Goal: Answer question/provide support: Share knowledge or assist other users

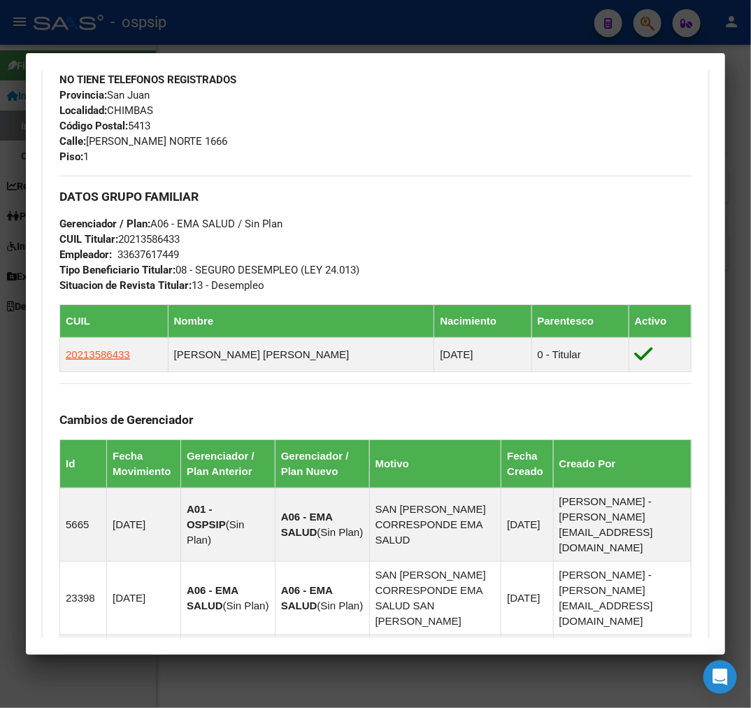
scroll to position [417, 0]
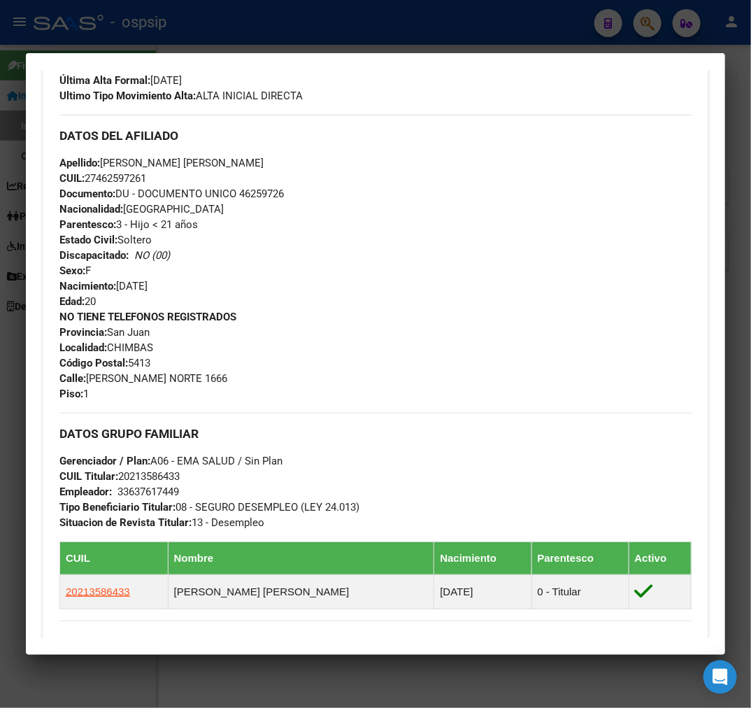
click at [404, 38] on div at bounding box center [375, 354] width 751 height 708
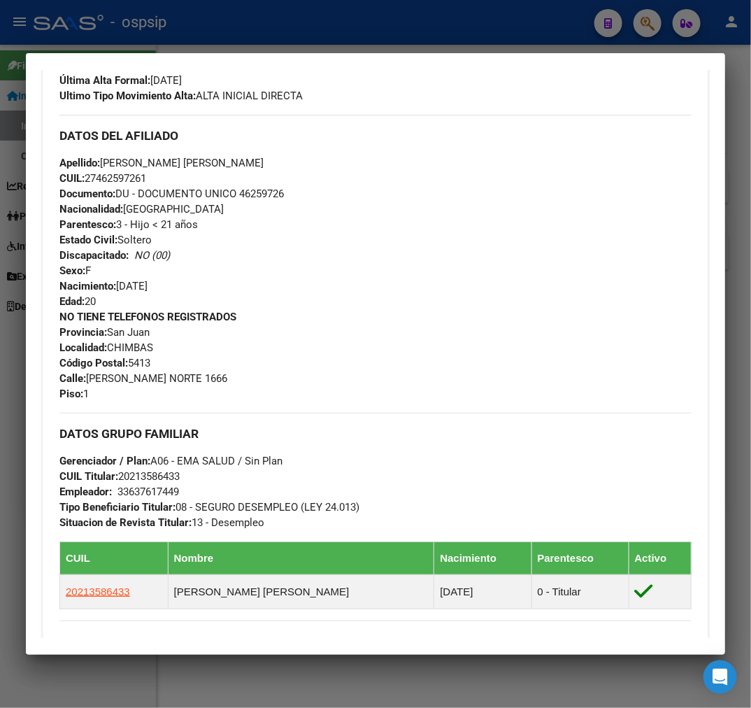
drag, startPoint x: 404, startPoint y: 38, endPoint x: 428, endPoint y: 62, distance: 33.1
click at [404, 38] on div at bounding box center [375, 354] width 751 height 708
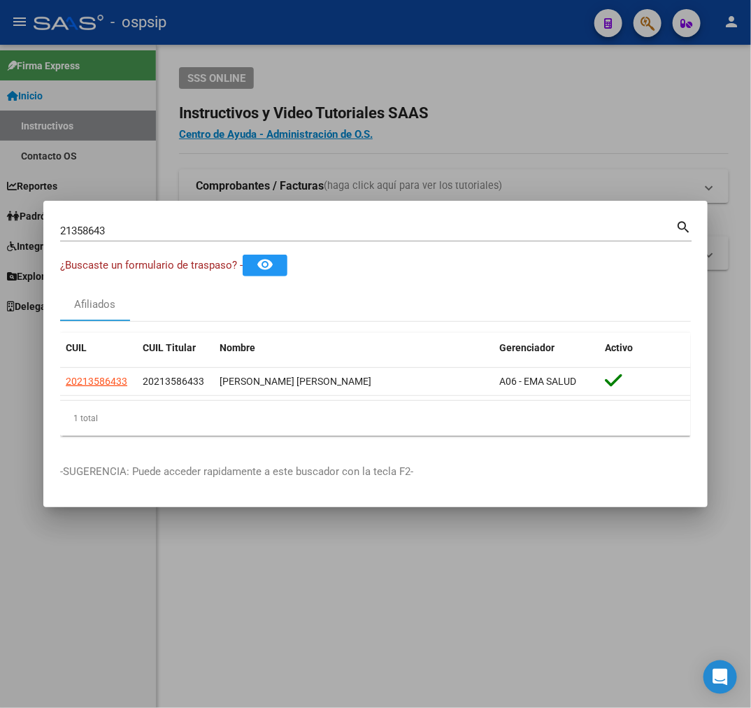
drag, startPoint x: 500, startPoint y: 29, endPoint x: 707, endPoint y: 59, distance: 209.3
click at [555, 42] on div at bounding box center [375, 354] width 751 height 708
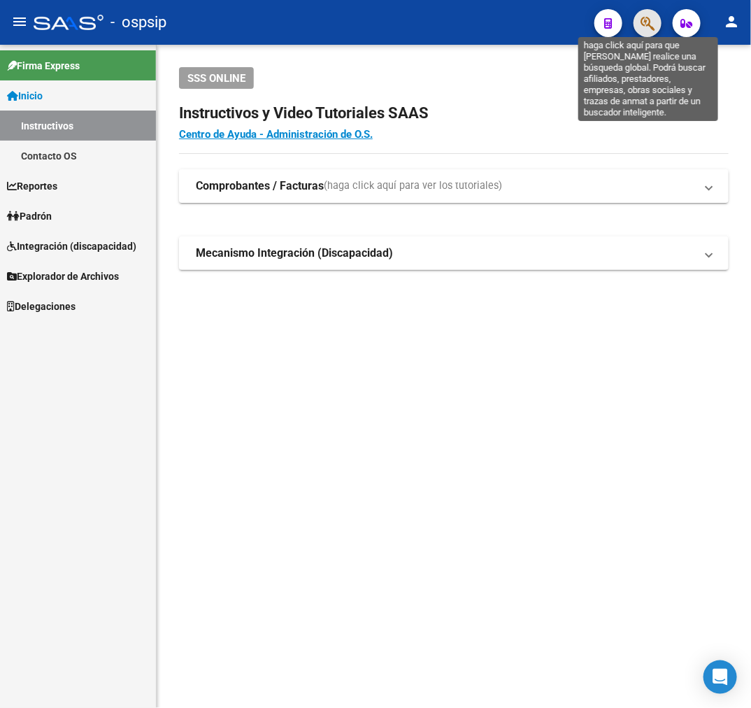
click at [649, 22] on icon "button" at bounding box center [648, 23] width 14 height 16
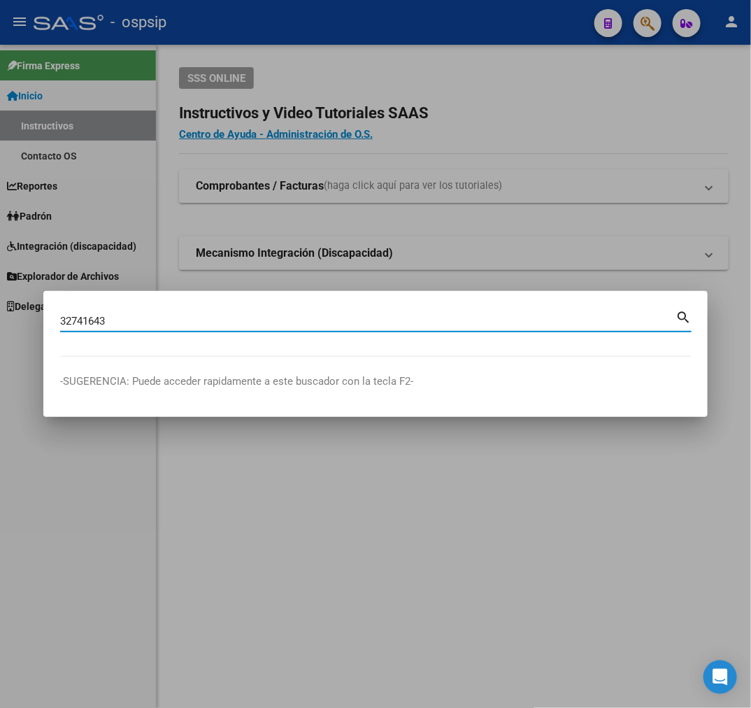
type input "32741643"
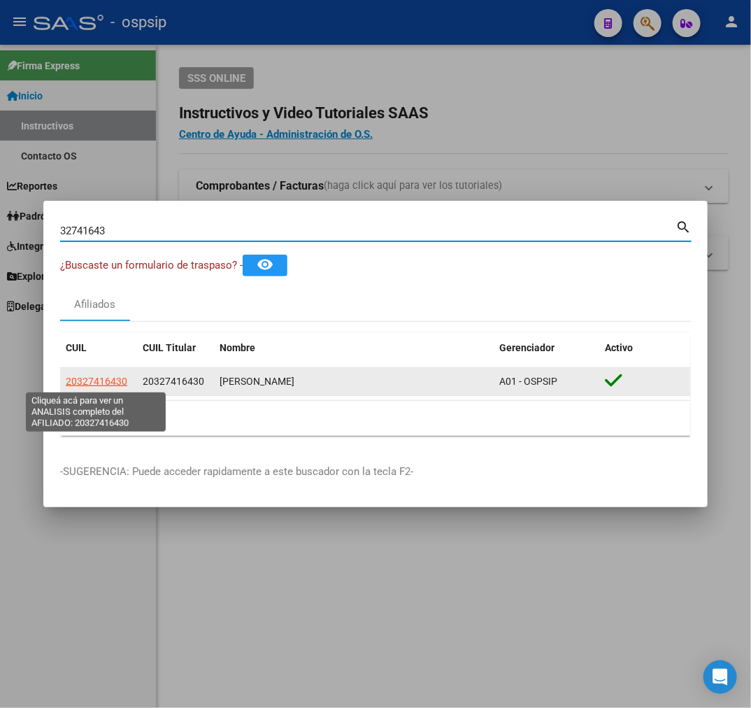
click at [113, 386] on span "20327416430" at bounding box center [97, 381] width 62 height 11
type textarea "20327416430"
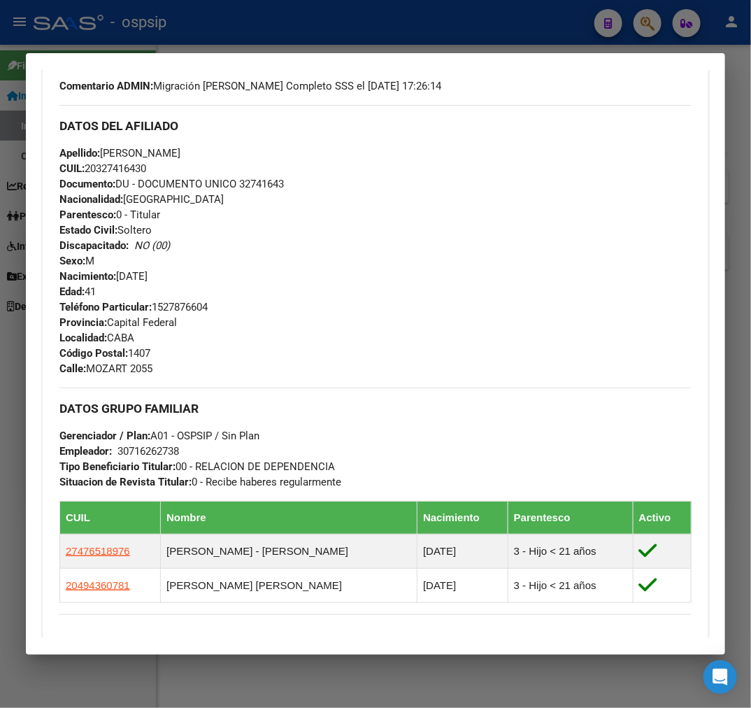
scroll to position [621, 0]
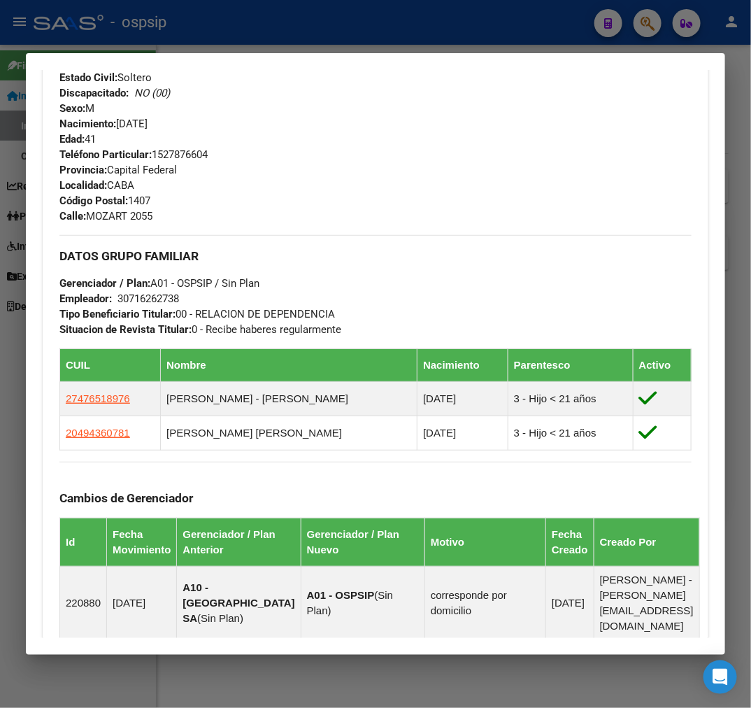
click at [336, 27] on div at bounding box center [375, 354] width 751 height 708
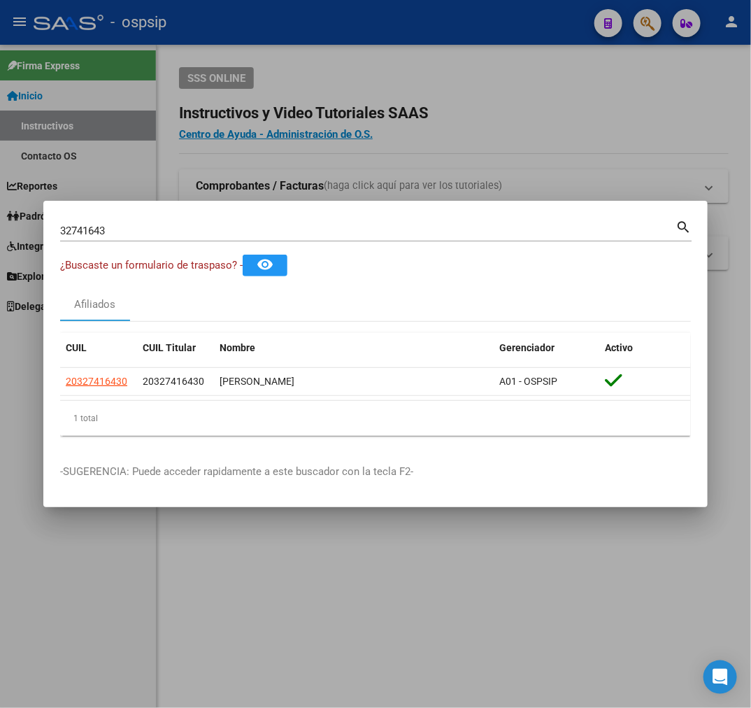
click at [339, 31] on div at bounding box center [375, 354] width 751 height 708
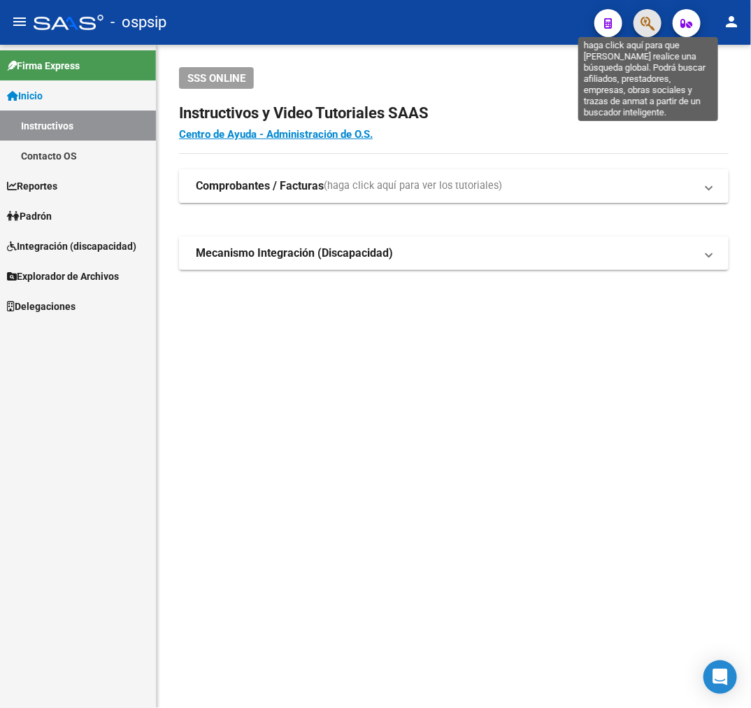
click at [642, 28] on icon "button" at bounding box center [648, 23] width 14 height 16
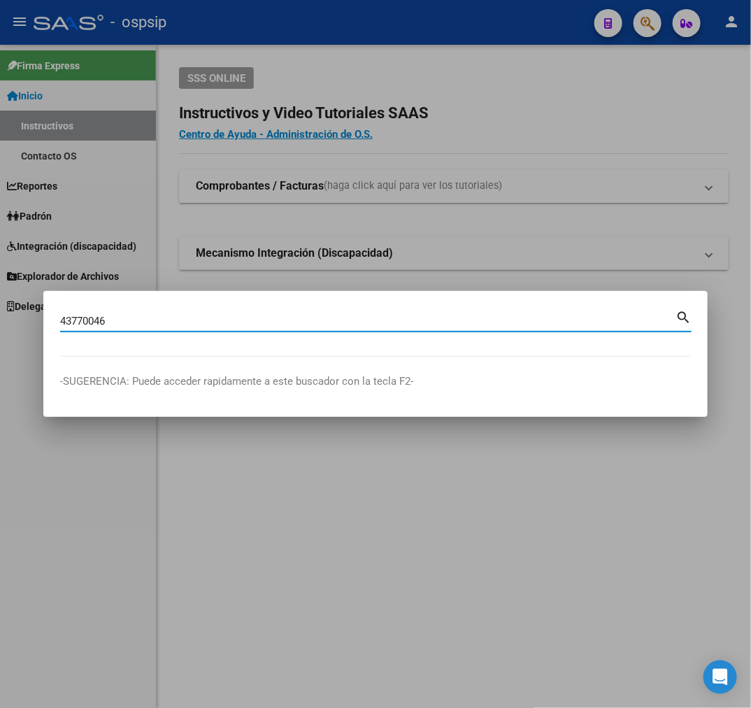
type input "43770046"
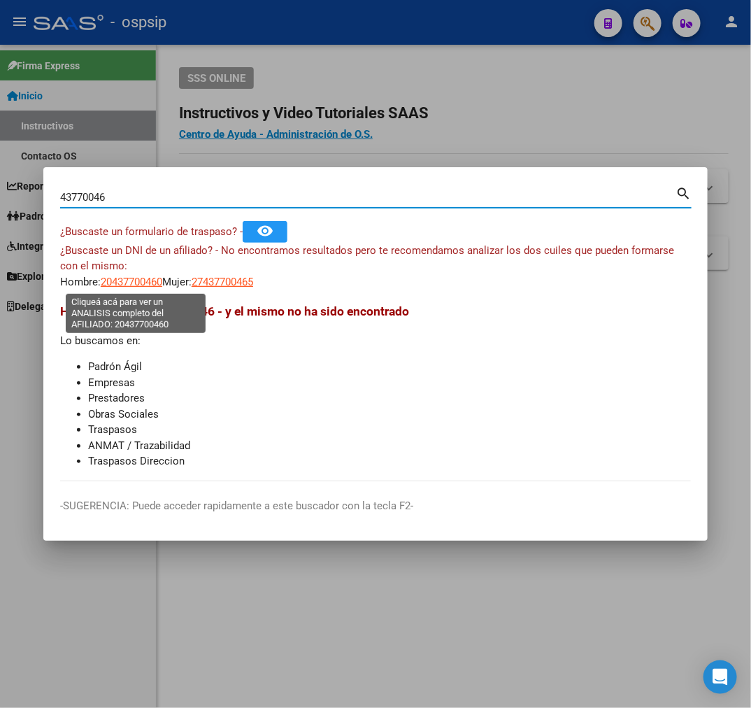
click at [145, 287] on span "20437700460" at bounding box center [132, 282] width 62 height 13
type textarea "20437700460"
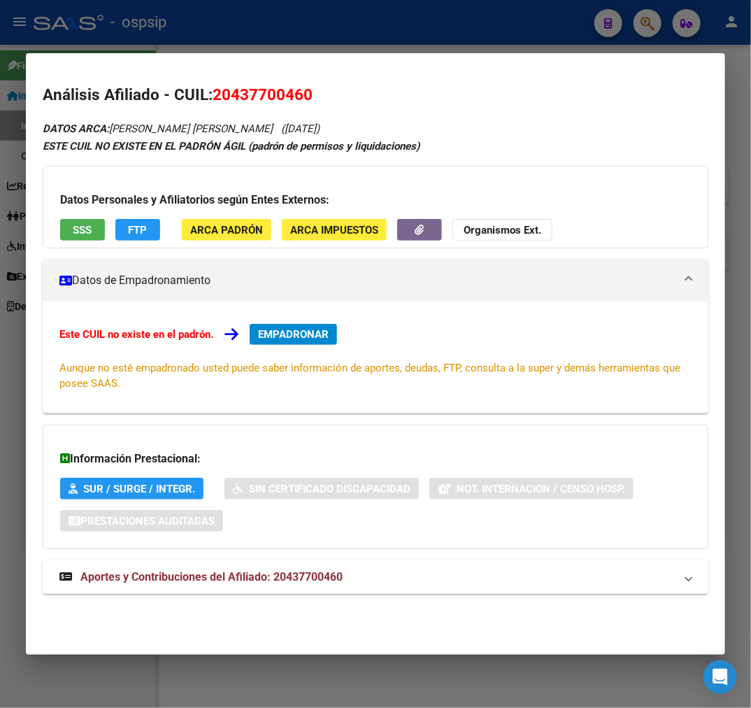
click at [515, 578] on mat-panel-title "Aportes y Contribuciones del Afiliado: 20437700460" at bounding box center [367, 577] width 616 height 17
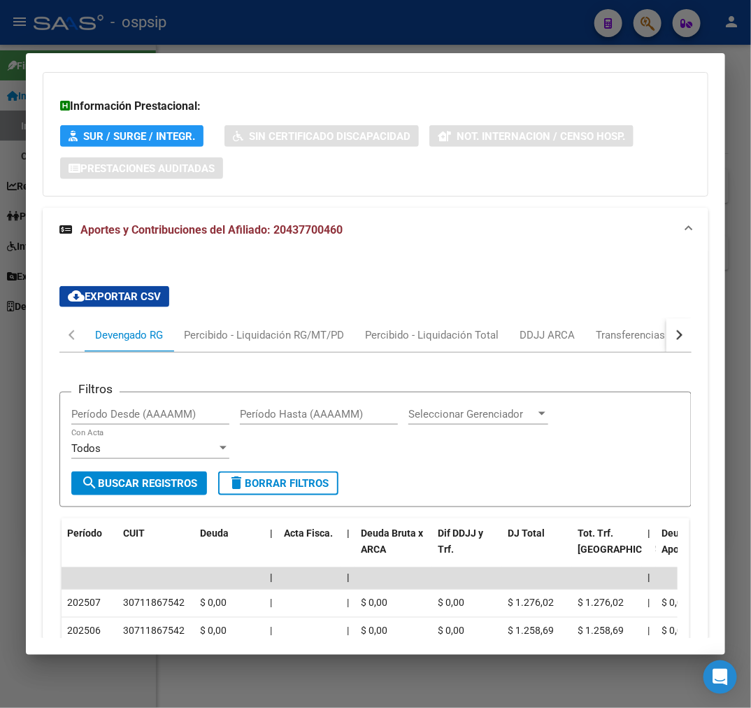
scroll to position [316, 0]
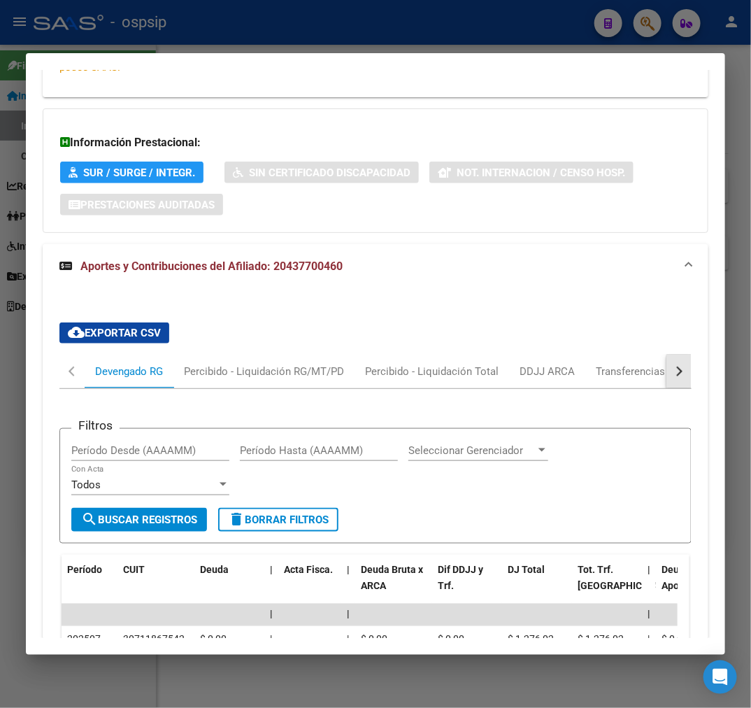
click at [674, 369] on button "button" at bounding box center [679, 372] width 25 height 34
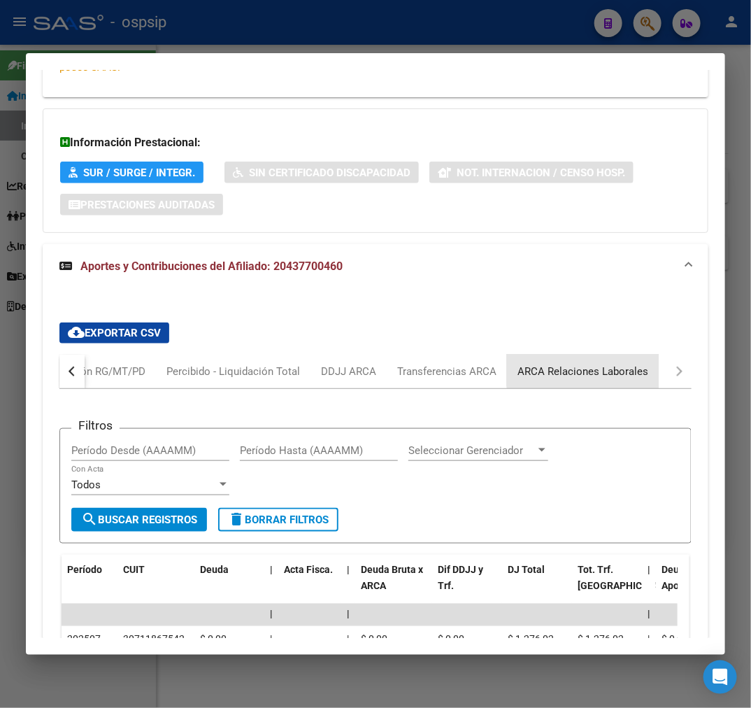
click at [604, 366] on div "ARCA Relaciones Laborales" at bounding box center [583, 371] width 131 height 15
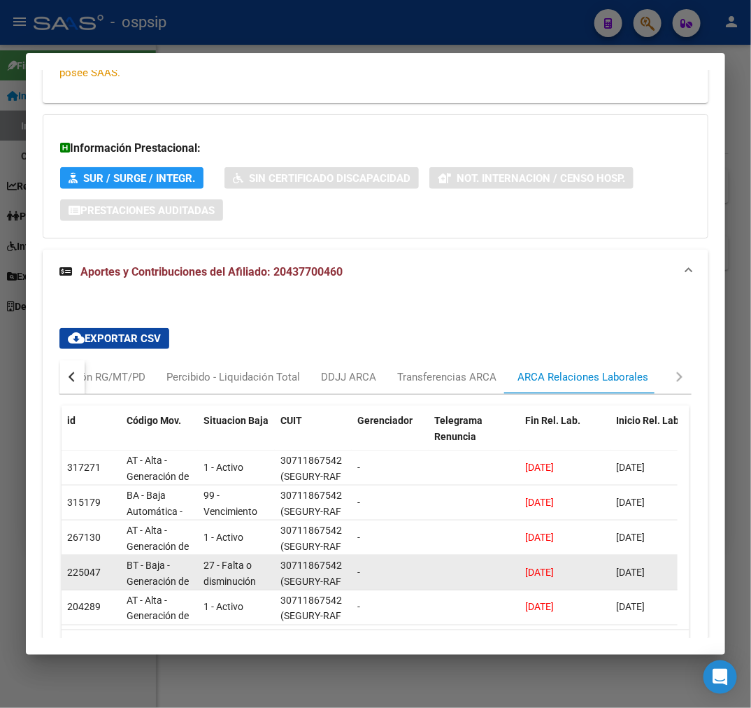
scroll to position [415, 0]
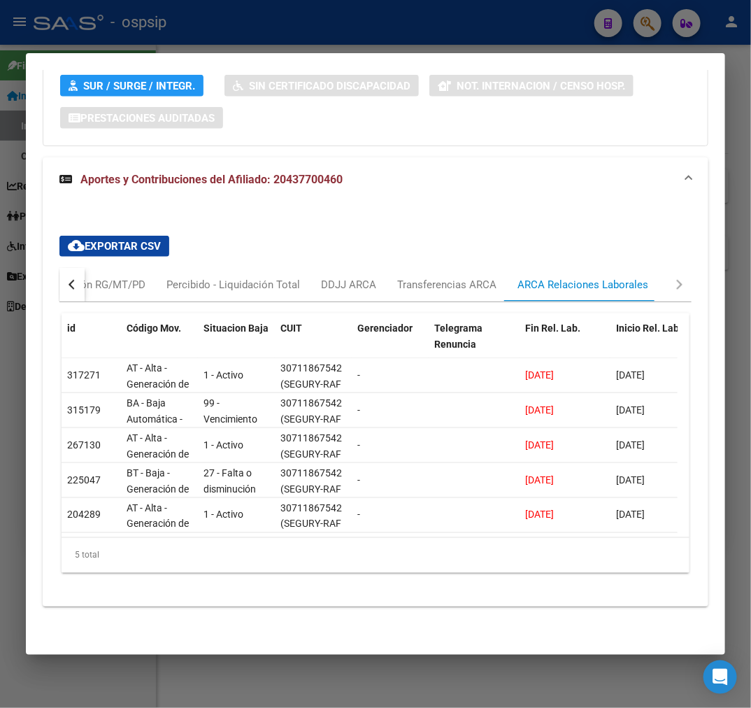
click at [499, 563] on div "5 total" at bounding box center [376, 555] width 628 height 35
click at [289, 31] on div at bounding box center [375, 354] width 751 height 708
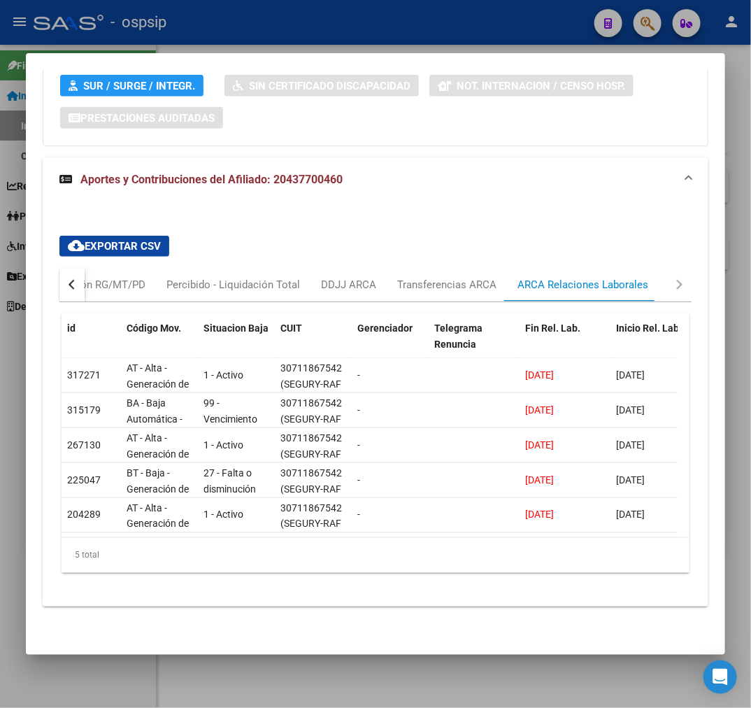
drag, startPoint x: 295, startPoint y: 33, endPoint x: 437, endPoint y: 112, distance: 161.9
click at [305, 45] on div at bounding box center [375, 354] width 751 height 708
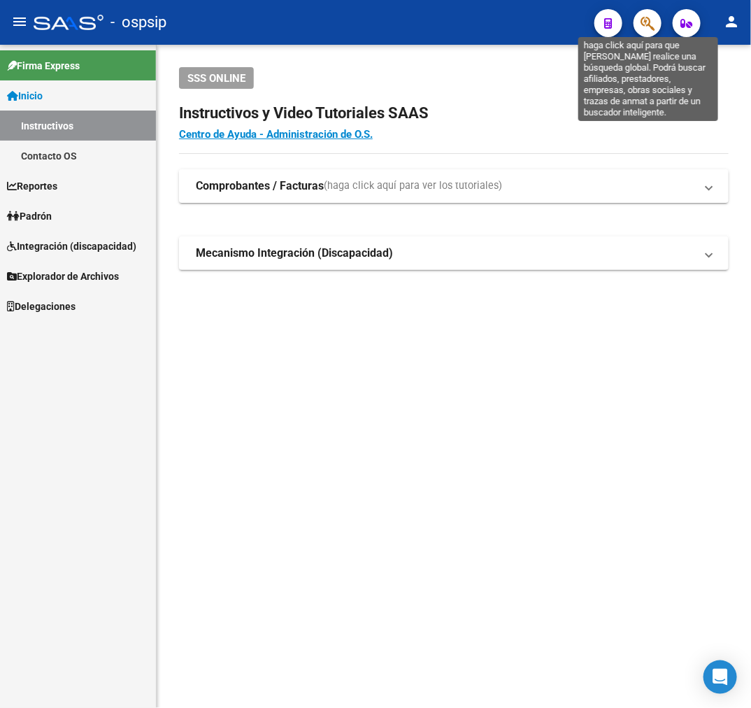
click at [642, 35] on span "button" at bounding box center [648, 23] width 14 height 29
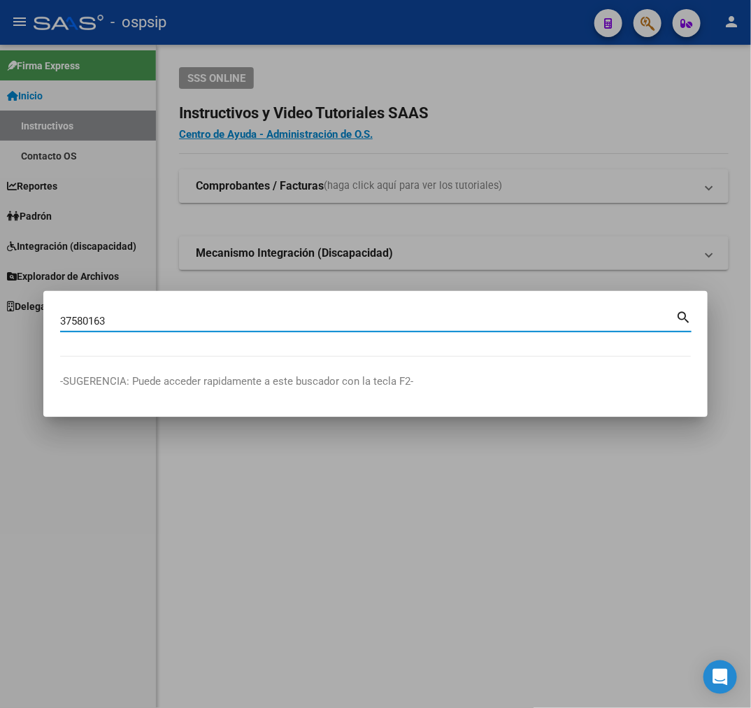
type input "37580163"
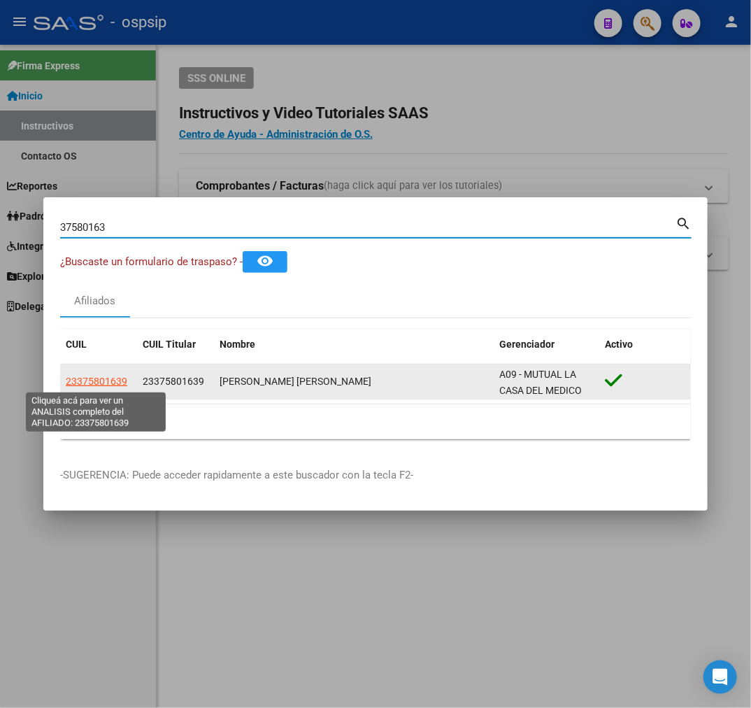
click at [106, 381] on span "23375801639" at bounding box center [97, 381] width 62 height 11
type textarea "23375801639"
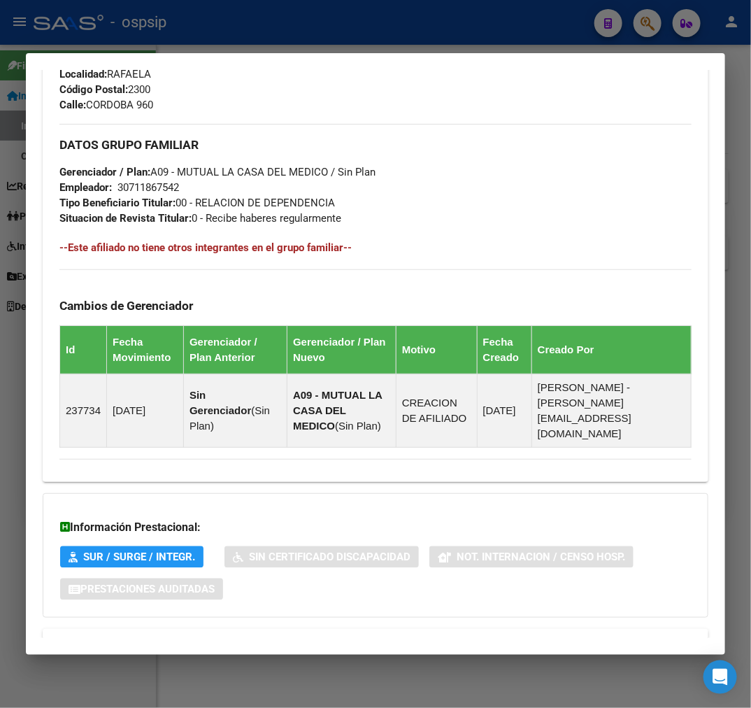
scroll to position [732, 0]
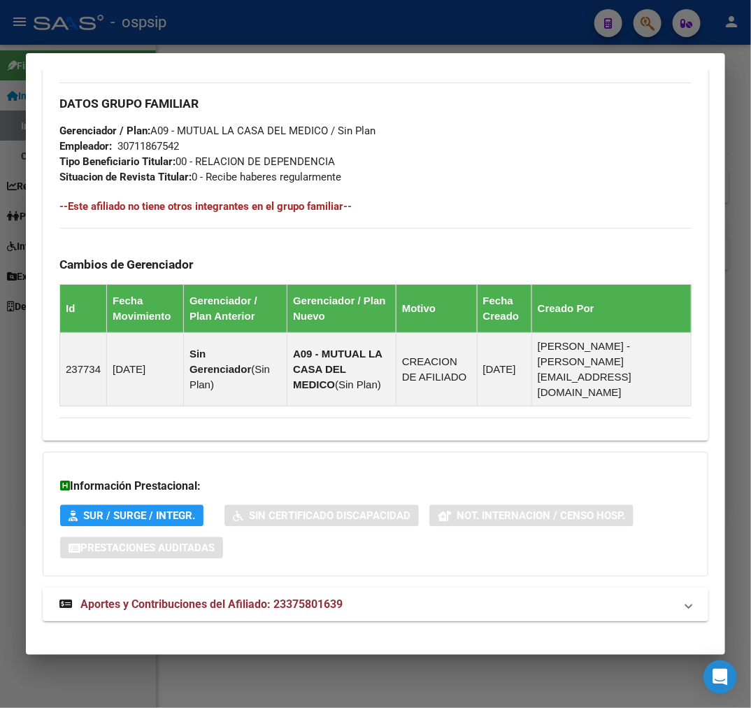
click at [530, 596] on mat-panel-title "Aportes y Contribuciones del Afiliado: 23375801639" at bounding box center [367, 604] width 616 height 17
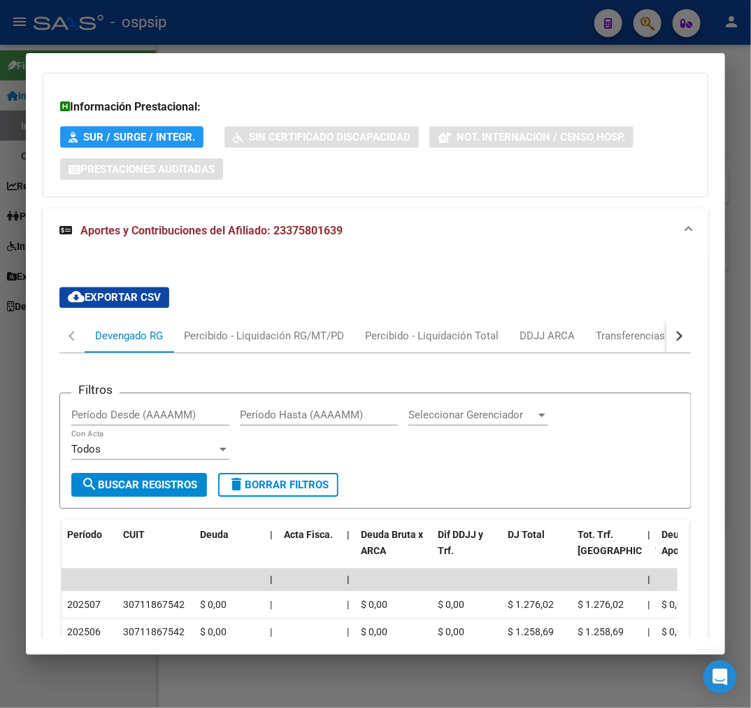
scroll to position [1307, 0]
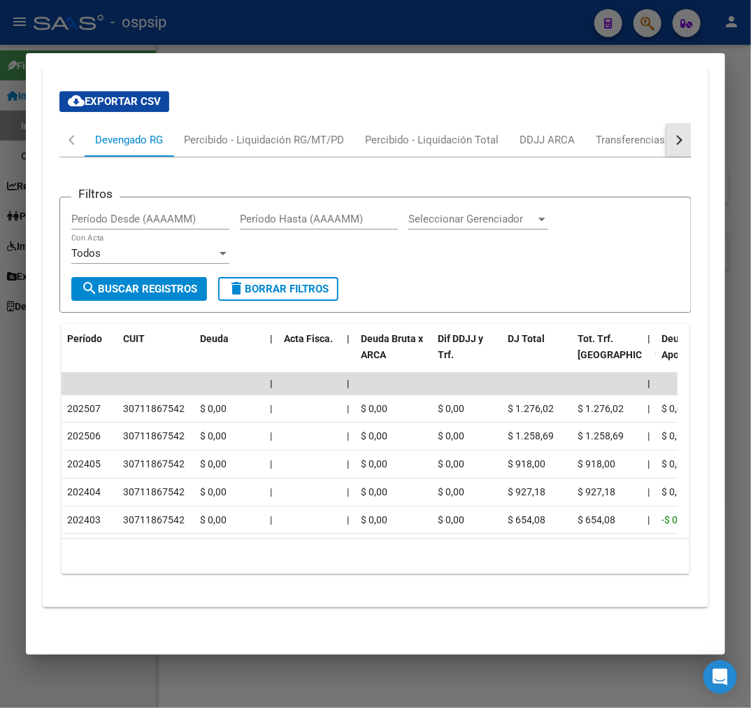
click at [669, 128] on button "button" at bounding box center [679, 140] width 25 height 34
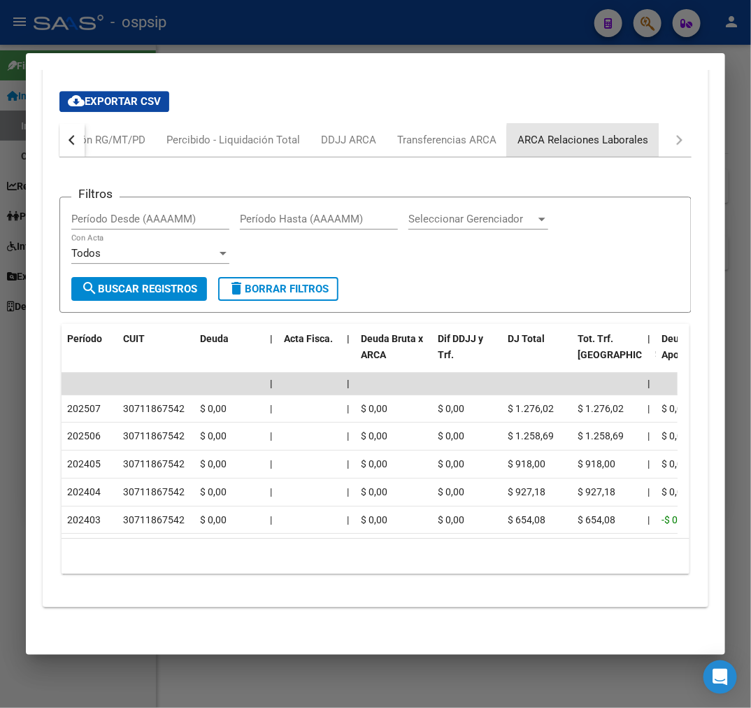
click at [645, 131] on div "ARCA Relaciones Laborales" at bounding box center [583, 140] width 152 height 34
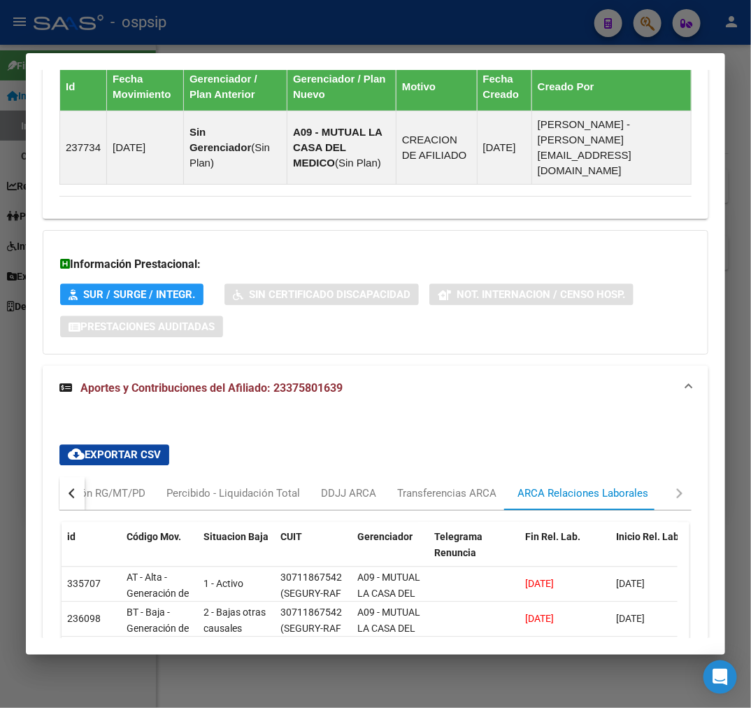
scroll to position [1015, 0]
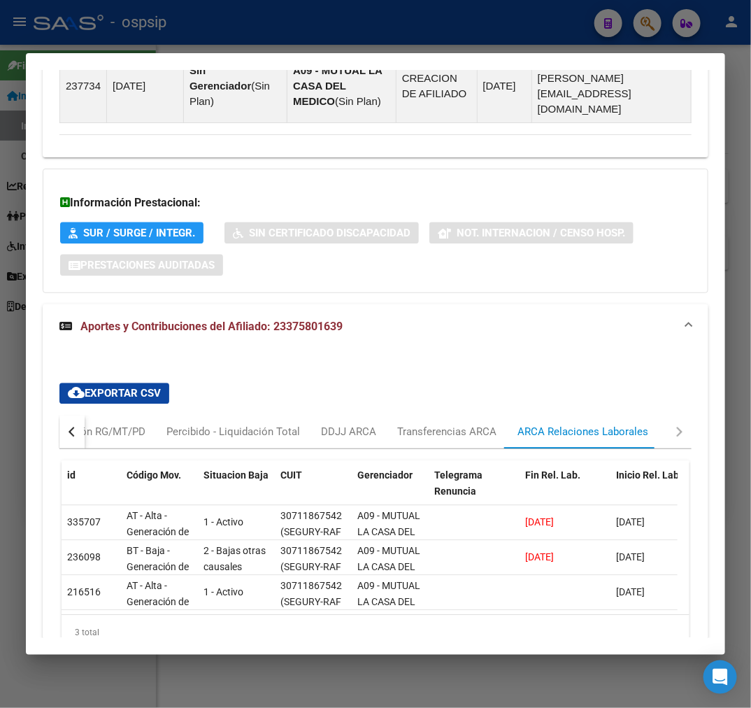
click at [481, 275] on div "Información Prestacional: SUR / SURGE / INTEGR. Sin Certificado Discapacidad No…" at bounding box center [376, 231] width 666 height 125
click at [360, 43] on div at bounding box center [375, 354] width 751 height 708
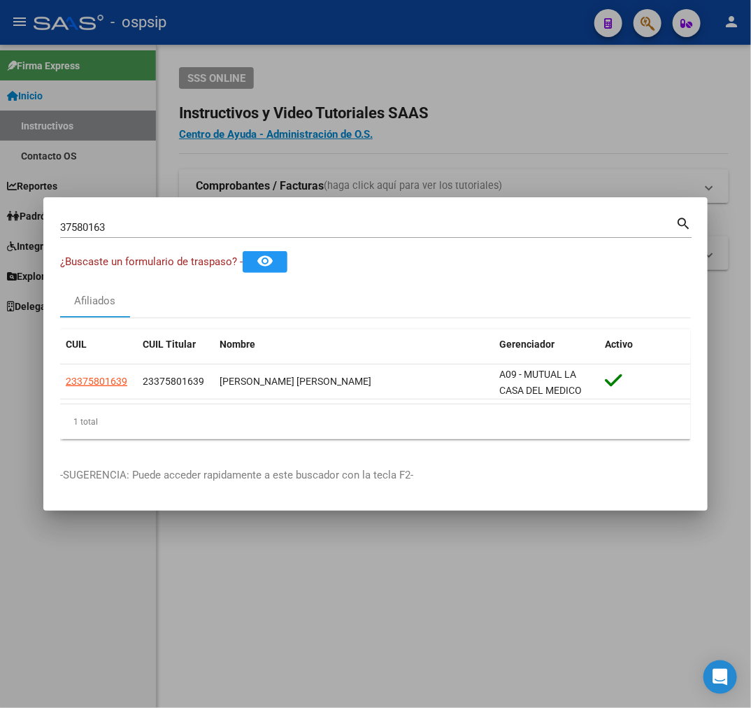
drag, startPoint x: 361, startPoint y: 130, endPoint x: 593, endPoint y: 191, distance: 240.1
click at [369, 133] on div at bounding box center [375, 354] width 751 height 708
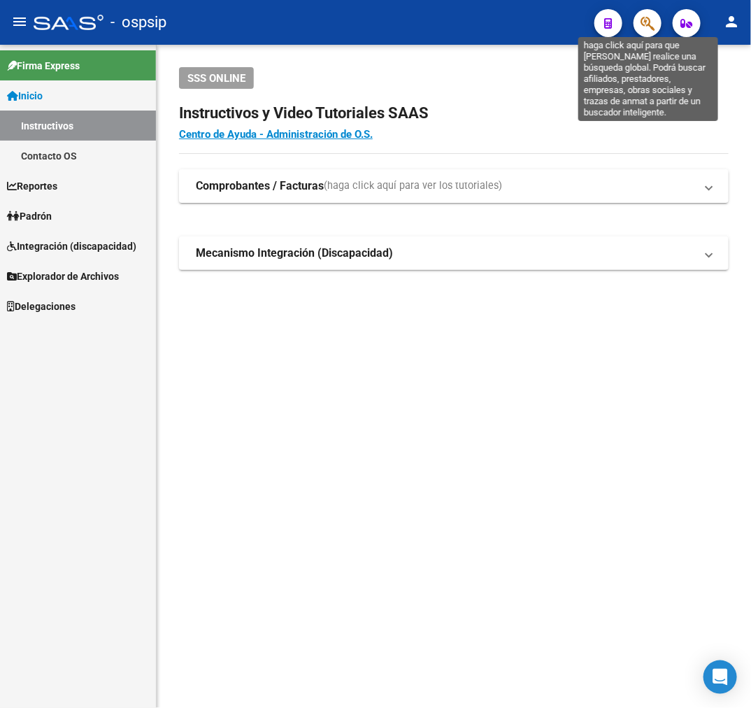
click at [648, 26] on icon "button" at bounding box center [648, 23] width 14 height 16
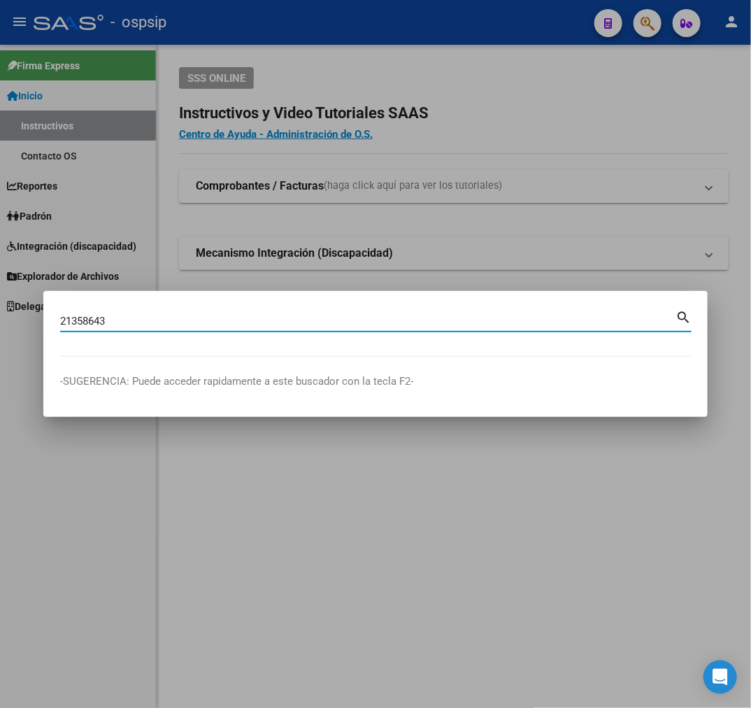
type input "21358643"
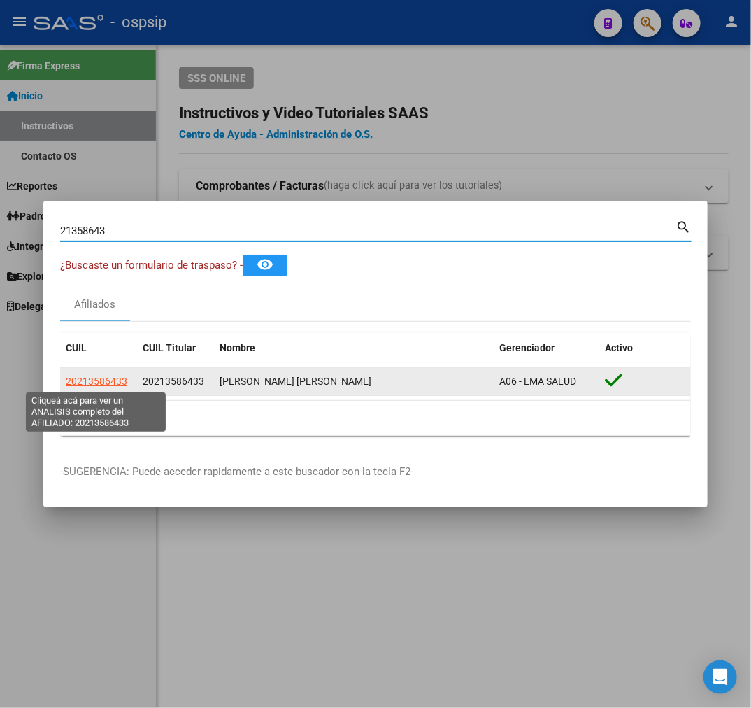
click at [92, 386] on span "20213586433" at bounding box center [97, 381] width 62 height 11
type textarea "20213586433"
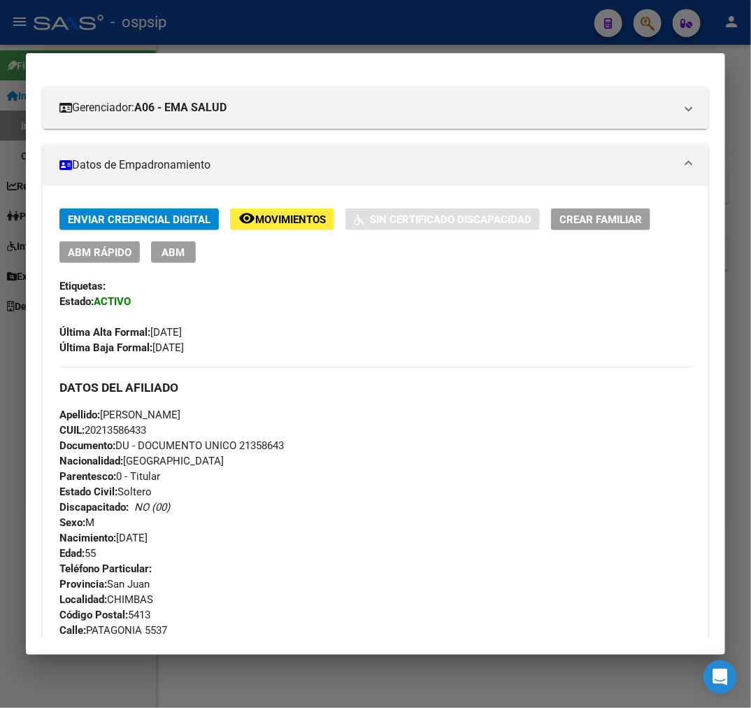
scroll to position [388, 0]
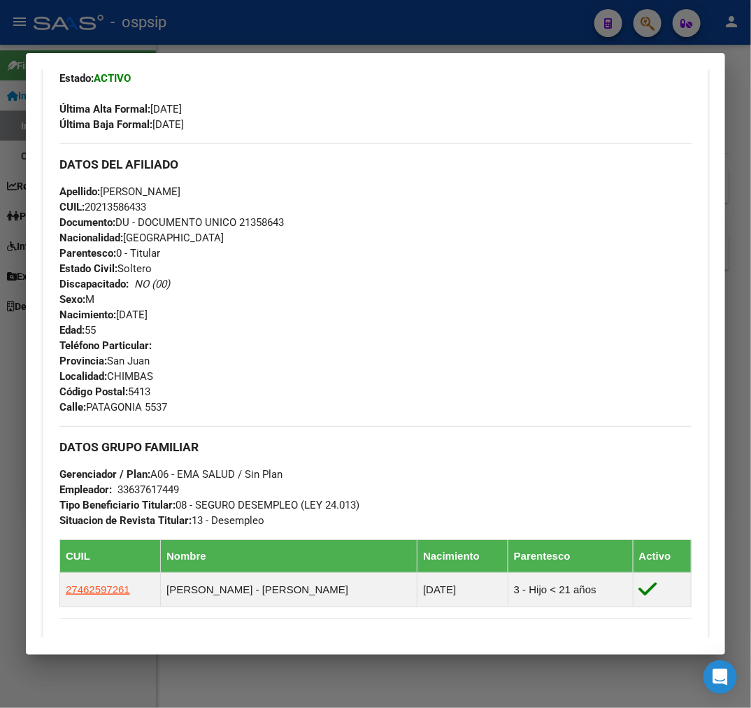
click at [318, 45] on div at bounding box center [375, 354] width 751 height 708
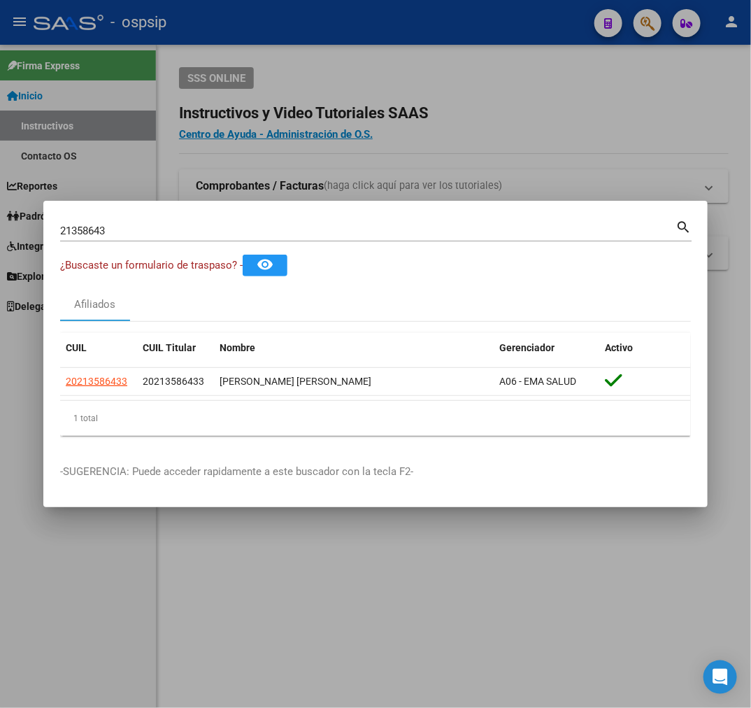
click at [319, 47] on div at bounding box center [375, 354] width 751 height 708
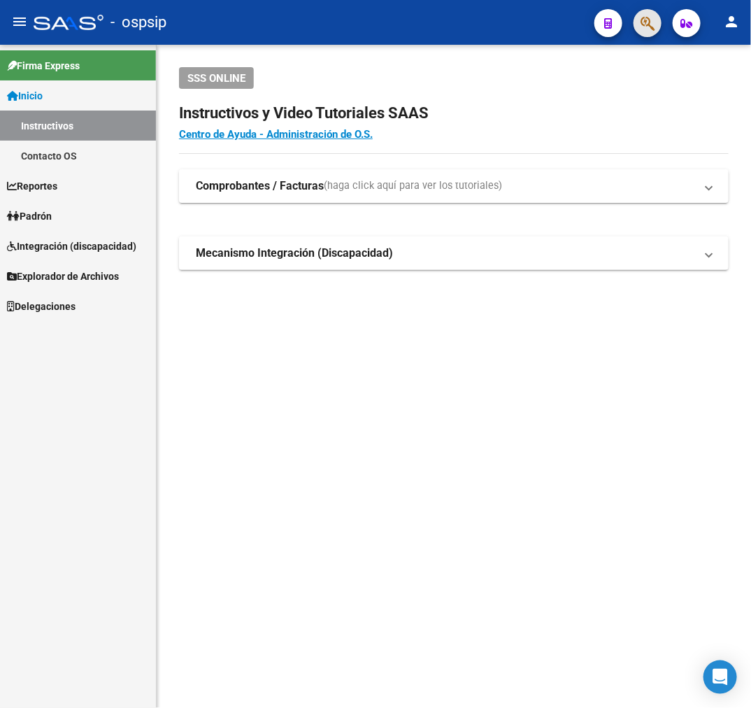
click at [639, 18] on button "button" at bounding box center [648, 23] width 28 height 28
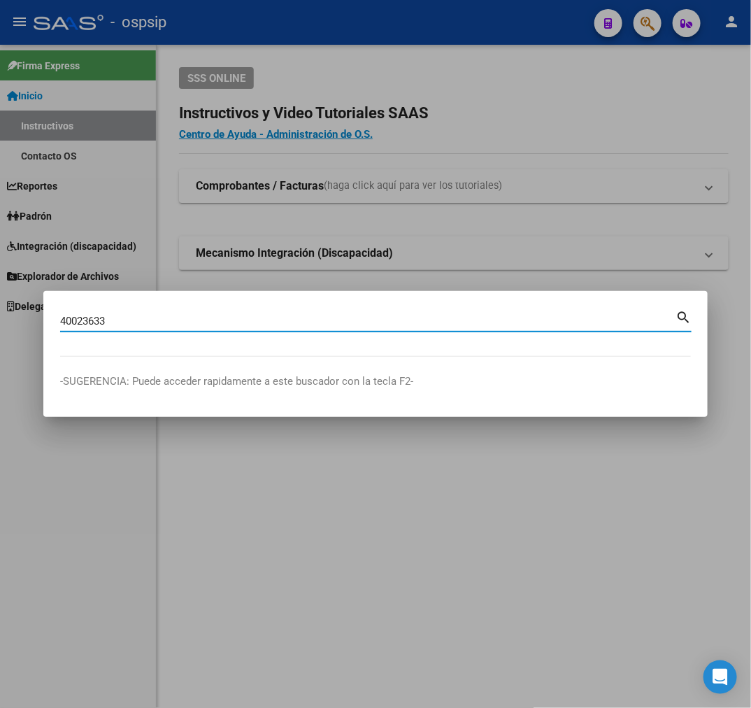
type input "40023633"
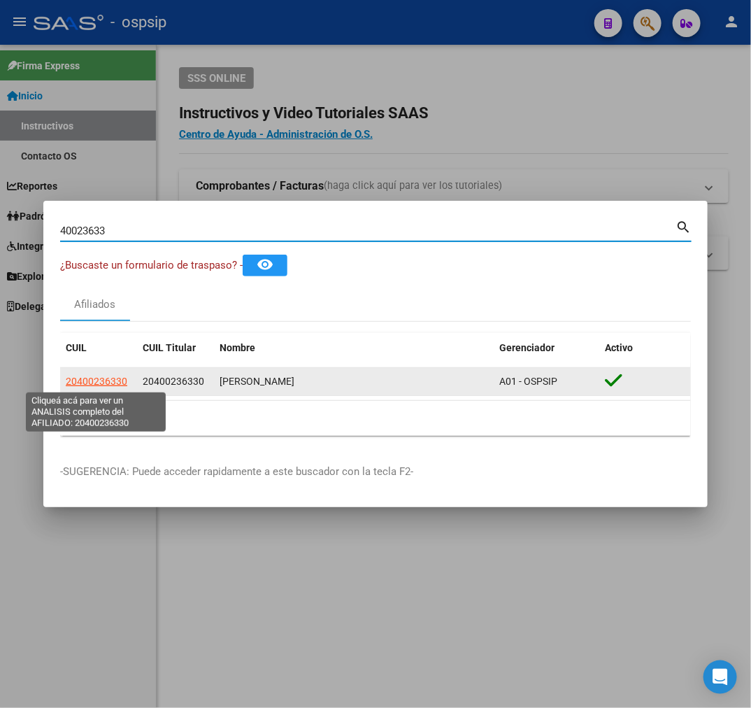
click at [99, 381] on span "20400236330" at bounding box center [97, 381] width 62 height 11
type textarea "20400236330"
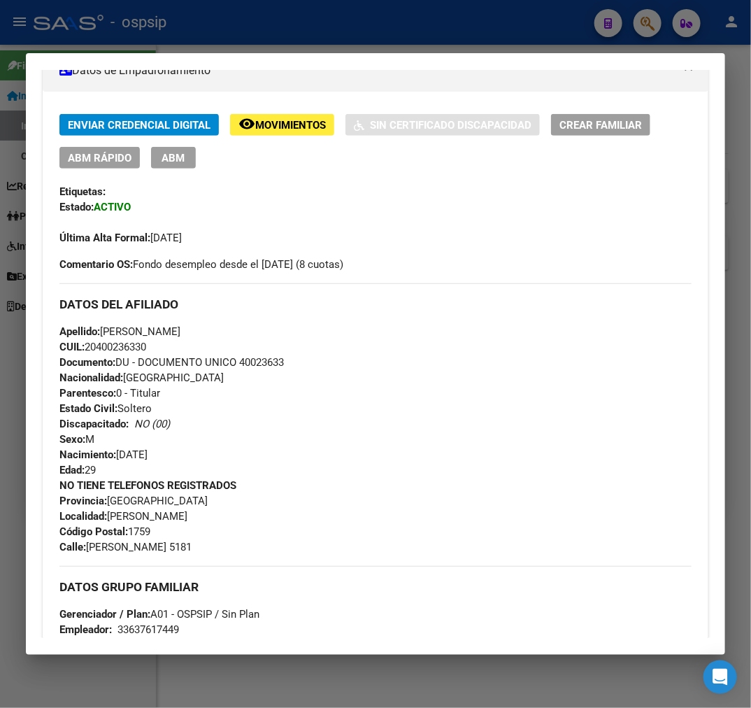
scroll to position [129, 0]
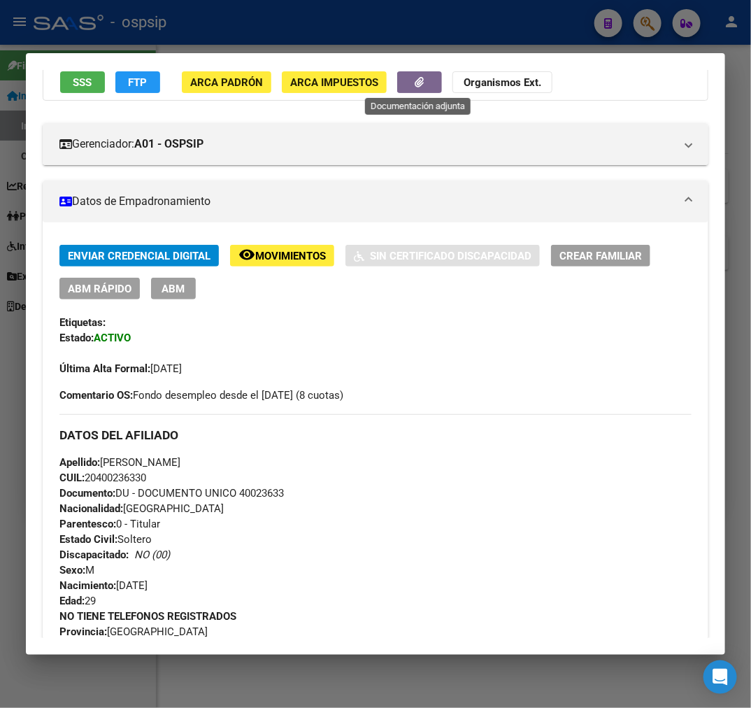
click at [409, 89] on button "button" at bounding box center [419, 82] width 45 height 22
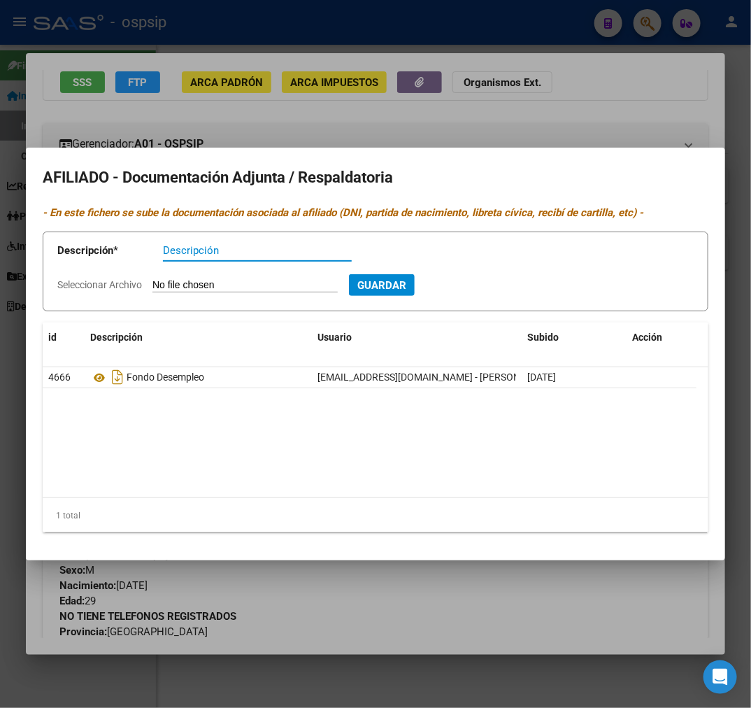
drag, startPoint x: 316, startPoint y: 604, endPoint x: 257, endPoint y: 542, distance: 86.1
click at [316, 604] on div at bounding box center [375, 354] width 751 height 708
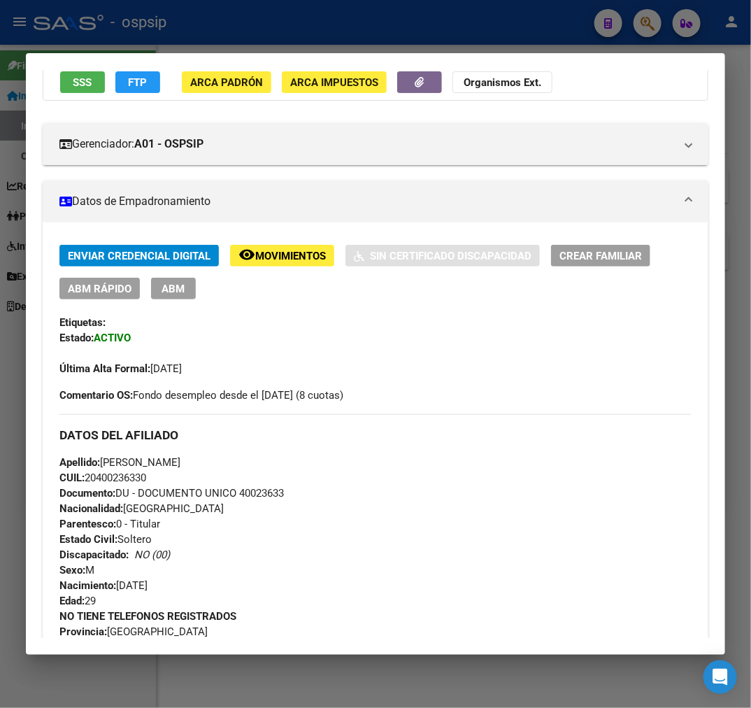
click at [262, 43] on div at bounding box center [375, 354] width 751 height 708
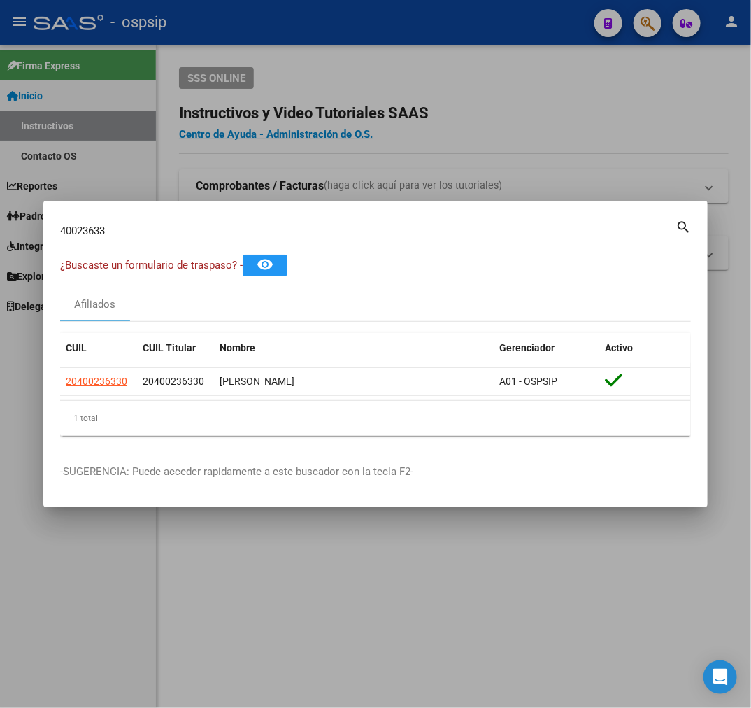
click at [262, 42] on div at bounding box center [375, 354] width 751 height 708
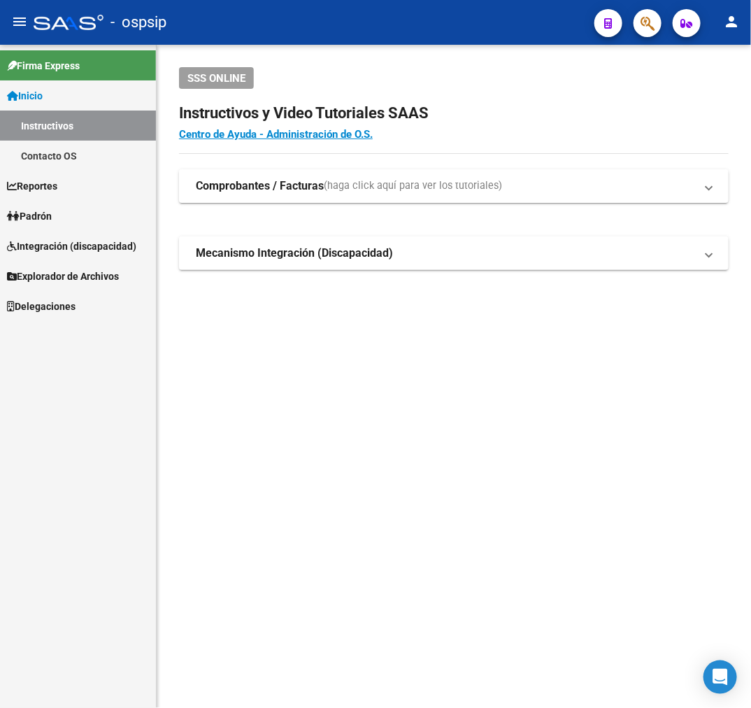
click at [639, 17] on button "button" at bounding box center [648, 23] width 28 height 28
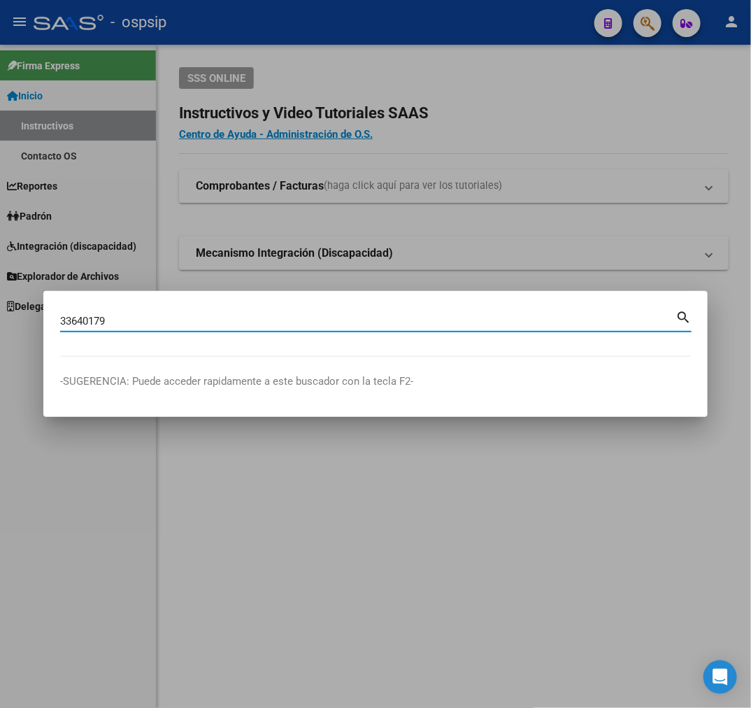
type input "33640179"
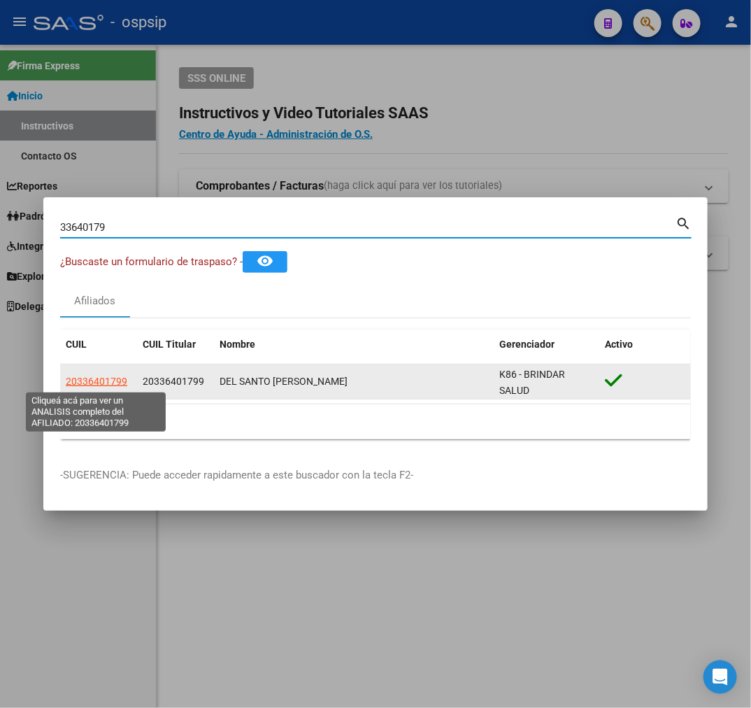
click at [80, 385] on span "20336401799" at bounding box center [97, 381] width 62 height 11
type textarea "20336401799"
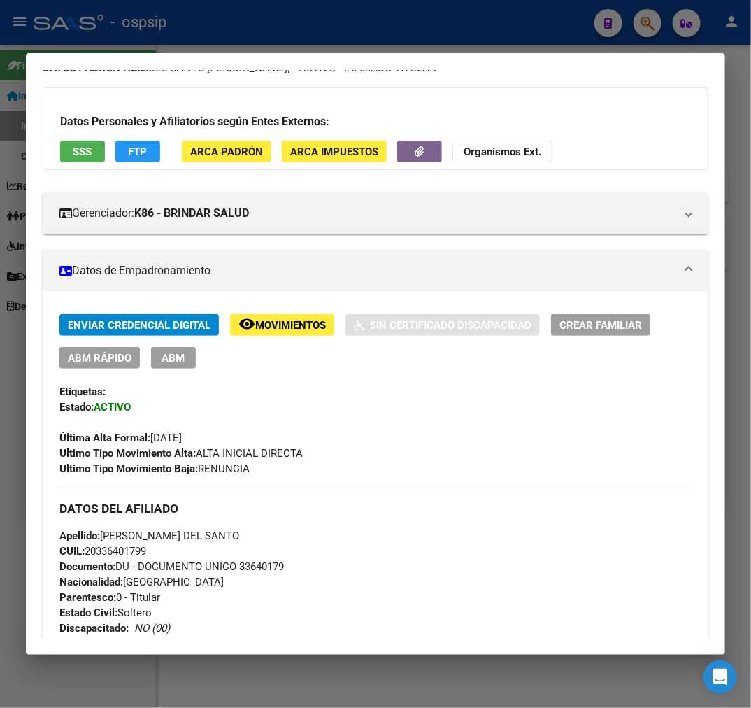
scroll to position [0, 0]
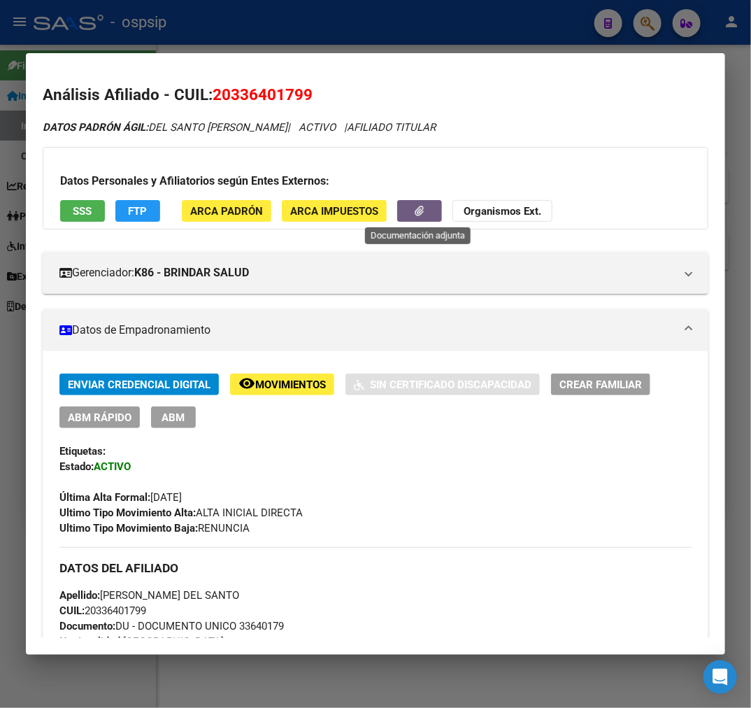
click at [406, 217] on button "button" at bounding box center [419, 211] width 45 height 22
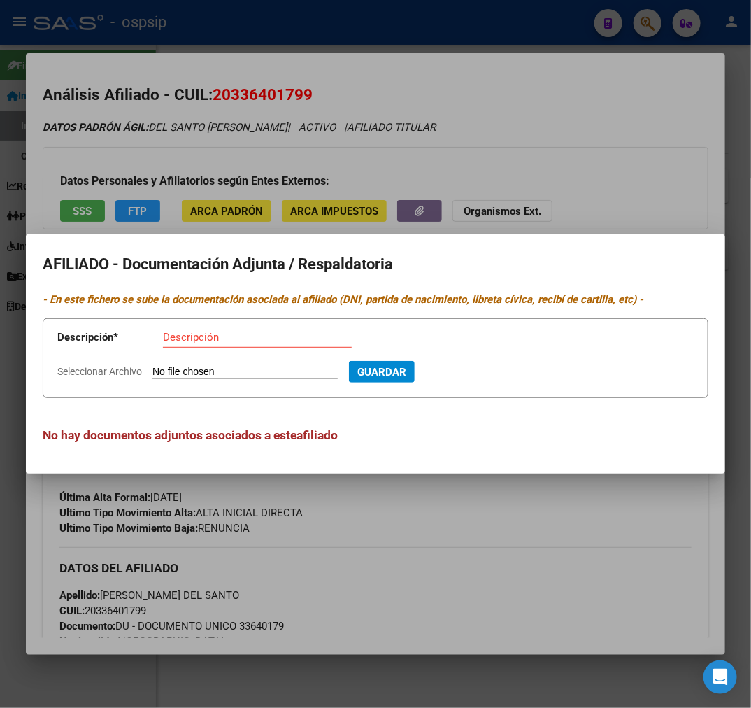
click at [495, 560] on div at bounding box center [375, 354] width 751 height 708
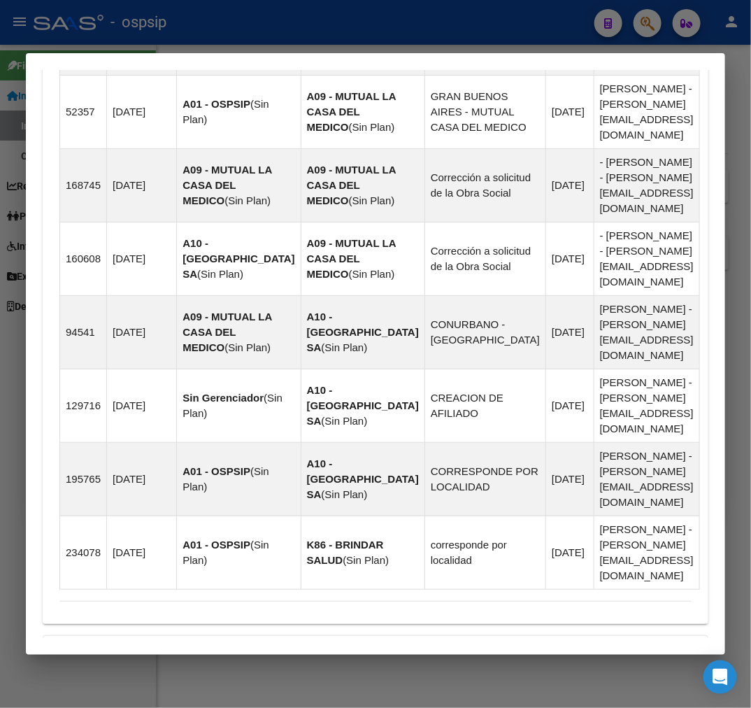
scroll to position [1413, 0]
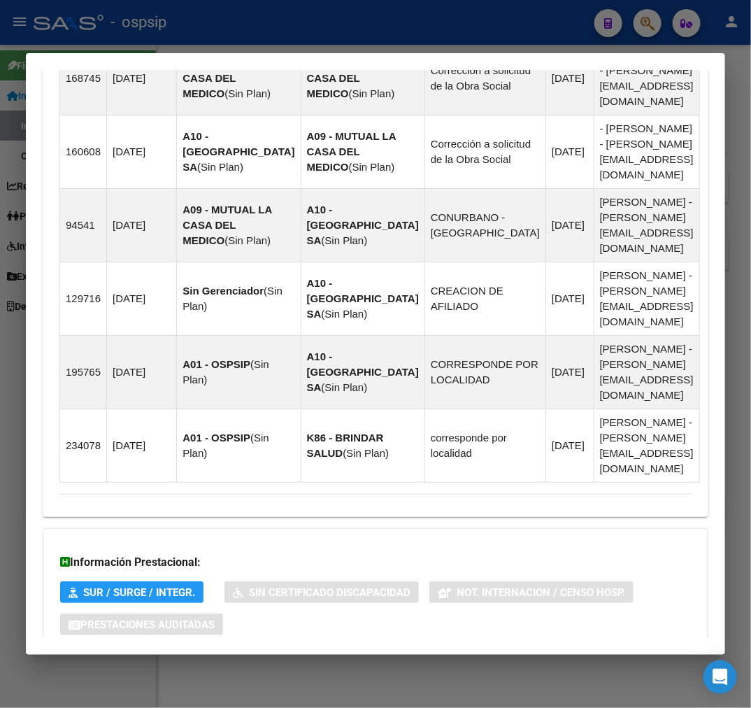
click at [406, 664] on mat-expansion-panel-header "Aportes y Contribuciones del Afiliado: 20336401799" at bounding box center [376, 681] width 666 height 34
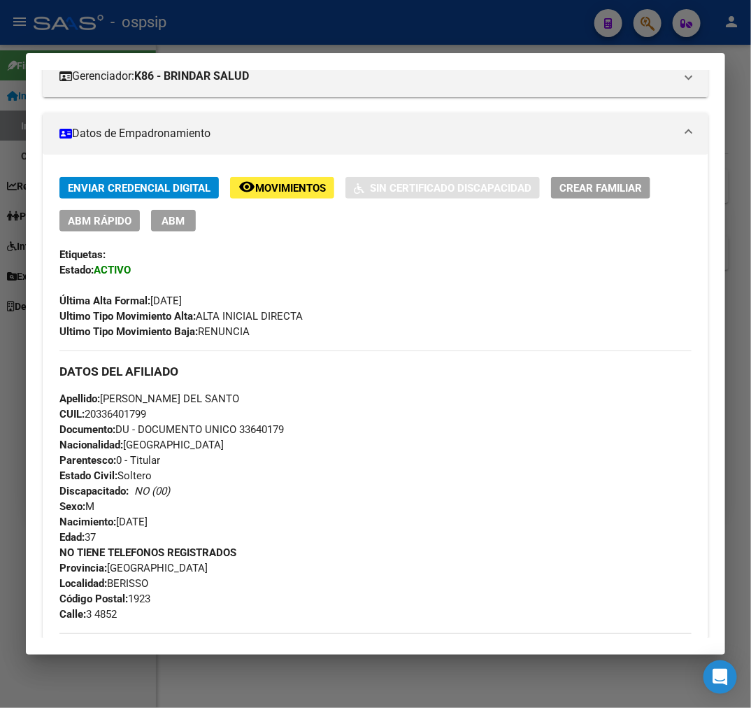
scroll to position [161, 0]
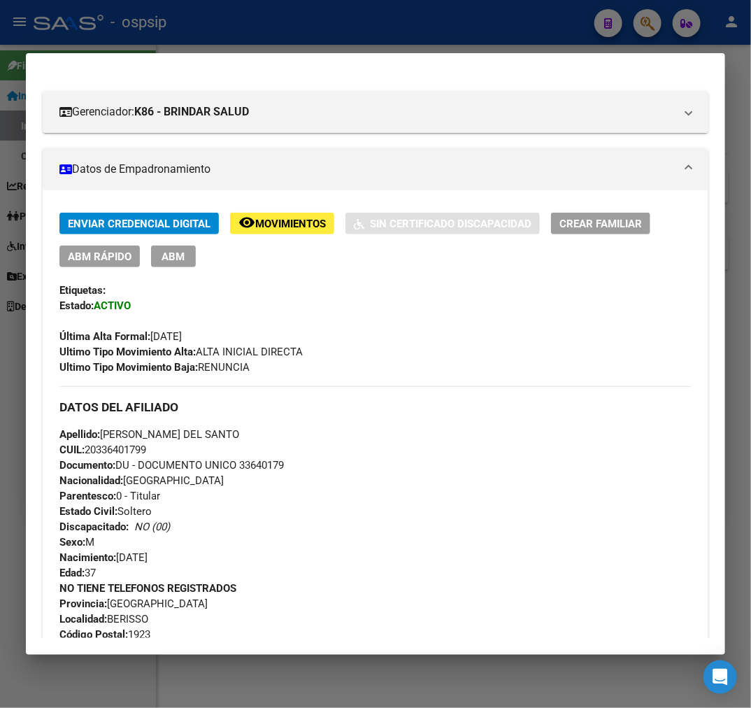
click at [274, 21] on div at bounding box center [375, 354] width 751 height 708
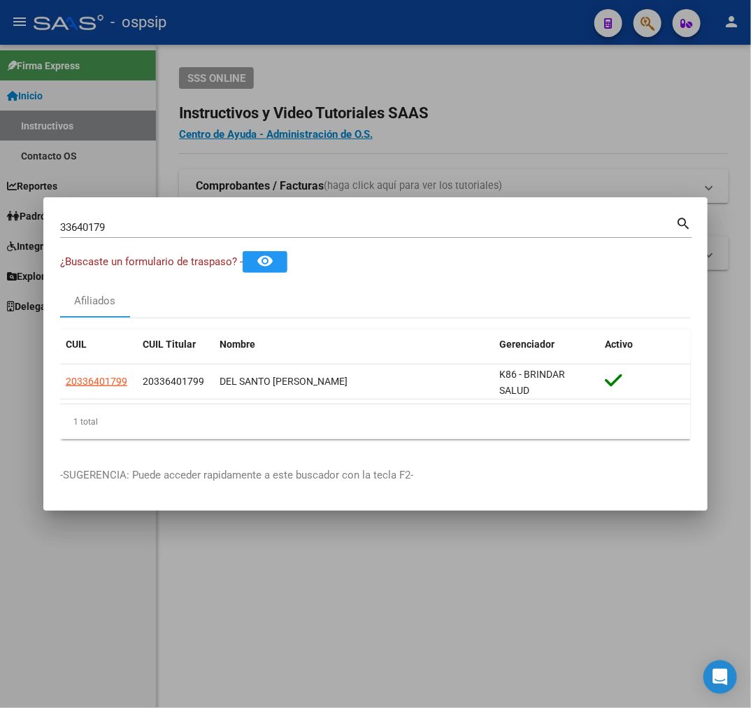
click at [274, 21] on div at bounding box center [375, 354] width 751 height 708
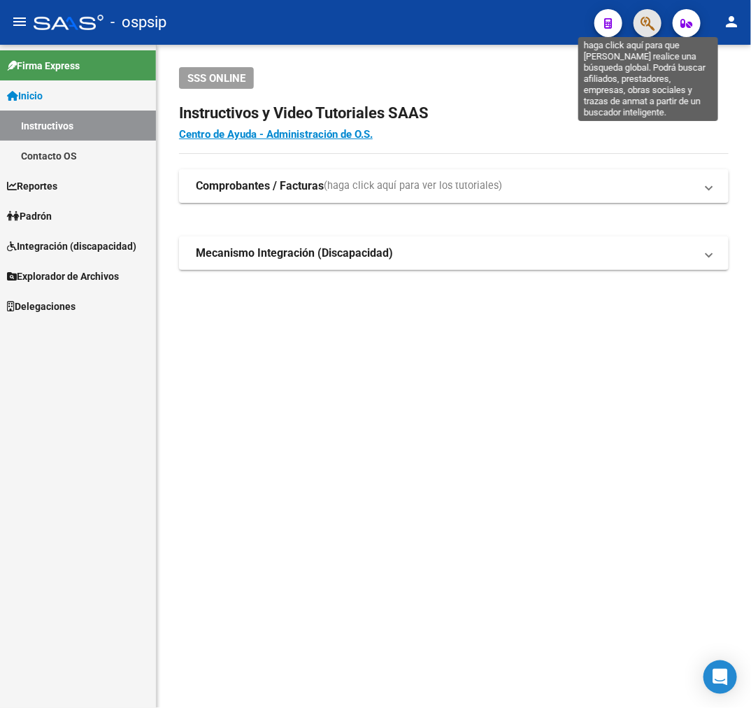
click at [646, 24] on icon "button" at bounding box center [648, 23] width 14 height 16
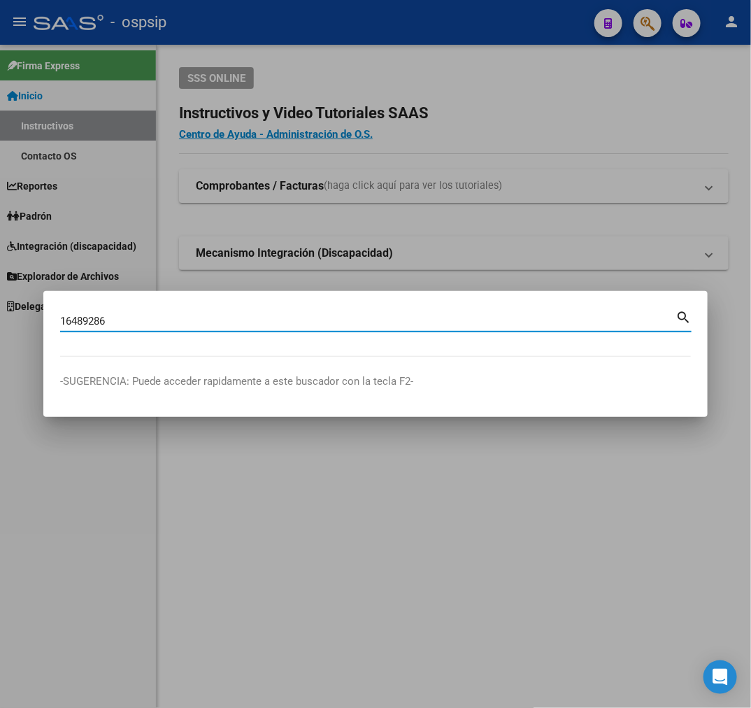
type input "16489286"
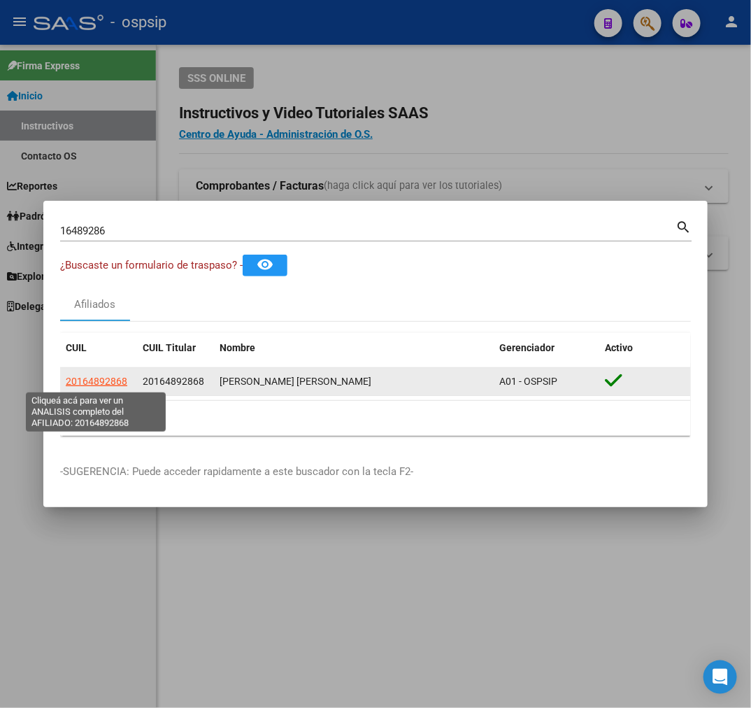
click at [100, 379] on span "20164892868" at bounding box center [97, 381] width 62 height 11
type textarea "20164892868"
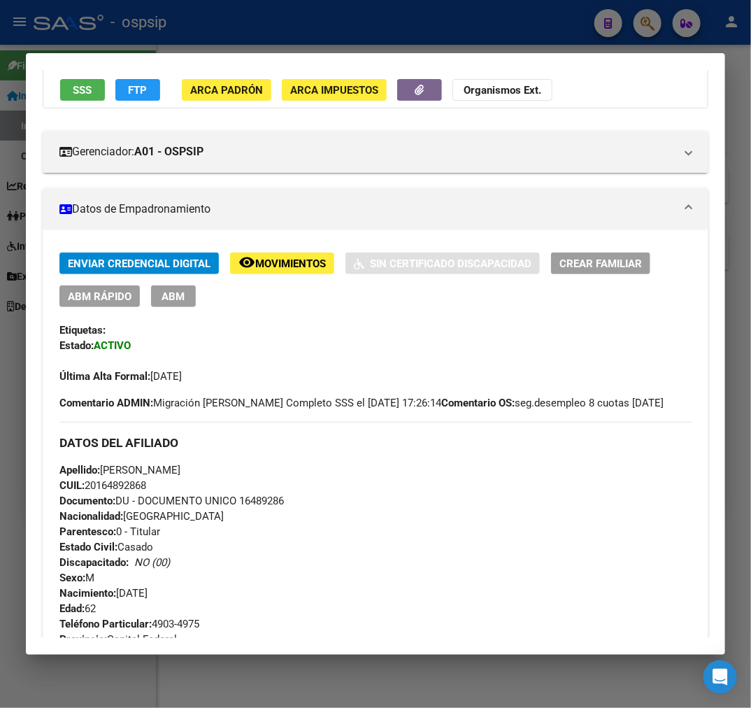
scroll to position [0, 0]
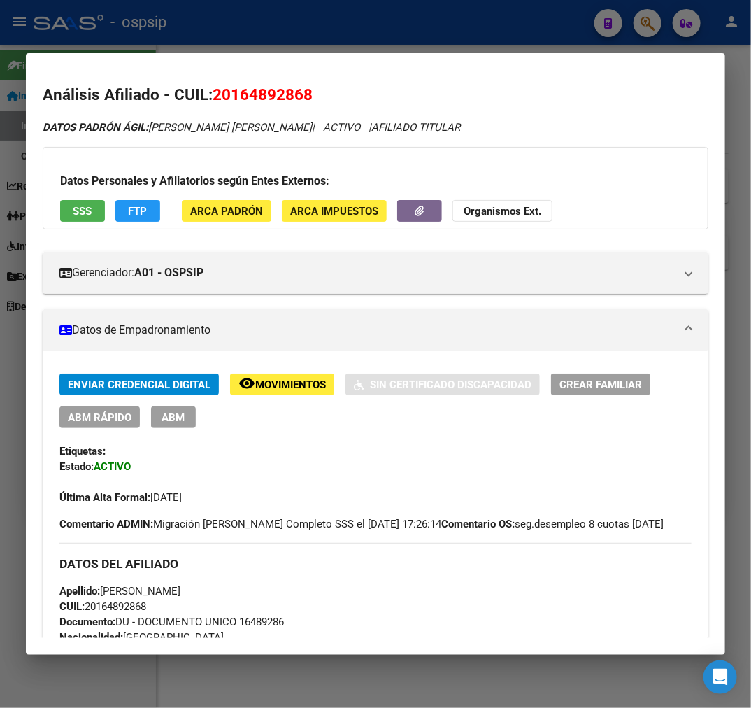
click at [241, 38] on div at bounding box center [375, 354] width 751 height 708
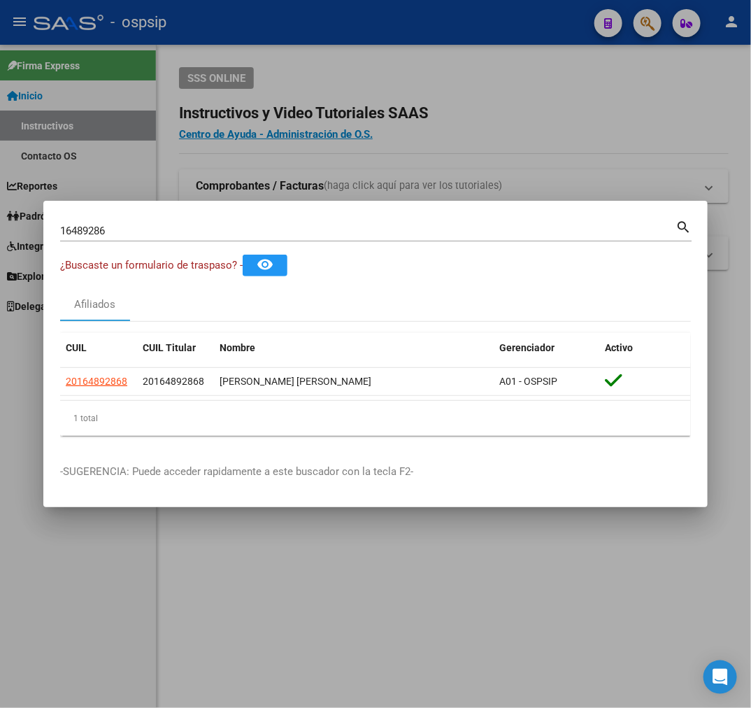
click at [241, 38] on div at bounding box center [375, 354] width 751 height 708
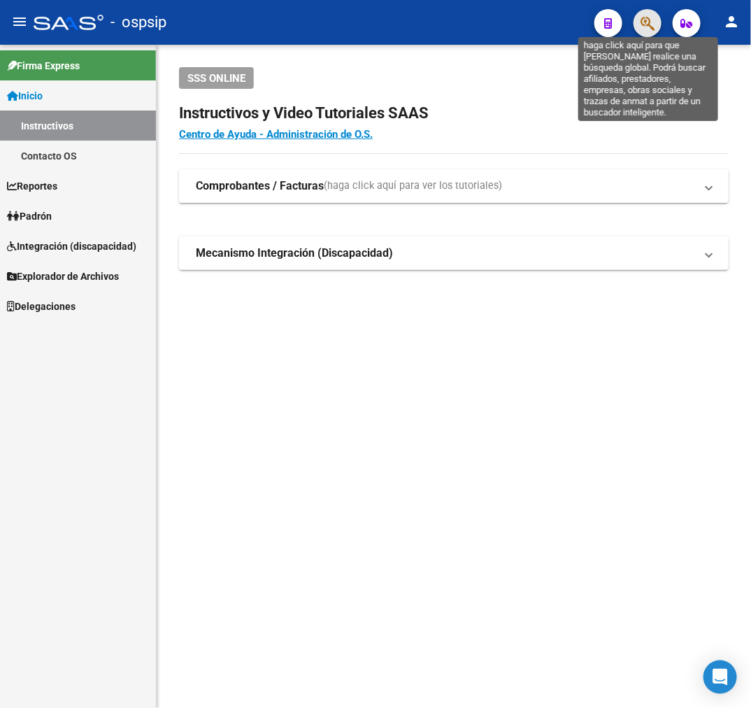
click at [641, 26] on icon "button" at bounding box center [648, 23] width 14 height 16
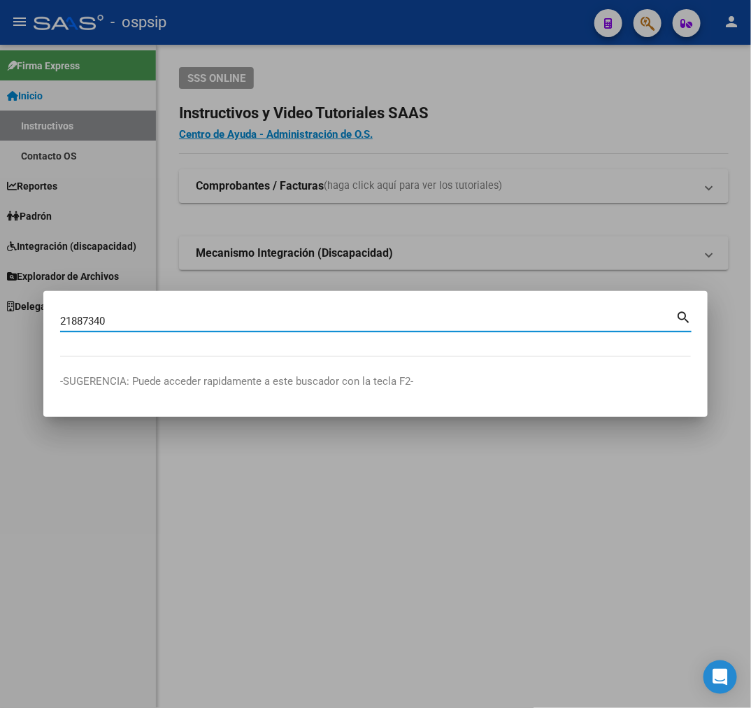
type input "21887340"
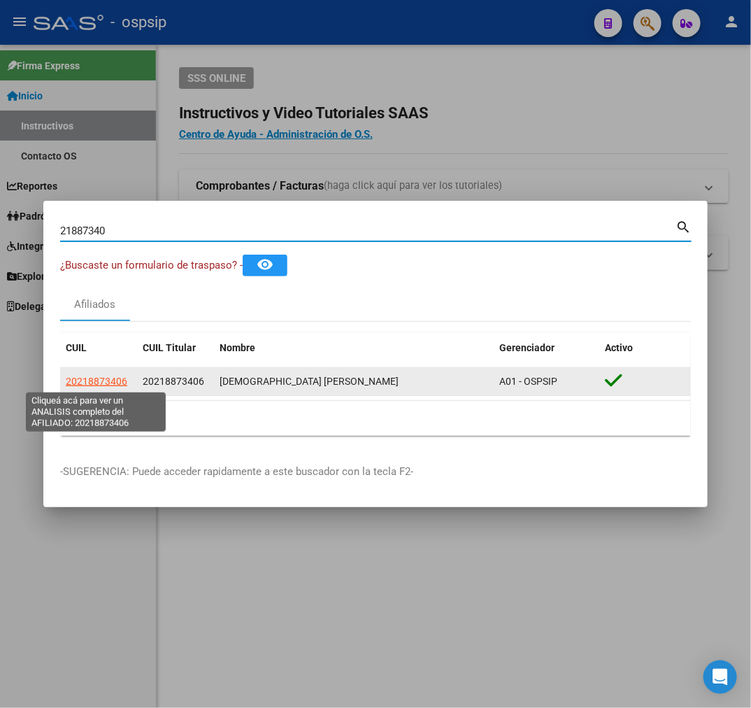
click at [101, 383] on span "20218873406" at bounding box center [97, 381] width 62 height 11
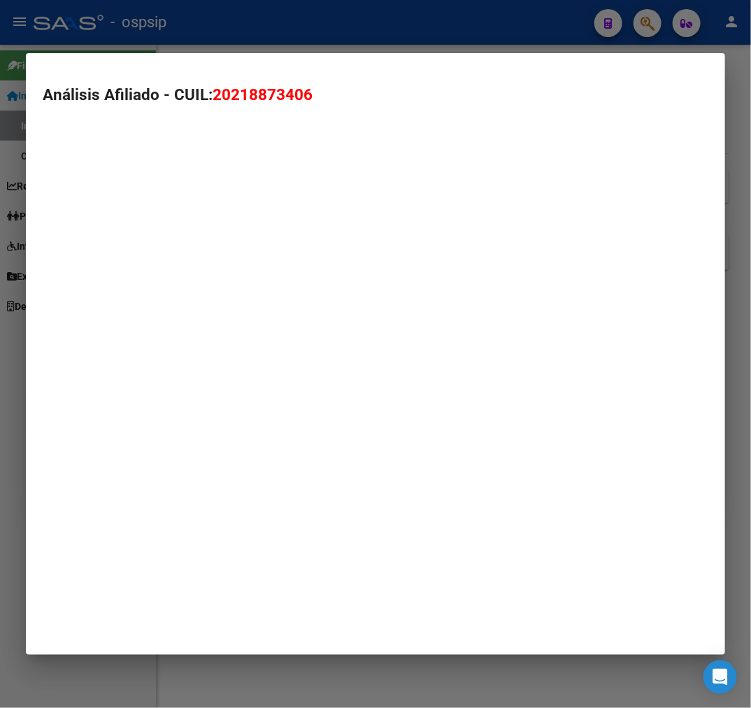
type textarea "20218873406"
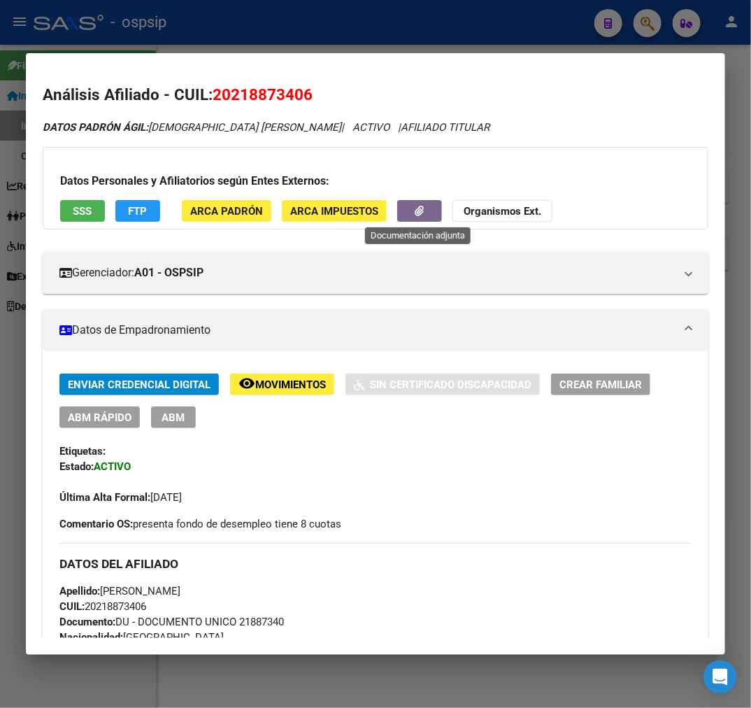
click at [418, 220] on button "button" at bounding box center [419, 211] width 45 height 22
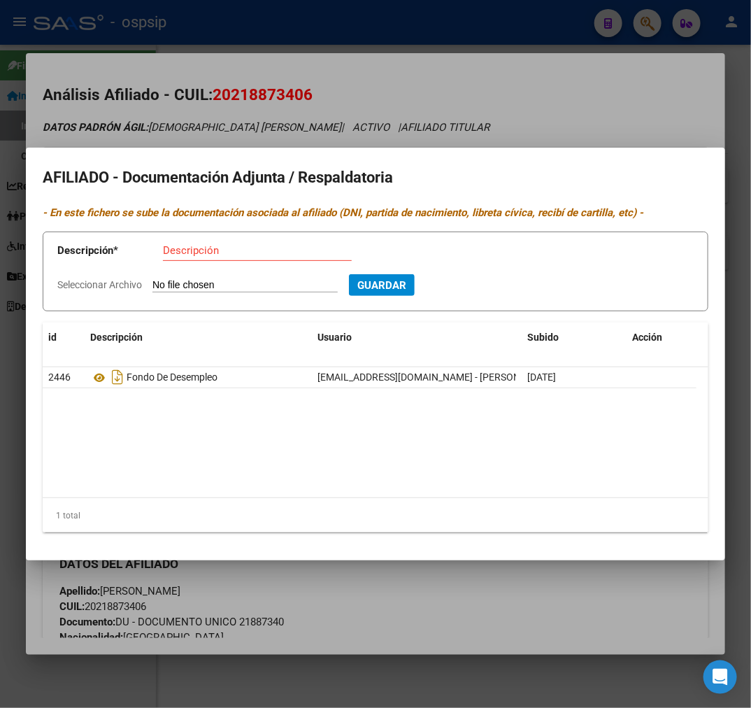
click at [476, 614] on div at bounding box center [375, 354] width 751 height 708
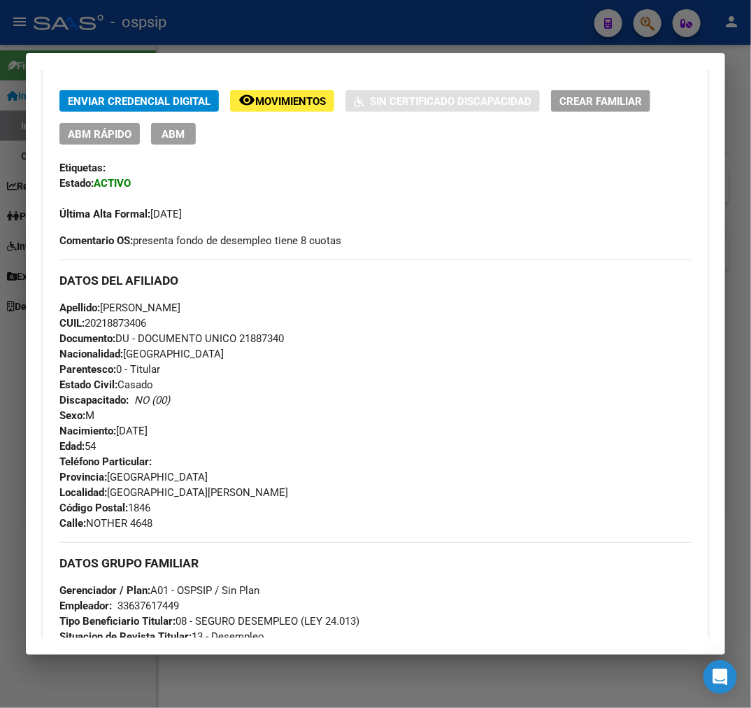
scroll to position [311, 0]
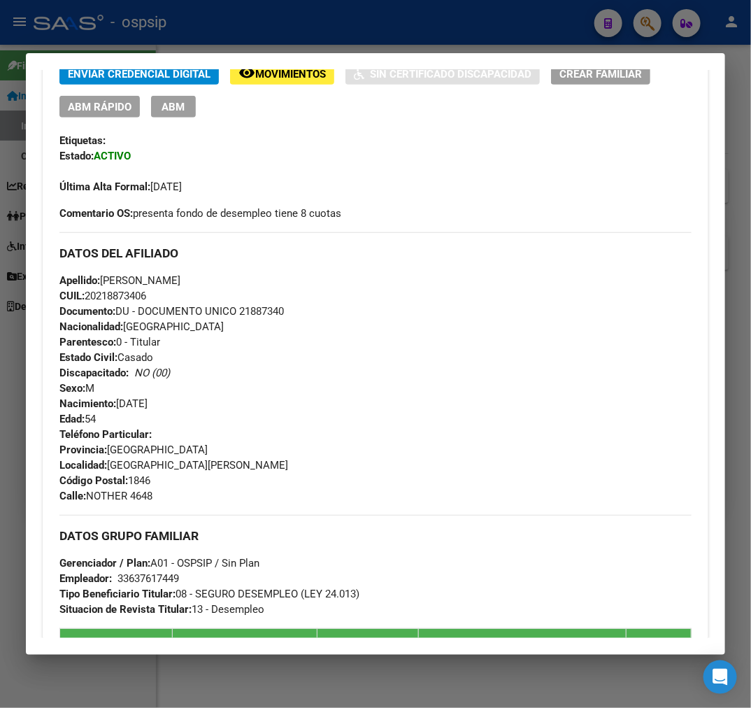
click at [294, 32] on div at bounding box center [375, 354] width 751 height 708
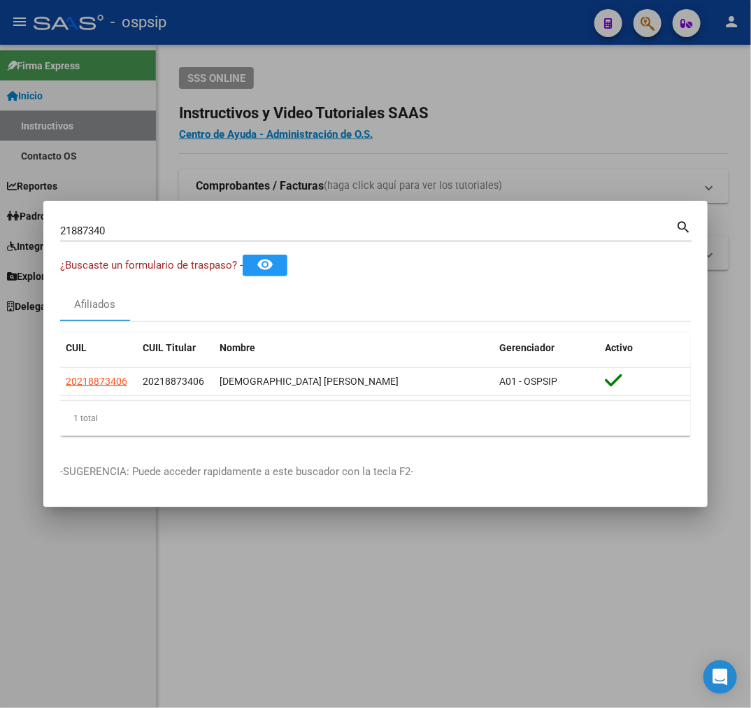
click at [294, 32] on div at bounding box center [375, 354] width 751 height 708
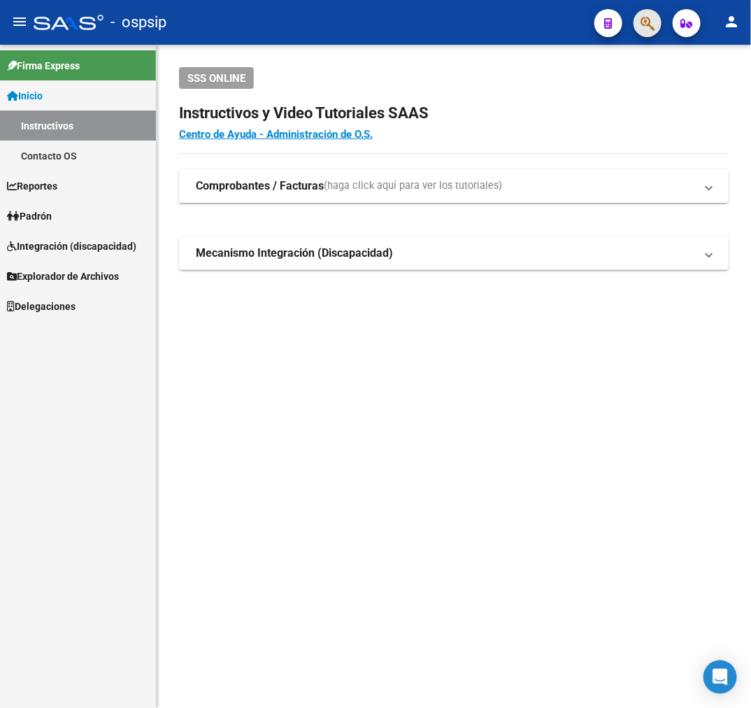
click at [648, 29] on span "button" at bounding box center [648, 23] width 14 height 29
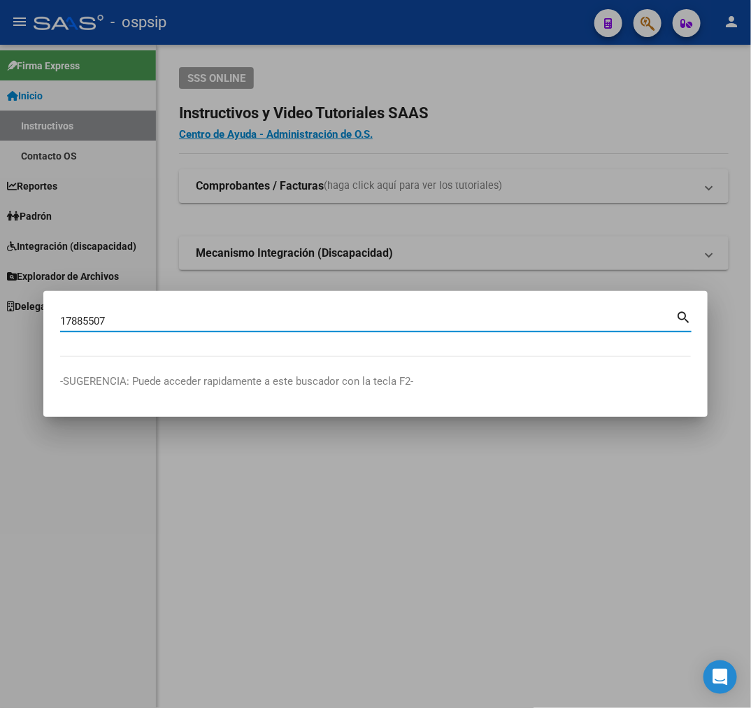
type input "17885507"
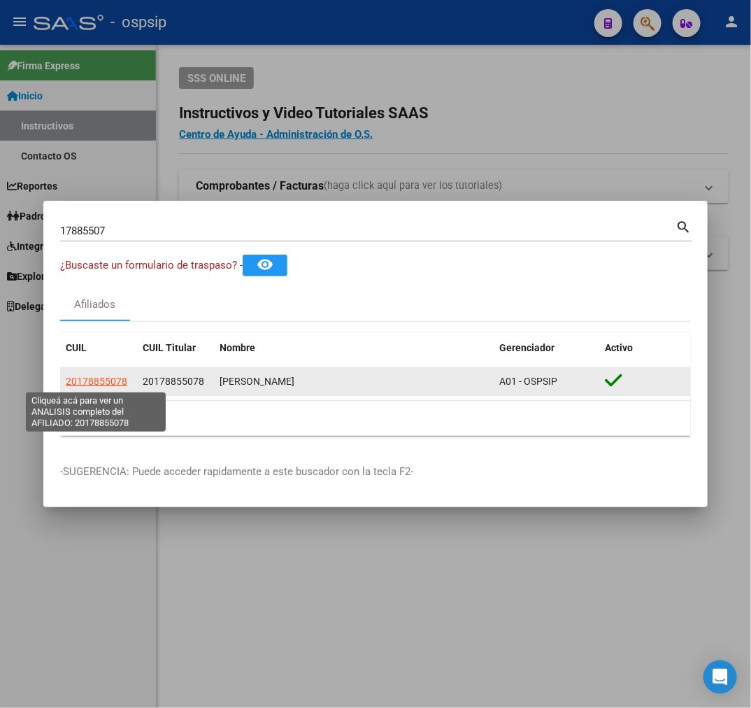
click at [117, 379] on span "20178855078" at bounding box center [97, 381] width 62 height 11
type textarea "20178855078"
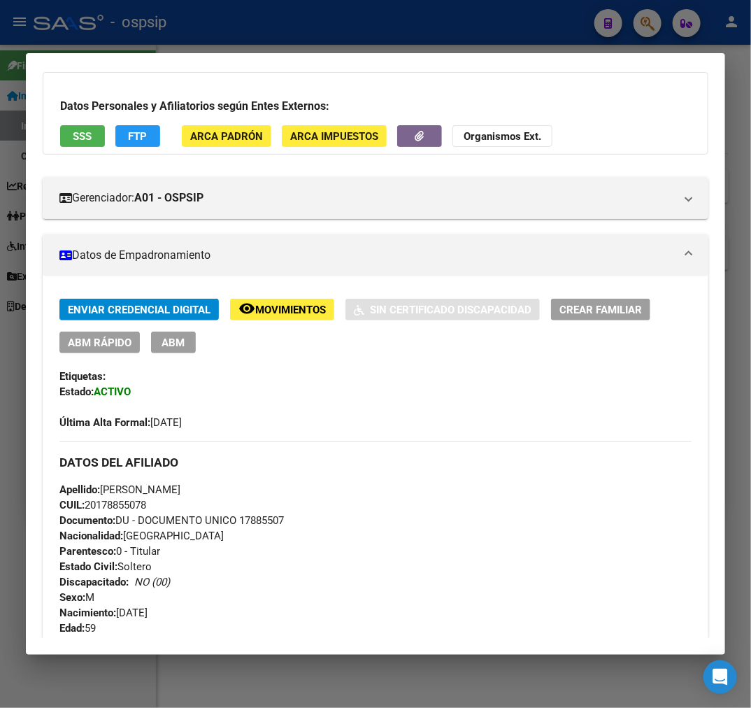
scroll to position [0, 0]
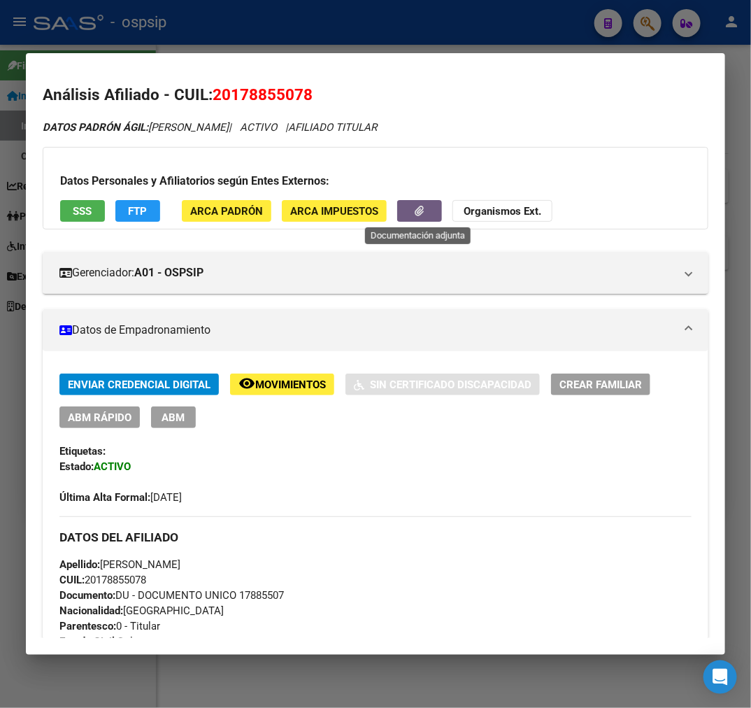
click at [411, 214] on button "button" at bounding box center [419, 211] width 45 height 22
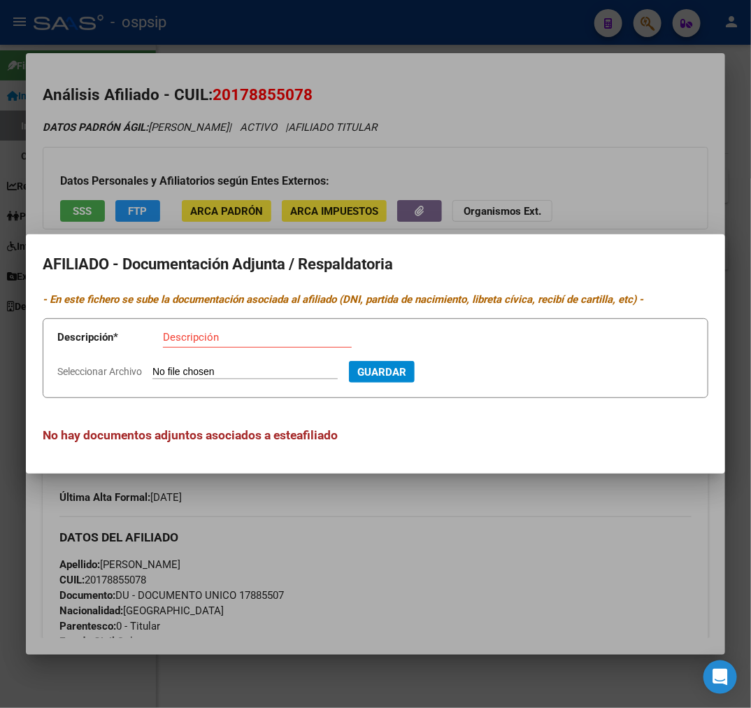
drag, startPoint x: 550, startPoint y: 508, endPoint x: 544, endPoint y: 474, distance: 34.9
click at [553, 507] on div at bounding box center [375, 354] width 751 height 708
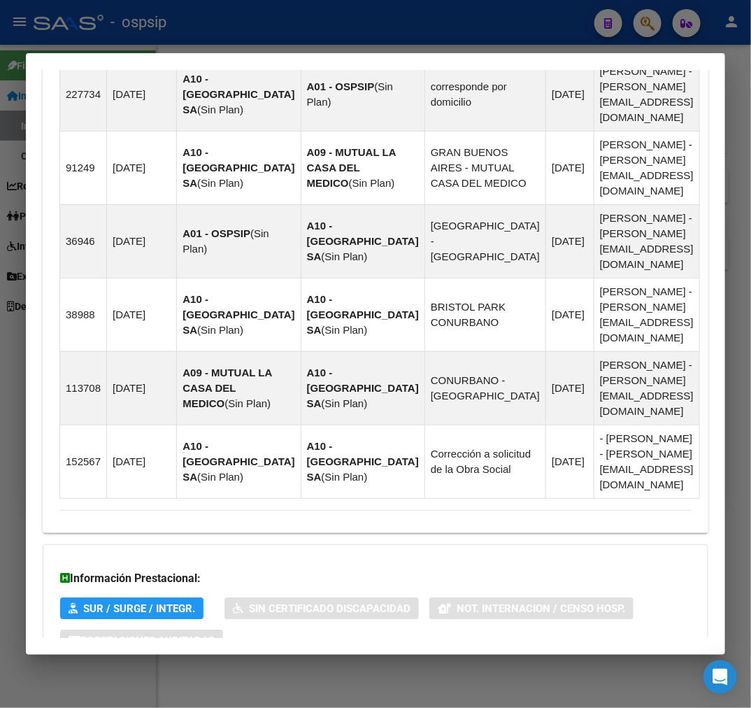
scroll to position [1117, 0]
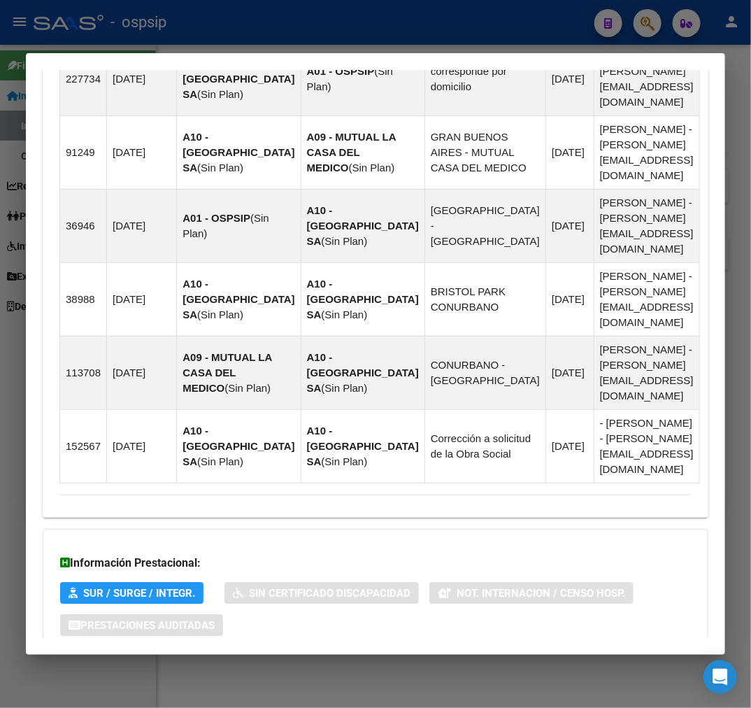
click at [500, 673] on mat-panel-title "Aportes y Contribuciones del Afiliado: 20178855078" at bounding box center [367, 681] width 616 height 17
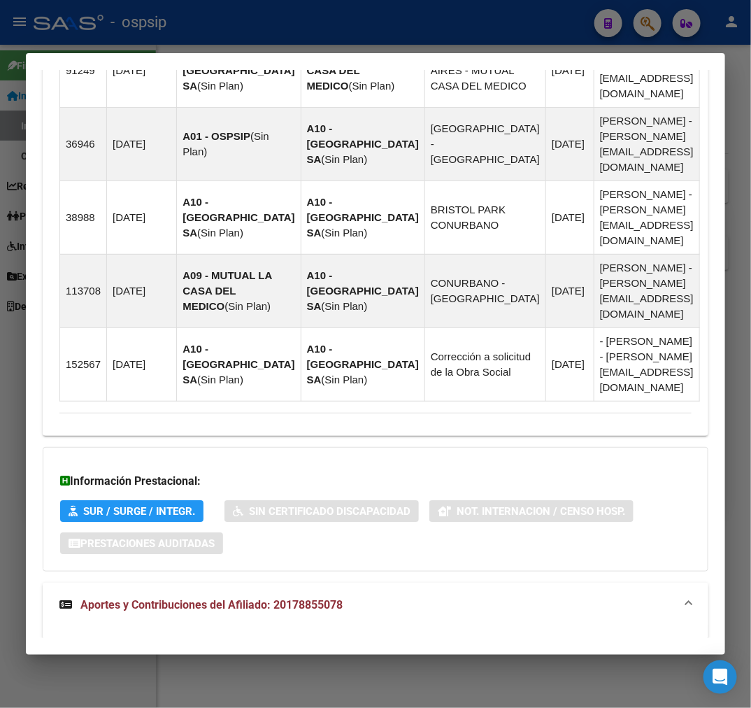
scroll to position [1497, 0]
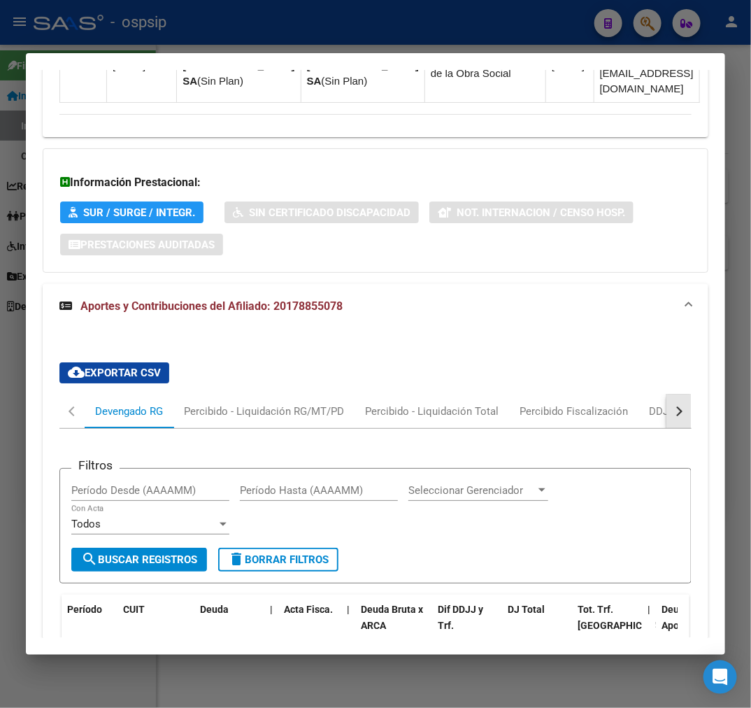
click at [667, 395] on button "button" at bounding box center [679, 412] width 25 height 34
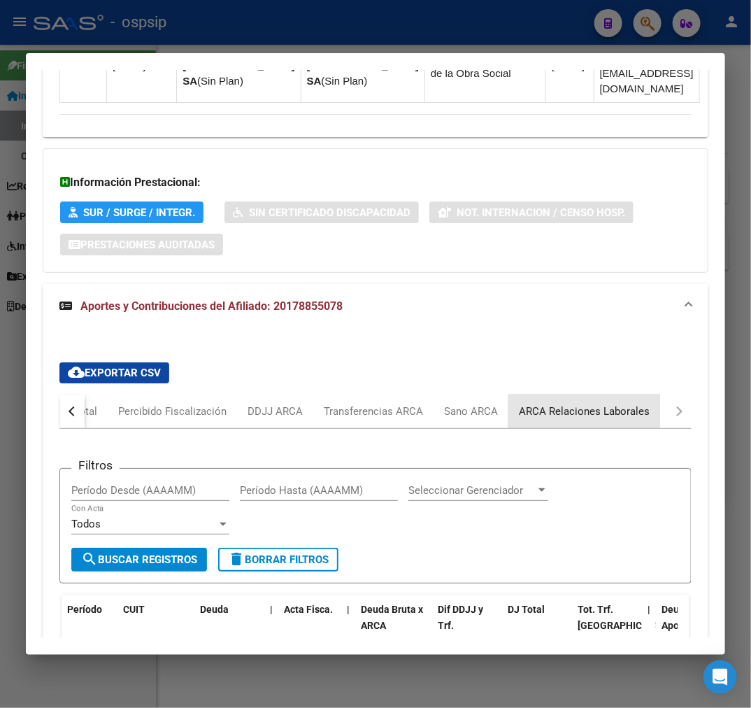
click at [646, 395] on div "ARCA Relaciones Laborales" at bounding box center [585, 412] width 152 height 34
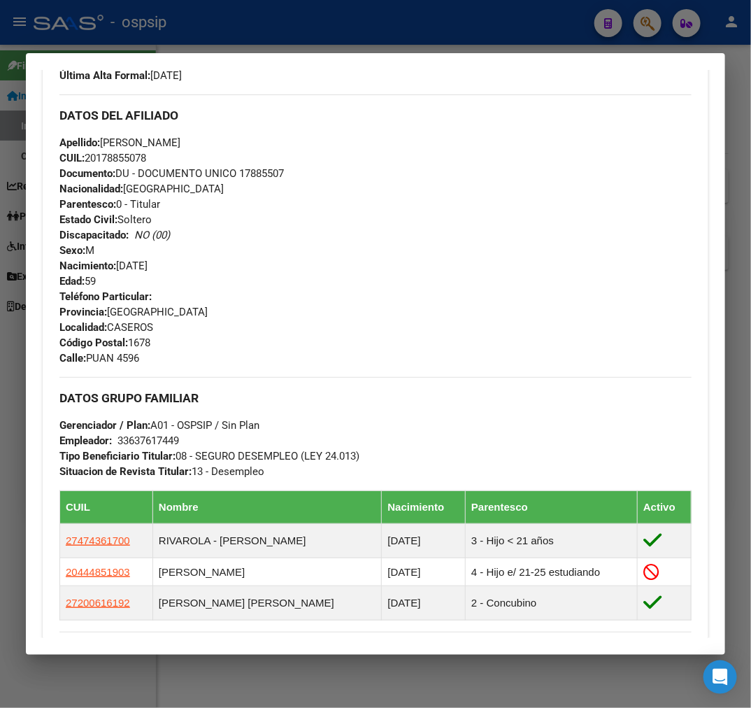
scroll to position [331, 0]
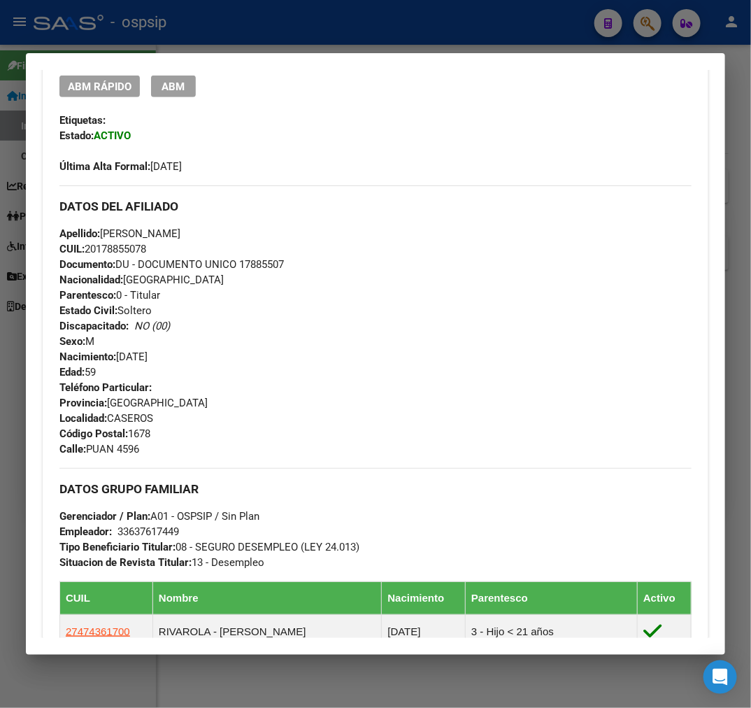
click at [318, 20] on div at bounding box center [375, 354] width 751 height 708
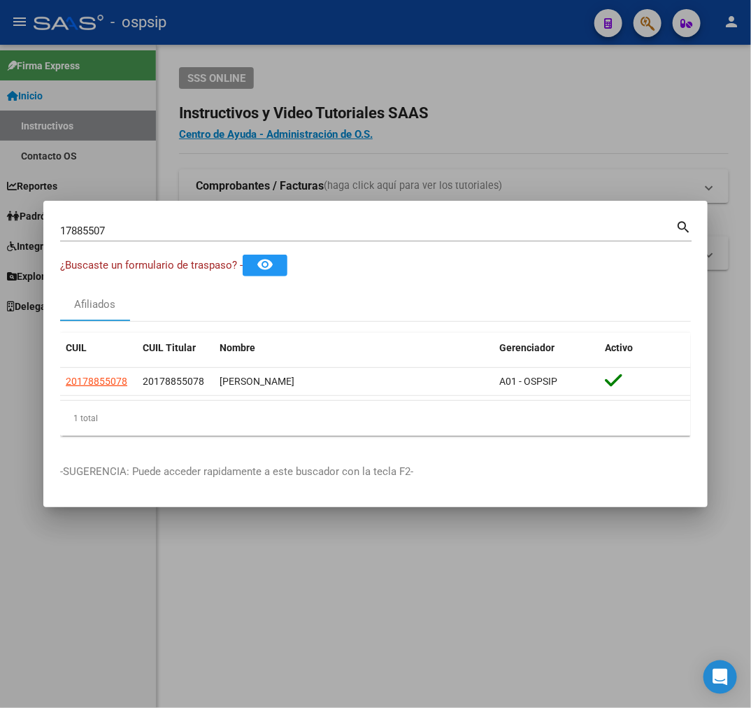
drag, startPoint x: 318, startPoint y: 20, endPoint x: 488, endPoint y: 92, distance: 184.9
click at [323, 28] on div at bounding box center [375, 354] width 751 height 708
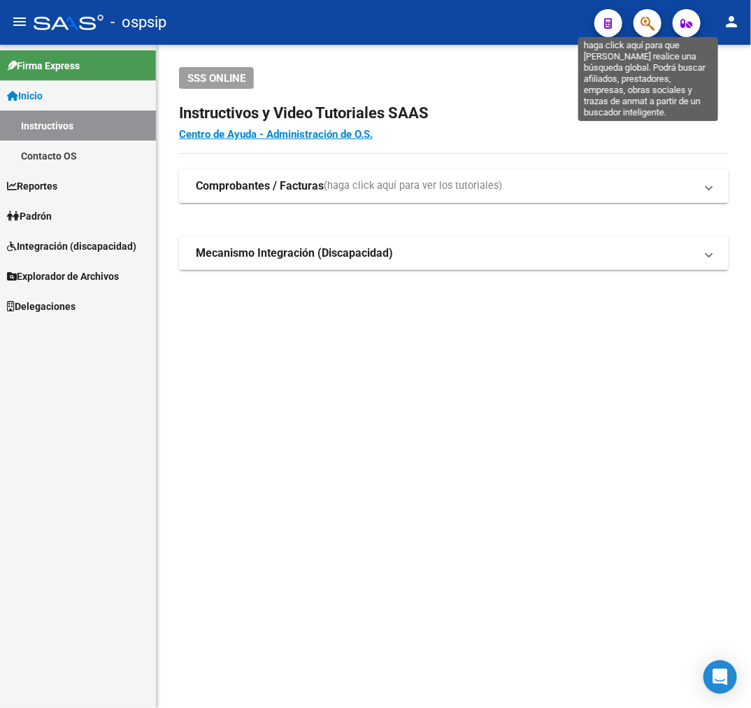
click at [641, 26] on icon "button" at bounding box center [648, 23] width 14 height 16
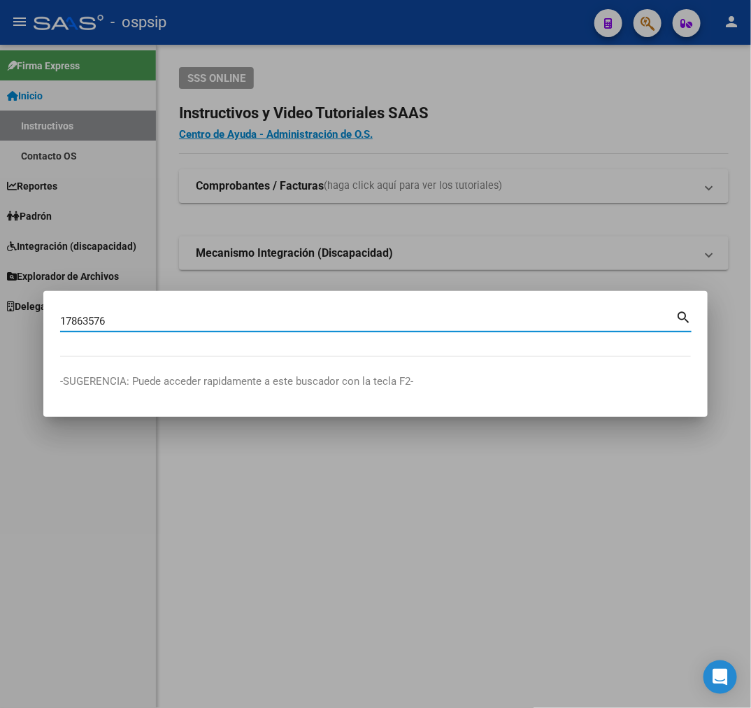
type input "17863576"
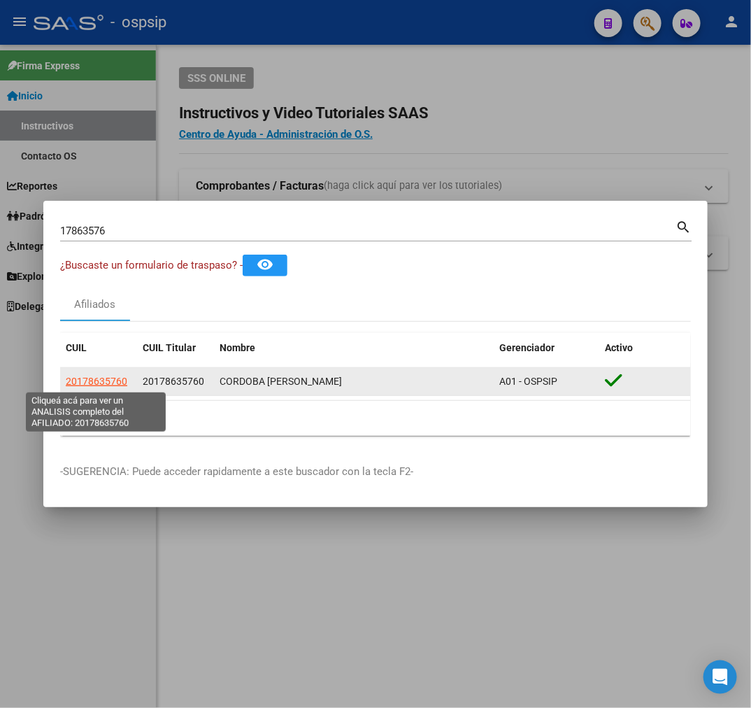
click at [99, 380] on span "20178635760" at bounding box center [97, 381] width 62 height 11
type textarea "20178635760"
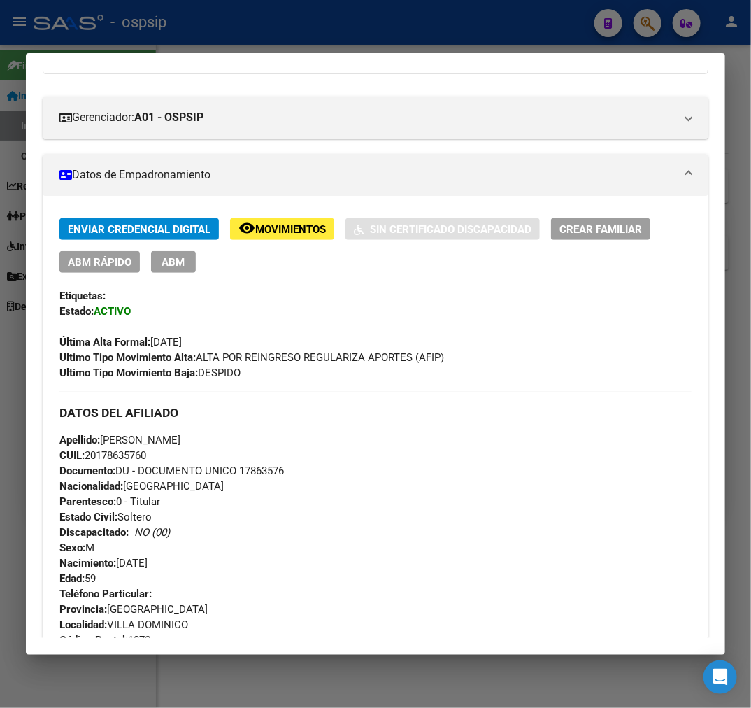
scroll to position [78, 0]
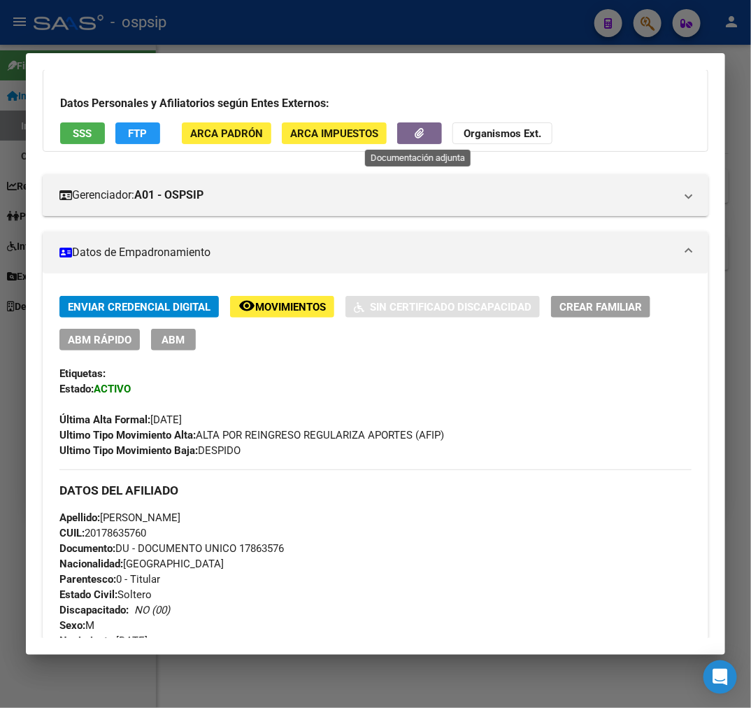
click at [402, 126] on button "button" at bounding box center [419, 133] width 45 height 22
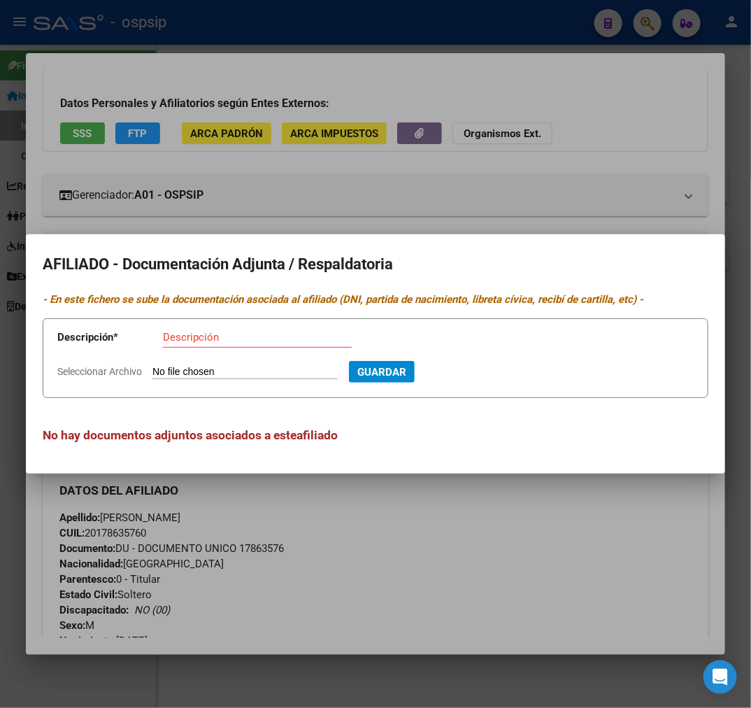
click at [504, 555] on div at bounding box center [375, 354] width 751 height 708
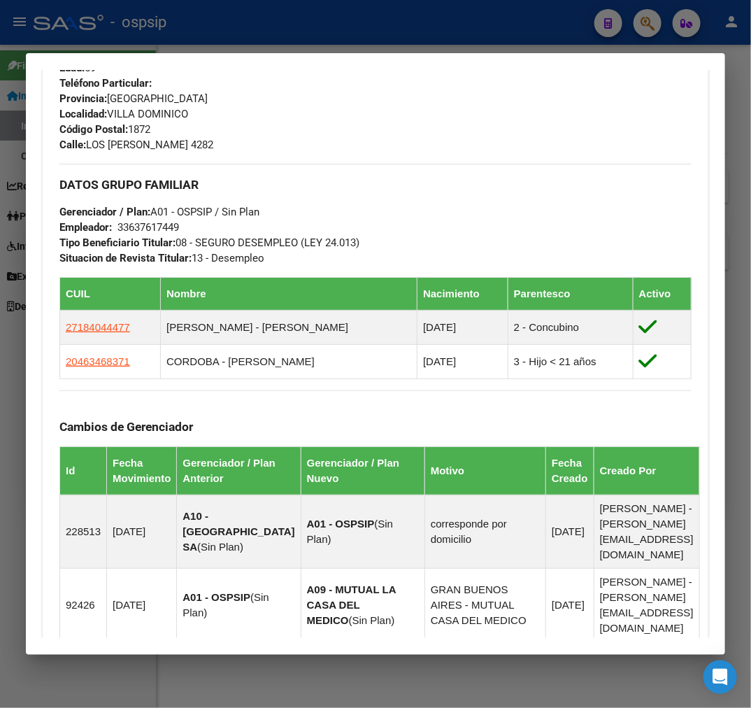
scroll to position [1003, 0]
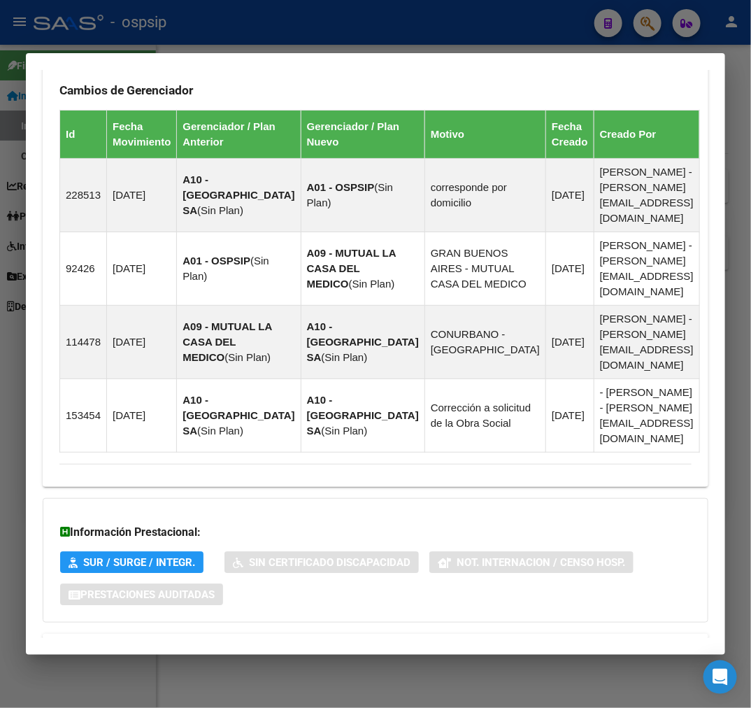
drag, startPoint x: 462, startPoint y: 602, endPoint x: 483, endPoint y: 567, distance: 40.8
click at [462, 634] on mat-expansion-panel-header "Aportes y Contribuciones del Afiliado: 20178635760" at bounding box center [376, 651] width 666 height 34
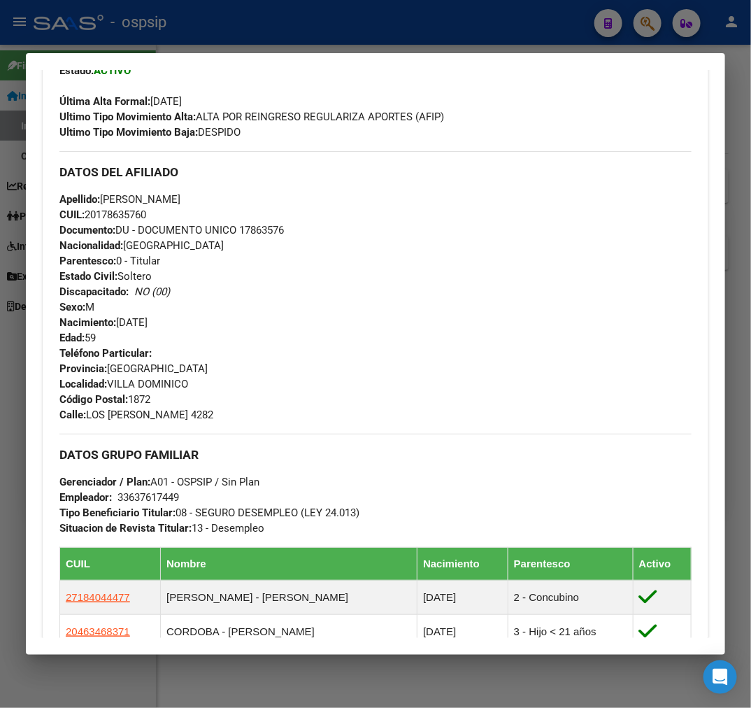
scroll to position [386, 0]
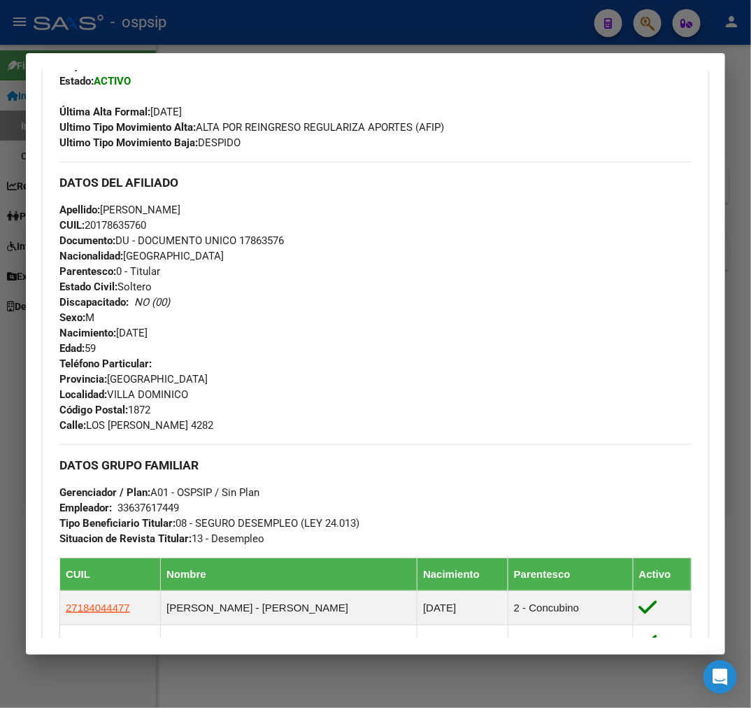
click at [304, 22] on div at bounding box center [375, 354] width 751 height 708
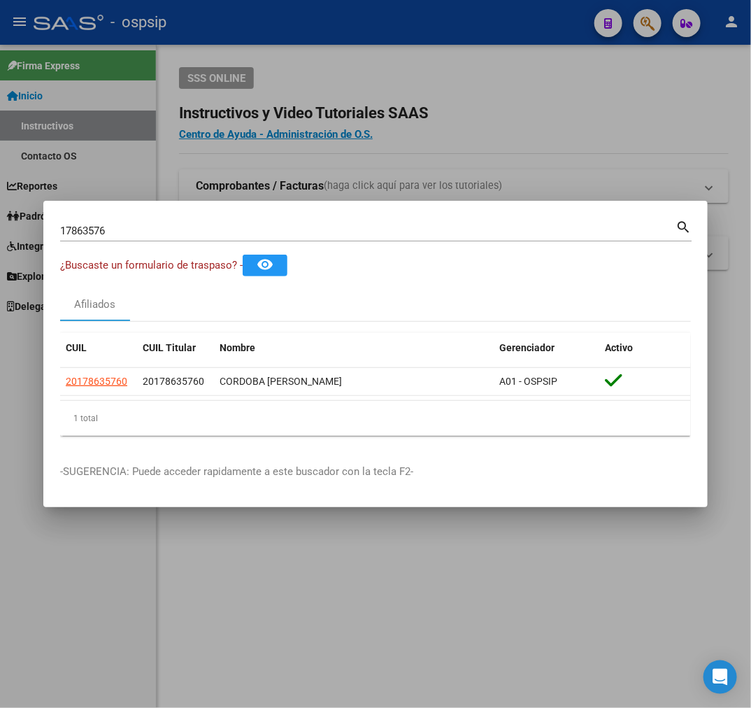
click at [652, 24] on div at bounding box center [375, 354] width 751 height 708
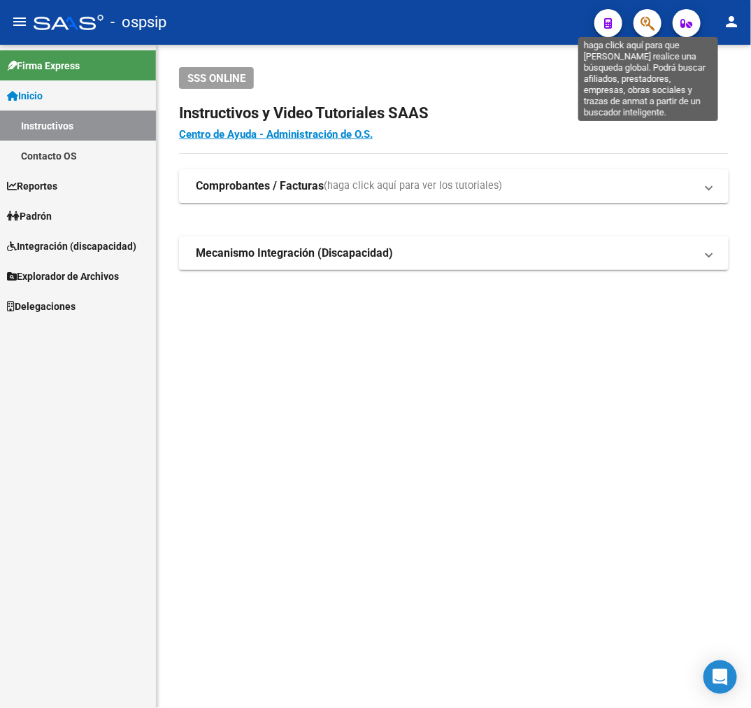
click at [649, 22] on icon "button" at bounding box center [648, 23] width 14 height 16
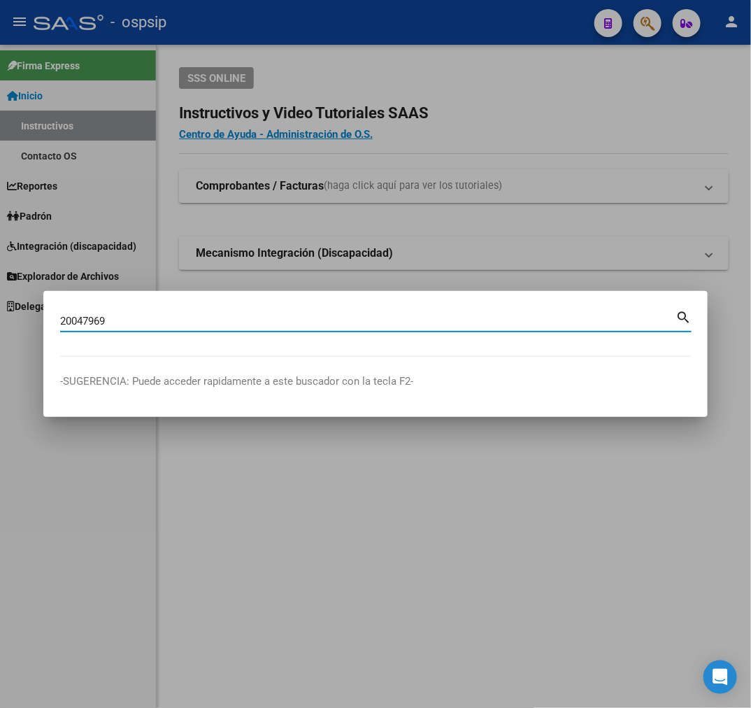
type input "20047969"
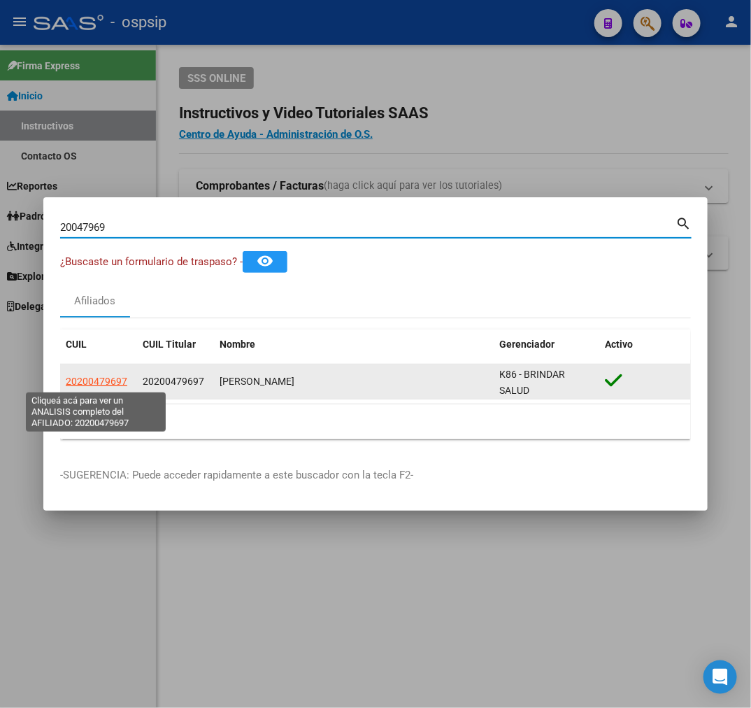
click at [104, 386] on span "20200479697" at bounding box center [97, 381] width 62 height 11
type textarea "20200479697"
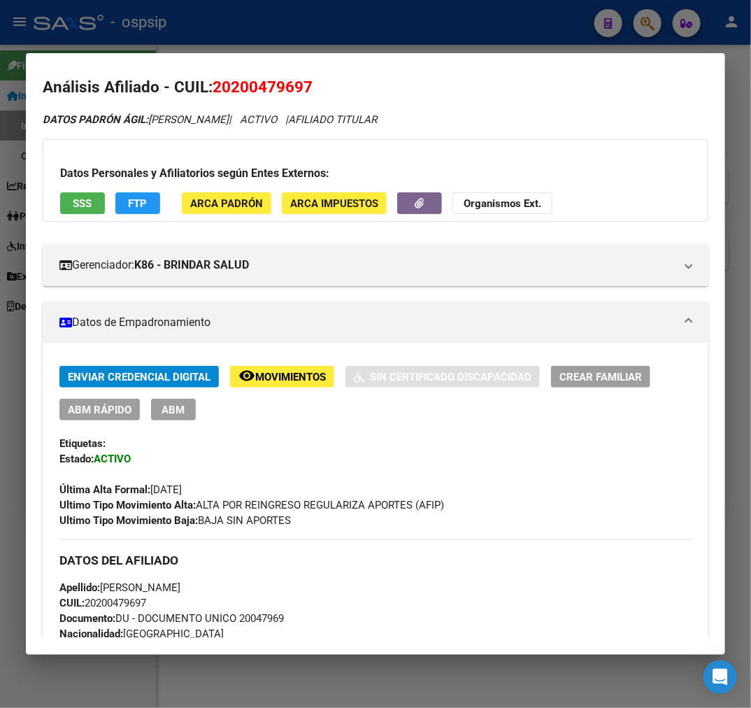
scroll to position [0, 0]
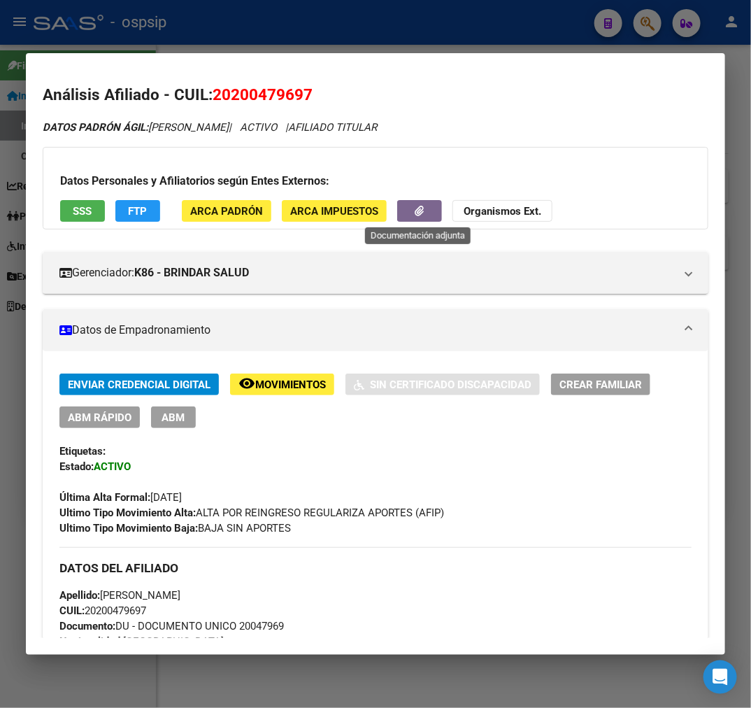
click at [416, 213] on icon "button" at bounding box center [420, 211] width 9 height 10
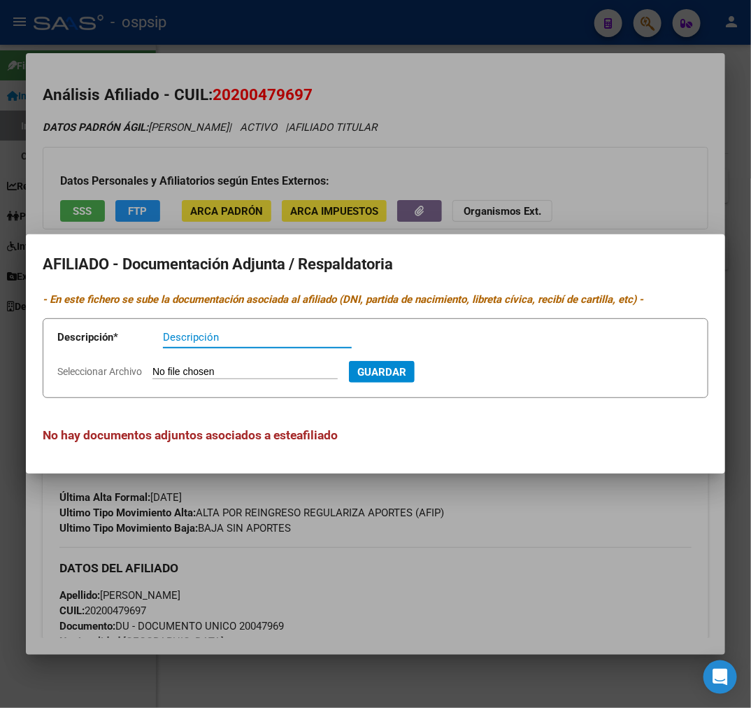
click at [494, 515] on div at bounding box center [375, 354] width 751 height 708
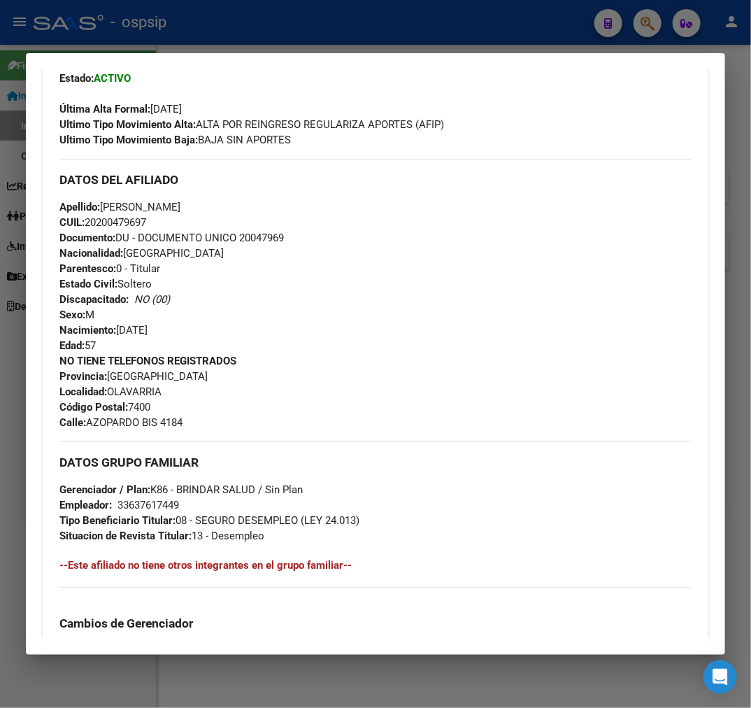
scroll to position [805, 0]
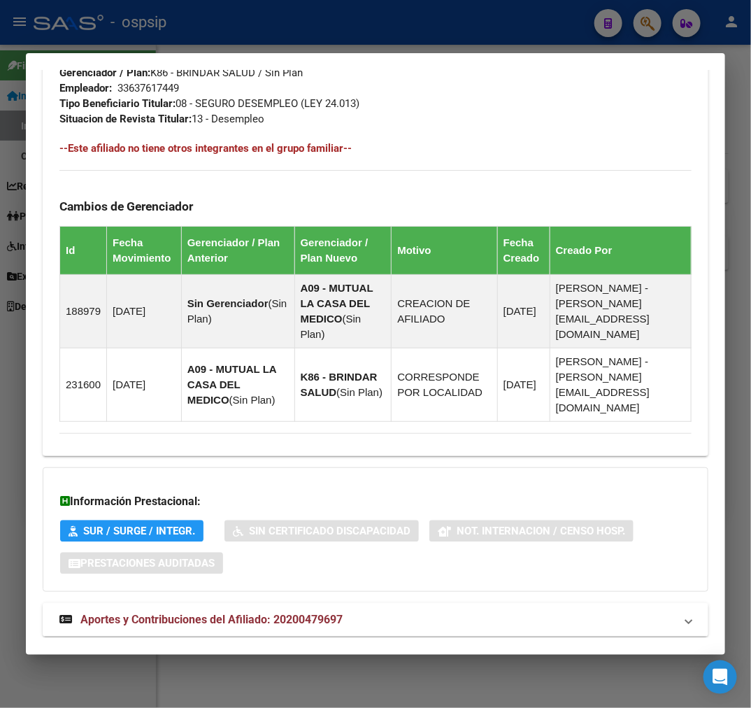
drag, startPoint x: 460, startPoint y: 586, endPoint x: 462, endPoint y: 546, distance: 39.9
click at [460, 603] on mat-expansion-panel-header "Aportes y Contribuciones del Afiliado: 20200479697" at bounding box center [376, 620] width 666 height 34
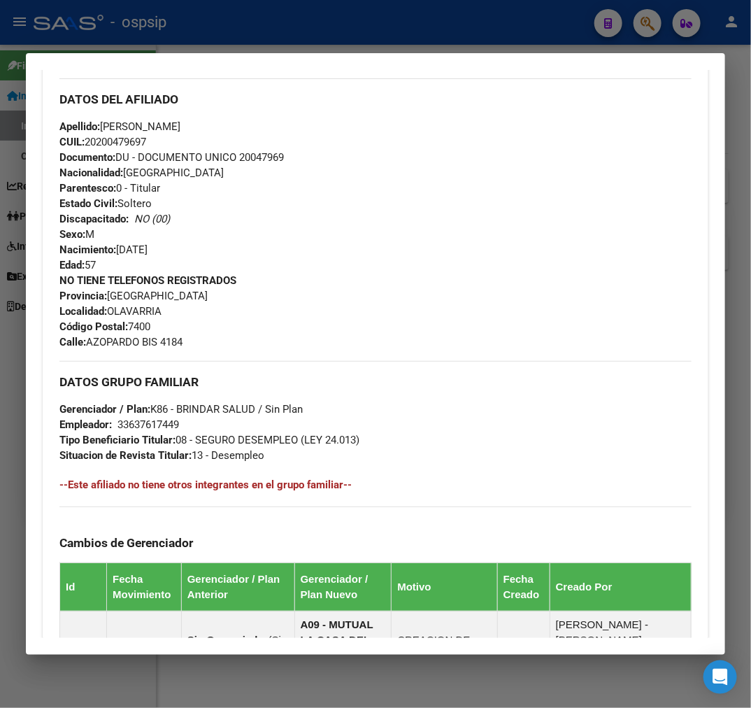
scroll to position [175, 0]
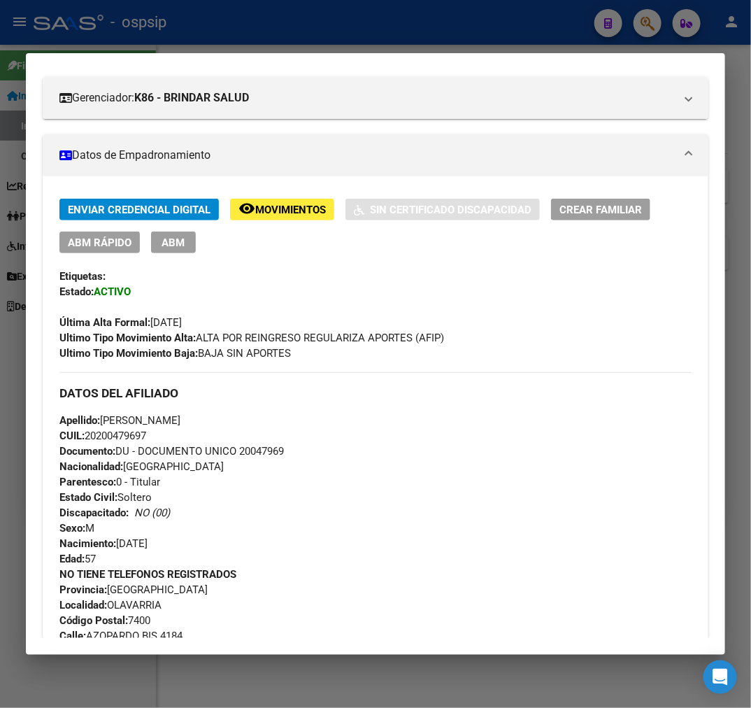
click at [389, 23] on div at bounding box center [375, 354] width 751 height 708
click at [395, 31] on div at bounding box center [375, 354] width 751 height 708
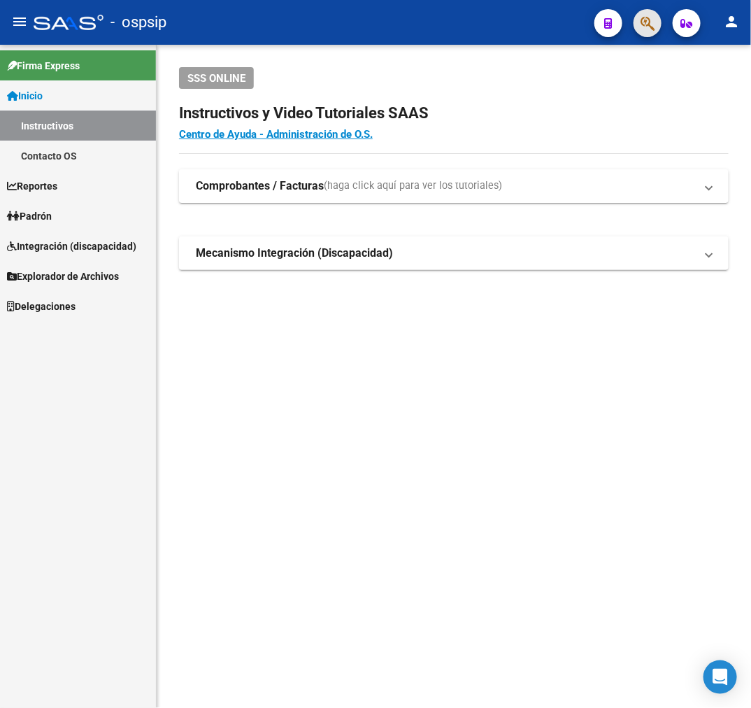
click at [644, 36] on span "button" at bounding box center [648, 23] width 14 height 29
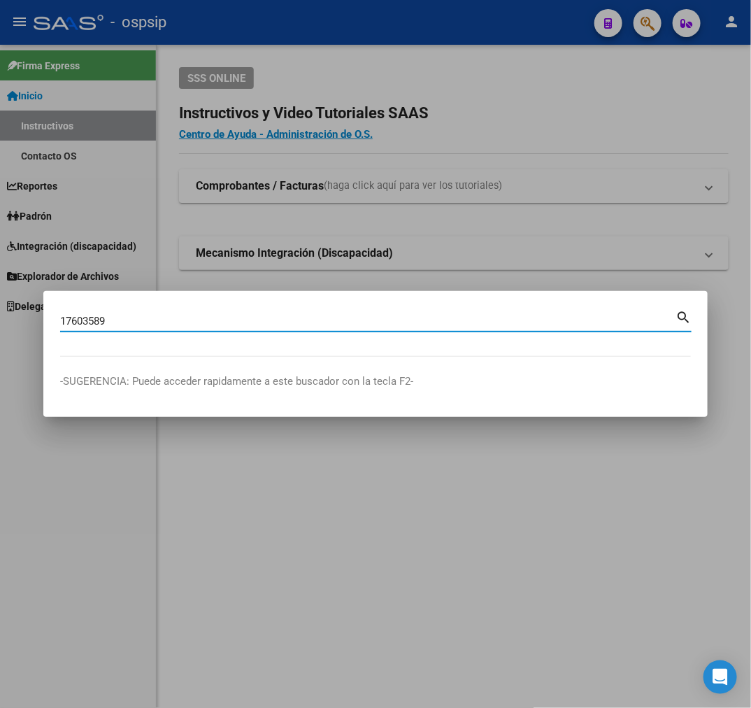
type input "17603589"
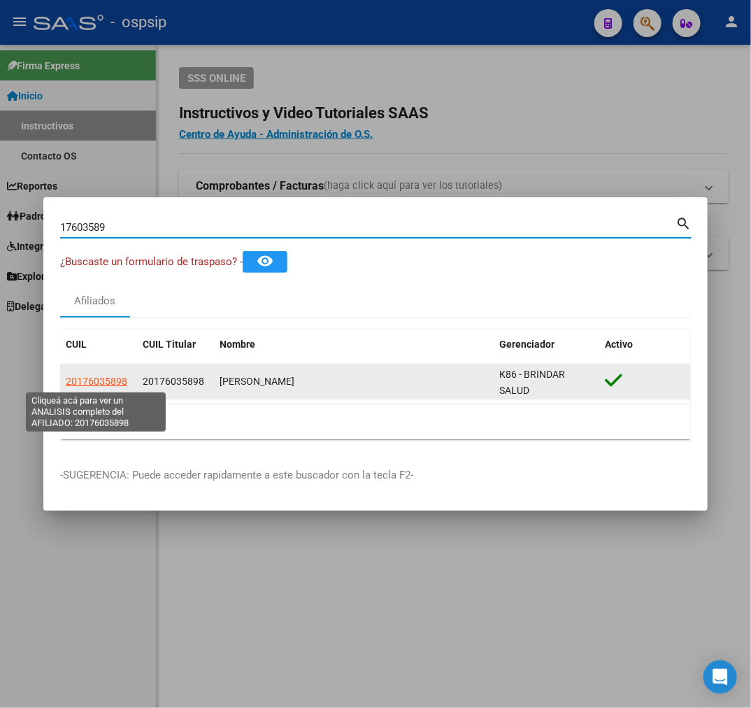
click at [101, 379] on span "20176035898" at bounding box center [97, 381] width 62 height 11
type textarea "20176035898"
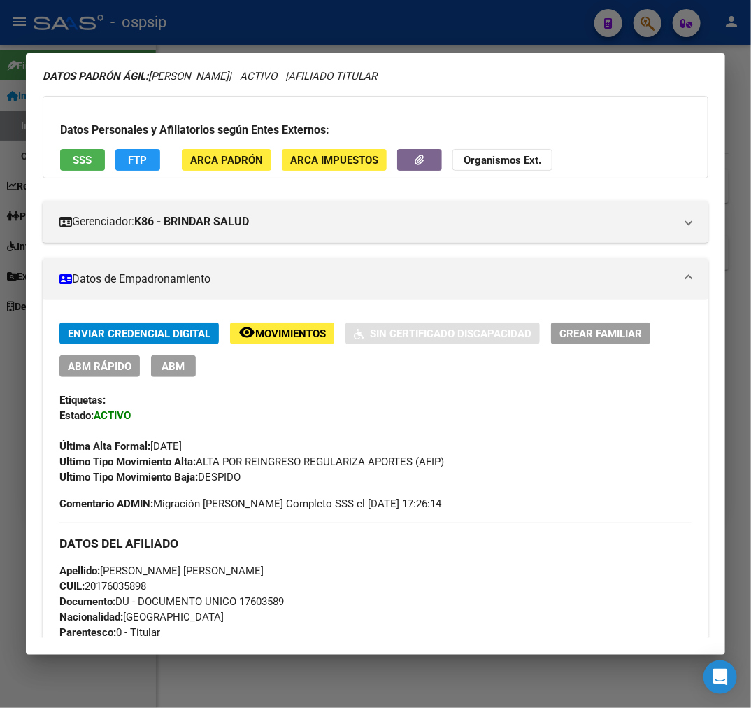
scroll to position [155, 0]
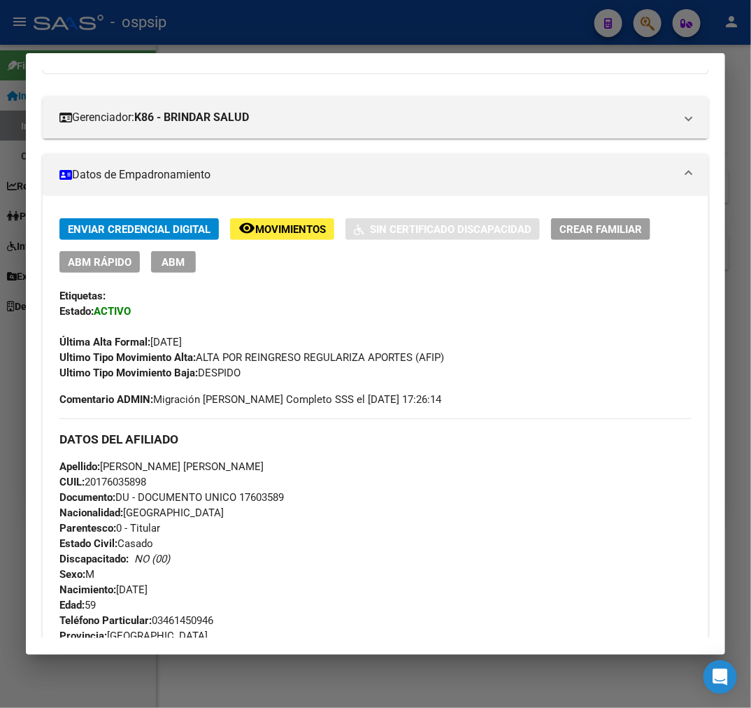
click at [305, 226] on span "Movimientos" at bounding box center [290, 229] width 71 height 13
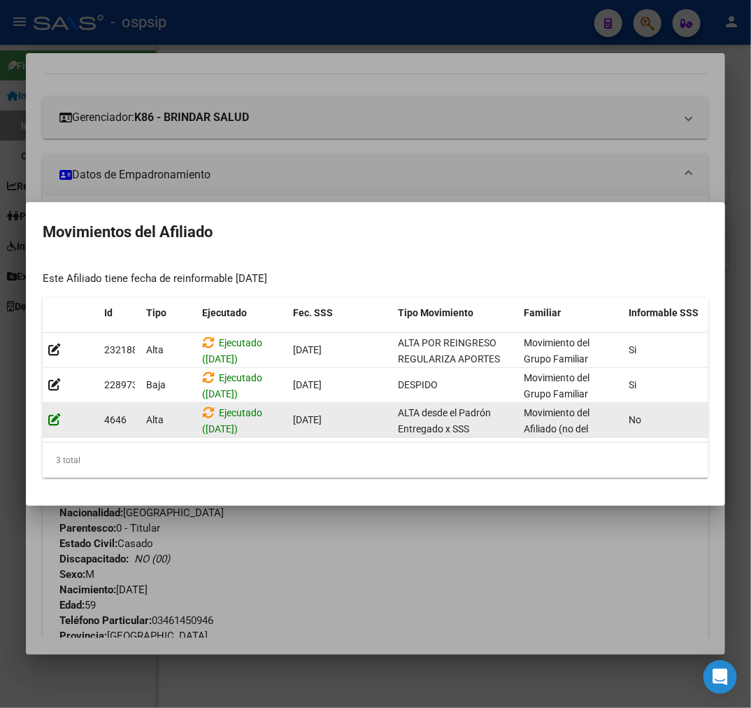
click at [56, 418] on icon at bounding box center [54, 419] width 13 height 13
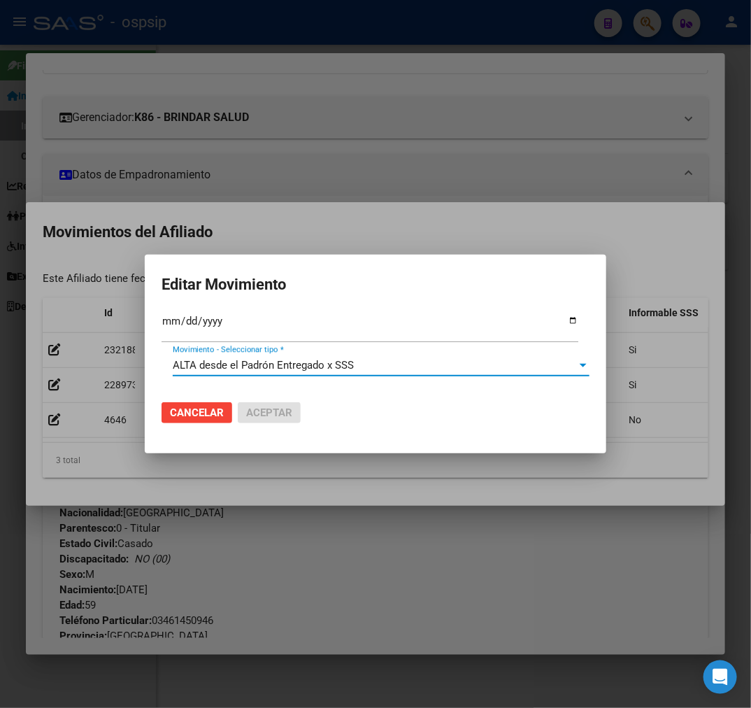
click at [233, 372] on span "ALTA desde el Padrón Entregado x SSS" at bounding box center [263, 365] width 181 height 13
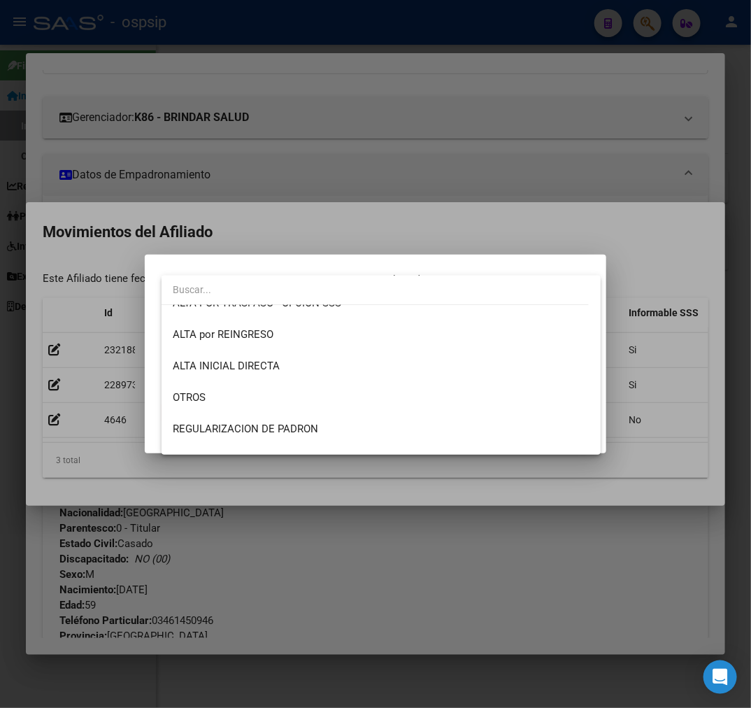
scroll to position [0, 0]
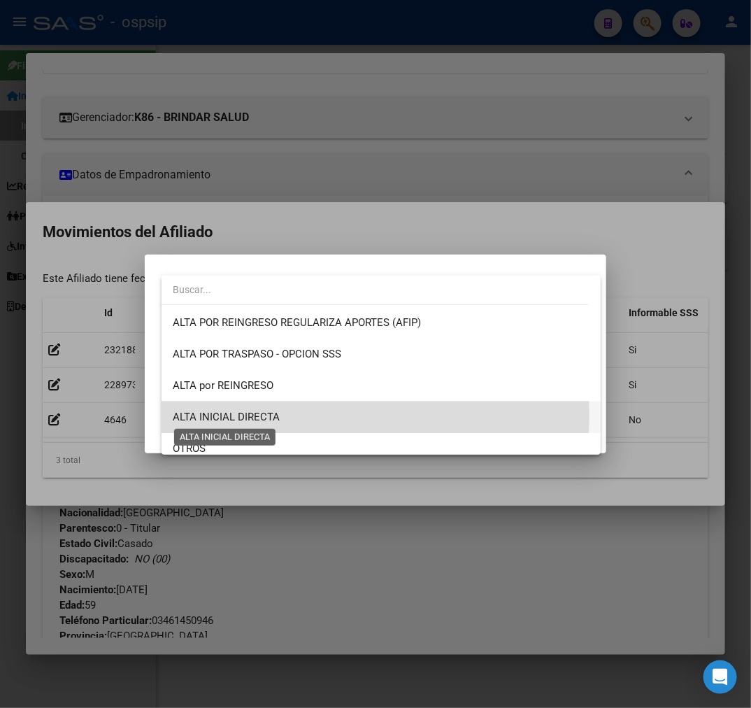
click at [261, 415] on span "ALTA INICIAL DIRECTA" at bounding box center [226, 417] width 107 height 13
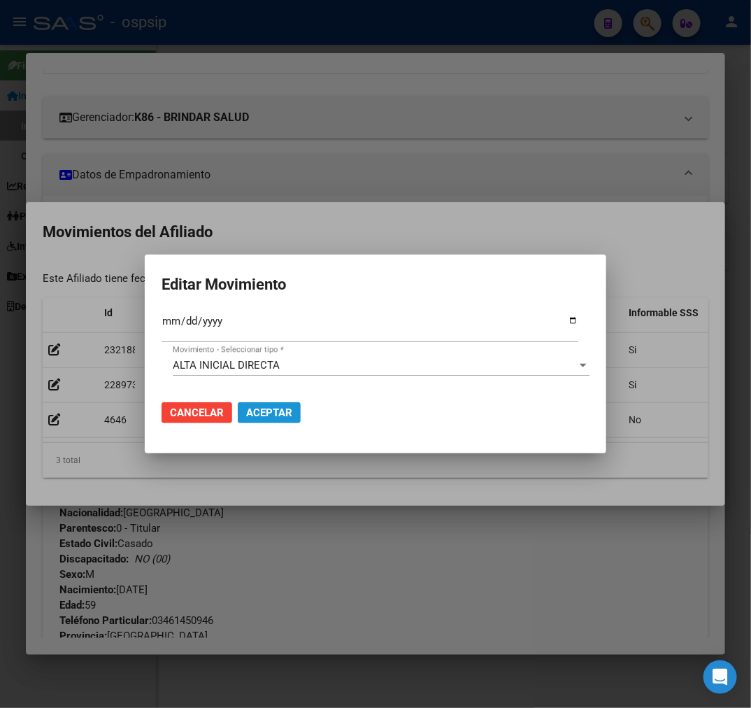
click at [262, 415] on span "Aceptar" at bounding box center [269, 412] width 46 height 13
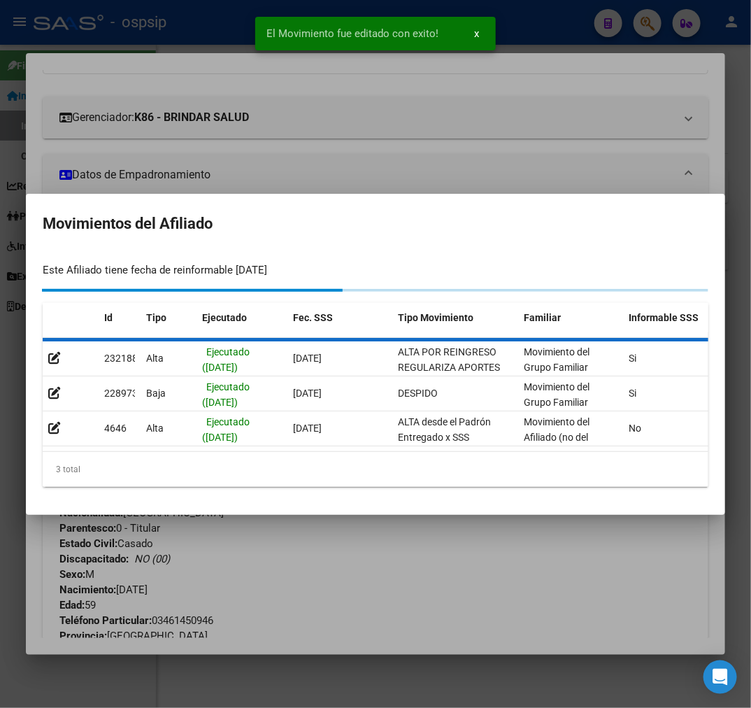
click at [341, 549] on div at bounding box center [375, 354] width 751 height 708
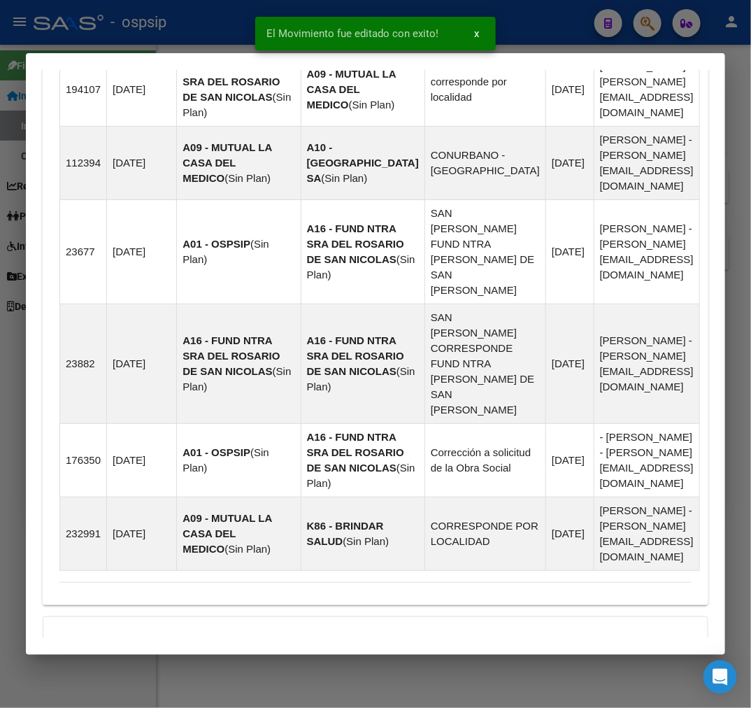
scroll to position [1501, 0]
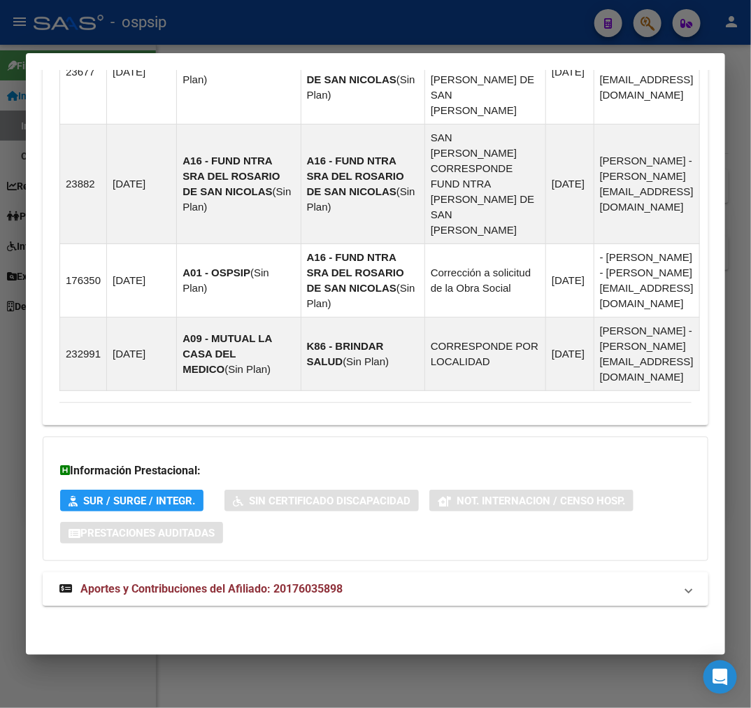
click at [402, 583] on mat-panel-title "Aportes y Contribuciones del Afiliado: 20176035898" at bounding box center [367, 589] width 616 height 17
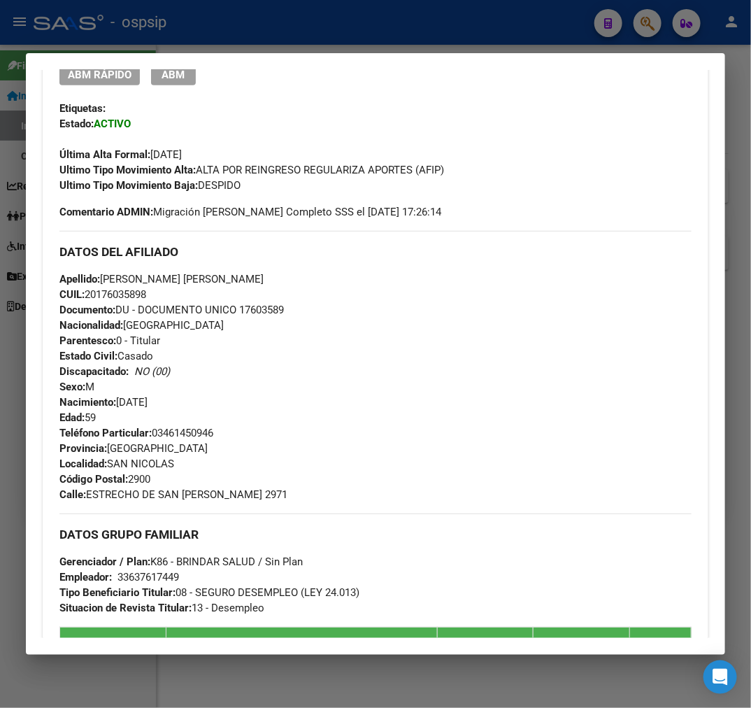
scroll to position [339, 0]
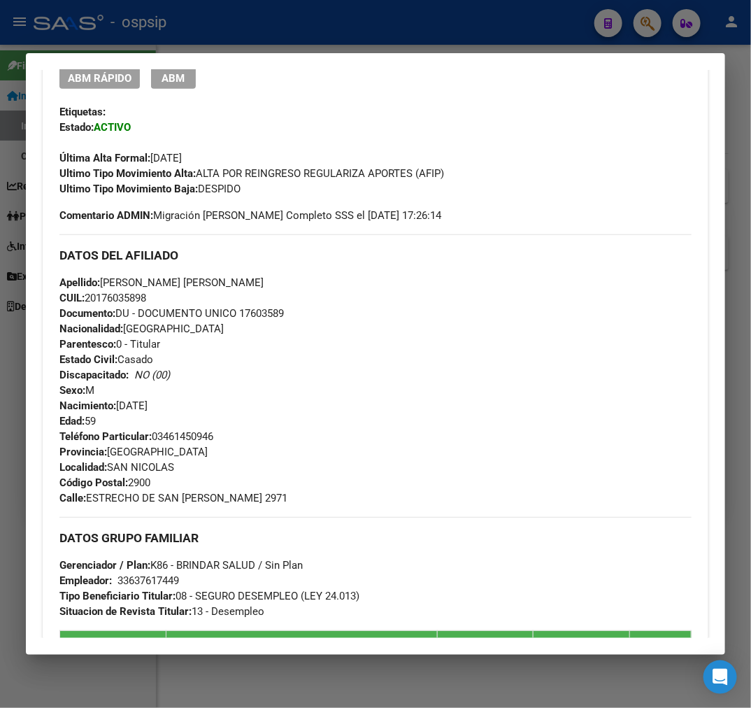
click at [332, 66] on mat-dialog-container "Análisis Afiliado - CUIL: 20176035898 DATOS [PERSON_NAME] ÁGIL: PIOL [PERSON_NA…" at bounding box center [376, 354] width 700 height 602
click at [337, 39] on div at bounding box center [375, 354] width 751 height 708
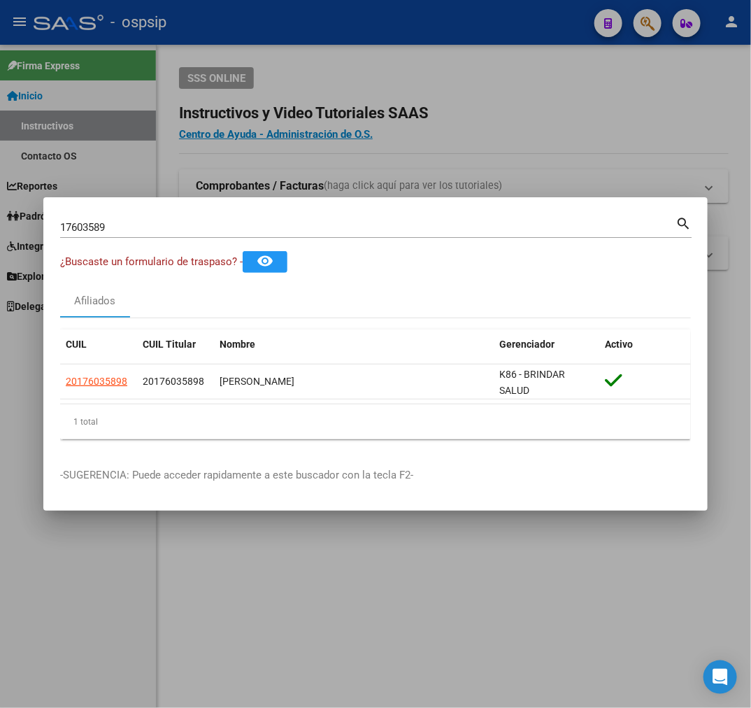
drag, startPoint x: 339, startPoint y: 39, endPoint x: 547, endPoint y: 103, distance: 218.0
click at [339, 40] on div at bounding box center [375, 354] width 751 height 708
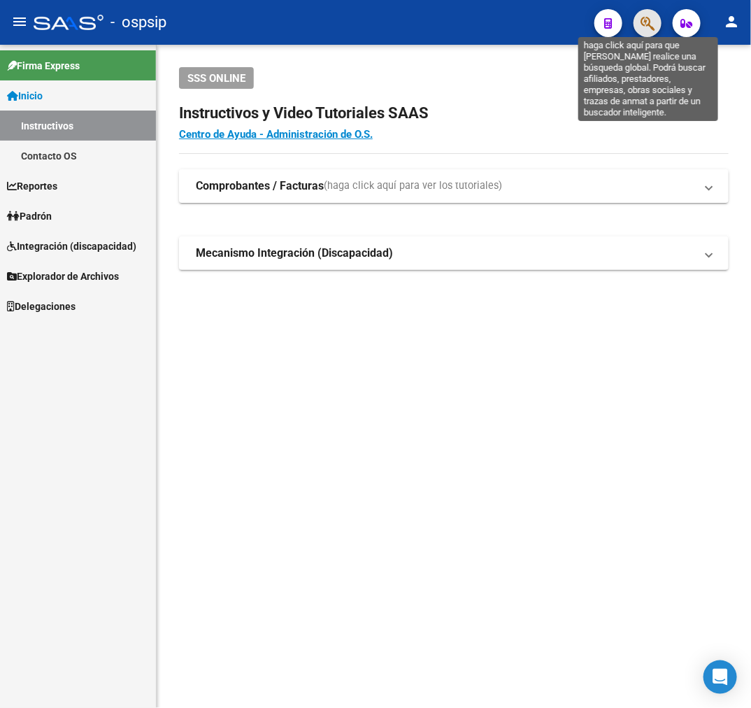
click at [653, 29] on icon "button" at bounding box center [648, 23] width 14 height 16
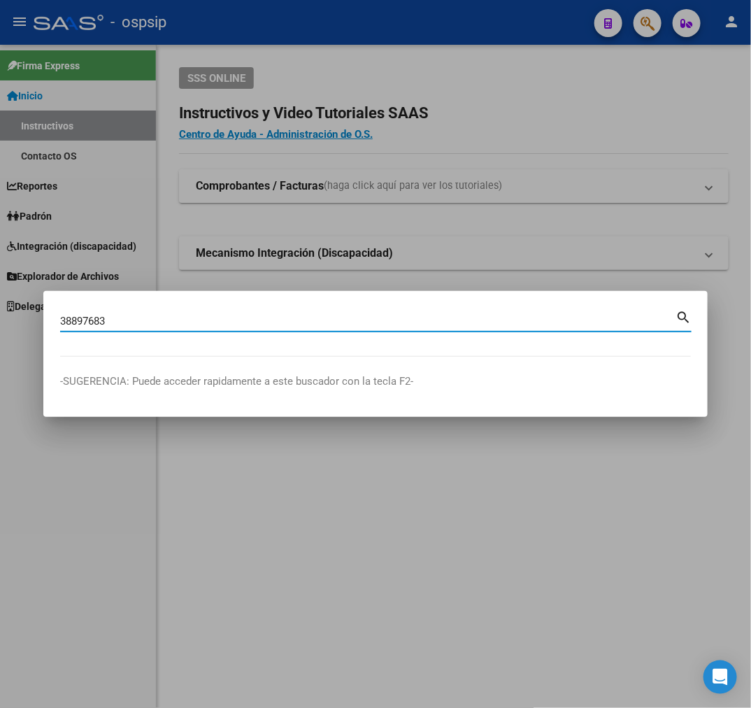
type input "38897683"
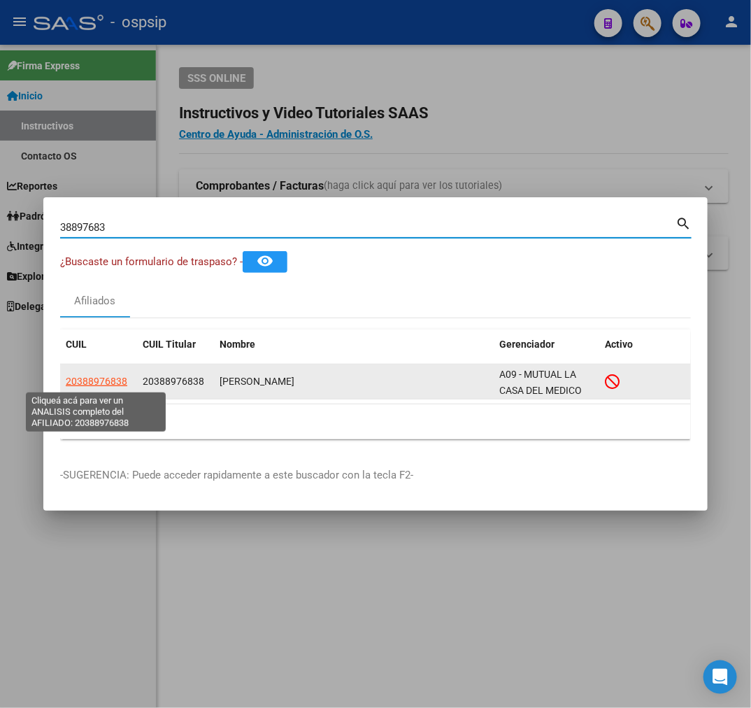
click at [108, 383] on span "20388976838" at bounding box center [97, 381] width 62 height 11
type textarea "20388976838"
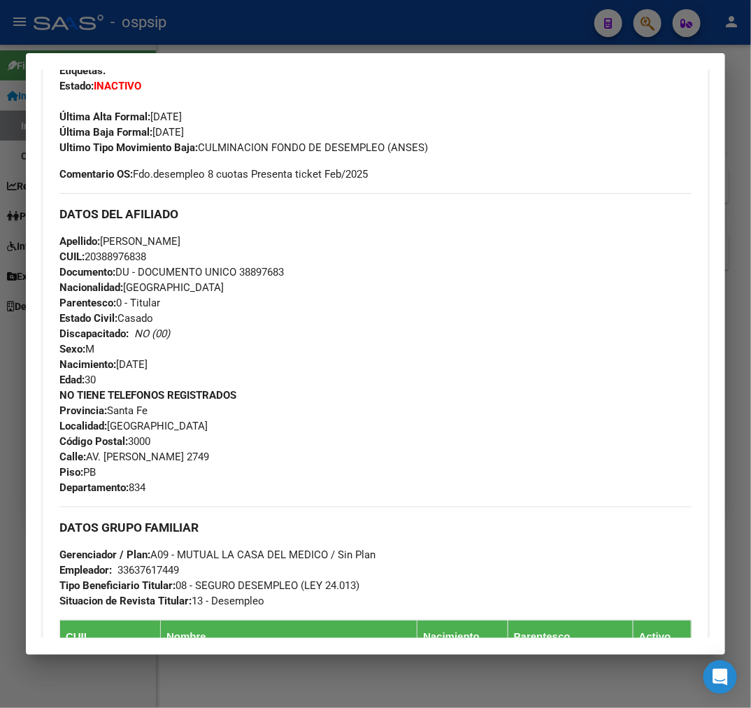
scroll to position [388, 0]
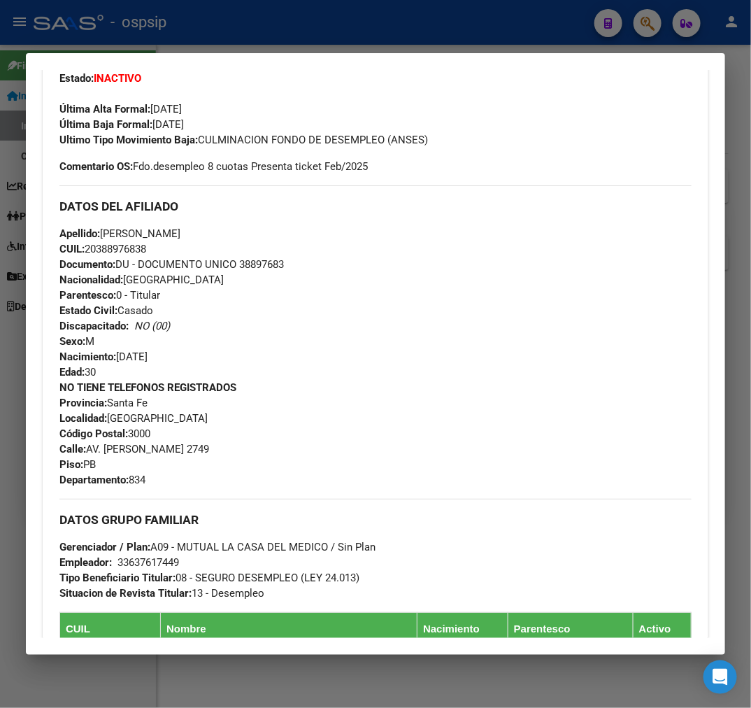
click at [339, 37] on div at bounding box center [375, 354] width 751 height 708
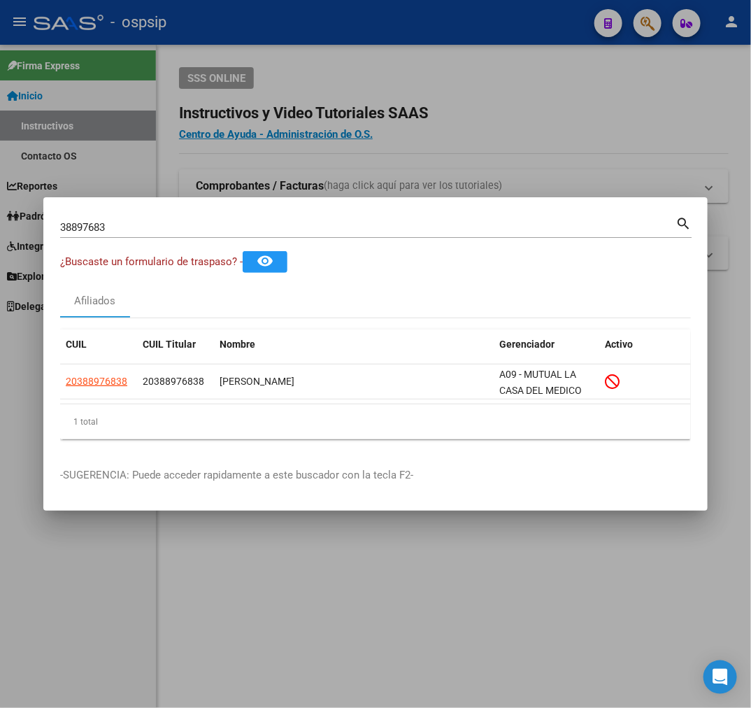
drag, startPoint x: 339, startPoint y: 37, endPoint x: 360, endPoint y: 58, distance: 29.7
click at [343, 41] on div at bounding box center [375, 354] width 751 height 708
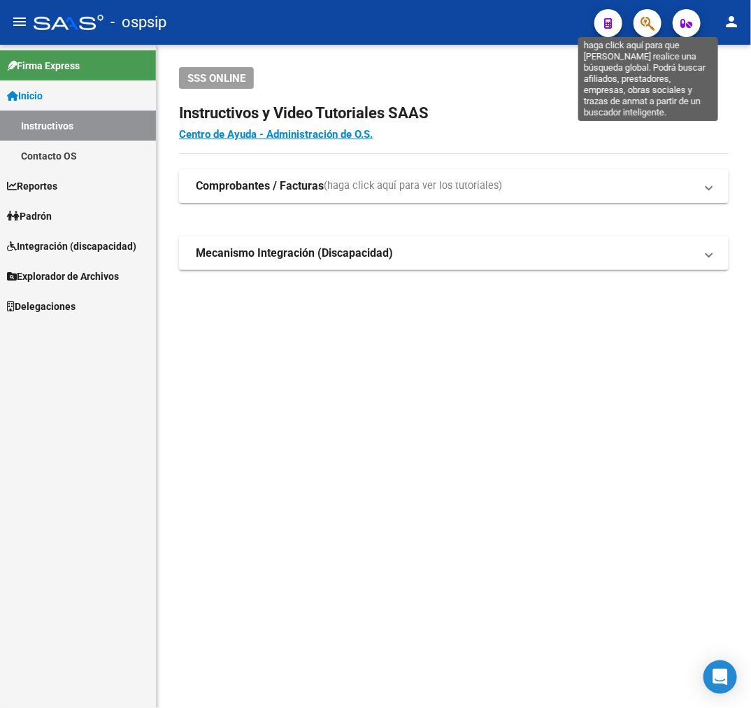
click at [645, 25] on icon "button" at bounding box center [648, 23] width 14 height 16
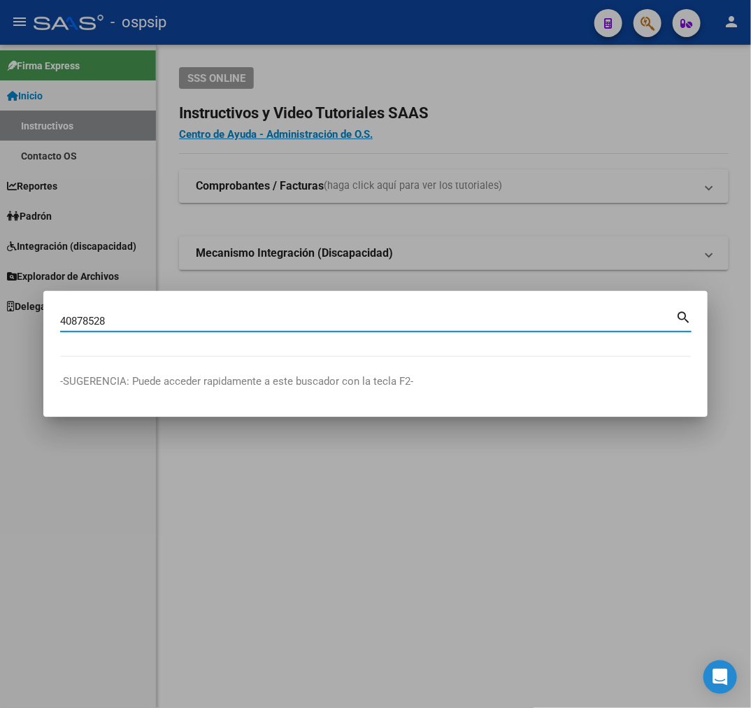
type input "40878528"
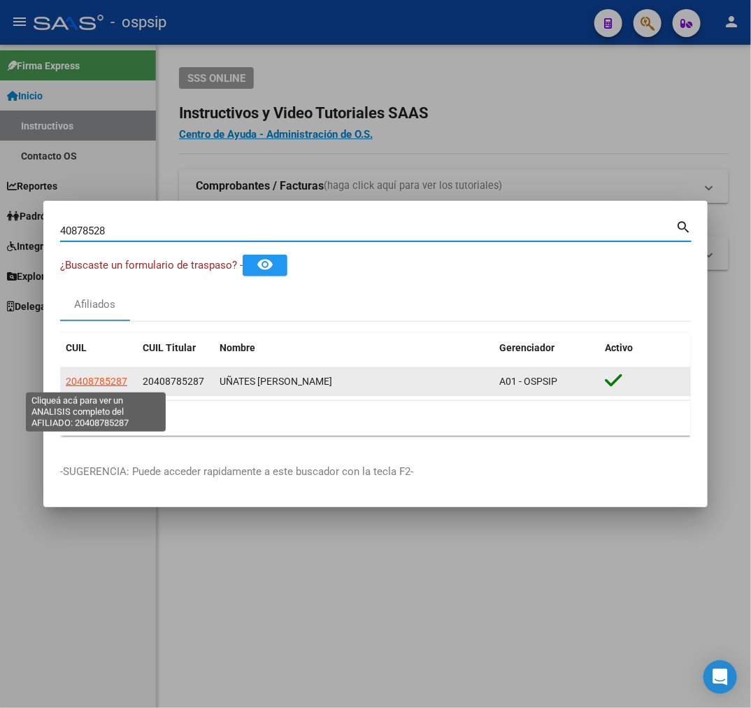
click at [103, 383] on span "20408785287" at bounding box center [97, 381] width 62 height 11
type textarea "20408785287"
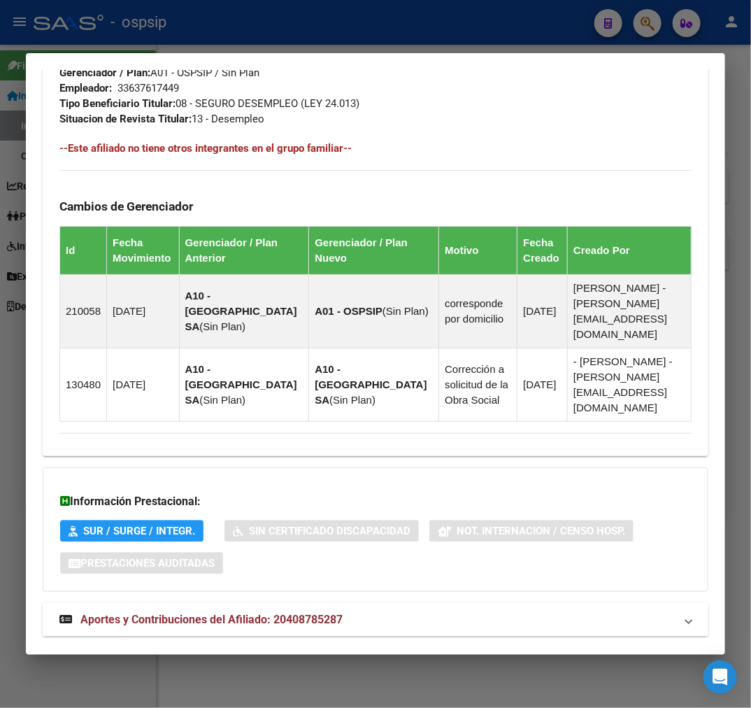
drag, startPoint x: 448, startPoint y: 588, endPoint x: 484, endPoint y: 576, distance: 37.6
click at [452, 611] on mat-panel-title "Aportes y Contribuciones del Afiliado: 20408785287" at bounding box center [367, 619] width 616 height 17
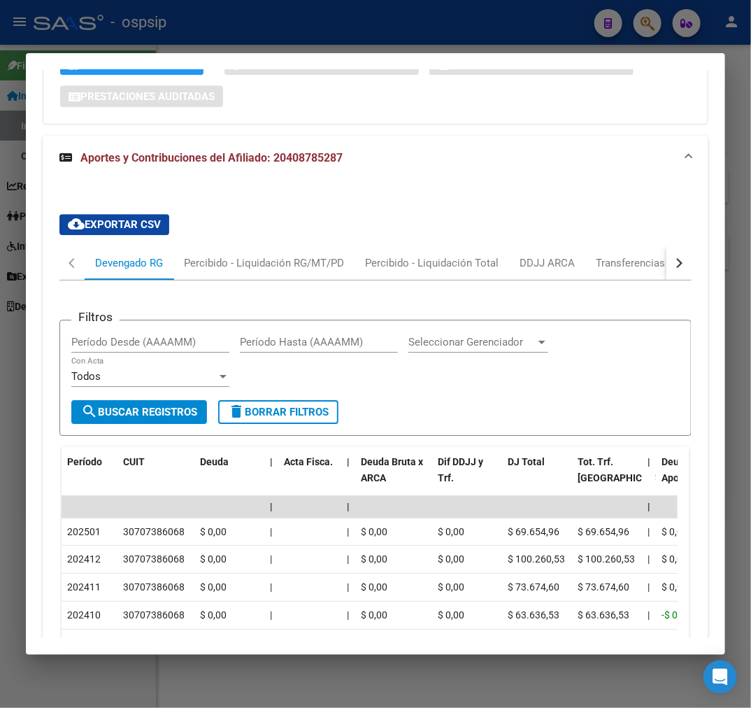
scroll to position [1320, 0]
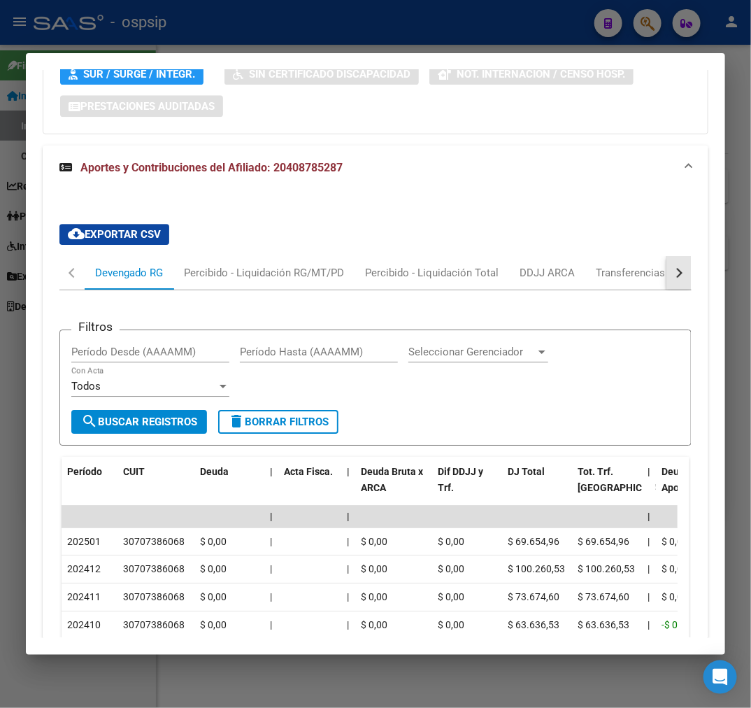
click at [667, 256] on button "button" at bounding box center [679, 273] width 25 height 34
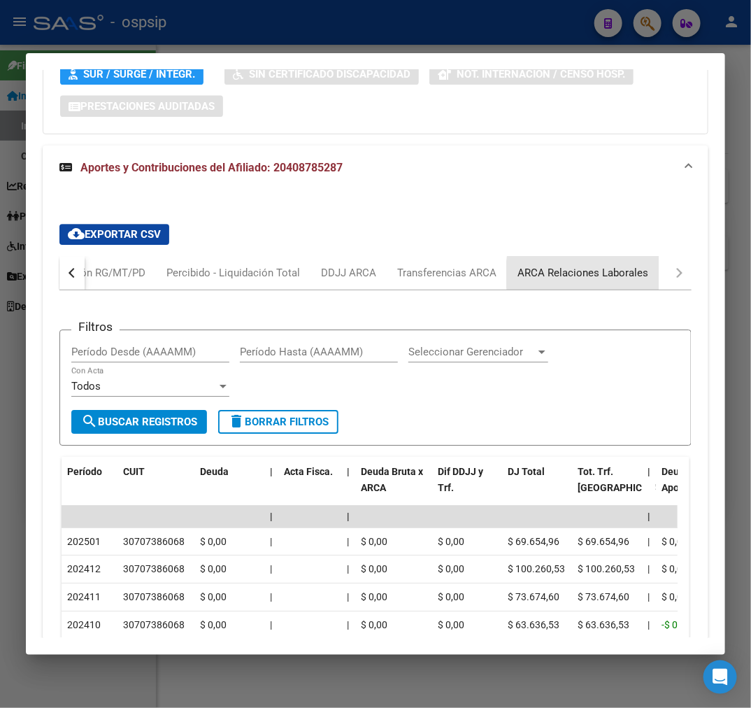
click at [623, 265] on div "ARCA Relaciones Laborales" at bounding box center [583, 272] width 131 height 15
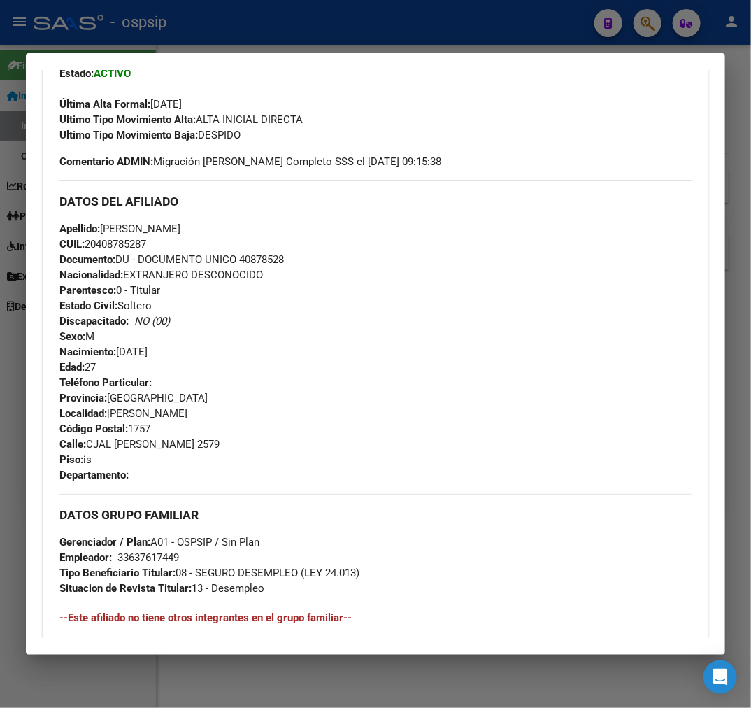
scroll to position [388, 0]
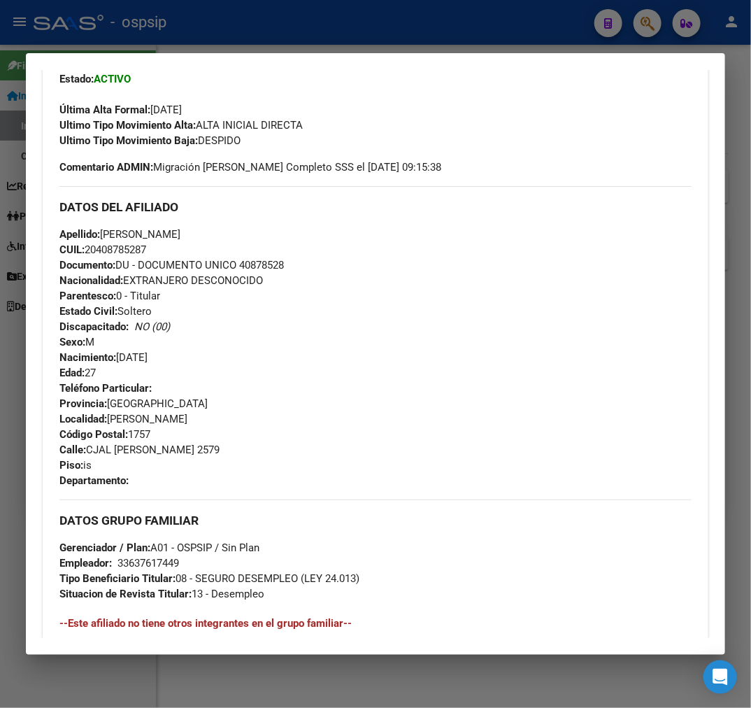
click at [338, 38] on div at bounding box center [375, 354] width 751 height 708
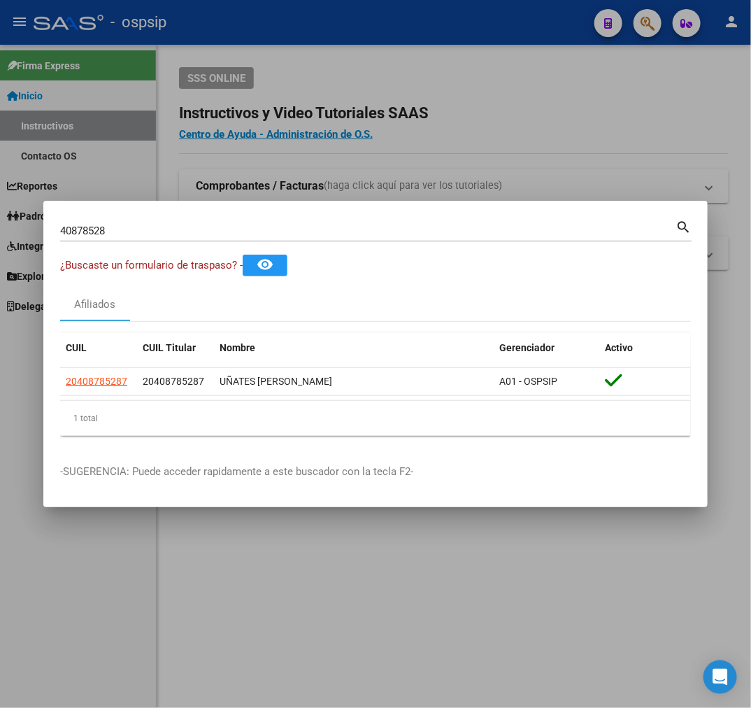
click at [341, 38] on div at bounding box center [375, 354] width 751 height 708
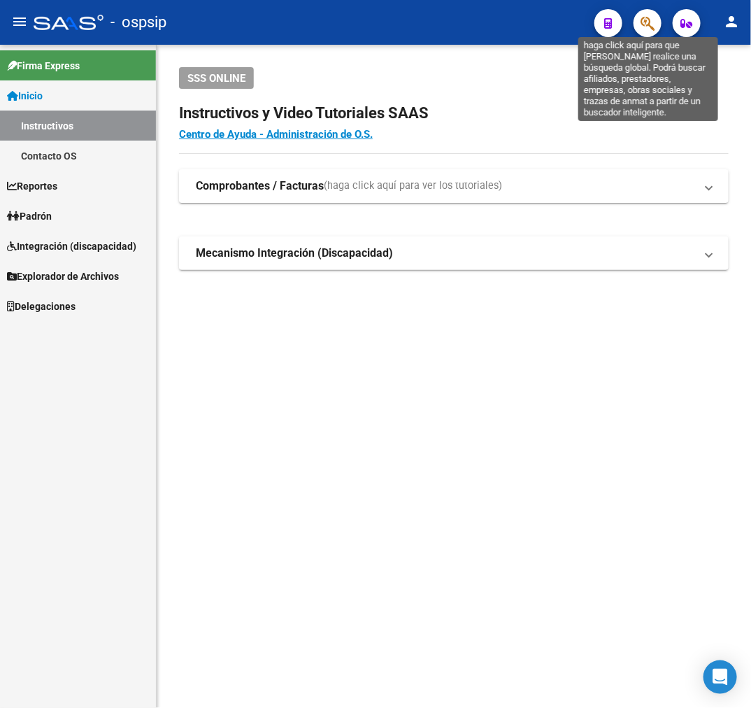
click at [646, 26] on icon "button" at bounding box center [648, 23] width 14 height 16
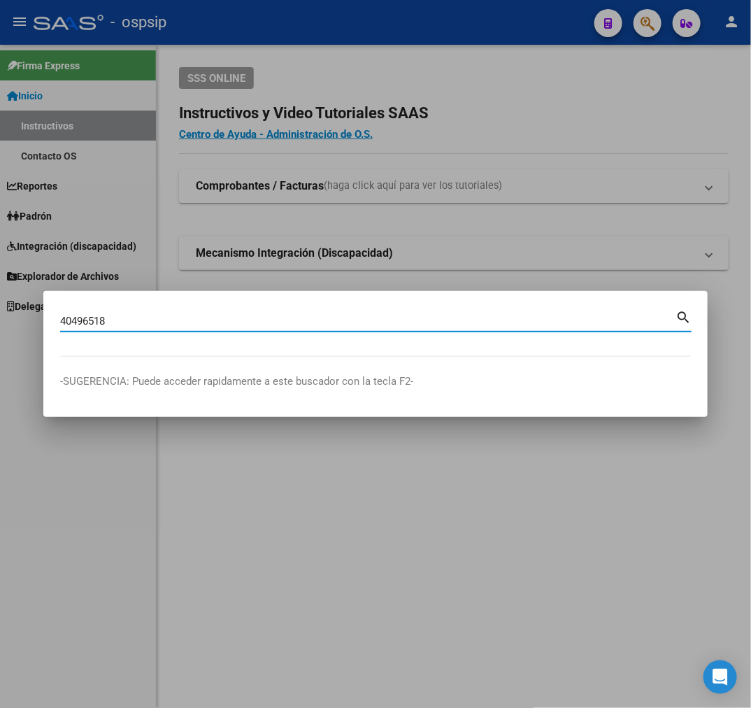
type input "40496518"
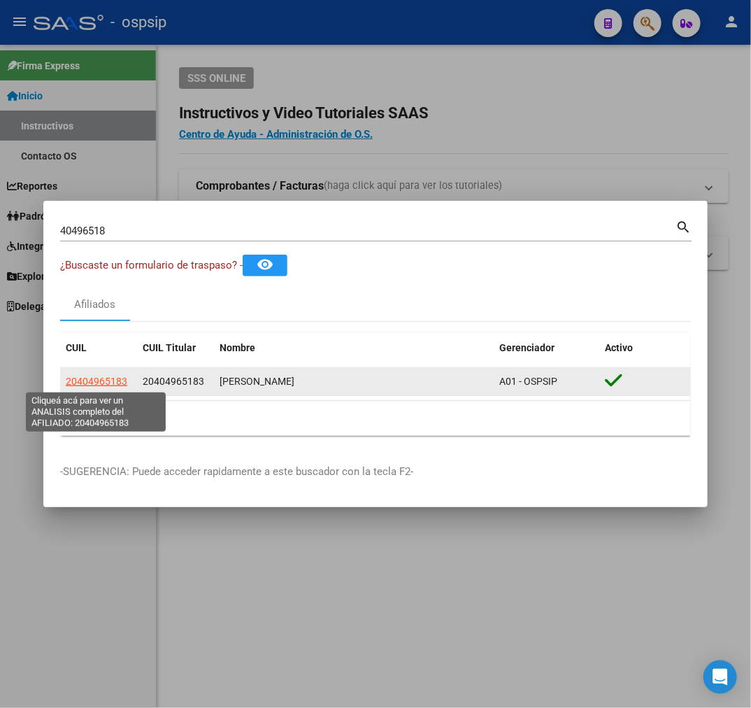
click at [122, 383] on span "20404965183" at bounding box center [97, 381] width 62 height 11
type textarea "20404965183"
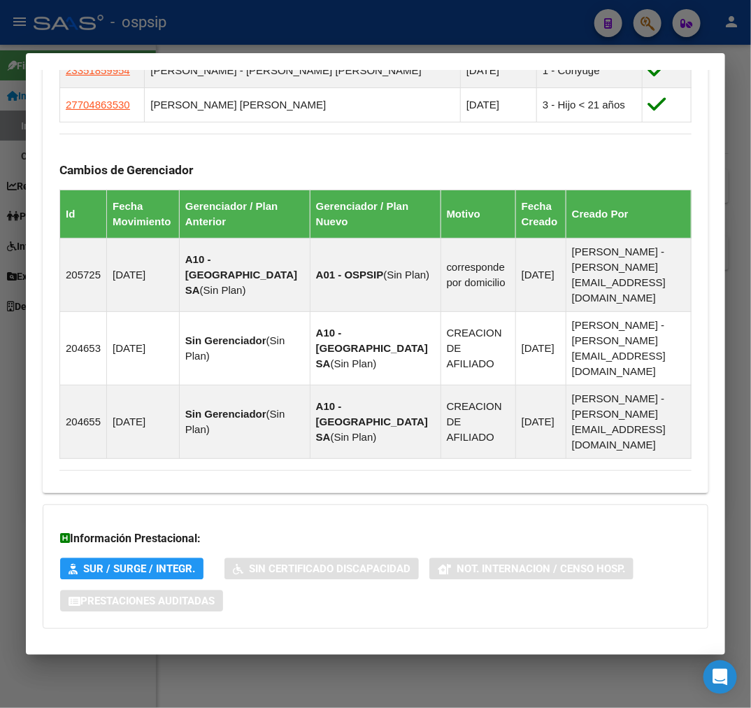
scroll to position [971, 0]
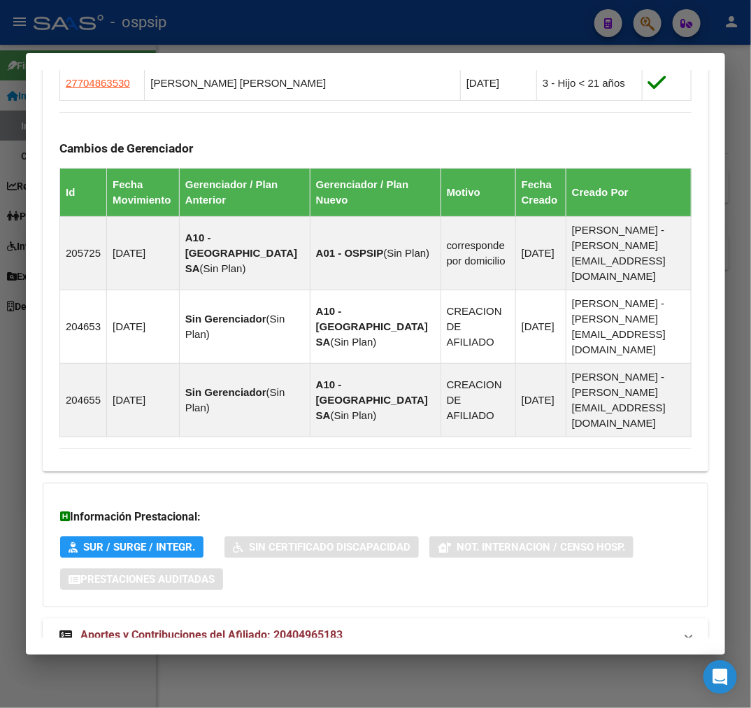
click at [448, 627] on mat-panel-title "Aportes y Contribuciones del Afiliado: 20404965183" at bounding box center [367, 635] width 616 height 17
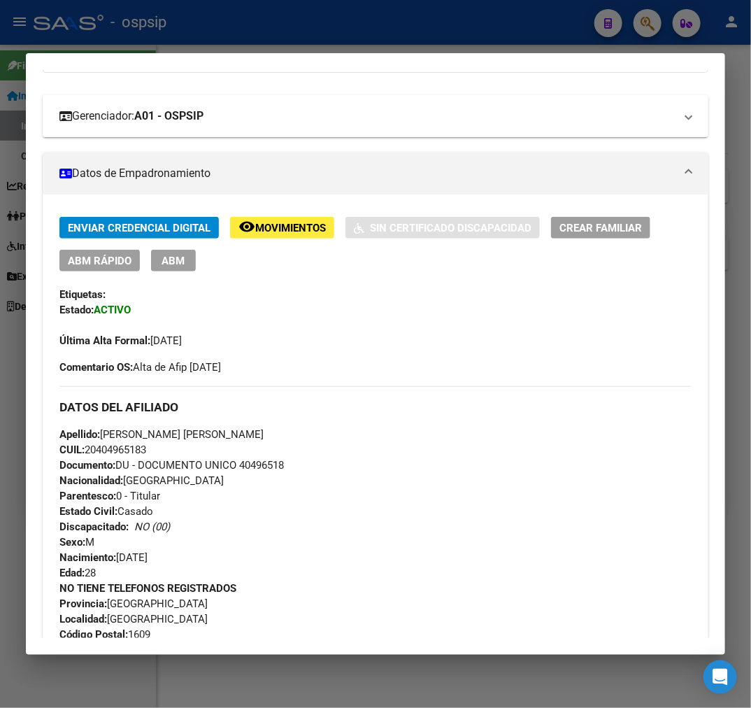
scroll to position [0, 0]
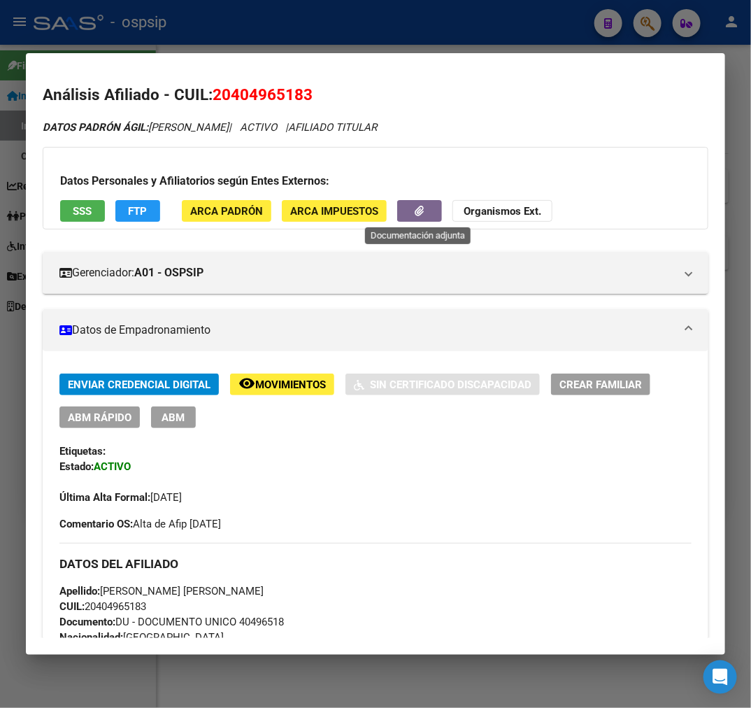
click at [407, 212] on button "button" at bounding box center [419, 211] width 45 height 22
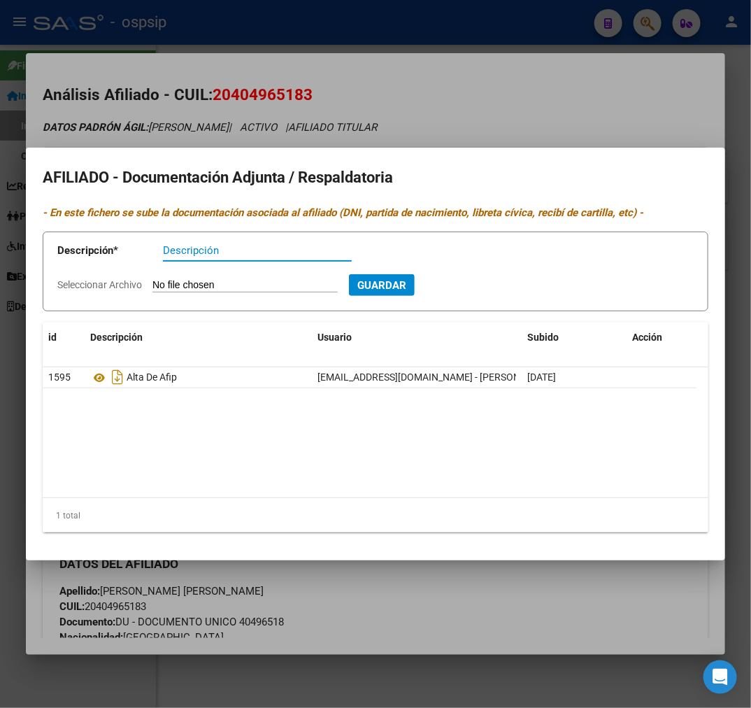
drag, startPoint x: 453, startPoint y: 612, endPoint x: 452, endPoint y: 605, distance: 7.1
click at [452, 607] on div at bounding box center [375, 354] width 751 height 708
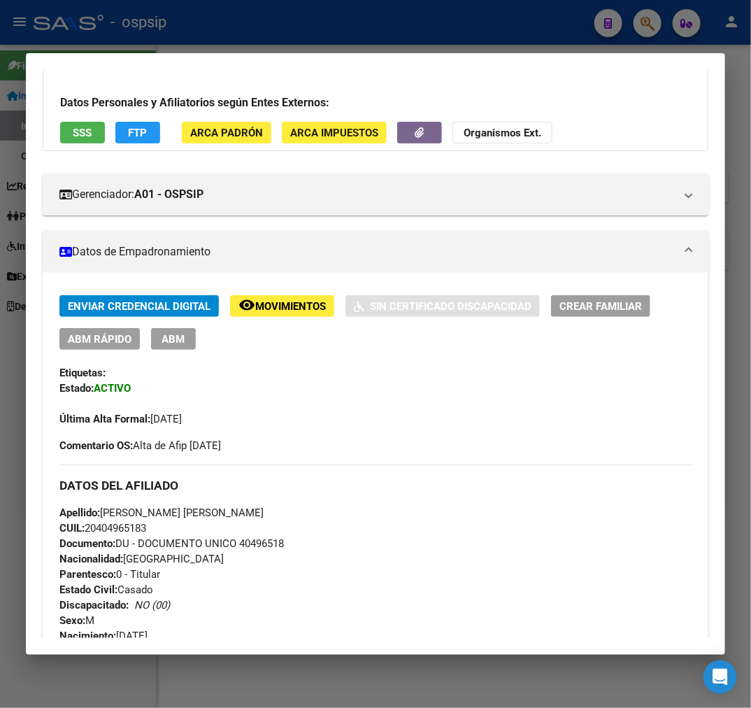
scroll to position [78, 0]
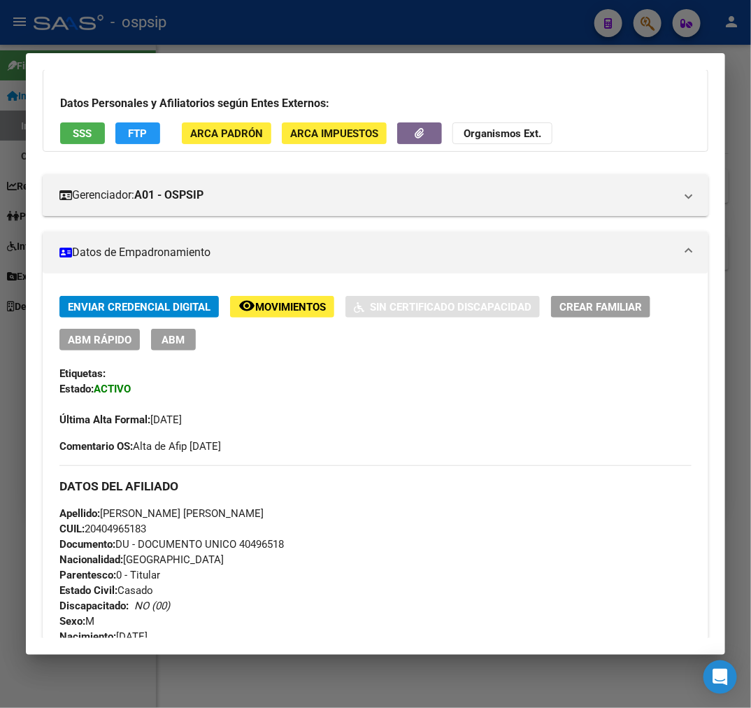
click at [176, 344] on span "ABM" at bounding box center [173, 340] width 23 height 13
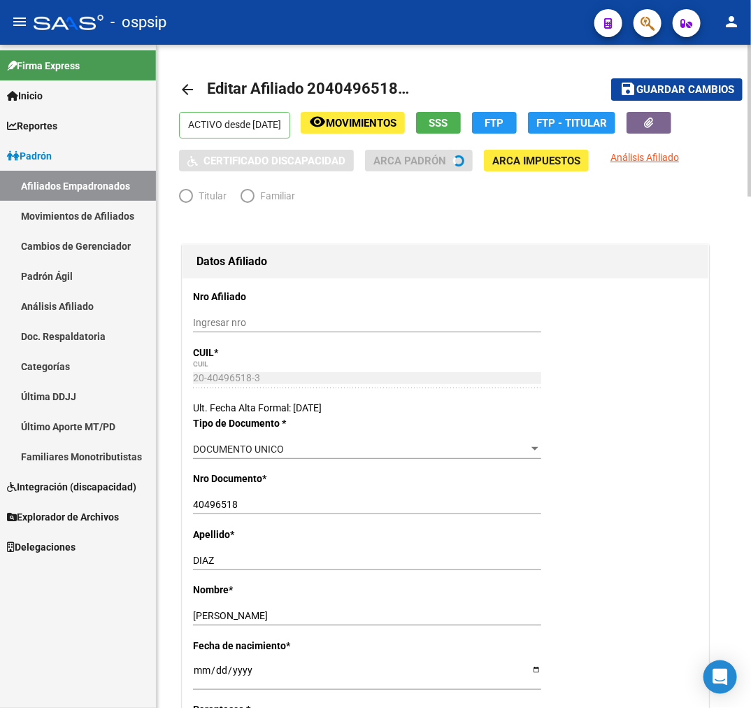
radio input "true"
type input "33-63761744-9"
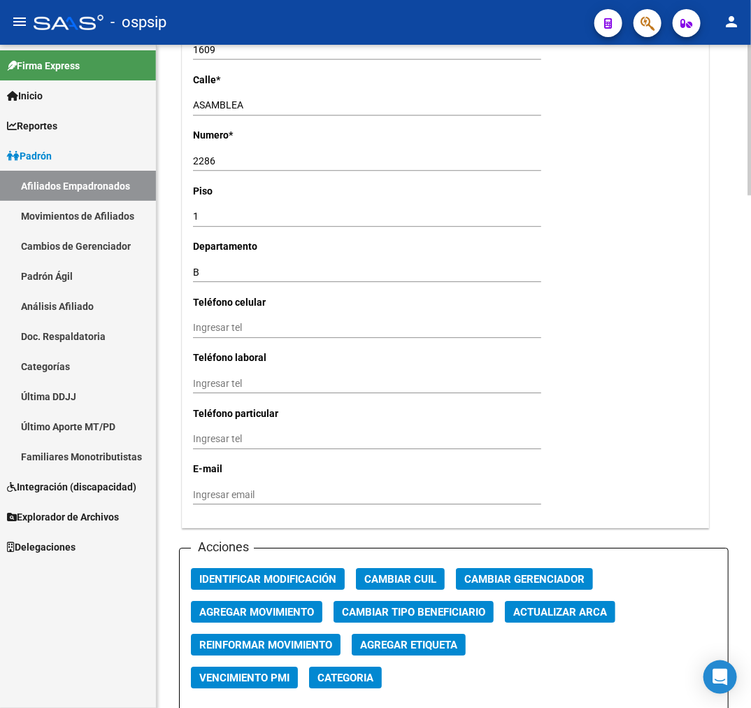
scroll to position [1321, 0]
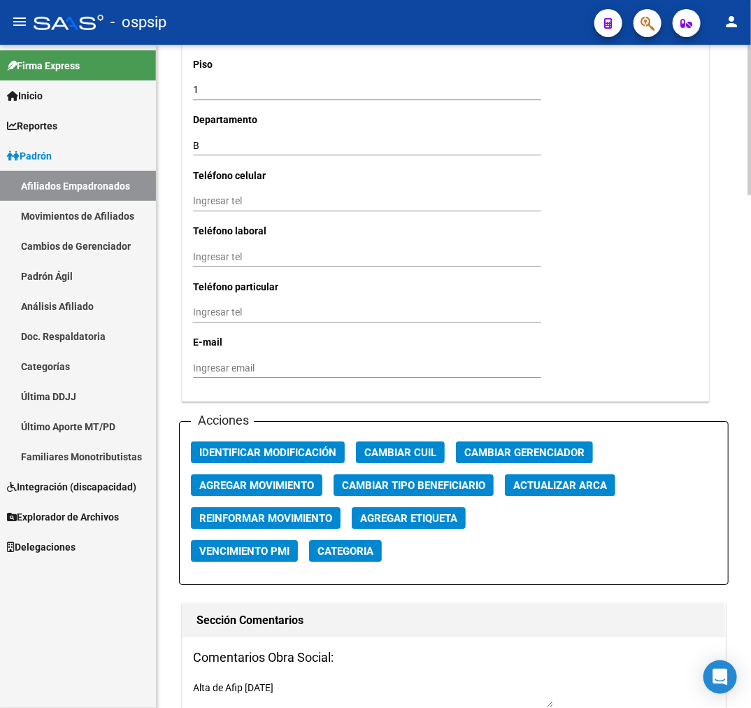
click at [290, 476] on button "Agregar Movimiento" at bounding box center [257, 485] width 132 height 22
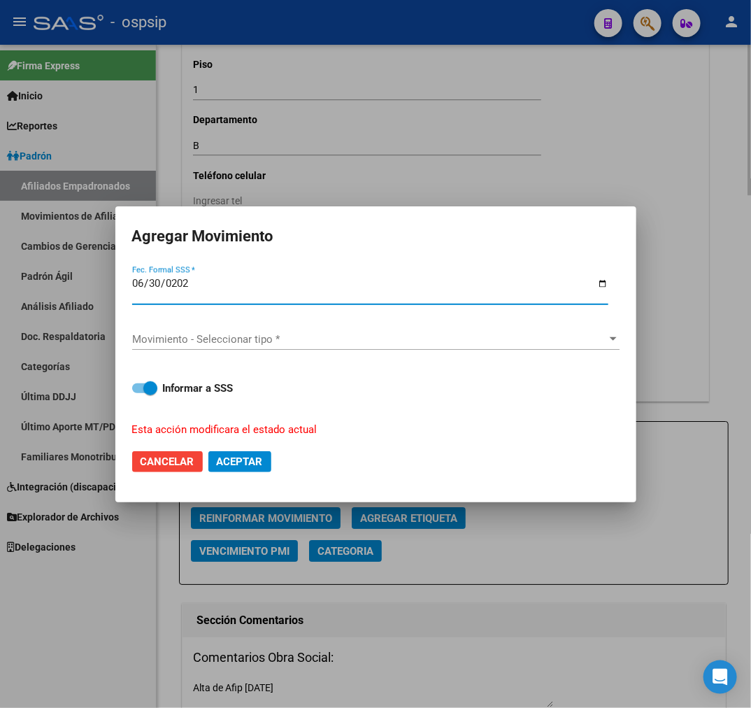
type input "[DATE]"
click at [262, 343] on span "Movimiento - Seleccionar tipo *" at bounding box center [369, 339] width 475 height 13
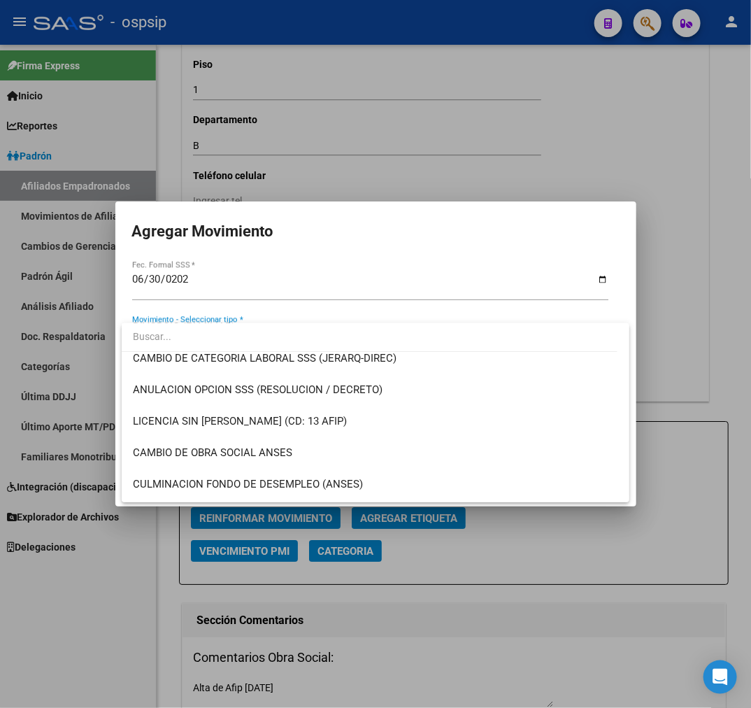
scroll to position [233, 0]
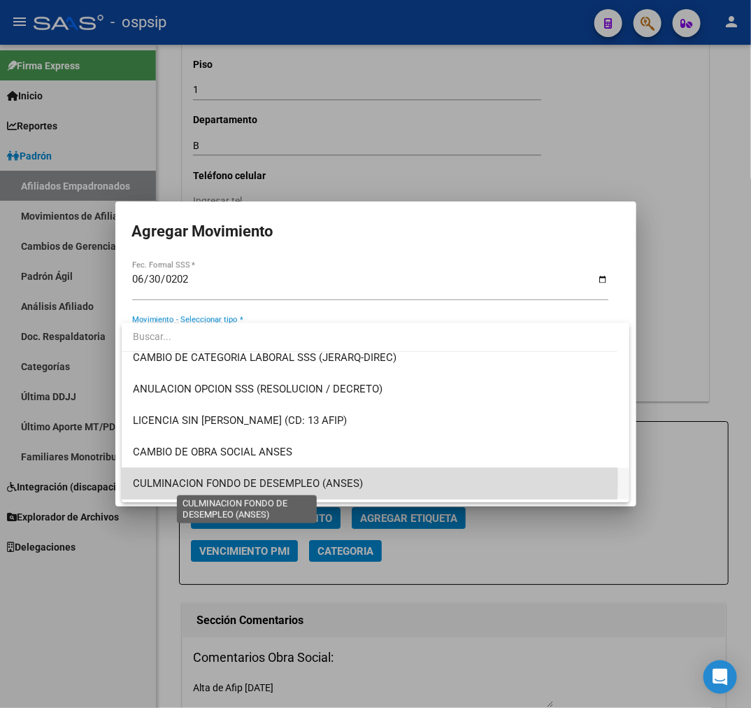
click at [339, 481] on span "CULMINACION FONDO DE DESEMPLEO (ANSES)" at bounding box center [248, 483] width 230 height 13
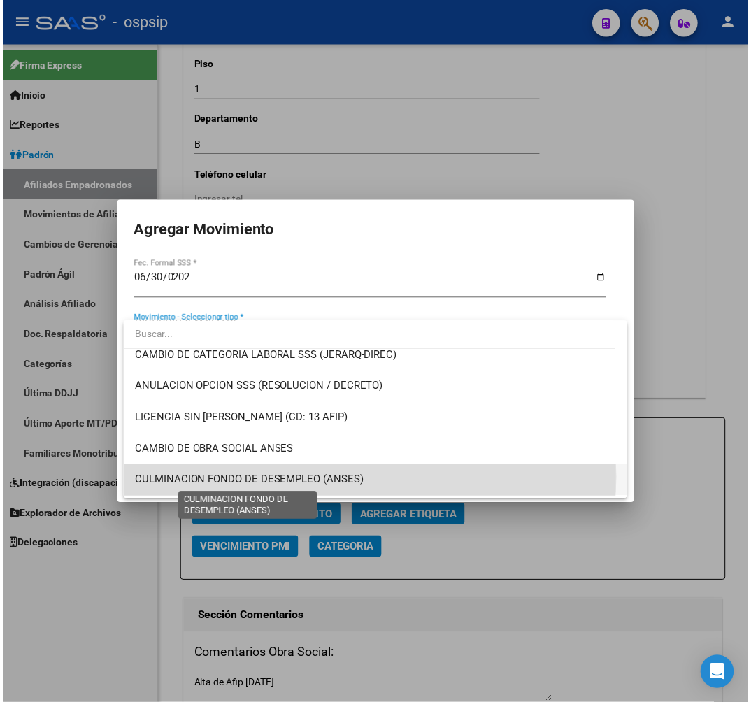
scroll to position [227, 0]
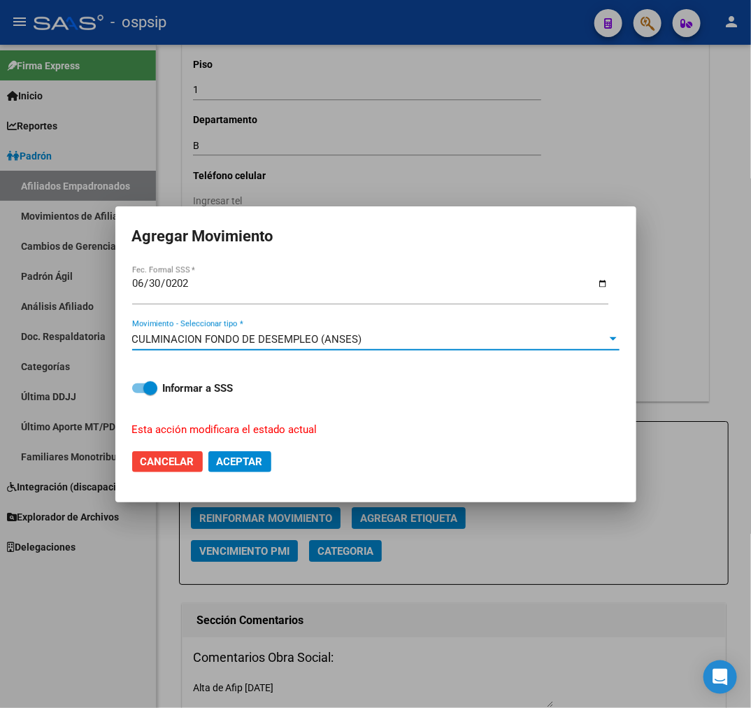
click at [264, 455] on button "Aceptar" at bounding box center [239, 461] width 63 height 21
checkbox input "false"
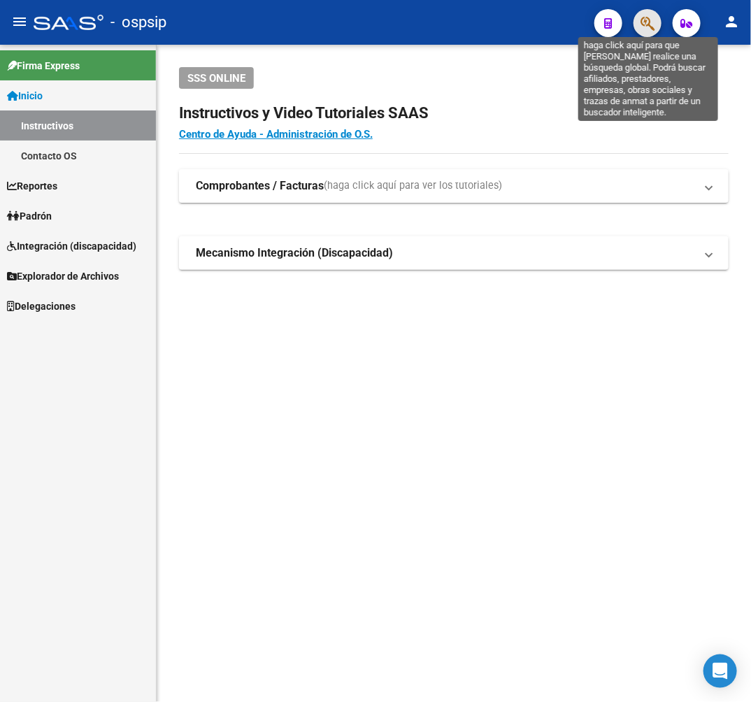
click at [647, 24] on icon "button" at bounding box center [648, 23] width 14 height 16
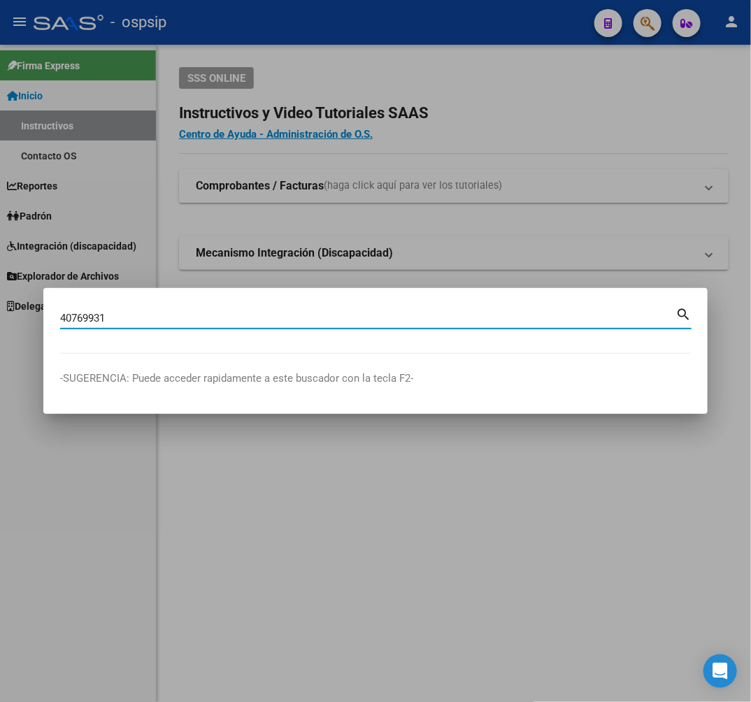
type input "40769931"
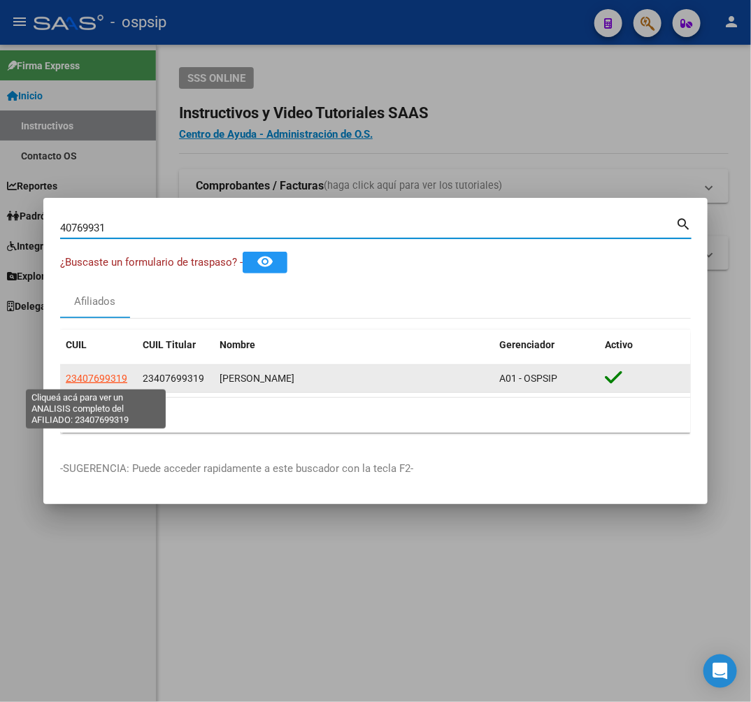
click at [108, 381] on span "23407699319" at bounding box center [97, 378] width 62 height 11
type textarea "23407699319"
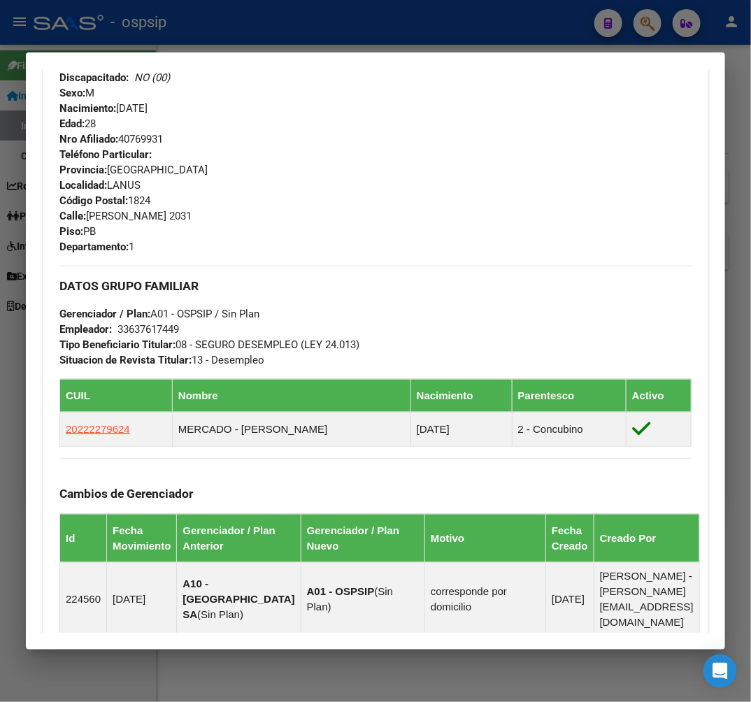
scroll to position [1146, 0]
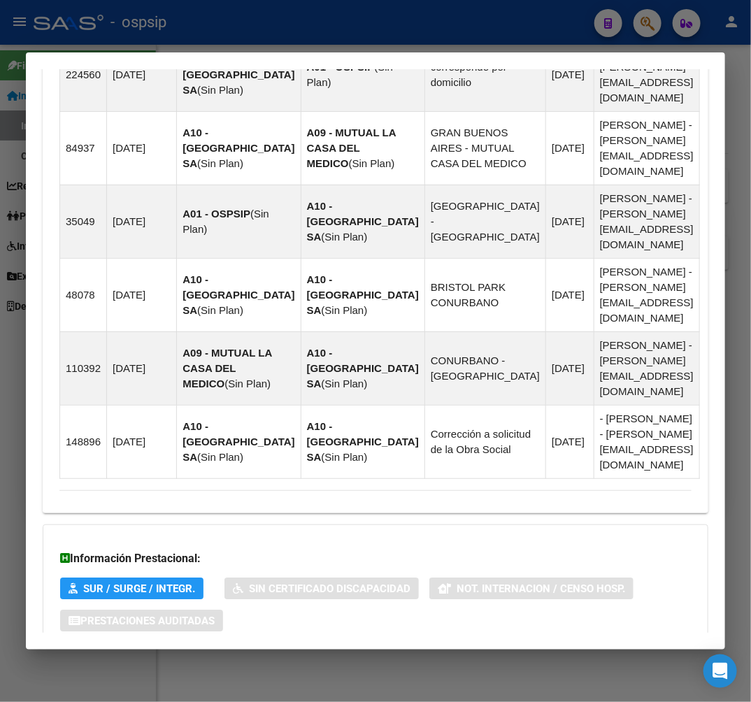
click at [365, 669] on mat-panel-title "Aportes y Contribuciones del Afiliado: 23407699319" at bounding box center [367, 677] width 616 height 17
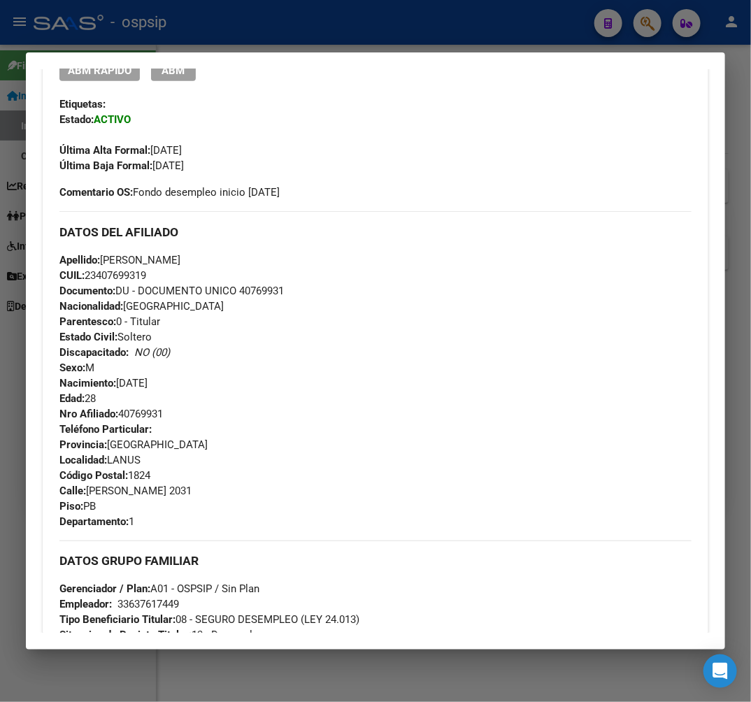
scroll to position [309, 0]
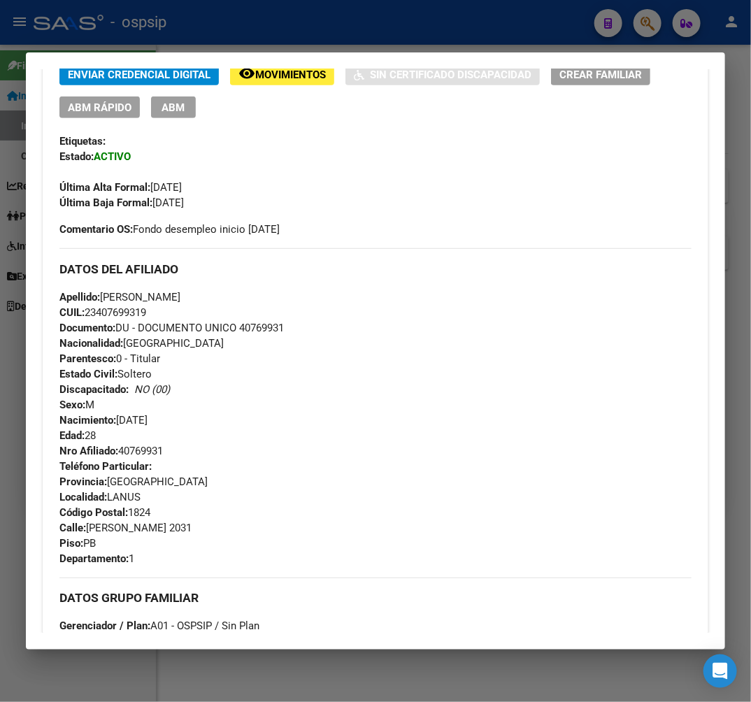
click at [225, 17] on div at bounding box center [375, 351] width 751 height 702
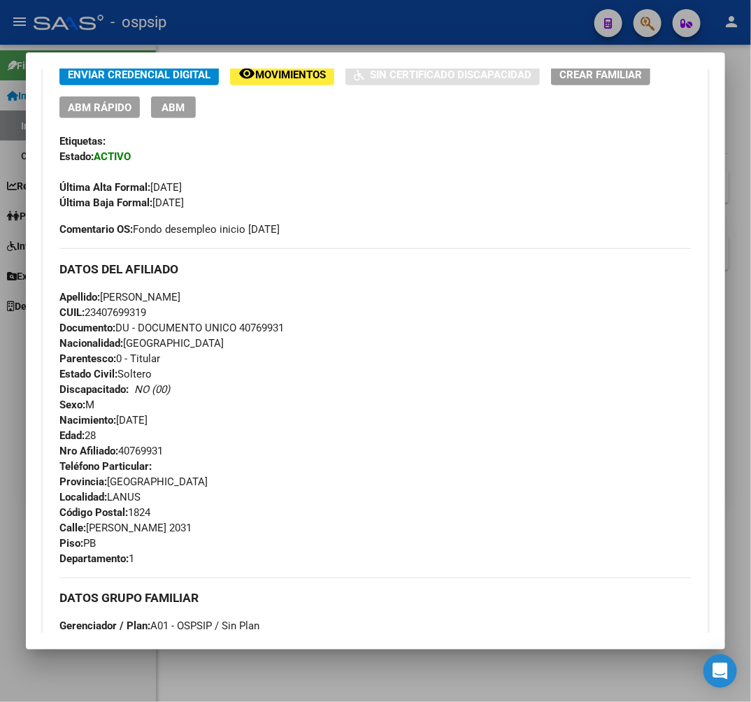
drag, startPoint x: 225, startPoint y: 17, endPoint x: 233, endPoint y: 24, distance: 9.9
click at [227, 19] on div at bounding box center [375, 351] width 751 height 702
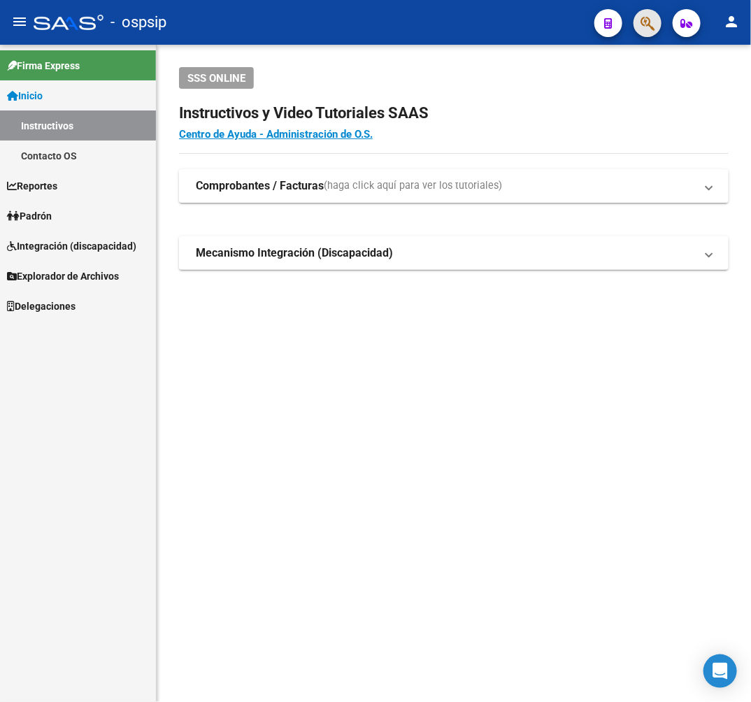
click at [638, 16] on button "button" at bounding box center [648, 23] width 28 height 28
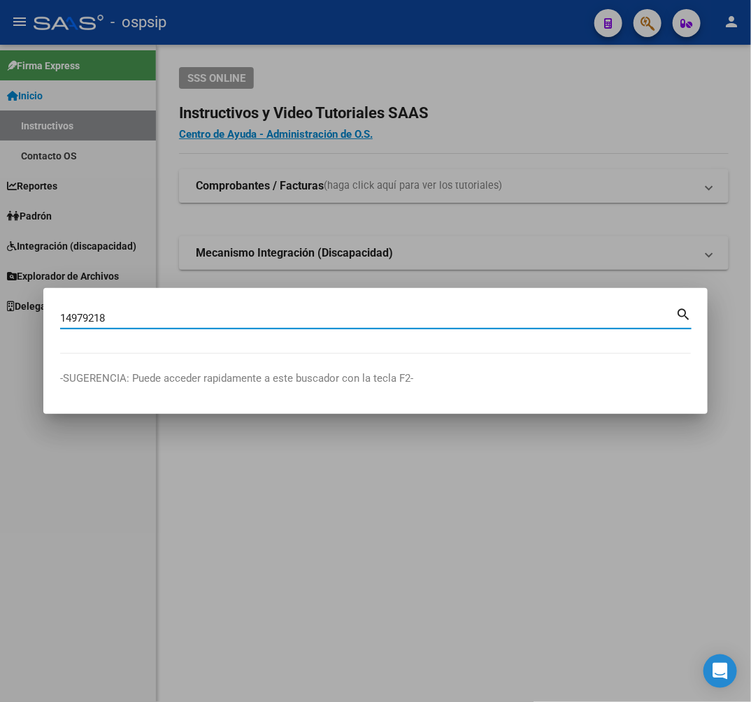
type input "14979218"
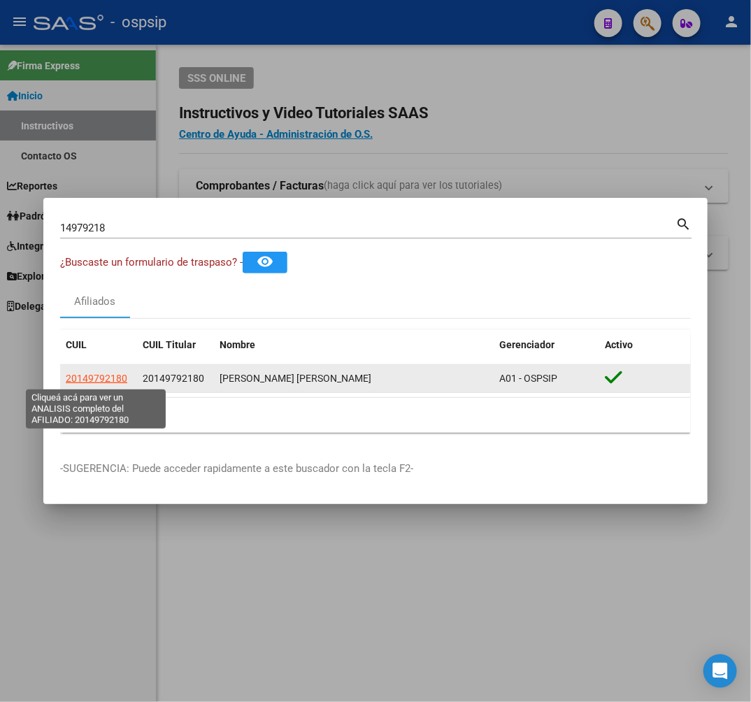
click at [100, 383] on span "20149792180" at bounding box center [97, 378] width 62 height 11
type textarea "20149792180"
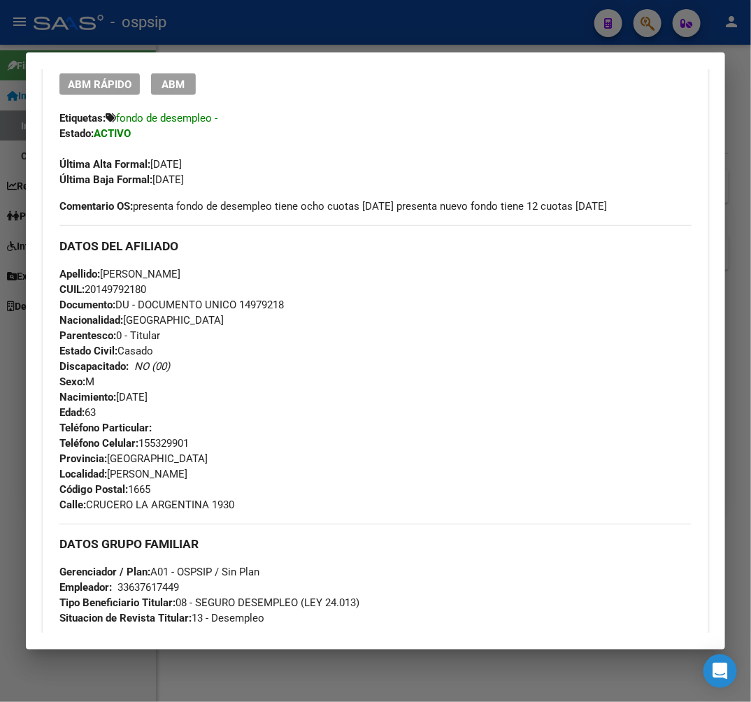
scroll to position [311, 0]
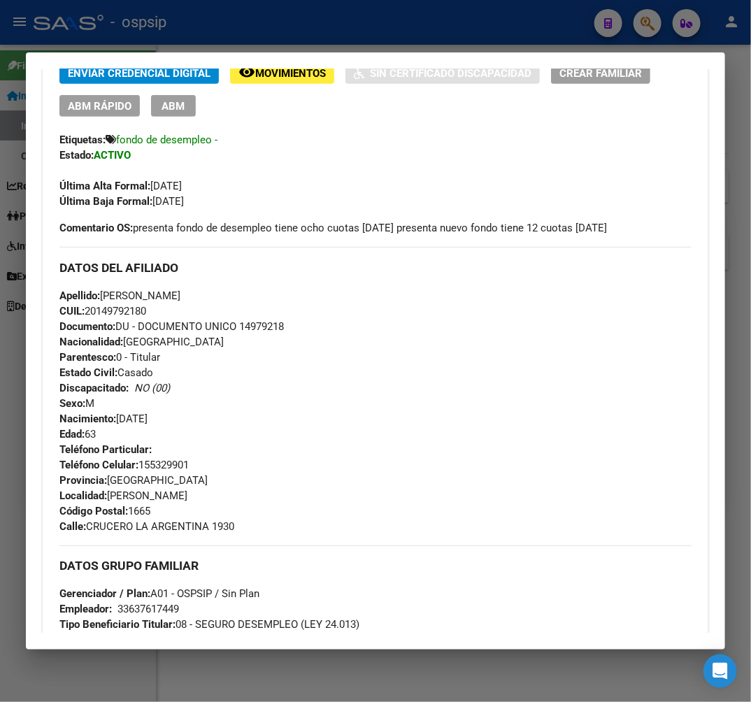
click at [369, 26] on div at bounding box center [375, 351] width 751 height 702
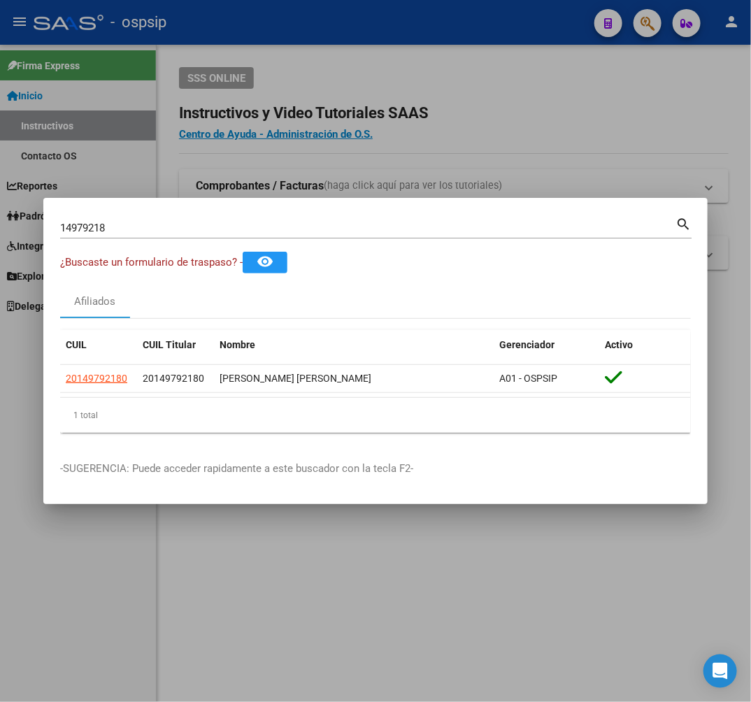
drag, startPoint x: 374, startPoint y: 27, endPoint x: 523, endPoint y: 99, distance: 164.9
click at [374, 27] on div at bounding box center [375, 351] width 751 height 702
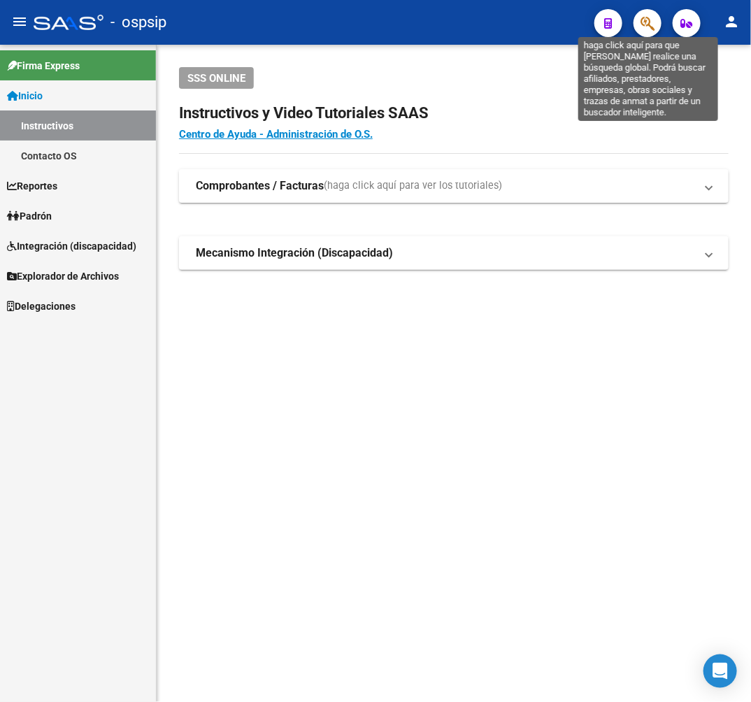
click at [644, 20] on icon "button" at bounding box center [648, 23] width 14 height 16
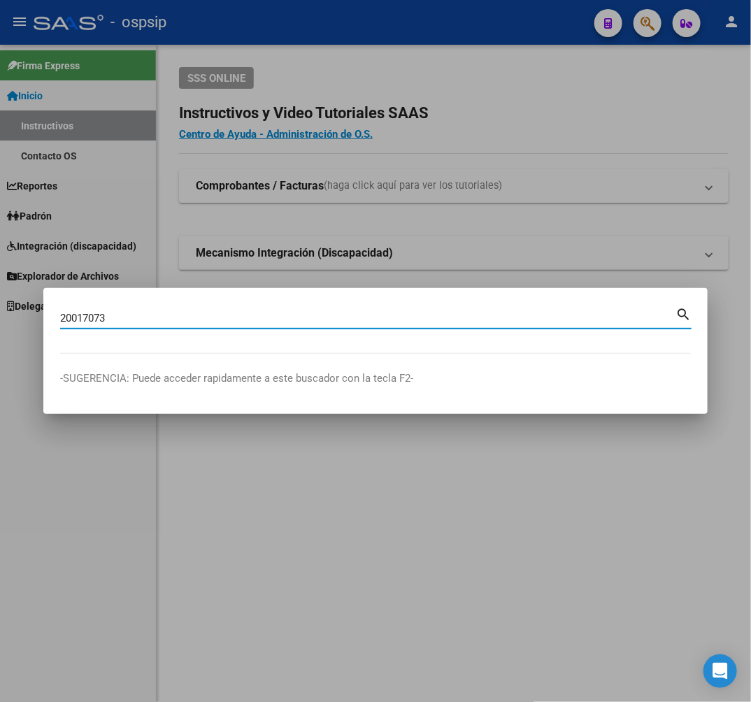
type input "20017073"
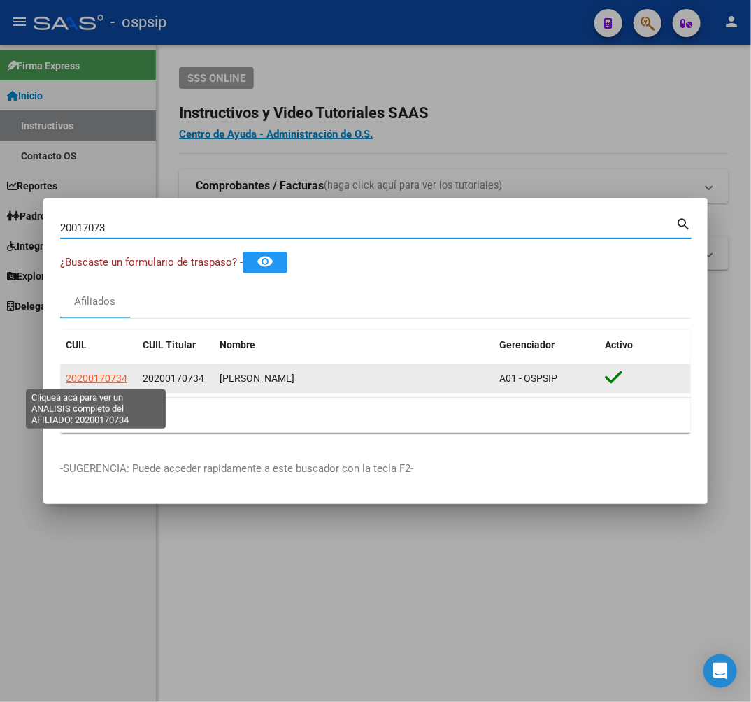
click at [100, 379] on span "20200170734" at bounding box center [97, 378] width 62 height 11
type textarea "20200170734"
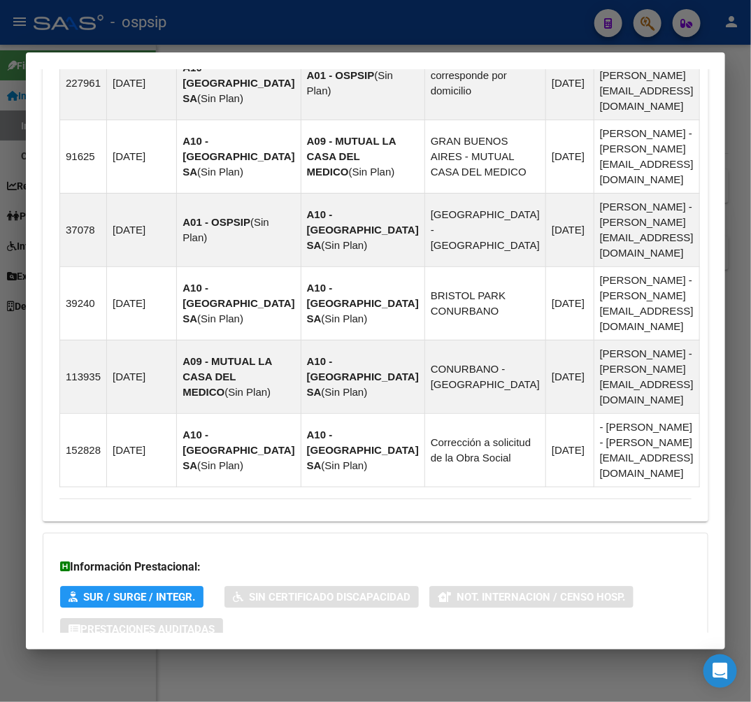
scroll to position [1038, 0]
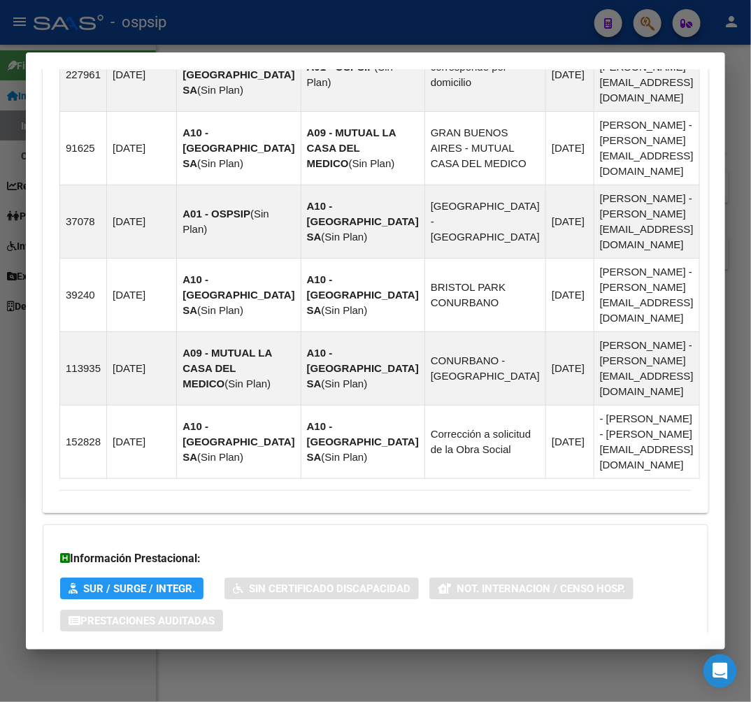
click at [458, 669] on mat-panel-title "Aportes y Contribuciones del Afiliado: 20200170734" at bounding box center [367, 677] width 616 height 17
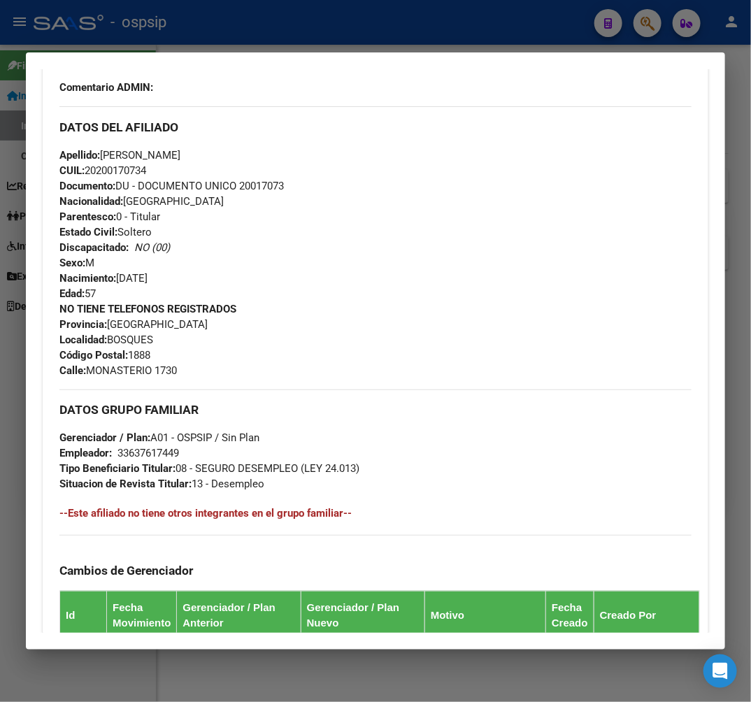
scroll to position [434, 0]
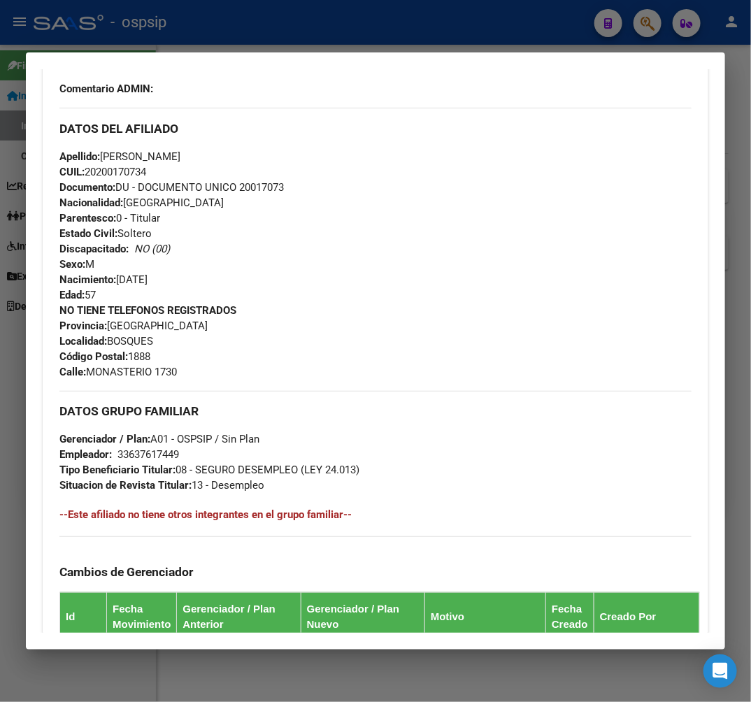
click at [226, 31] on div at bounding box center [375, 351] width 751 height 702
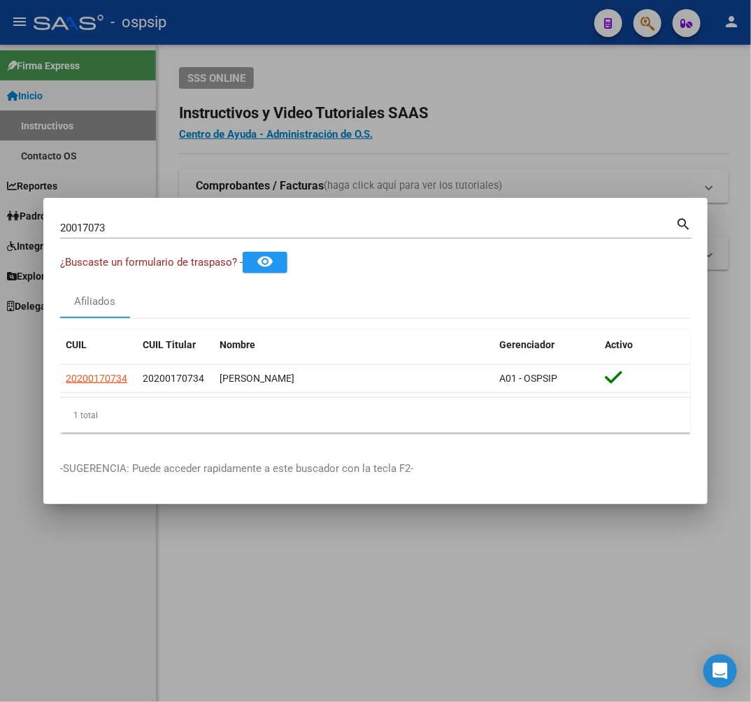
drag, startPoint x: 232, startPoint y: 37, endPoint x: 241, endPoint y: 43, distance: 11.3
click at [239, 42] on div at bounding box center [375, 351] width 751 height 702
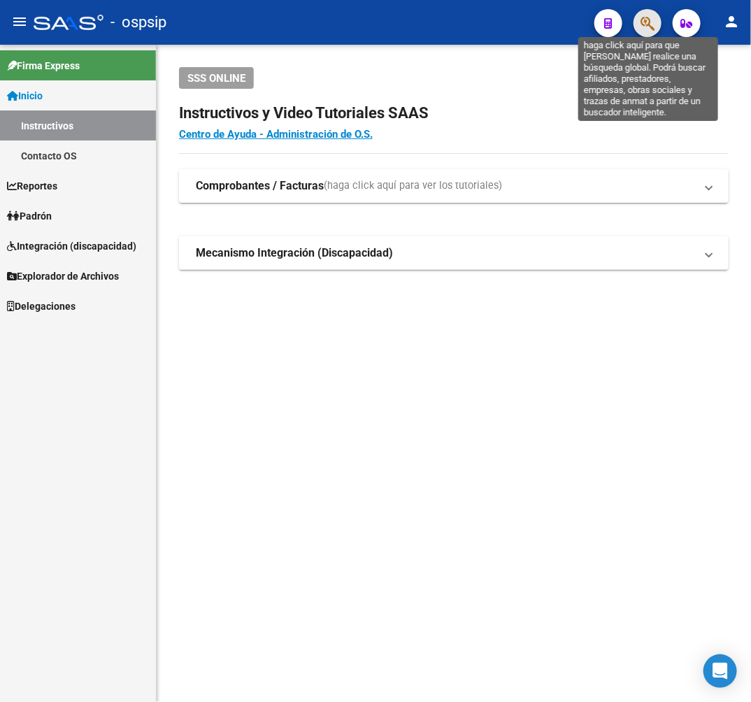
click at [642, 27] on icon "button" at bounding box center [648, 23] width 14 height 16
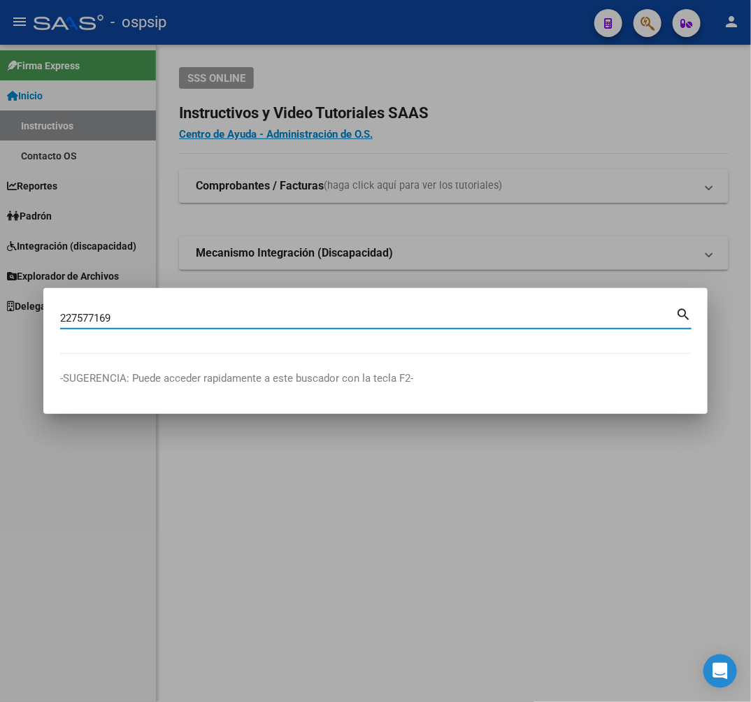
type input "227577169"
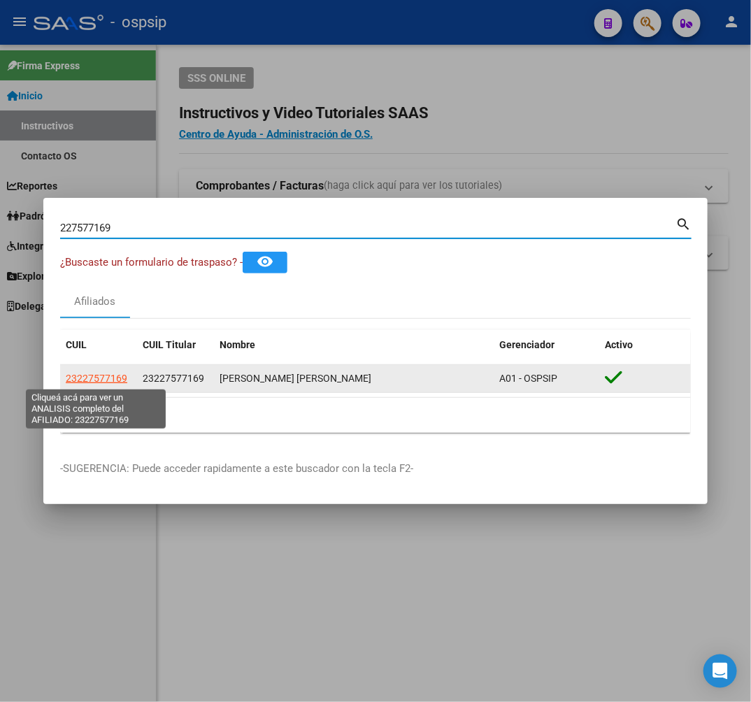
click at [102, 373] on span "23227577169" at bounding box center [97, 378] width 62 height 11
type textarea "23227577169"
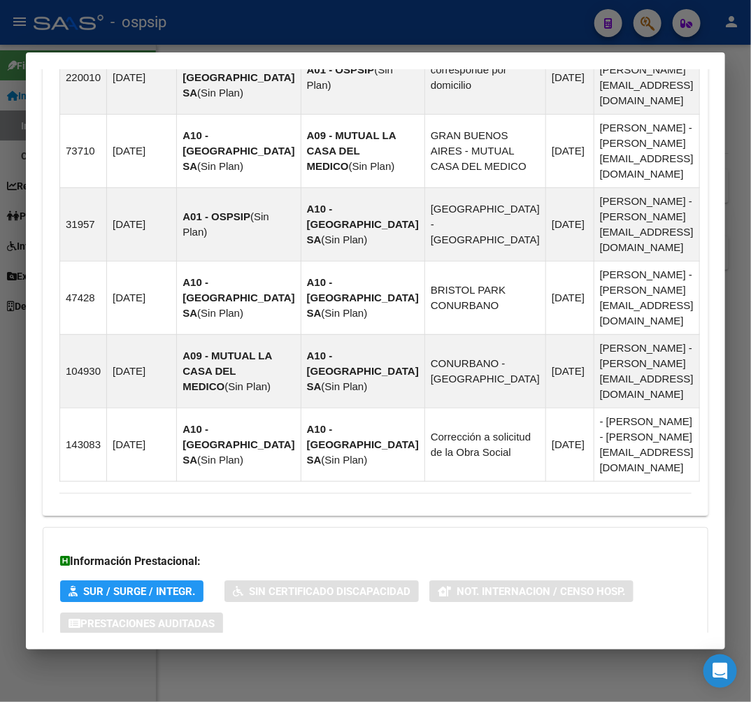
scroll to position [1104, 0]
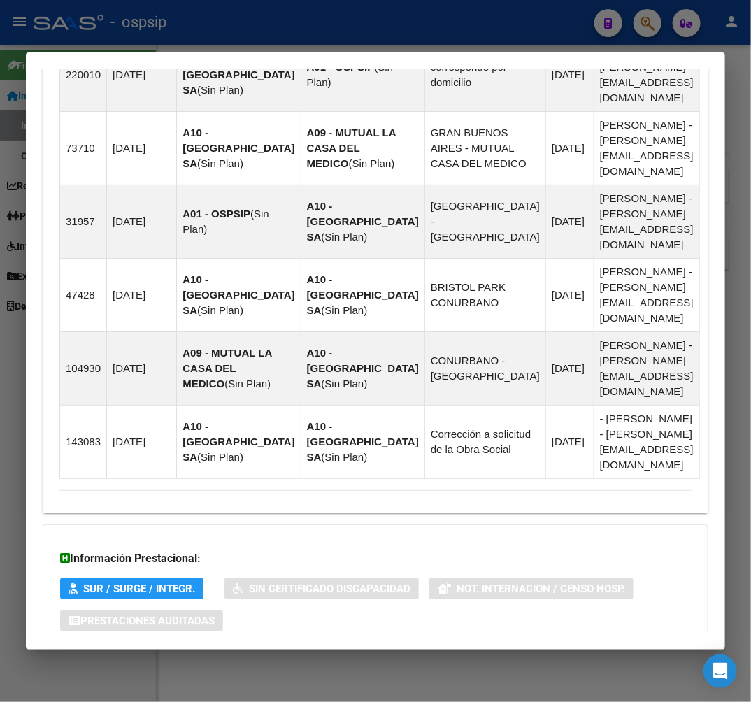
click at [473, 669] on mat-panel-title "Aportes y Contribuciones del Afiliado: 23227577169" at bounding box center [367, 677] width 616 height 17
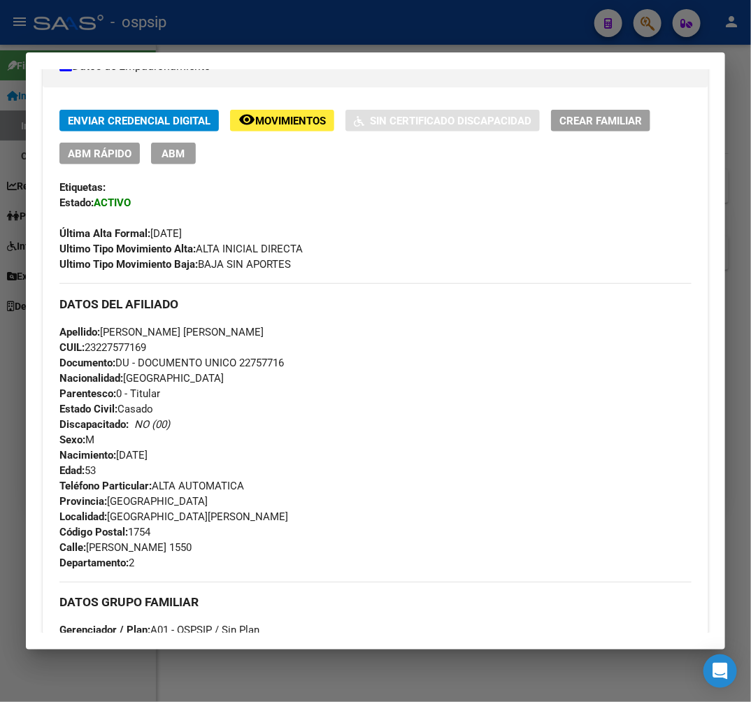
scroll to position [85, 0]
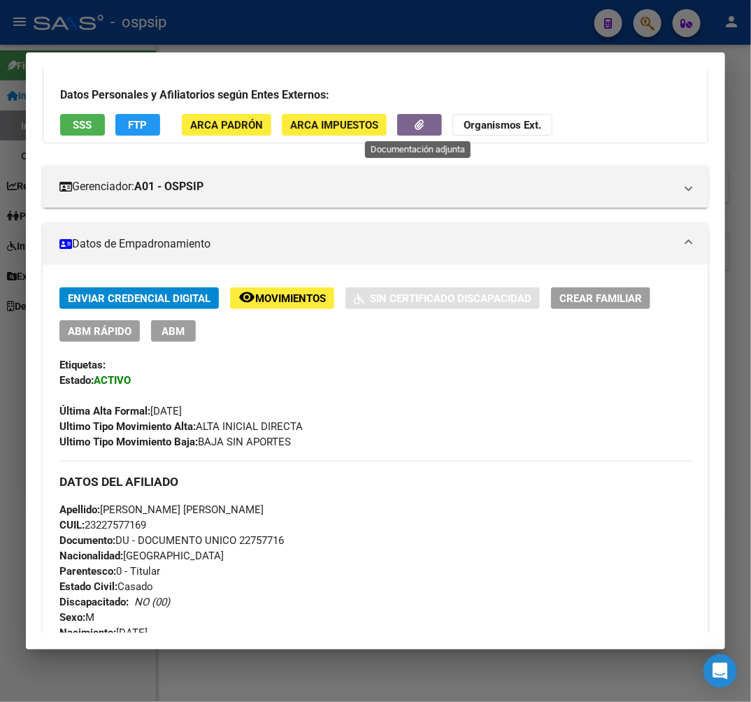
click at [420, 128] on icon "button" at bounding box center [420, 125] width 9 height 10
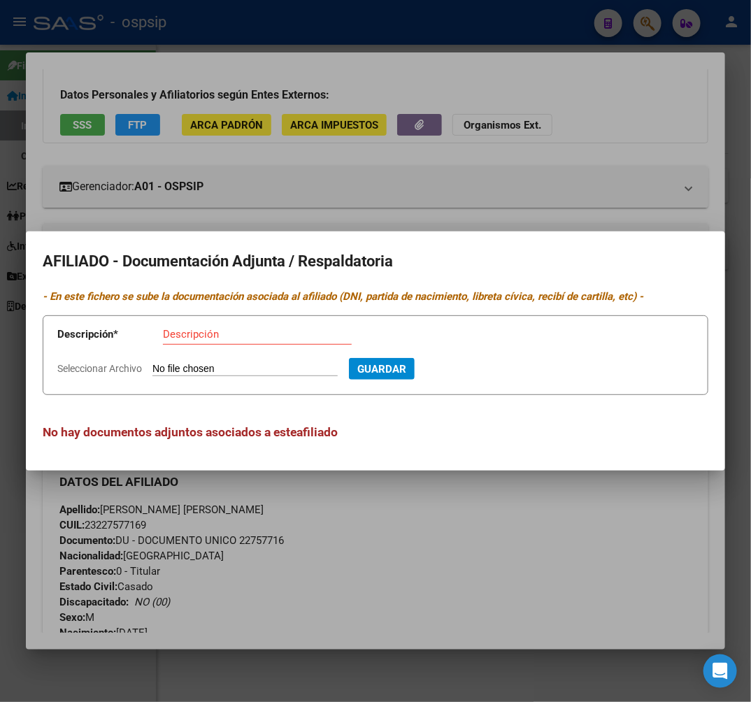
click at [439, 600] on div at bounding box center [375, 351] width 751 height 702
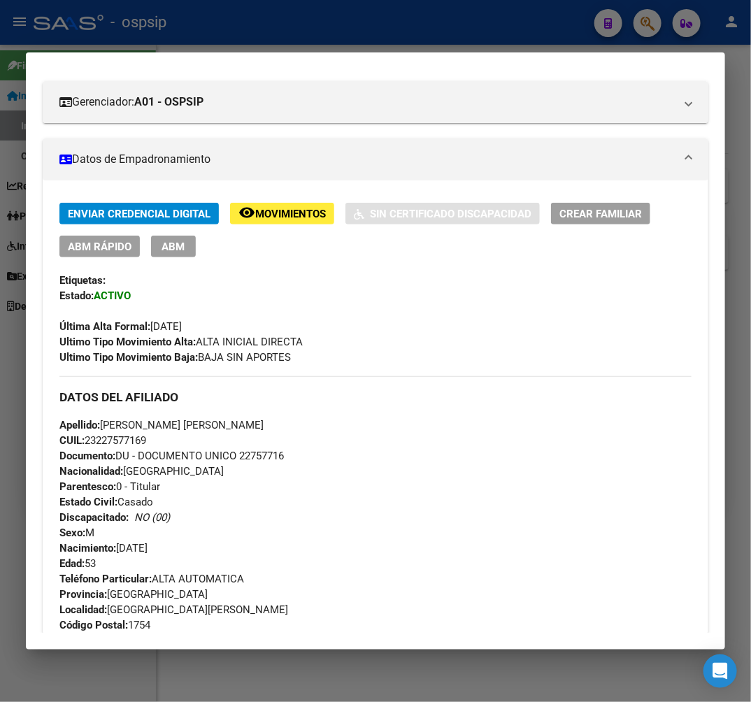
scroll to position [311, 0]
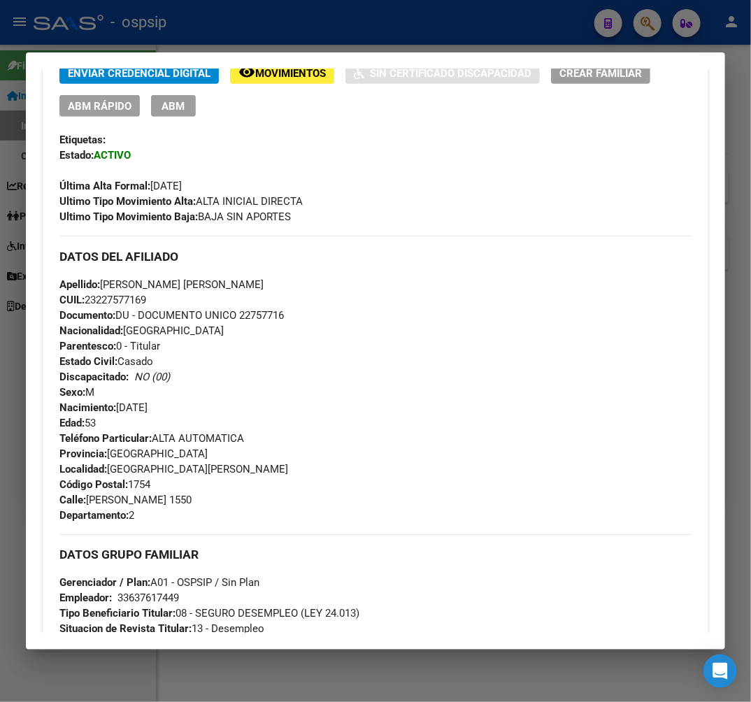
click at [357, 45] on div at bounding box center [375, 351] width 751 height 702
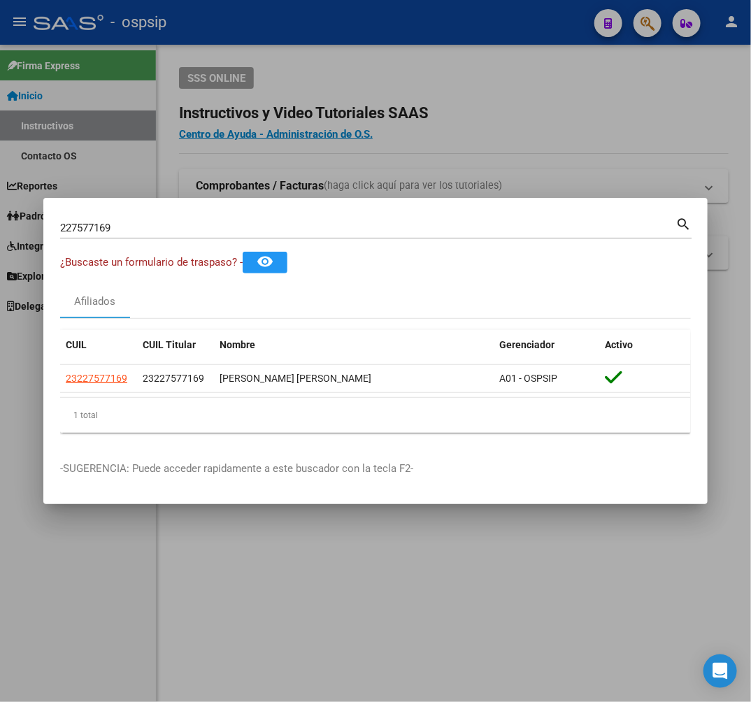
click at [360, 45] on div at bounding box center [375, 351] width 751 height 702
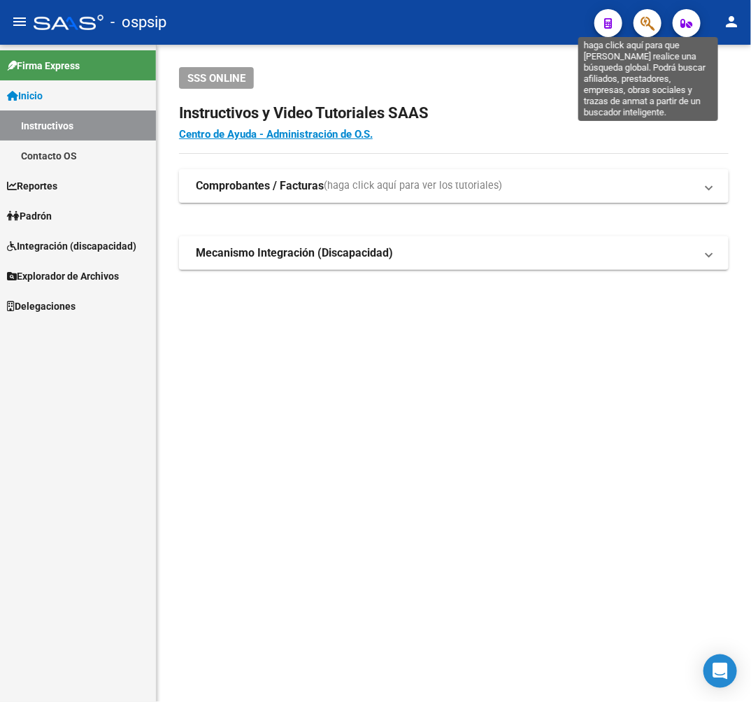
click at [647, 17] on icon "button" at bounding box center [648, 23] width 14 height 16
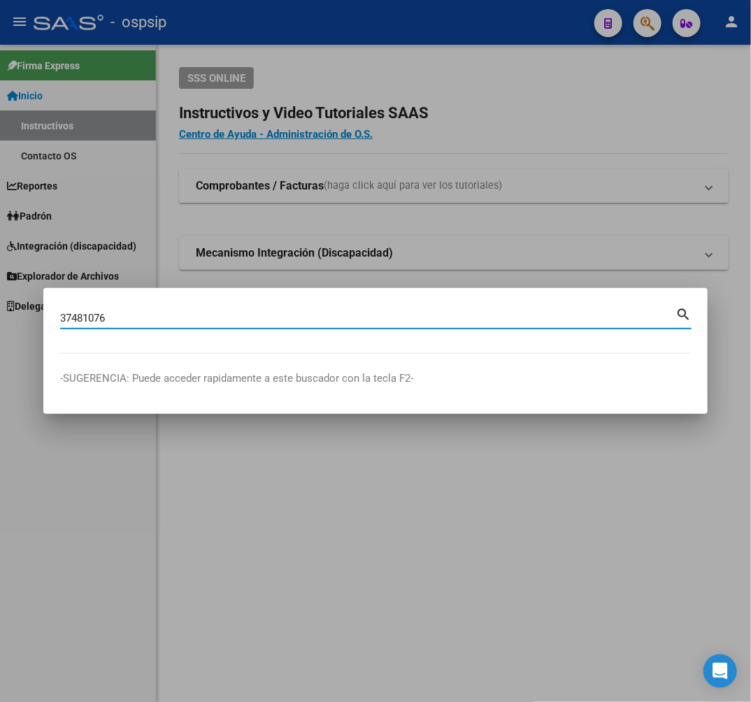
type input "37481076"
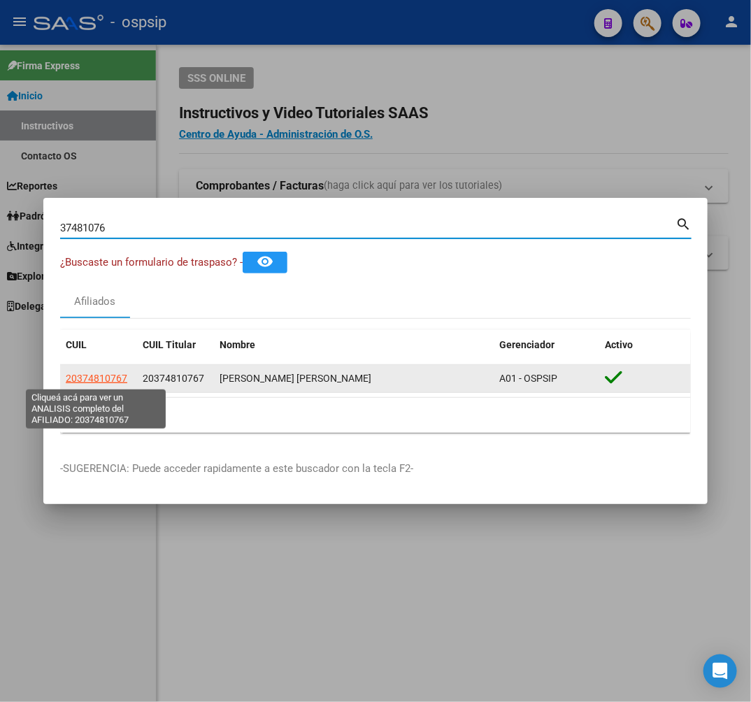
click at [108, 382] on span "20374810767" at bounding box center [97, 378] width 62 height 11
type textarea "20374810767"
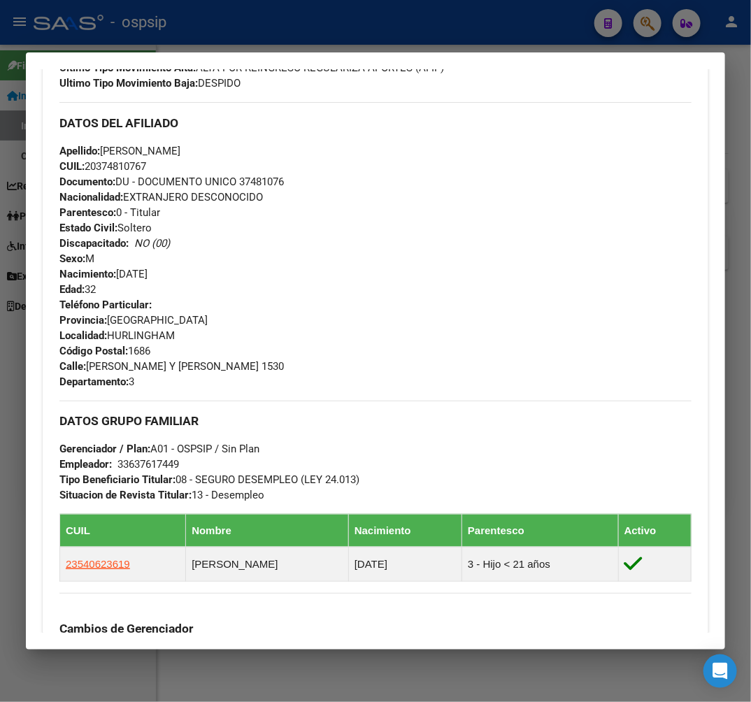
scroll to position [466, 0]
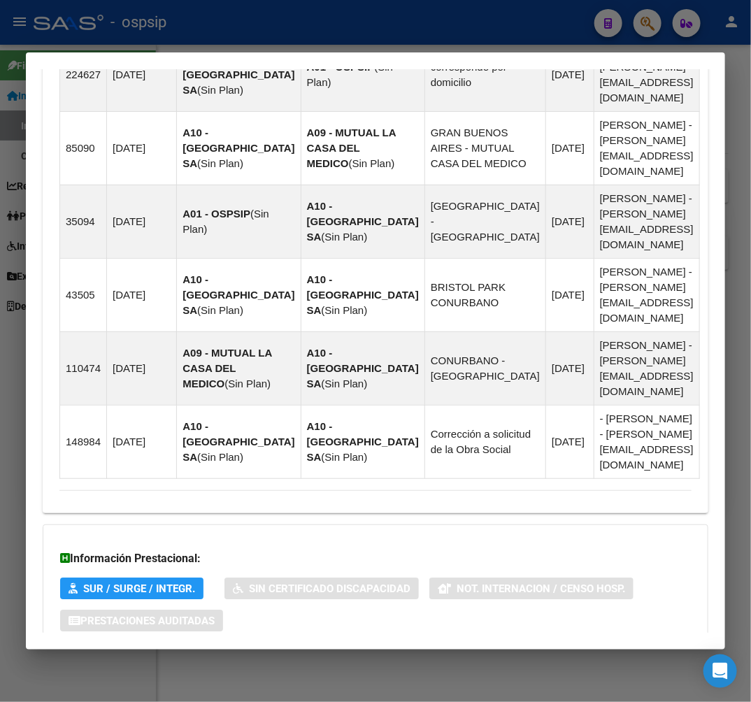
click at [448, 669] on mat-panel-title "Aportes y Contribuciones del Afiliado: 20374810767" at bounding box center [367, 677] width 616 height 17
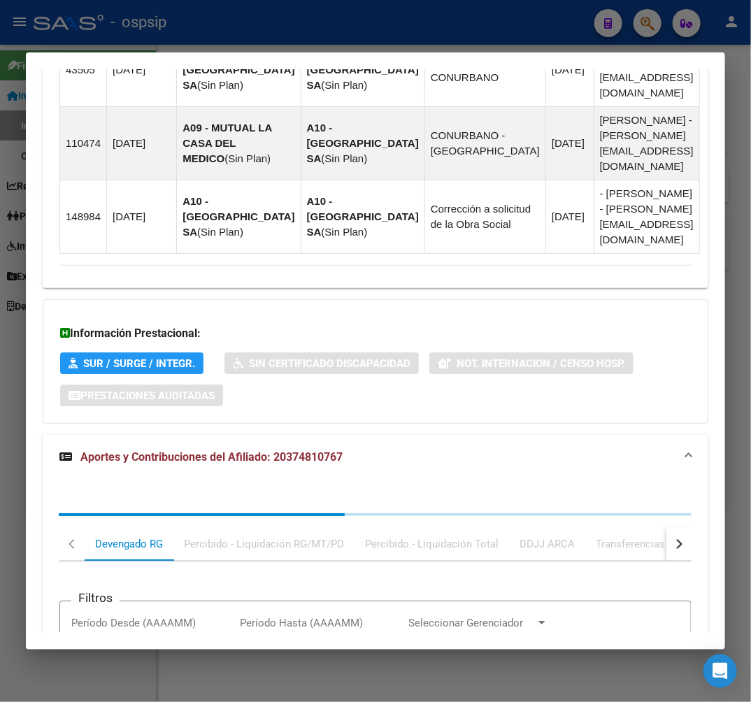
scroll to position [1485, 0]
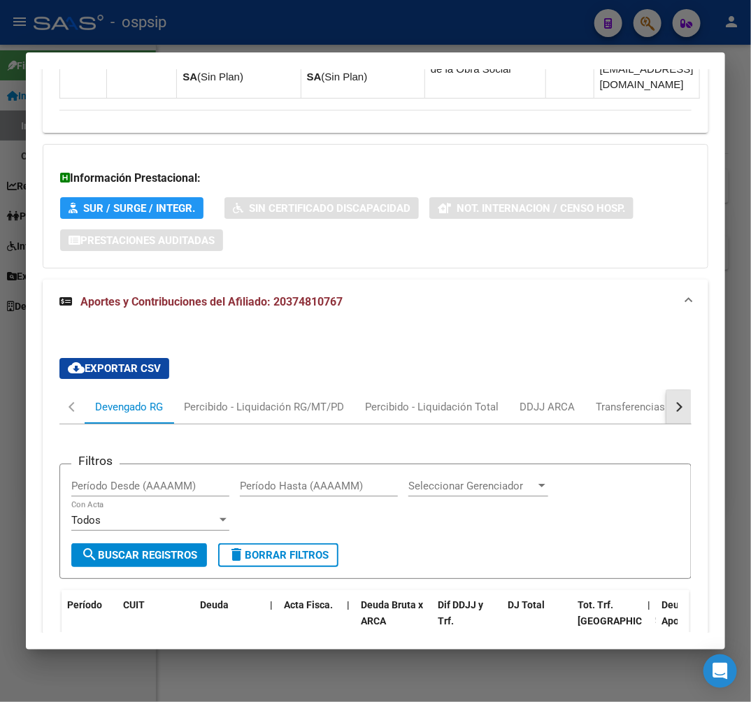
click at [667, 390] on button "button" at bounding box center [679, 407] width 25 height 34
click at [670, 390] on button "button" at bounding box center [679, 407] width 25 height 34
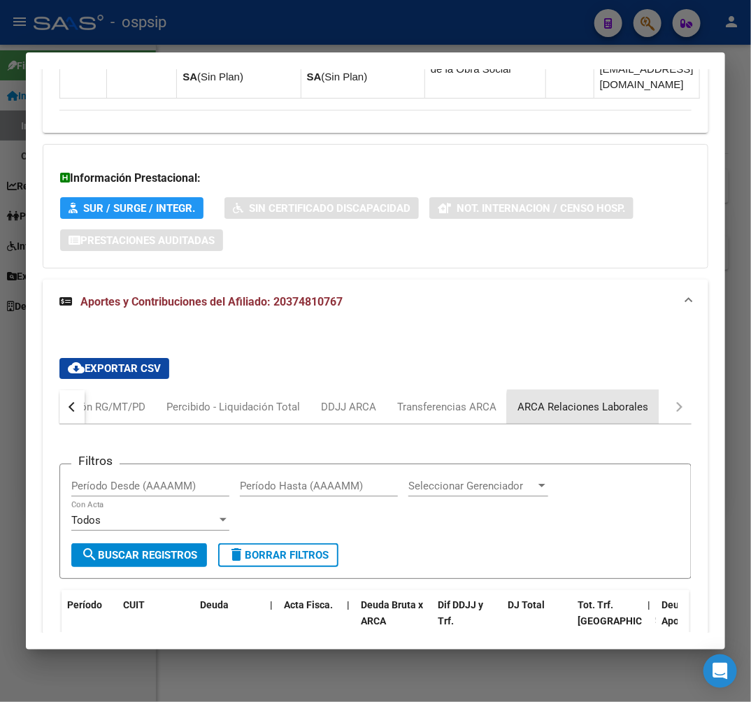
click at [595, 399] on div "ARCA Relaciones Laborales" at bounding box center [583, 406] width 131 height 15
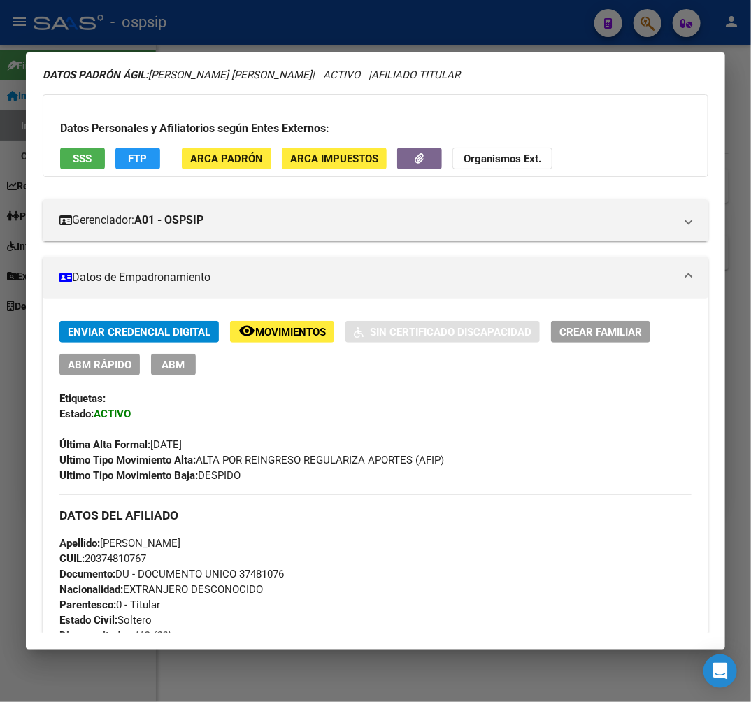
scroll to position [8, 0]
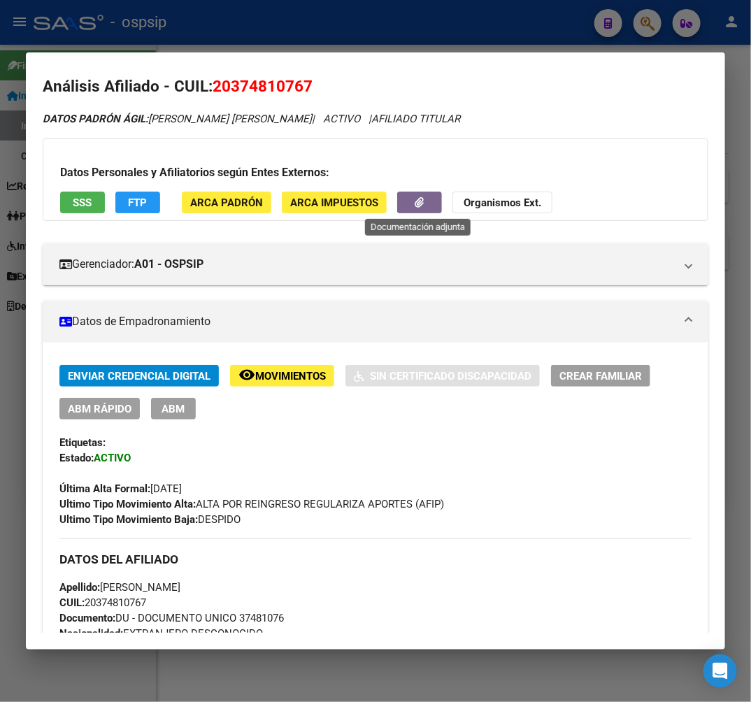
click at [418, 197] on span "button" at bounding box center [420, 203] width 9 height 13
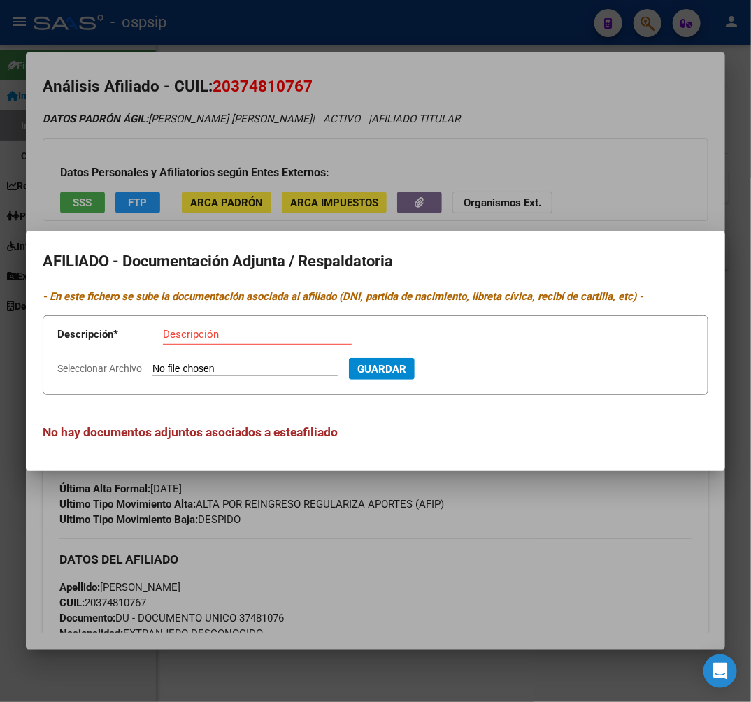
click at [460, 557] on div at bounding box center [375, 351] width 751 height 702
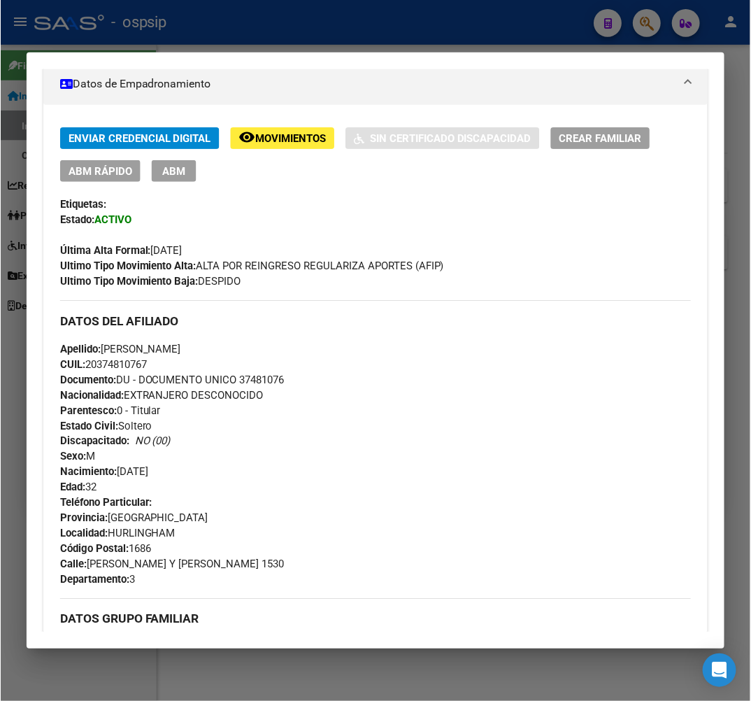
scroll to position [241, 0]
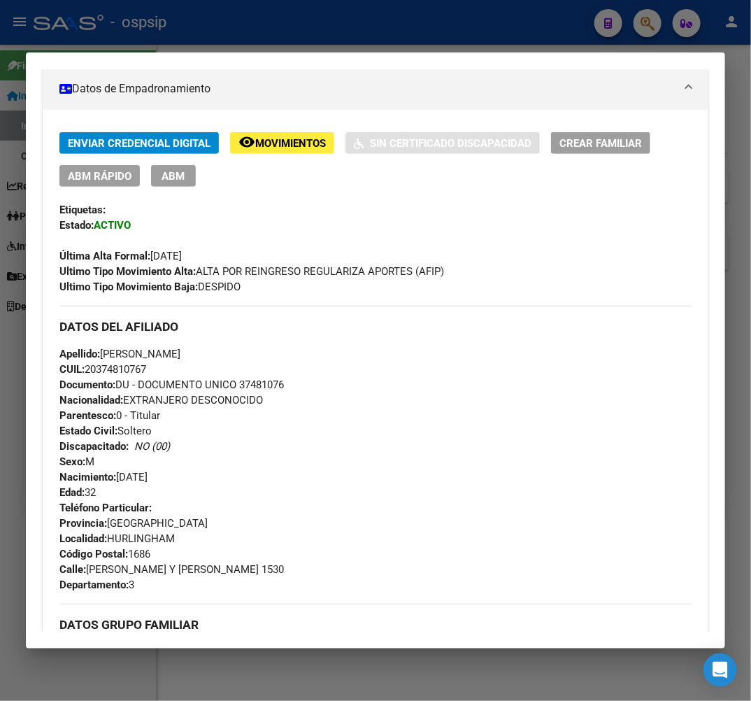
click at [249, 46] on div at bounding box center [375, 350] width 751 height 701
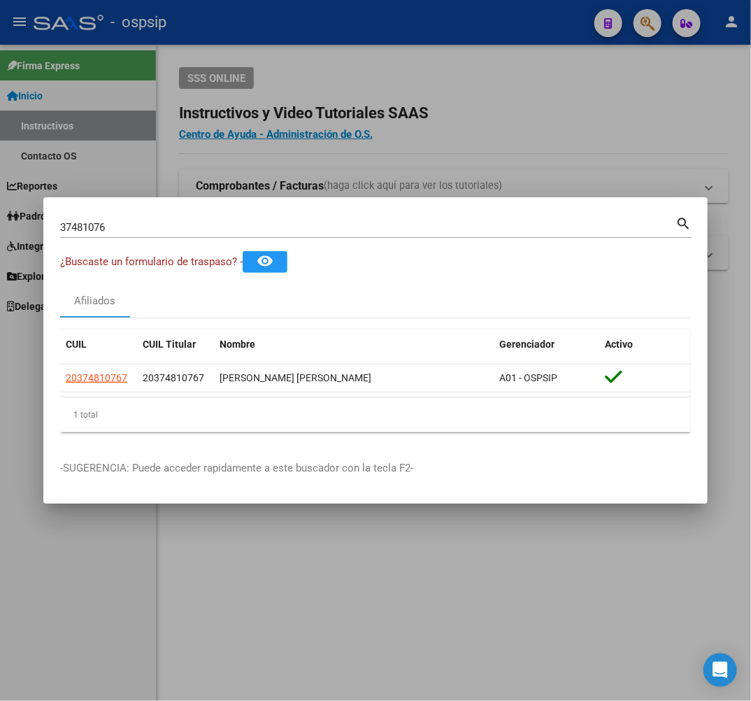
drag, startPoint x: 593, startPoint y: 49, endPoint x: 611, endPoint y: 58, distance: 19.7
click at [597, 52] on div at bounding box center [375, 350] width 751 height 701
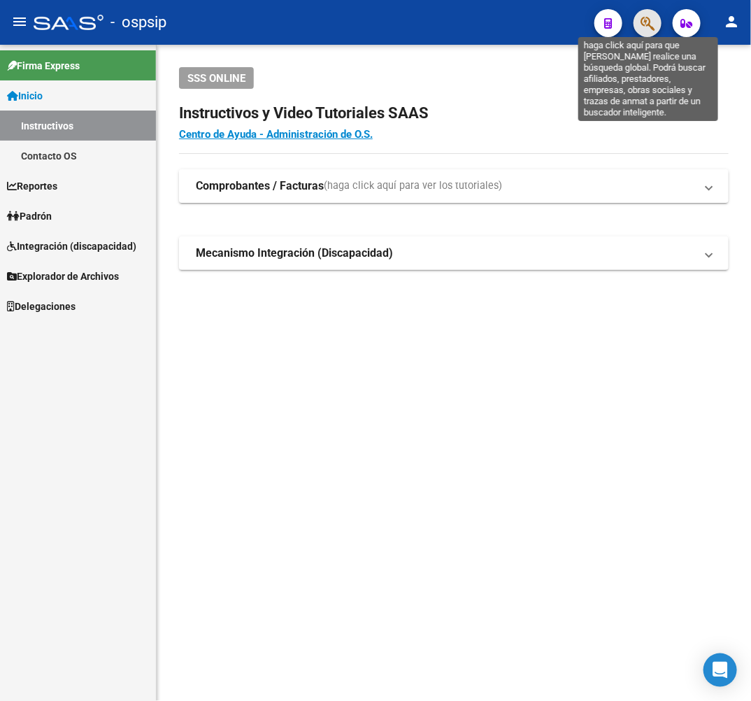
click at [646, 26] on icon "button" at bounding box center [648, 23] width 14 height 16
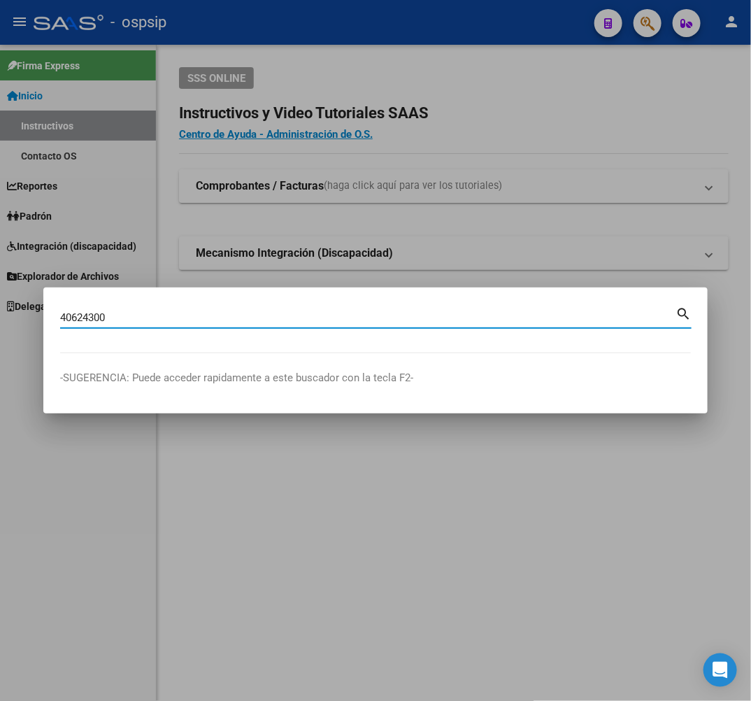
type input "40624300"
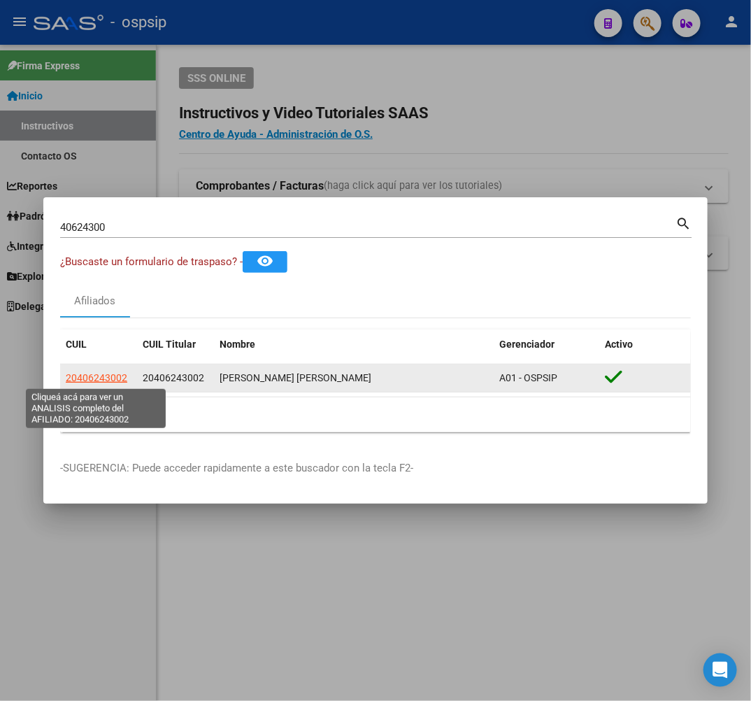
click at [83, 376] on span "20406243002" at bounding box center [97, 377] width 62 height 11
type textarea "20406243002"
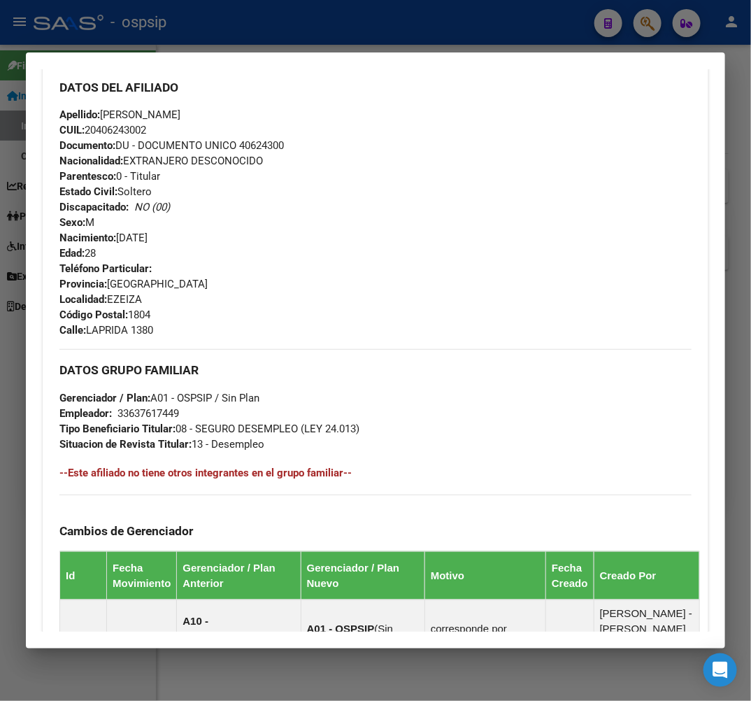
scroll to position [544, 0]
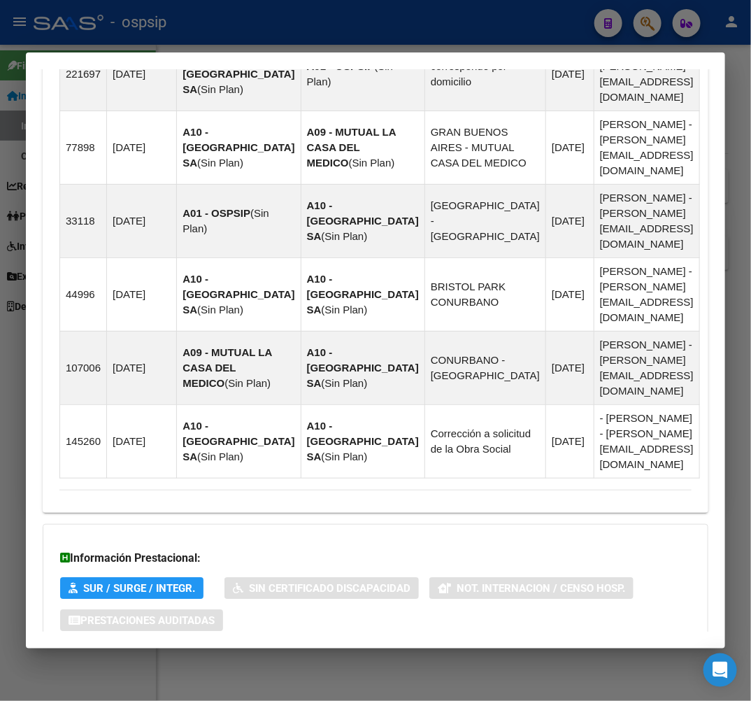
click at [505, 668] on mat-panel-title "Aportes y Contribuciones del Afiliado: 20406243002" at bounding box center [367, 676] width 616 height 17
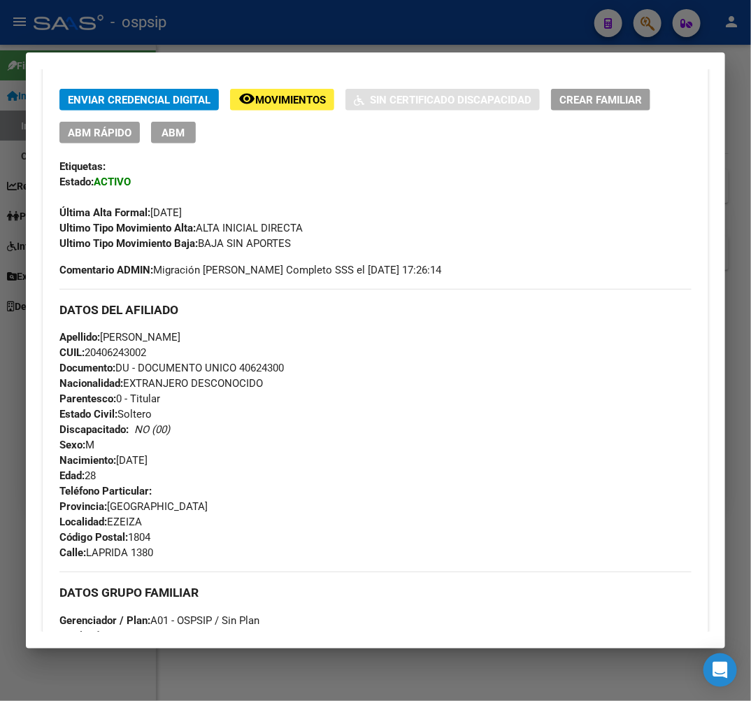
scroll to position [283, 0]
click at [176, 141] on button "ABM" at bounding box center [173, 133] width 45 height 22
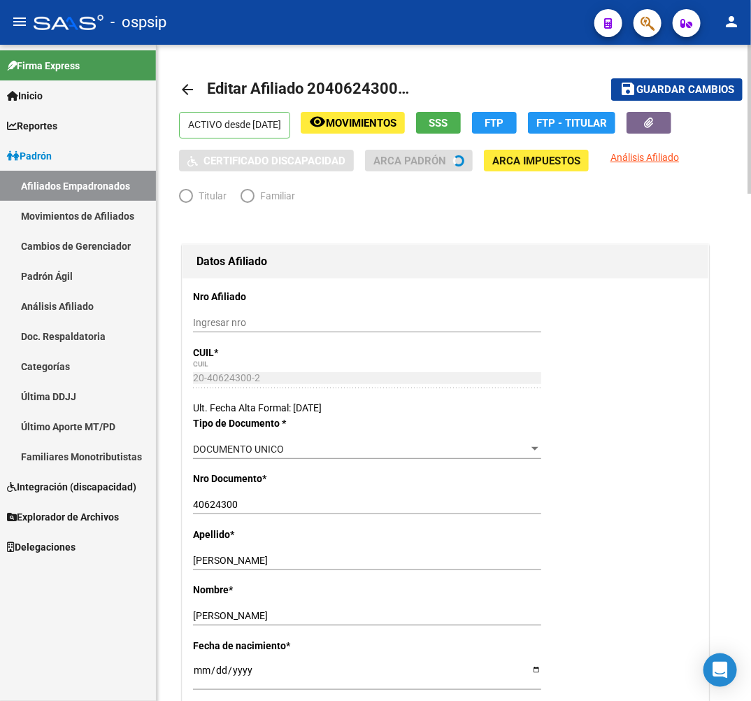
radio input "true"
type input "33-63761744-9"
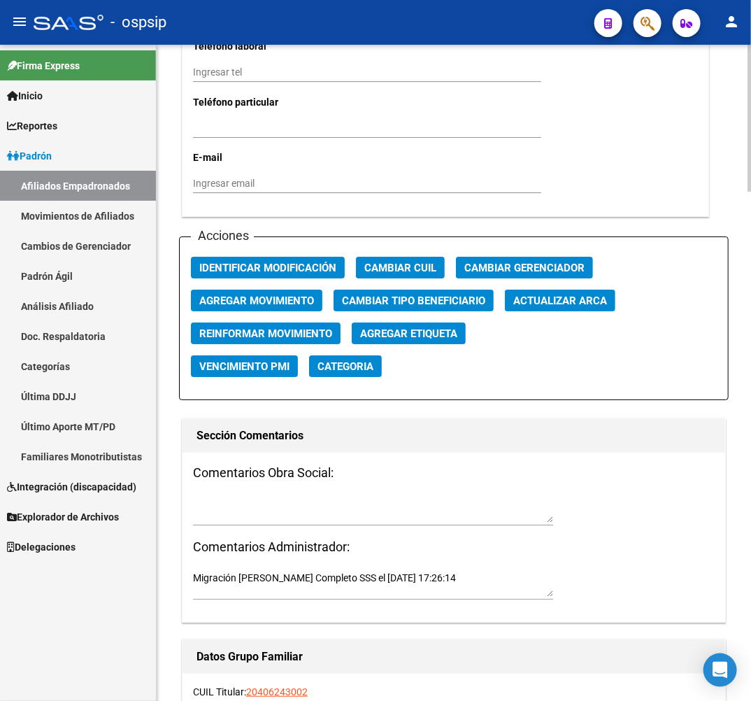
scroll to position [1477, 0]
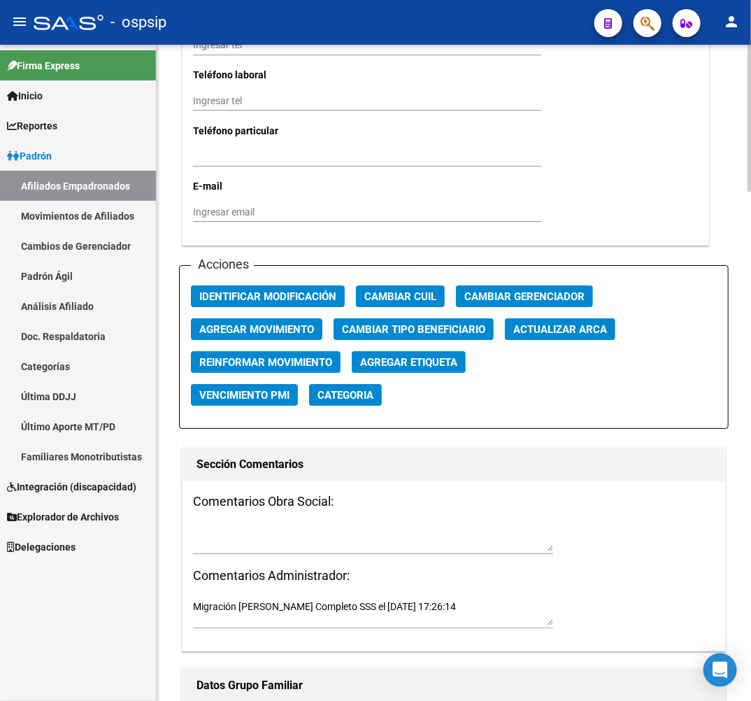
click at [295, 323] on span "Agregar Movimiento" at bounding box center [256, 329] width 115 height 13
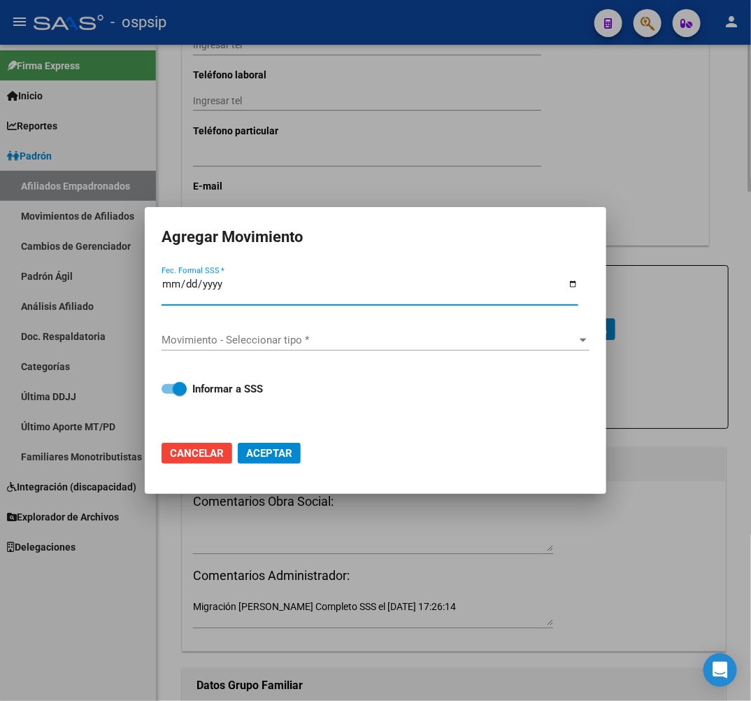
click at [238, 443] on button "Aceptar" at bounding box center [269, 453] width 63 height 21
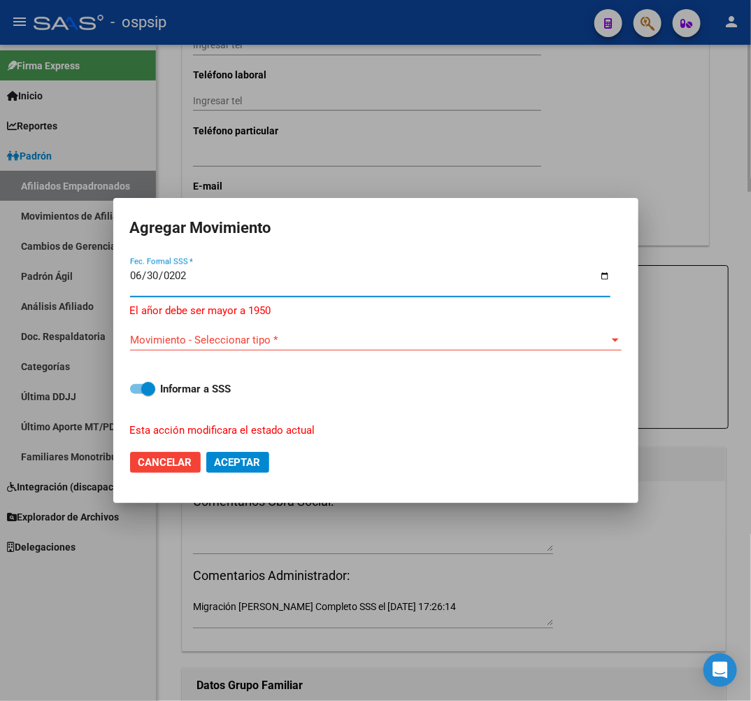
type input "[DATE]"
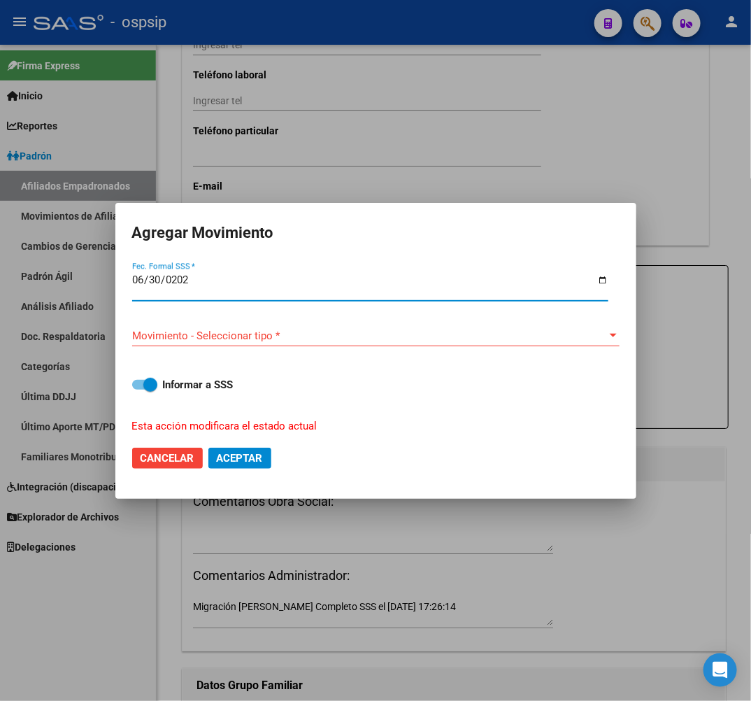
click at [299, 341] on div "Movimiento - Seleccionar tipo * Movimiento - Seleccionar tipo *" at bounding box center [376, 335] width 488 height 21
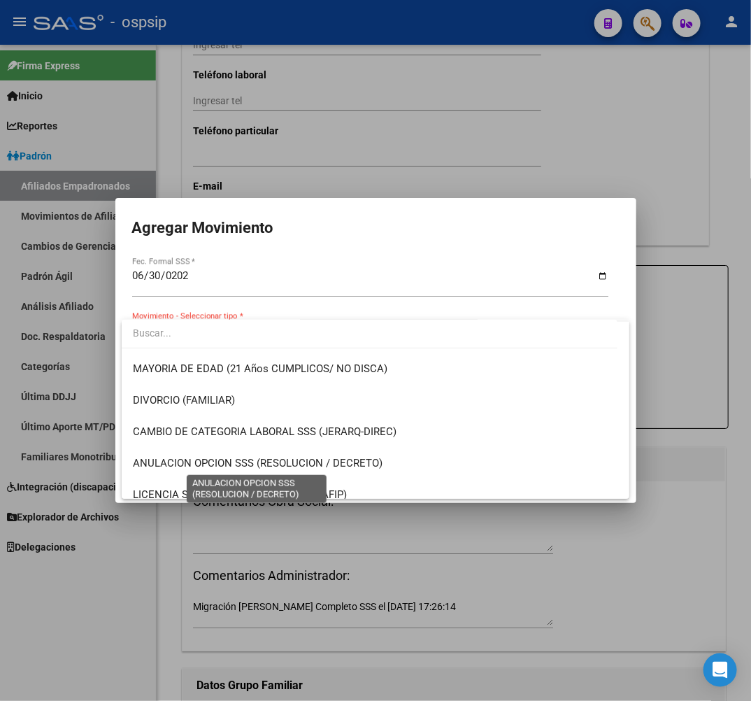
scroll to position [233, 0]
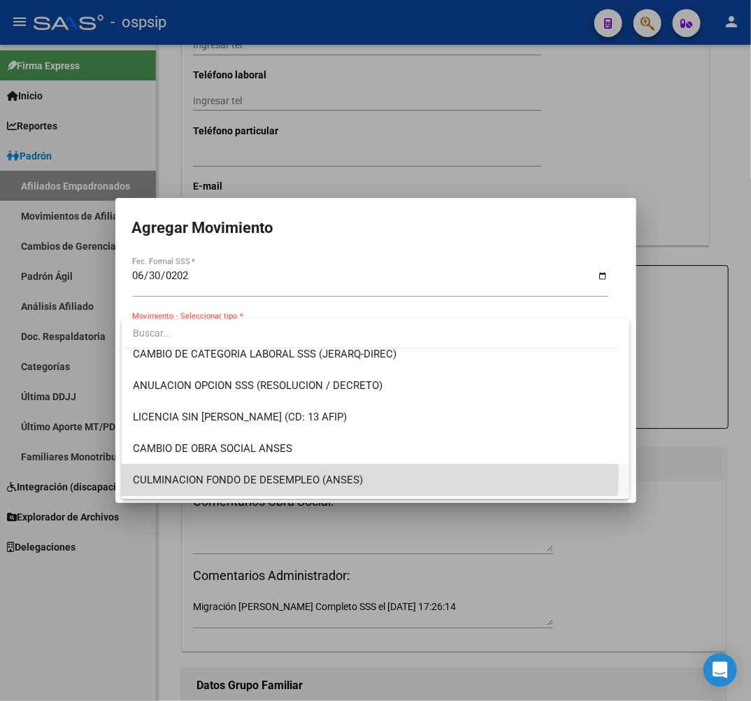
click at [309, 472] on span "CULMINACION FONDO DE DESEMPLEO (ANSES)" at bounding box center [376, 480] width 486 height 31
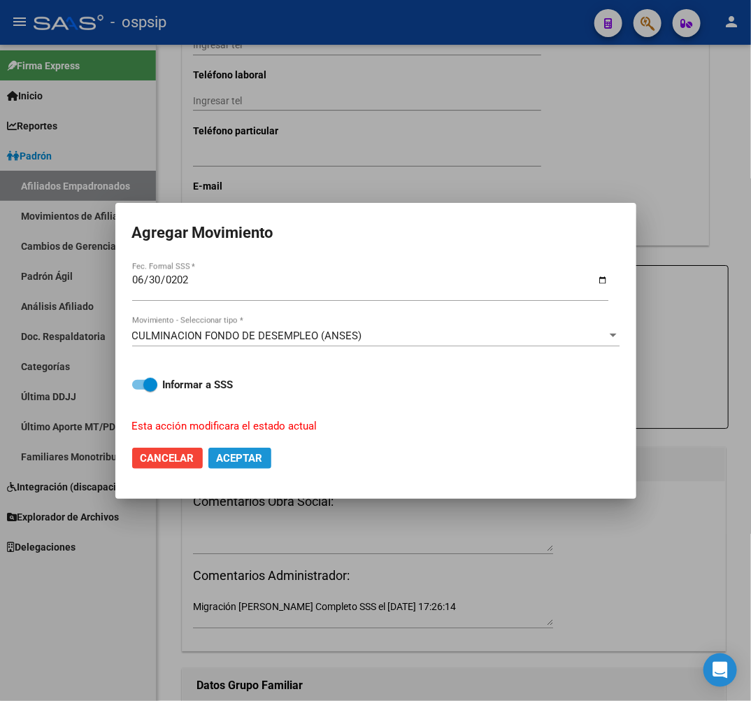
click at [240, 465] on button "Aceptar" at bounding box center [239, 458] width 63 height 21
checkbox input "false"
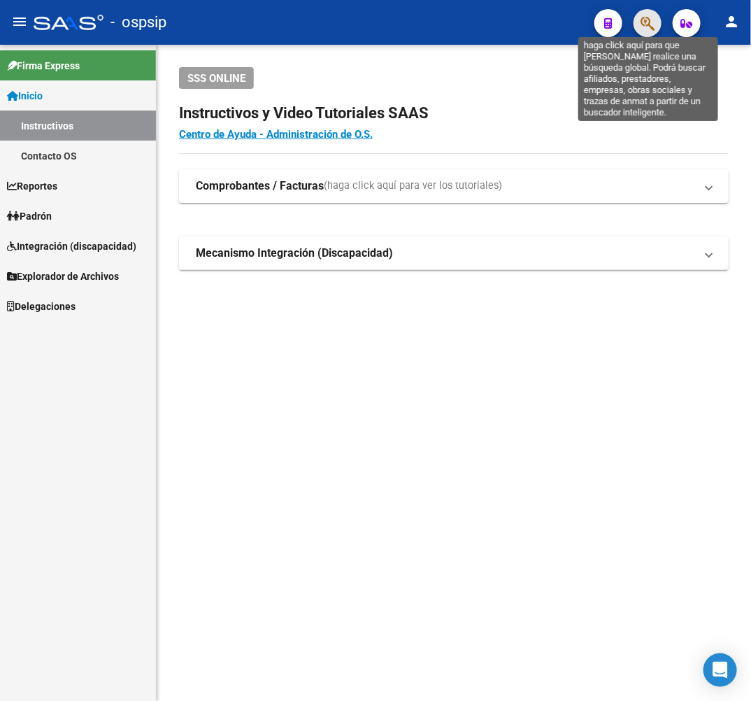
click at [652, 29] on icon "button" at bounding box center [648, 23] width 14 height 16
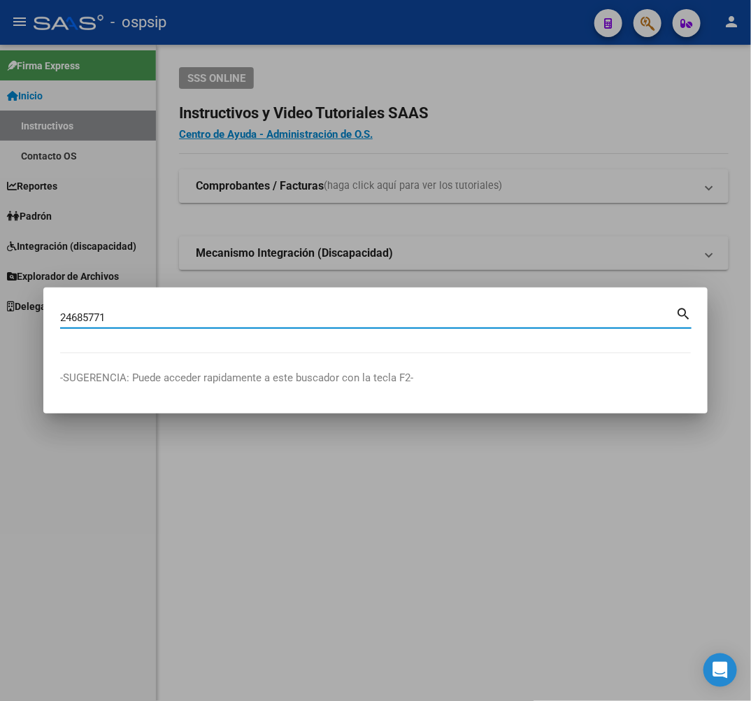
type input "24685771"
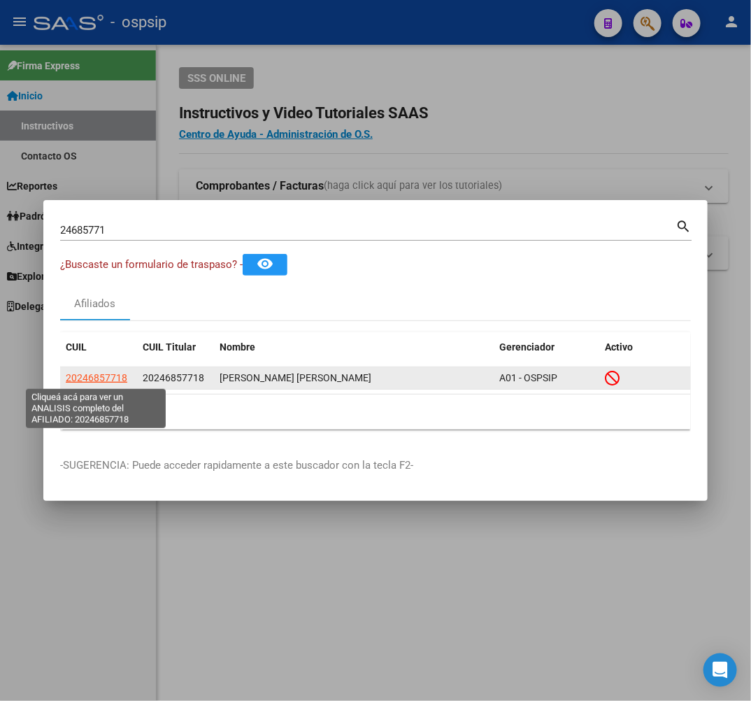
click at [113, 372] on span "20246857718" at bounding box center [97, 377] width 62 height 11
type textarea "20246857718"
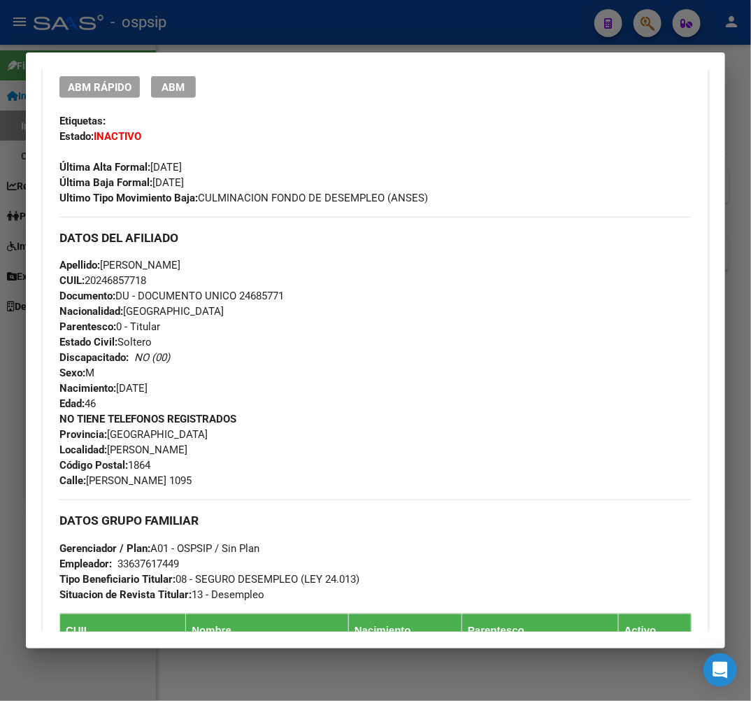
scroll to position [311, 0]
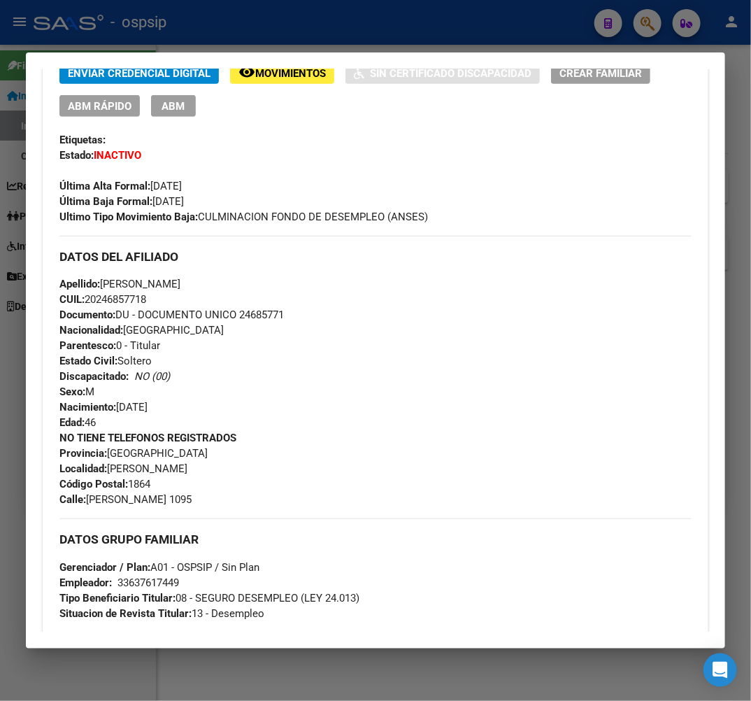
click at [294, 40] on div at bounding box center [375, 350] width 751 height 701
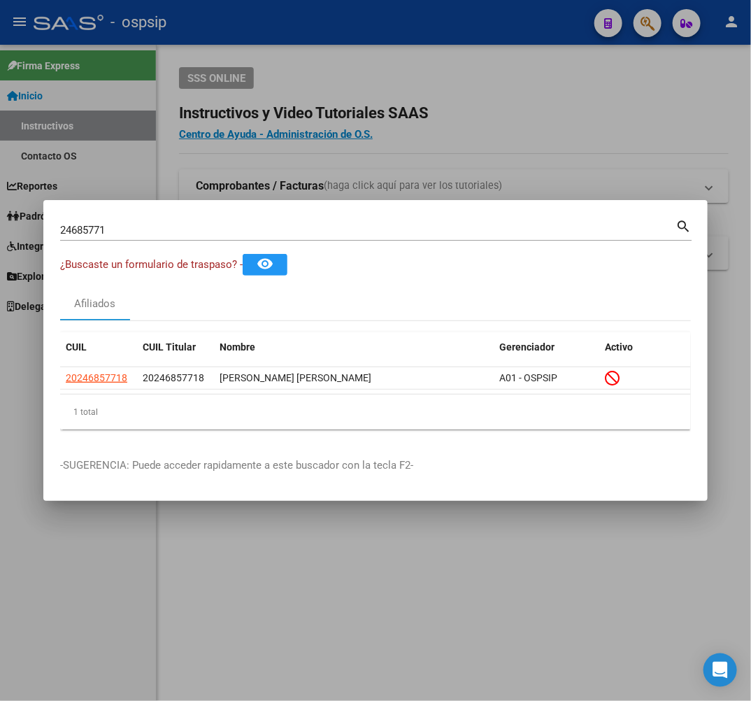
click at [297, 39] on div at bounding box center [375, 350] width 751 height 701
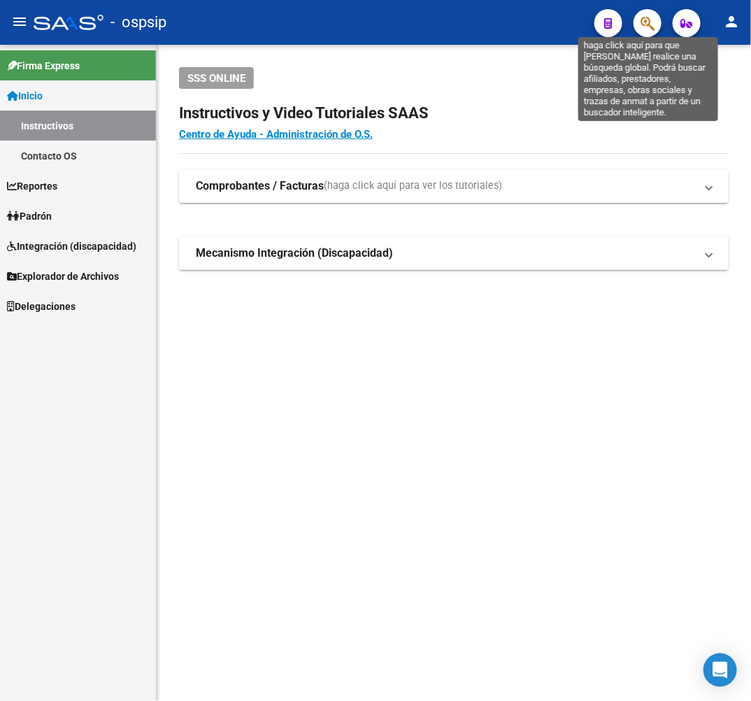
click at [642, 23] on icon "button" at bounding box center [648, 23] width 14 height 16
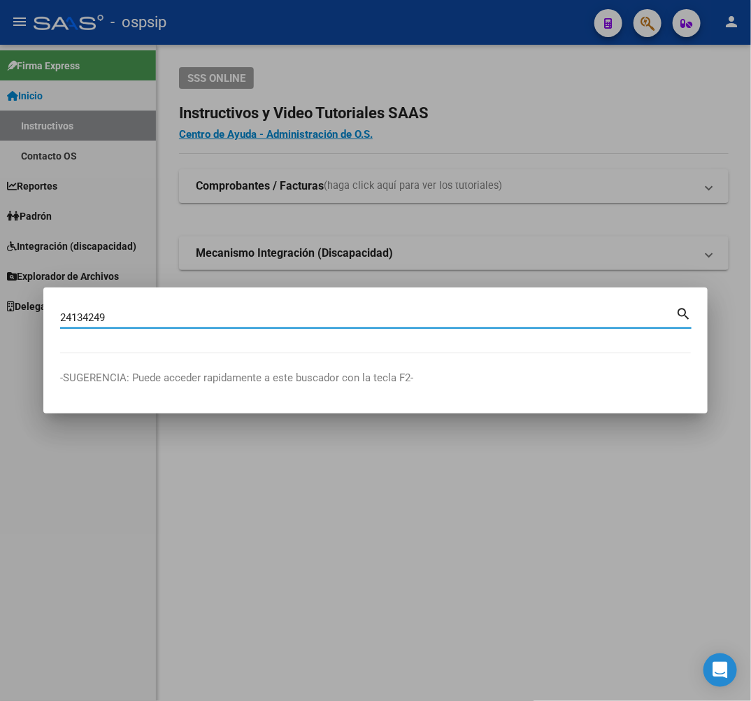
type input "24134249"
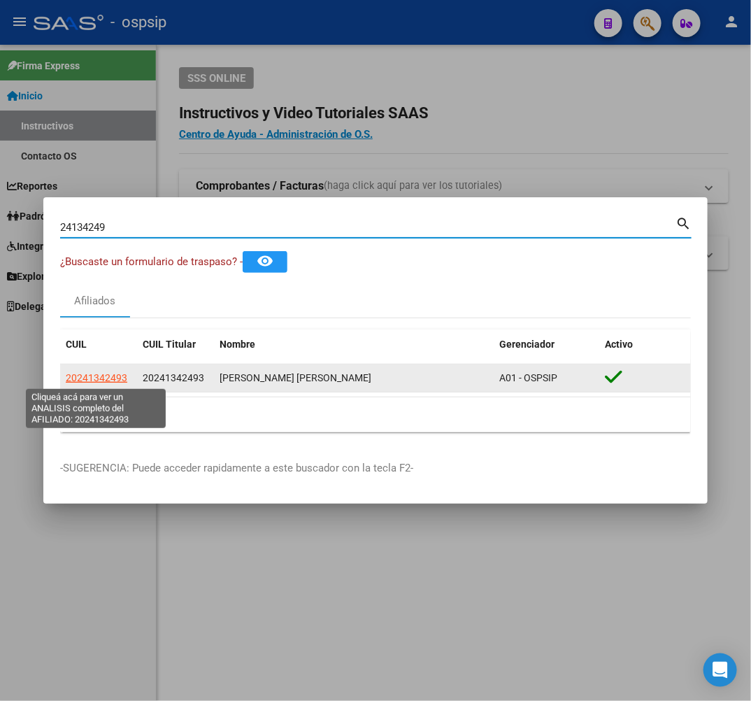
click at [113, 379] on span "20241342493" at bounding box center [97, 377] width 62 height 11
type textarea "20241342493"
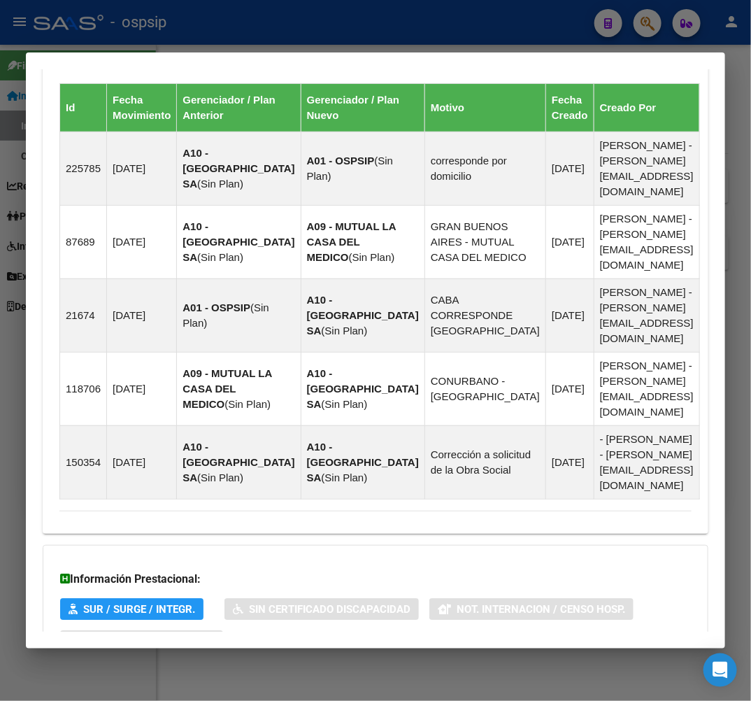
scroll to position [1047, 0]
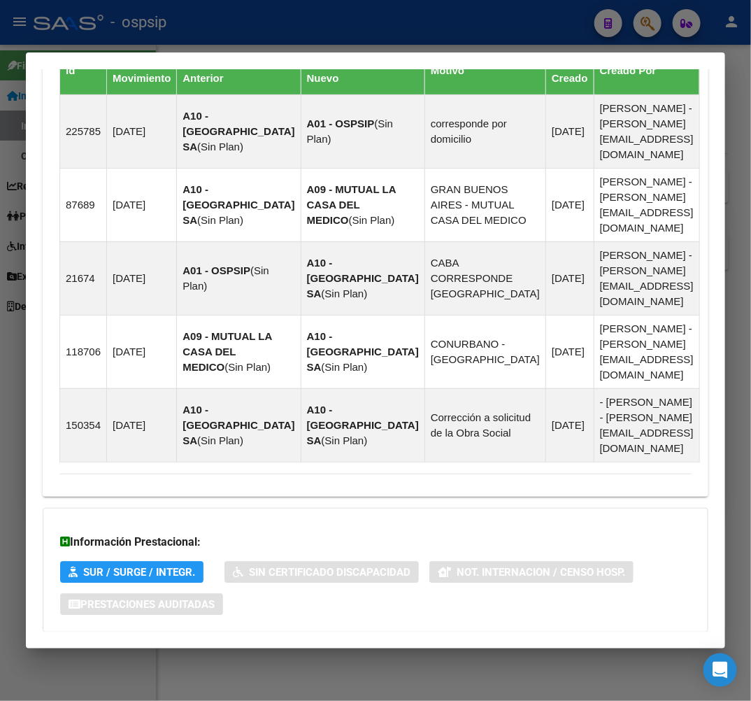
click at [494, 652] on mat-panel-title "Aportes y Contribuciones del Afiliado: 20241342493" at bounding box center [367, 660] width 616 height 17
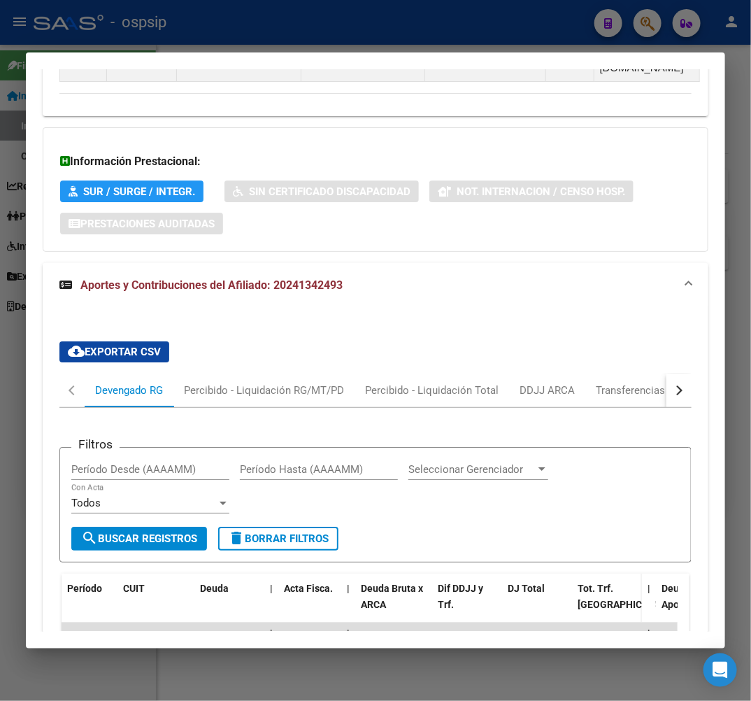
scroll to position [1350, 0]
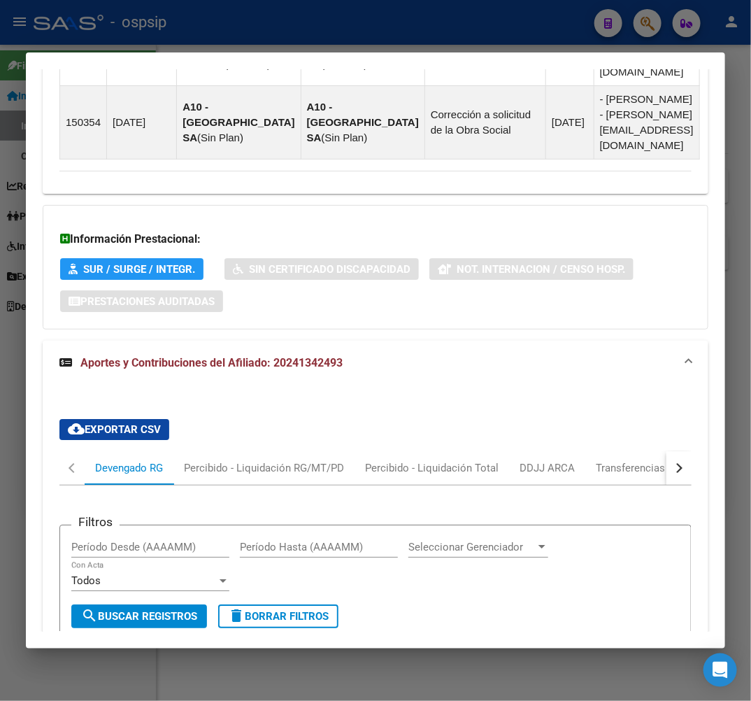
click at [673, 463] on div "button" at bounding box center [678, 468] width 10 height 10
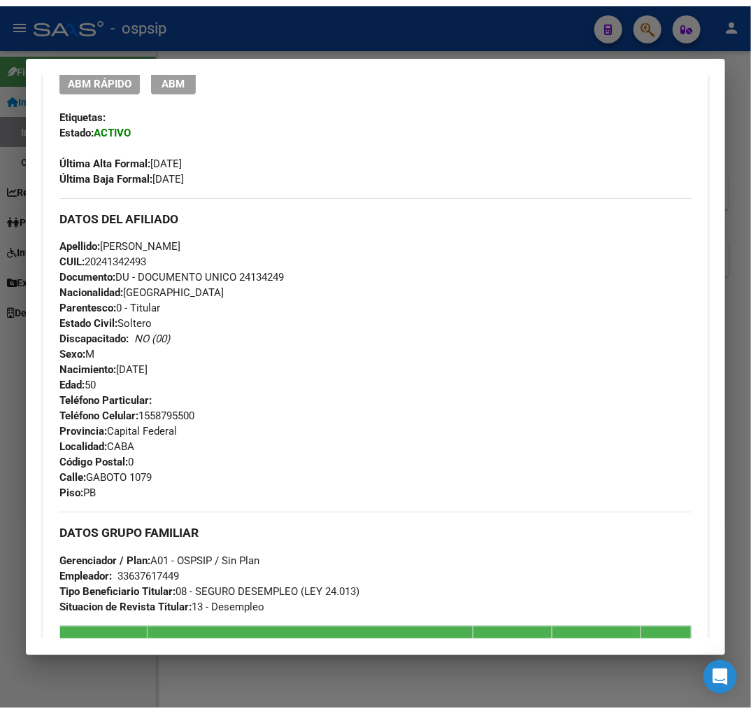
scroll to position [495, 0]
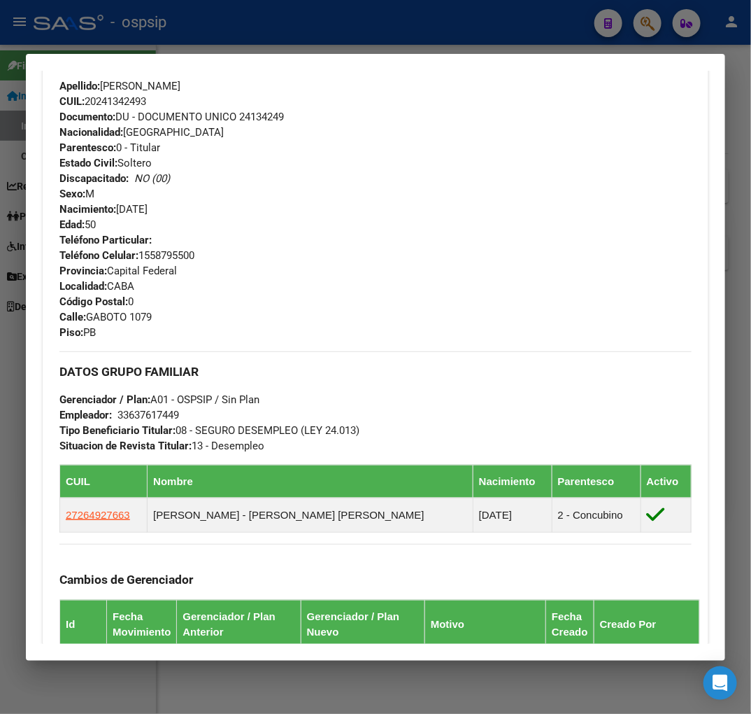
click at [228, 24] on div at bounding box center [375, 357] width 751 height 714
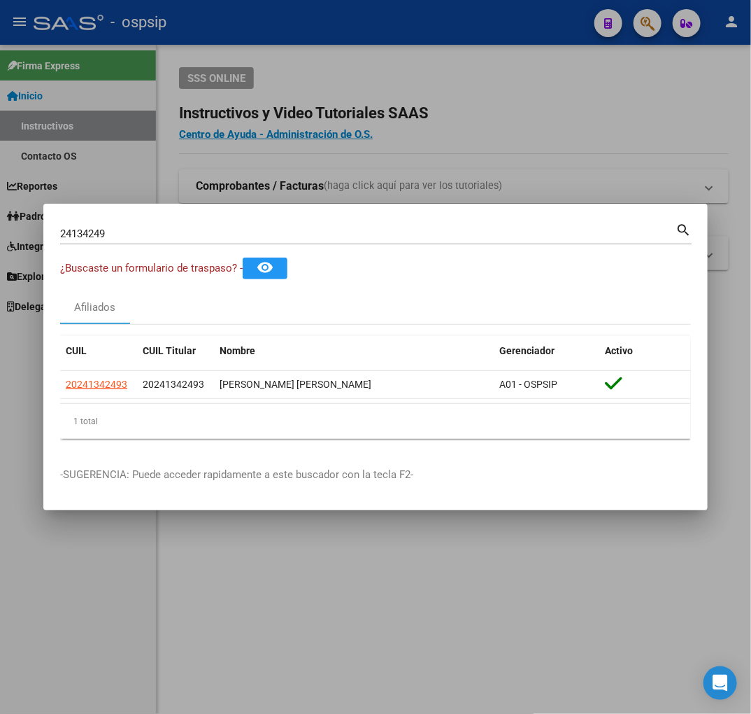
click at [232, 24] on div at bounding box center [375, 357] width 751 height 714
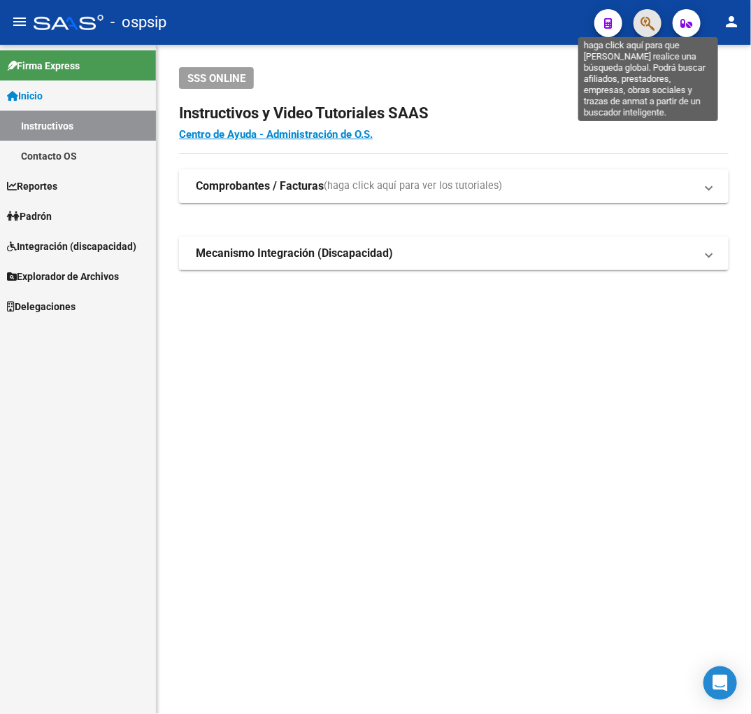
click at [652, 28] on icon "button" at bounding box center [648, 23] width 14 height 16
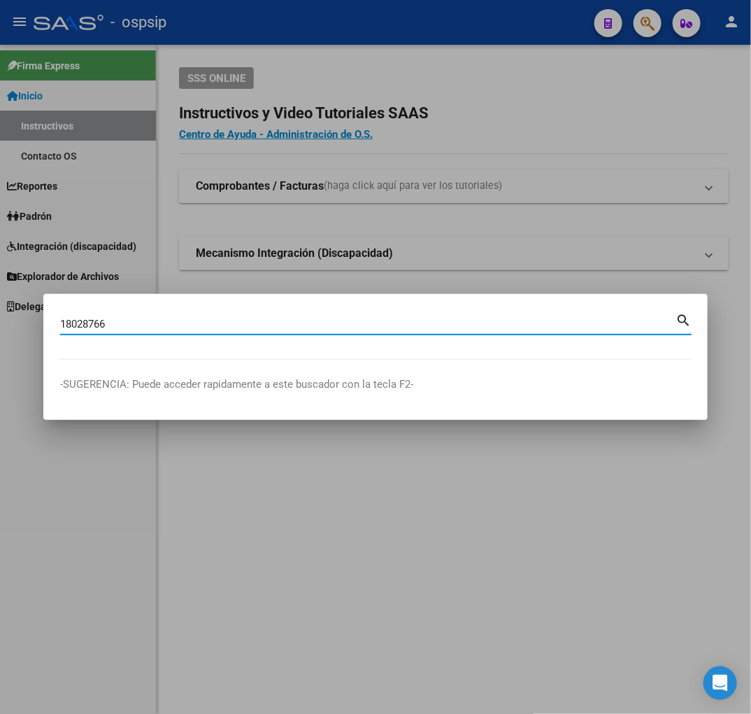
type input "18028766"
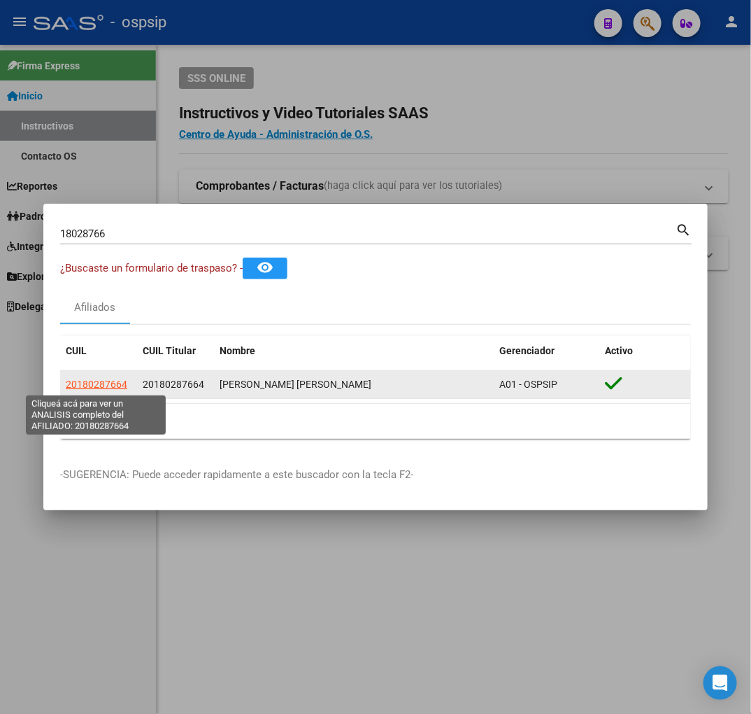
click at [87, 383] on span "20180287664" at bounding box center [97, 384] width 62 height 11
type textarea "20180287664"
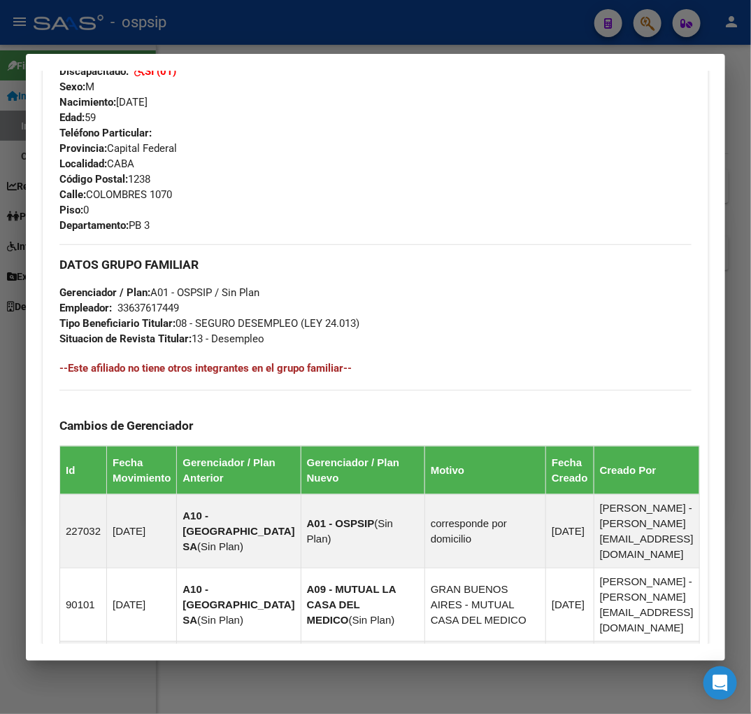
scroll to position [611, 0]
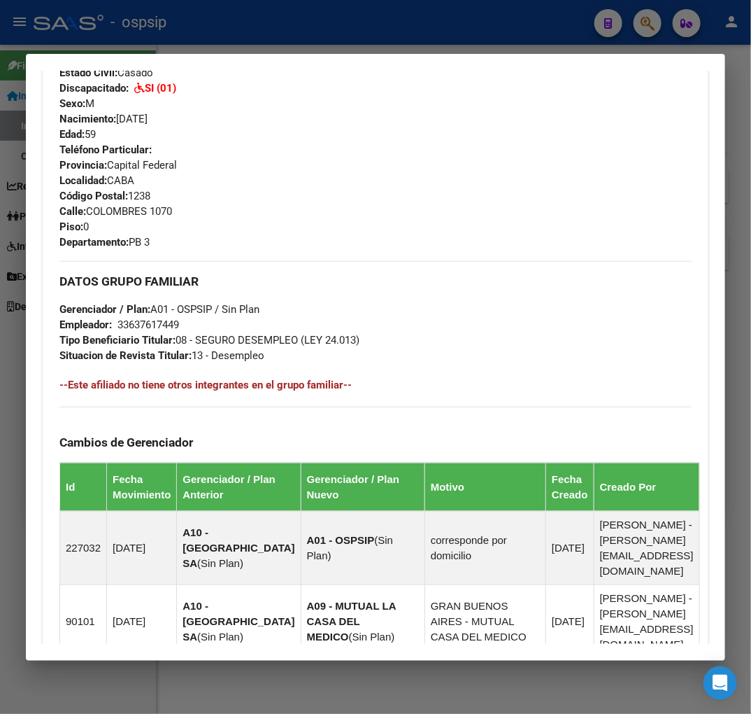
click at [218, 52] on div at bounding box center [375, 357] width 751 height 714
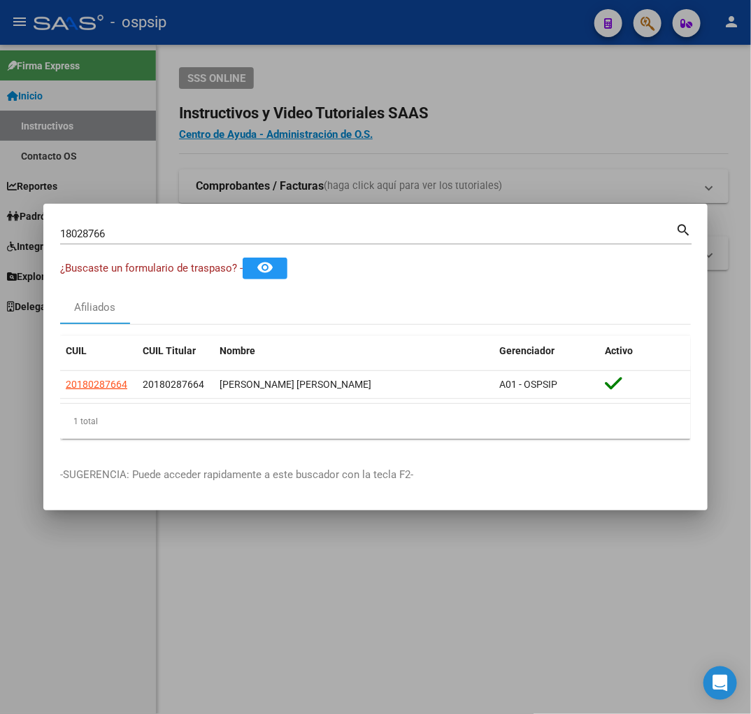
drag, startPoint x: 220, startPoint y: 39, endPoint x: 513, endPoint y: 94, distance: 297.6
click at [249, 50] on div at bounding box center [375, 357] width 751 height 714
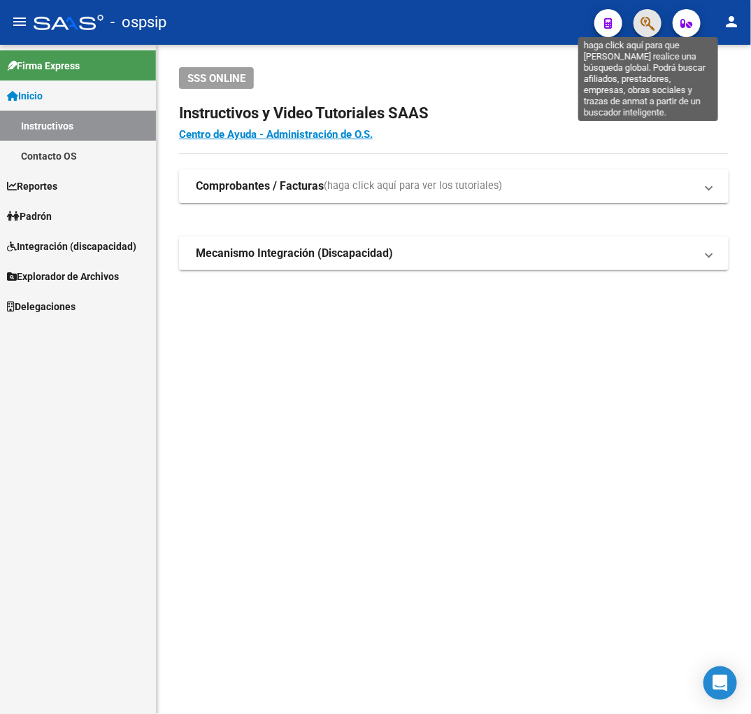
click at [647, 31] on icon "button" at bounding box center [648, 23] width 14 height 16
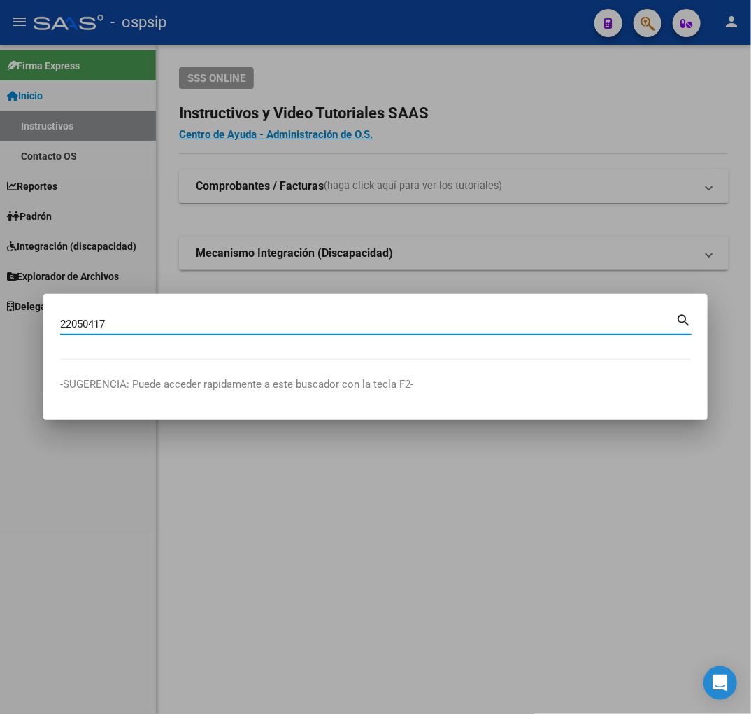
type input "22050417"
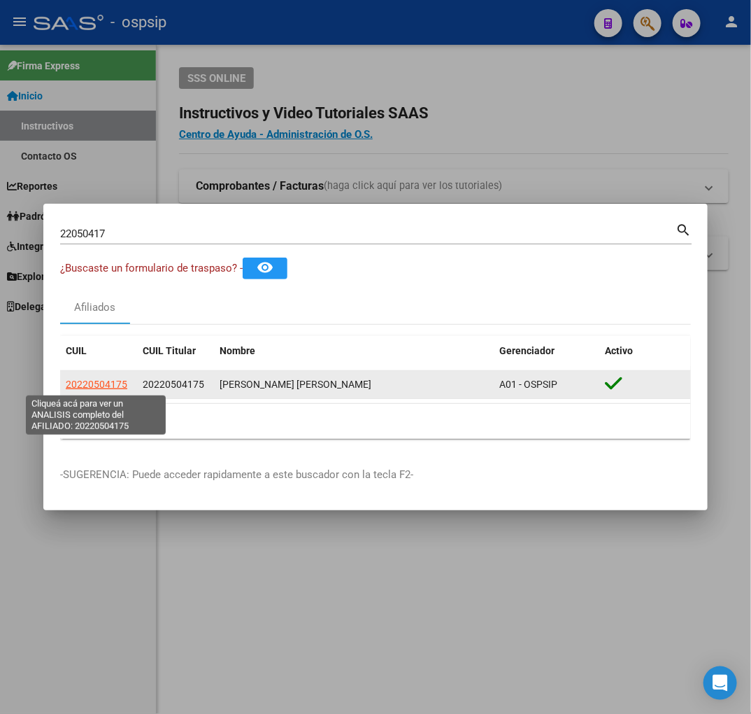
click at [116, 381] on span "20220504175" at bounding box center [97, 384] width 62 height 11
type textarea "20220504175"
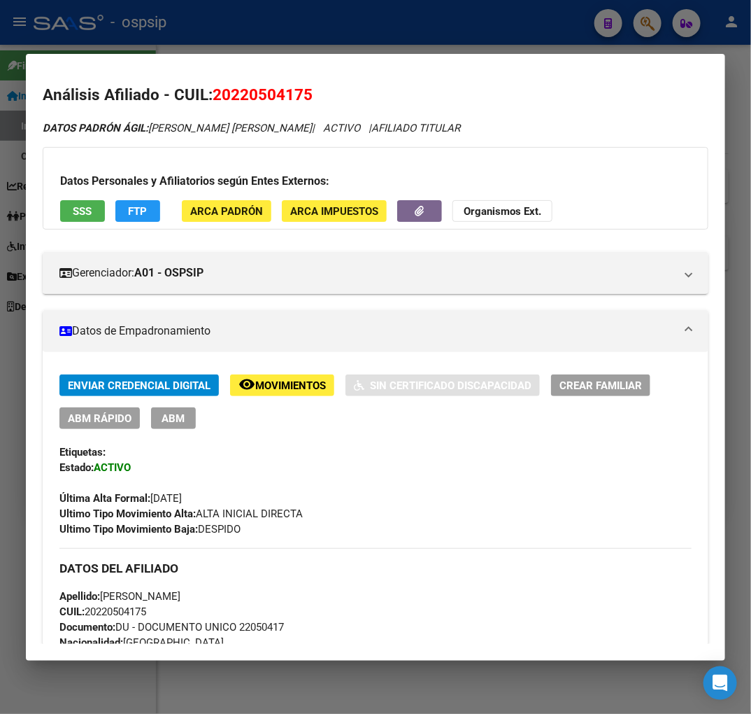
click at [515, 500] on div "Última Alta Formal: [DATE]" at bounding box center [375, 490] width 632 height 31
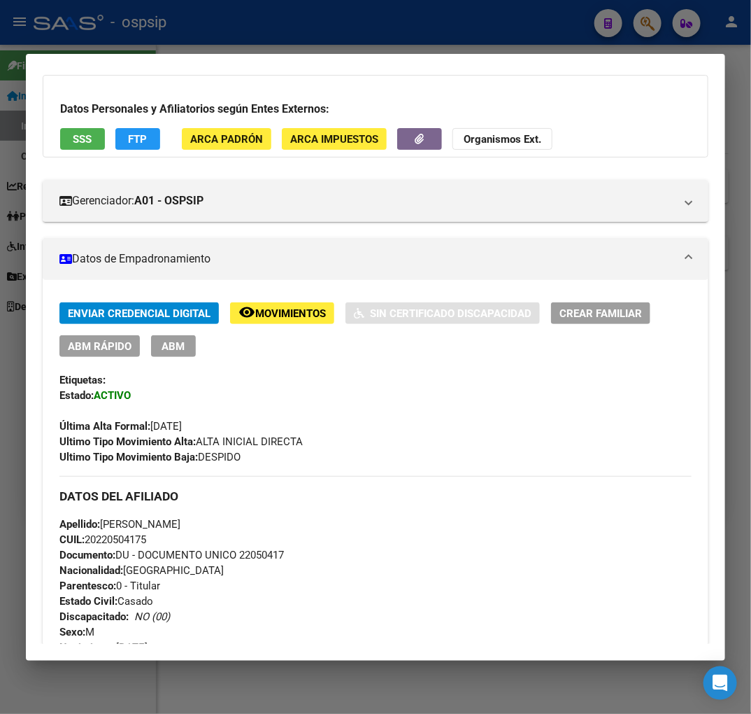
scroll to position [0, 0]
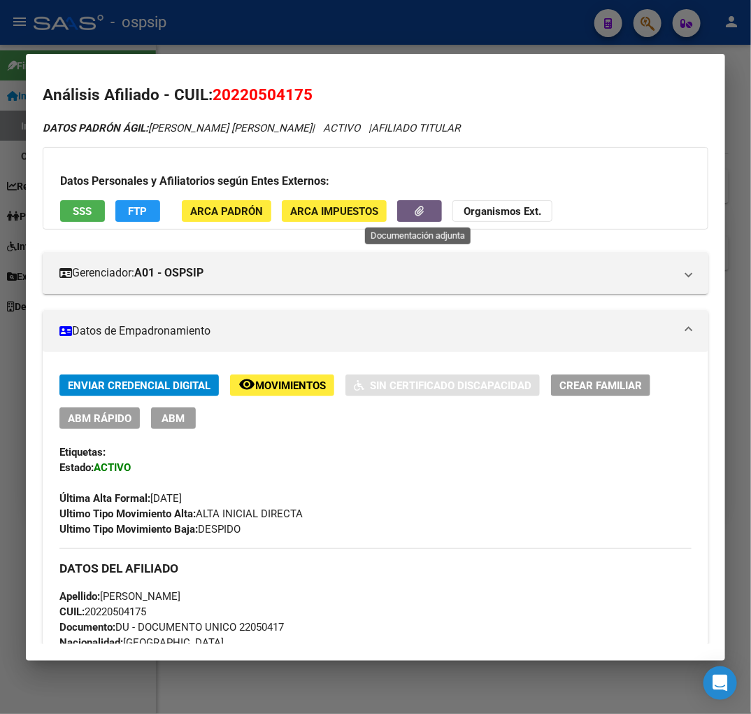
click at [416, 212] on button "button" at bounding box center [419, 211] width 45 height 22
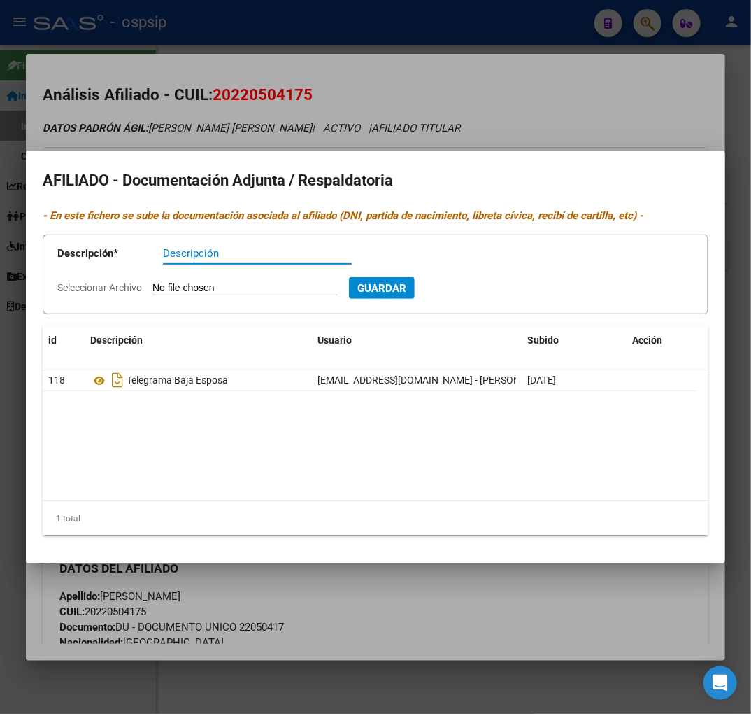
click at [451, 595] on div at bounding box center [375, 357] width 751 height 714
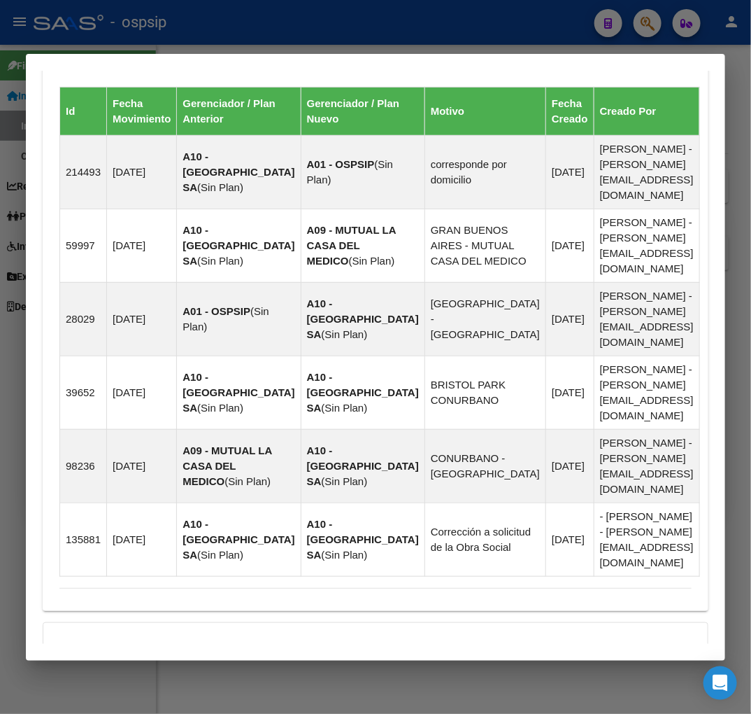
scroll to position [1080, 0]
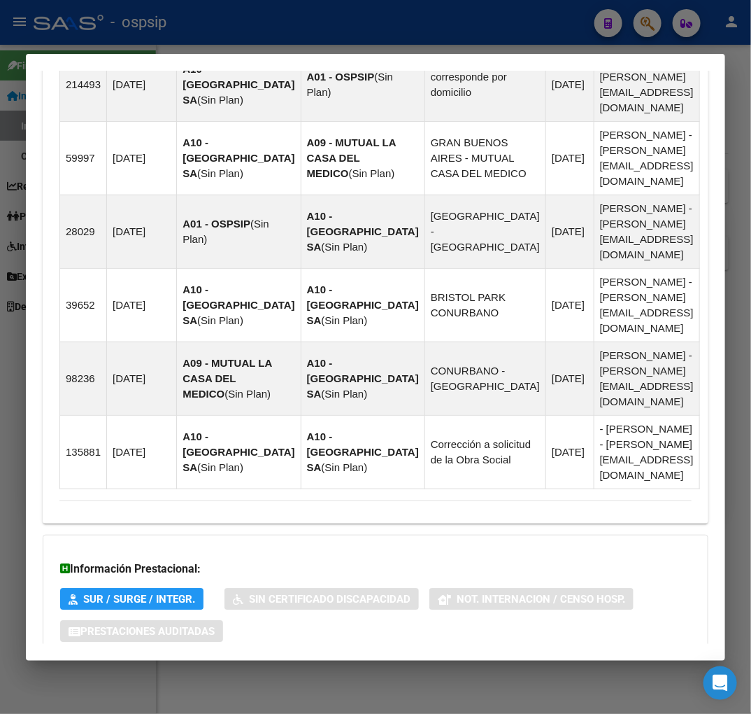
drag, startPoint x: 488, startPoint y: 590, endPoint x: 494, endPoint y: 574, distance: 16.6
click at [488, 679] on mat-panel-title "Aportes y Contribuciones del Afiliado: 20220504175" at bounding box center [367, 687] width 616 height 17
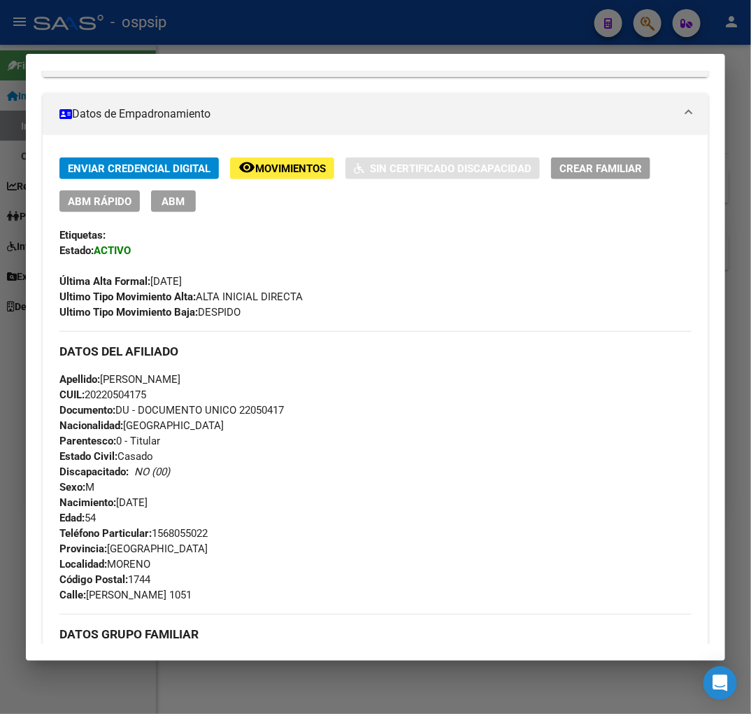
scroll to position [215, 0]
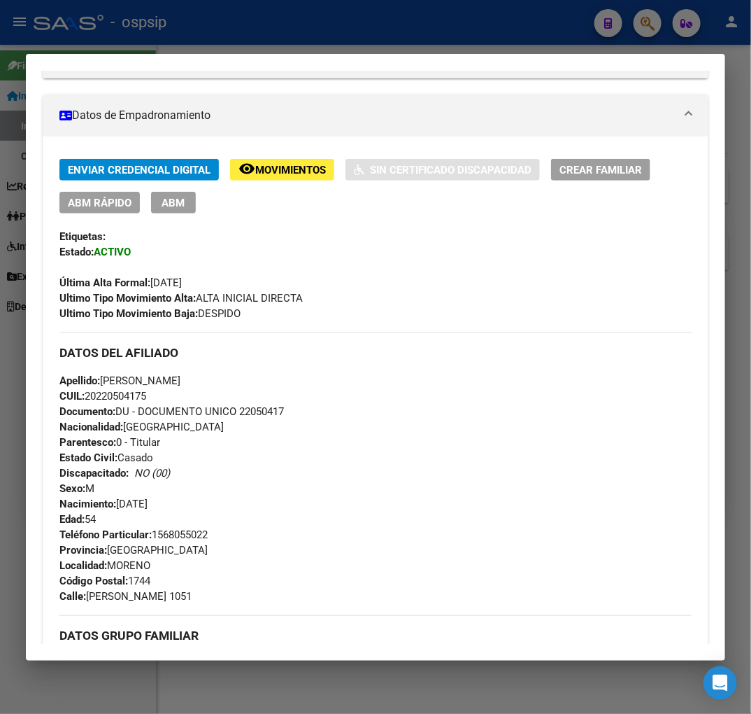
click at [389, 21] on div at bounding box center [375, 357] width 751 height 714
click at [393, 22] on div at bounding box center [375, 357] width 751 height 714
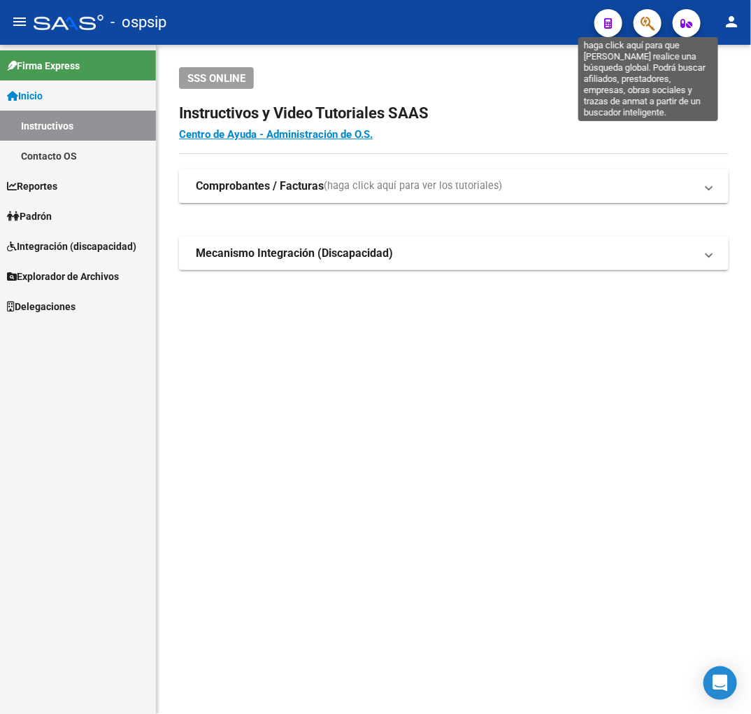
click at [644, 28] on icon "button" at bounding box center [648, 23] width 14 height 16
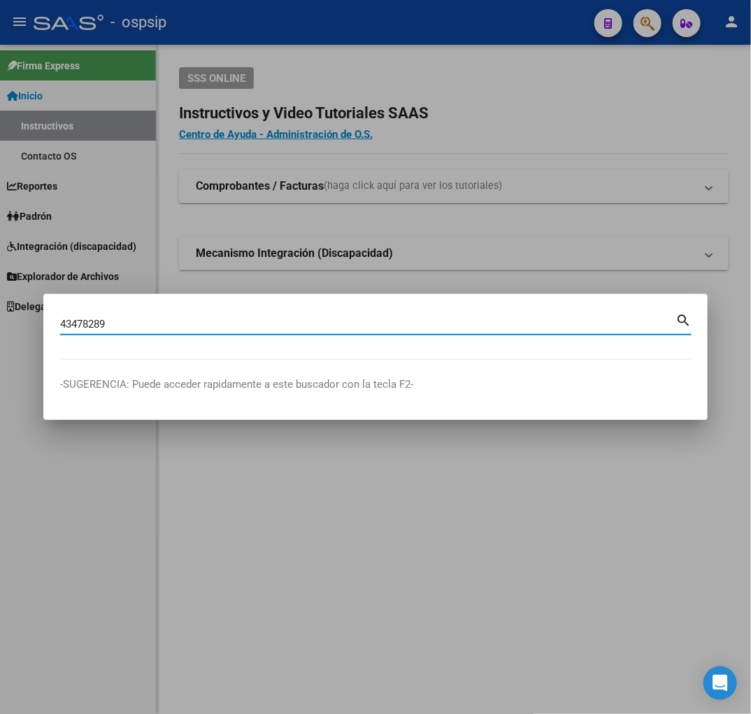
type input "43478289"
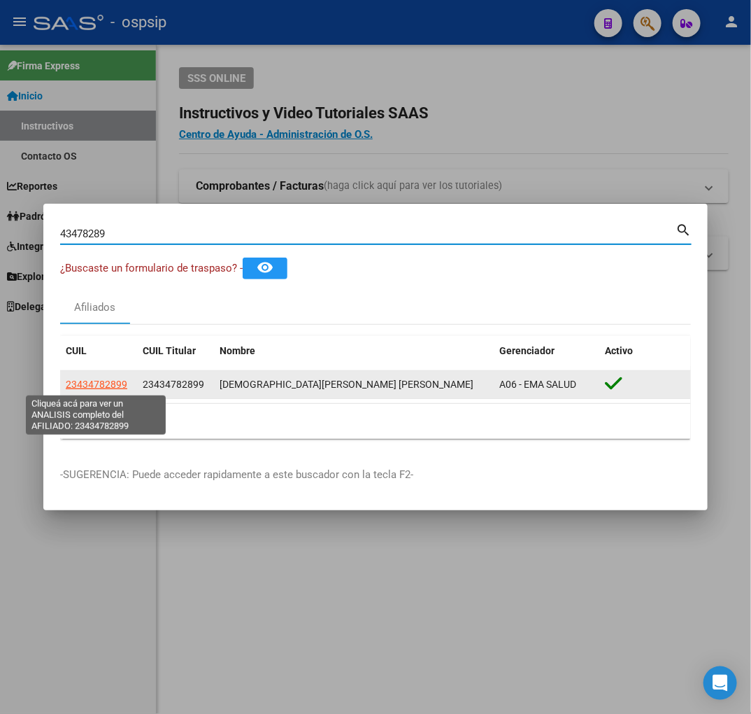
click at [111, 386] on span "23434782899" at bounding box center [97, 384] width 62 height 11
type textarea "23434782899"
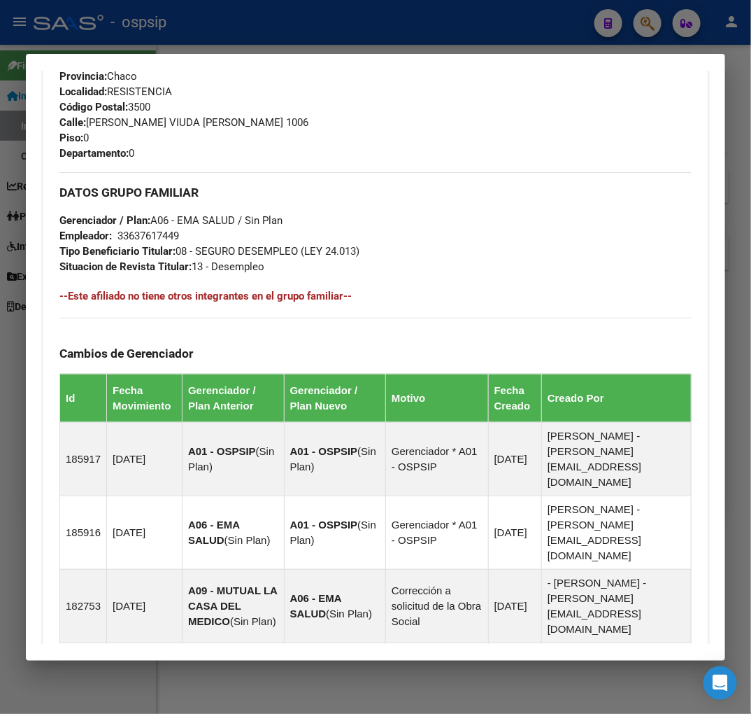
scroll to position [544, 0]
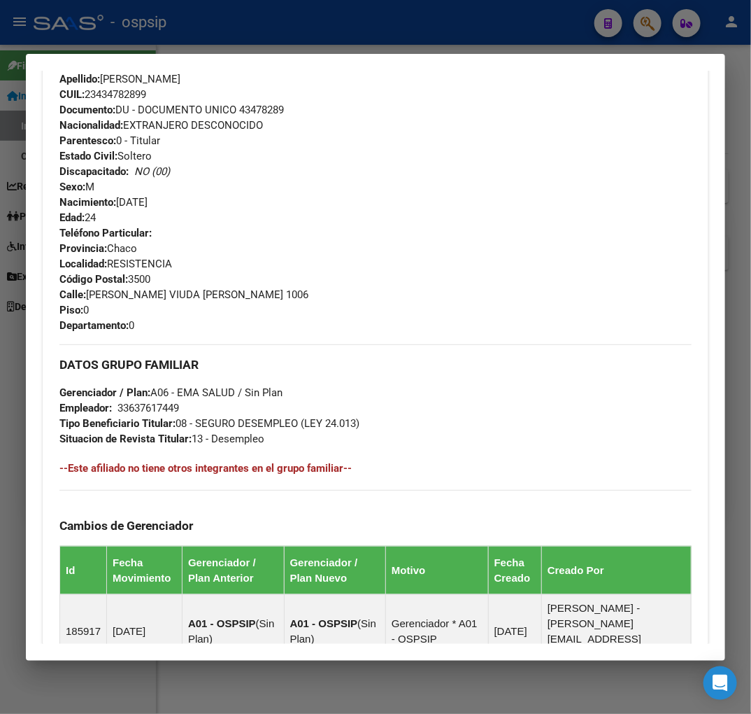
click at [446, 362] on h3 "DATOS GRUPO FAMILIAR" at bounding box center [375, 364] width 632 height 15
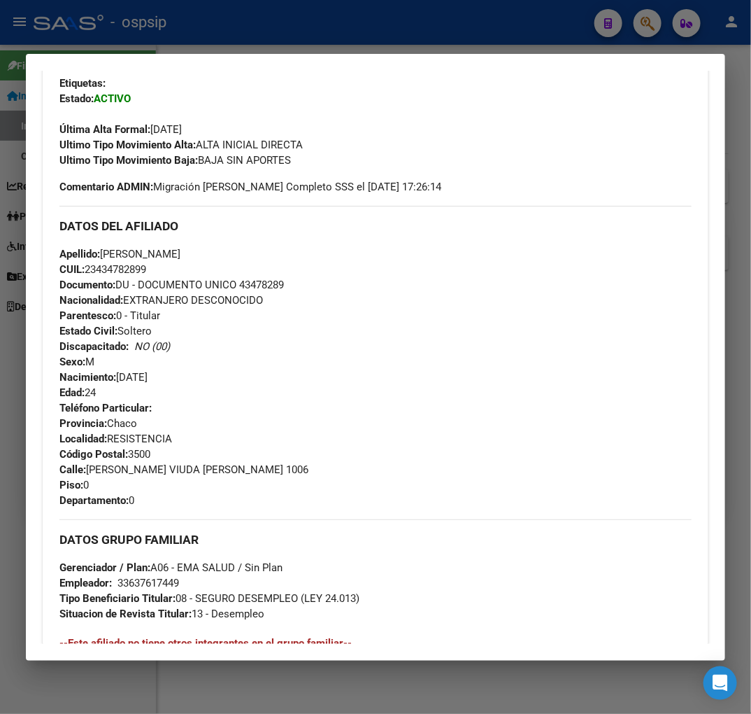
scroll to position [78, 0]
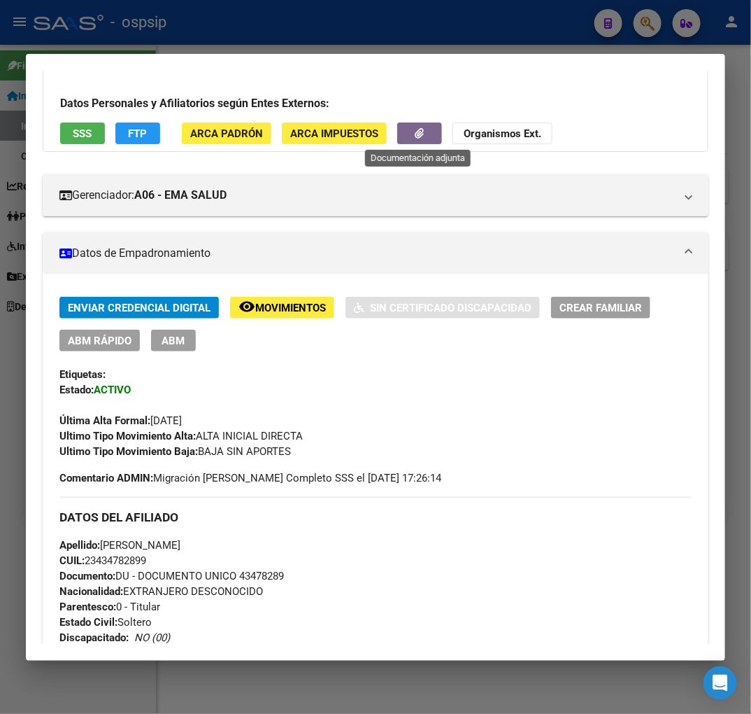
click at [424, 134] on button "button" at bounding box center [419, 133] width 45 height 22
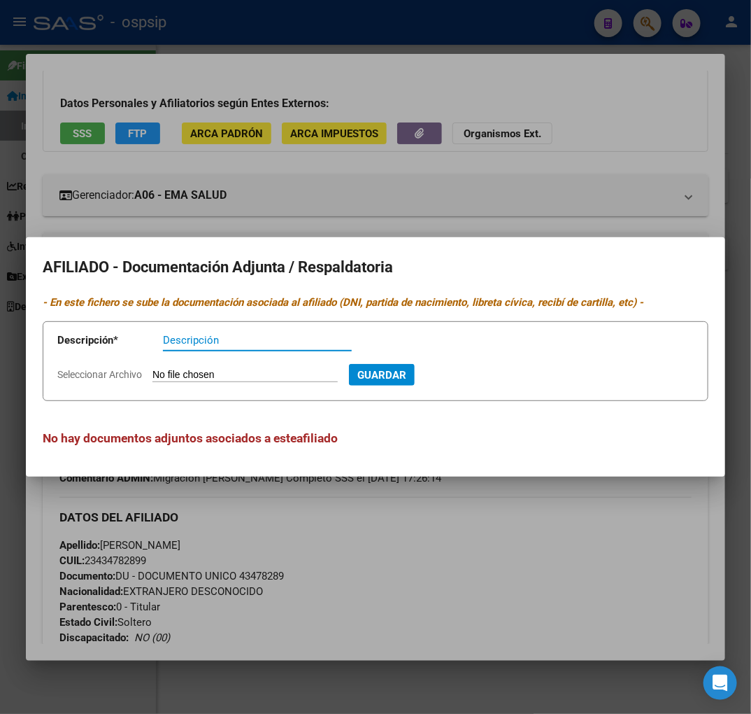
click at [470, 527] on div at bounding box center [375, 357] width 751 height 714
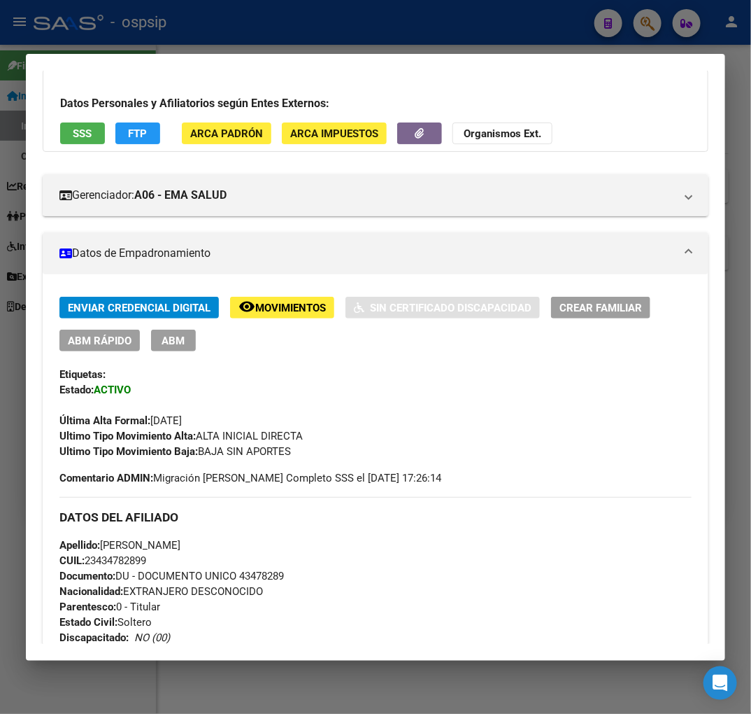
click at [257, 28] on div at bounding box center [375, 357] width 751 height 714
click at [264, 29] on div at bounding box center [375, 357] width 751 height 714
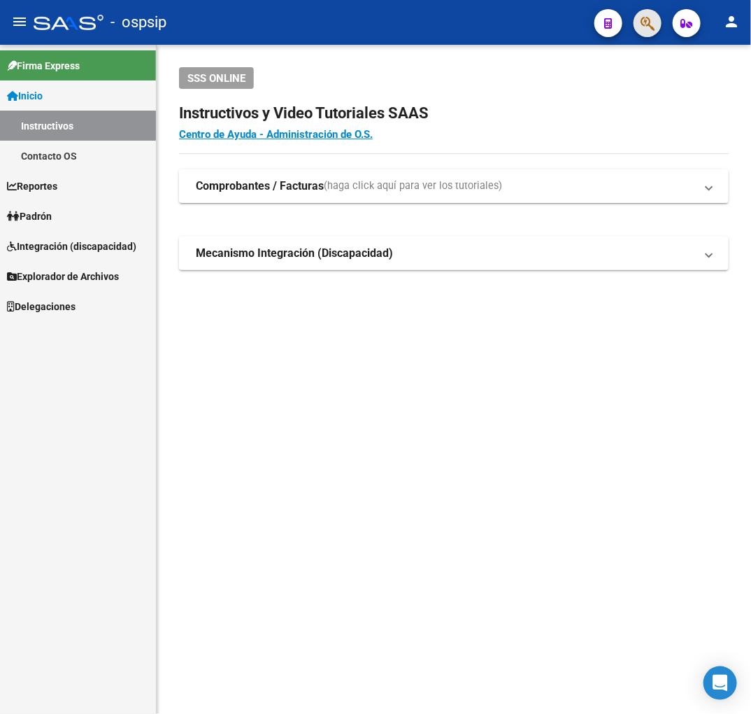
click at [647, 13] on span "button" at bounding box center [648, 23] width 14 height 29
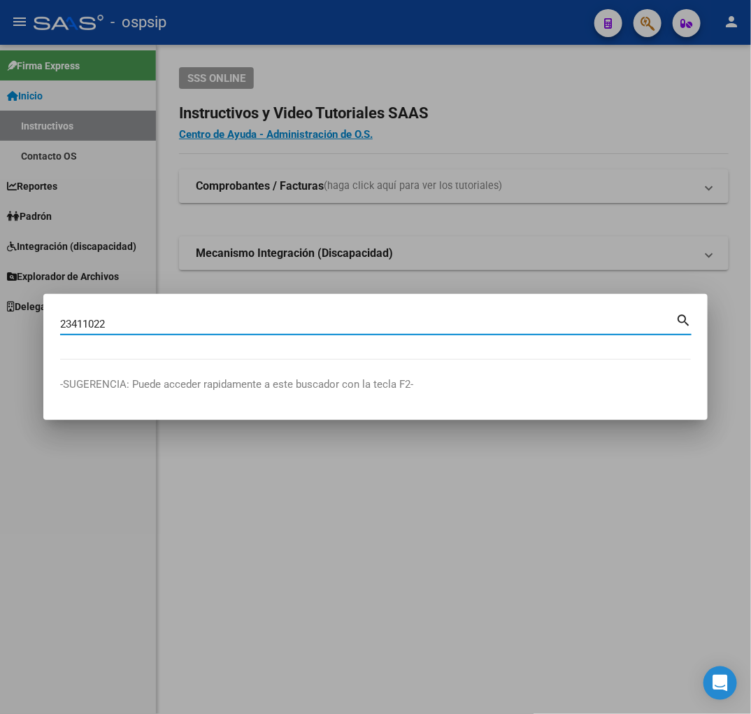
type input "23411022"
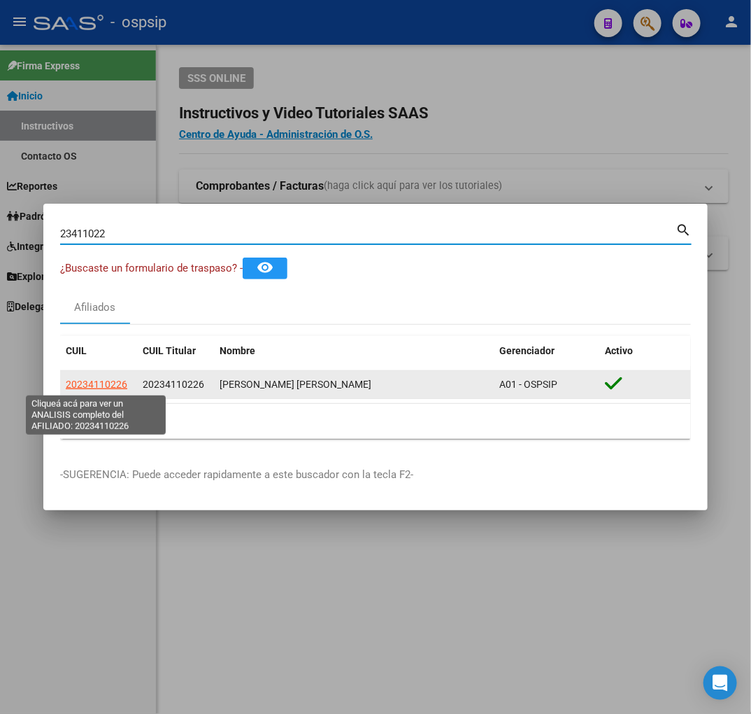
click at [90, 383] on span "20234110226" at bounding box center [97, 384] width 62 height 11
type textarea "20234110226"
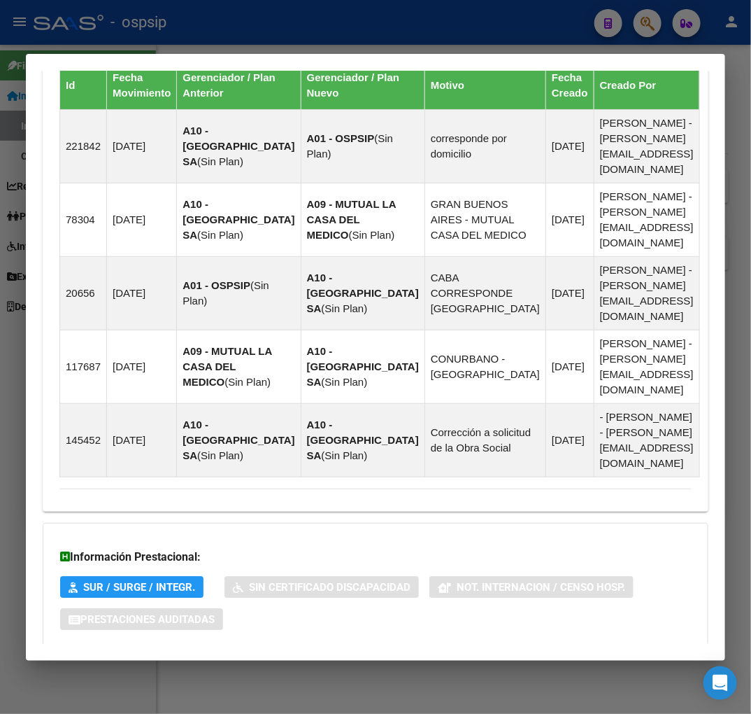
scroll to position [1016, 0]
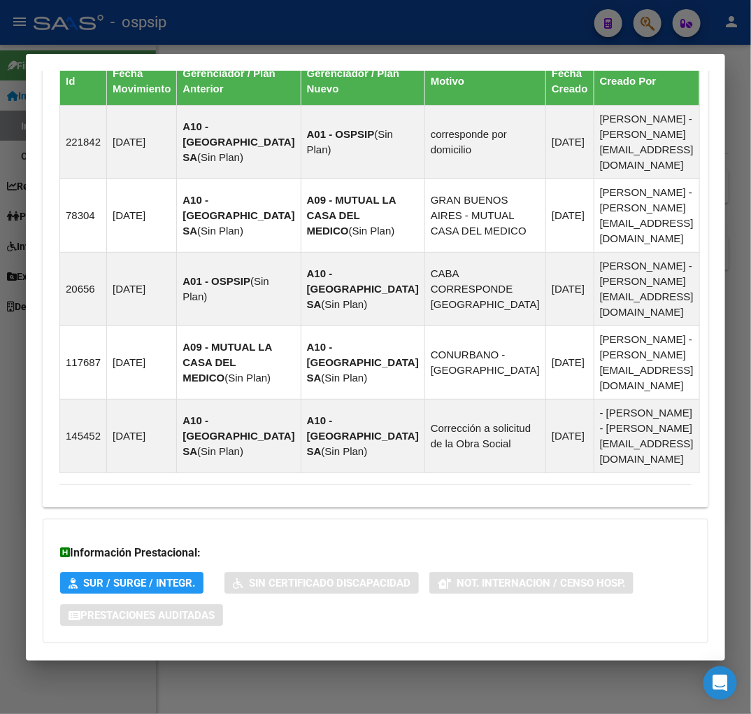
click at [420, 663] on mat-panel-title "Aportes y Contribuciones del Afiliado: 20234110226" at bounding box center [367, 671] width 616 height 17
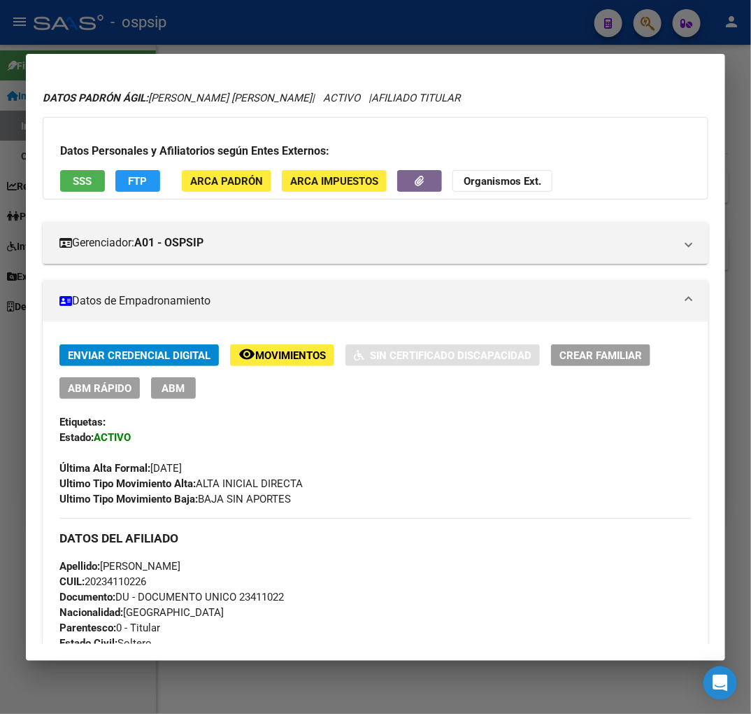
scroll to position [0, 0]
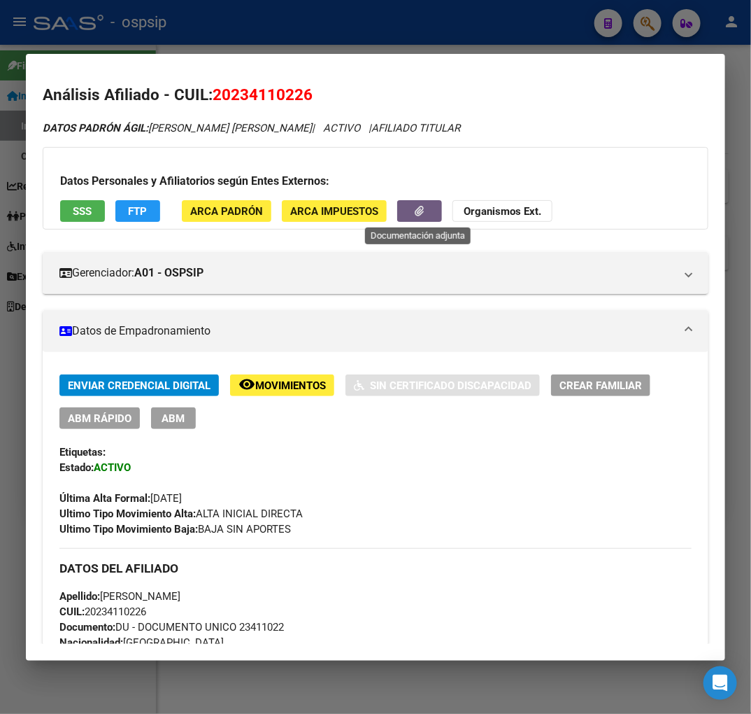
click at [418, 212] on icon "button" at bounding box center [420, 211] width 9 height 10
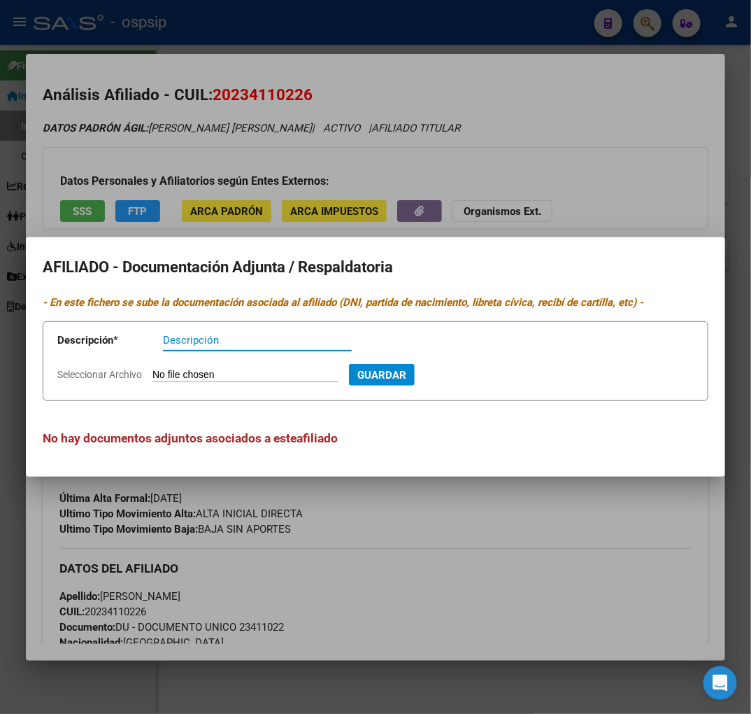
click at [467, 564] on div at bounding box center [375, 357] width 751 height 714
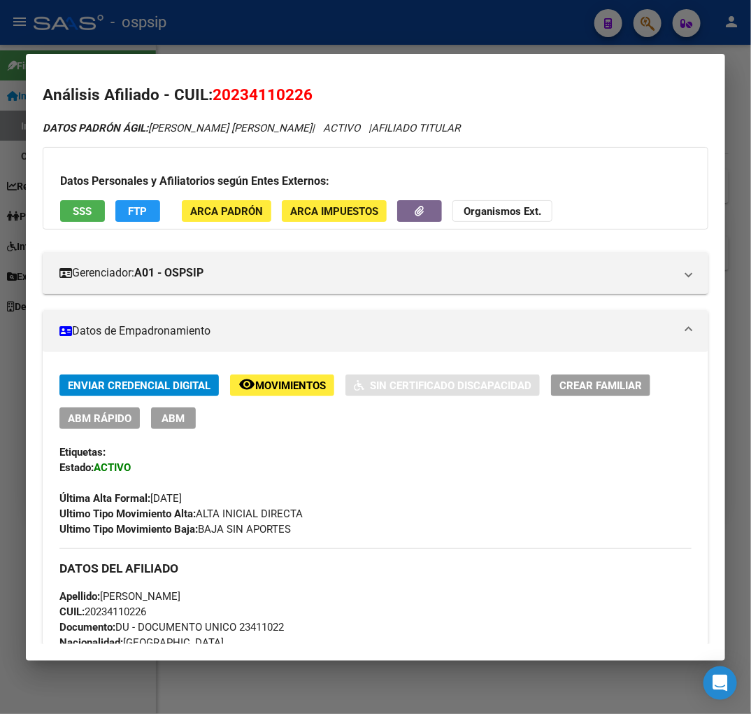
click at [409, 31] on div at bounding box center [375, 357] width 751 height 714
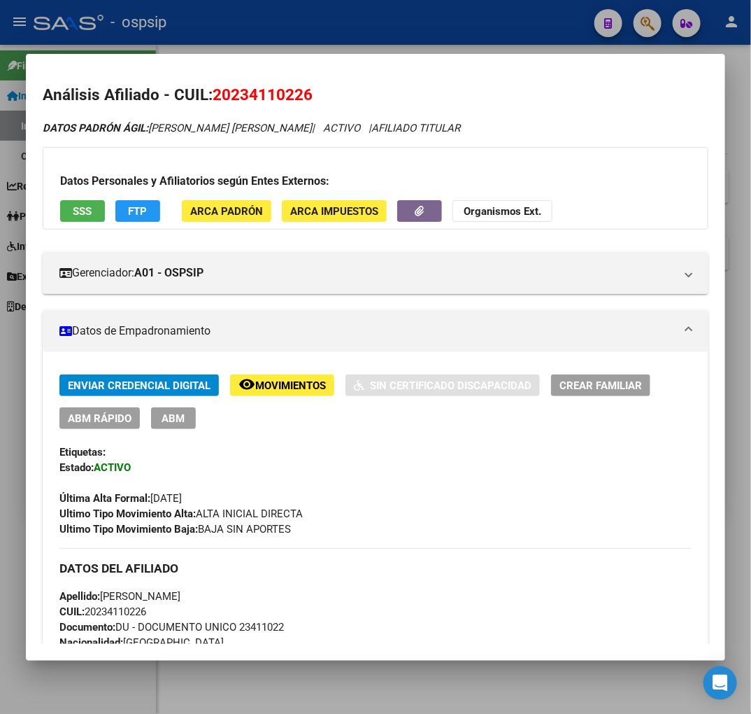
drag, startPoint x: 409, startPoint y: 31, endPoint x: 409, endPoint y: 39, distance: 8.4
click at [409, 31] on div at bounding box center [375, 357] width 751 height 714
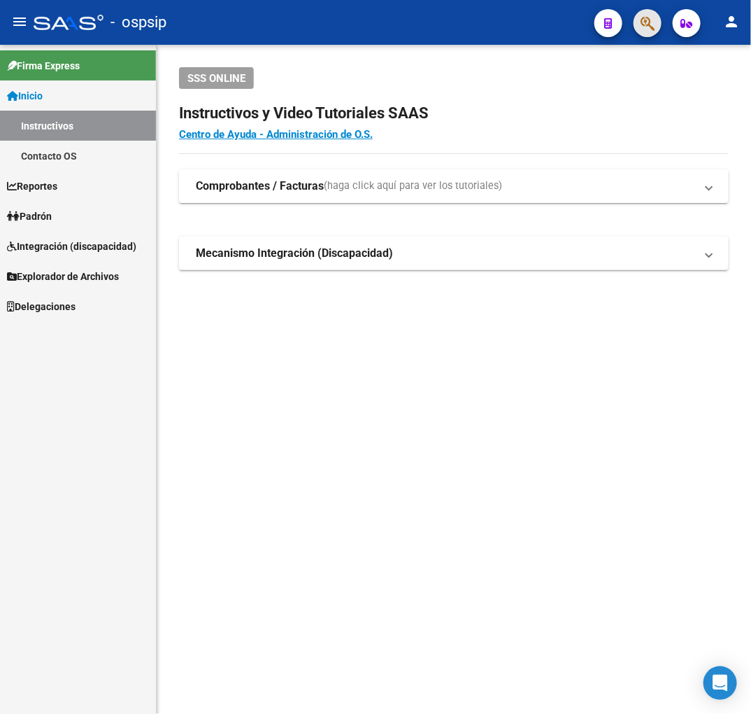
click at [659, 22] on button "button" at bounding box center [648, 23] width 28 height 28
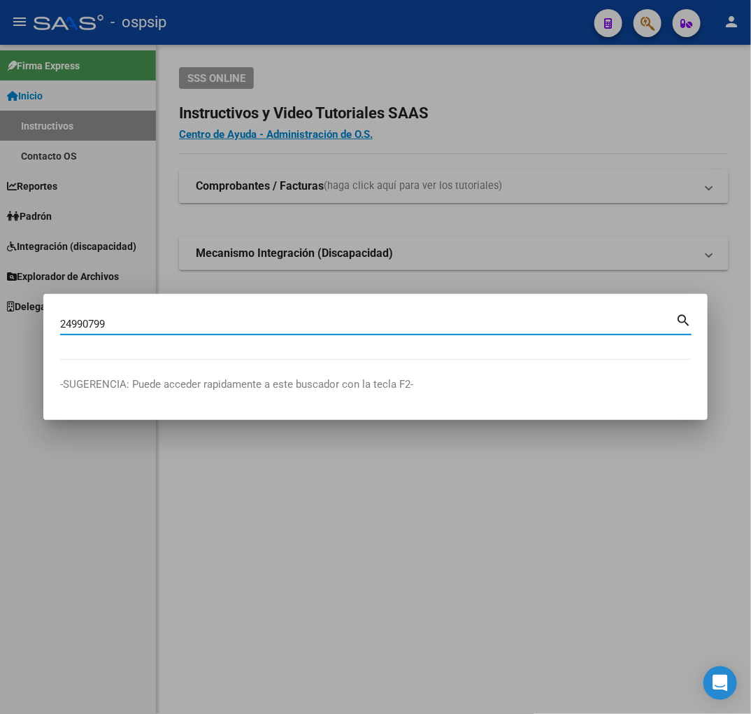
type input "24990799"
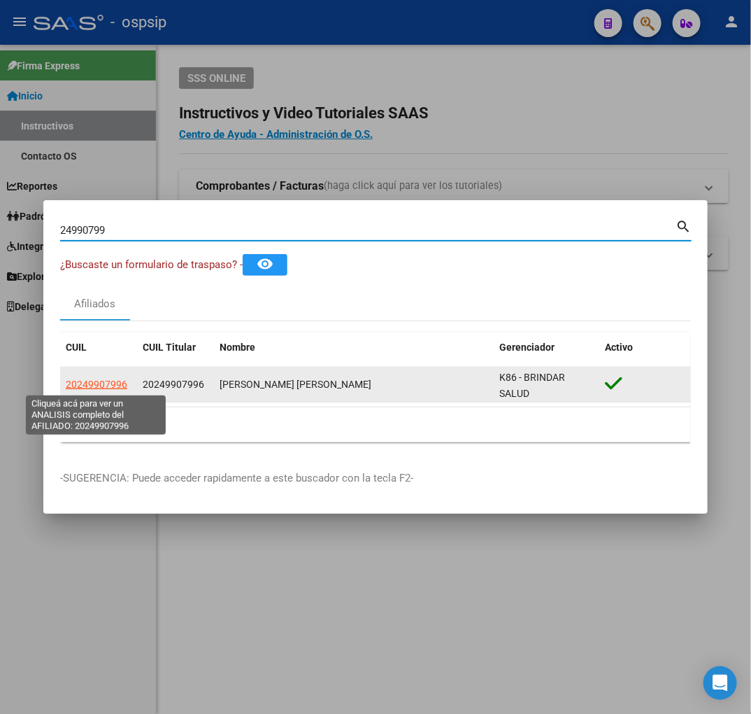
click at [118, 388] on span "20249907996" at bounding box center [97, 384] width 62 height 11
type textarea "20249907996"
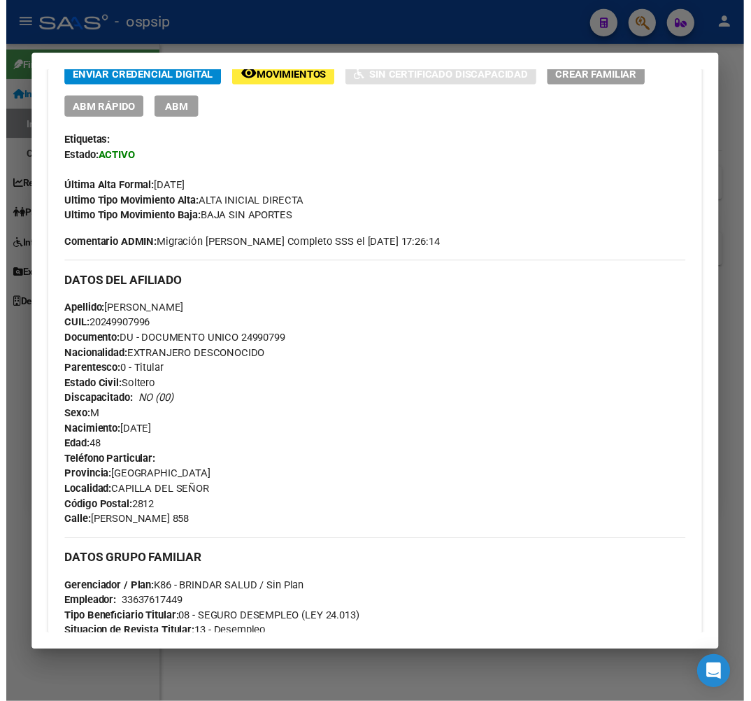
scroll to position [311, 0]
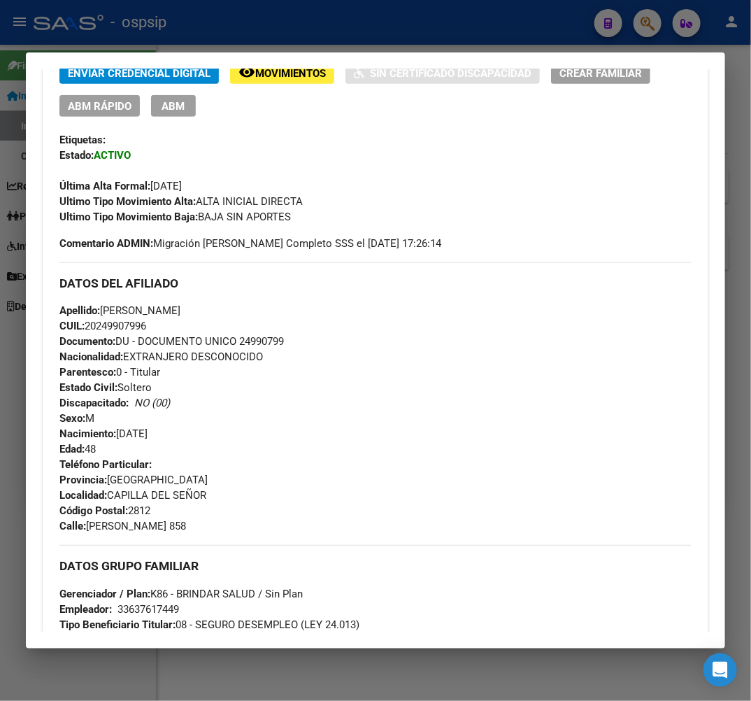
click at [320, 25] on div at bounding box center [375, 350] width 751 height 701
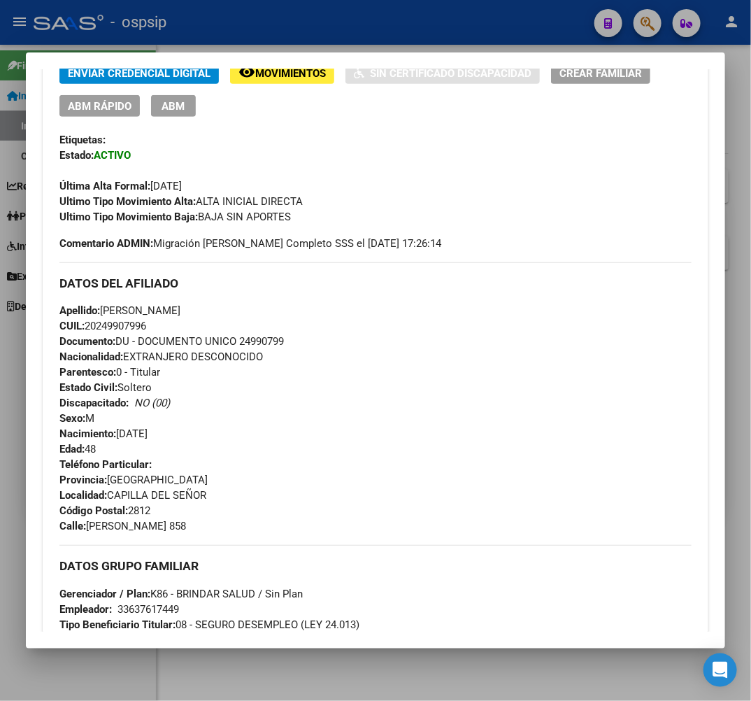
click at [325, 26] on div at bounding box center [375, 350] width 751 height 701
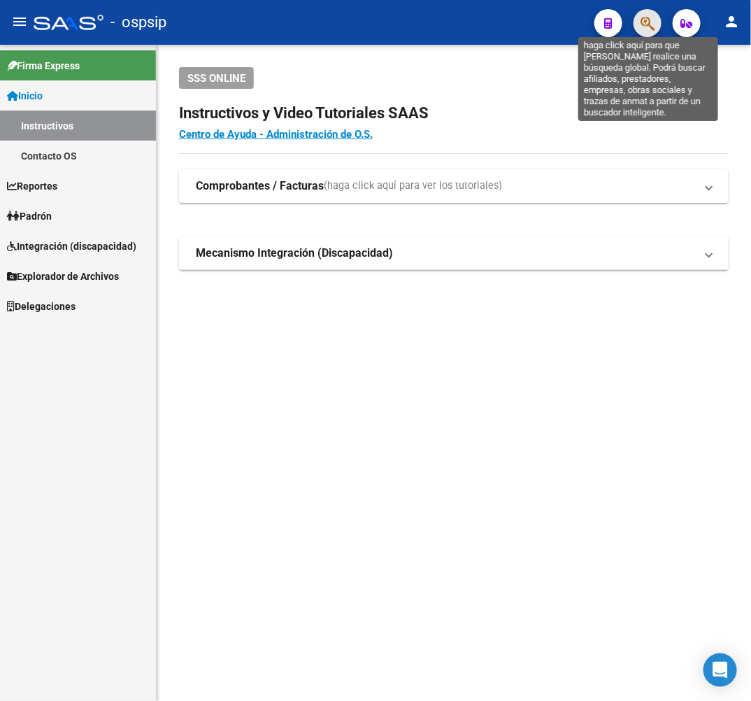
click at [647, 22] on icon "button" at bounding box center [648, 23] width 14 height 16
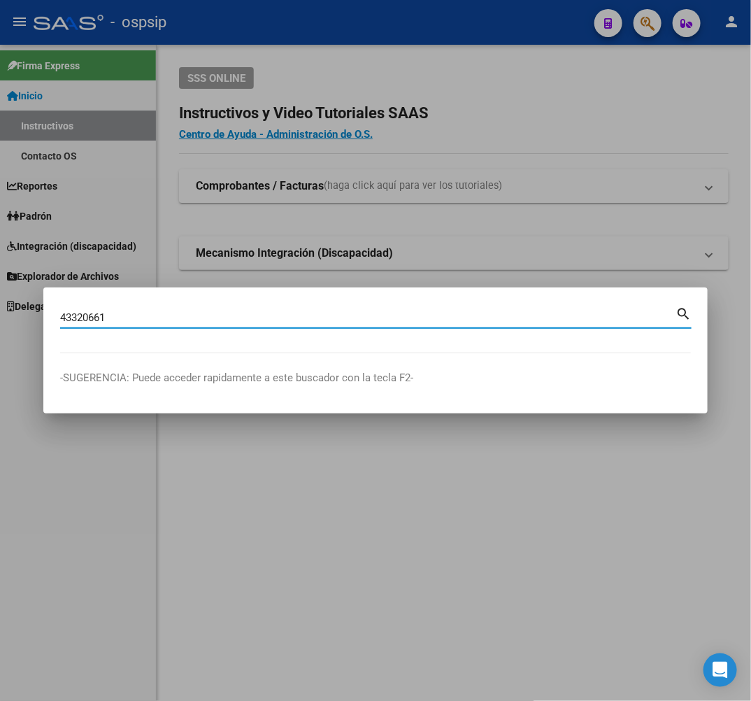
type input "43320661"
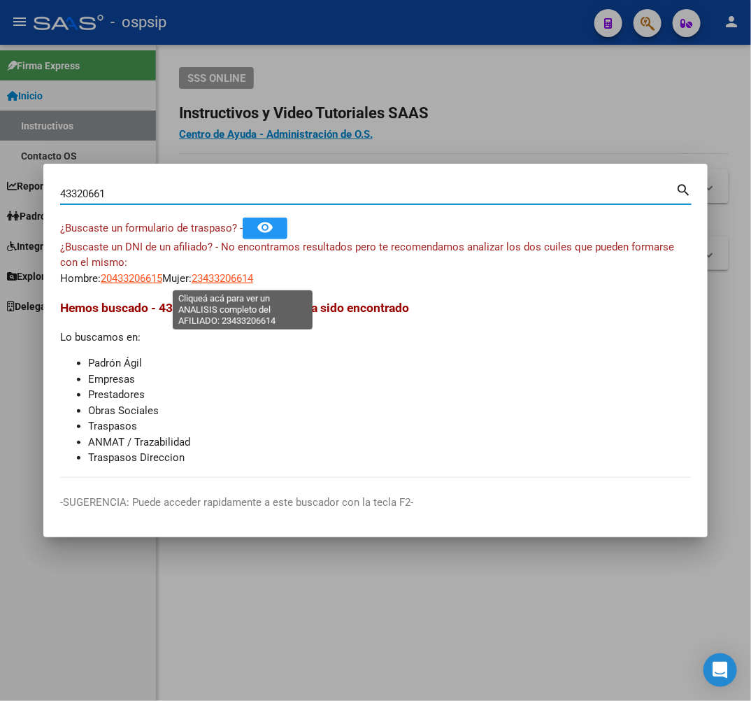
click at [248, 278] on span "23433206614" at bounding box center [223, 278] width 62 height 13
type textarea "23433206614"
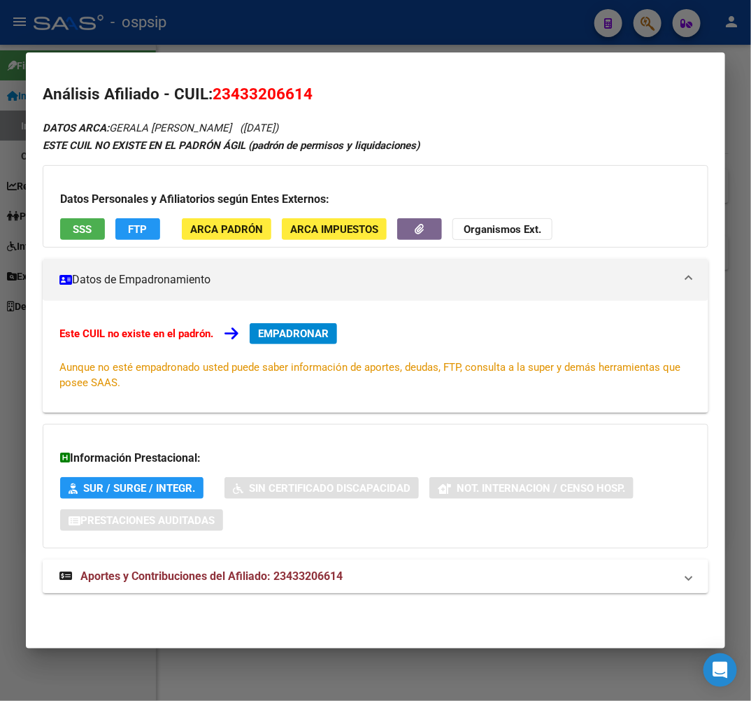
click at [455, 570] on mat-panel-title "Aportes y Contribuciones del Afiliado: 23433206614" at bounding box center [367, 576] width 616 height 17
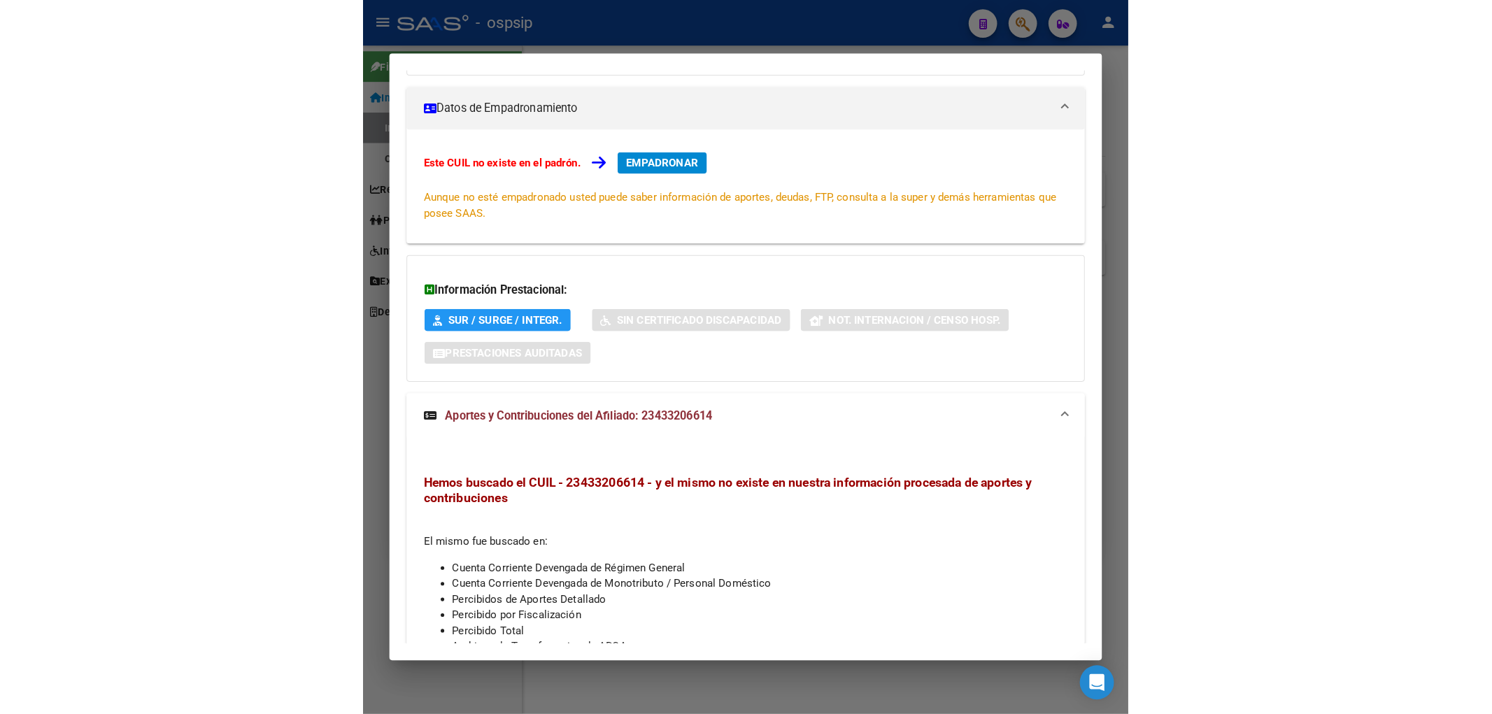
scroll to position [0, 0]
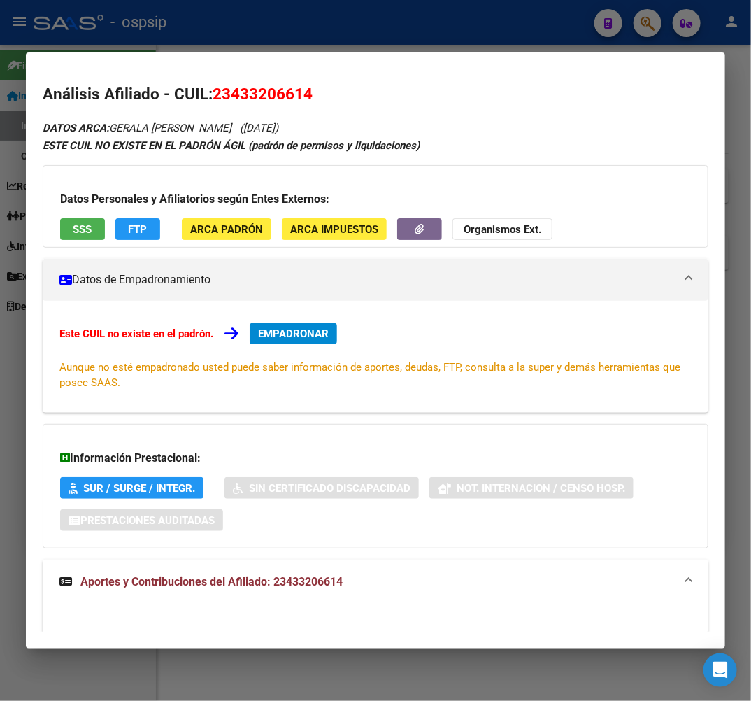
click at [394, 41] on div at bounding box center [375, 350] width 751 height 701
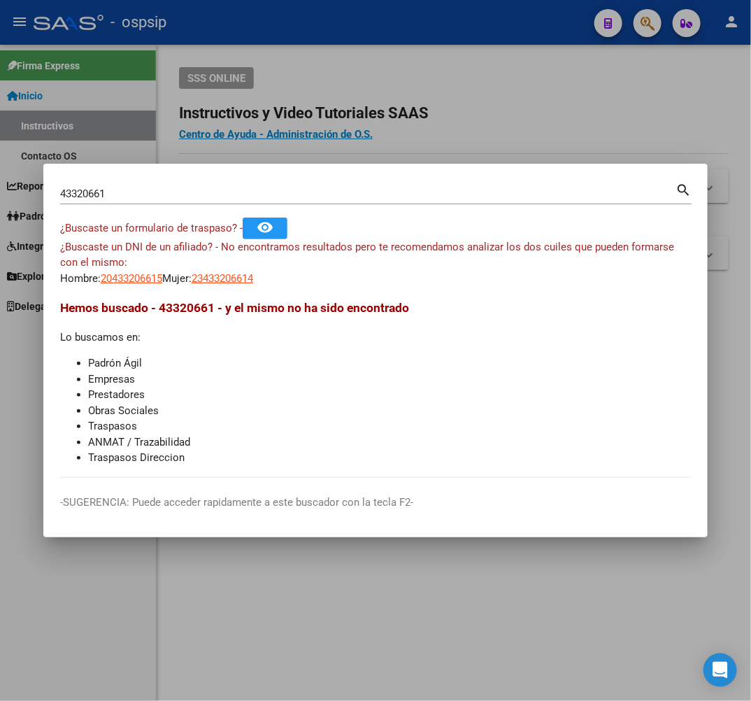
drag, startPoint x: 394, startPoint y: 41, endPoint x: 560, endPoint y: 122, distance: 184.9
click at [394, 43] on div at bounding box center [375, 350] width 751 height 701
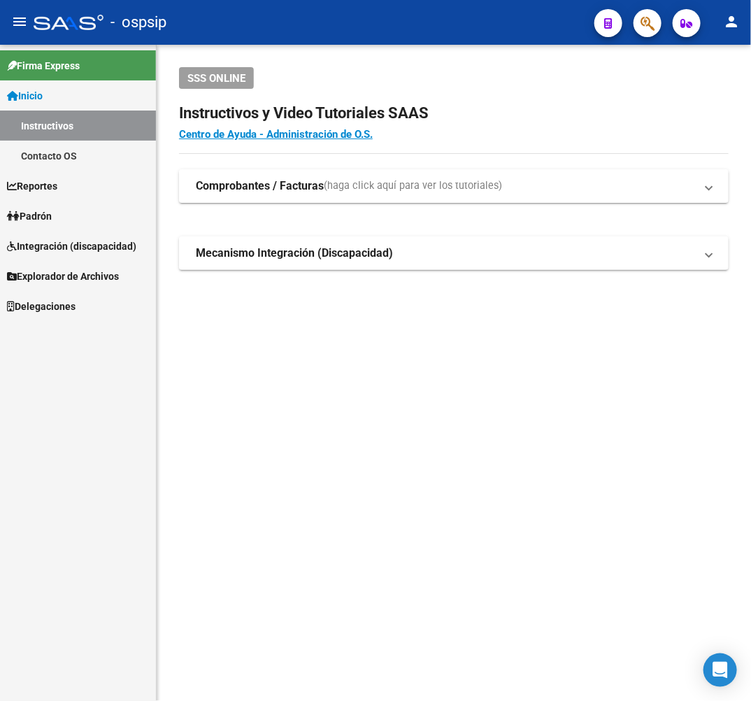
click at [660, 33] on mat-toolbar "menu - ospsip person" at bounding box center [375, 22] width 751 height 45
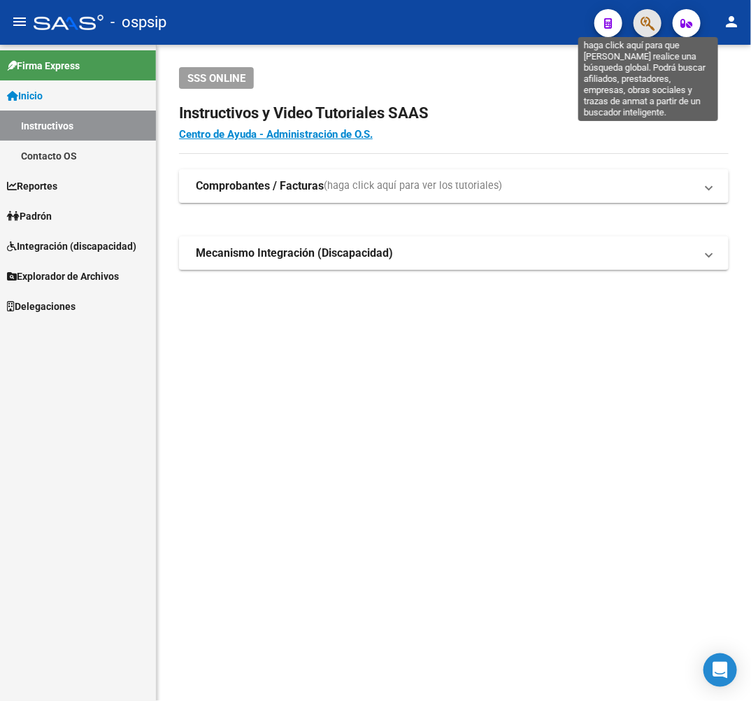
click at [651, 24] on icon "button" at bounding box center [648, 23] width 14 height 16
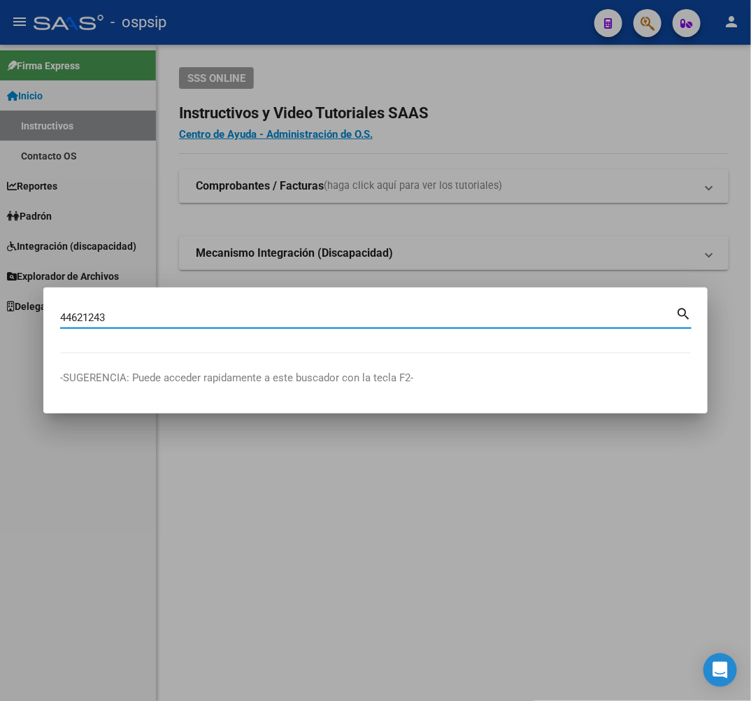
type input "44621243"
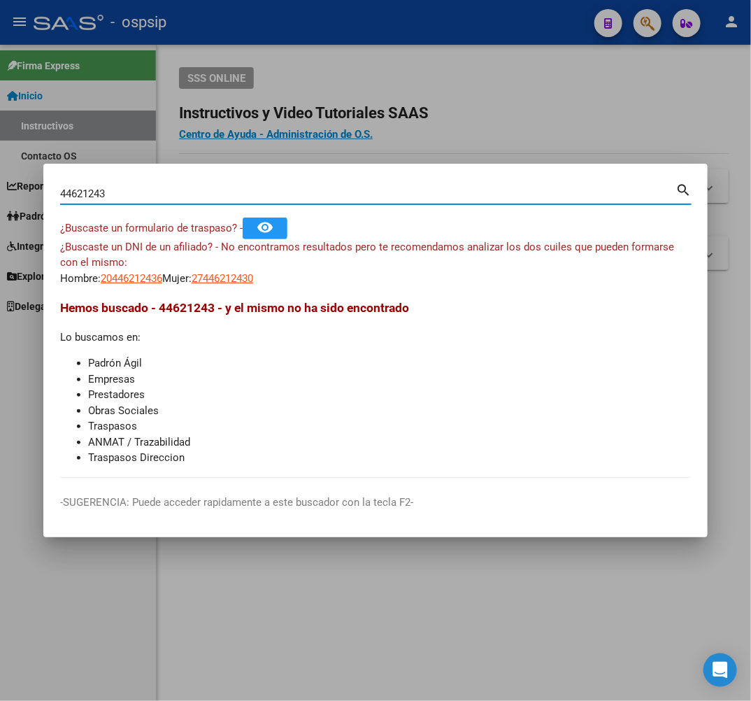
click at [515, 131] on div at bounding box center [375, 350] width 751 height 701
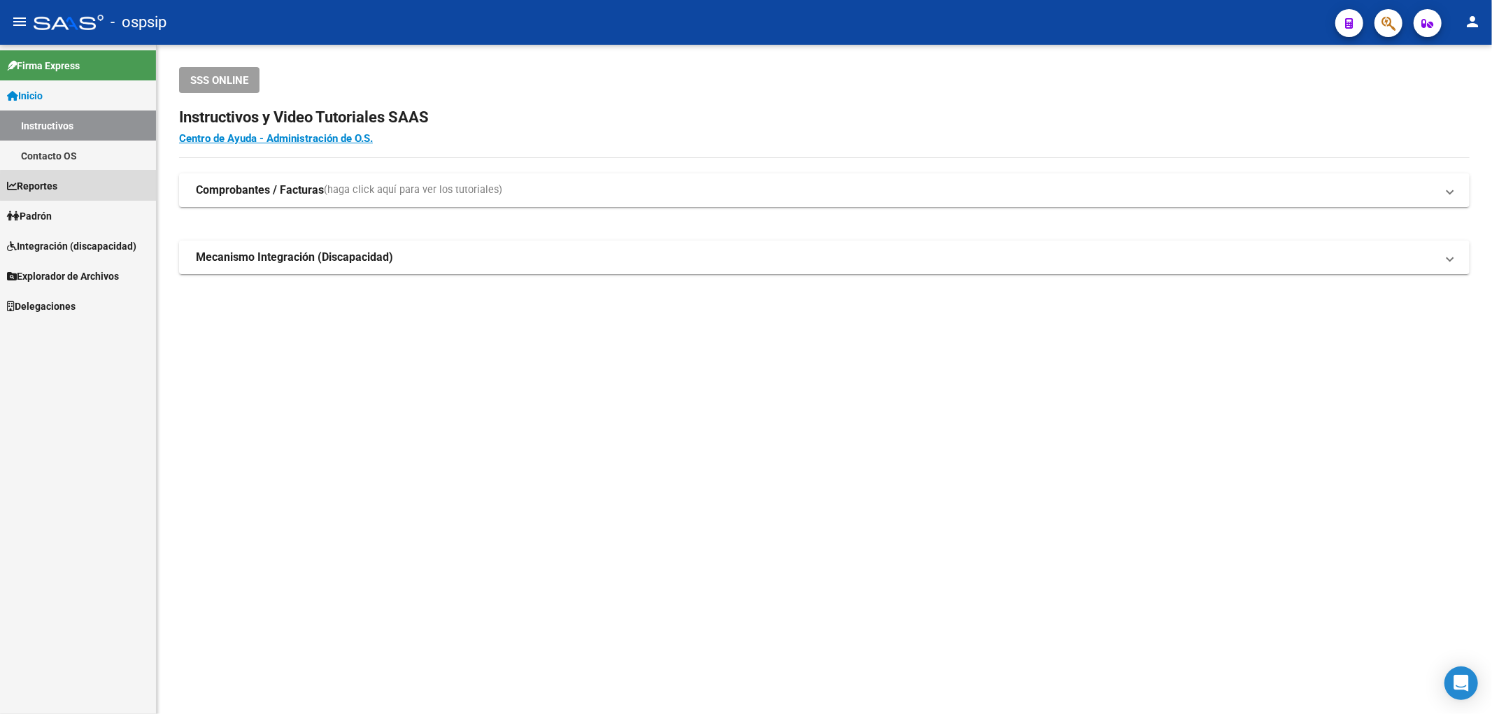
click at [116, 187] on link "Reportes" at bounding box center [78, 186] width 156 height 30
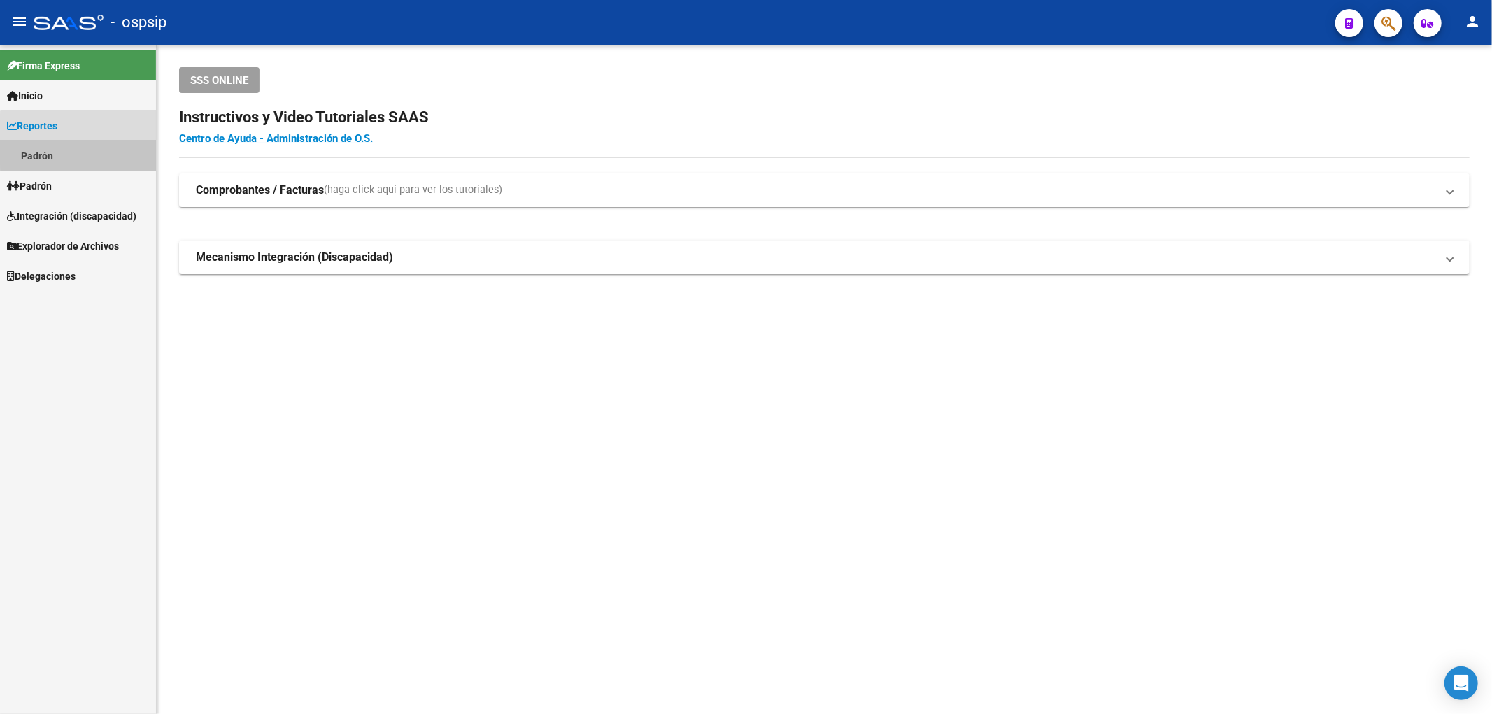
click at [117, 153] on link "Padrón" at bounding box center [78, 156] width 156 height 30
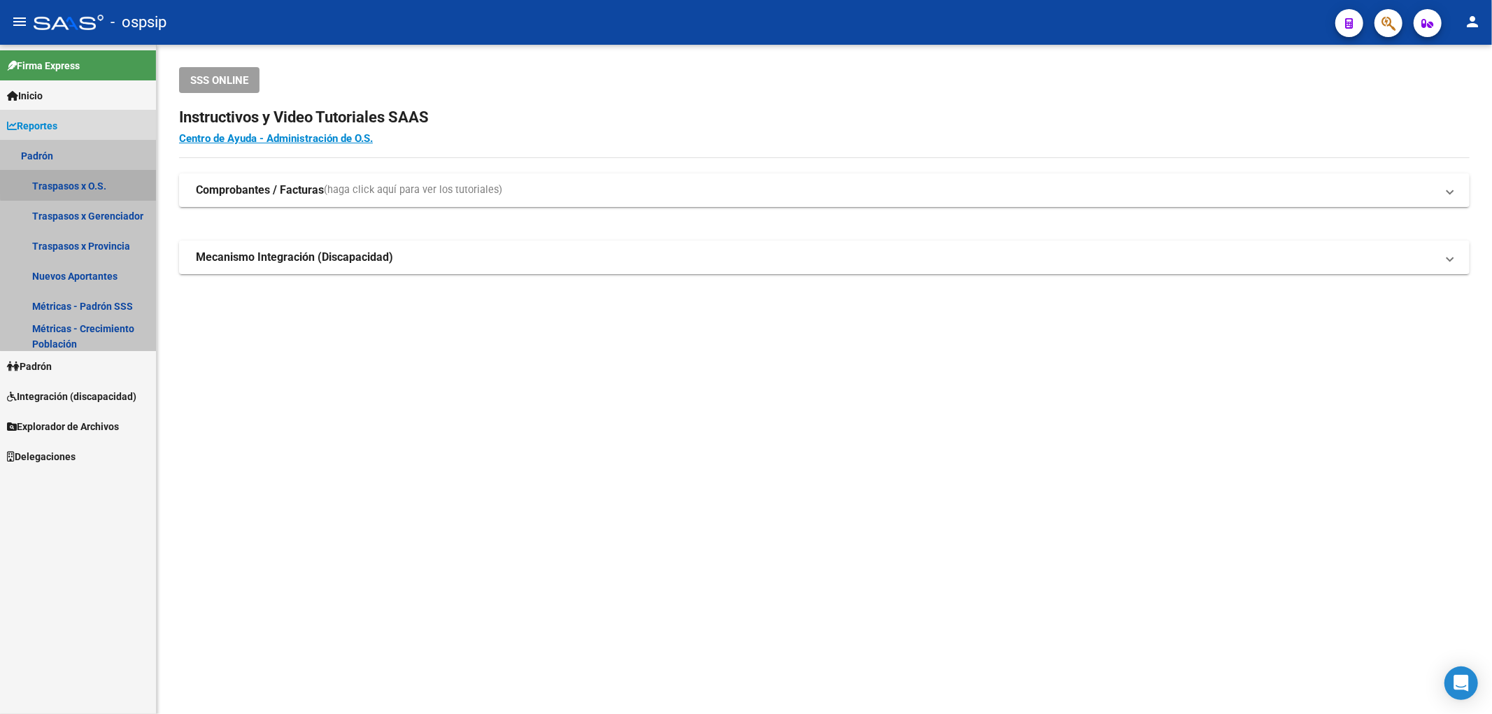
click at [120, 182] on link "Traspasos x O.S." at bounding box center [78, 186] width 156 height 30
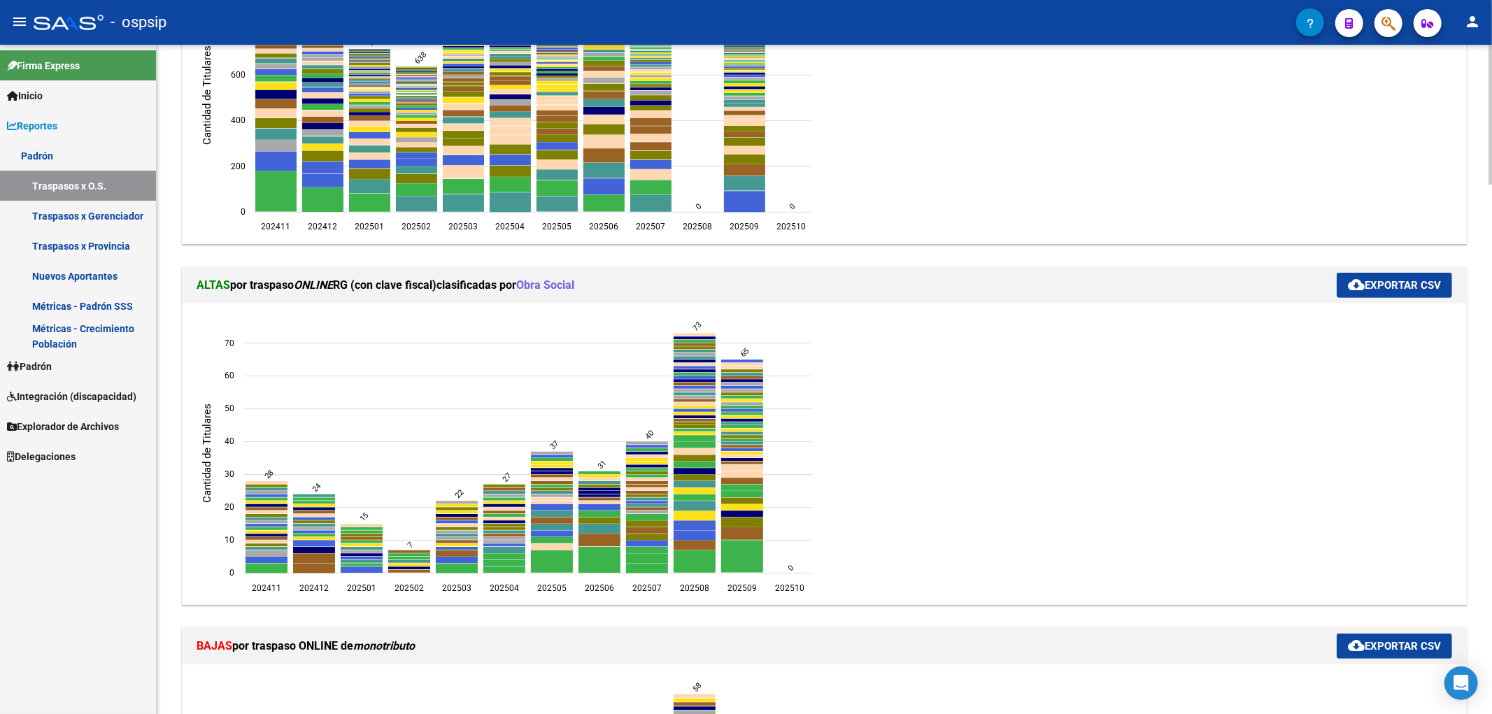
scroll to position [388, 0]
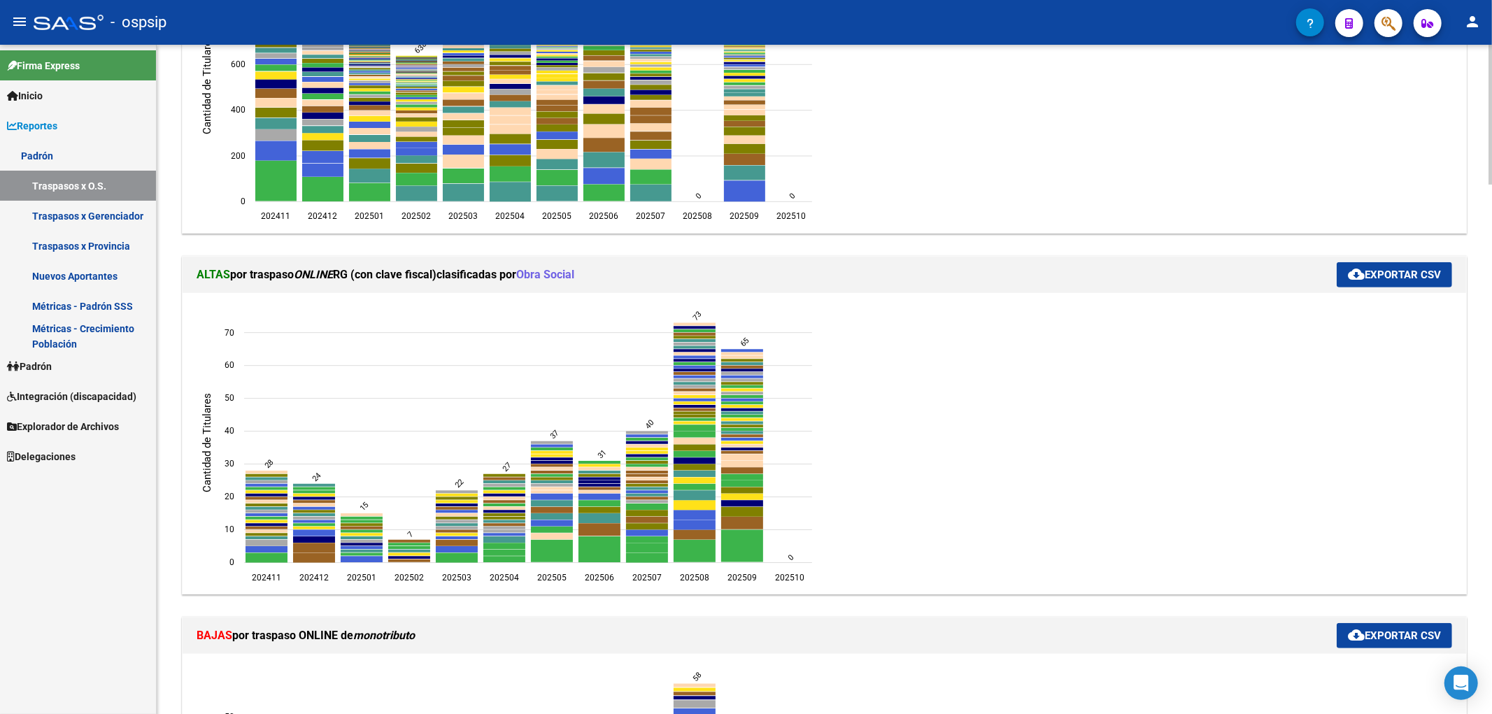
click at [751, 282] on button "cloud_download Exportar CSV" at bounding box center [1394, 274] width 115 height 25
click at [751, 483] on ngx-charts-chart "202411 202411 202412 202412 202501 202501 202502 202502 202503 202503 202504 20…" at bounding box center [824, 444] width 1263 height 280
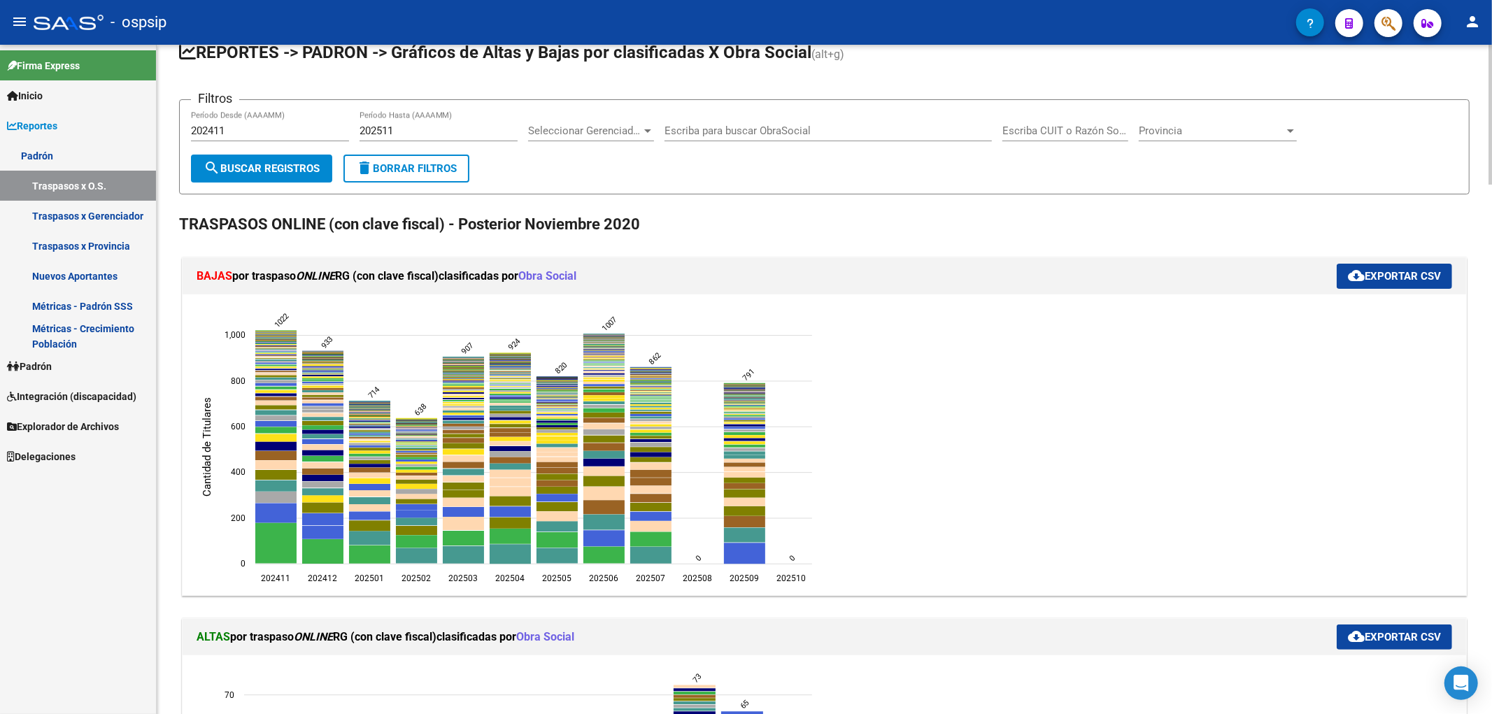
scroll to position [0, 0]
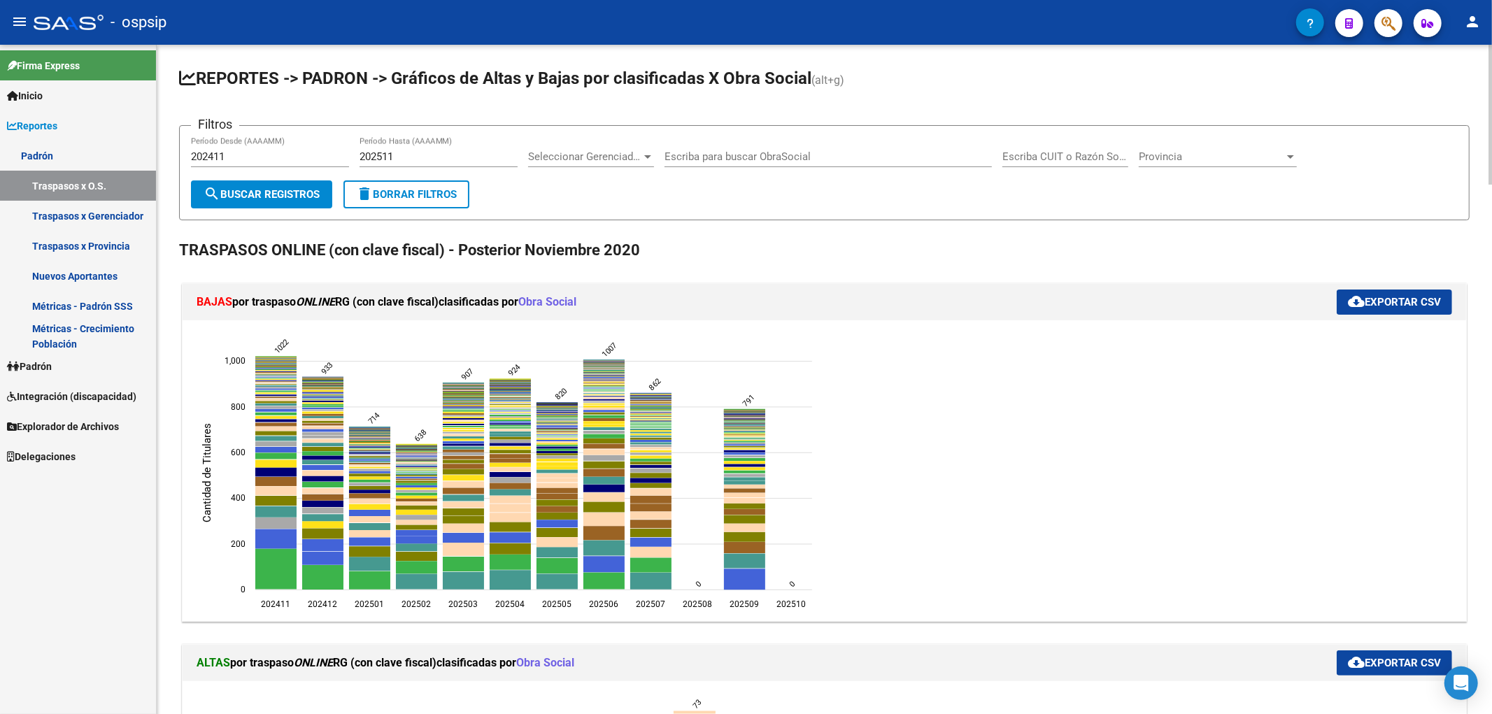
click at [259, 150] on div "202411 Período Desde (AAAAMM)" at bounding box center [270, 152] width 158 height 30
click at [267, 157] on input "202411" at bounding box center [270, 156] width 158 height 13
type input "202509"
click at [439, 164] on div "202511 Período Hasta (AAAAMM)" at bounding box center [439, 152] width 158 height 30
type input "202509"
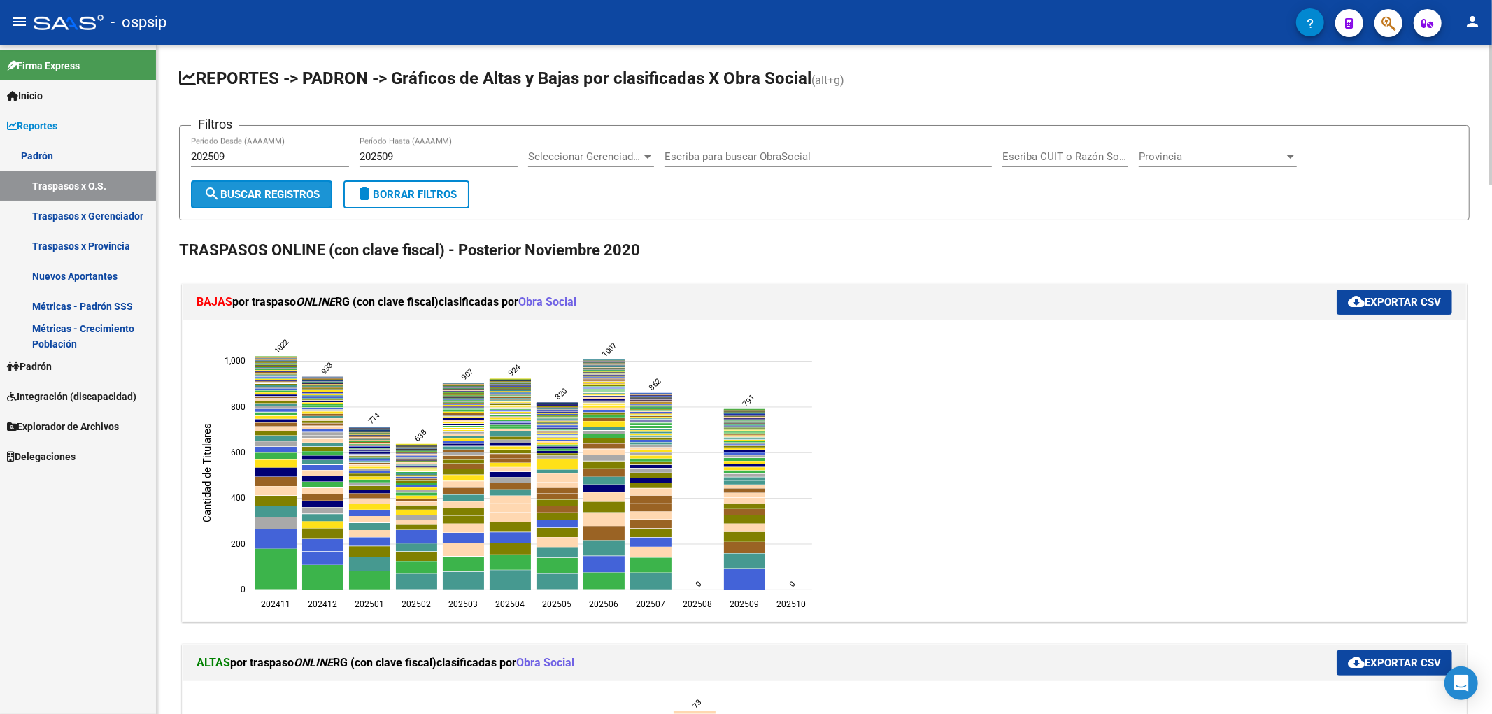
click at [281, 200] on span "search Buscar Registros" at bounding box center [262, 194] width 116 height 13
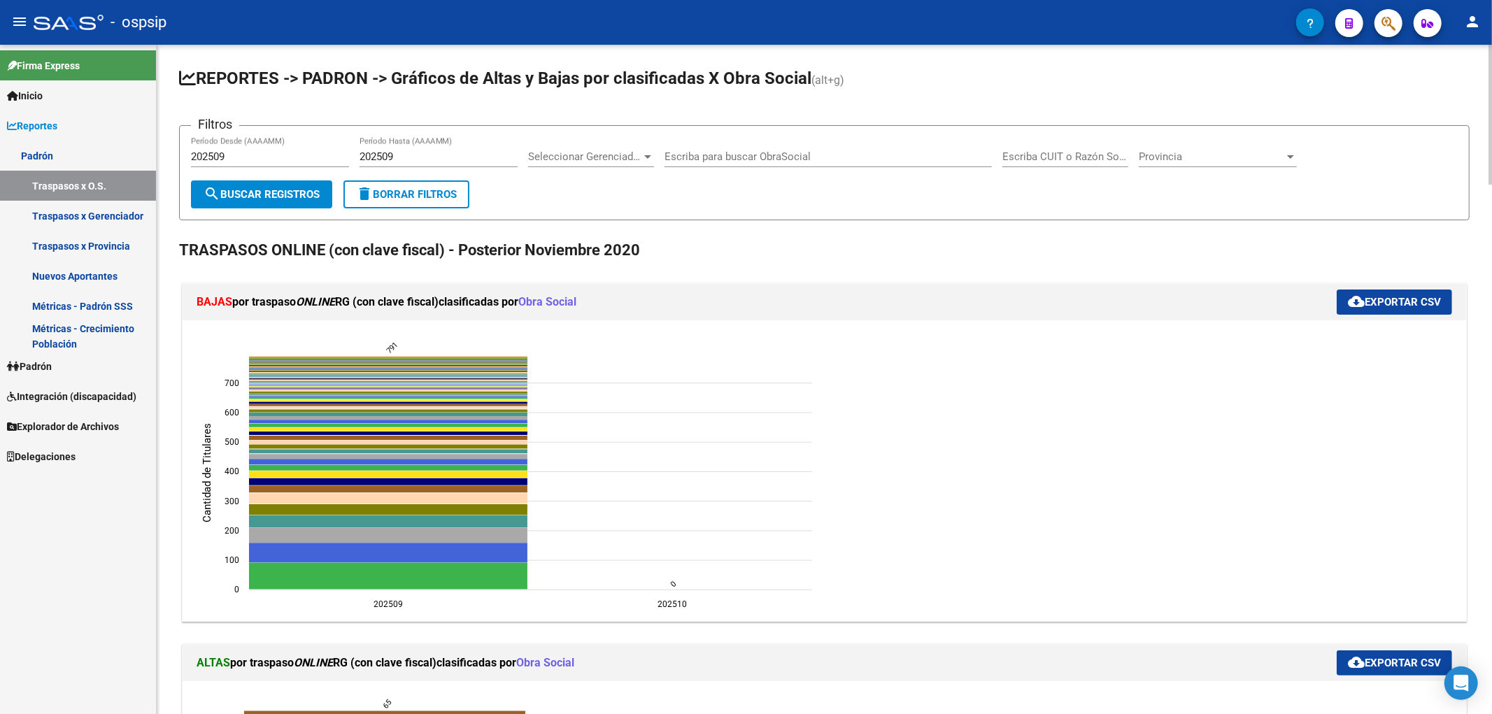
scroll to position [78, 0]
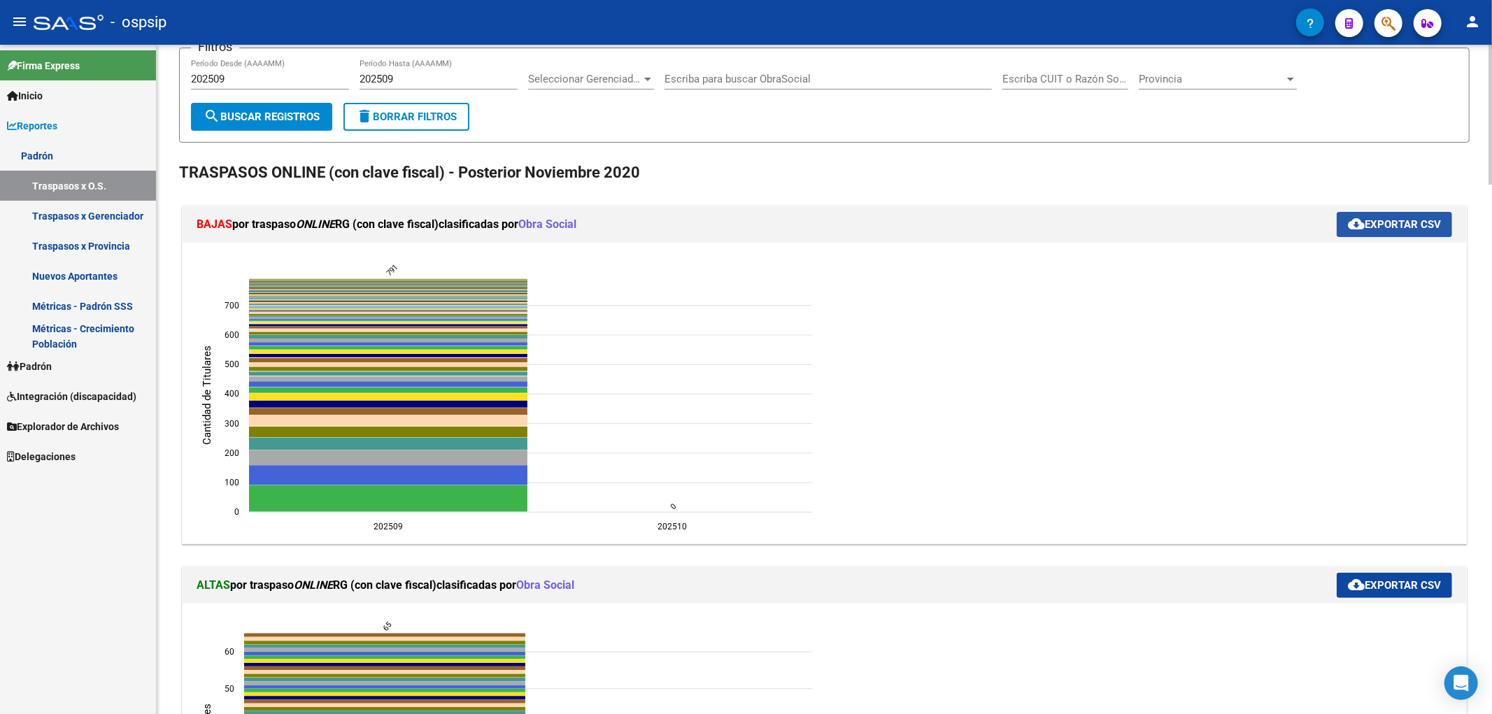
click at [751, 231] on button "cloud_download Exportar CSV" at bounding box center [1394, 224] width 115 height 25
click at [751, 291] on ngx-charts-chart "202509 202509 202510 202510 0 0 100 100 200 200 300 300 400 400 500 500 600 600…" at bounding box center [824, 393] width 1263 height 280
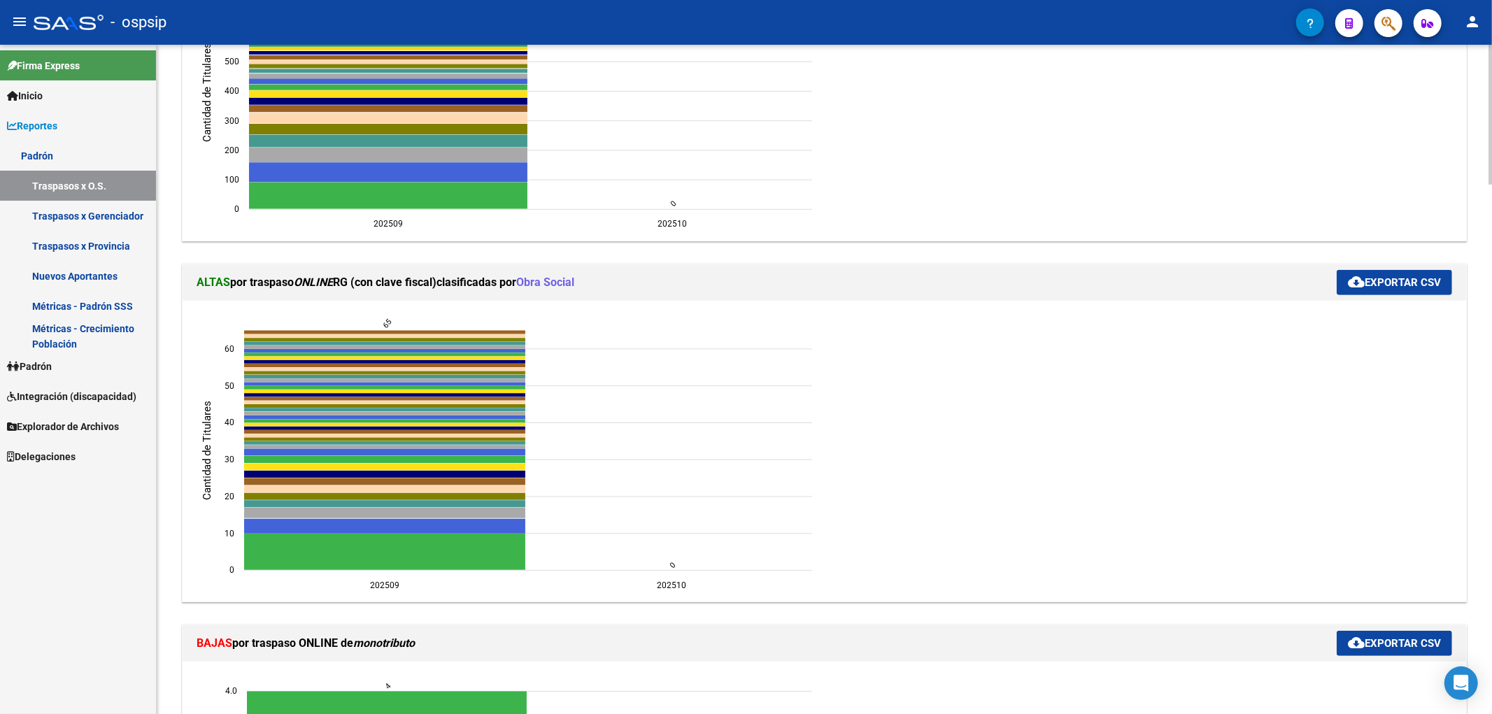
scroll to position [388, 0]
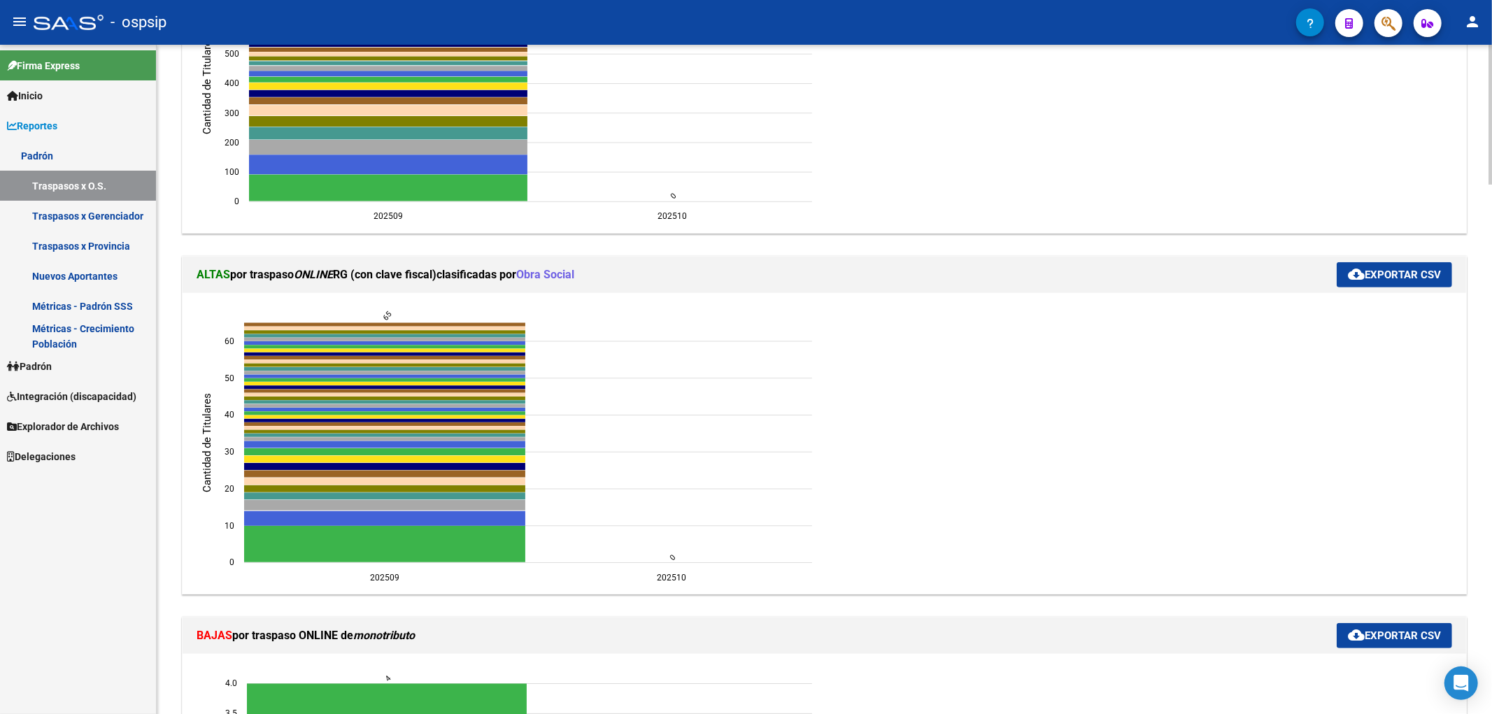
click at [751, 277] on span "cloud_download Exportar CSV" at bounding box center [1394, 275] width 93 height 13
drag, startPoint x: 1040, startPoint y: 458, endPoint x: 1043, endPoint y: 449, distance: 9.7
click at [751, 449] on ngx-charts-chart "202509 202509 202510 202510 0 0 10 10 20 20 30 30 40 40 50 50 60 60 Cantidad de…" at bounding box center [824, 444] width 1263 height 280
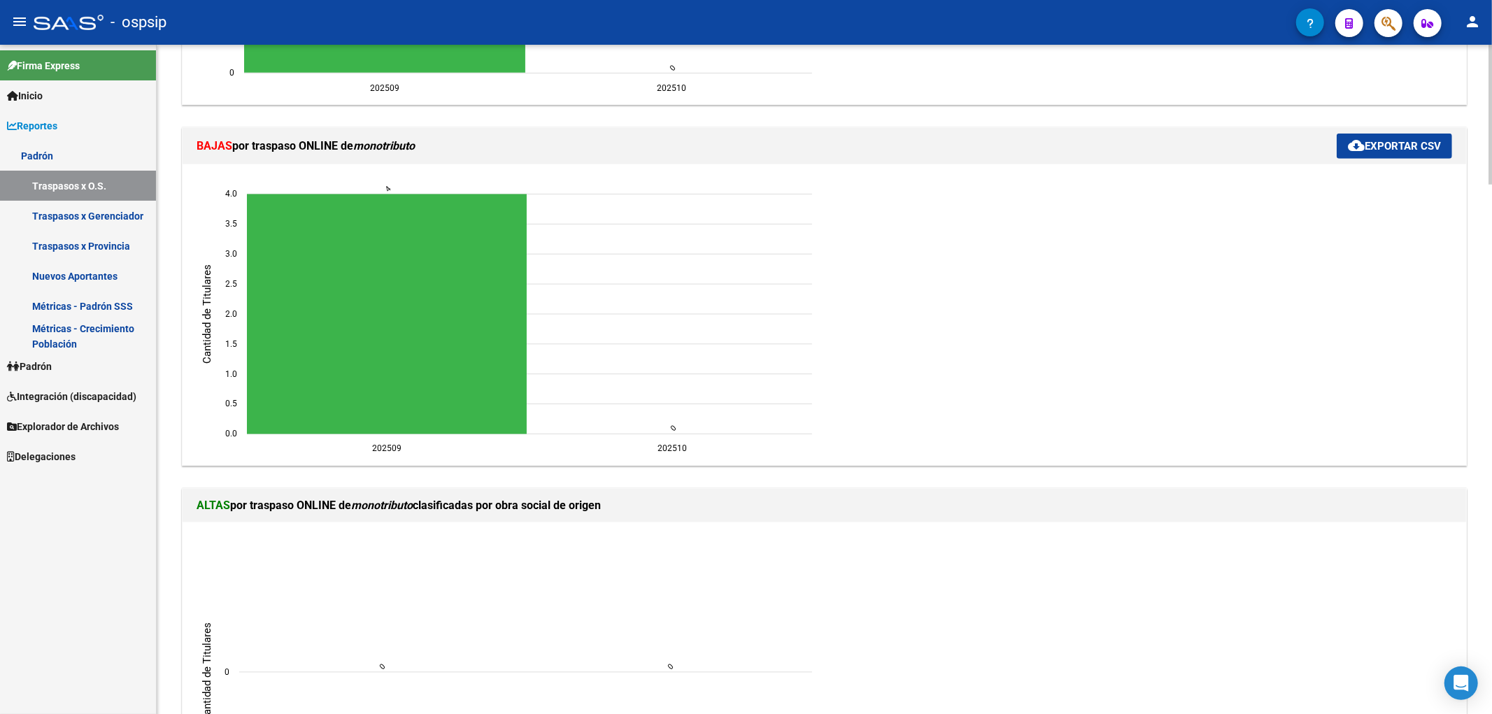
scroll to position [933, 0]
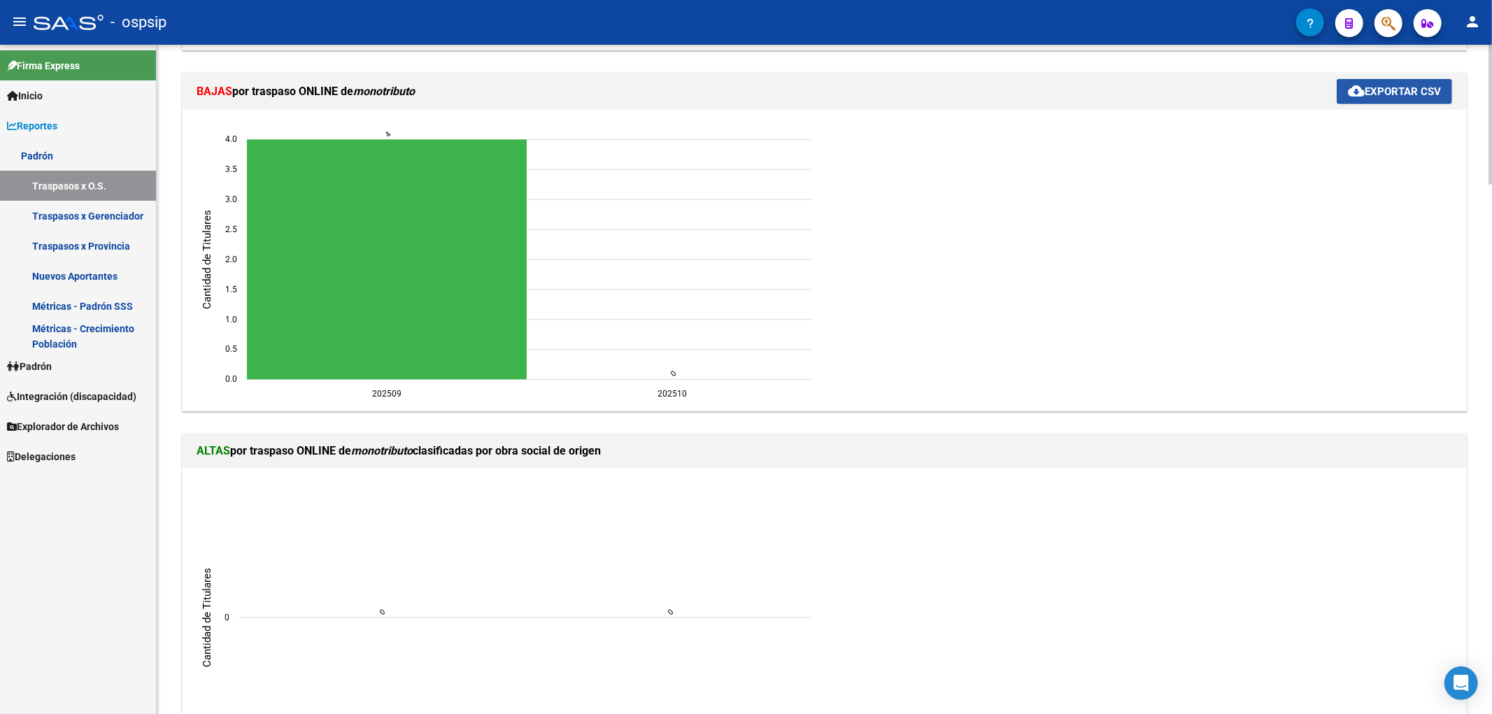
click at [751, 93] on span "cloud_download Exportar CSV" at bounding box center [1394, 91] width 93 height 13
click at [751, 73] on div "BAJAS por traspaso ONLINE de monotributo cloud_download Exportar CSV" at bounding box center [825, 91] width 1284 height 36
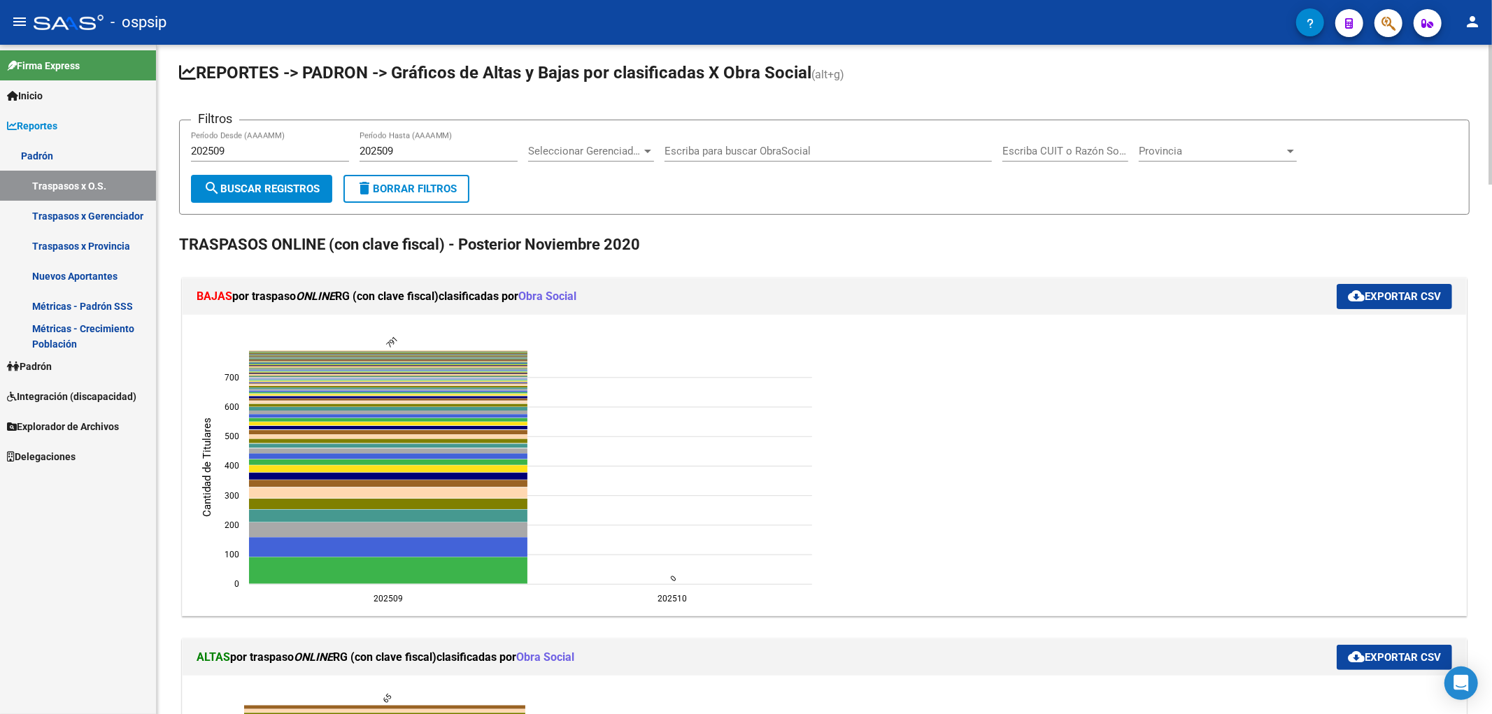
scroll to position [0, 0]
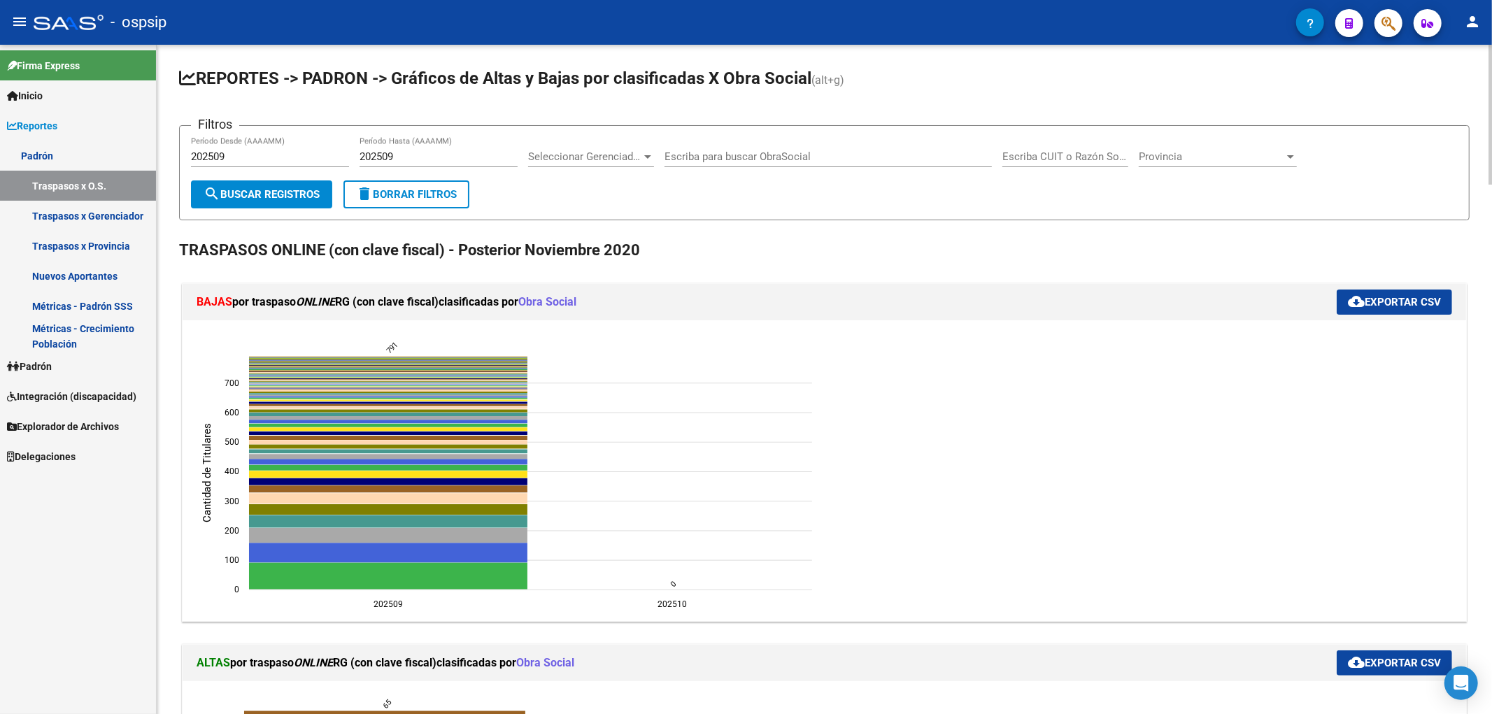
click at [271, 160] on input "202509" at bounding box center [270, 156] width 158 height 13
type input "202508"
drag, startPoint x: 434, startPoint y: 162, endPoint x: 462, endPoint y: 159, distance: 27.4
click at [436, 162] on input "202509" at bounding box center [439, 156] width 158 height 13
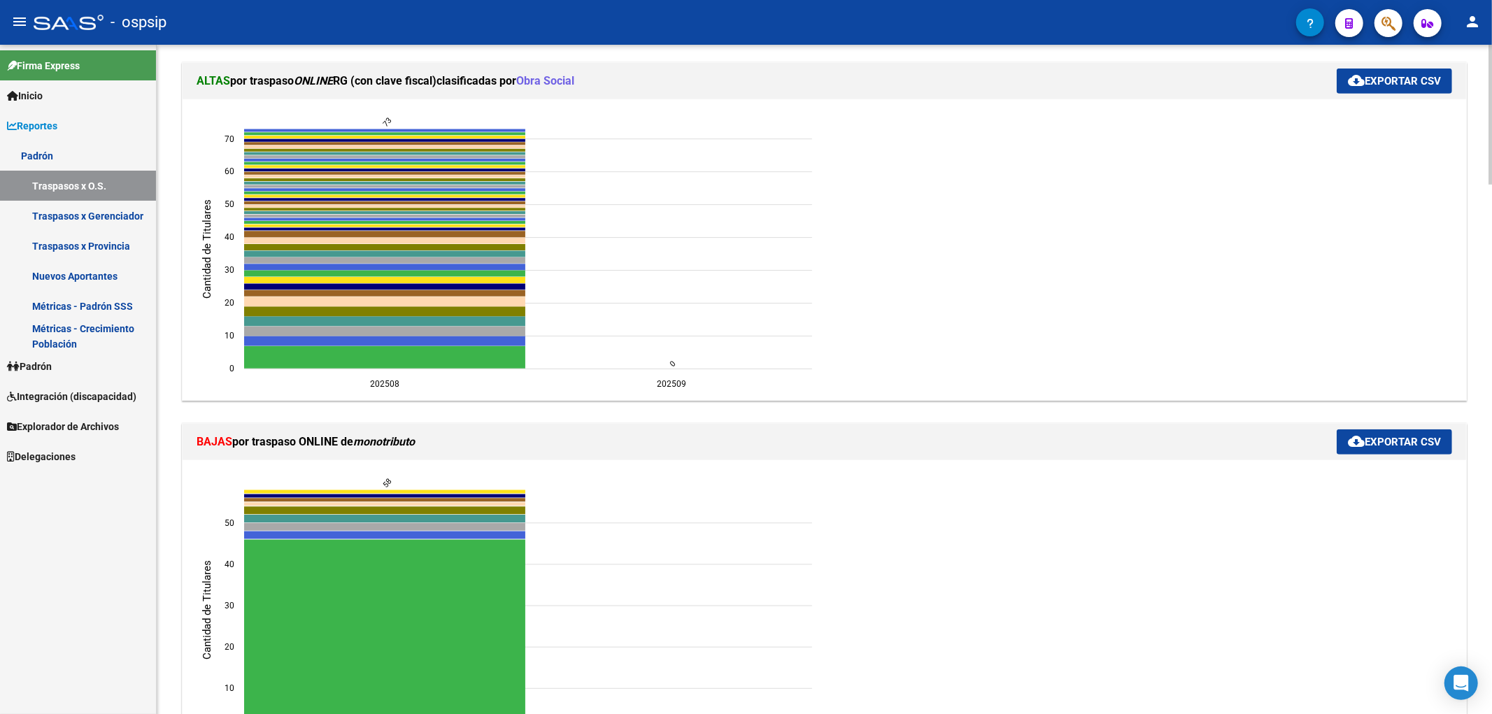
scroll to position [621, 0]
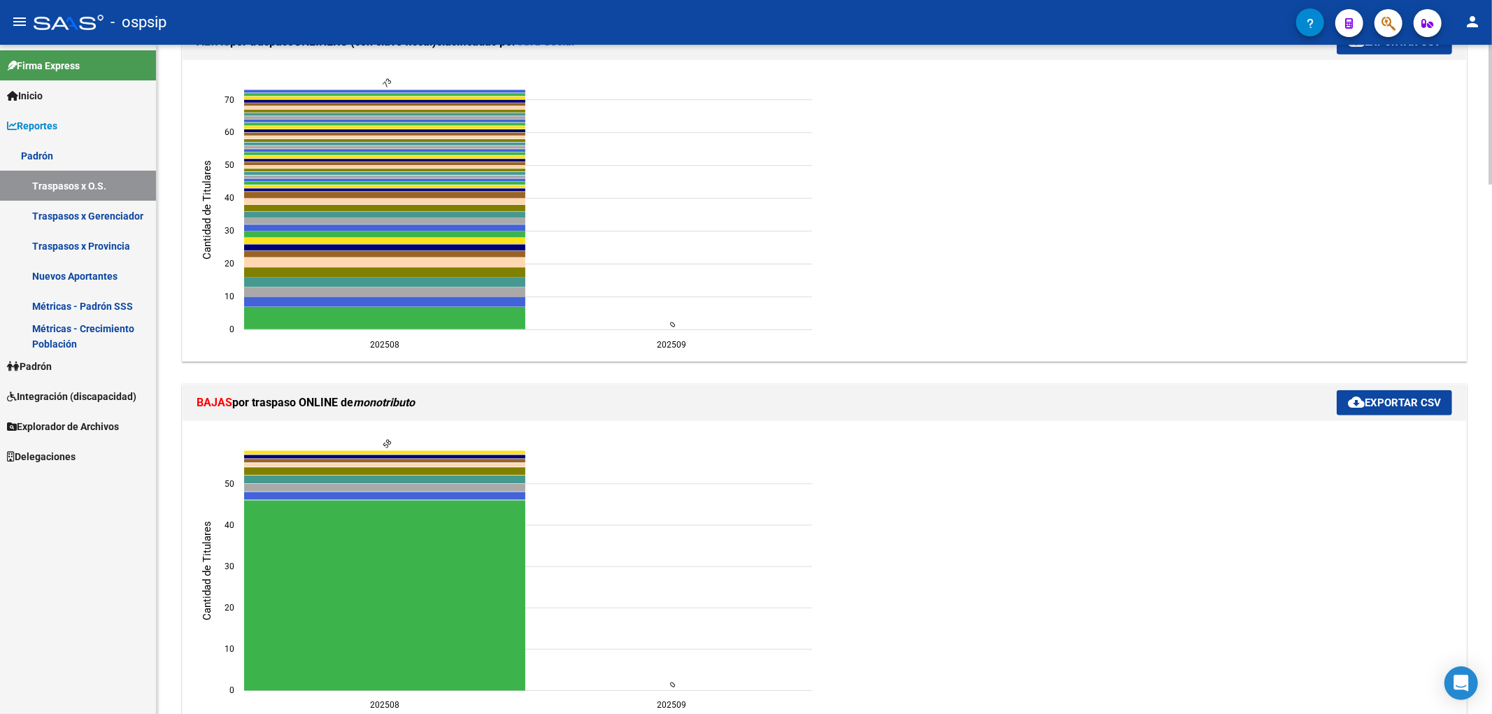
type input "202508"
click at [751, 418] on div "BAJAS por traspaso ONLINE de monotributo cloud_download Exportar CSV" at bounding box center [825, 403] width 1284 height 36
click at [751, 409] on button "cloud_download Exportar CSV" at bounding box center [1394, 402] width 115 height 25
click at [751, 483] on ngx-charts-chart "202508 202508 202509 202509 0 0 10 10 20 20 30 30 40 40 50 50 Cantidad de Titul…" at bounding box center [824, 572] width 1263 height 280
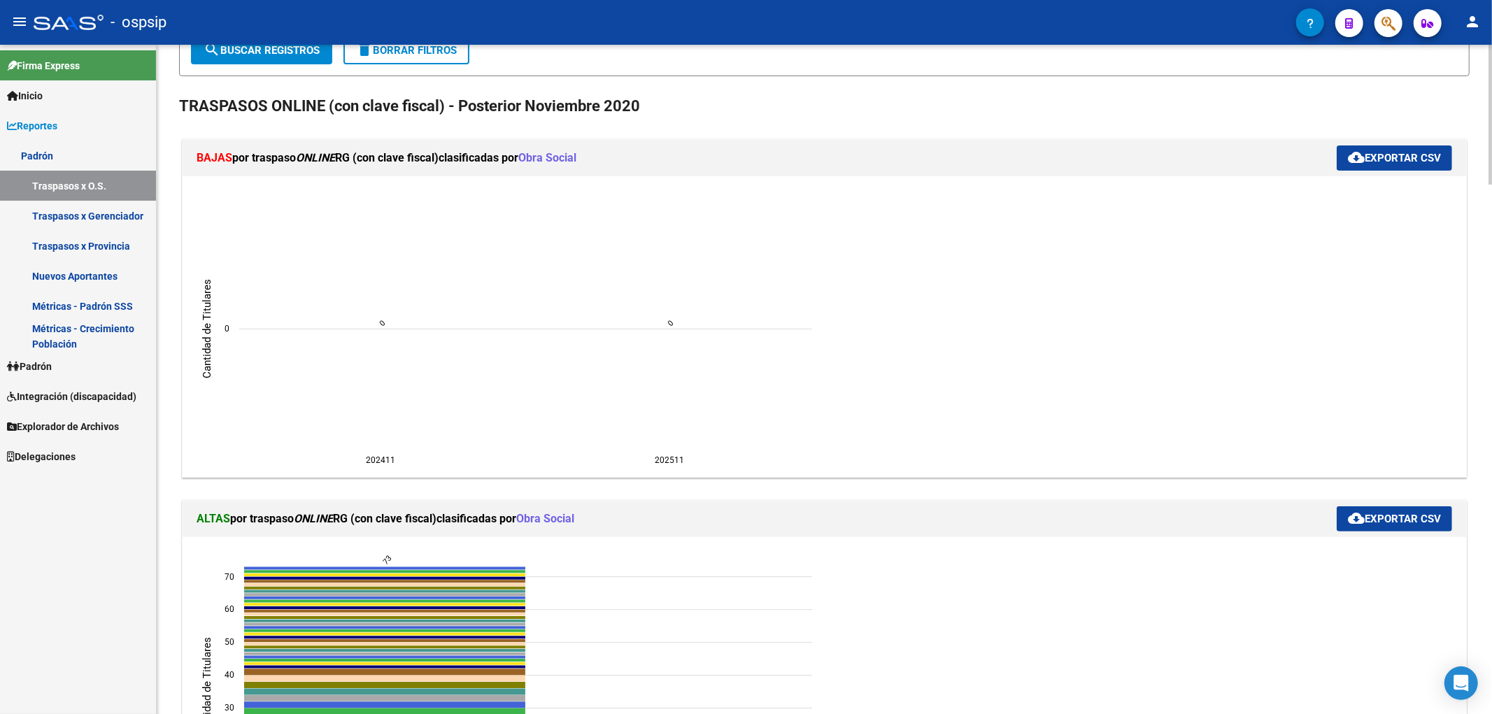
scroll to position [0, 0]
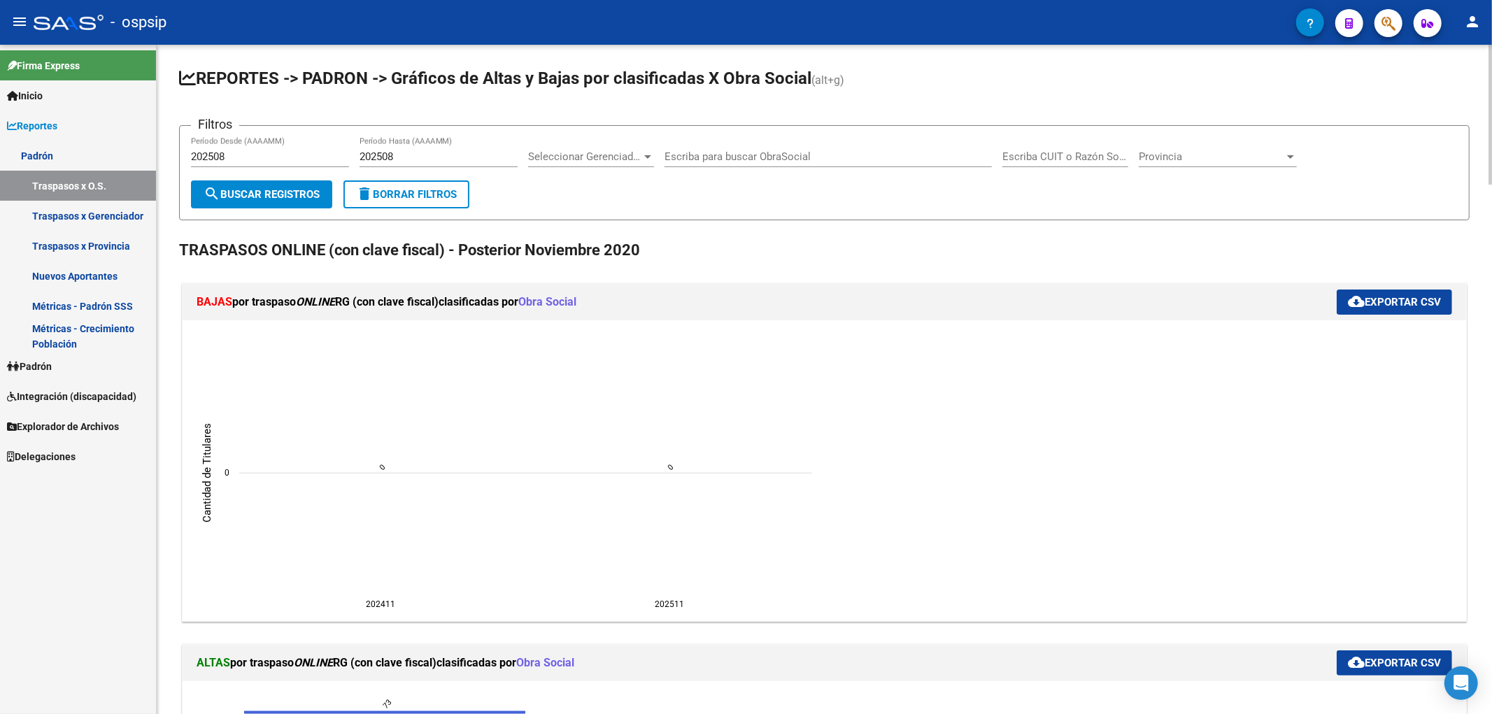
click at [281, 165] on div "202508 Período Desde (AAAAMM)" at bounding box center [270, 152] width 158 height 30
type input "202509"
click at [432, 153] on input "202508" at bounding box center [439, 156] width 158 height 13
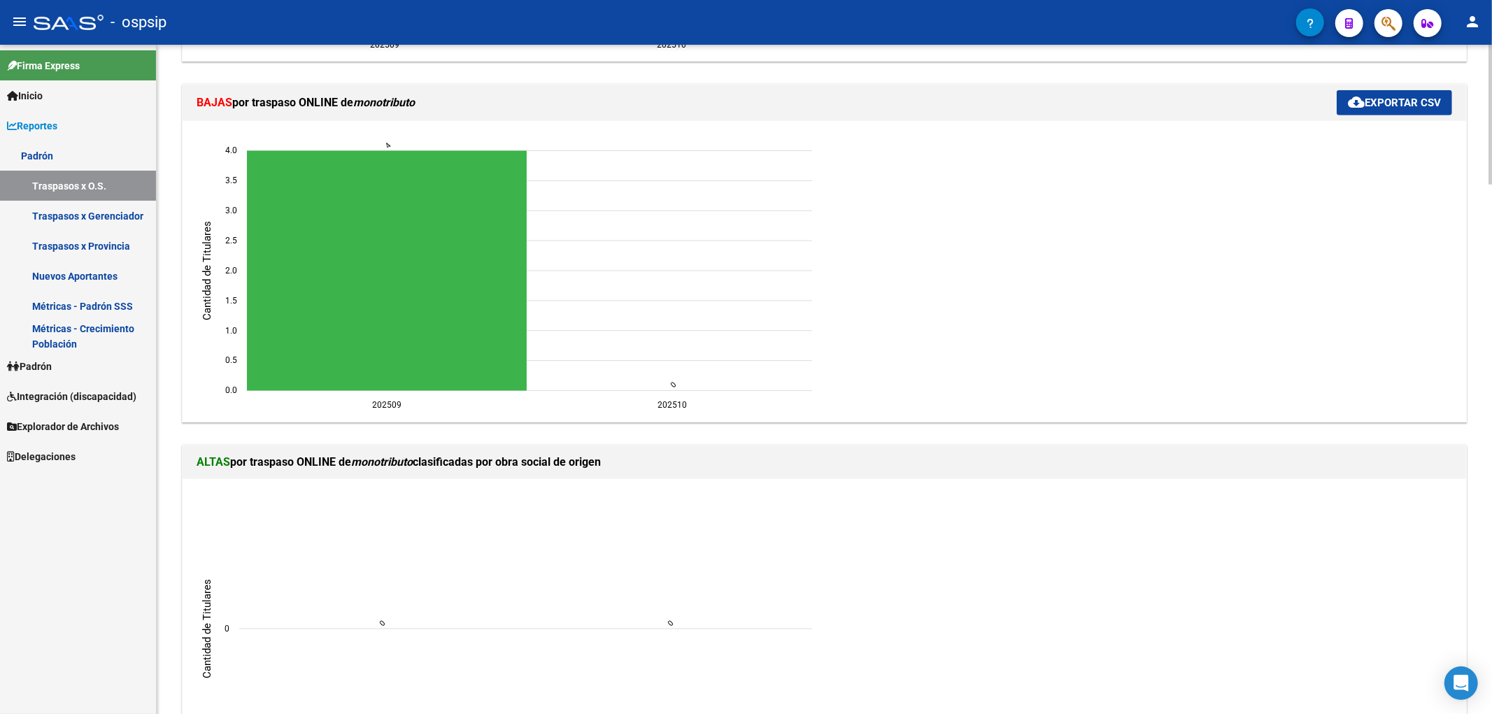
scroll to position [933, 0]
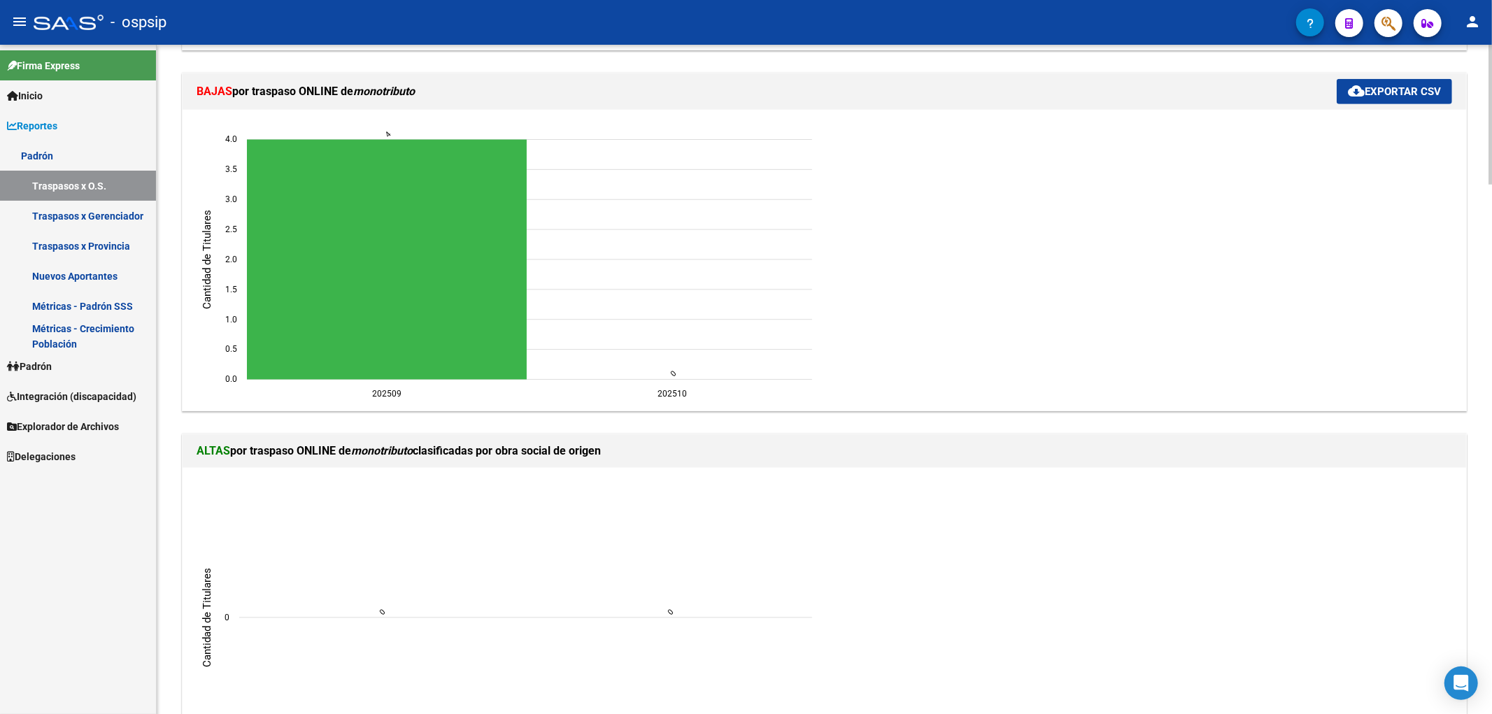
type input "202509"
click at [751, 101] on button "cloud_download Exportar CSV" at bounding box center [1394, 91] width 115 height 25
click at [751, 532] on ngx-charts-chart "202411 202411 202511 202511 0 0 Cantidad de Titulares 0 0" at bounding box center [824, 619] width 1263 height 280
click at [56, 160] on link "Padrón" at bounding box center [78, 156] width 156 height 30
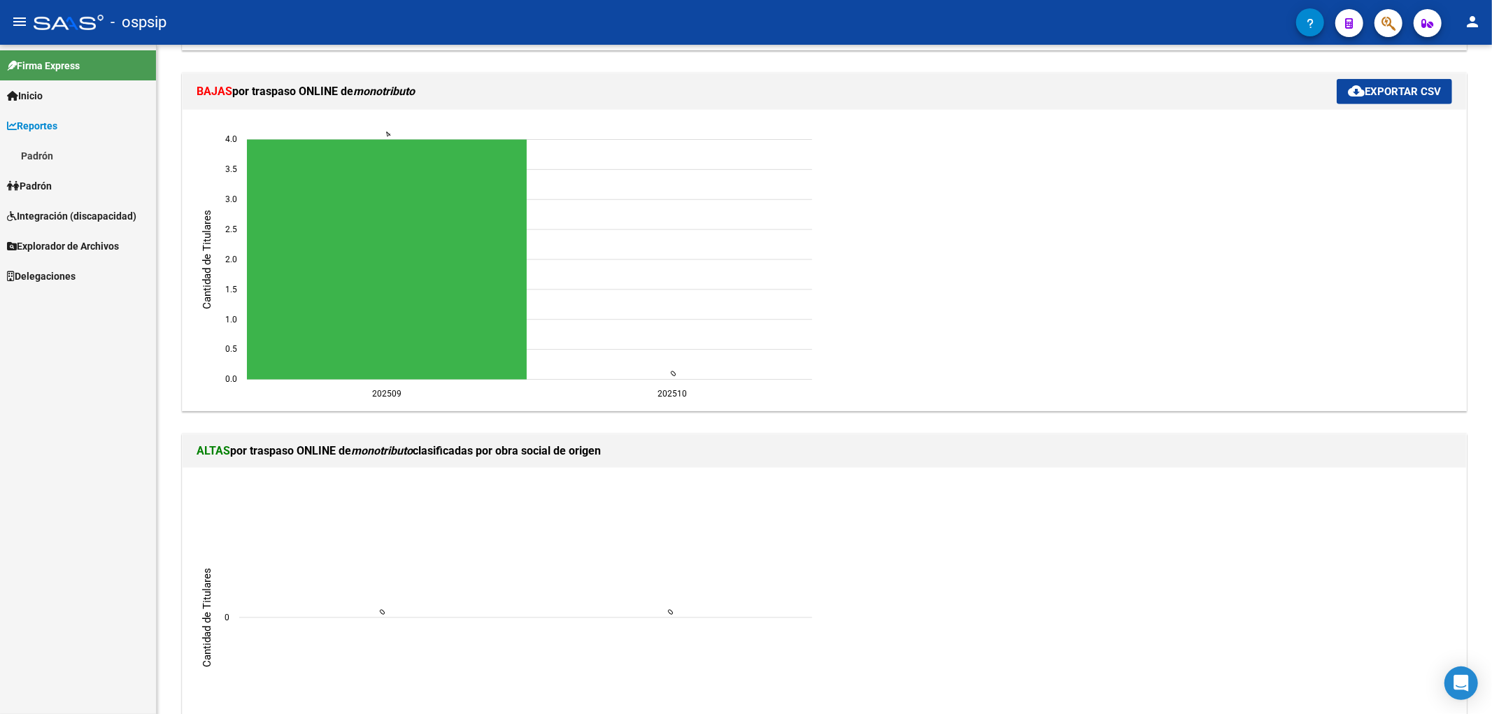
click at [102, 131] on link "Reportes" at bounding box center [78, 126] width 156 height 30
click at [103, 160] on link "Padrón" at bounding box center [78, 156] width 156 height 30
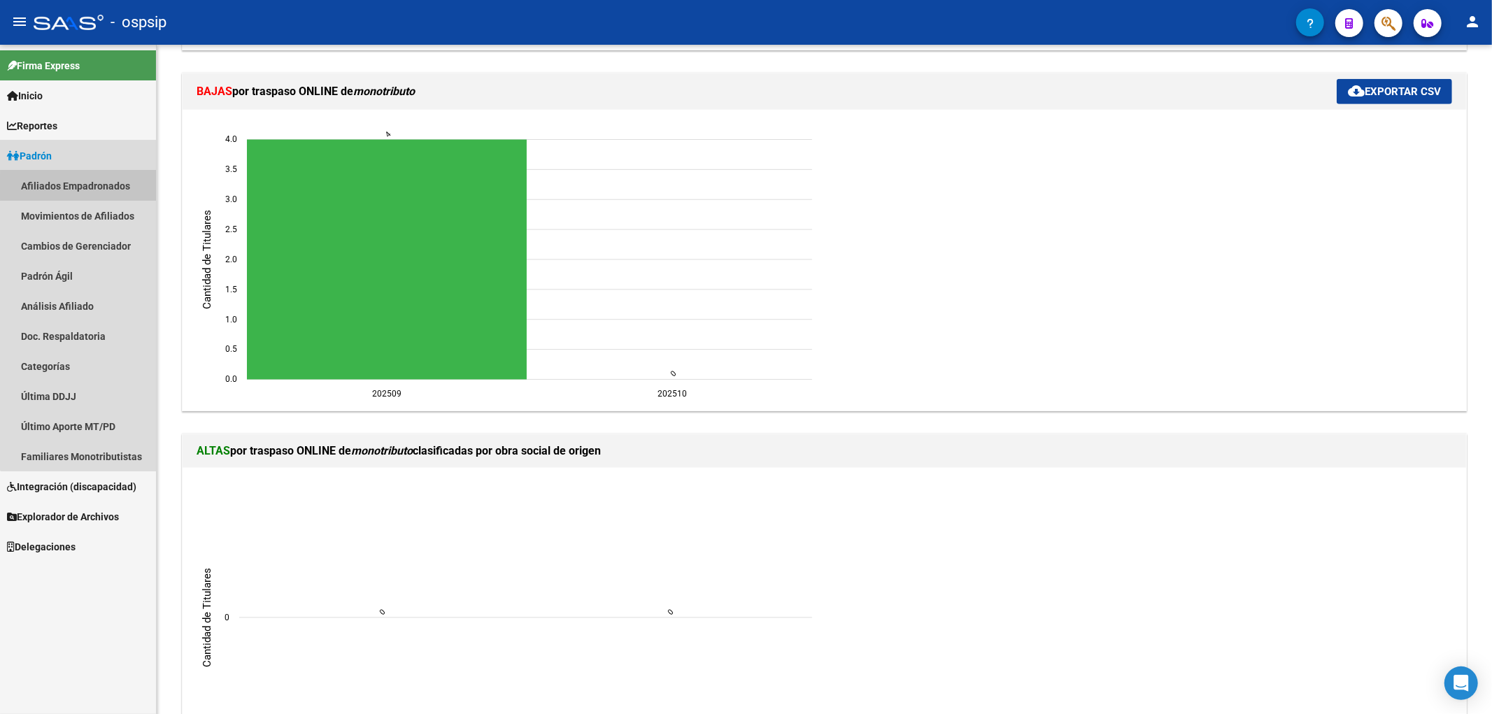
click at [113, 187] on link "Afiliados Empadronados" at bounding box center [78, 186] width 156 height 30
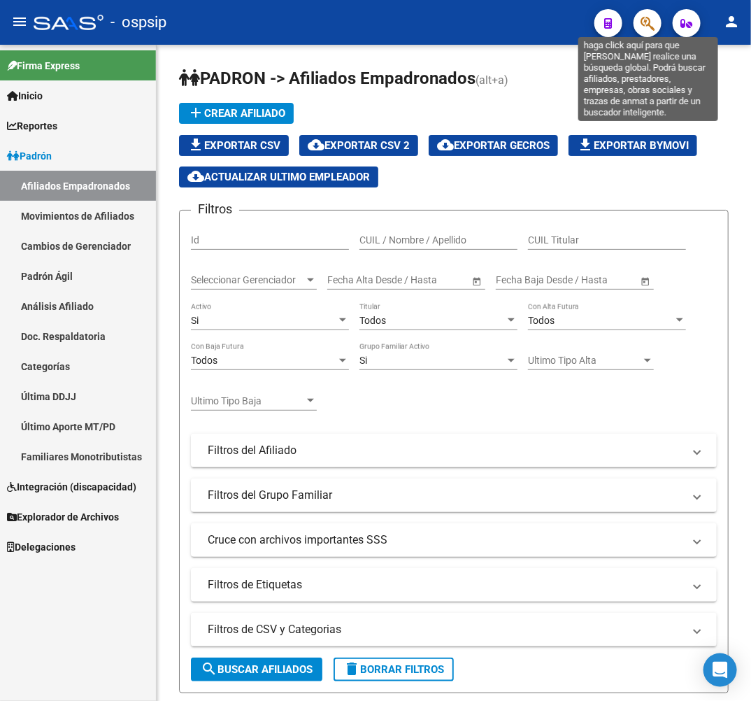
click at [651, 22] on icon "button" at bounding box center [648, 23] width 14 height 16
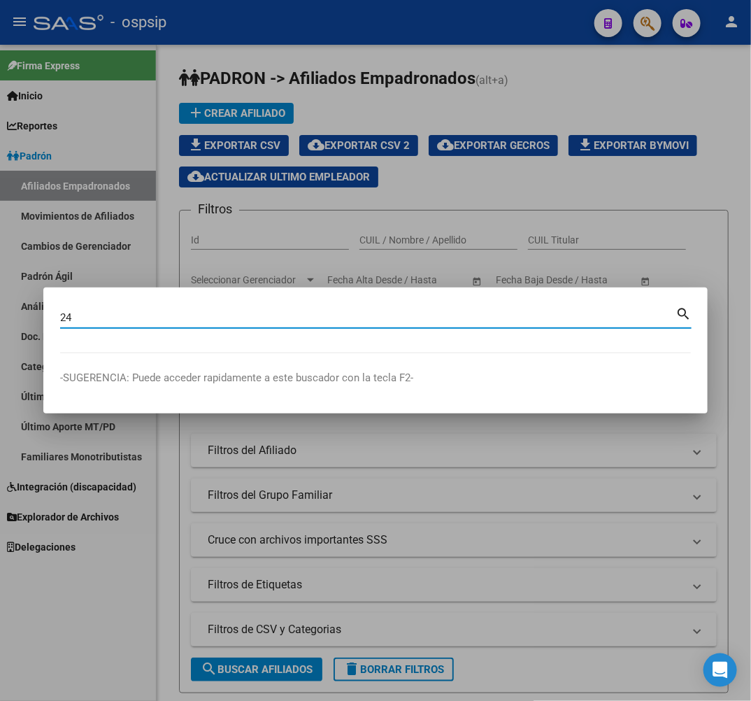
type input "2"
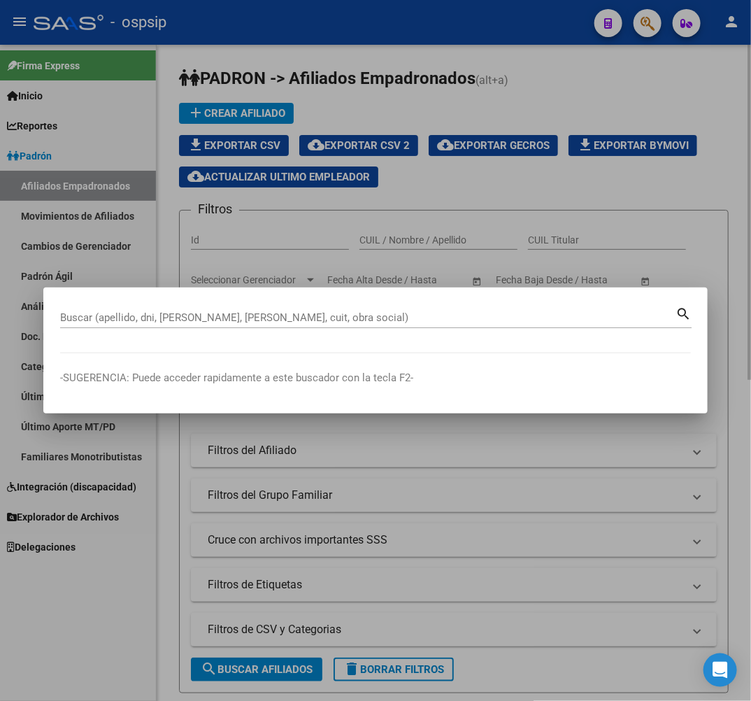
drag, startPoint x: 452, startPoint y: 255, endPoint x: 488, endPoint y: 245, distance: 37.0
click at [465, 253] on div at bounding box center [375, 350] width 751 height 701
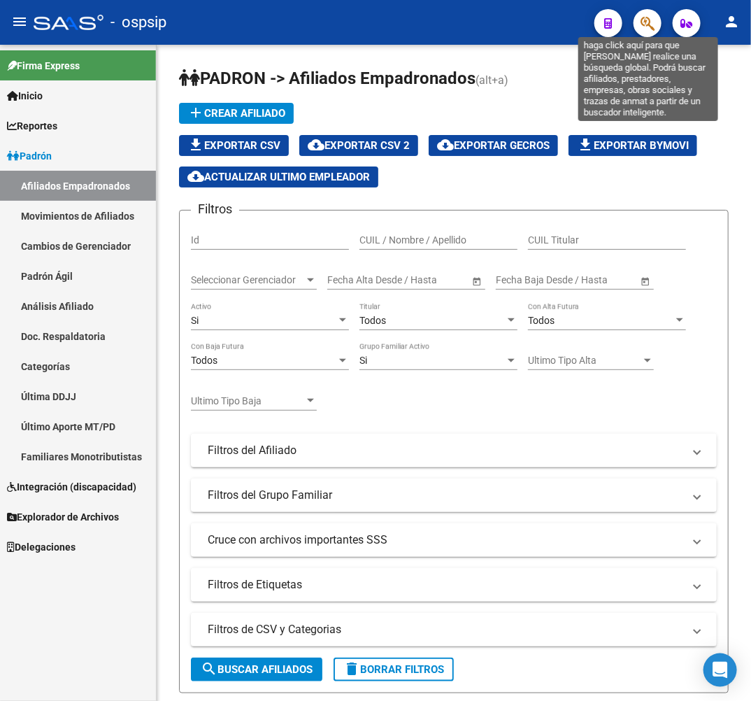
click at [645, 29] on icon "button" at bounding box center [648, 23] width 14 height 16
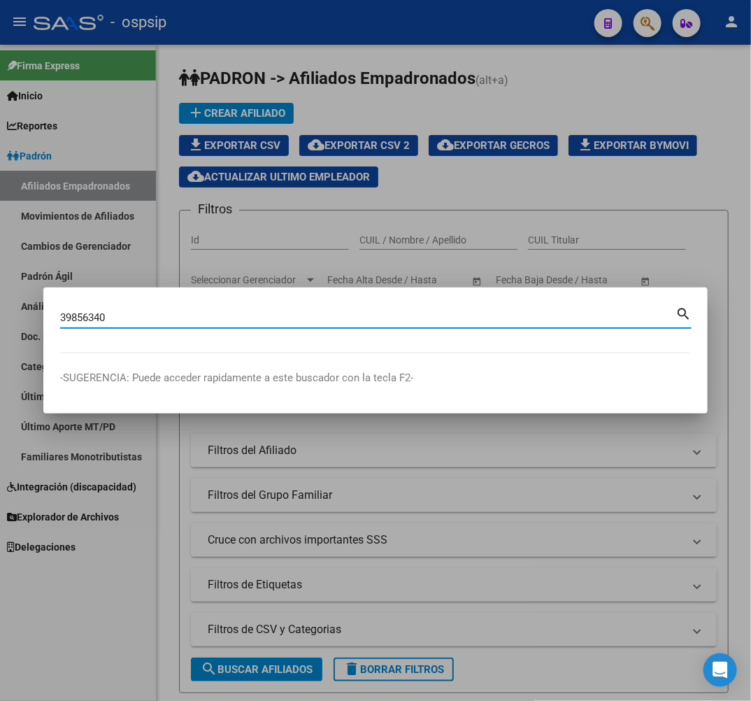
type input "39856340"
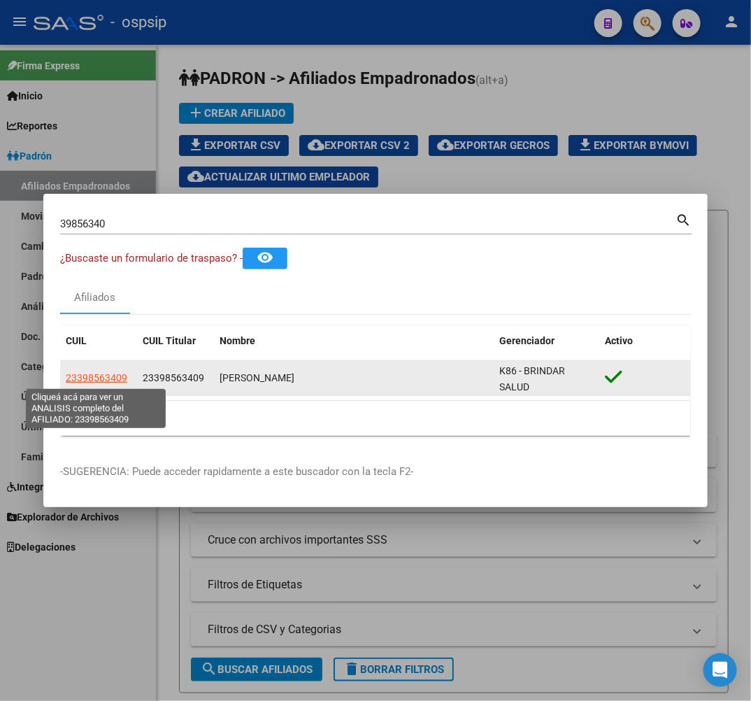
click at [92, 382] on span "23398563409" at bounding box center [97, 377] width 62 height 11
type textarea "23398563409"
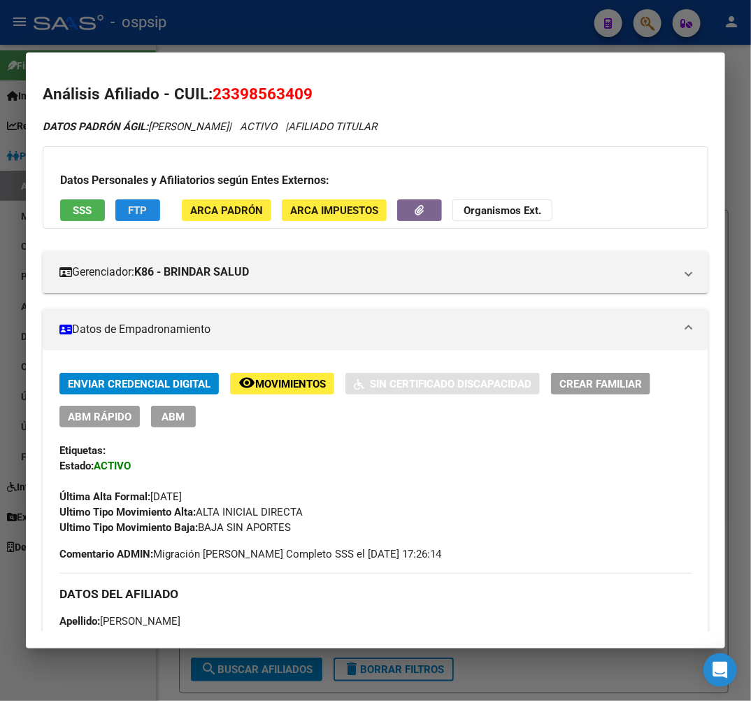
click at [144, 217] on button "FTP" at bounding box center [137, 210] width 45 height 22
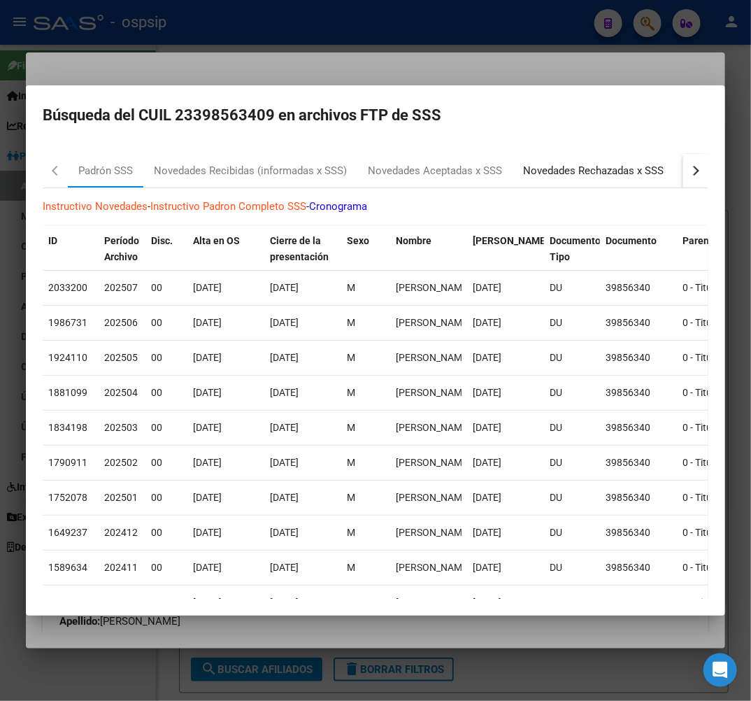
click at [628, 174] on div "Novedades Rechazadas x SSS" at bounding box center [593, 171] width 141 height 16
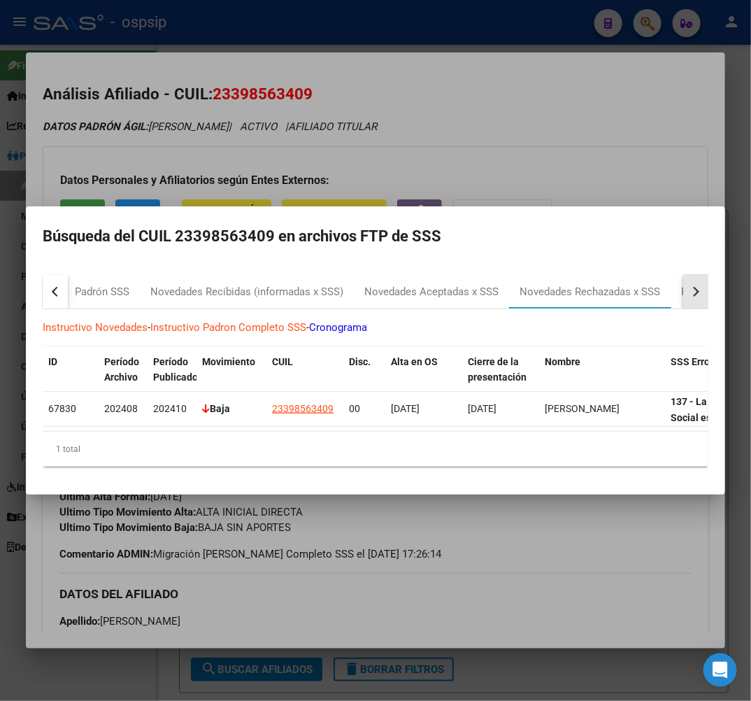
click at [697, 292] on button "button" at bounding box center [696, 292] width 25 height 34
click at [591, 292] on div "RG Bajas x OPCION ONLINE (ARCA)" at bounding box center [559, 292] width 167 height 16
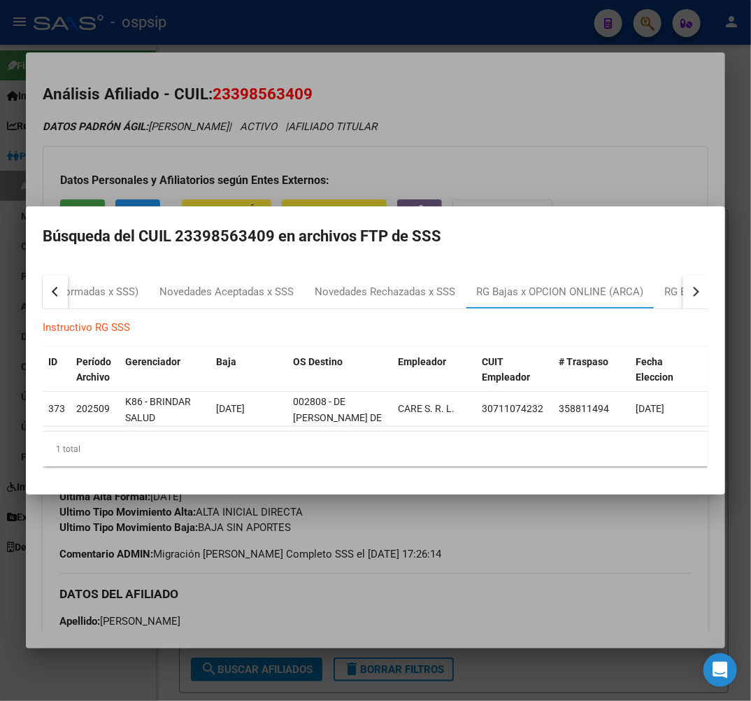
click at [525, 574] on div at bounding box center [375, 350] width 751 height 701
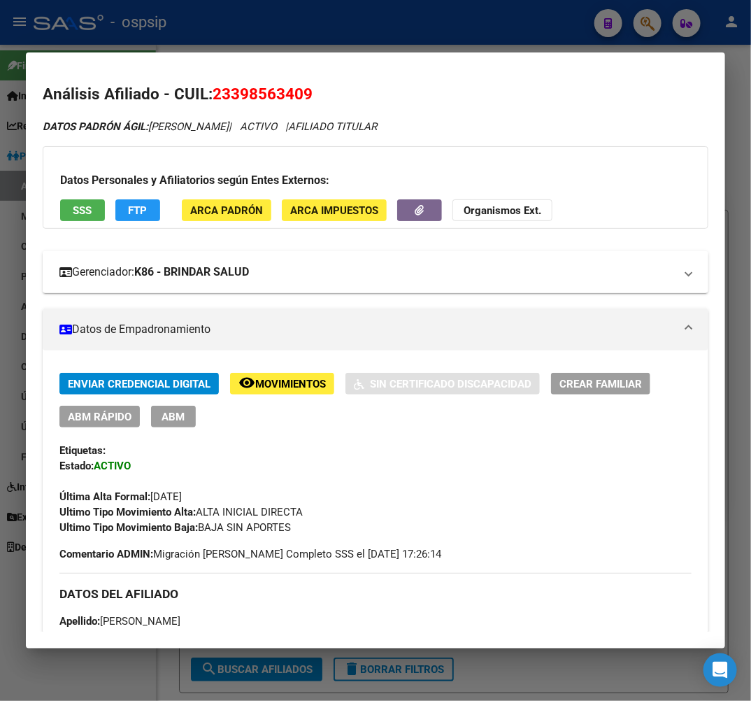
click at [571, 268] on mat-panel-title "Gerenciador: K86 - BRINDAR SALUD" at bounding box center [367, 272] width 616 height 17
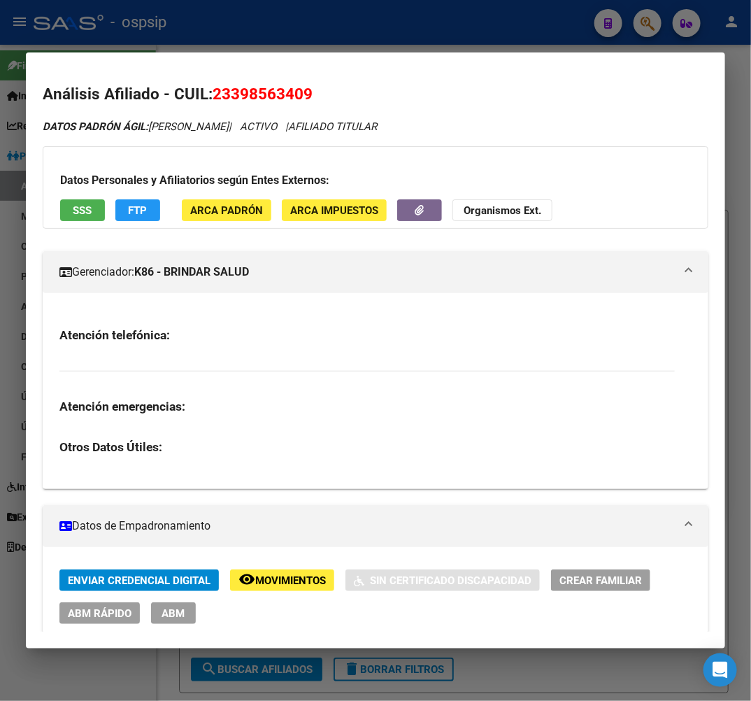
click at [388, 32] on div at bounding box center [375, 350] width 751 height 701
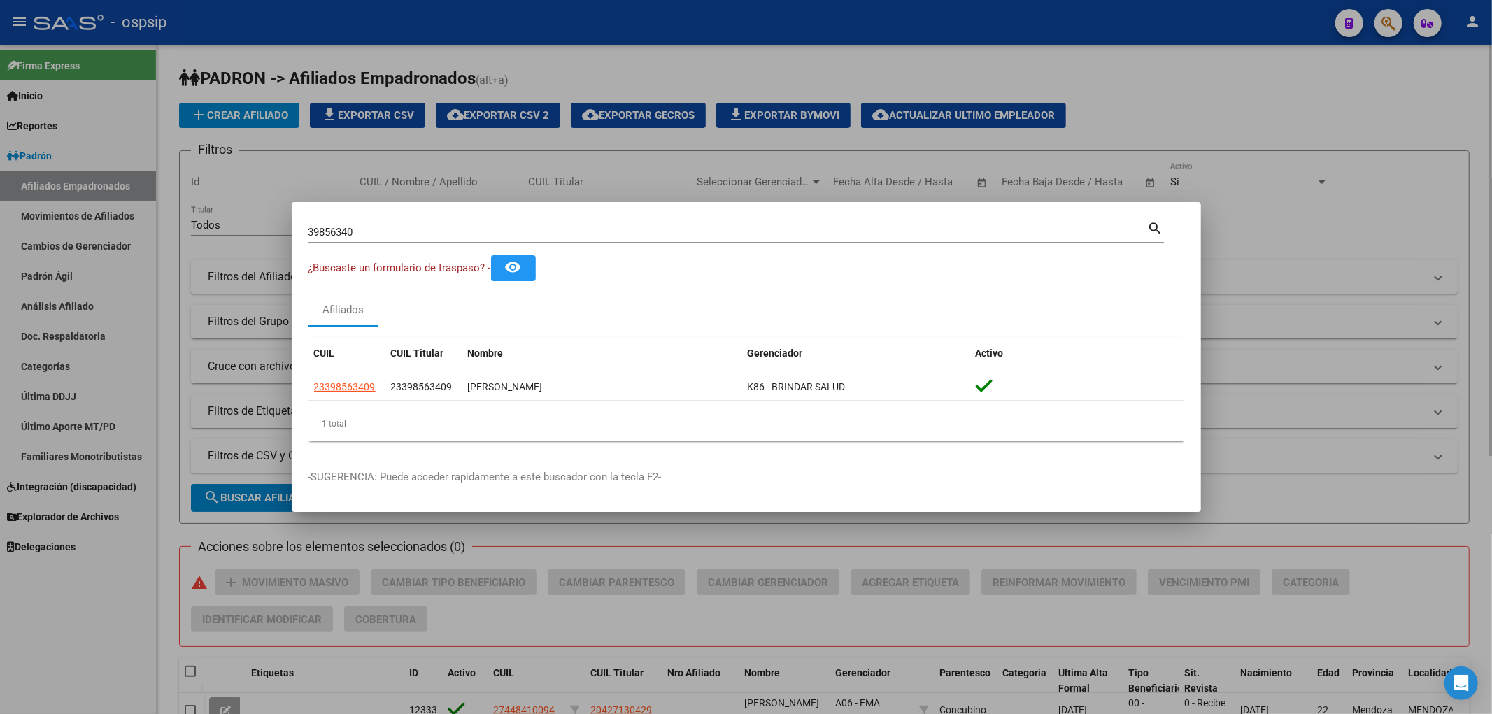
click at [694, 171] on div at bounding box center [746, 357] width 1492 height 714
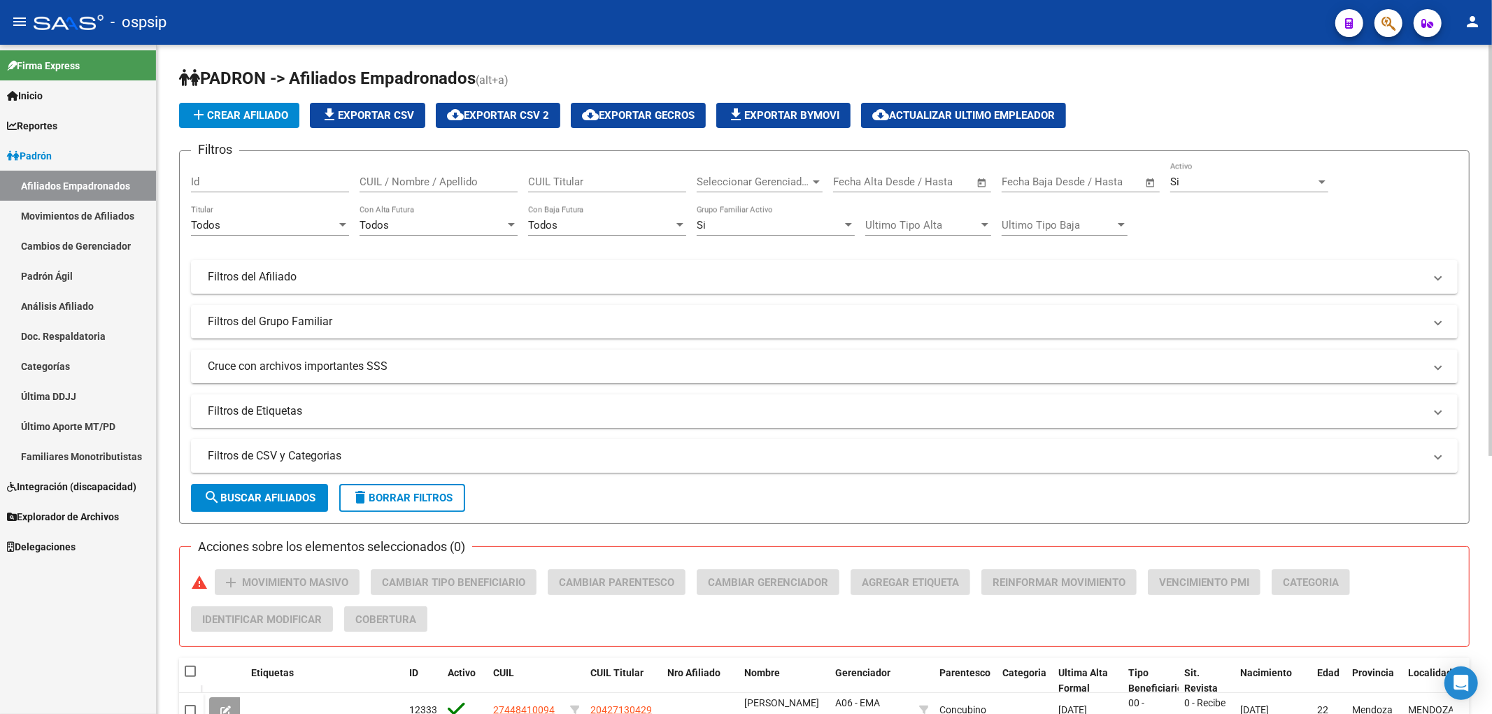
click at [516, 455] on mat-panel-title "Filtros de CSV y Categorias" at bounding box center [816, 455] width 1217 height 15
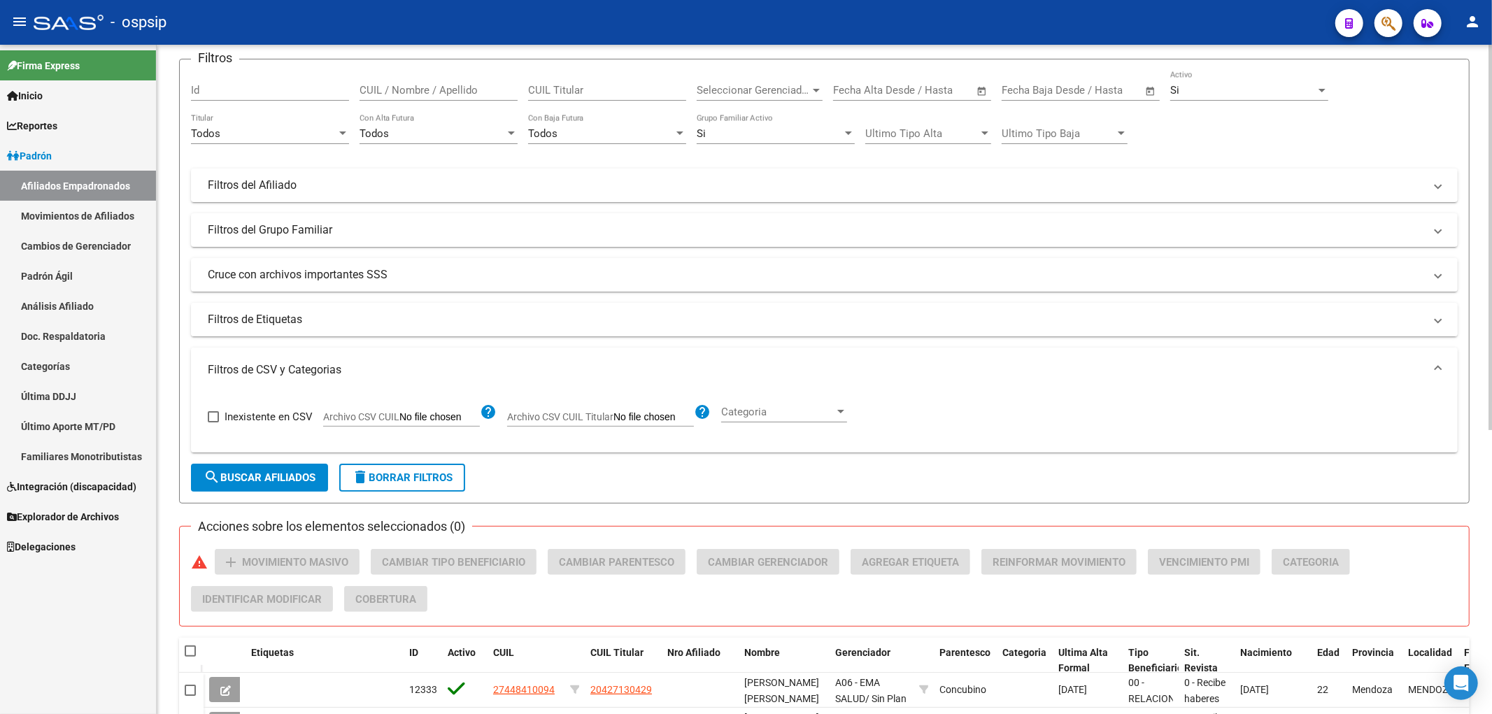
scroll to position [233, 0]
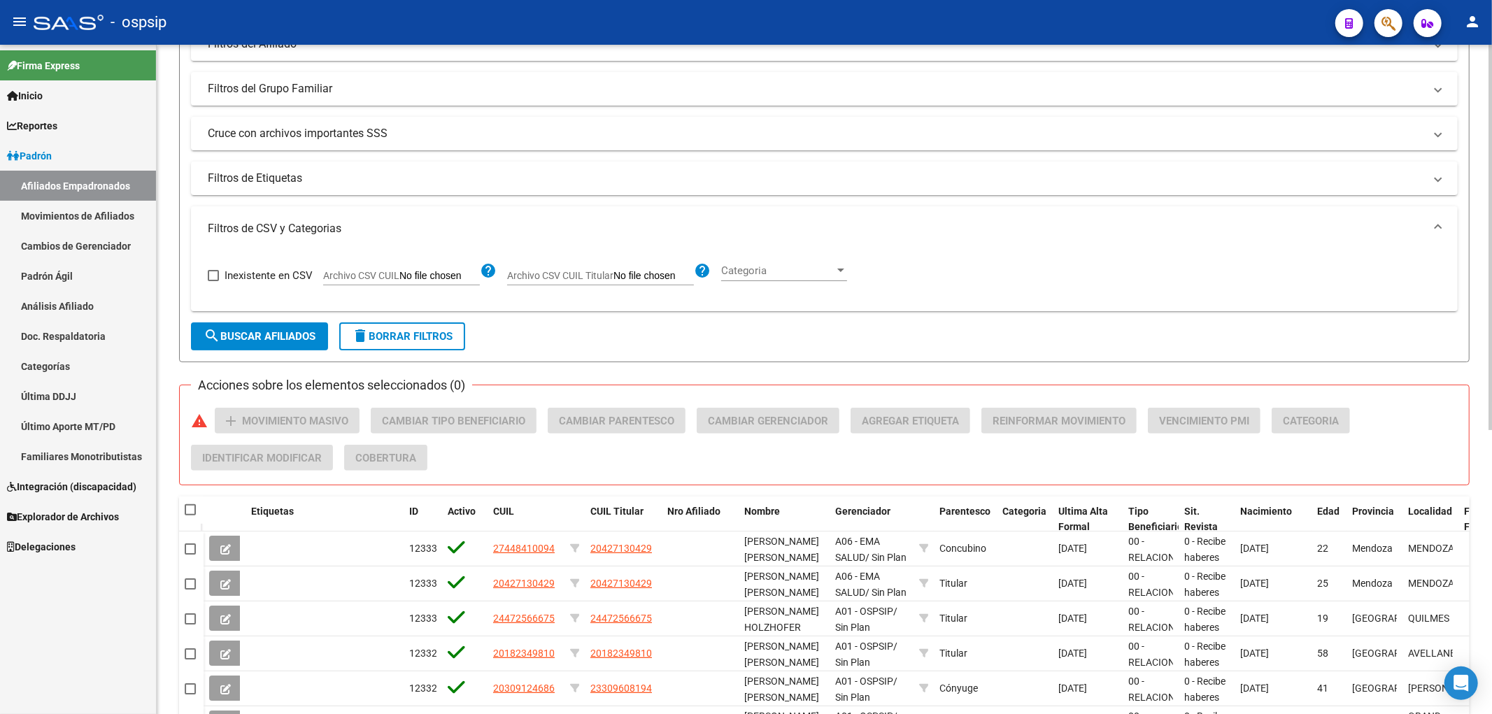
click at [597, 276] on span "Archivo CSV CUIL Titular" at bounding box center [560, 275] width 106 height 11
click at [614, 276] on input "Archivo CSV CUIL Titular" at bounding box center [654, 276] width 80 height 13
type input "C:\fakepath\bajas .xlsx"
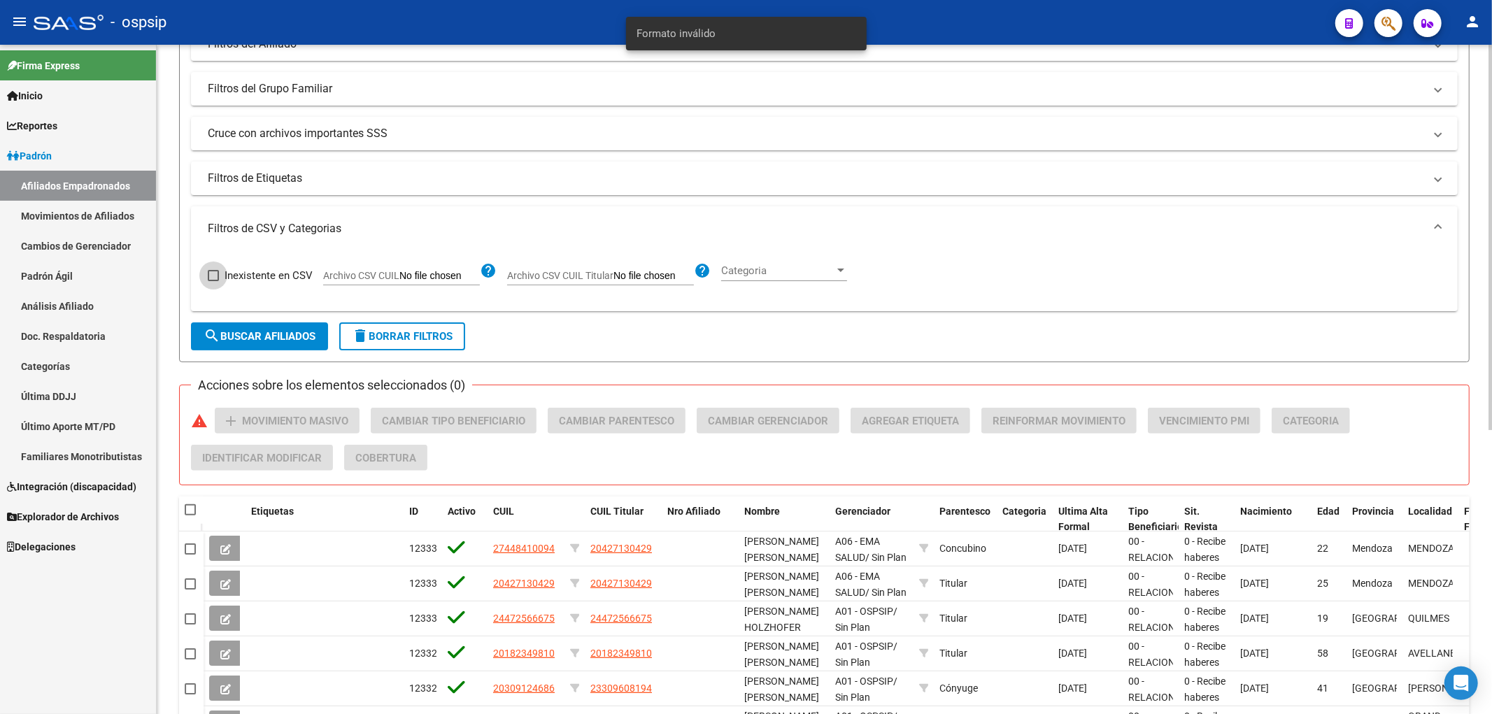
click at [211, 278] on span at bounding box center [213, 275] width 11 height 11
click at [213, 281] on input "Inexistente en CSV" at bounding box center [213, 281] width 1 height 1
checkbox input "true"
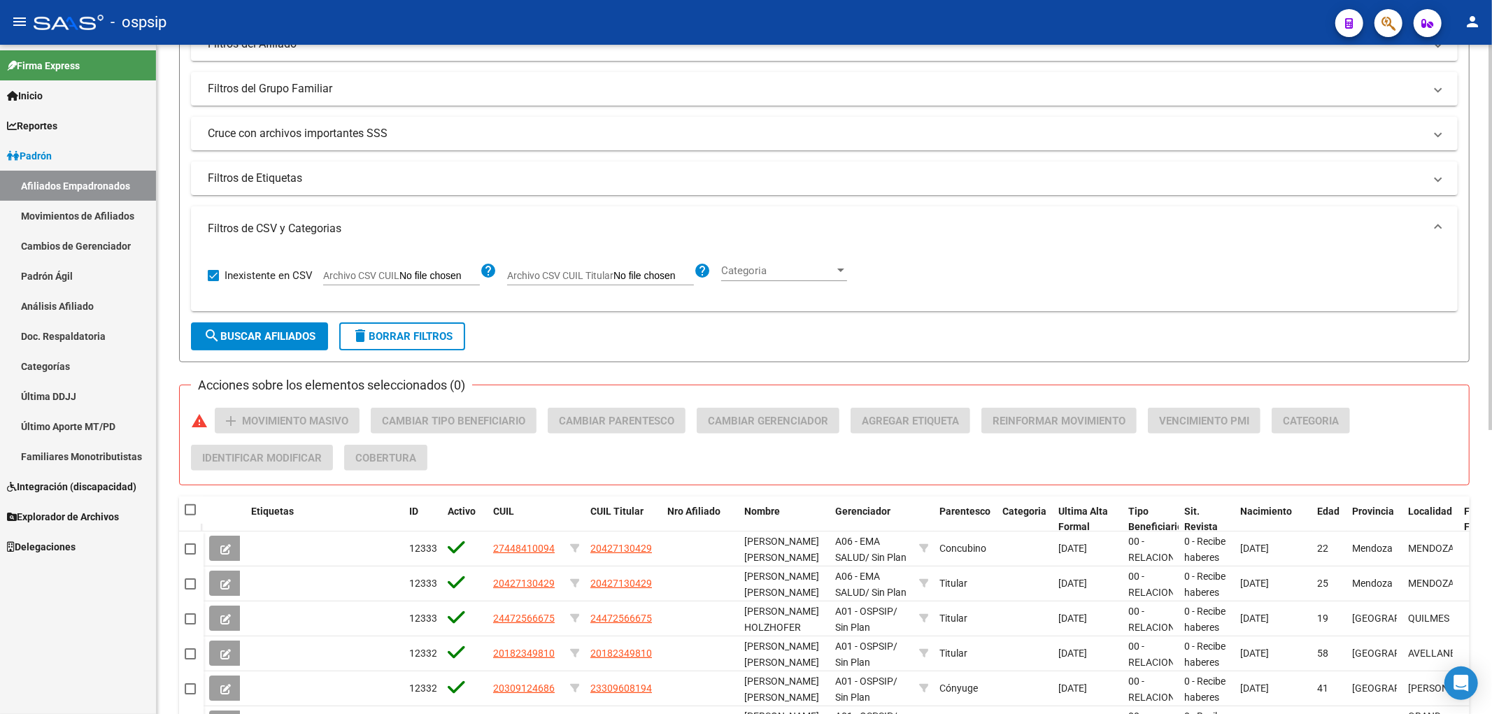
click at [631, 276] on input "Archivo CSV CUIL Titular" at bounding box center [654, 276] width 80 height 13
type input "C:\fakepath\bajas .xlsx"
click at [751, 125] on mat-expansion-panel-header "Cruce con archivos importantes SSS" at bounding box center [824, 134] width 1267 height 34
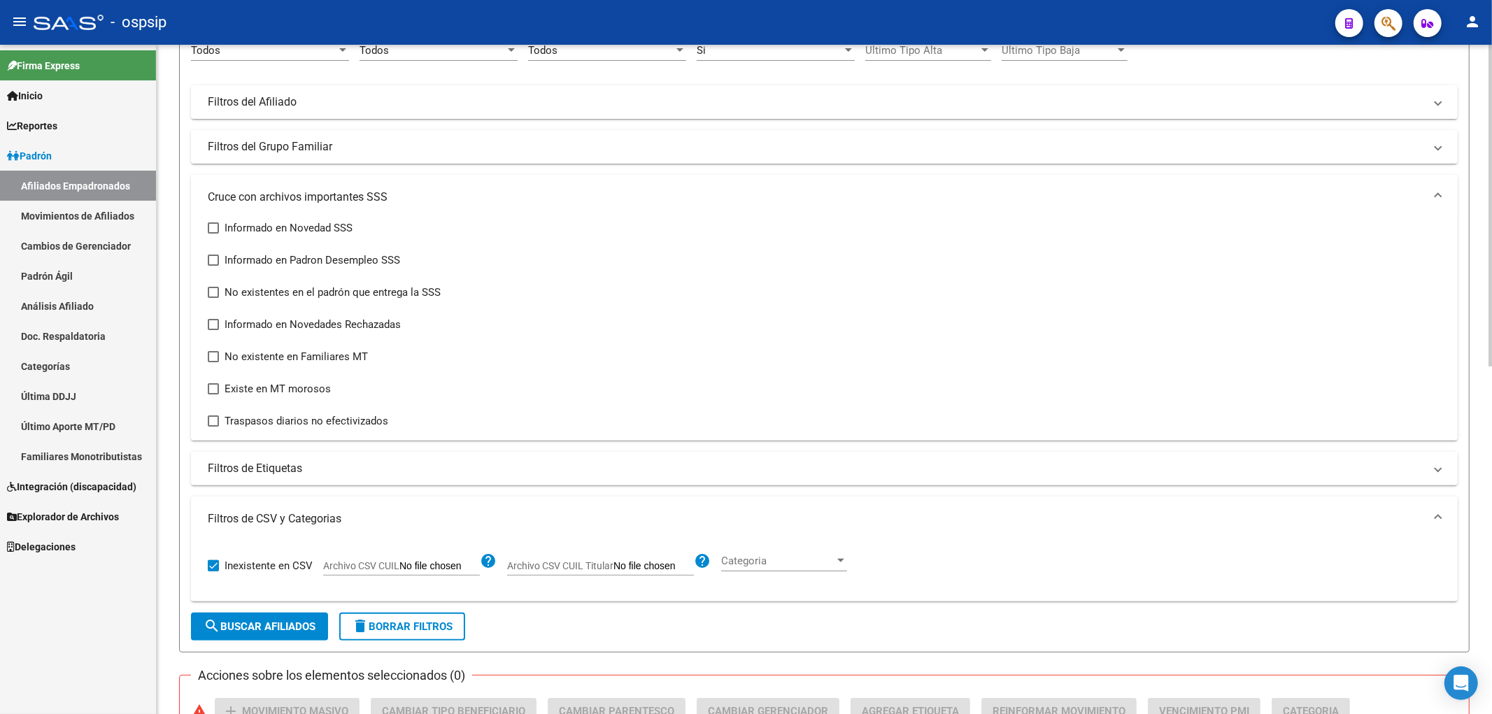
scroll to position [388, 0]
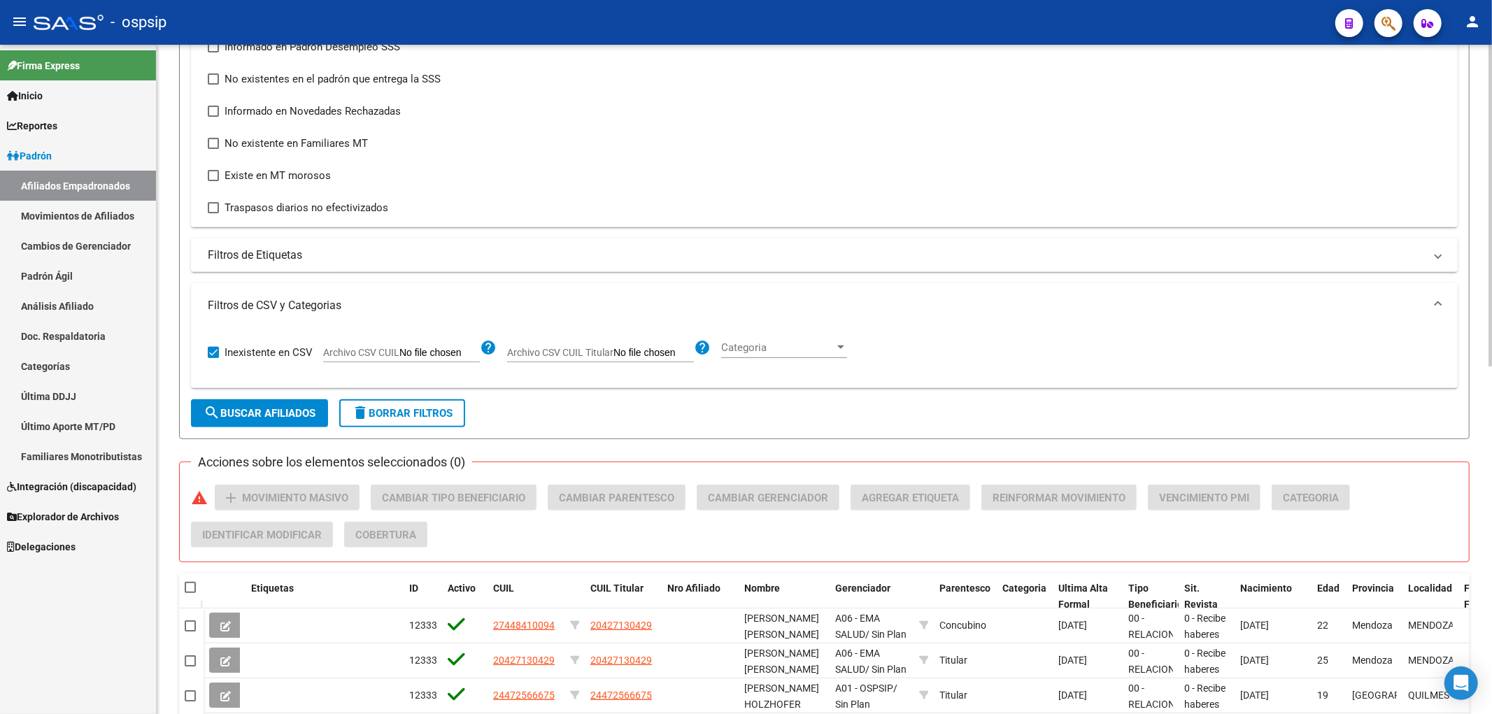
click at [606, 353] on span "Archivo CSV CUIL Titular" at bounding box center [560, 352] width 106 height 11
click at [614, 353] on input "Archivo CSV CUIL Titular" at bounding box center [654, 353] width 80 height 13
type input "C:\fakepath\bajas .csv"
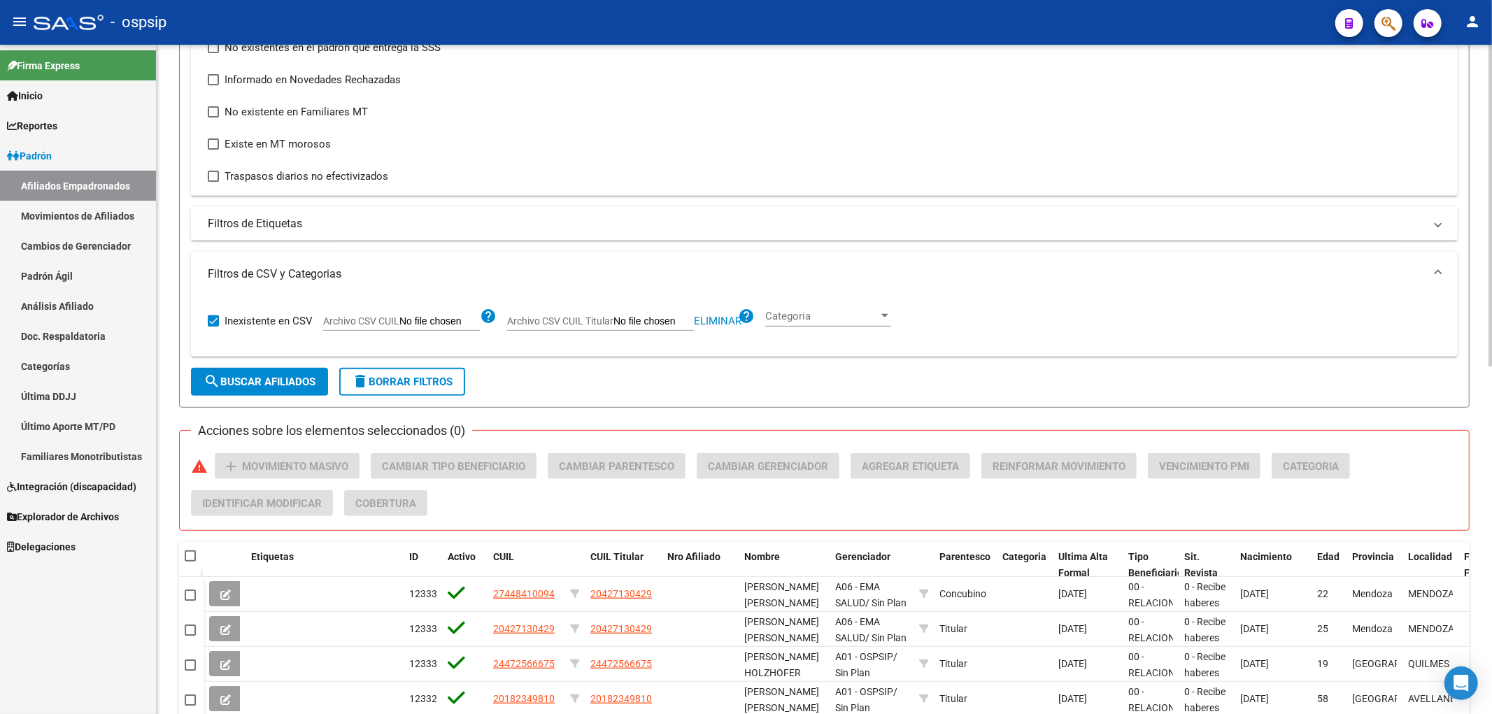
scroll to position [413, 0]
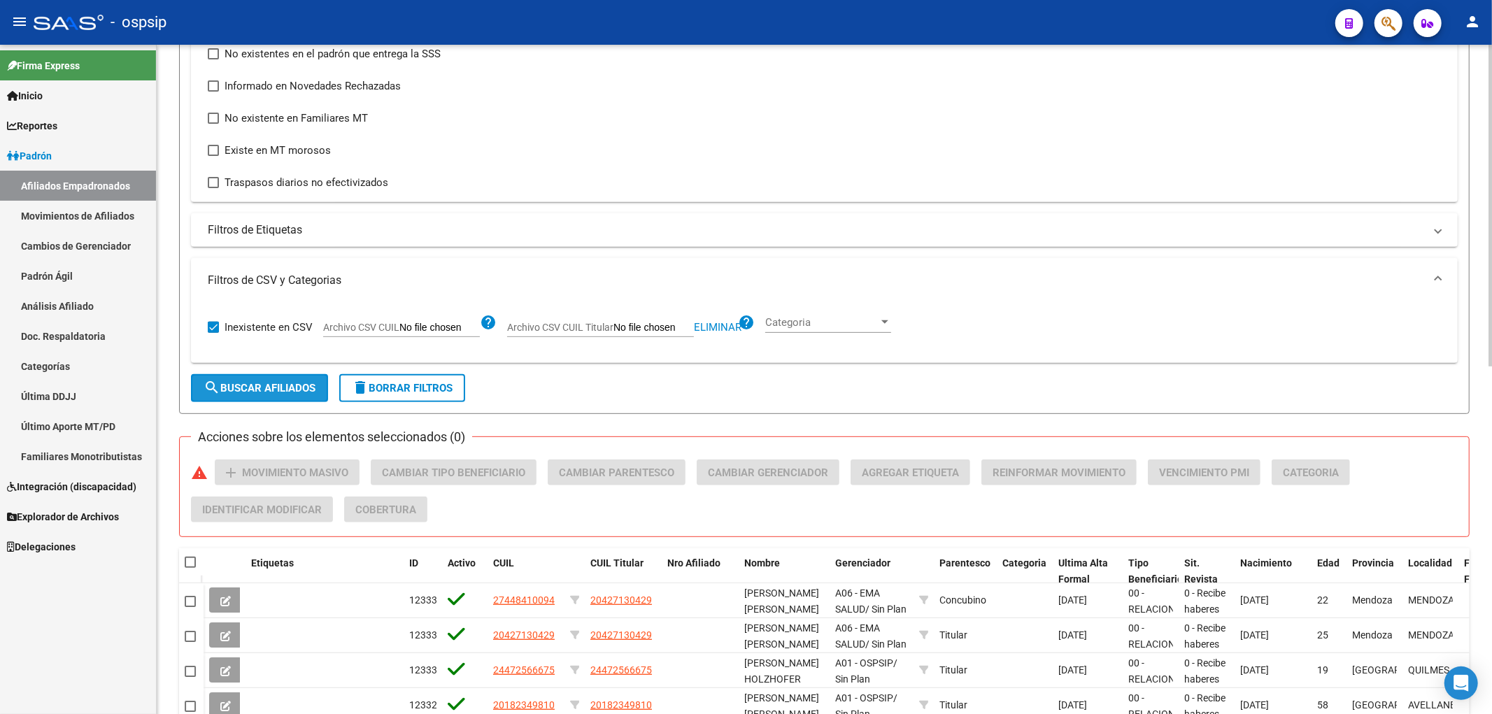
click at [287, 395] on button "search Buscar Afiliados" at bounding box center [259, 388] width 137 height 28
click at [656, 327] on input "Archivo CSV CUIL Titular" at bounding box center [654, 328] width 80 height 13
type input "C:\fakepath\bajas .csv"
click at [264, 400] on button "search Buscar Afiliados" at bounding box center [259, 388] width 137 height 28
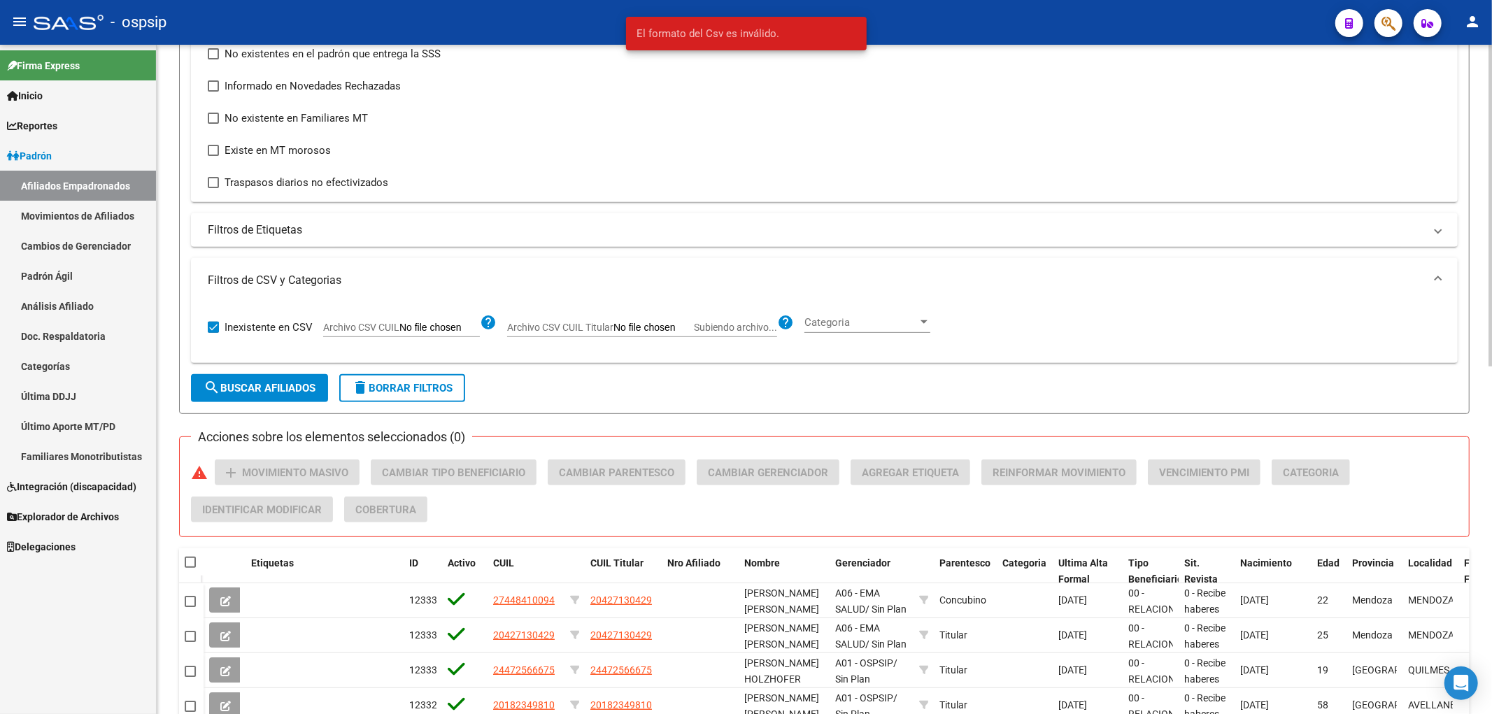
click at [567, 323] on span "Archivo CSV CUIL Titular" at bounding box center [560, 327] width 106 height 11
click at [614, 323] on input "Archivo CSV CUIL Titular Subiendo archivo..." at bounding box center [654, 328] width 80 height 13
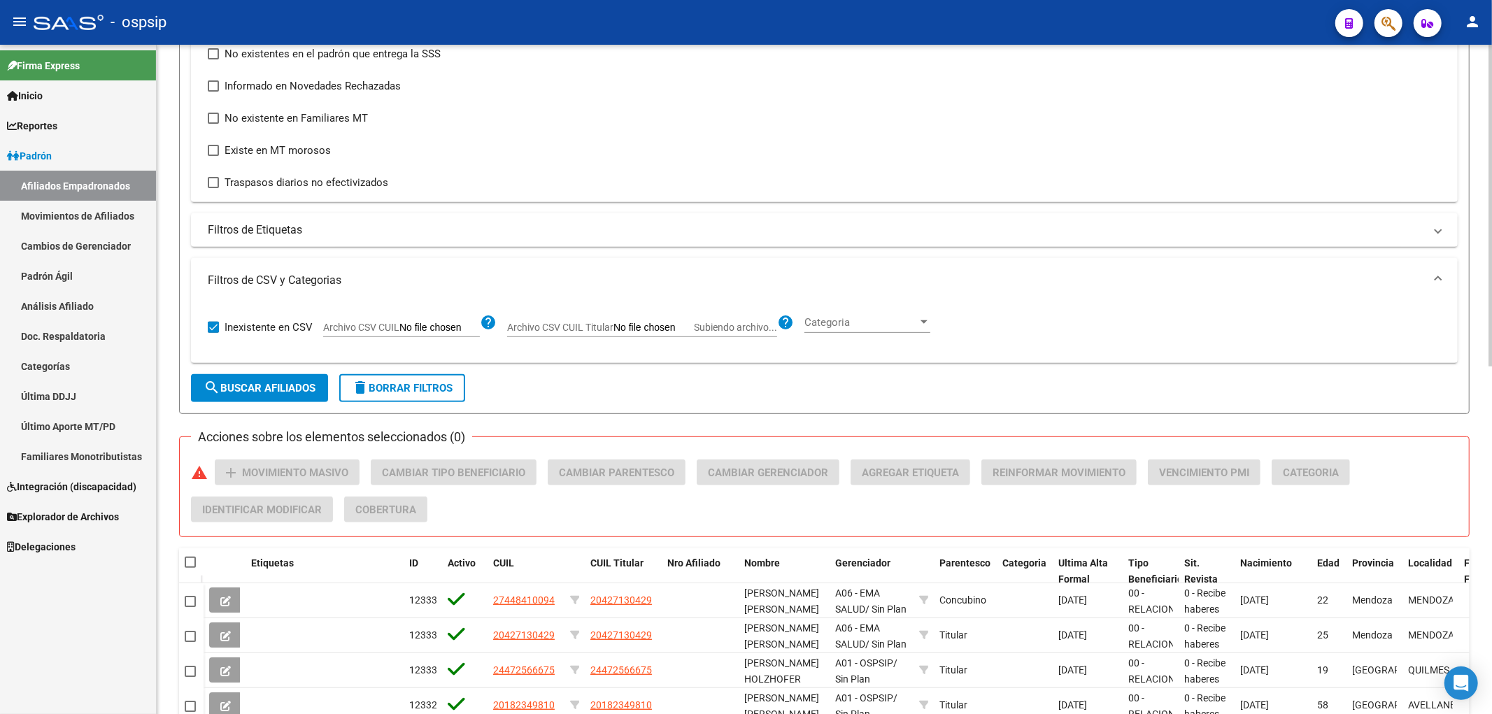
type input "C:\fakepath\bajas .xlsx"
click at [751, 162] on div "Informado en Novedad SSS Informado en Padron Desempleo SSS No existentes en el …" at bounding box center [824, 86] width 1233 height 210
click at [628, 336] on label "Archivo CSV CUIL Titular Subiendo archivo..." at bounding box center [642, 329] width 270 height 15
click at [628, 334] on input "Archivo CSV CUIL Titular Subiendo archivo..." at bounding box center [654, 328] width 80 height 13
type input "C:\fakepath\bajas.csv"
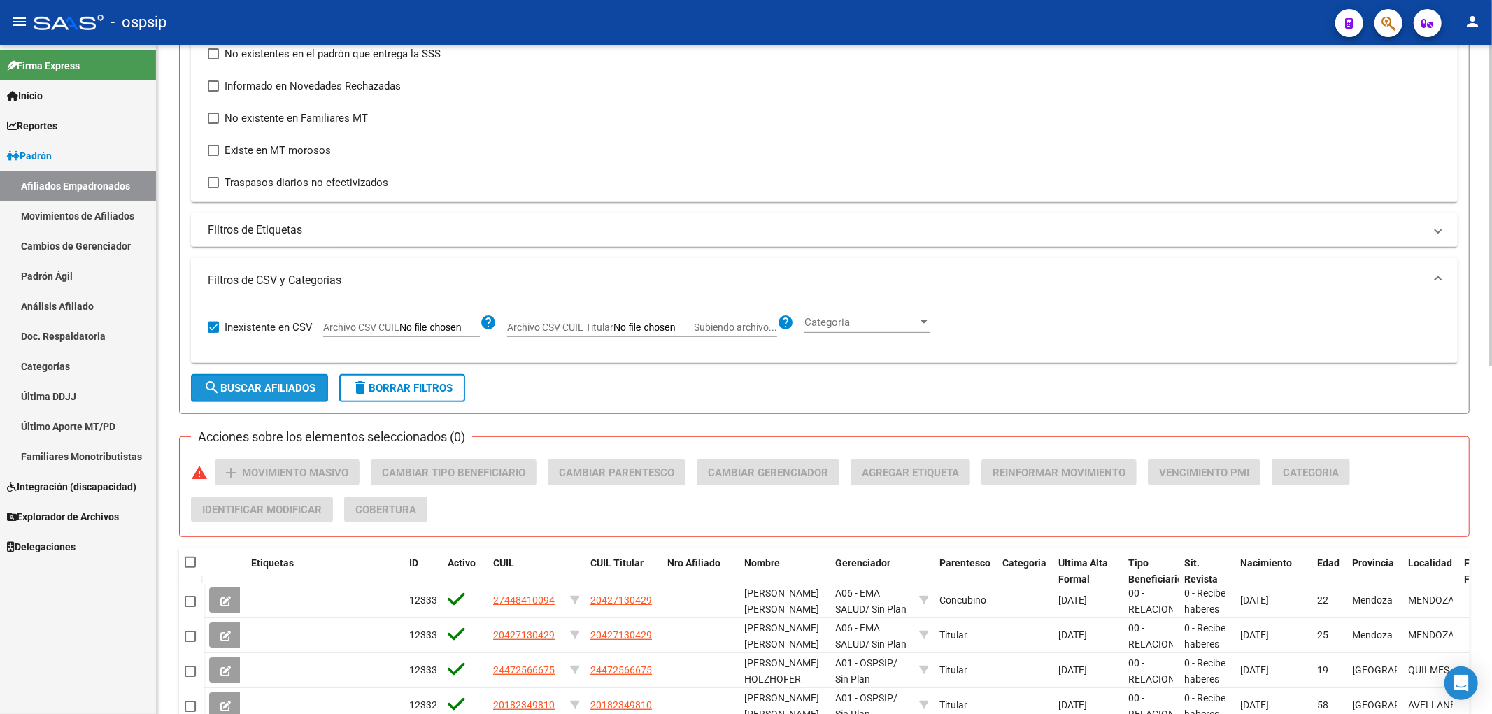
click at [271, 386] on span "search Buscar Afiliados" at bounding box center [260, 388] width 112 height 13
click at [635, 332] on input "Archivo CSV CUIL Titular Subiendo archivo..." at bounding box center [654, 328] width 80 height 13
type input "C:\fakepath\bajas.csv"
click at [245, 394] on span "search Buscar Afiliados" at bounding box center [260, 388] width 112 height 13
click at [751, 317] on div "Inexistente en CSV Archivo CSV CUIL help Archivo CSV CUIL Titular Subiendo arch…" at bounding box center [824, 327] width 1233 height 49
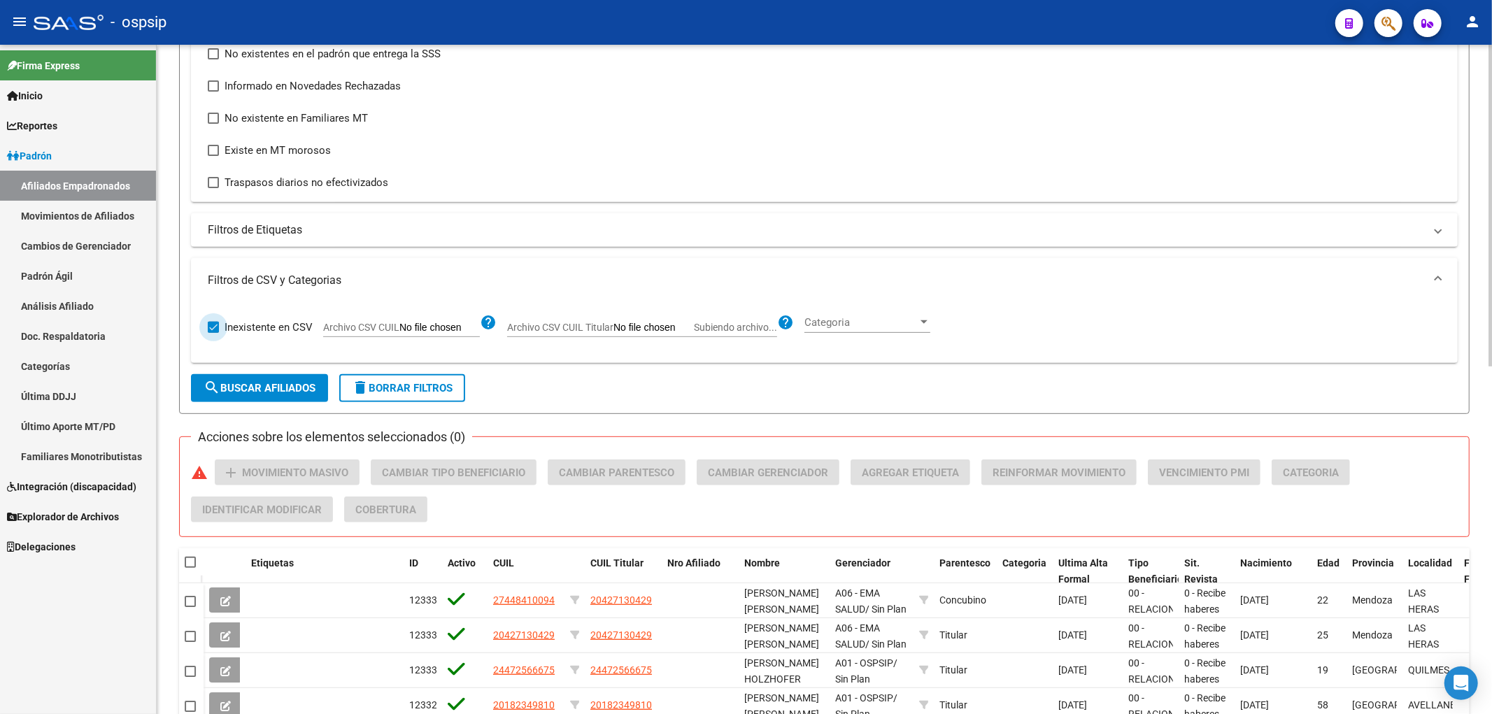
click at [234, 332] on span "Inexistente en CSV" at bounding box center [269, 327] width 88 height 17
click at [213, 333] on input "Inexistente en CSV" at bounding box center [213, 333] width 1 height 1
checkbox input "false"
click at [289, 388] on span "search Buscar Afiliados" at bounding box center [260, 388] width 112 height 13
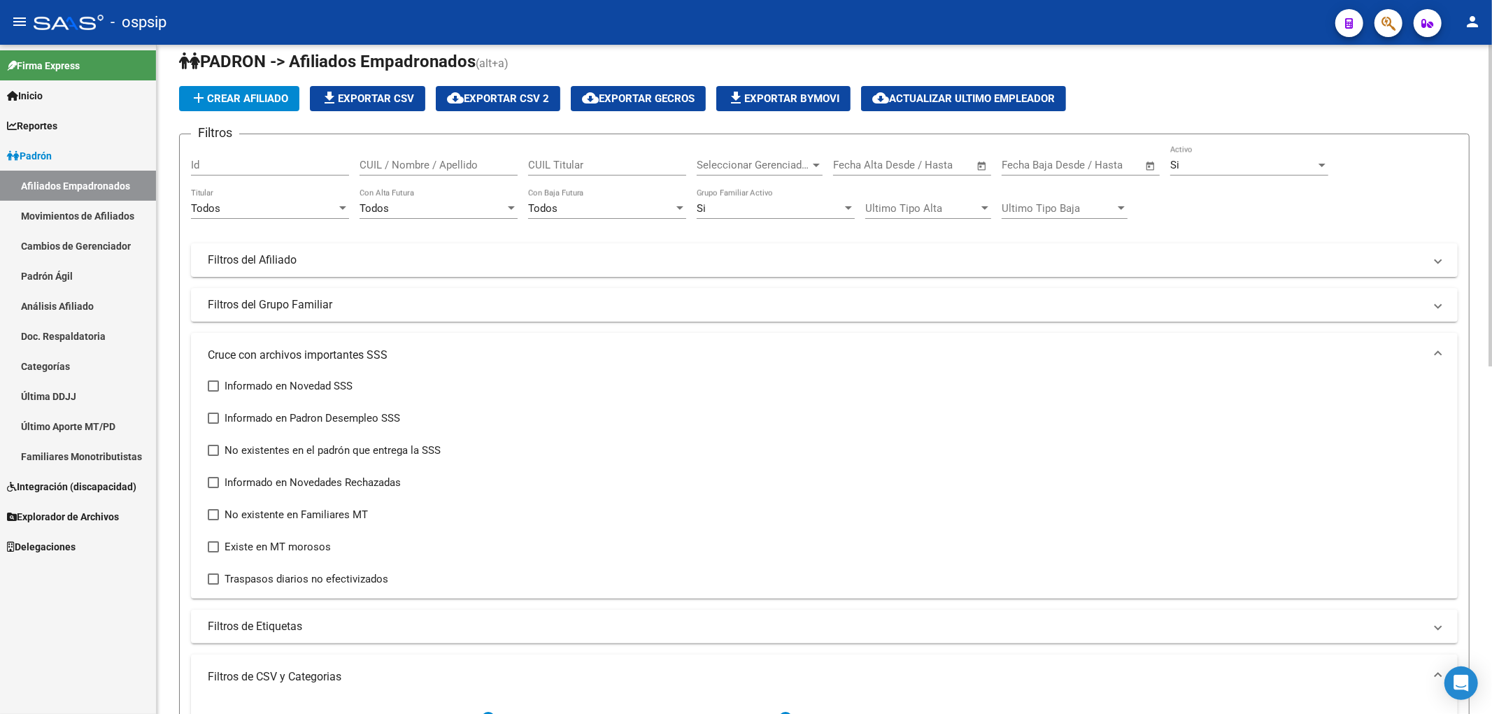
scroll to position [0, 0]
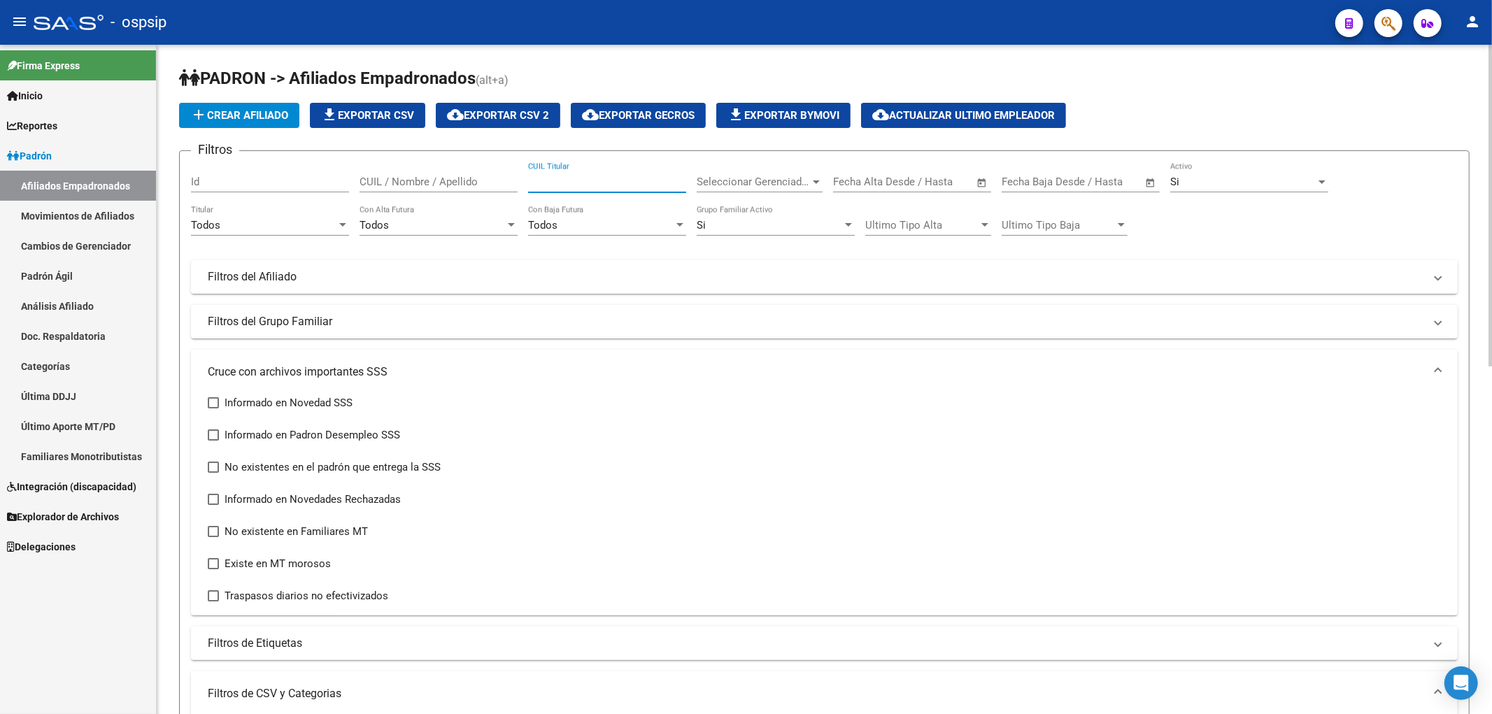
click at [627, 185] on input "CUIL Titular" at bounding box center [607, 182] width 158 height 13
click at [628, 218] on div "Todos Con Baja Futura" at bounding box center [607, 221] width 158 height 30
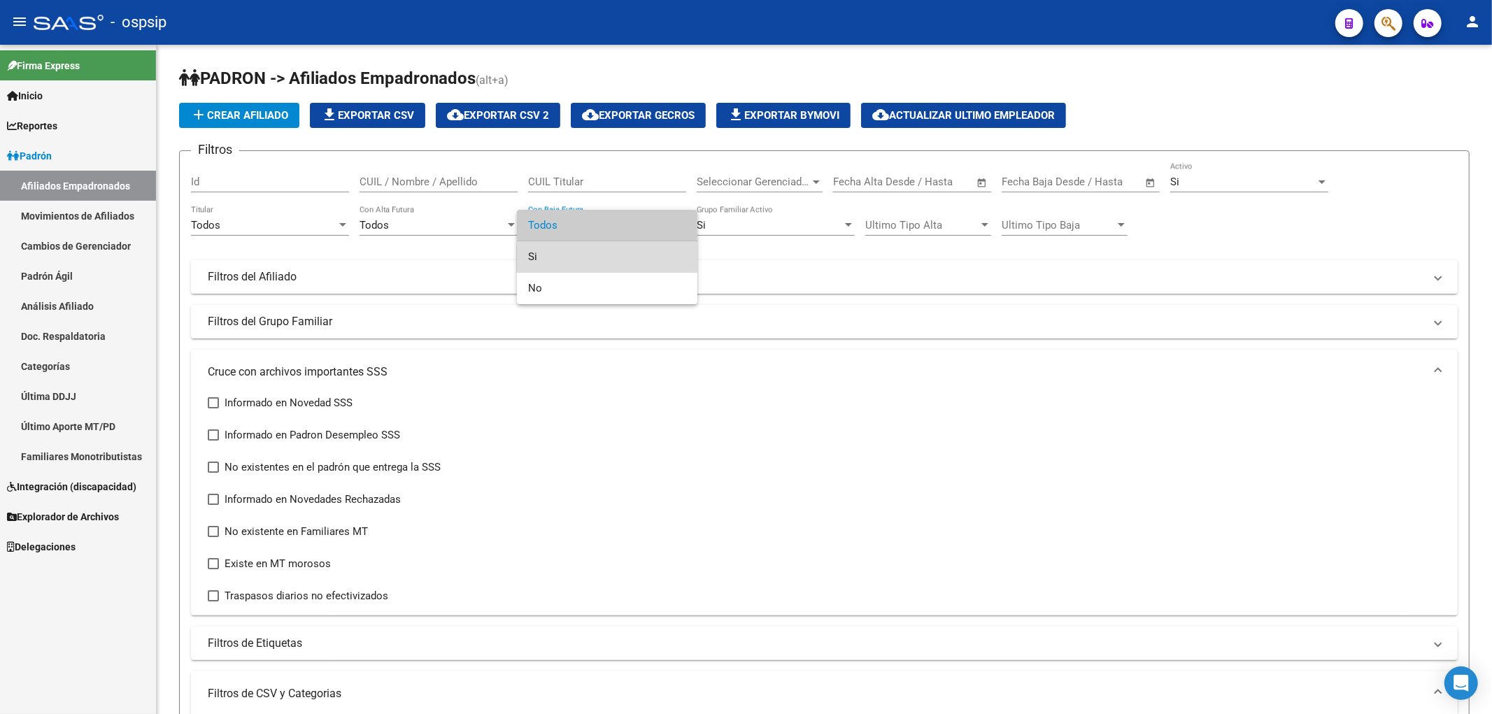
click at [630, 259] on span "Si" at bounding box center [607, 256] width 158 height 31
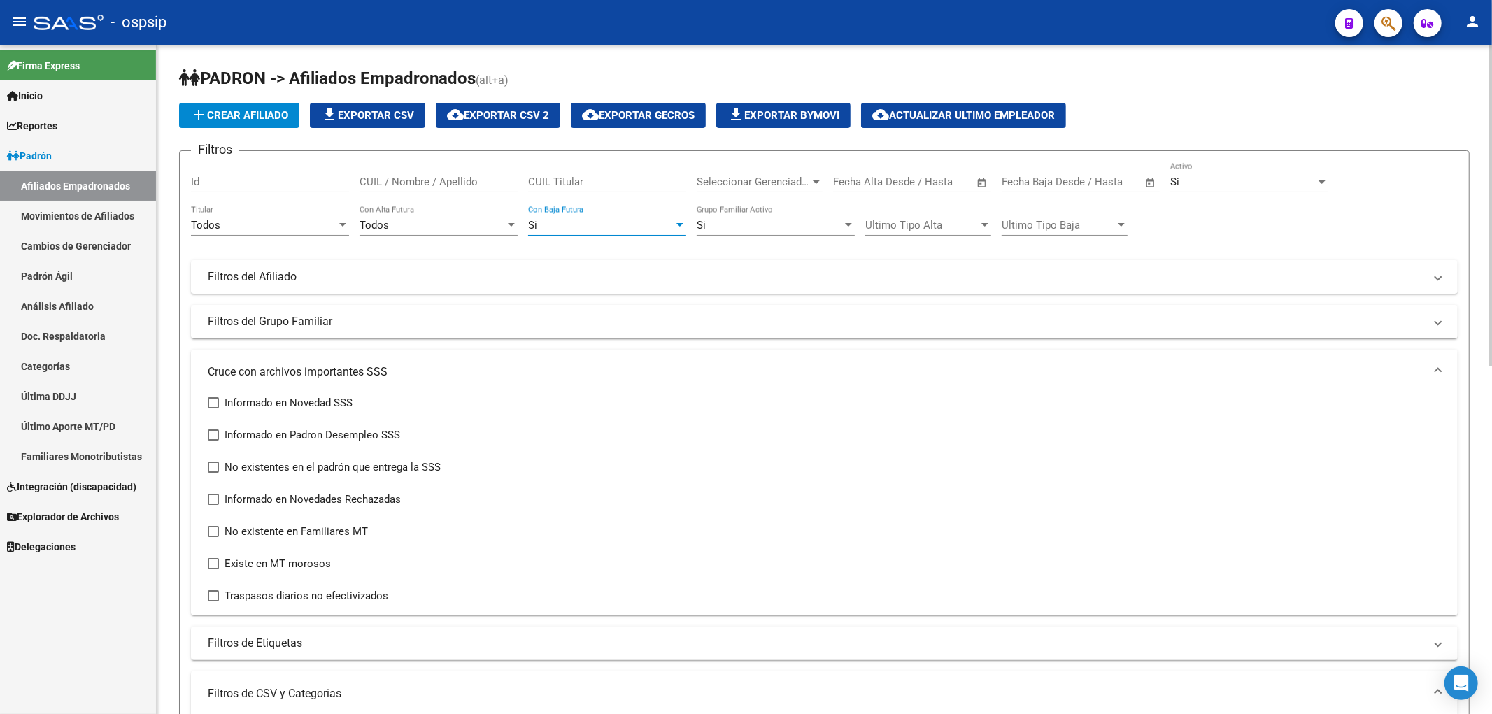
click at [637, 229] on div "Si" at bounding box center [601, 225] width 146 height 13
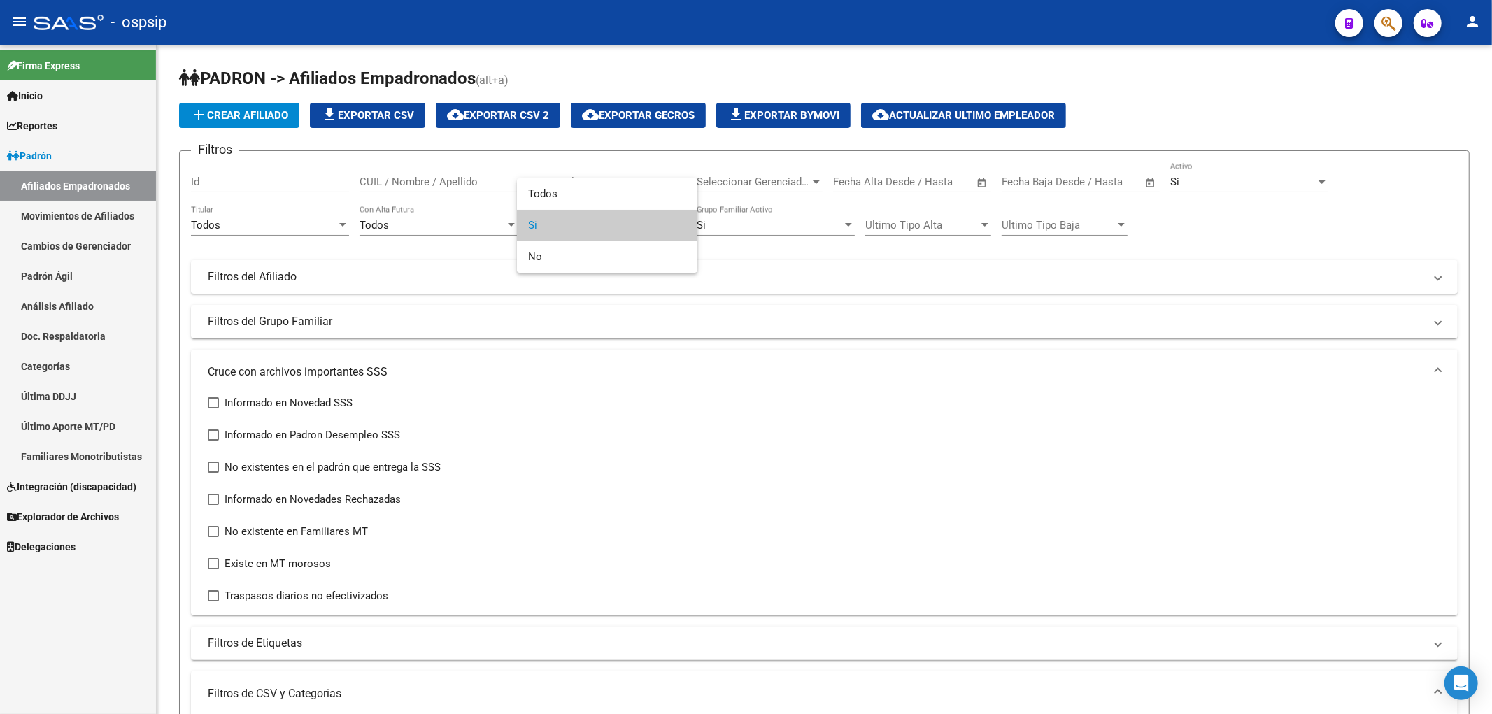
click at [642, 232] on span "Si" at bounding box center [607, 225] width 158 height 31
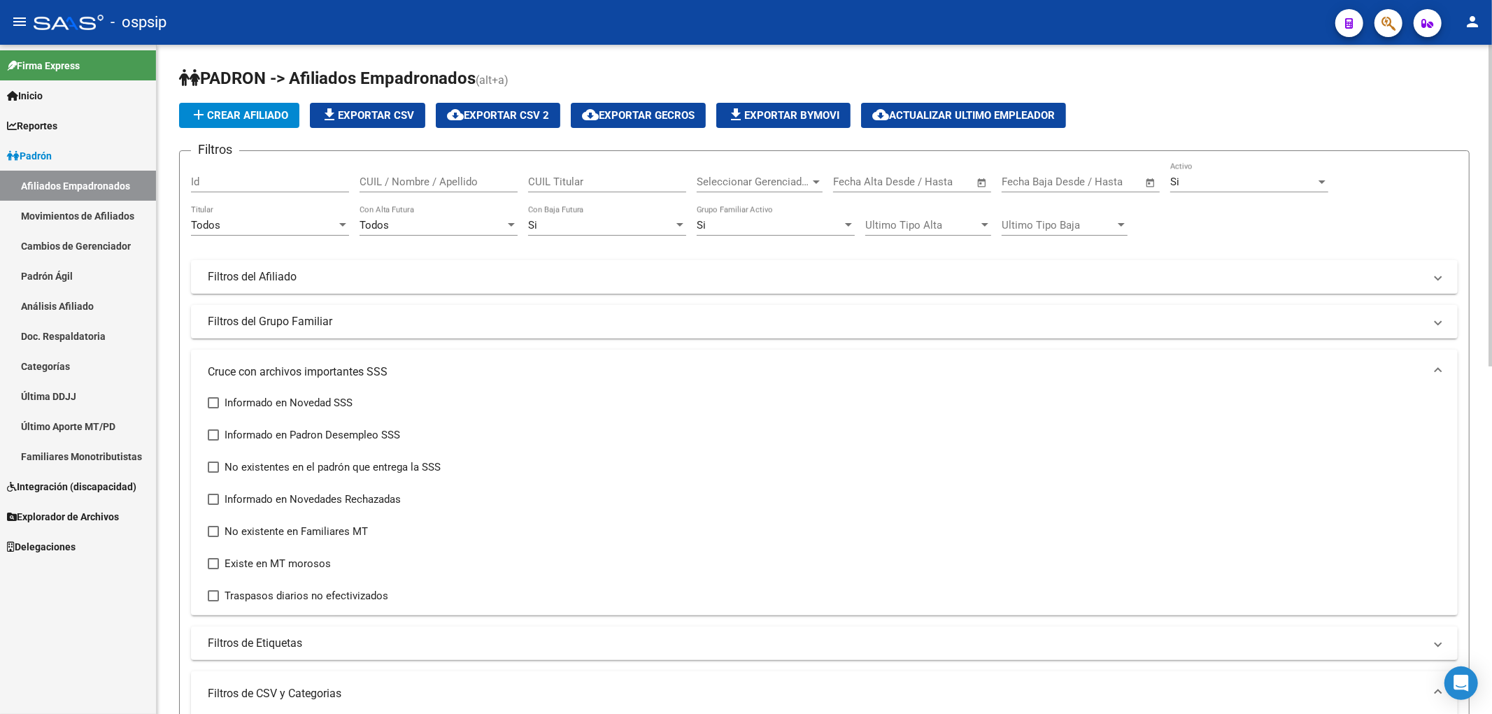
click at [644, 232] on div "Si Con Baja Futura" at bounding box center [607, 221] width 158 height 30
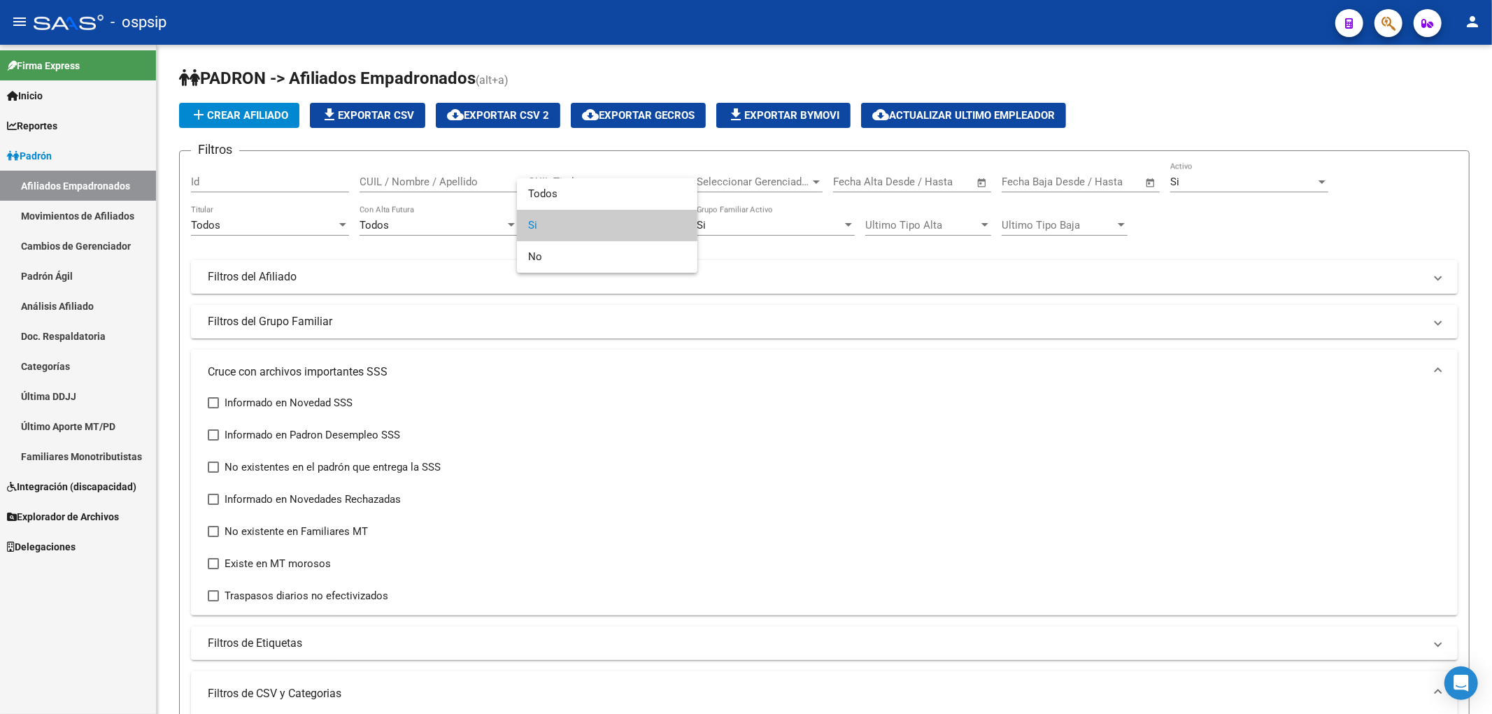
click at [632, 225] on span "Si" at bounding box center [607, 225] width 158 height 31
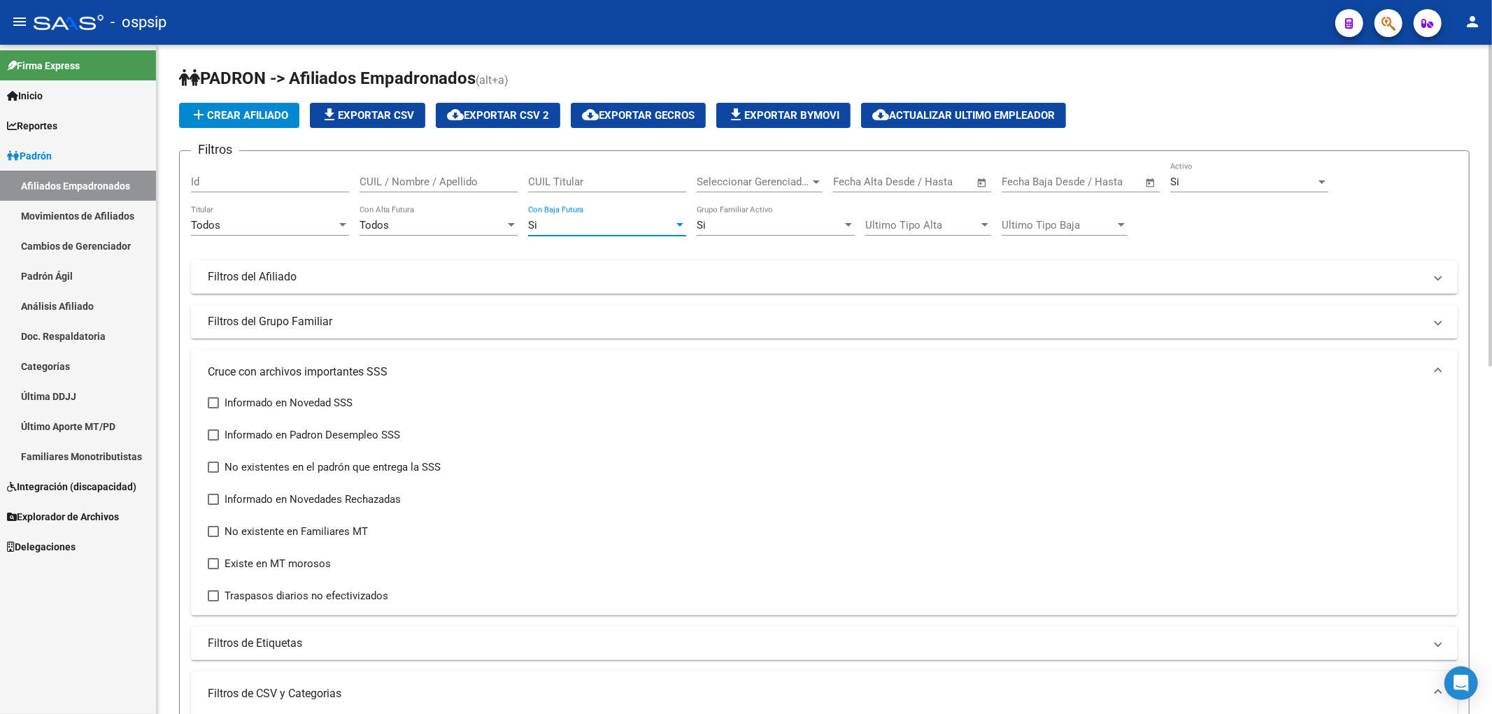
click at [751, 227] on div "Si" at bounding box center [770, 225] width 146 height 13
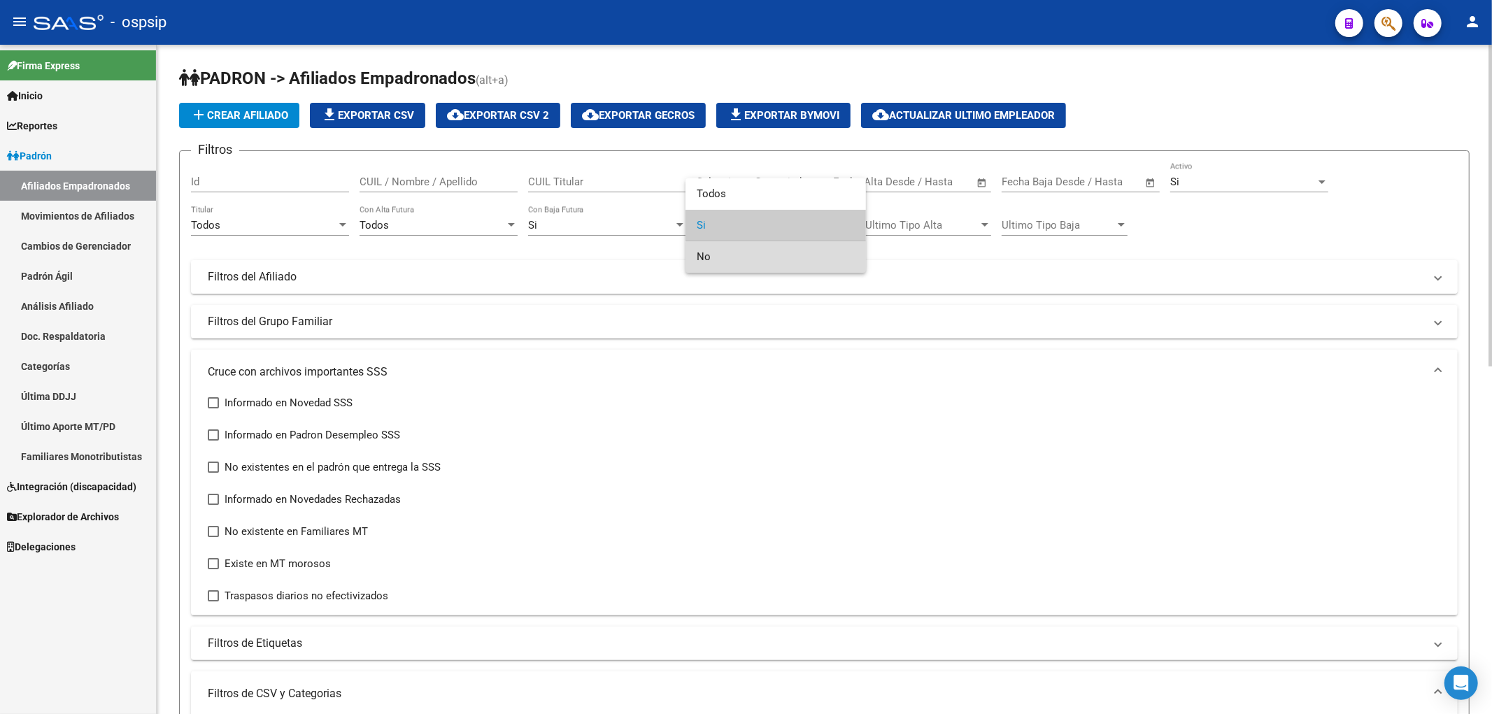
click at [751, 262] on span "No" at bounding box center [776, 256] width 158 height 31
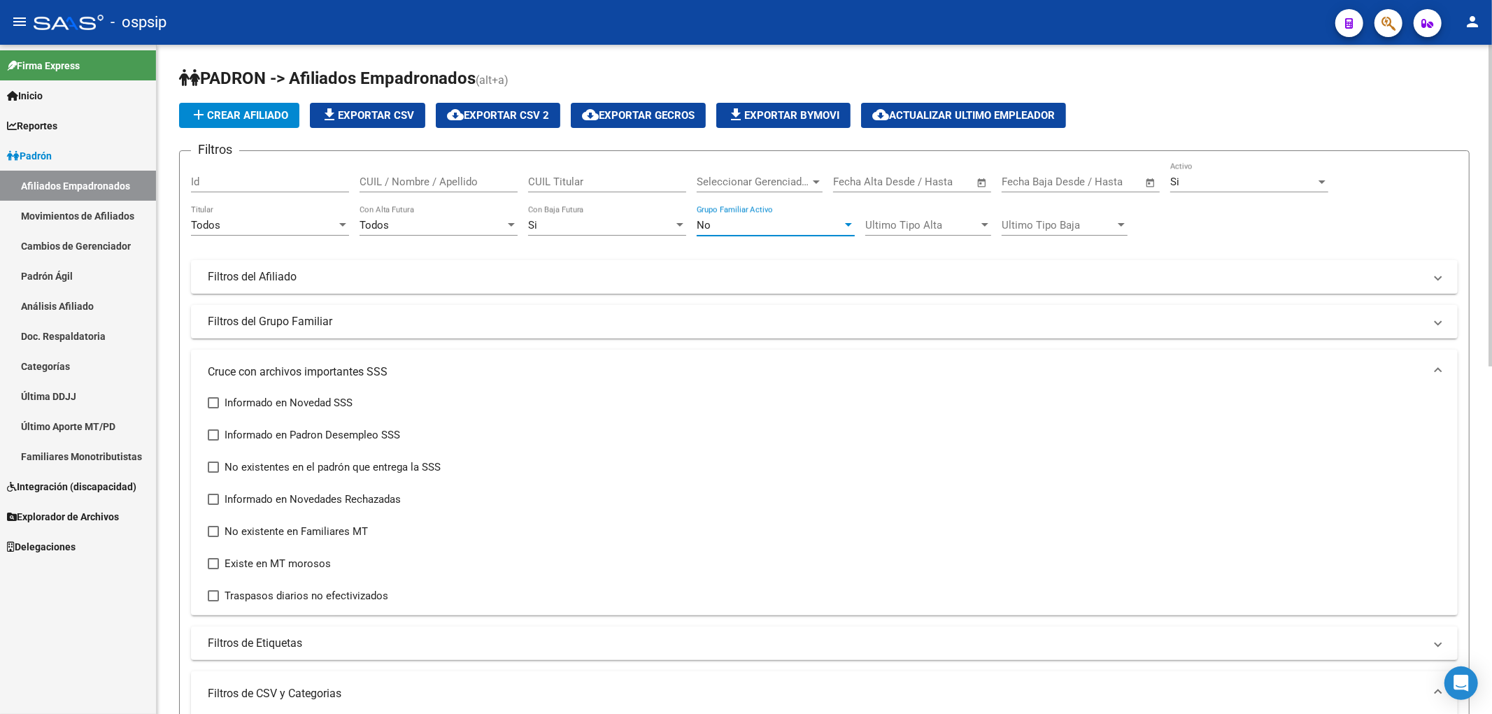
click at [267, 229] on div "Todos" at bounding box center [264, 225] width 146 height 13
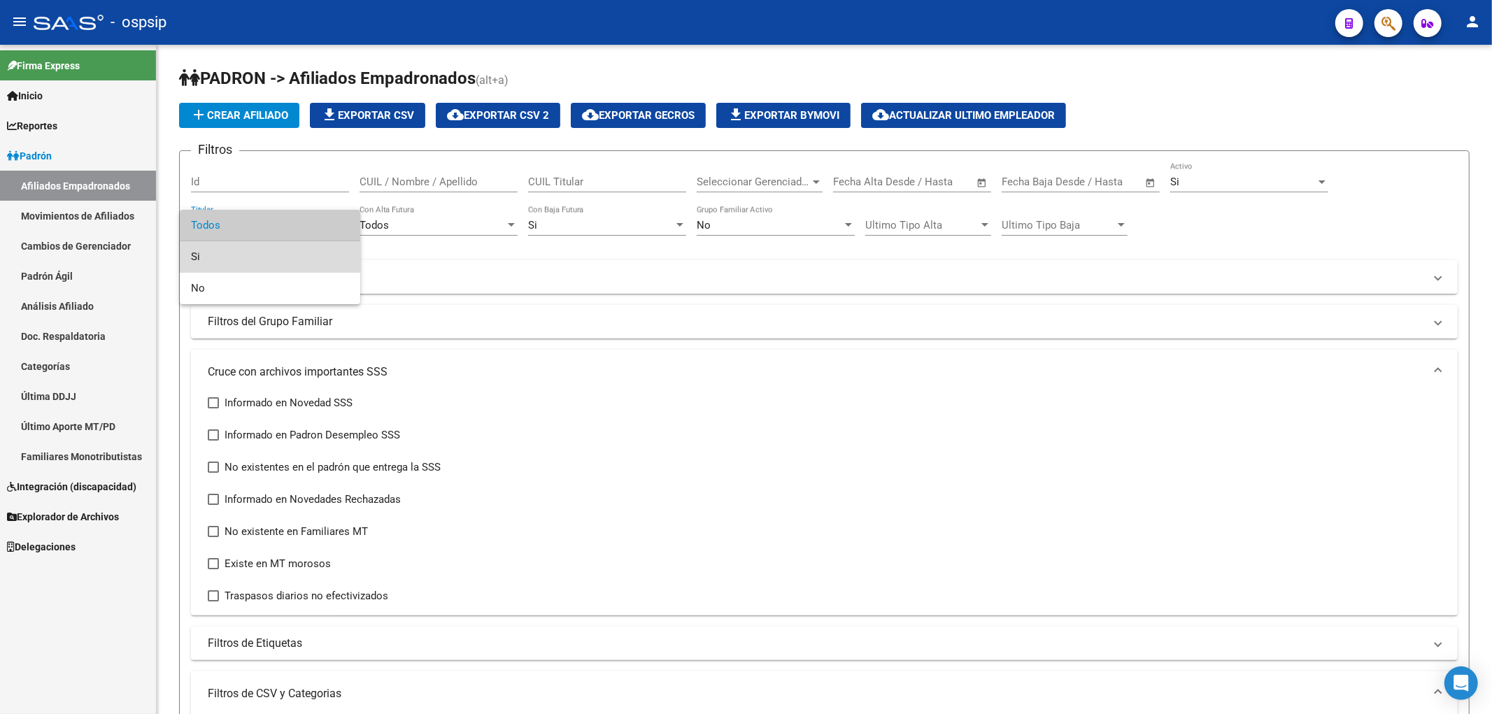
click at [277, 254] on span "Si" at bounding box center [270, 256] width 158 height 31
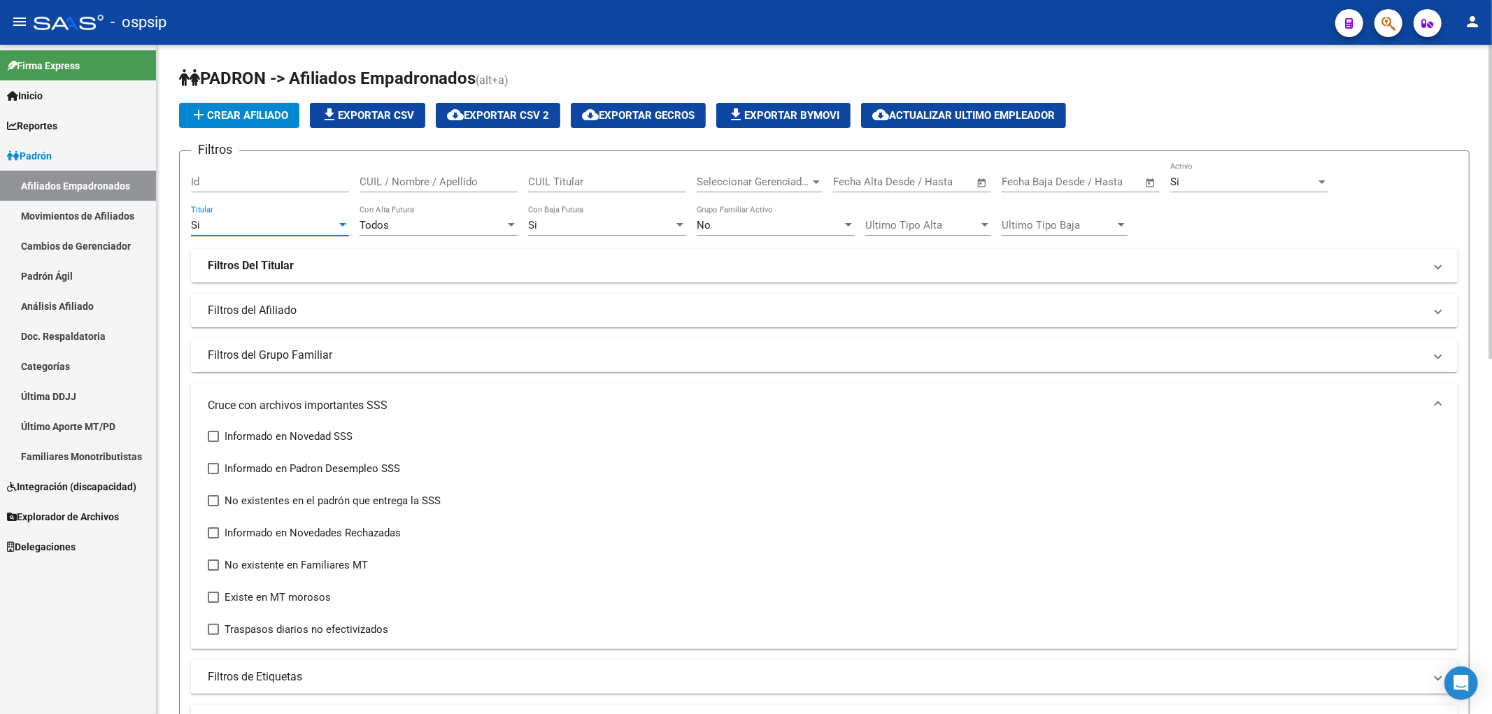
click at [467, 234] on div "Todos Con Alta Futura" at bounding box center [439, 221] width 158 height 30
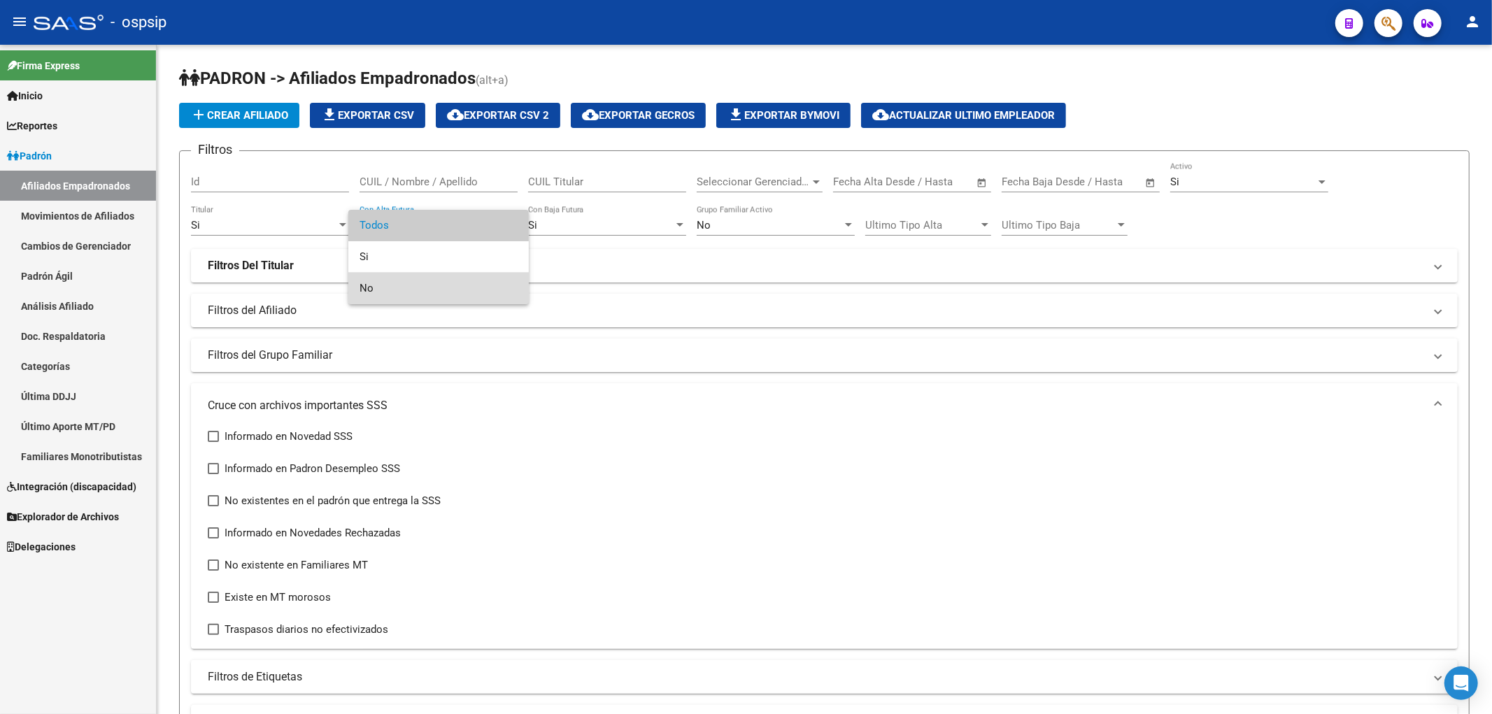
click at [452, 285] on span "No" at bounding box center [439, 288] width 158 height 31
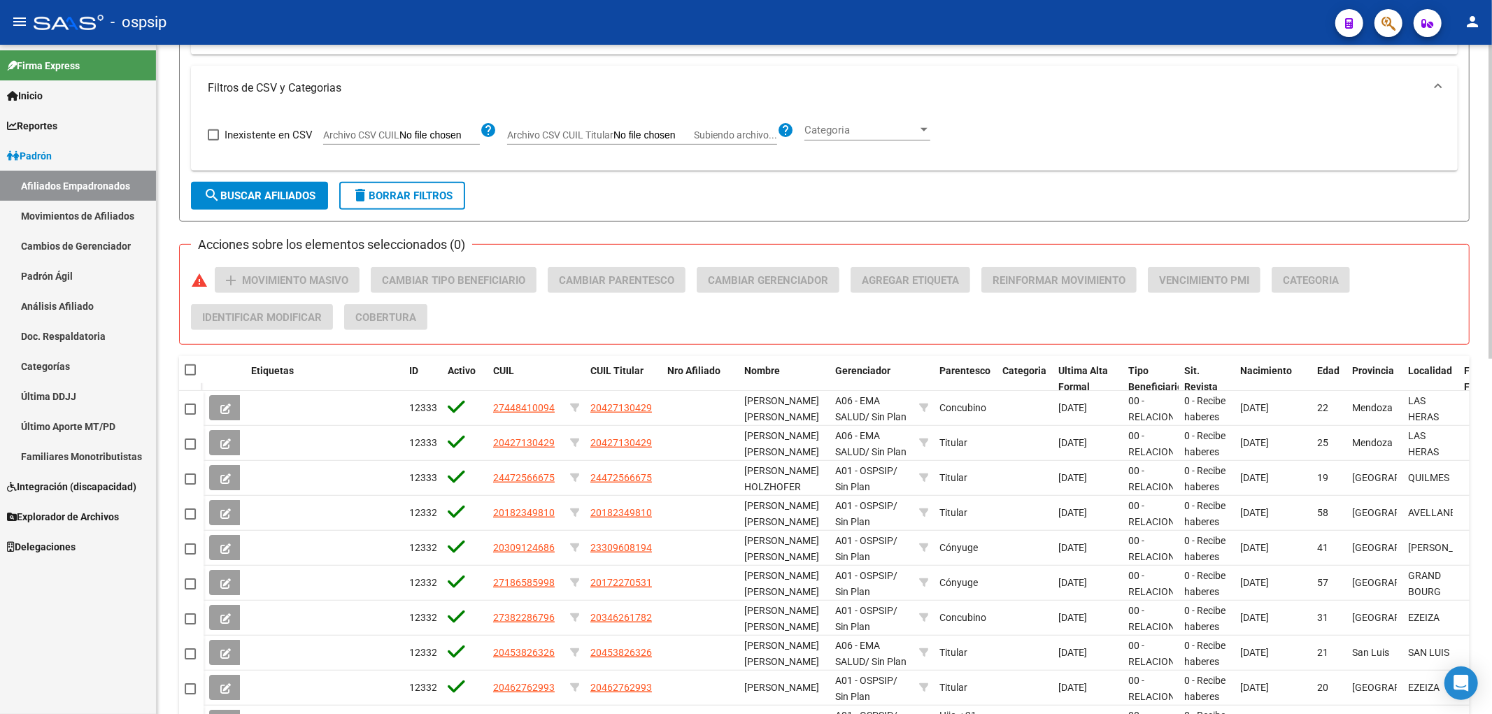
scroll to position [369, 0]
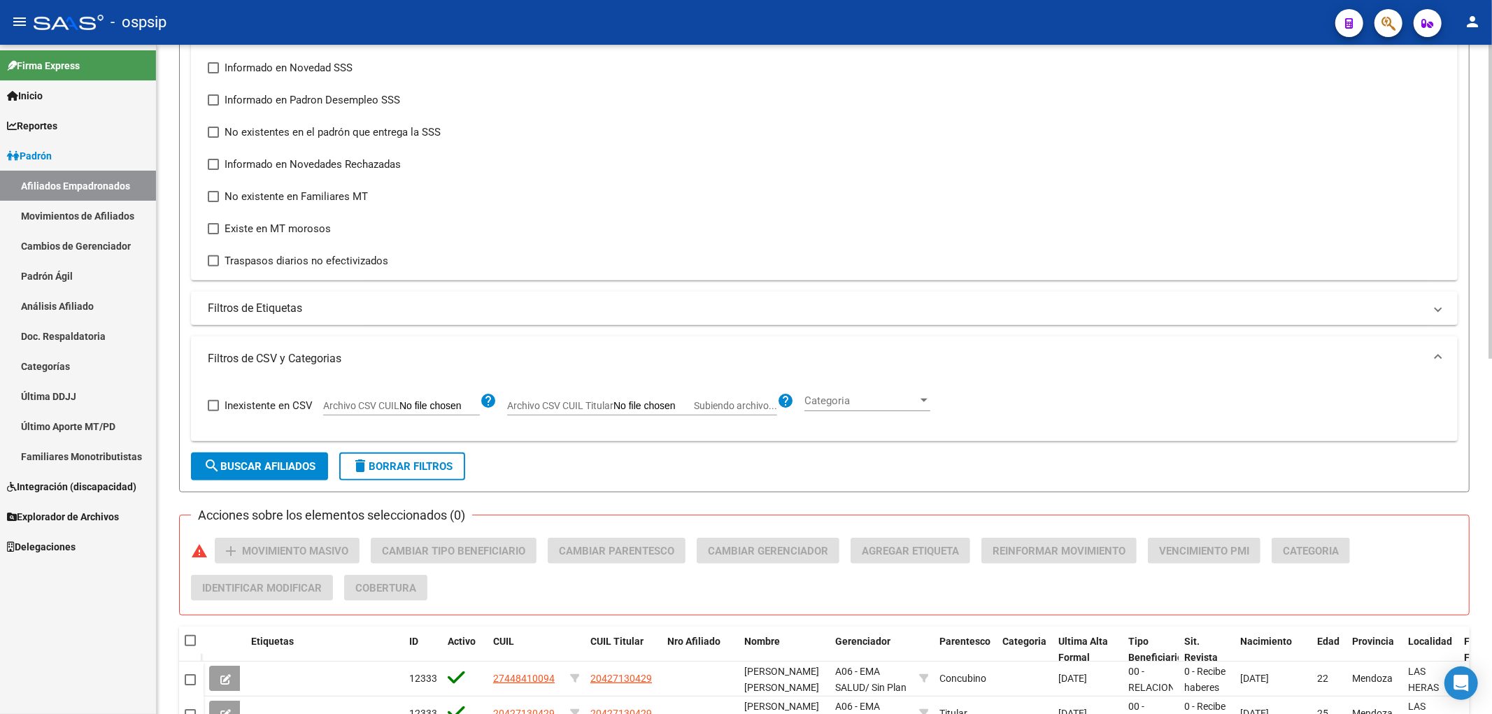
click at [620, 404] on input "Archivo CSV CUIL Titular Subiendo archivo..." at bounding box center [654, 406] width 80 height 13
type input "C:\fakepath\bajas.csv"
click at [299, 460] on span "search Buscar Afiliados" at bounding box center [260, 466] width 112 height 13
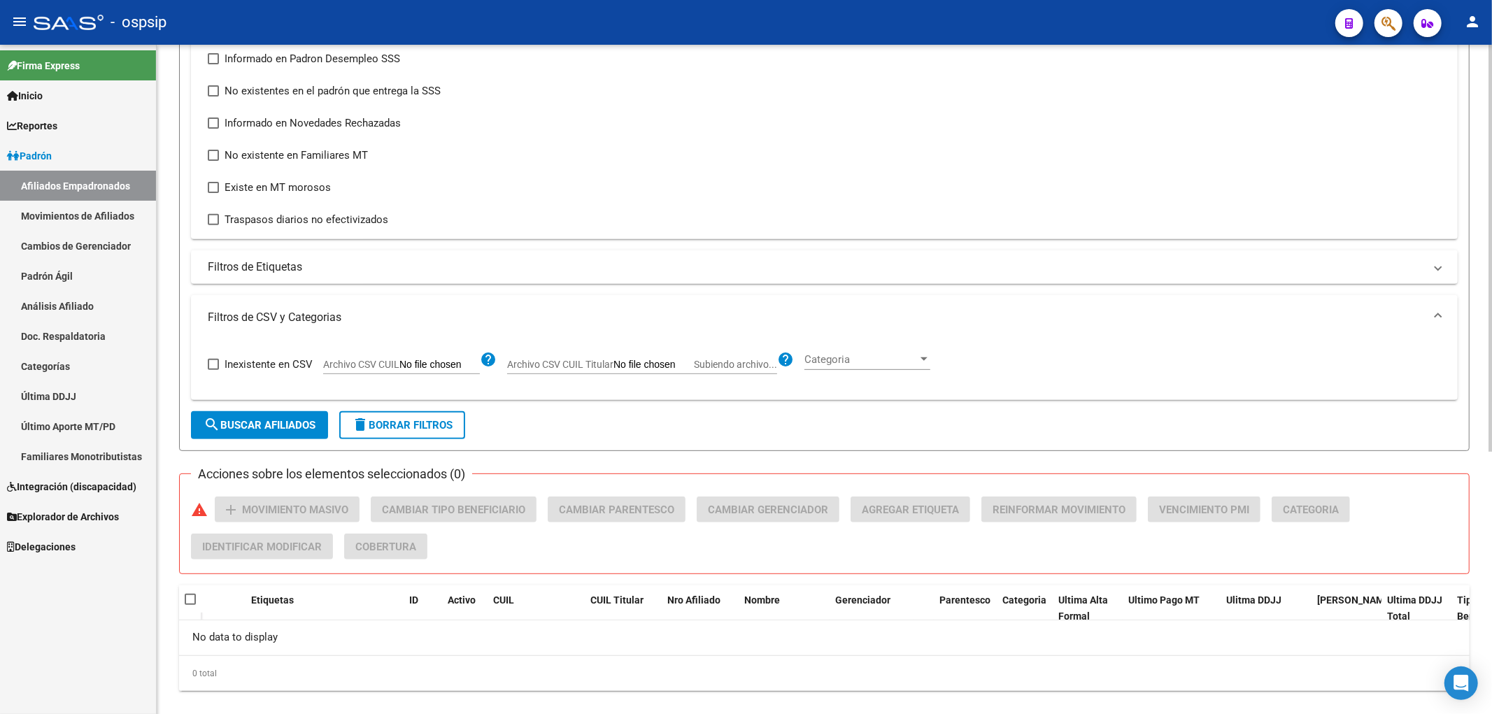
scroll to position [431, 0]
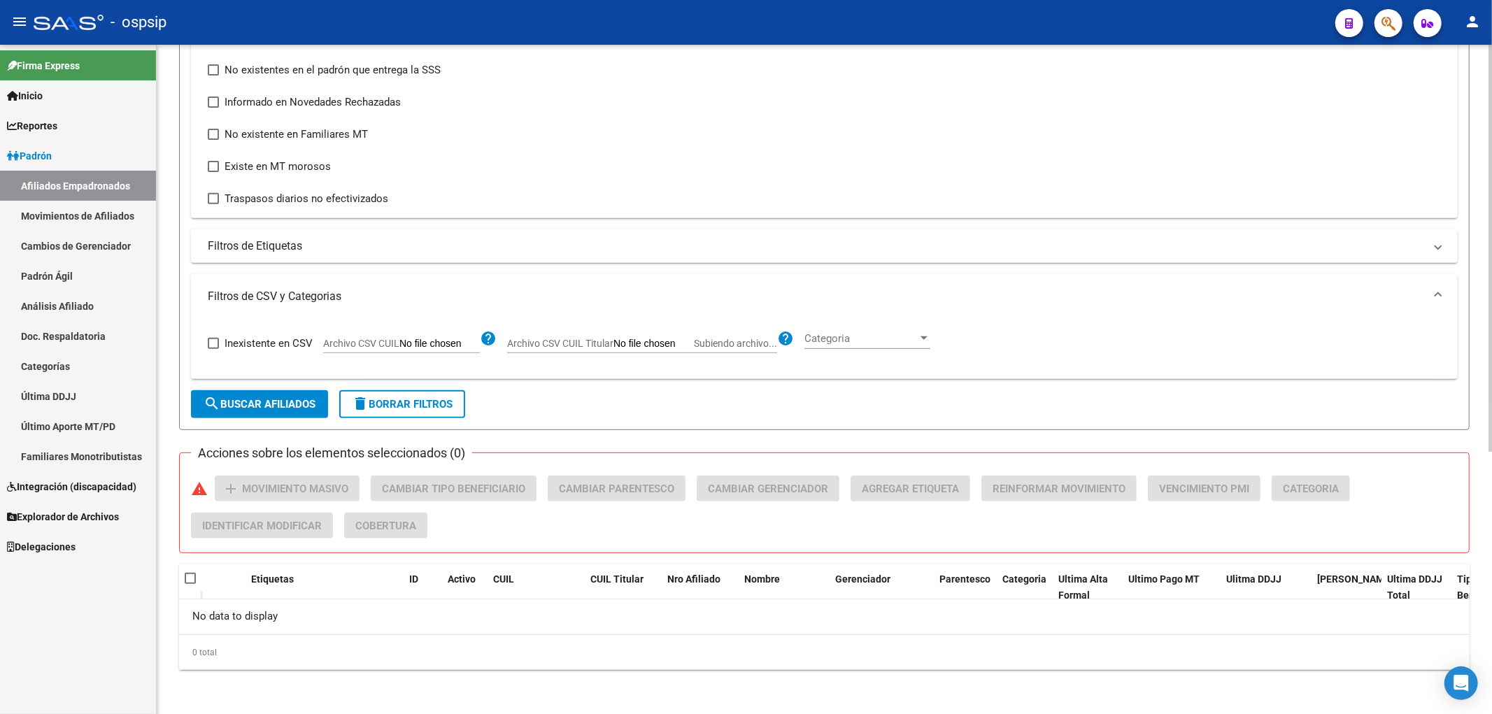
click at [418, 414] on button "delete Borrar Filtros" at bounding box center [402, 404] width 126 height 28
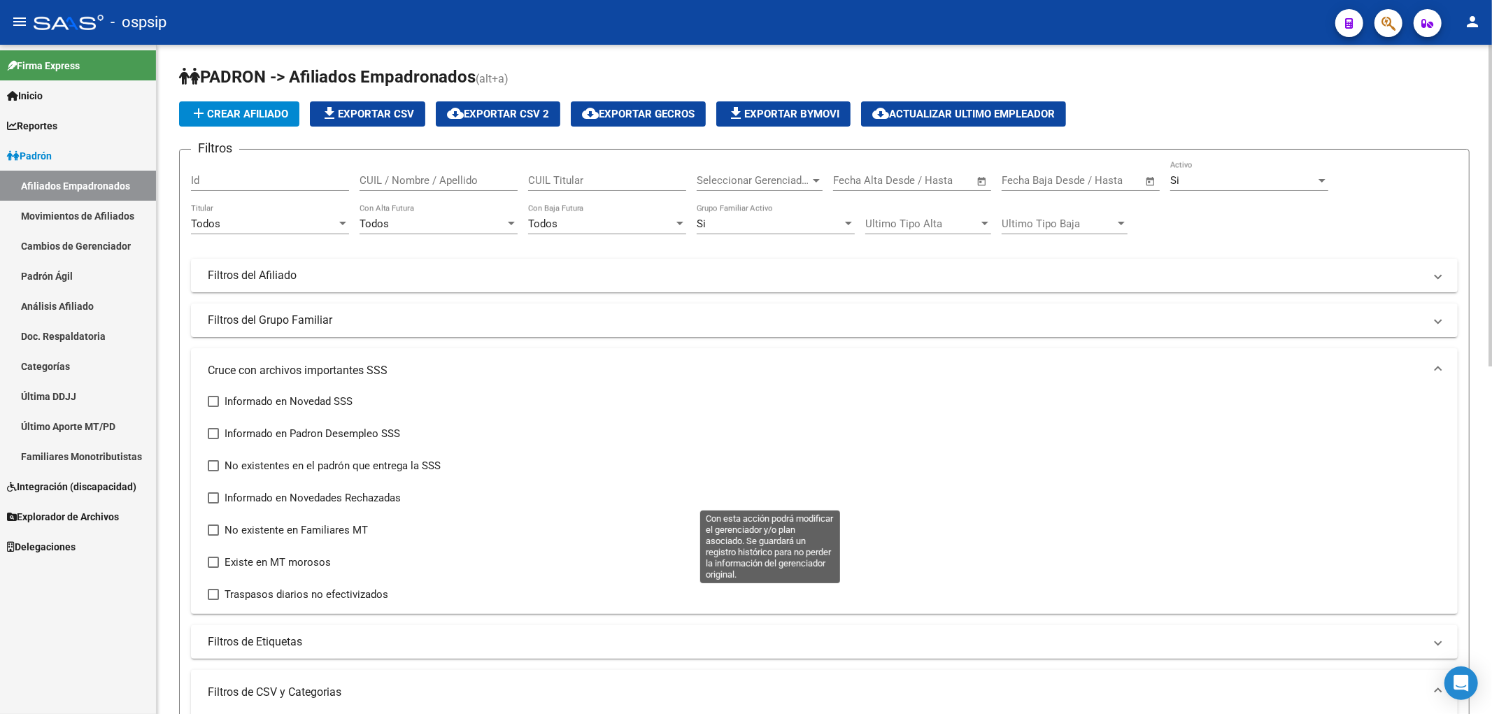
scroll to position [0, 0]
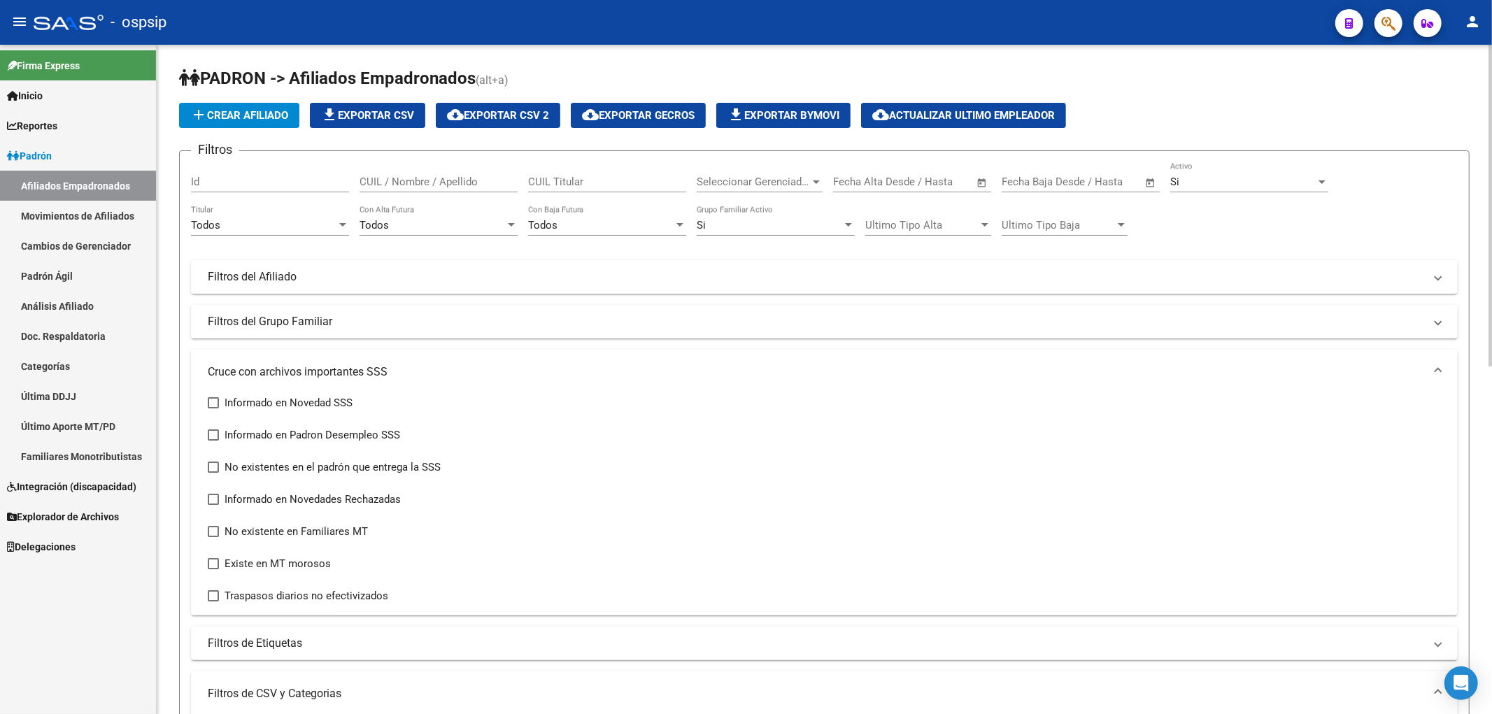
click at [606, 222] on div "Todos" at bounding box center [601, 225] width 146 height 13
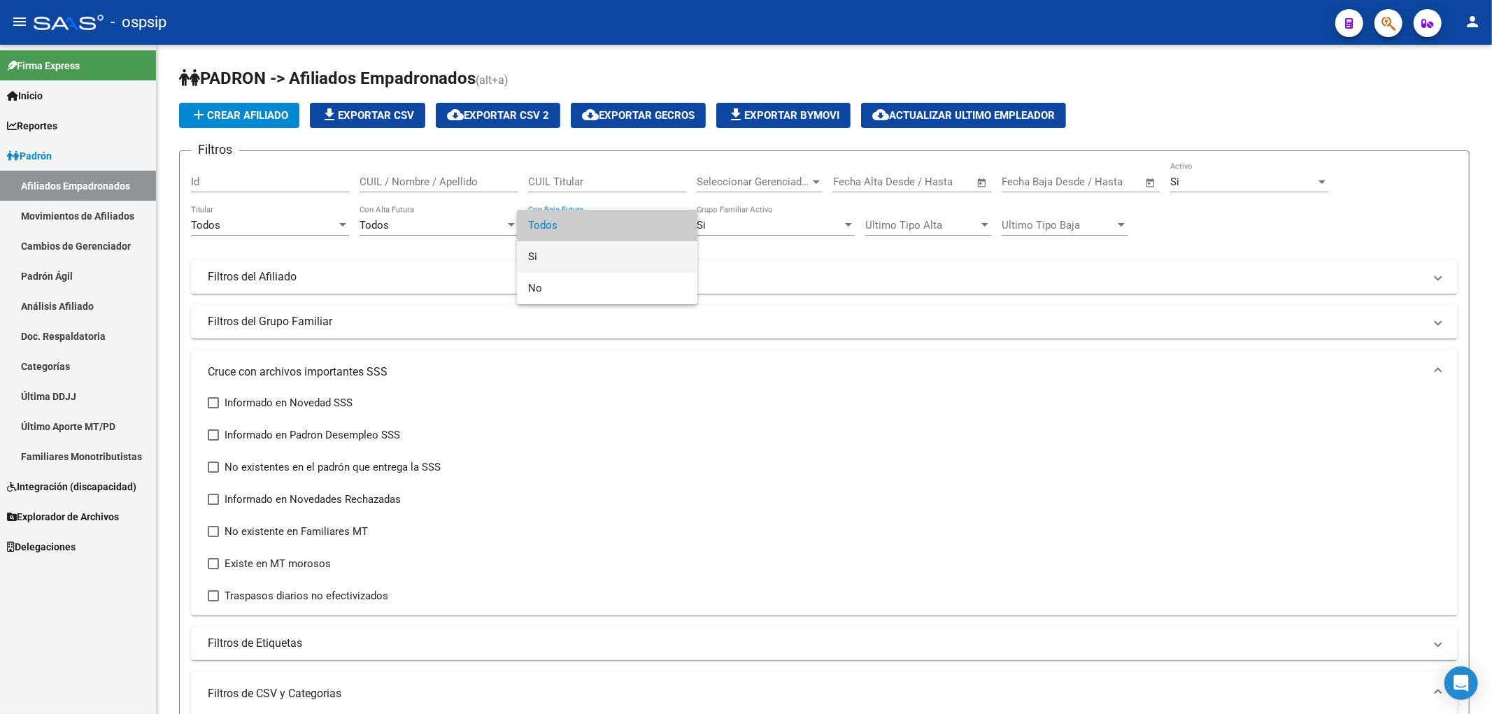
click at [607, 247] on span "Si" at bounding box center [607, 256] width 158 height 31
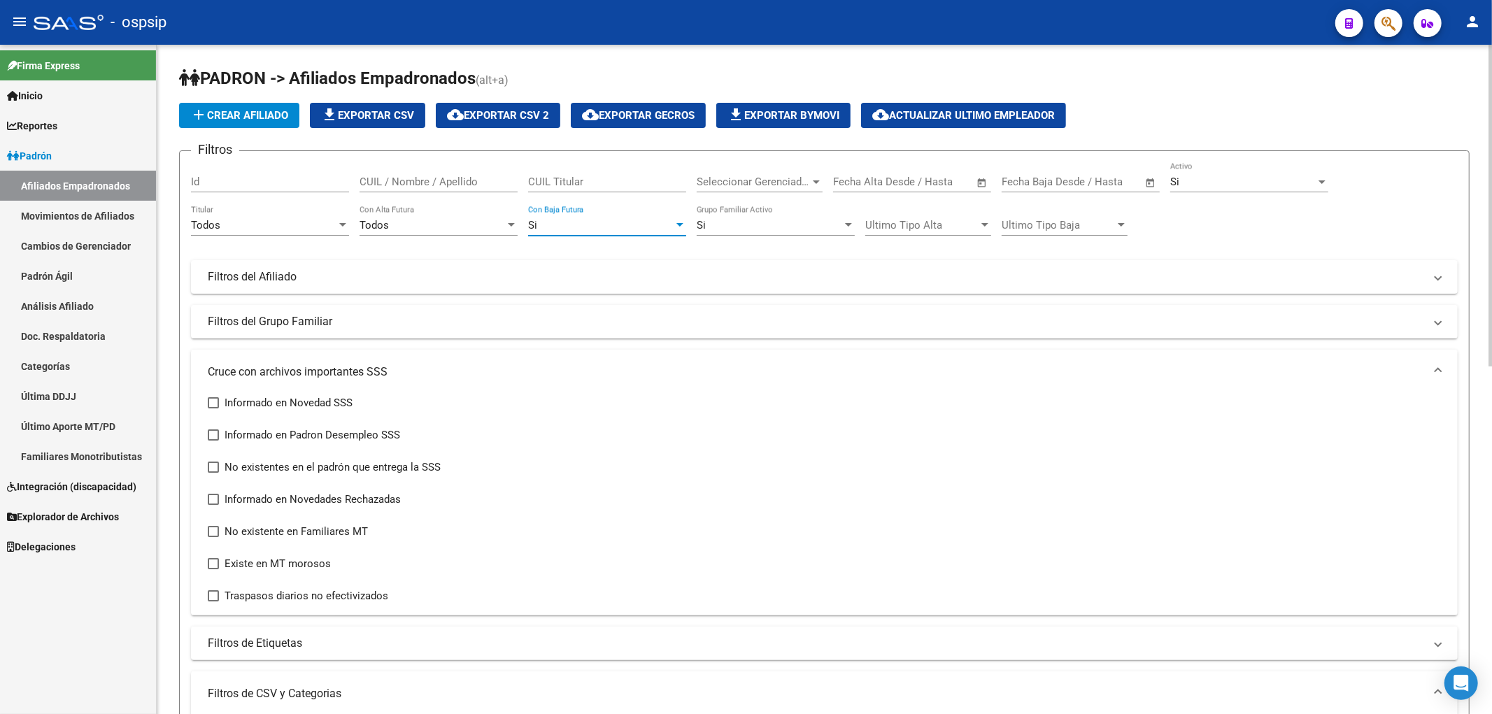
click at [612, 225] on div "Si" at bounding box center [601, 225] width 146 height 13
click at [612, 225] on span "Si" at bounding box center [607, 225] width 158 height 31
click at [749, 218] on div "Si Grupo Familiar Activo" at bounding box center [776, 221] width 158 height 30
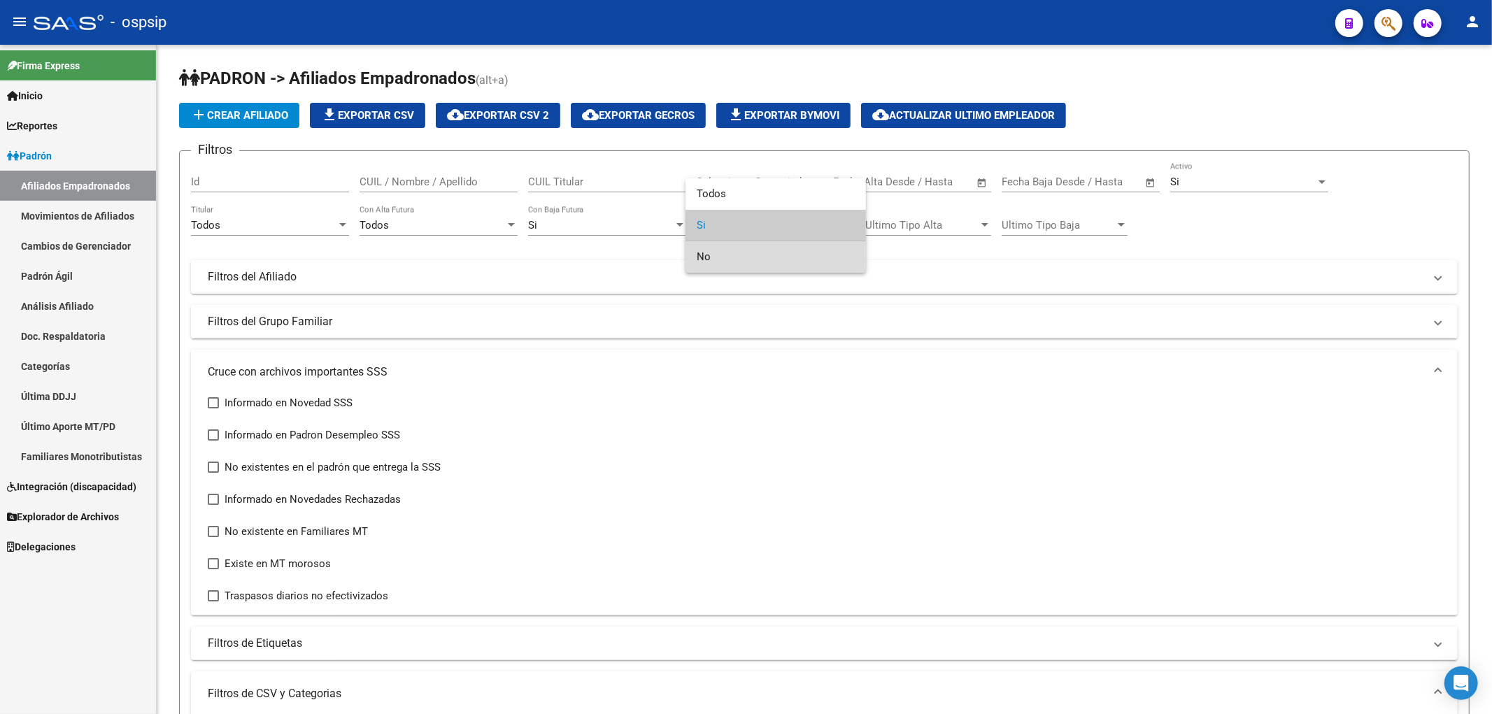
click at [749, 249] on span "No" at bounding box center [776, 256] width 158 height 31
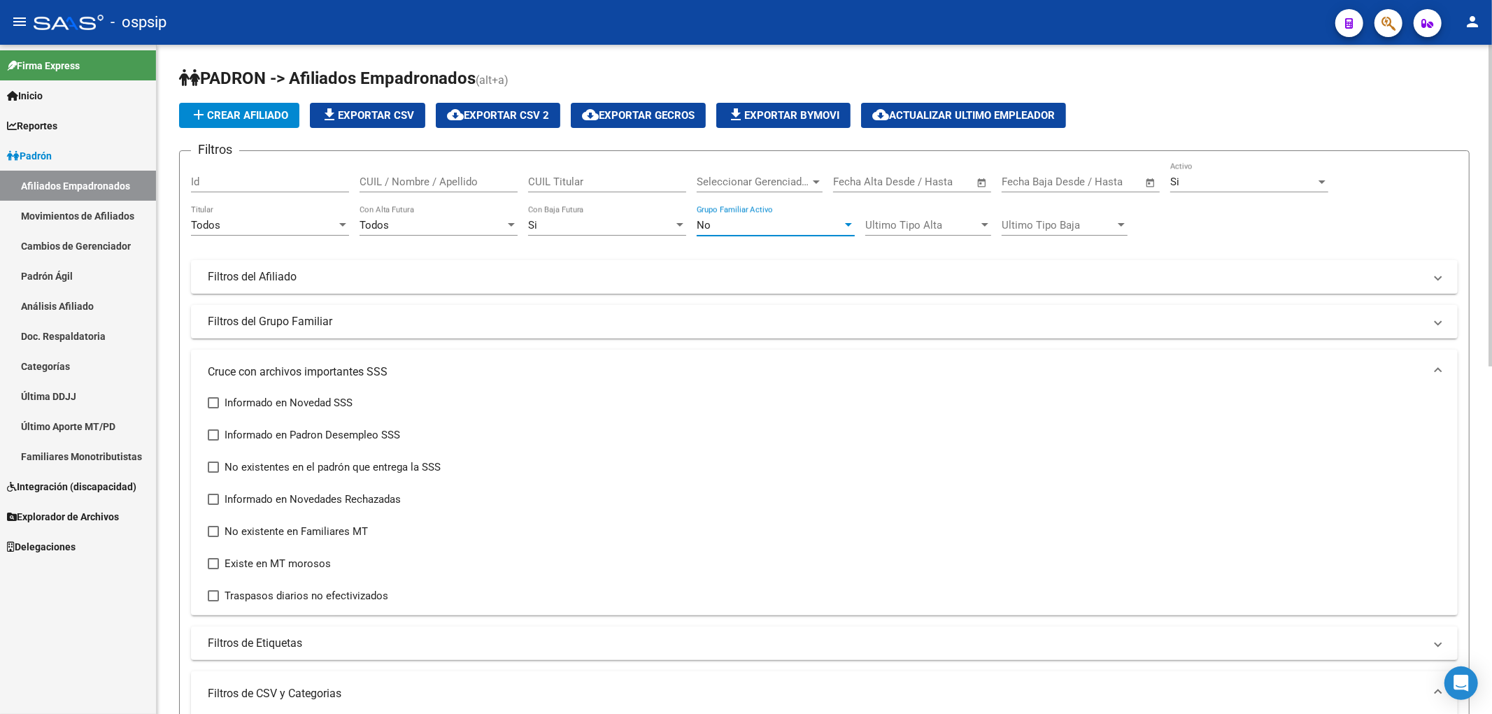
click at [749, 229] on div "No" at bounding box center [770, 225] width 146 height 13
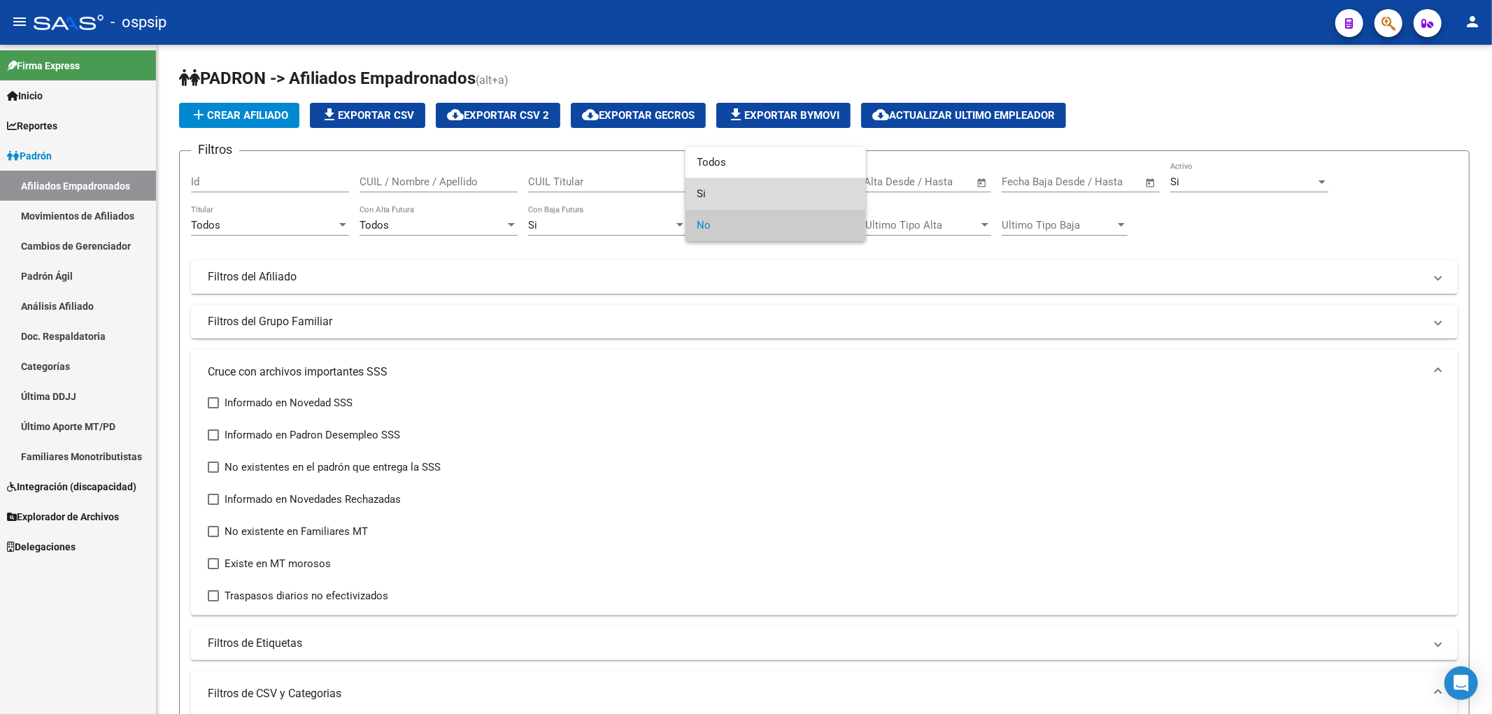
click at [733, 190] on span "Si" at bounding box center [776, 193] width 158 height 31
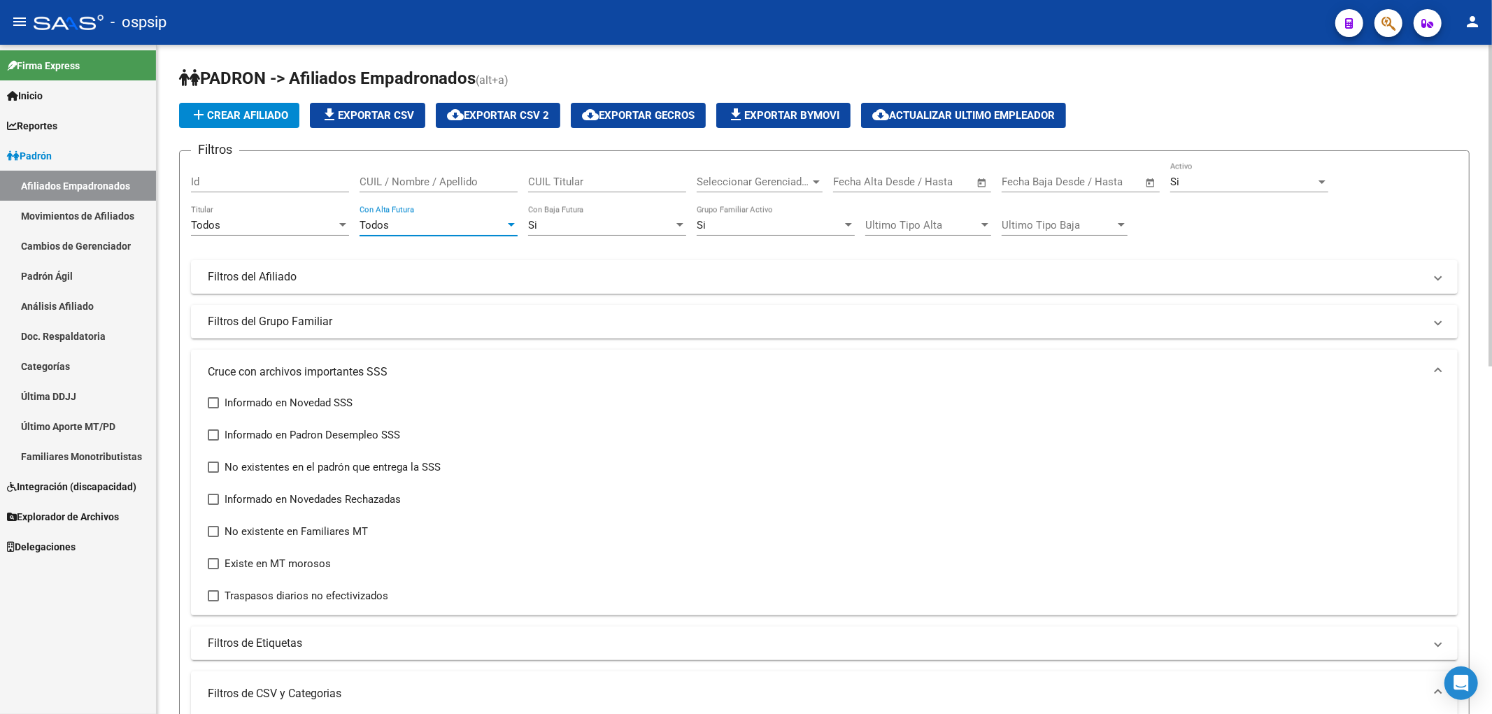
click at [434, 222] on div "Todos" at bounding box center [433, 225] width 146 height 13
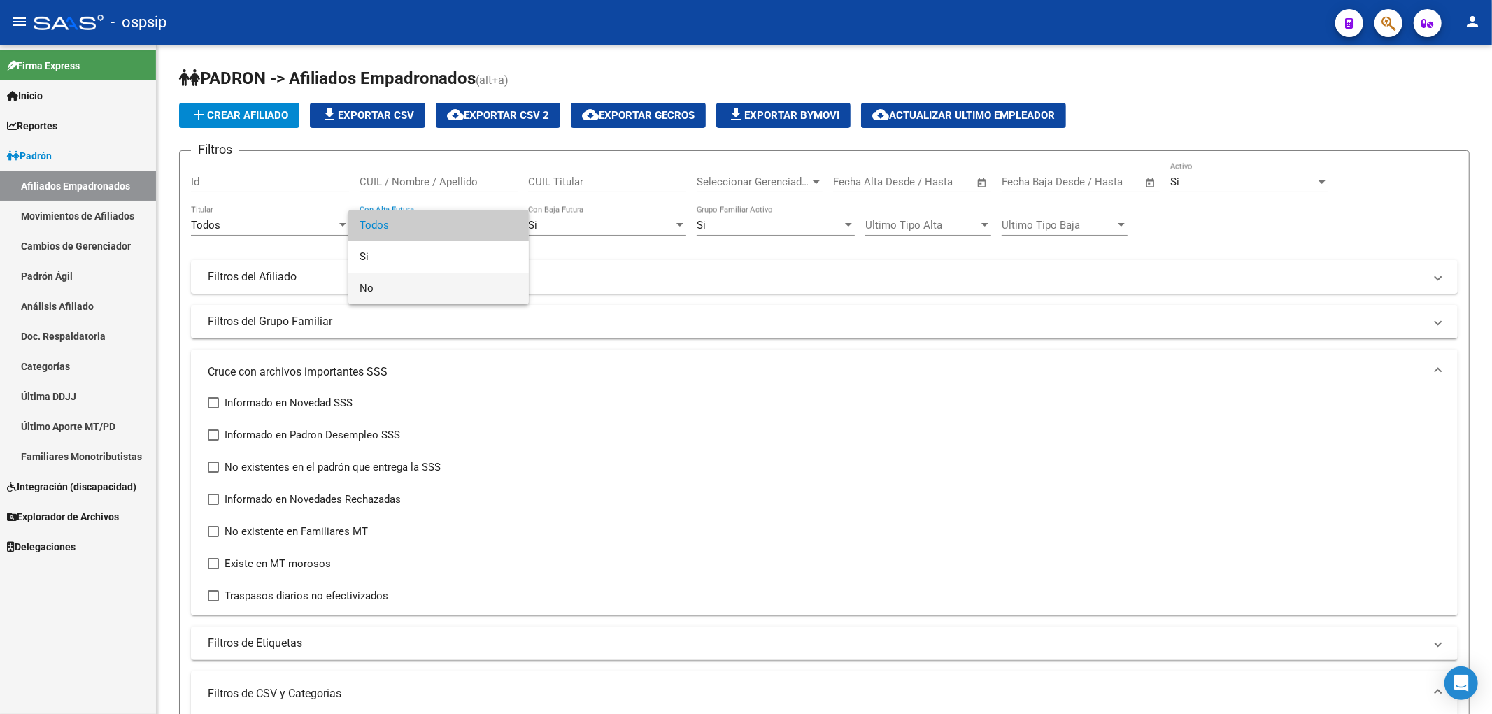
click at [441, 283] on span "No" at bounding box center [439, 288] width 158 height 31
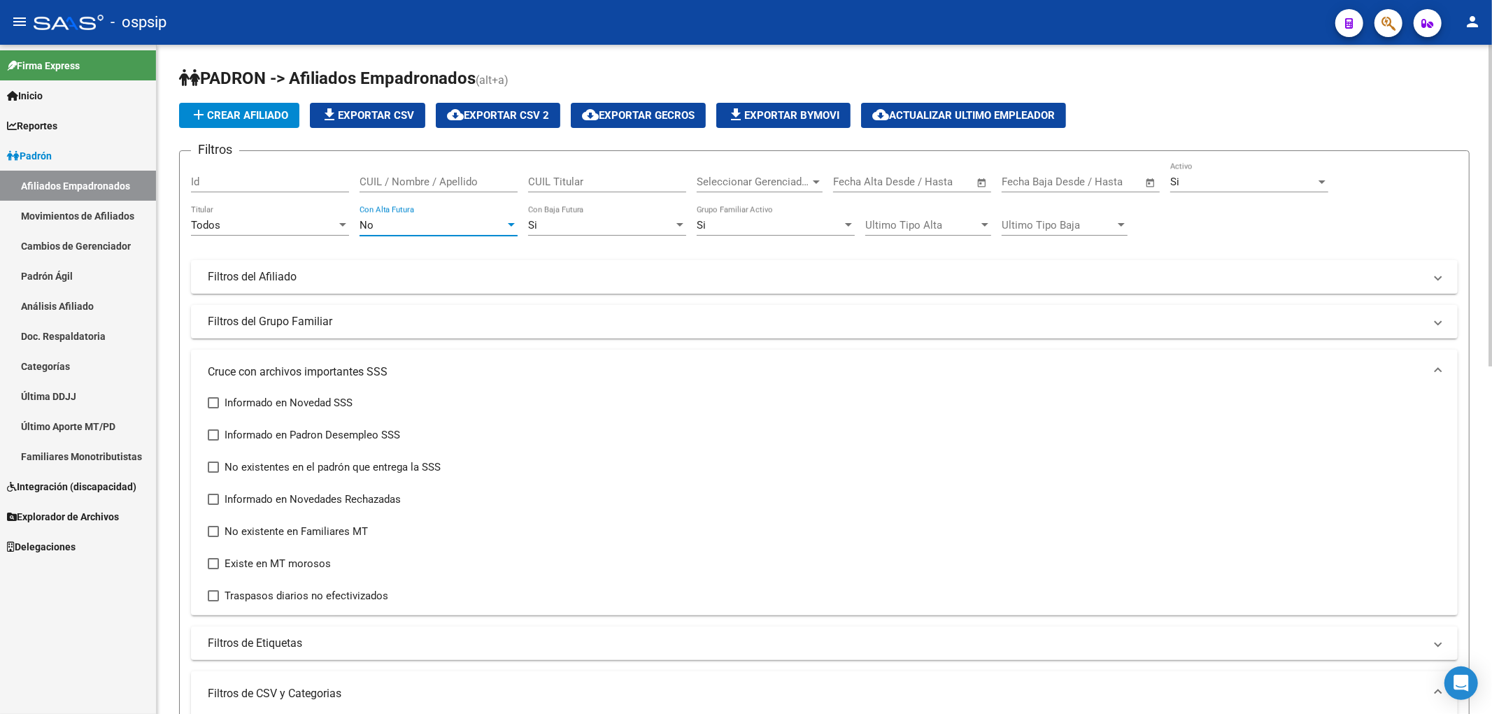
click at [264, 229] on div "Todos" at bounding box center [264, 225] width 146 height 13
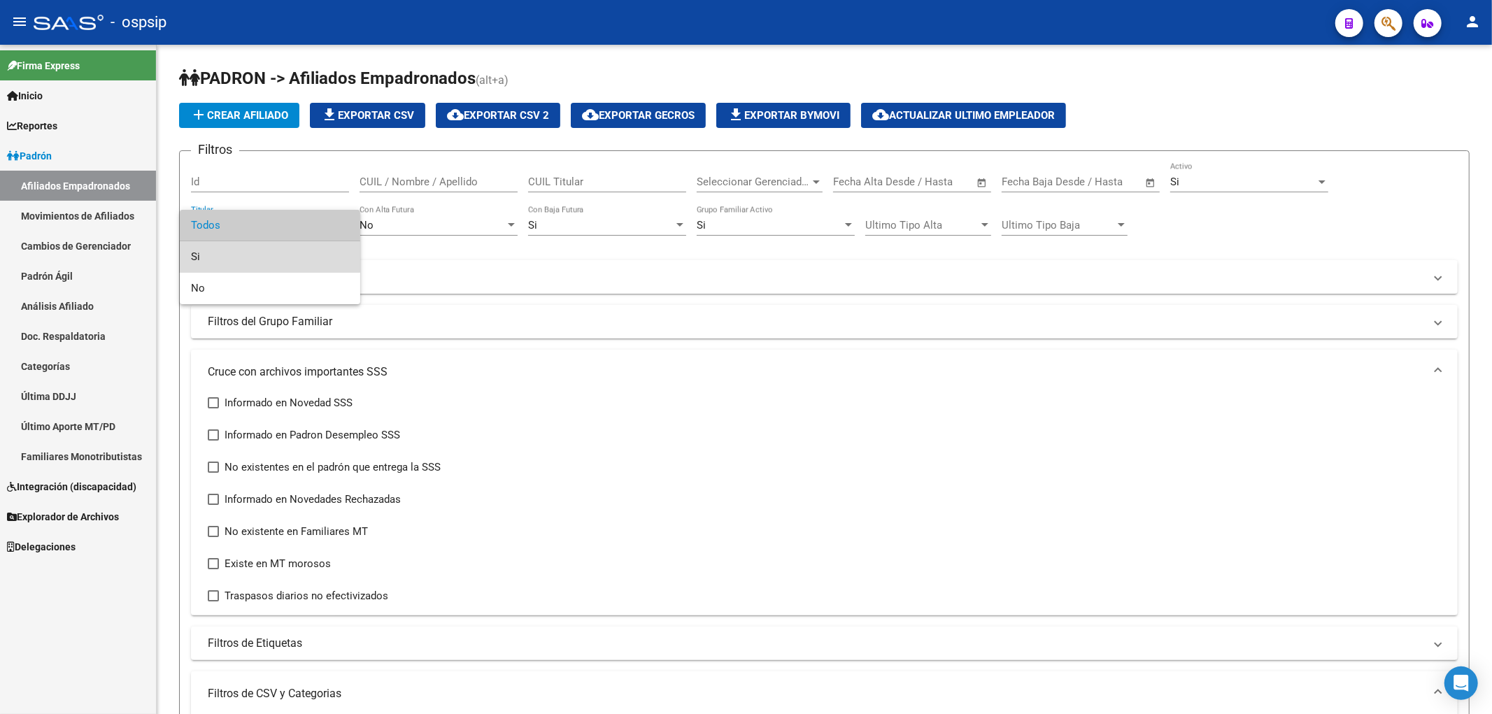
click at [264, 242] on span "Si" at bounding box center [270, 256] width 158 height 31
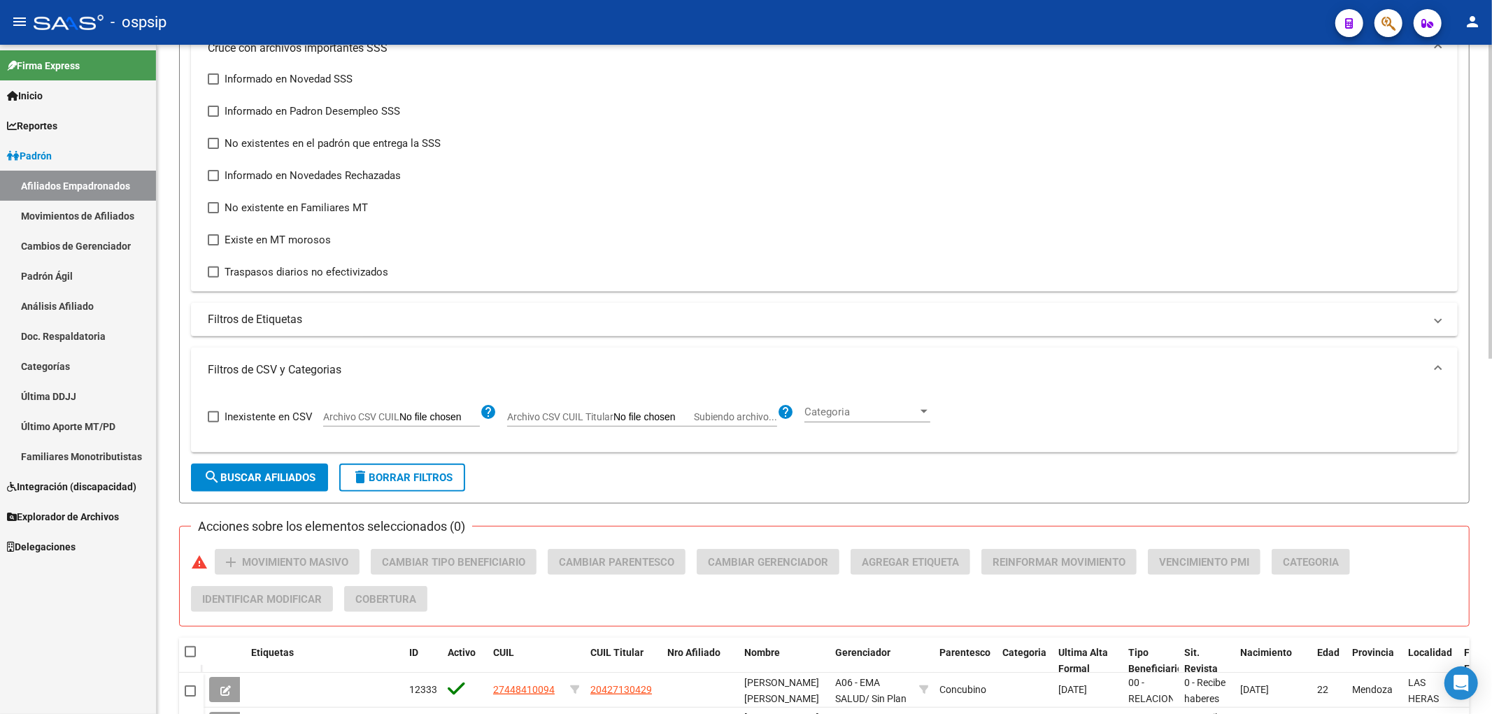
scroll to position [544, 0]
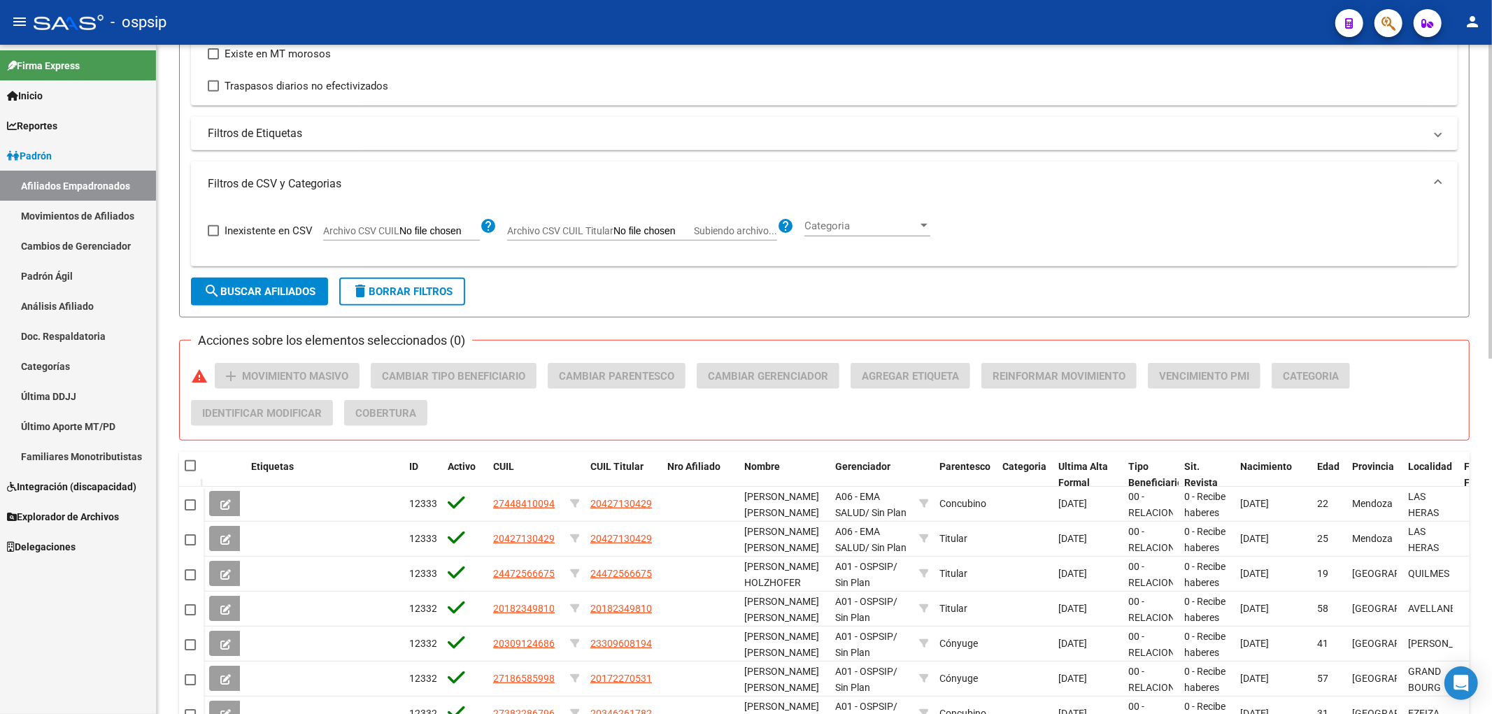
click at [618, 228] on input "Archivo CSV CUIL Titular Subiendo archivo..." at bounding box center [654, 231] width 80 height 13
type input "C:\fakepath\bajas.csv"
click at [278, 285] on span "search Buscar Afiliados" at bounding box center [260, 291] width 112 height 13
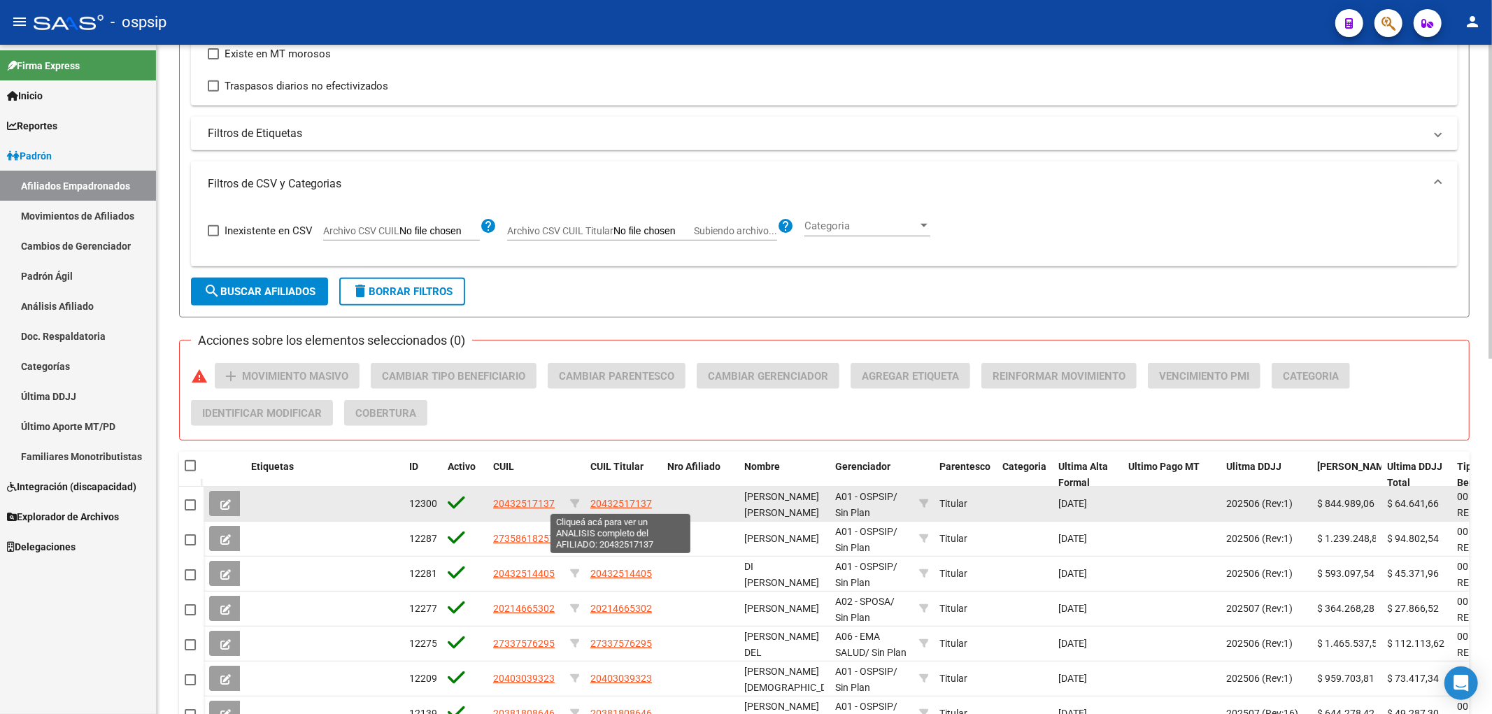
click at [617, 508] on span "20432517137" at bounding box center [621, 503] width 62 height 11
type textarea "20432517137"
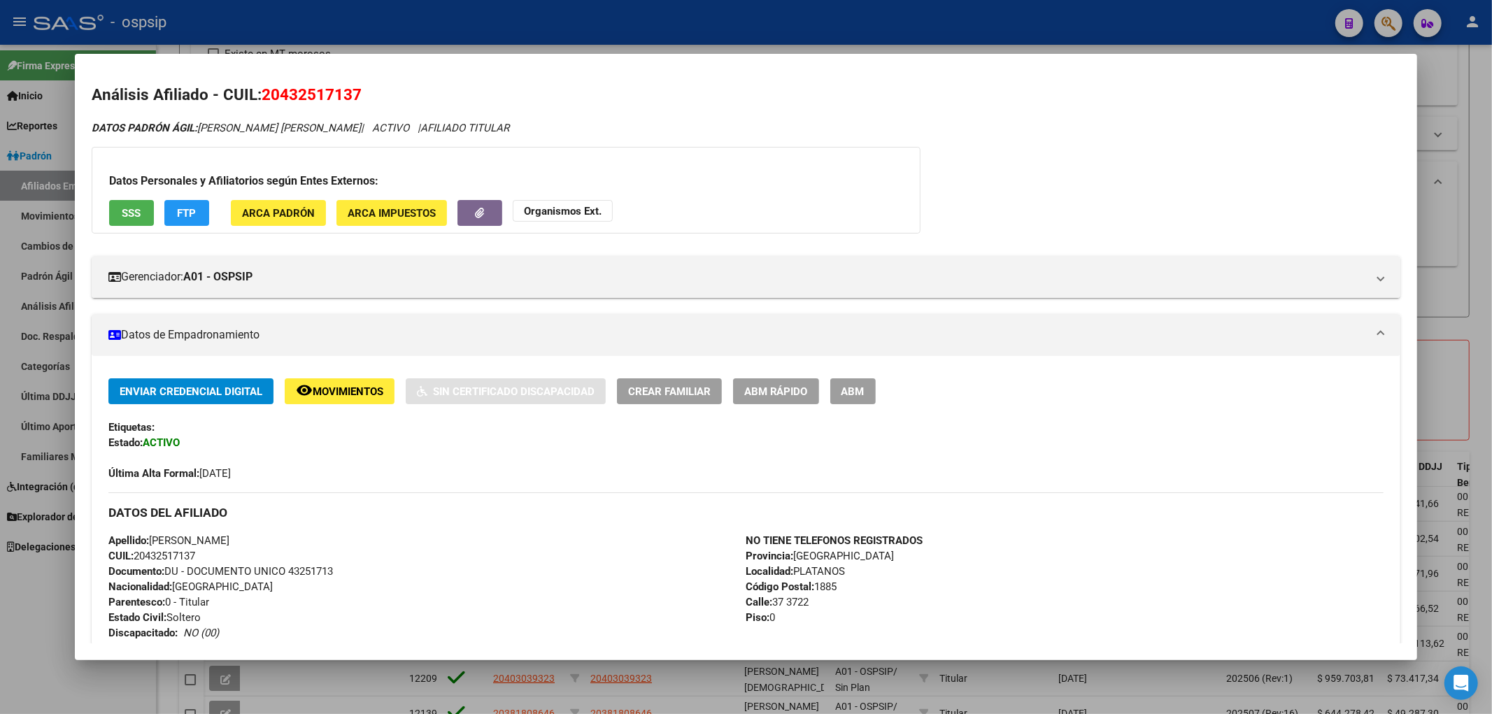
click at [187, 208] on span "FTP" at bounding box center [186, 213] width 19 height 13
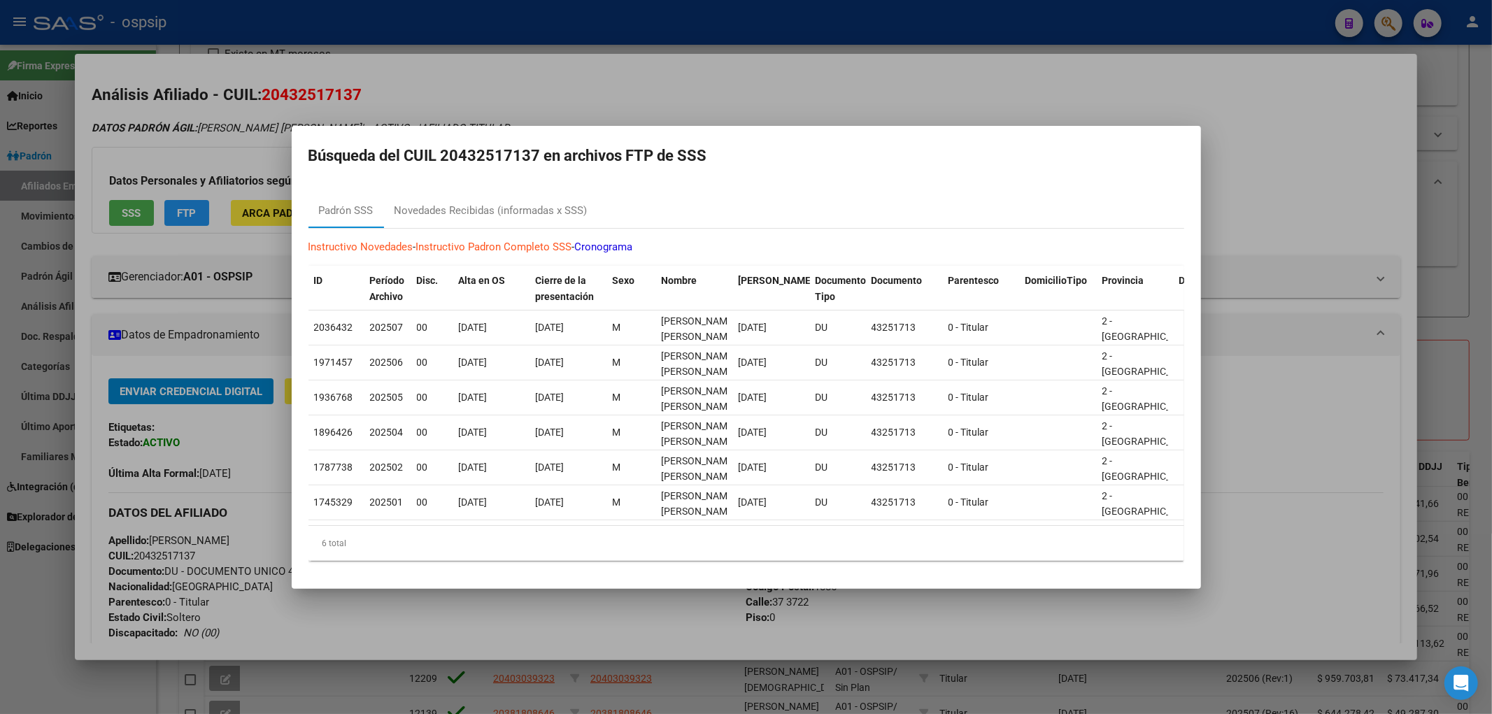
click at [751, 95] on div at bounding box center [746, 357] width 1492 height 714
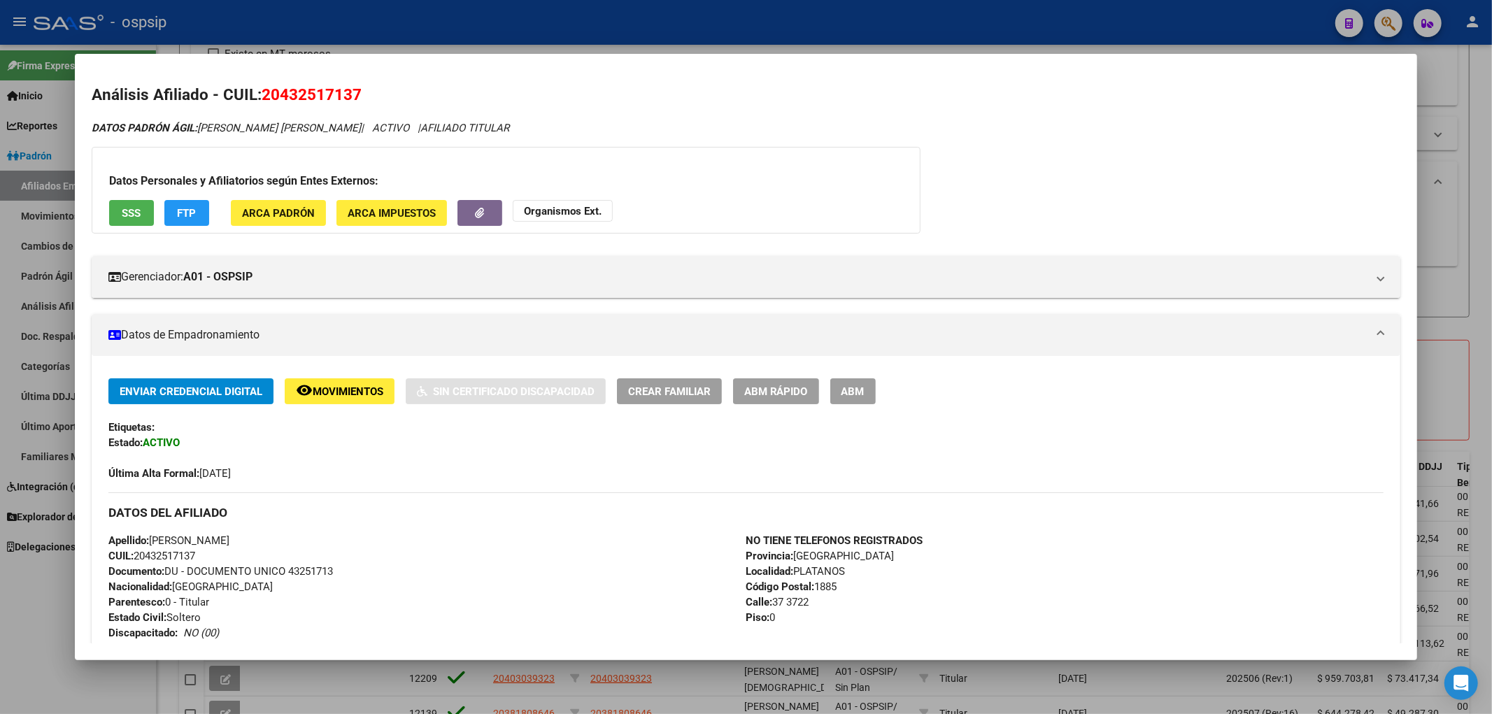
click at [751, 10] on div at bounding box center [746, 357] width 1492 height 714
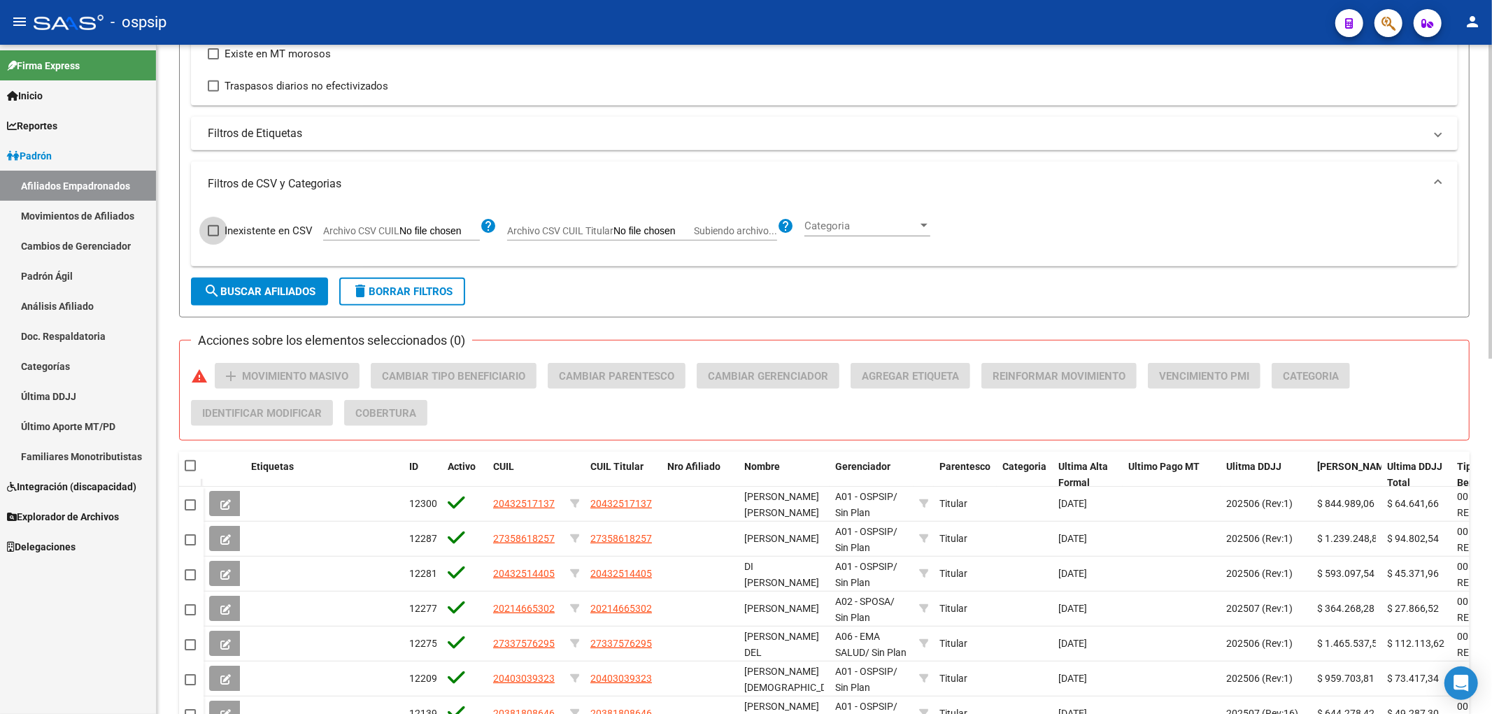
click at [213, 232] on span at bounding box center [213, 230] width 11 height 11
click at [213, 236] on input "Inexistente en CSV" at bounding box center [213, 236] width 1 height 1
checkbox input "true"
click at [270, 295] on span "search Buscar Afiliados" at bounding box center [260, 291] width 112 height 13
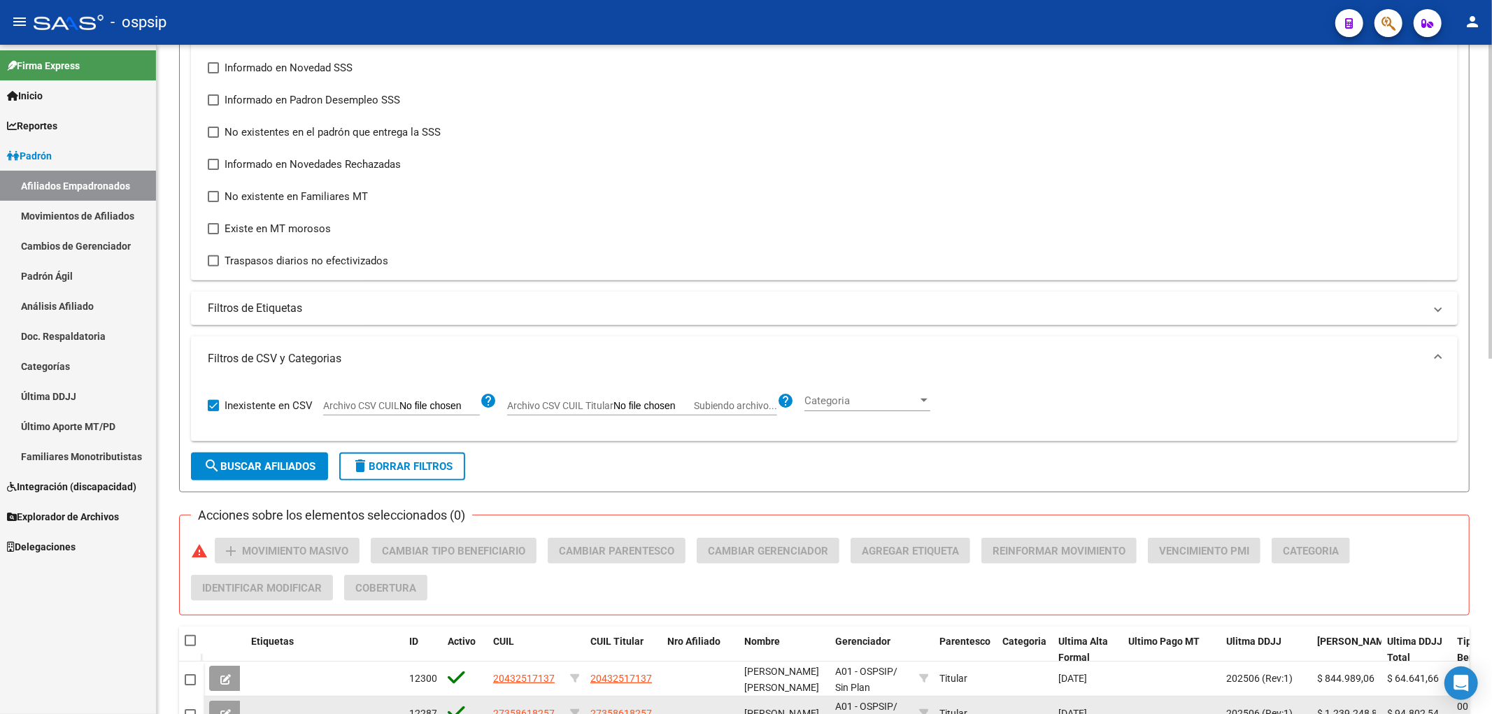
scroll to position [291, 0]
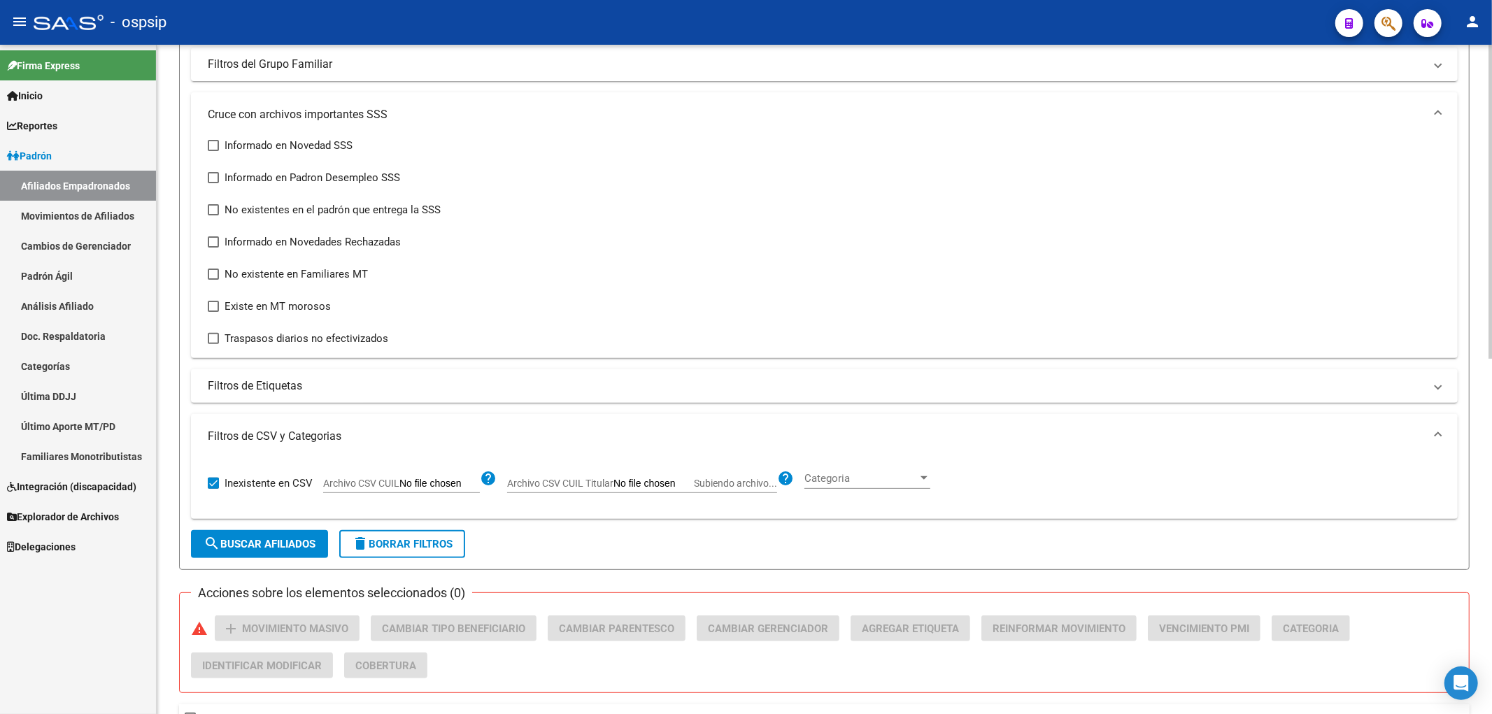
click at [750, 480] on span "Subiendo archivo..." at bounding box center [735, 483] width 83 height 11
click at [694, 480] on input "Archivo CSV CUIL Titular Subiendo archivo..." at bounding box center [654, 484] width 80 height 13
type input "C:\fakepath\bajas.csv"
click at [747, 484] on span "Subiendo archivo..." at bounding box center [735, 483] width 83 height 11
click at [694, 484] on input "Archivo CSV CUIL Titular Subiendo archivo..." at bounding box center [654, 484] width 80 height 13
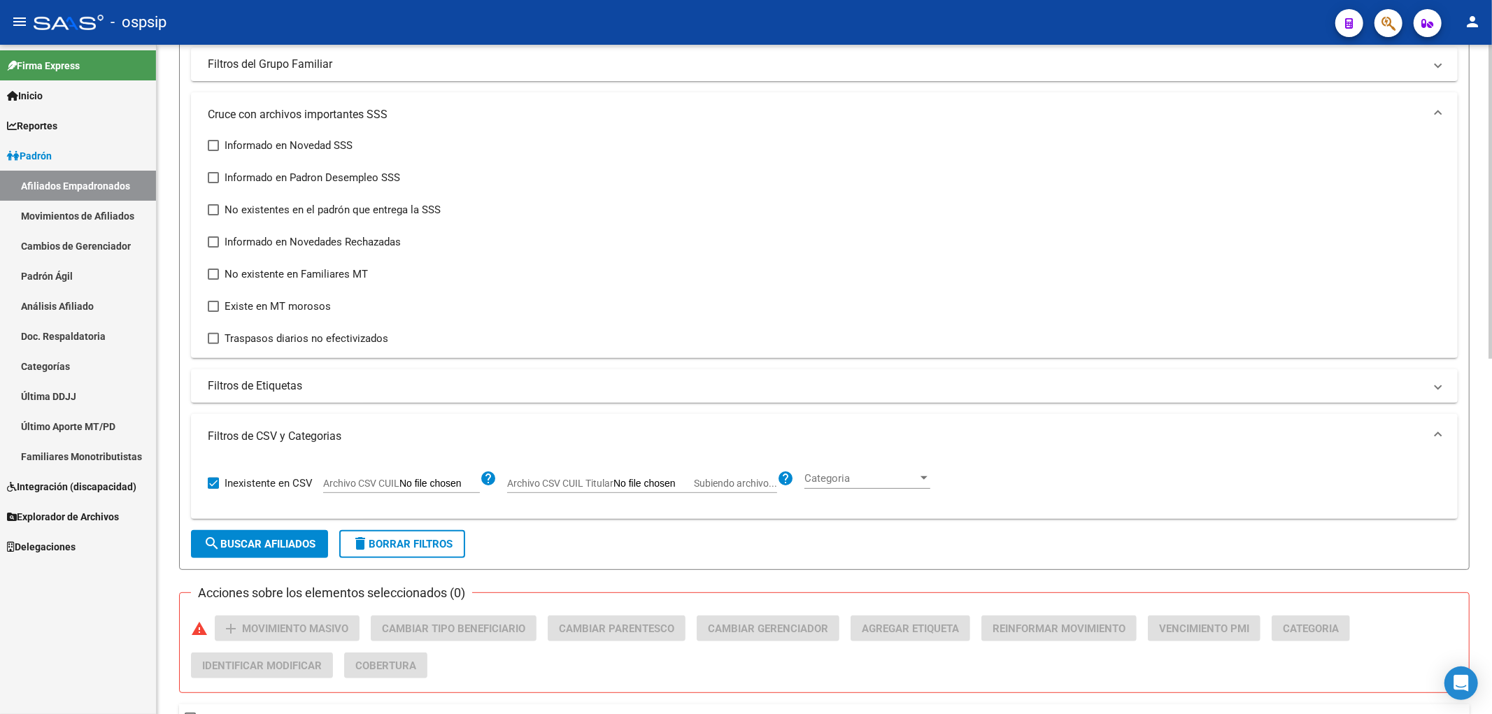
type input "C:\fakepath\bajas.csv"
click at [595, 486] on span "Archivo CSV CUIL Titular" at bounding box center [560, 483] width 106 height 11
click at [614, 486] on input "Archivo CSV CUIL Titular Subiendo archivo..." at bounding box center [654, 484] width 80 height 13
click at [733, 481] on span "Subiendo archivo..." at bounding box center [735, 483] width 83 height 11
click at [694, 481] on input "Archivo CSV CUIL Titular Subiendo archivo..." at bounding box center [654, 484] width 80 height 13
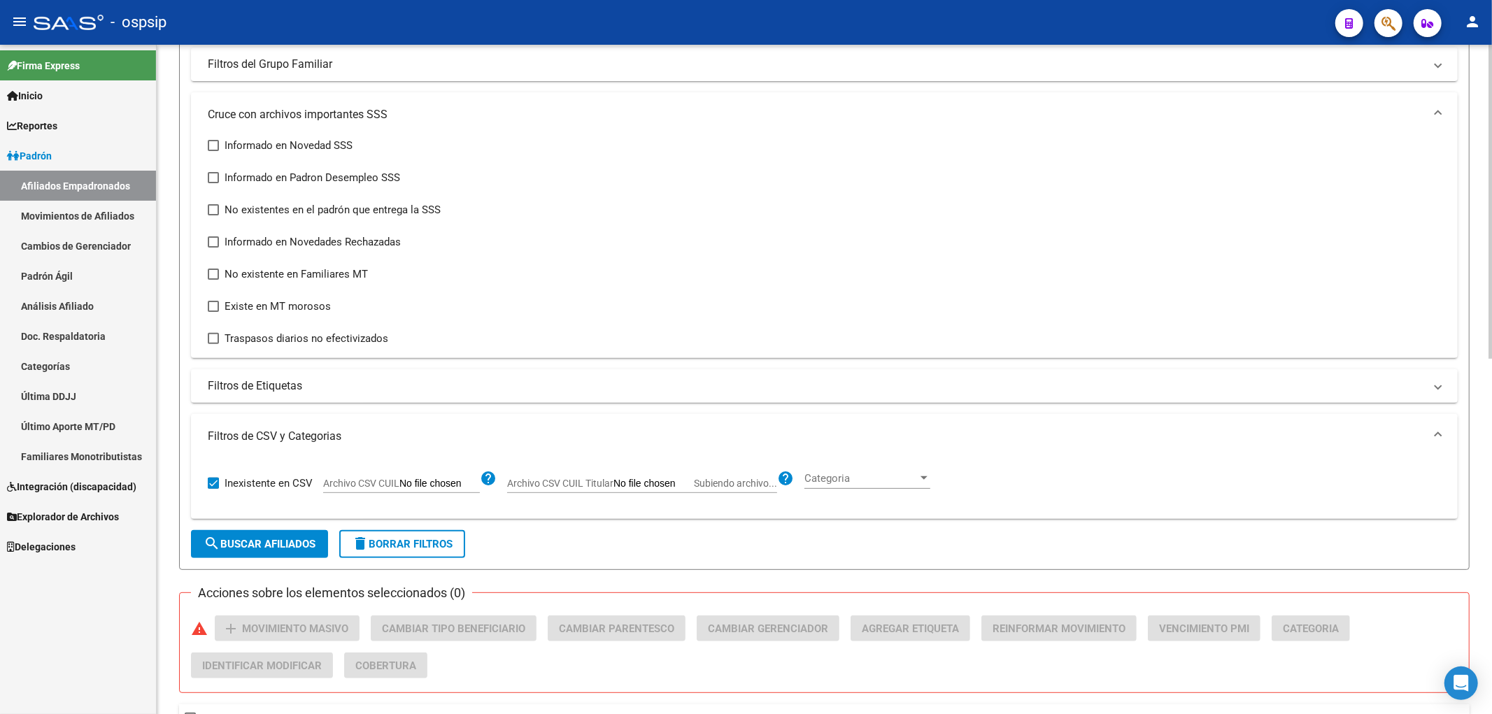
type input "C:\fakepath\bajas.csv"
click at [393, 483] on span "Archivo CSV CUIL" at bounding box center [361, 483] width 76 height 11
click at [399, 483] on input "Archivo CSV CUIL" at bounding box center [439, 484] width 80 height 13
type input "C:\fakepath\bajas.csv"
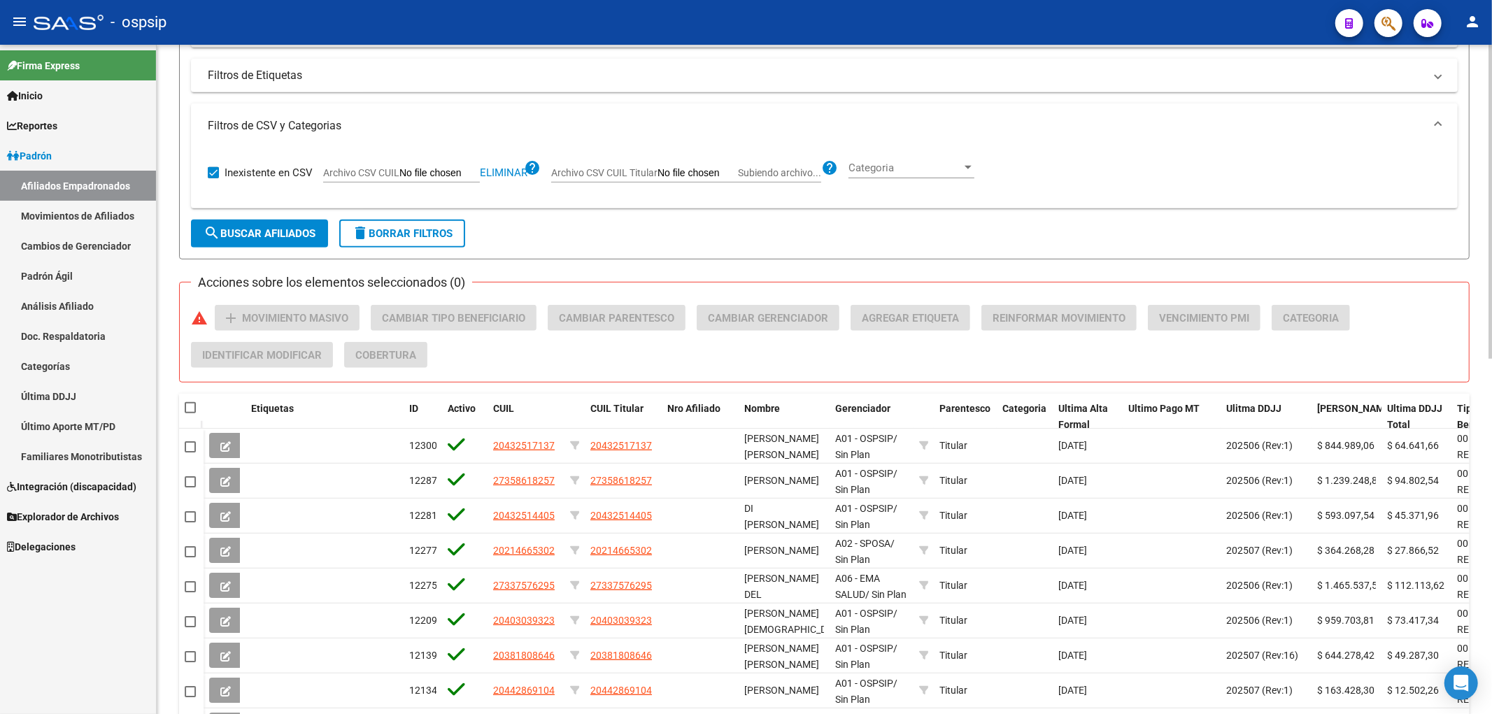
scroll to position [602, 0]
click at [285, 236] on span "search Buscar Afiliados" at bounding box center [260, 233] width 112 height 13
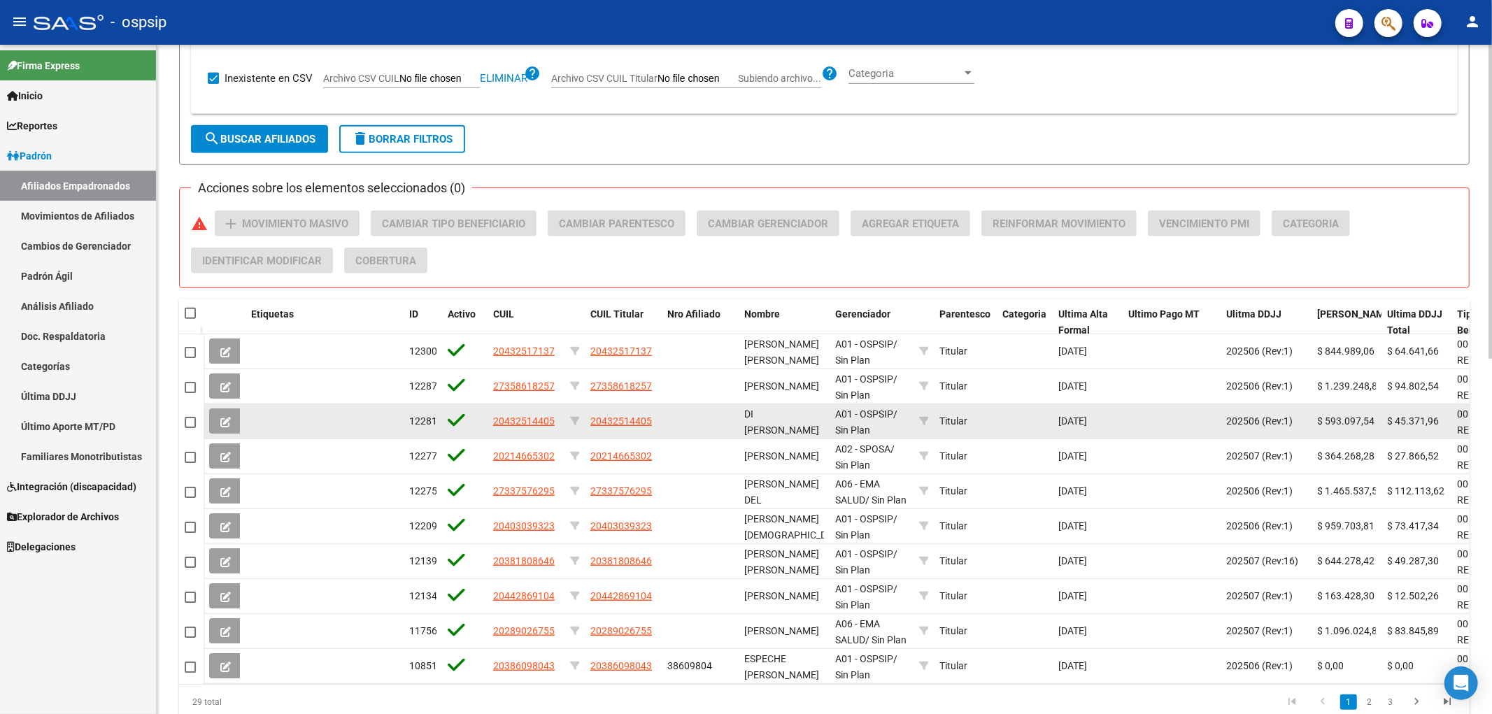
scroll to position [758, 0]
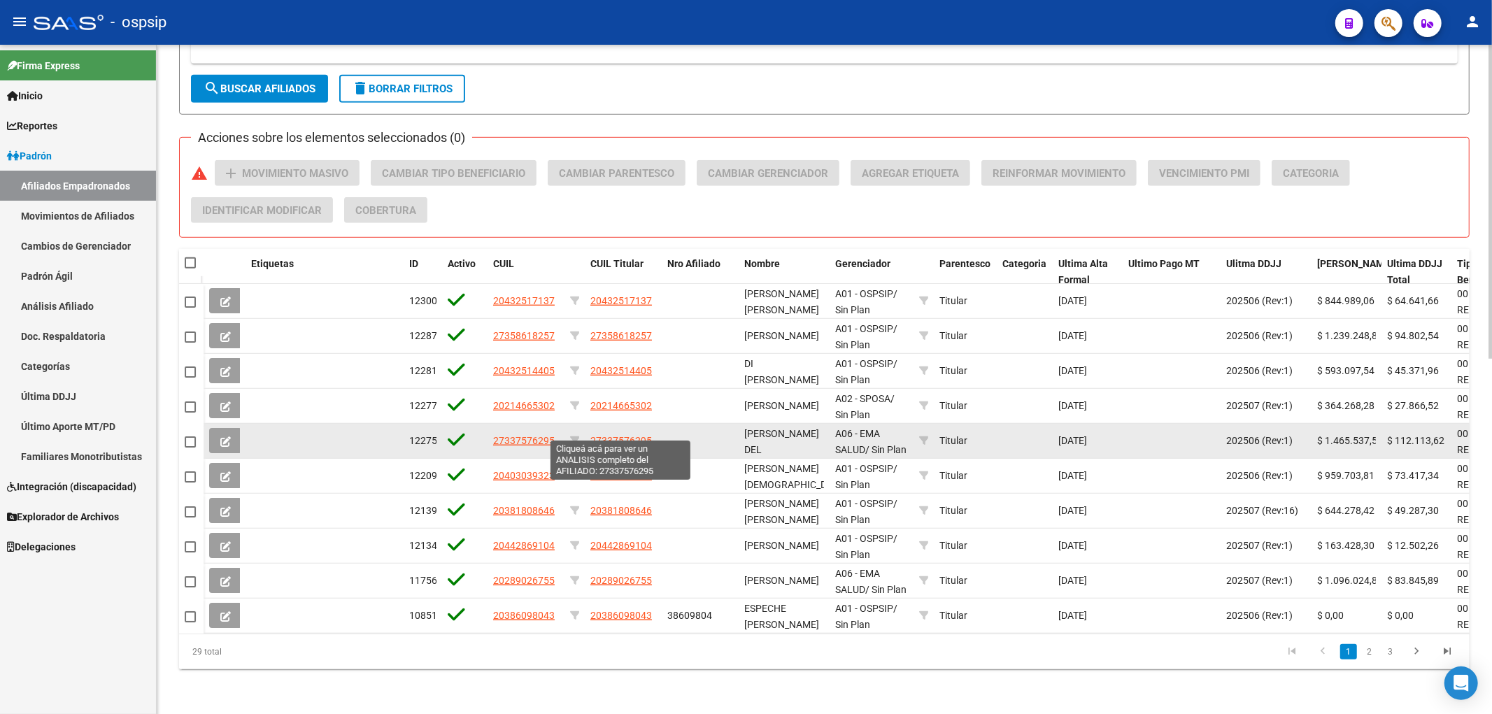
click at [618, 435] on span "27337576295" at bounding box center [621, 440] width 62 height 11
type textarea "27337576295"
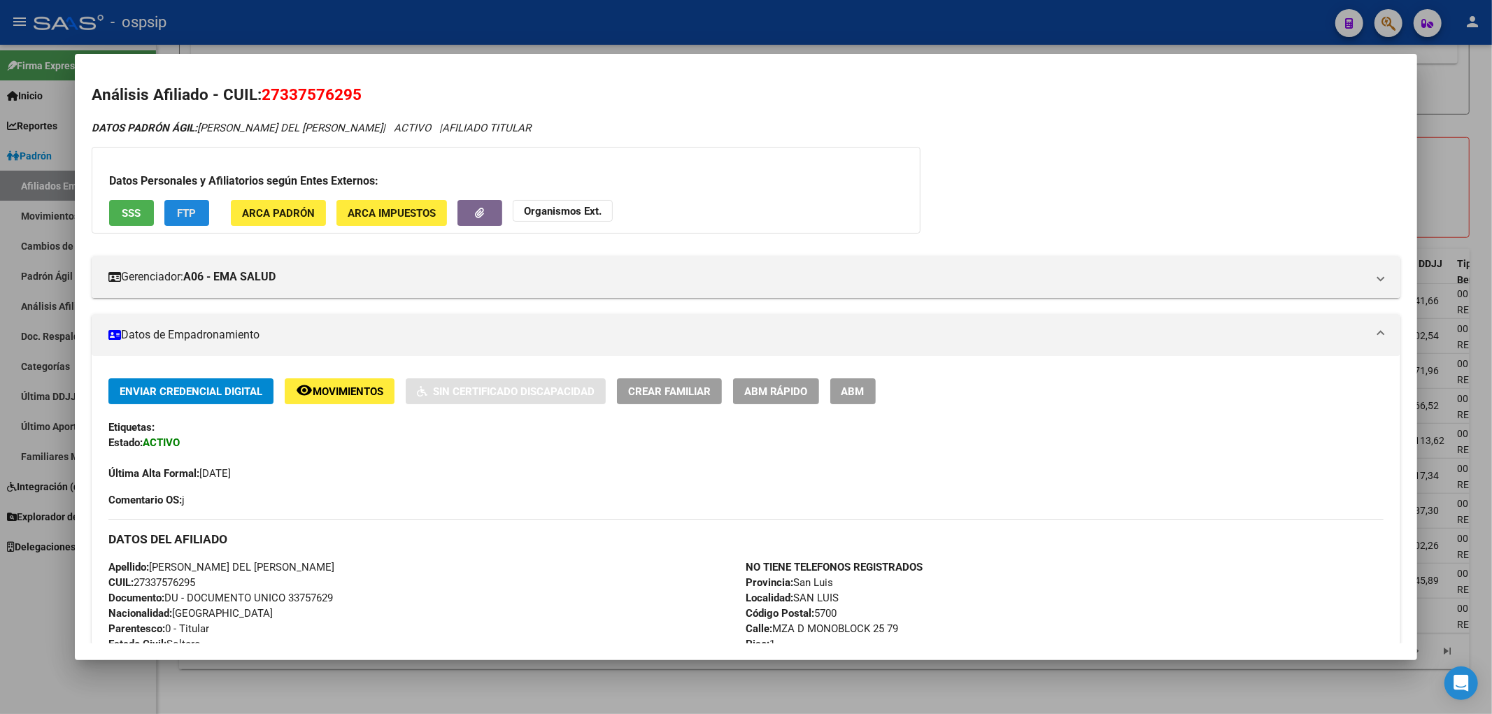
click at [192, 224] on button "FTP" at bounding box center [186, 213] width 45 height 26
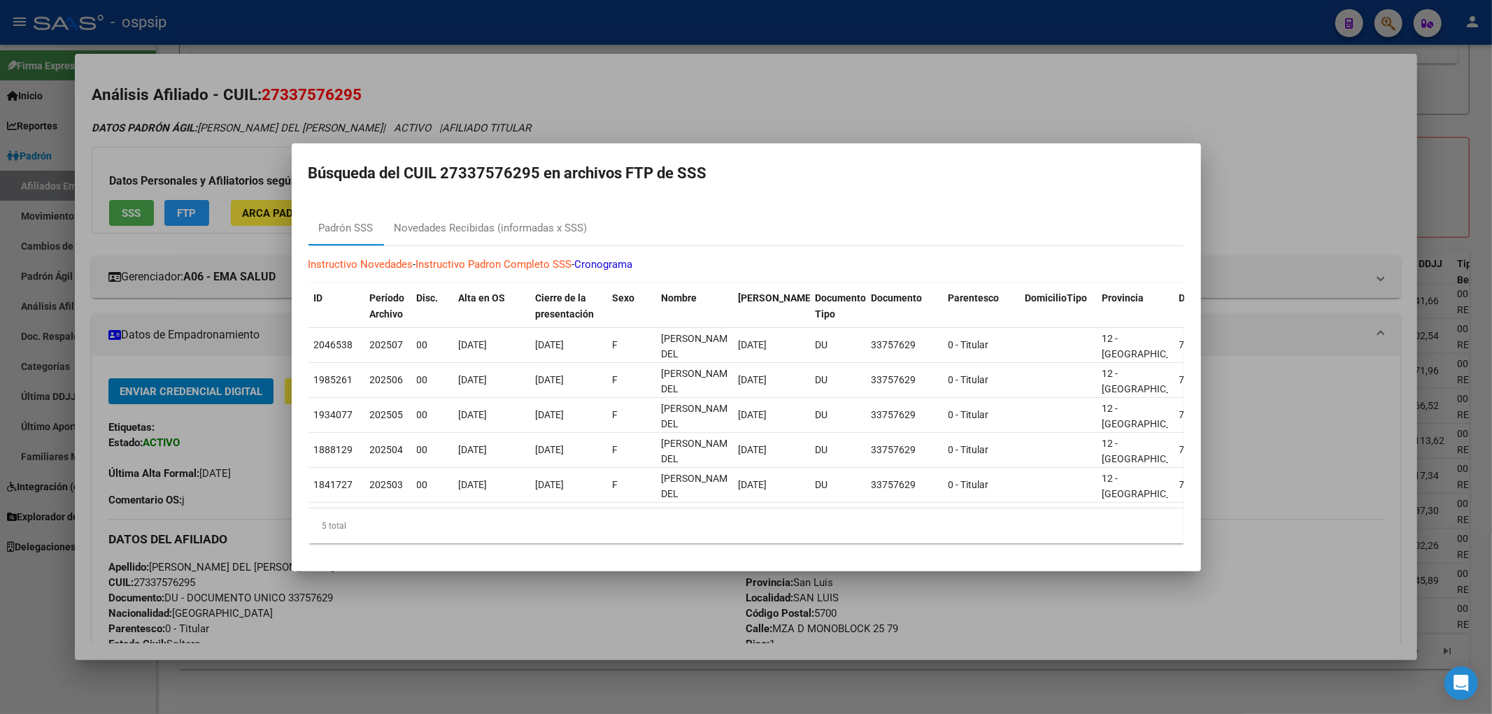
click at [751, 22] on div at bounding box center [746, 357] width 1492 height 714
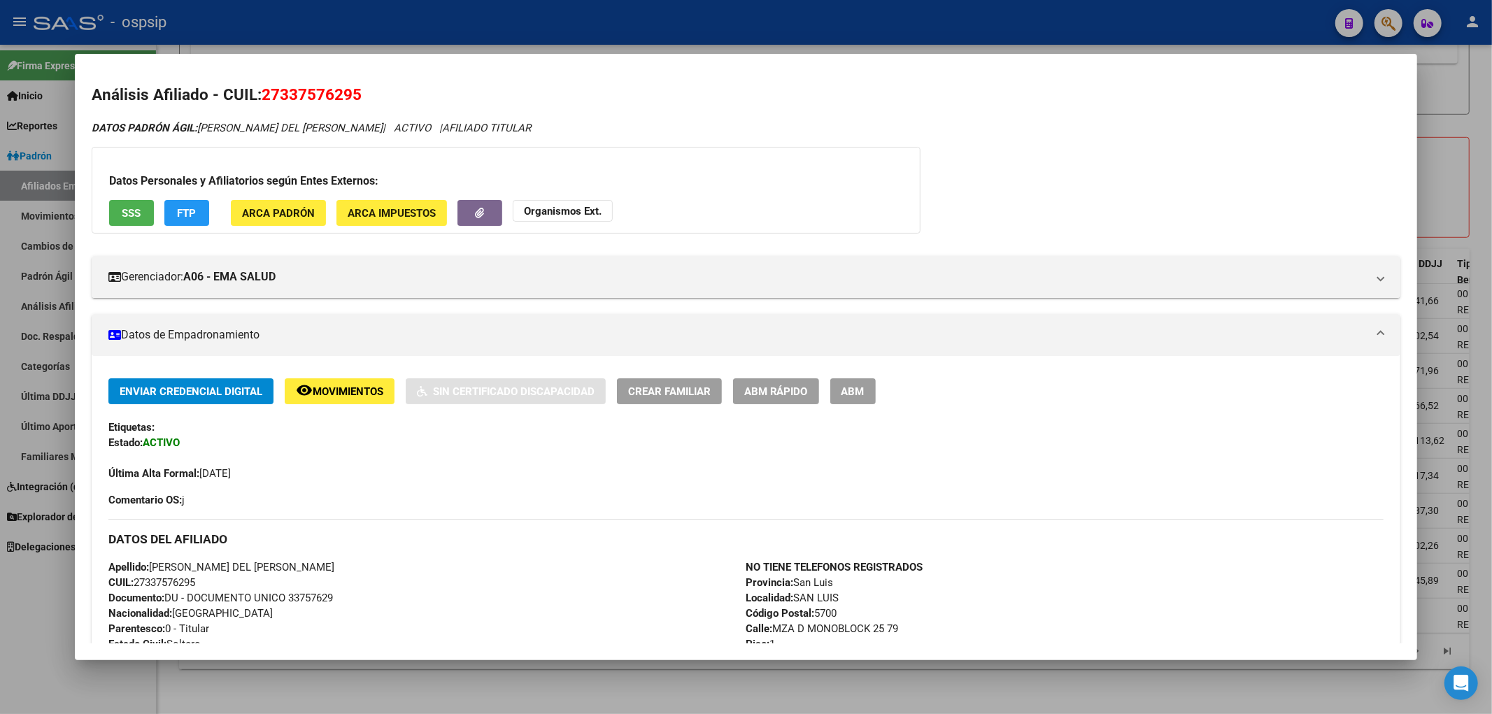
click at [751, 26] on div at bounding box center [746, 357] width 1492 height 714
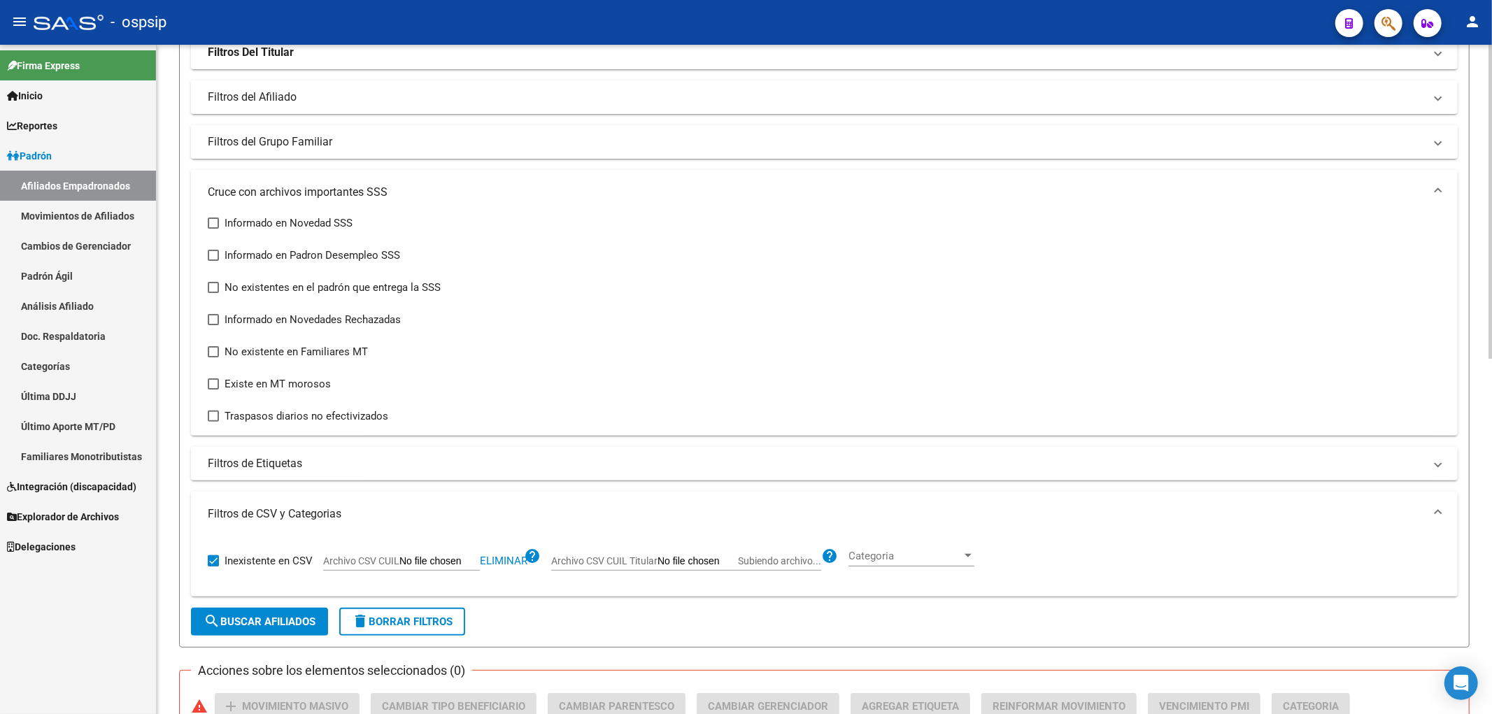
scroll to position [0, 0]
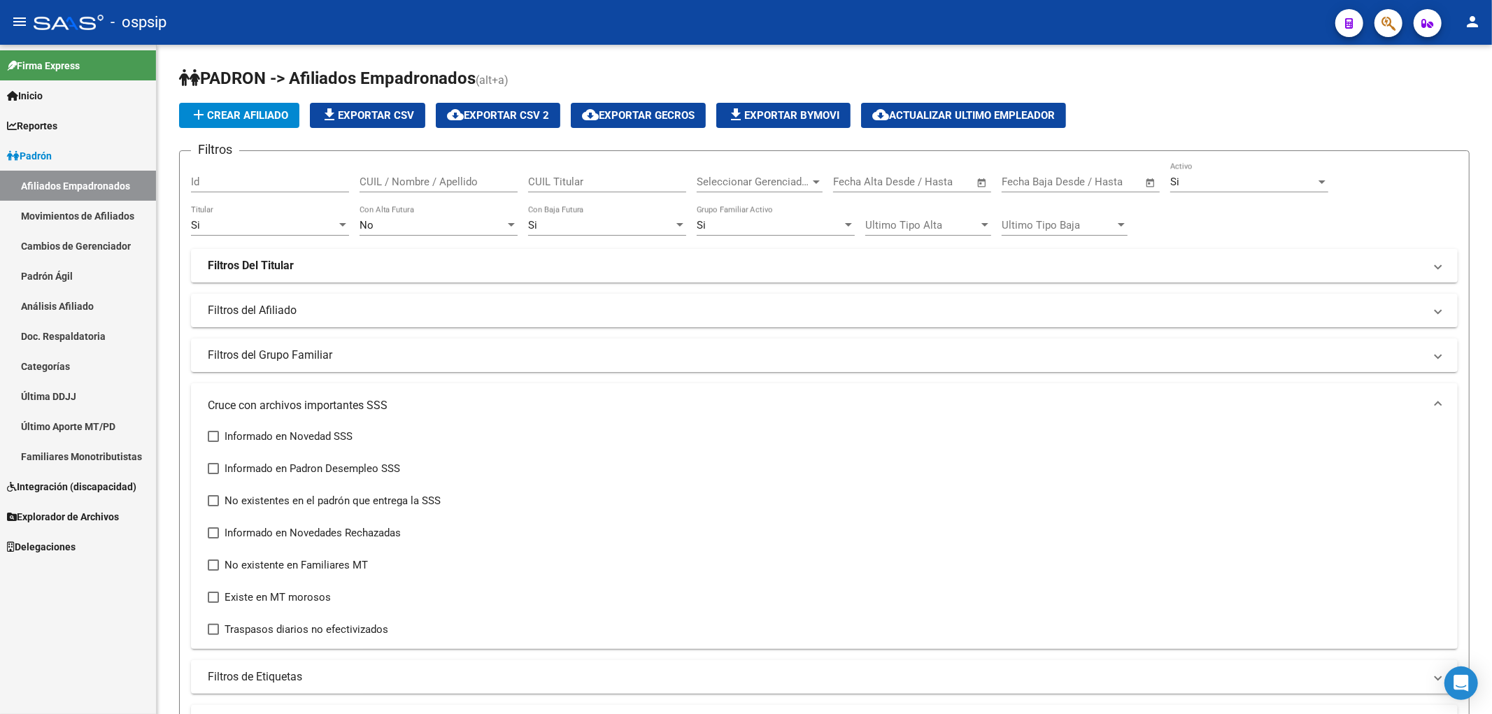
click at [106, 218] on link "Movimientos de Afiliados" at bounding box center [78, 216] width 156 height 30
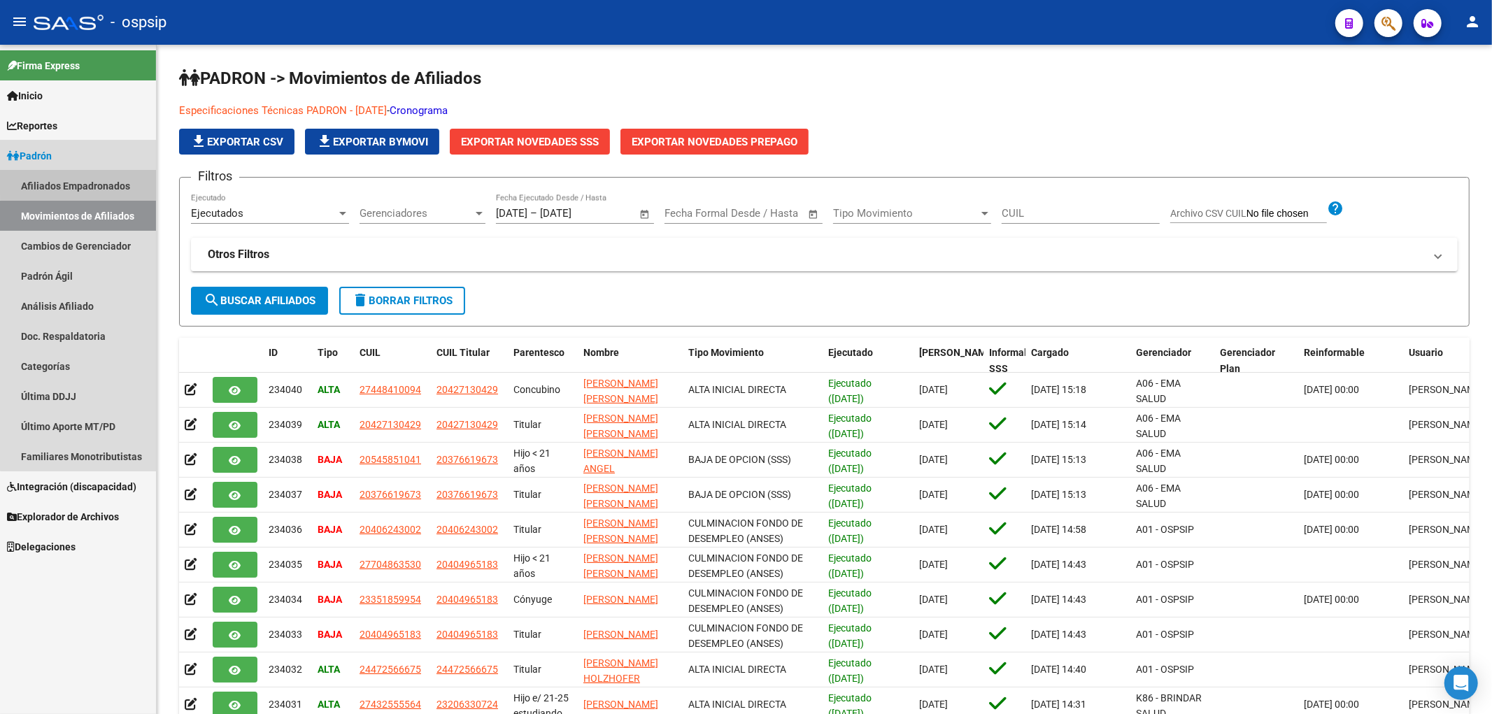
click at [104, 179] on link "Afiliados Empadronados" at bounding box center [78, 186] width 156 height 30
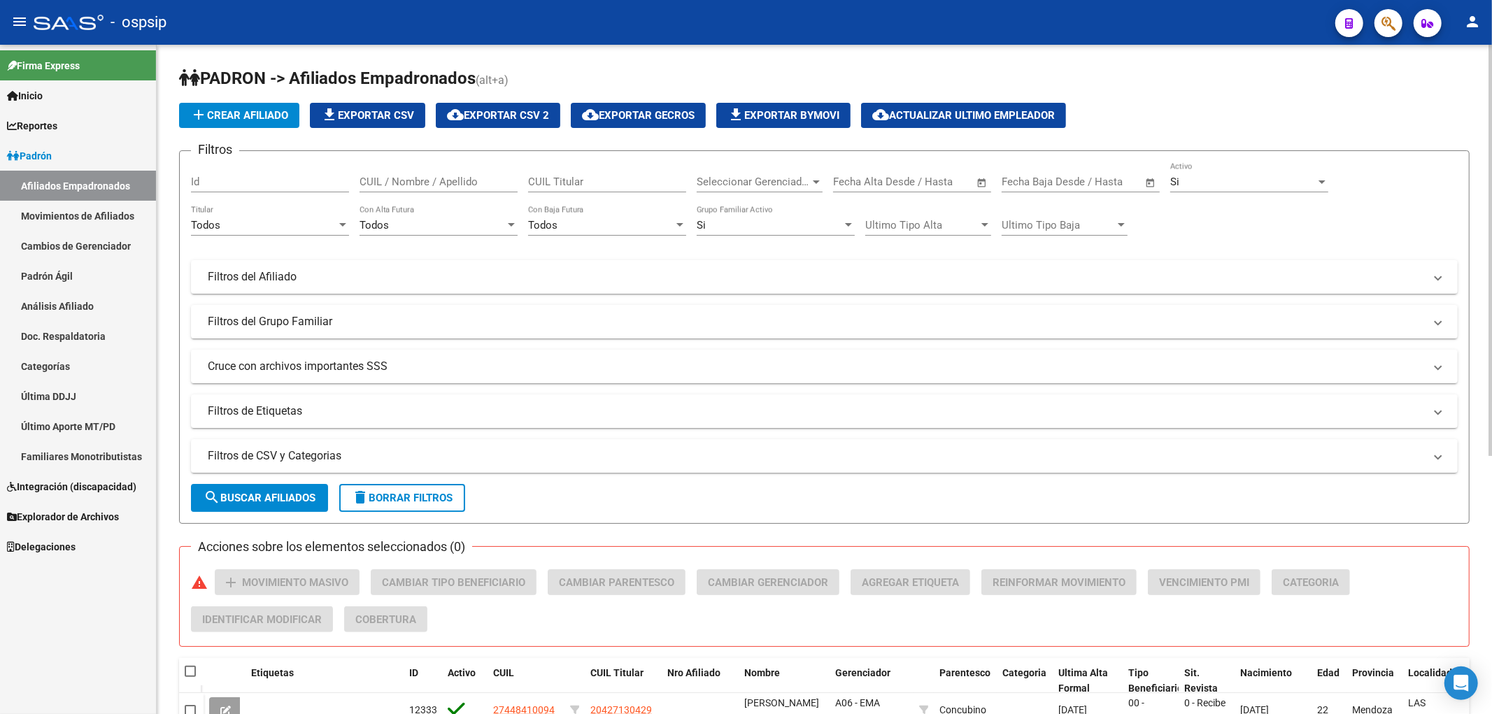
click at [283, 231] on div "Todos" at bounding box center [264, 225] width 146 height 13
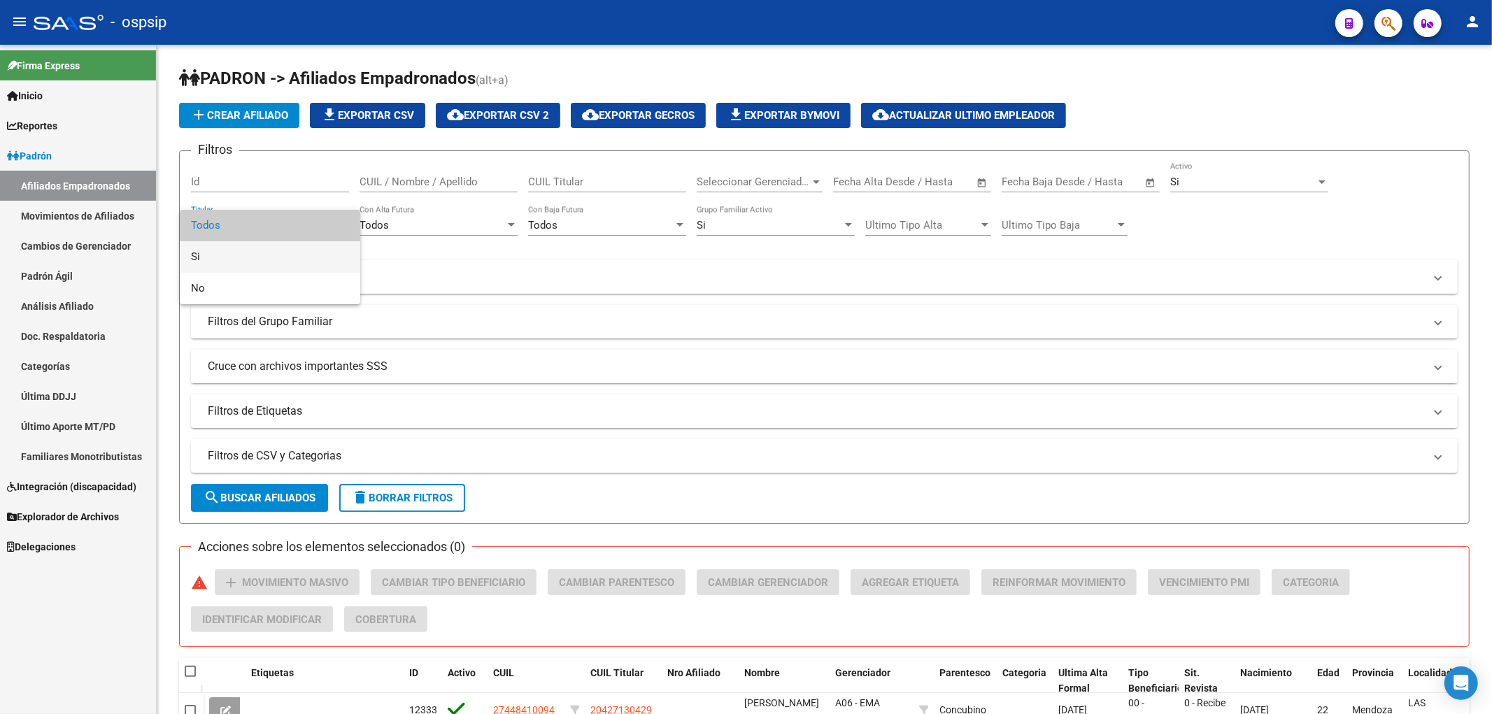
click at [290, 255] on span "Si" at bounding box center [270, 256] width 158 height 31
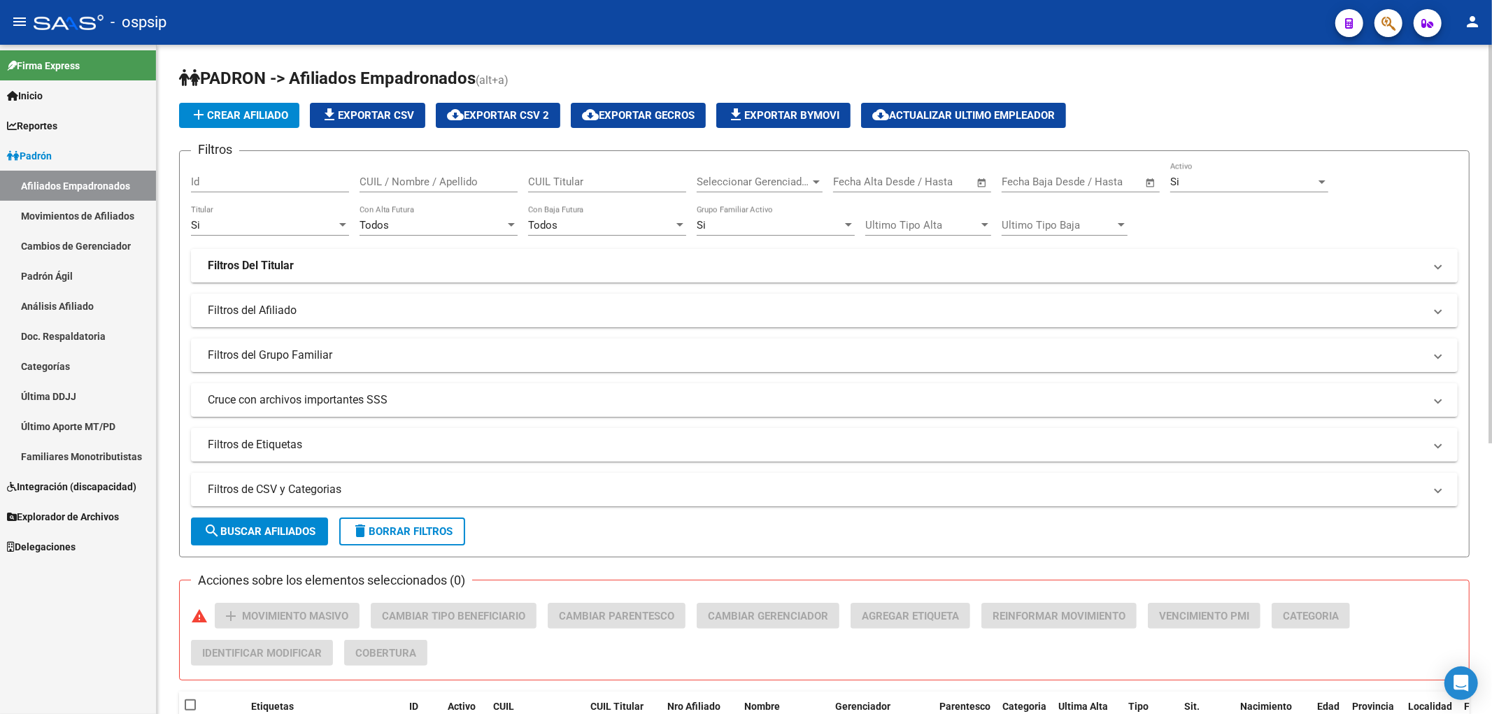
click at [591, 274] on mat-expansion-panel-header "Filtros Del Titular" at bounding box center [824, 266] width 1267 height 34
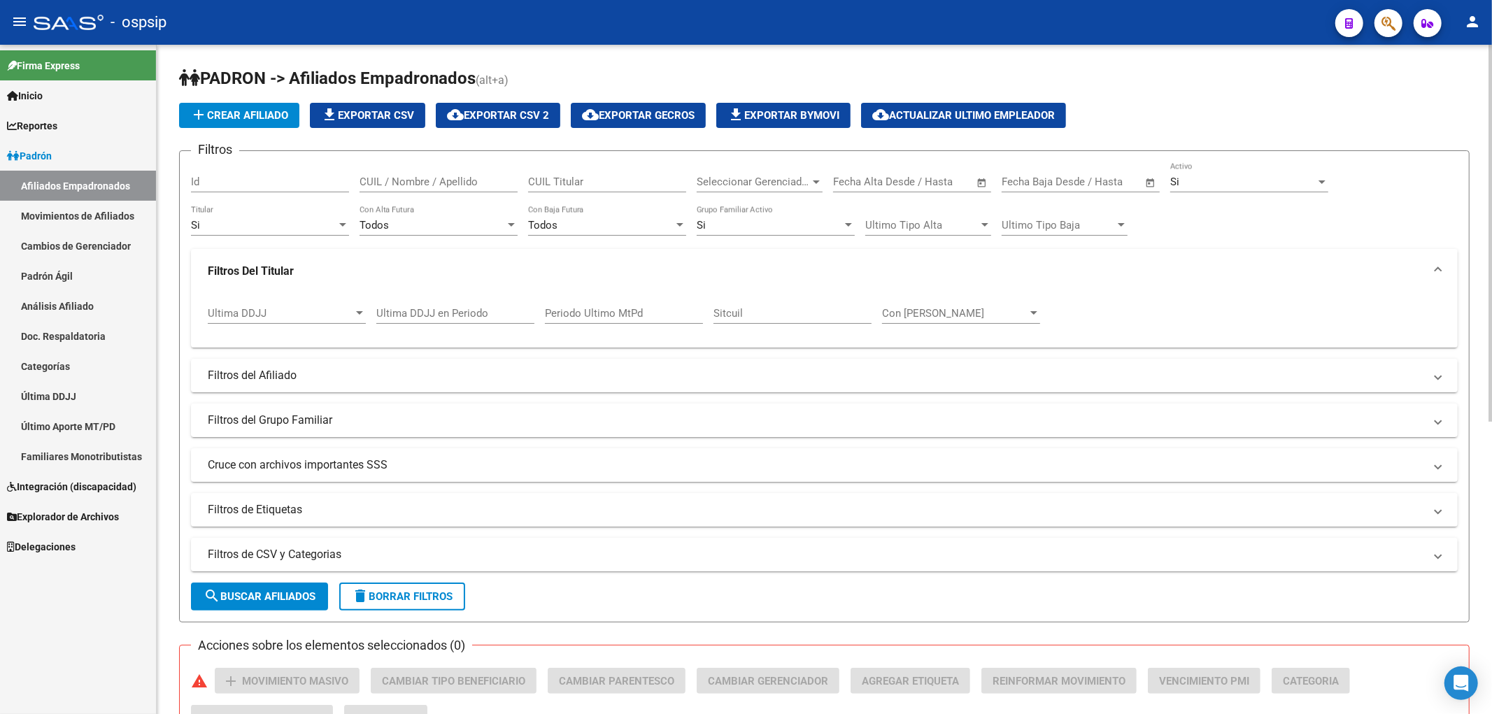
click at [504, 322] on div "Ultima DDJJ en Periodo" at bounding box center [455, 309] width 158 height 30
click at [505, 322] on div "Ultima DDJJ en Periodo" at bounding box center [455, 309] width 158 height 30
type input "202509"
click at [635, 316] on input "Periodo Ultimo MtPd" at bounding box center [624, 313] width 158 height 13
click at [672, 320] on div "Periodo Ultimo MtPd" at bounding box center [624, 309] width 158 height 30
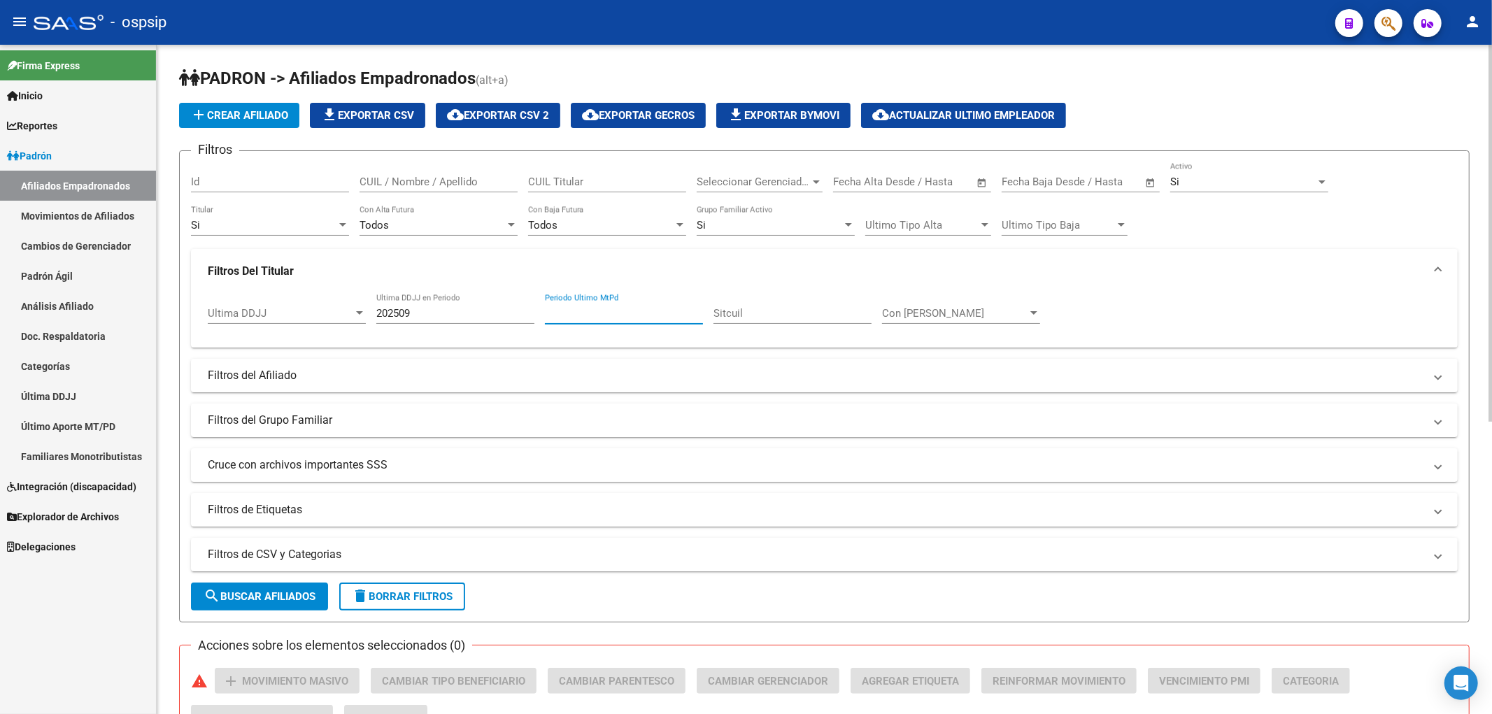
click at [673, 320] on div "Periodo Ultimo MtPd" at bounding box center [624, 309] width 158 height 30
click at [751, 688] on icon "Open Intercom Messenger" at bounding box center [1461, 683] width 16 height 18
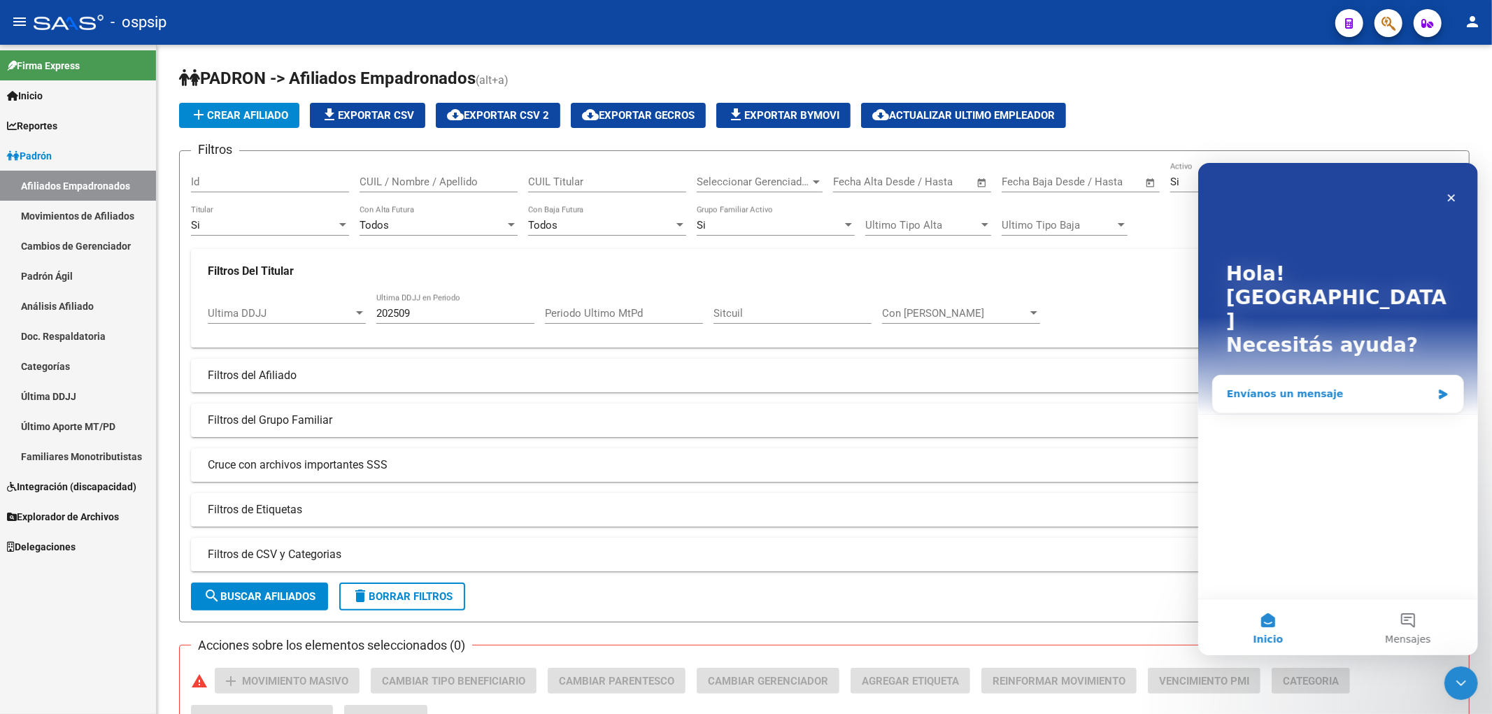
click at [751, 386] on div "Envíanos un mensaje" at bounding box center [1328, 393] width 205 height 15
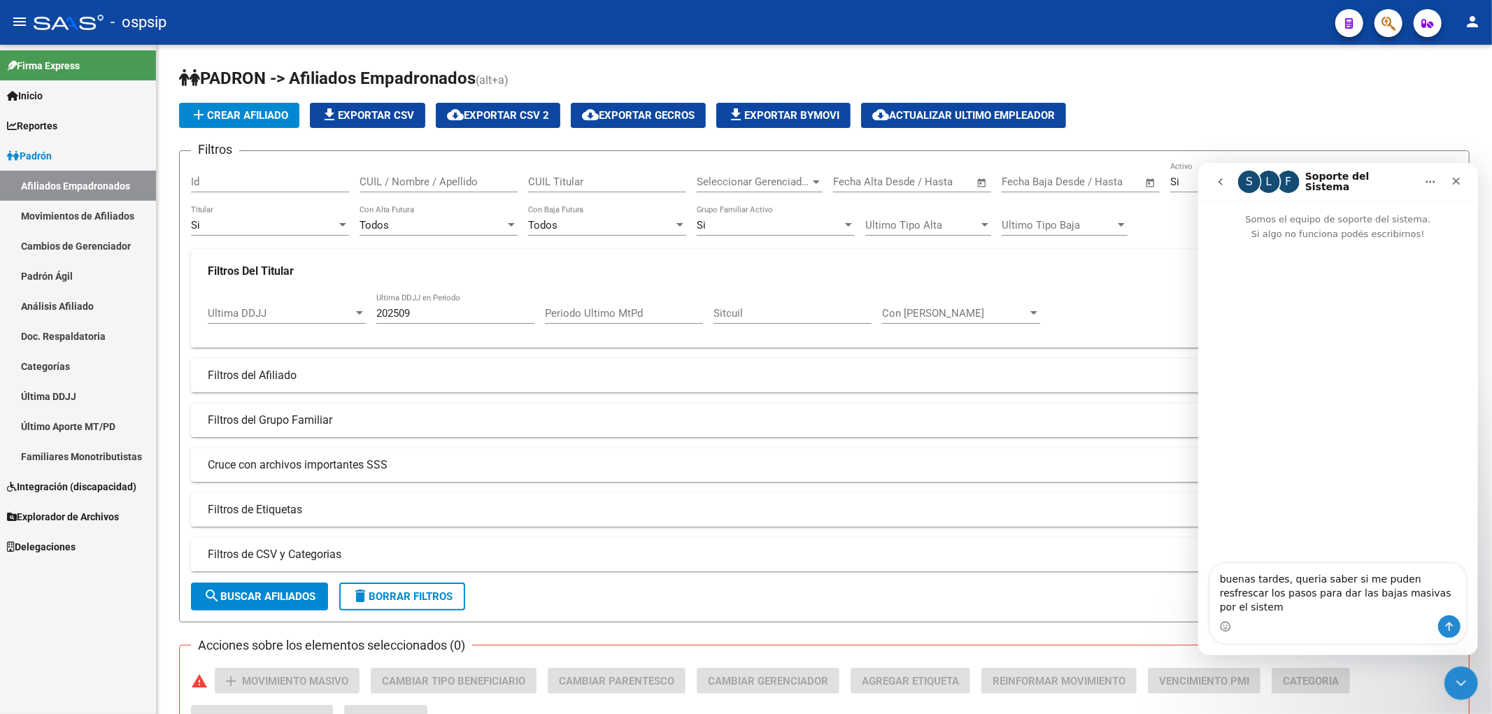
type textarea "buenas tardes, queria saber si me puden resfrescar los pasos para dar las bajas…"
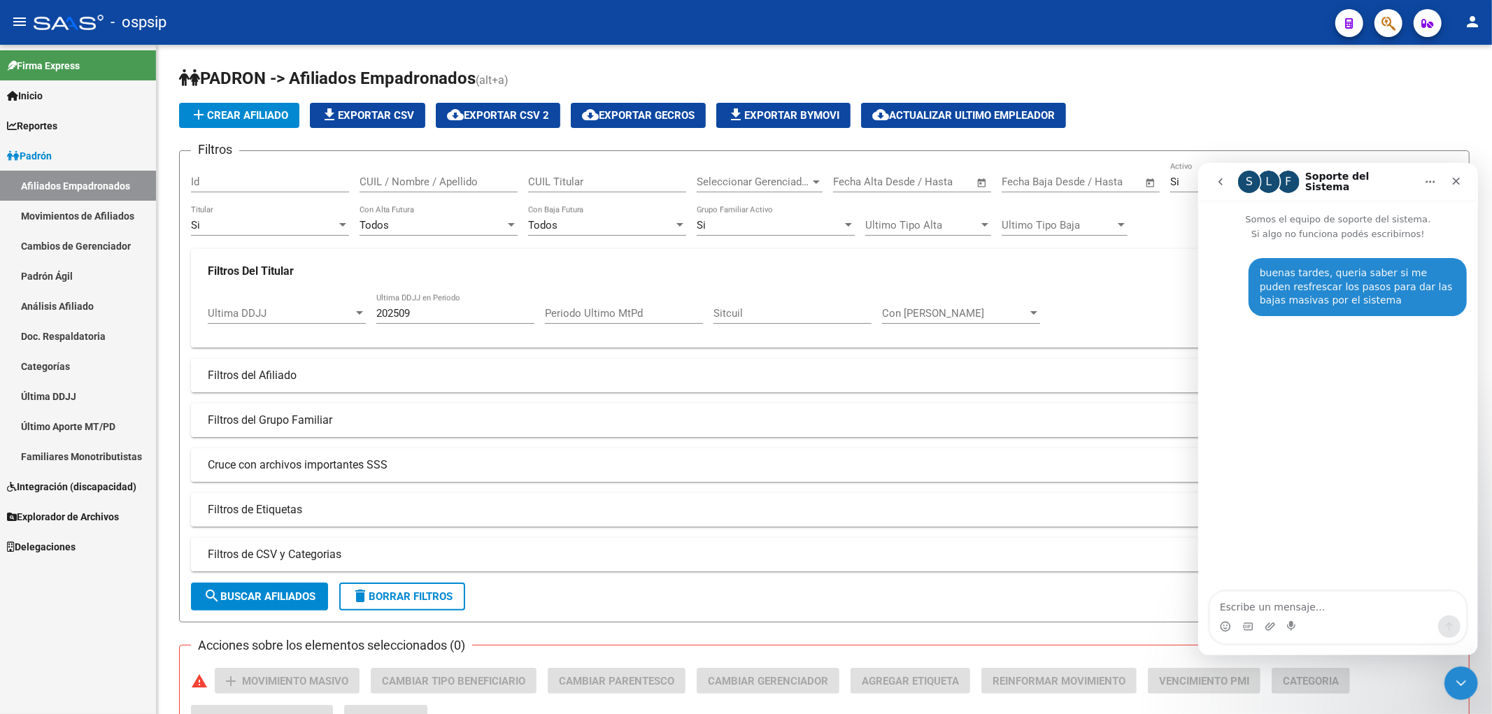
click at [751, 185] on div "S" at bounding box center [1249, 181] width 22 height 22
click at [751, 185] on div "L" at bounding box center [1268, 181] width 22 height 22
click at [751, 183] on div "F" at bounding box center [1288, 181] width 22 height 22
click at [751, 183] on icon "Inicio" at bounding box center [1429, 181] width 11 height 11
click at [751, 374] on div "buenas tardes, queria saber si me puden resfrescar los pasos para dar las bajas…" at bounding box center [1338, 417] width 280 height 352
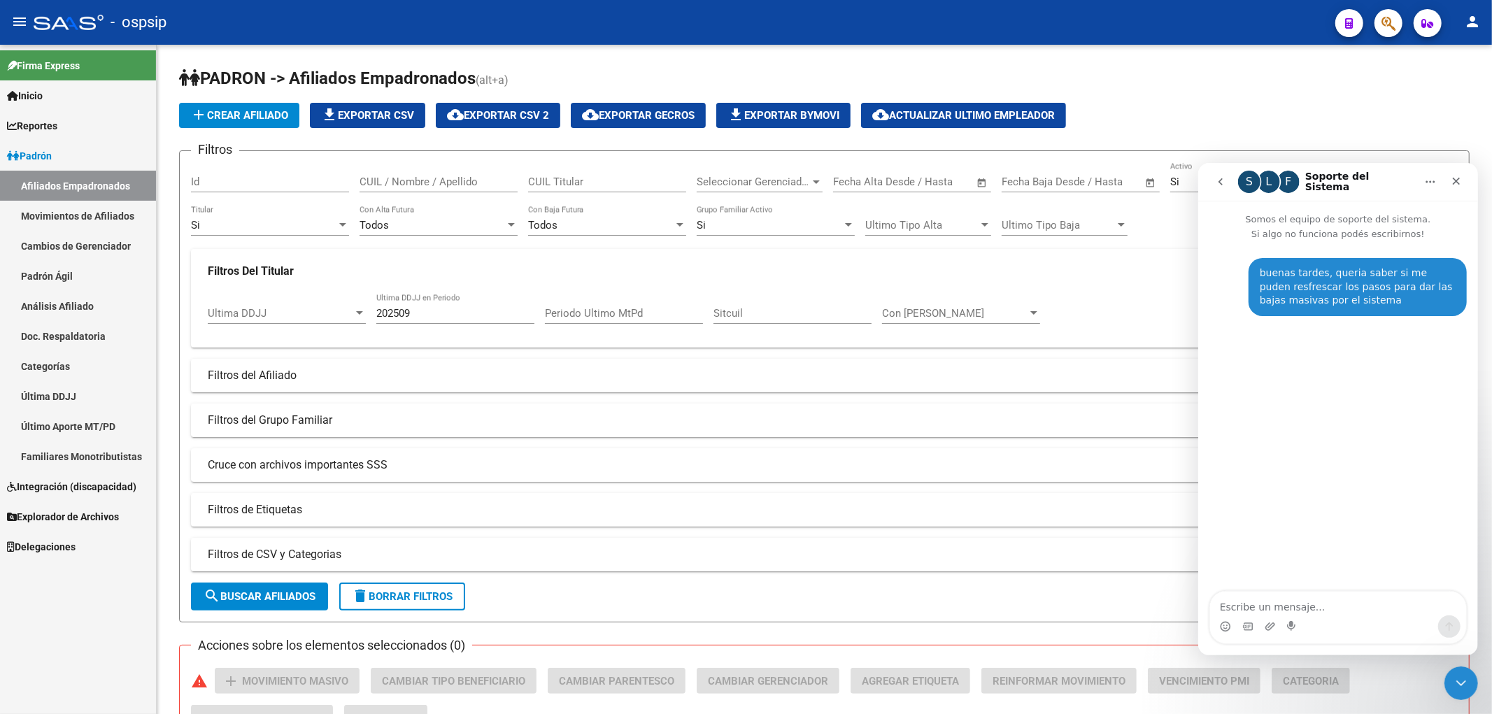
click at [751, 178] on button "go back" at bounding box center [1220, 181] width 27 height 27
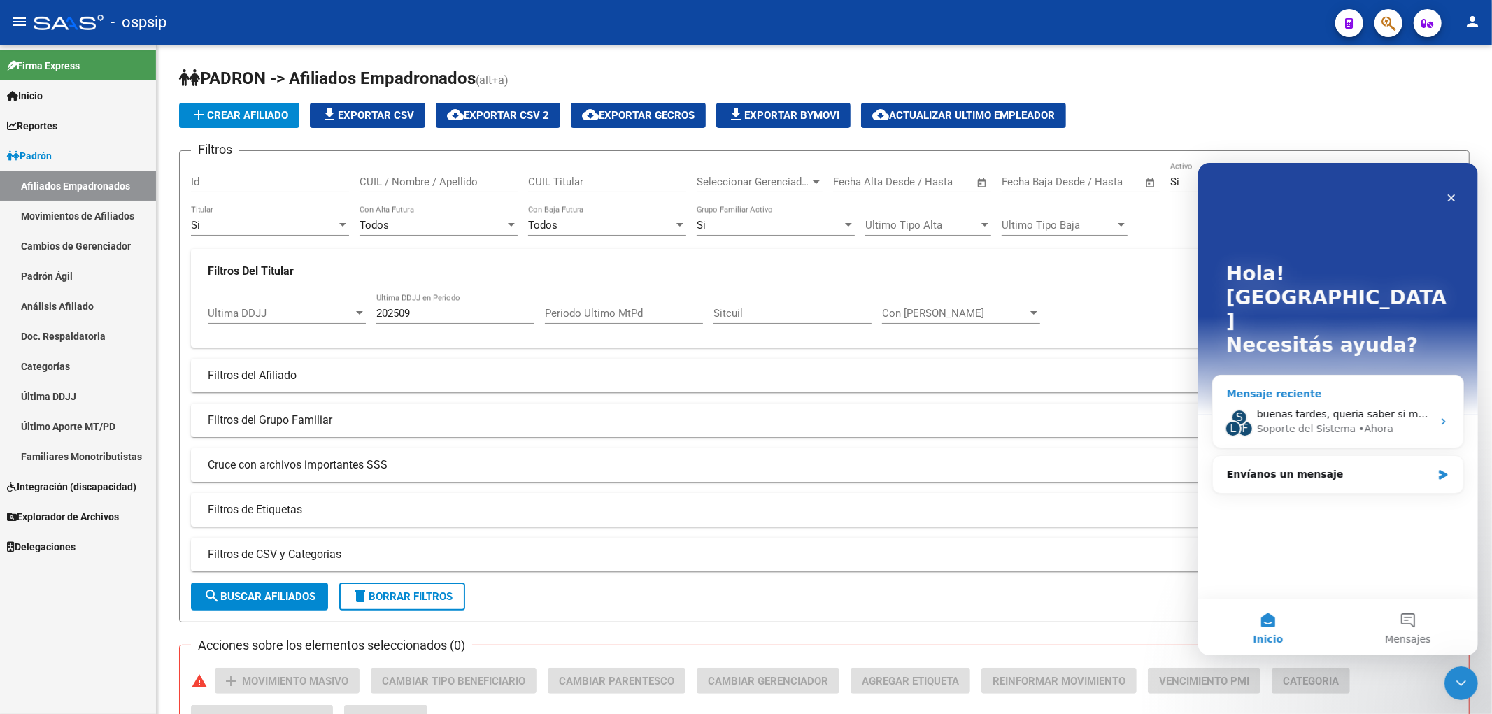
click at [751, 416] on icon "Intercom Messenger" at bounding box center [1443, 421] width 11 height 11
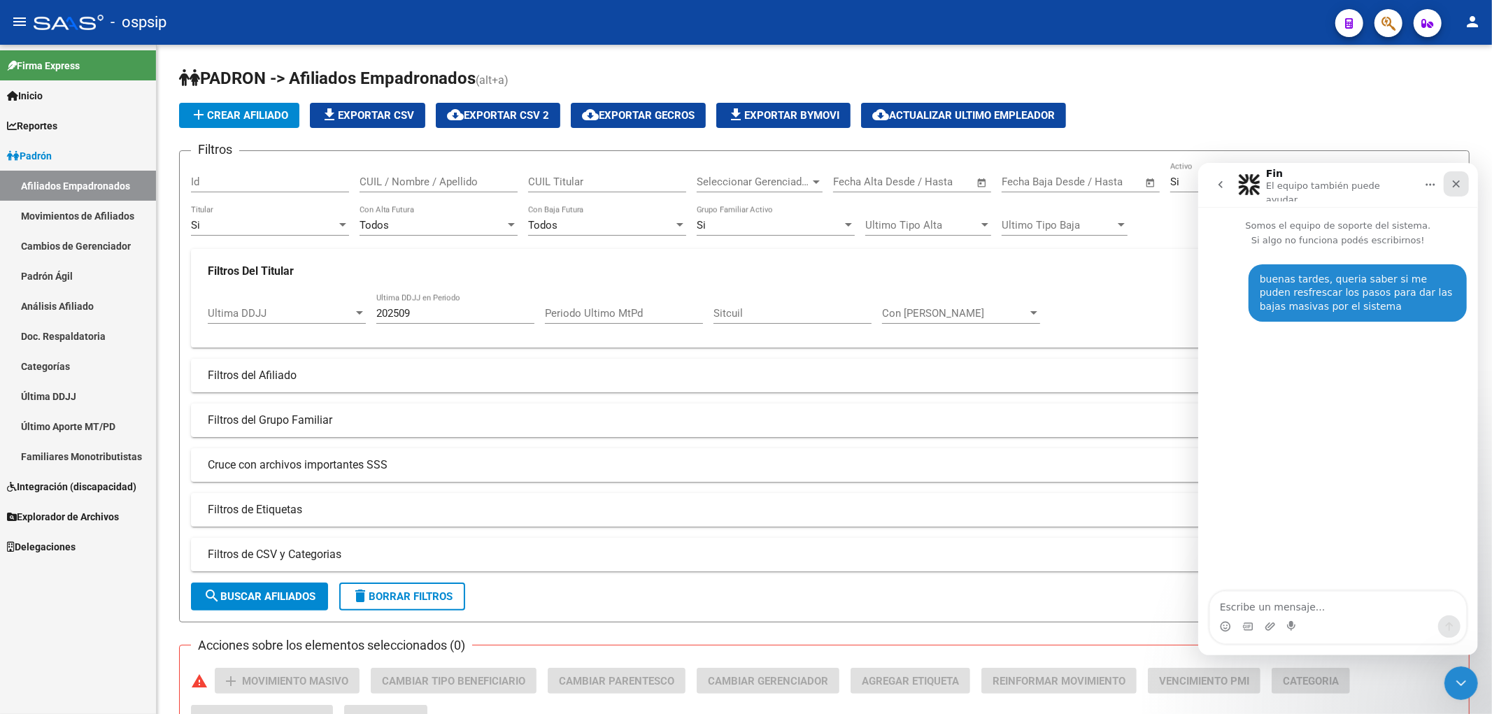
click at [751, 183] on icon "Cerrar" at bounding box center [1455, 183] width 11 height 11
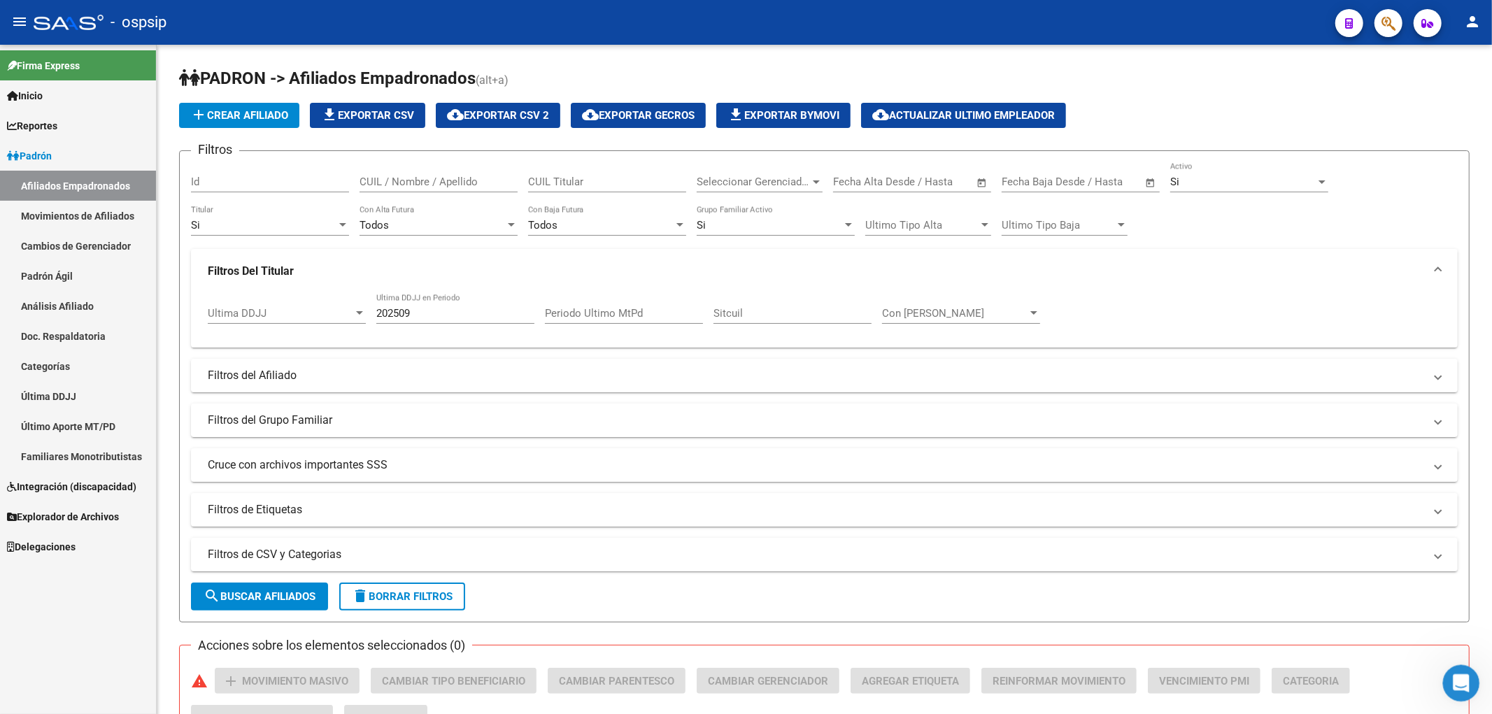
click at [751, 674] on icon "Abrir Intercom Messenger" at bounding box center [1459, 681] width 23 height 23
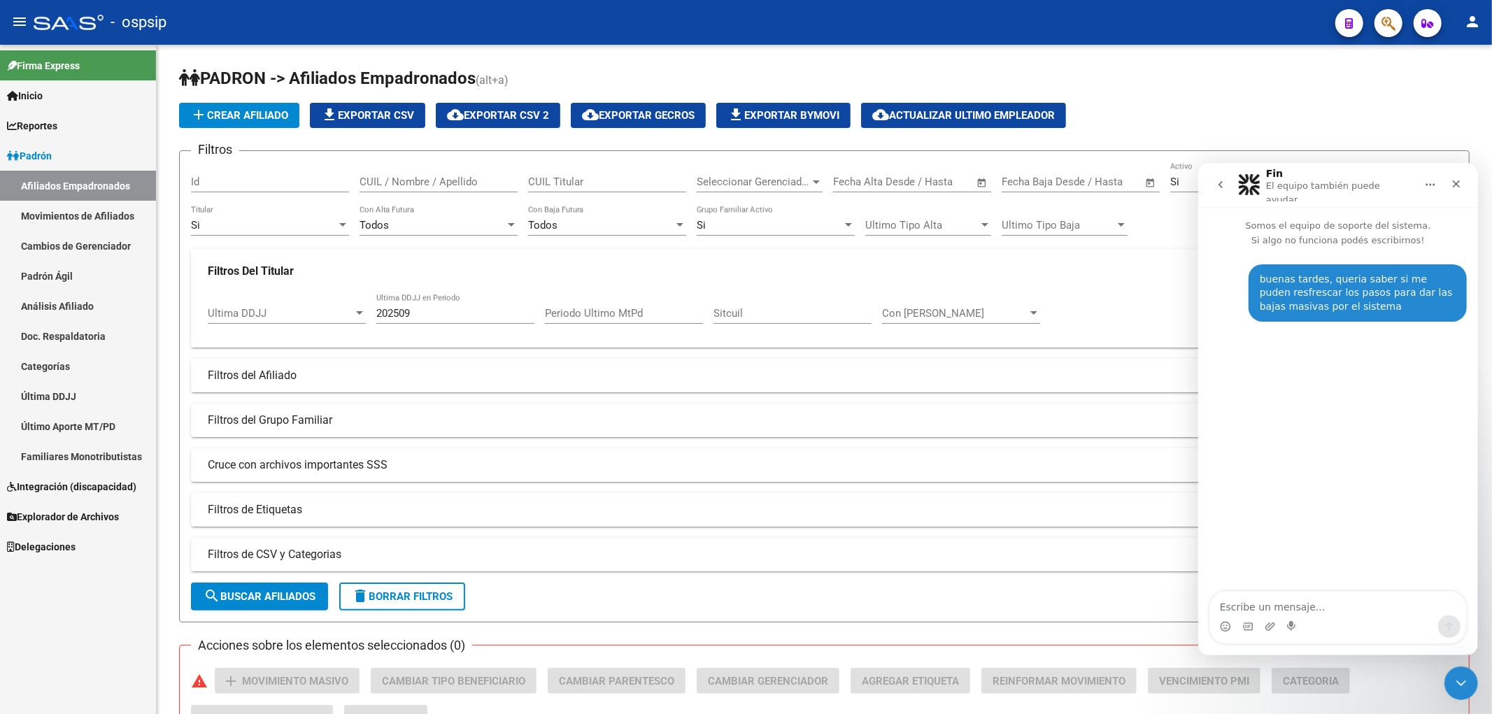
click at [751, 181] on button "go back" at bounding box center [1220, 184] width 27 height 27
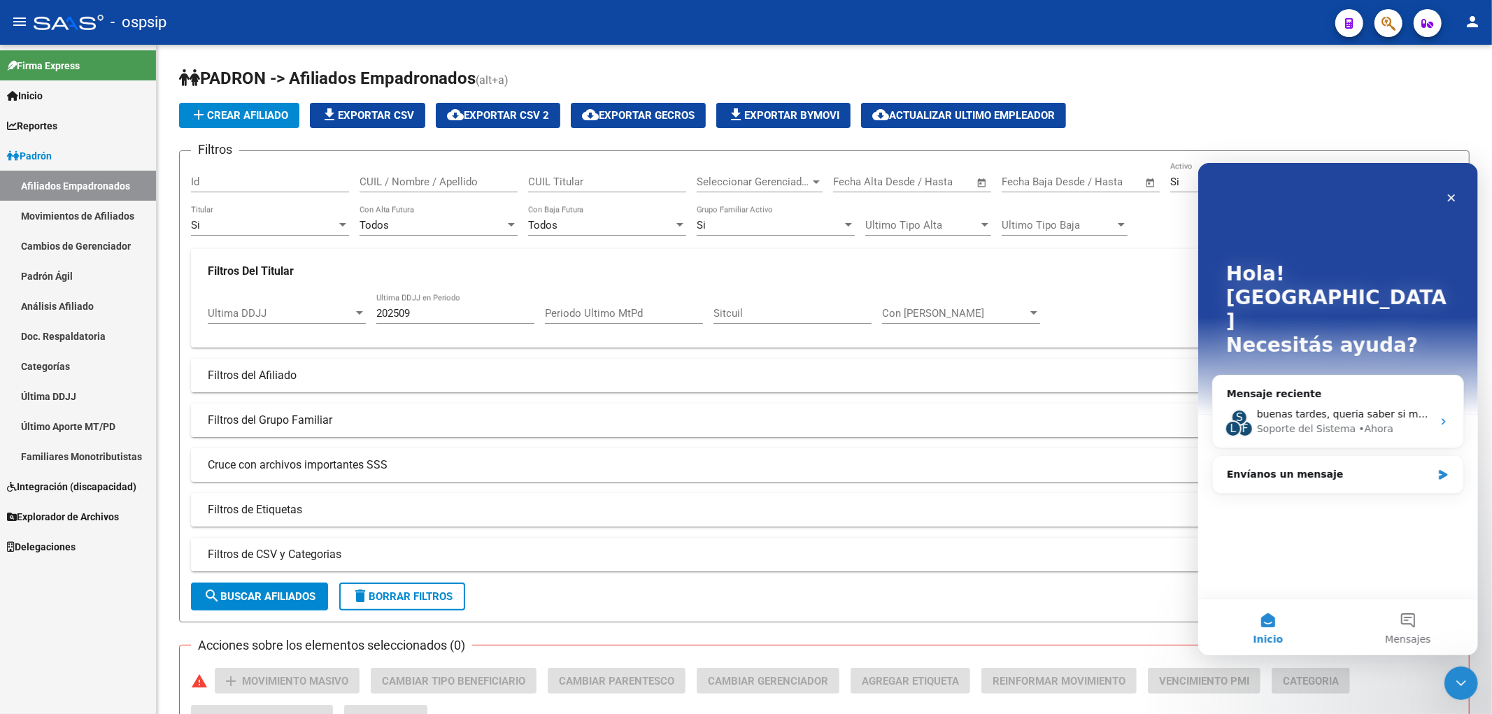
click at [751, 627] on button "Inicio" at bounding box center [1268, 627] width 140 height 56
click at [751, 619] on button "1 Mensajes" at bounding box center [1408, 627] width 140 height 56
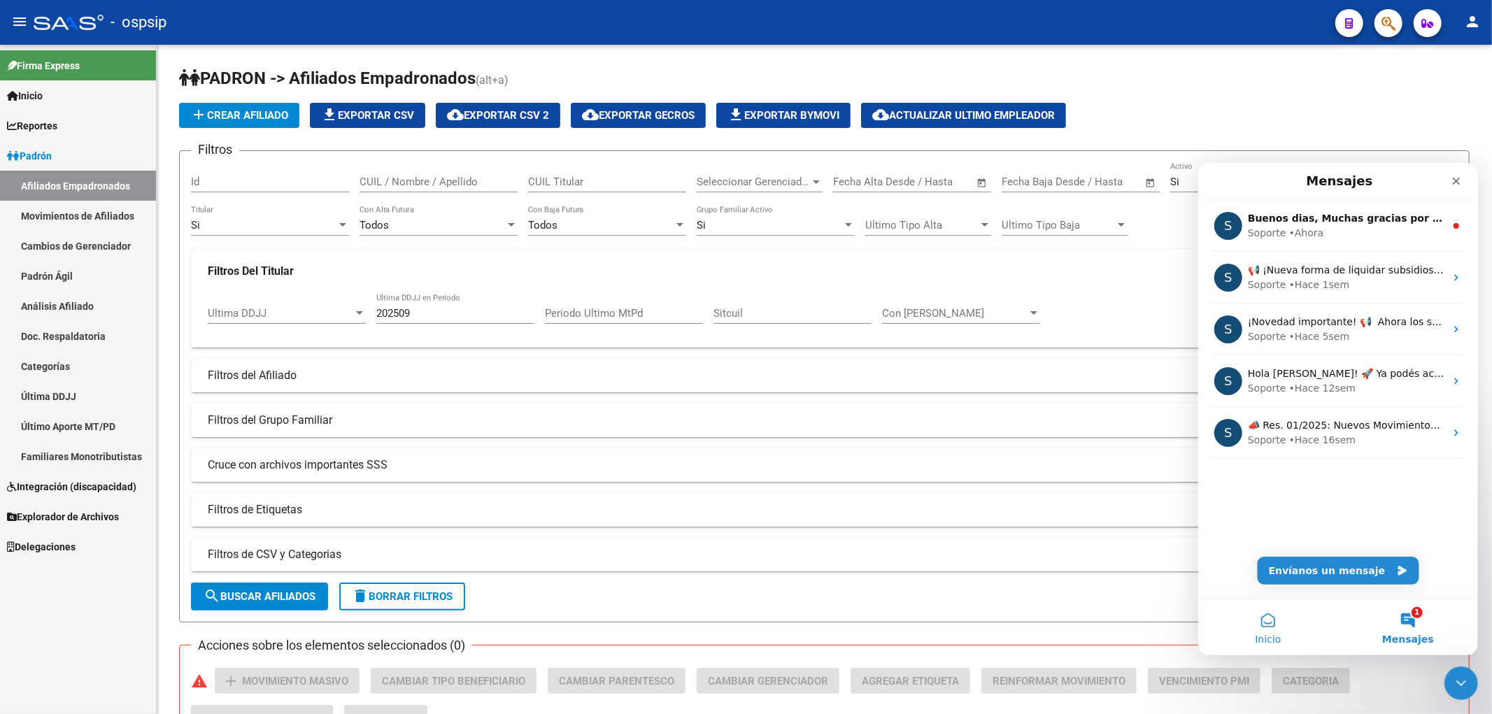
click at [751, 634] on span "Inicio" at bounding box center [1267, 639] width 26 height 10
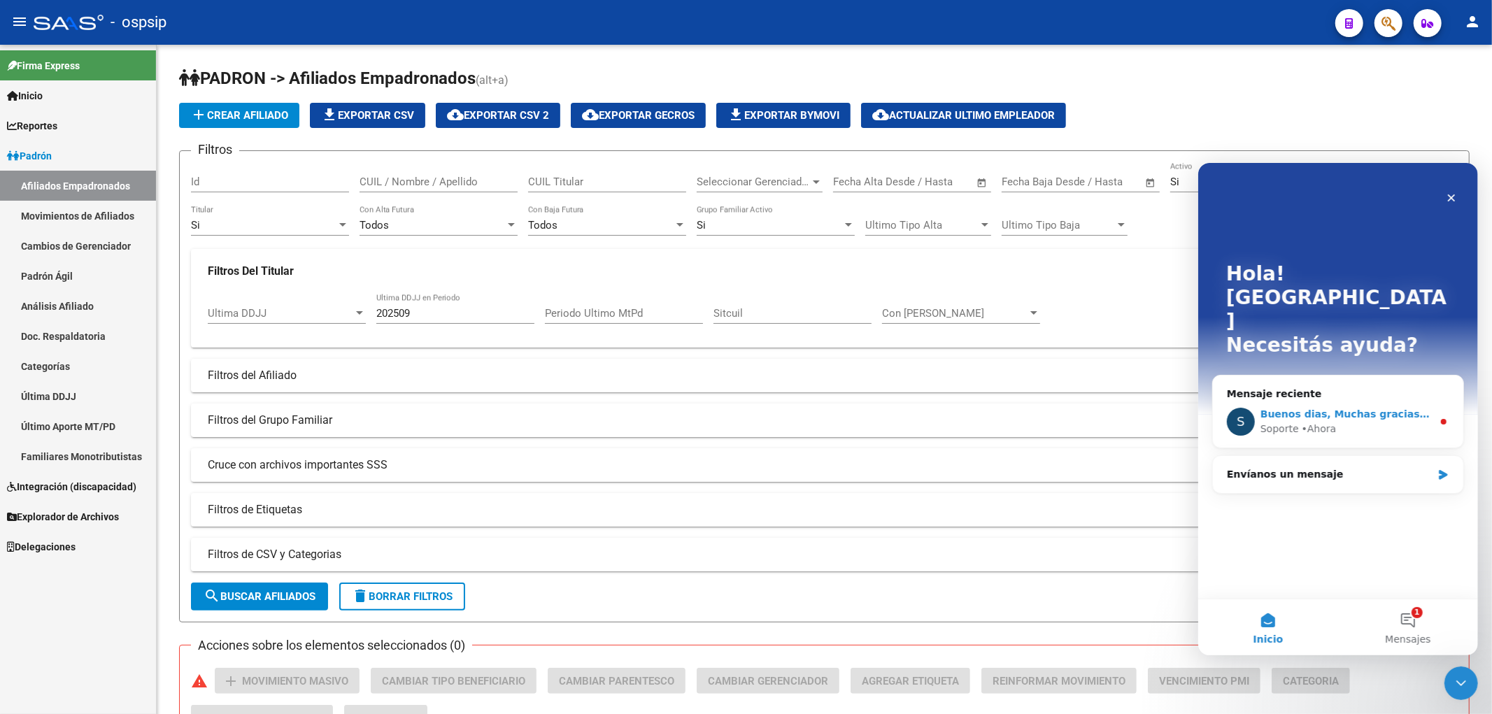
click at [751, 421] on div "Soporte • [GEOGRAPHIC_DATA]" at bounding box center [1346, 428] width 172 height 15
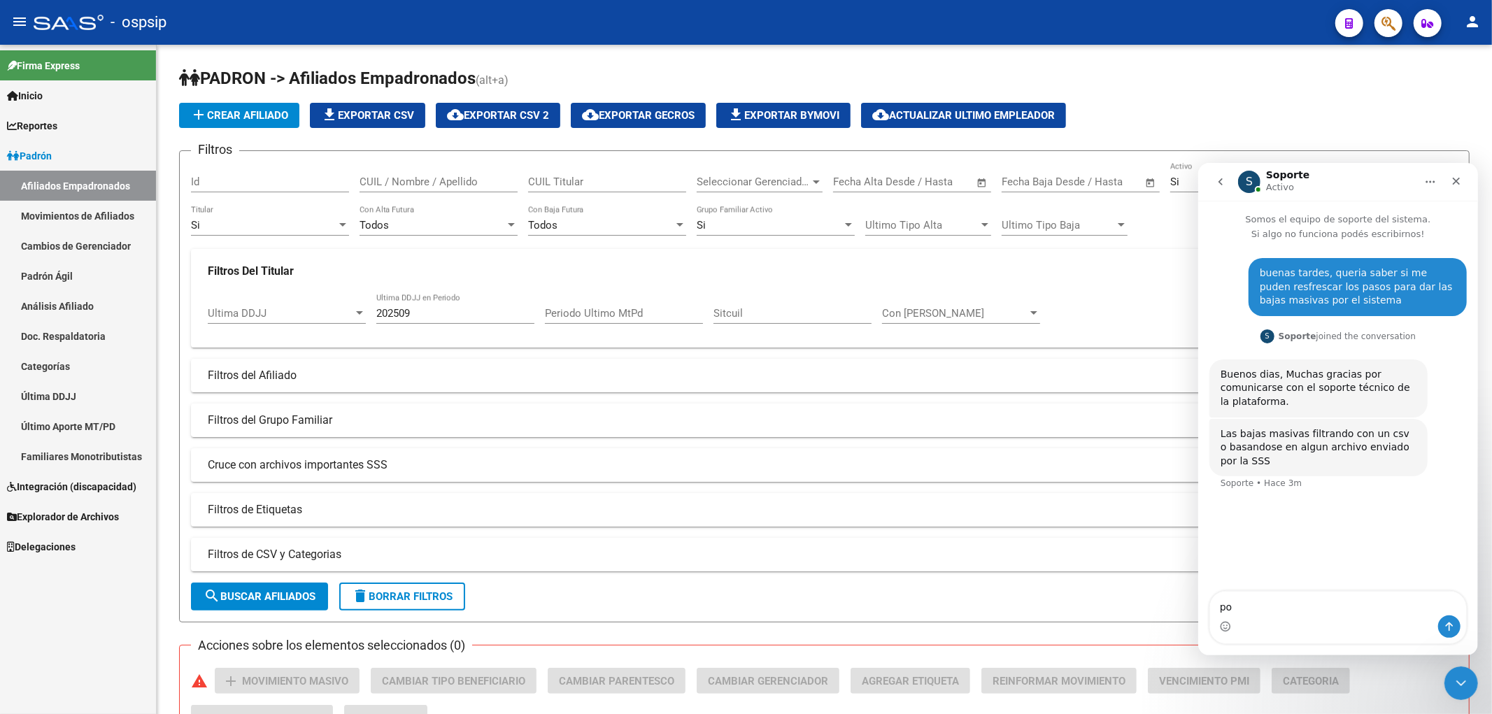
type textarea "p"
type textarea "s"
type textarea "en un csv solo el cuil"
type textarea "pero no recuerdo como hacerlos"
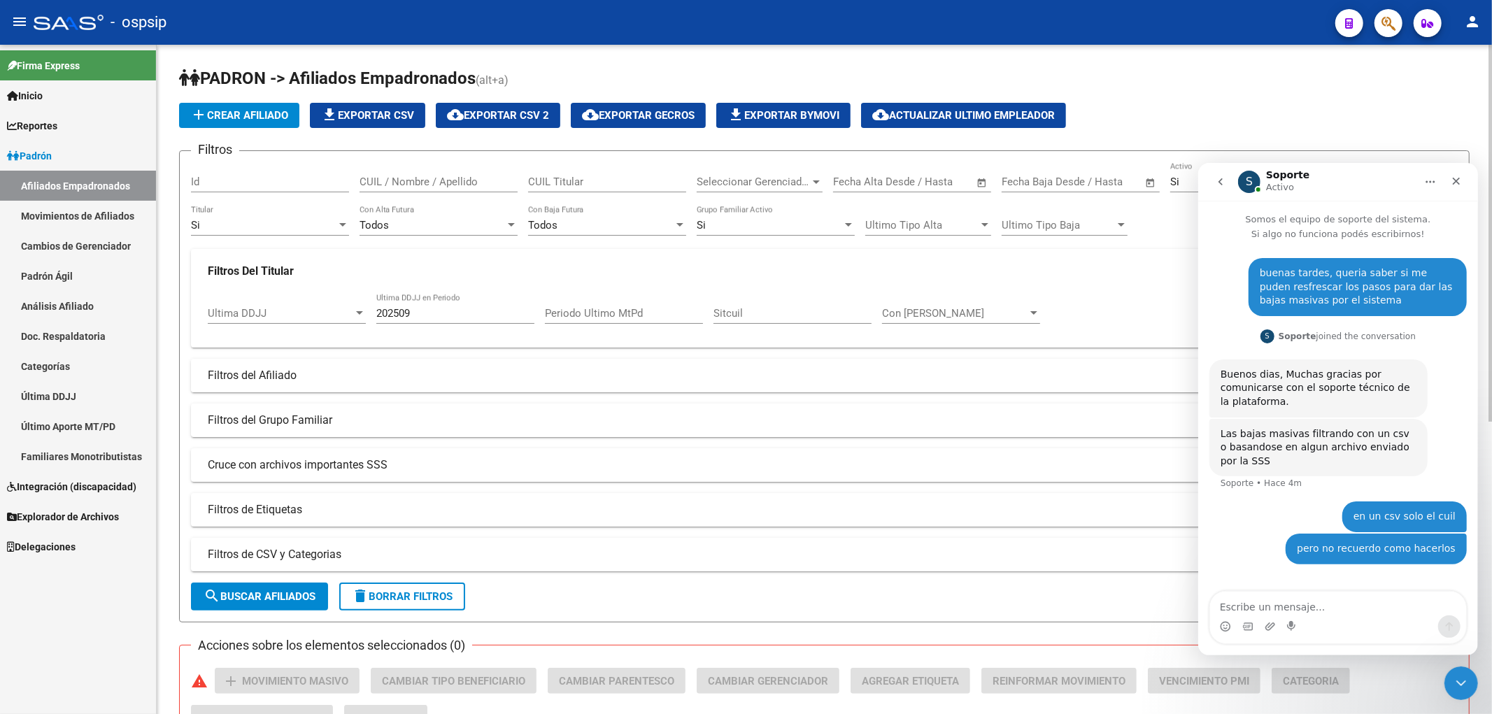
click at [751, 366] on mat-expansion-panel-header "Filtros del Afiliado" at bounding box center [824, 376] width 1267 height 34
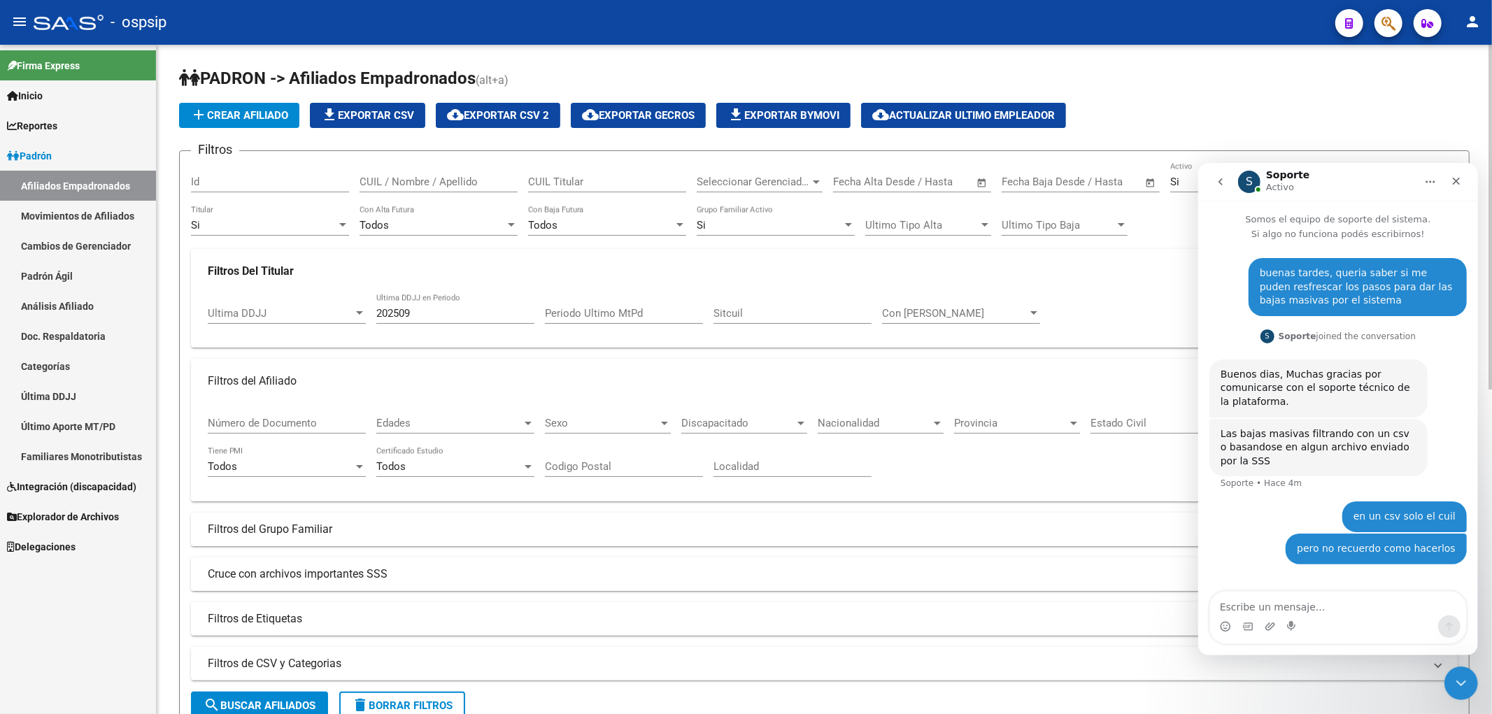
click at [514, 324] on div "202509 Ultima DDJJ en Periodo" at bounding box center [455, 309] width 158 height 30
type input "2"
click at [597, 232] on div "Todos Con Baja Futura" at bounding box center [607, 221] width 158 height 30
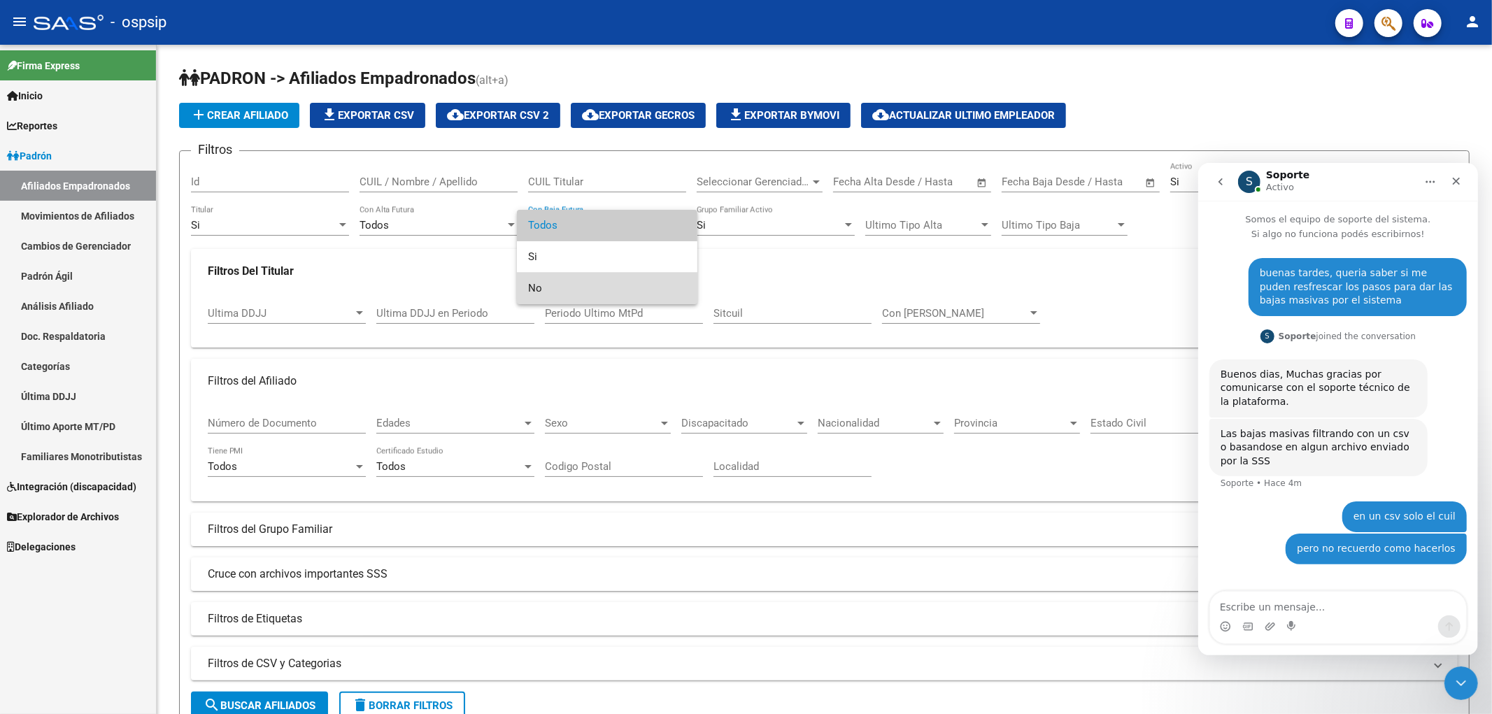
click at [613, 276] on span "No" at bounding box center [607, 288] width 158 height 31
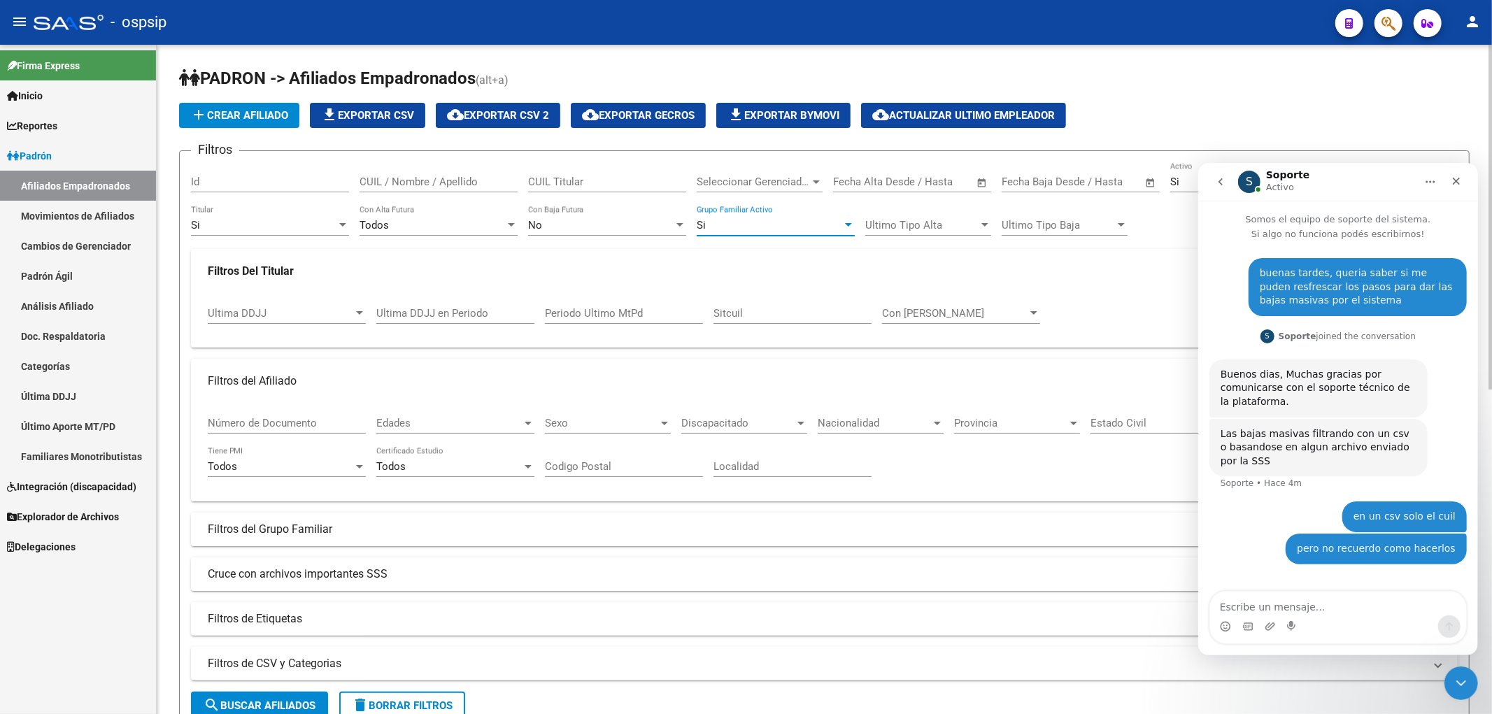
click at [740, 229] on div "Si" at bounding box center [770, 225] width 146 height 13
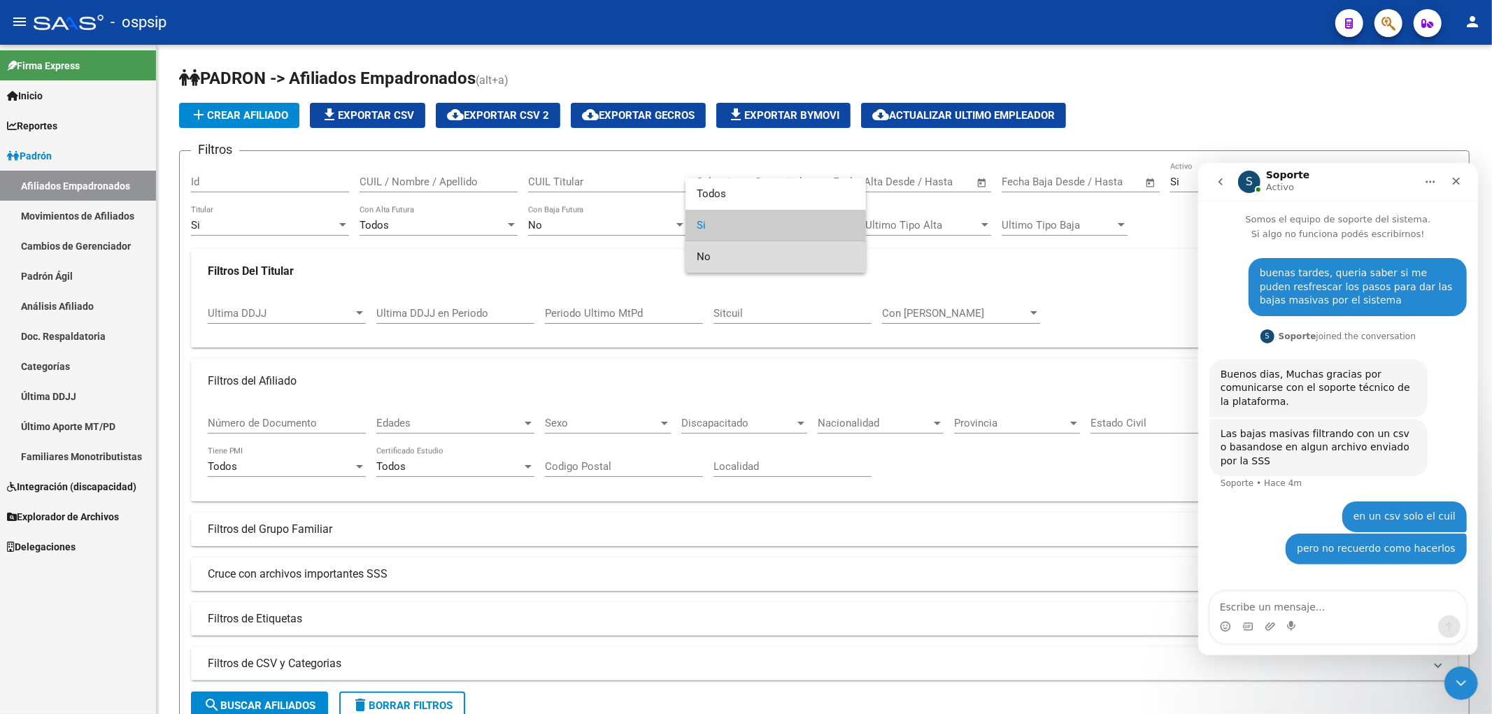
click at [749, 257] on span "No" at bounding box center [776, 256] width 158 height 31
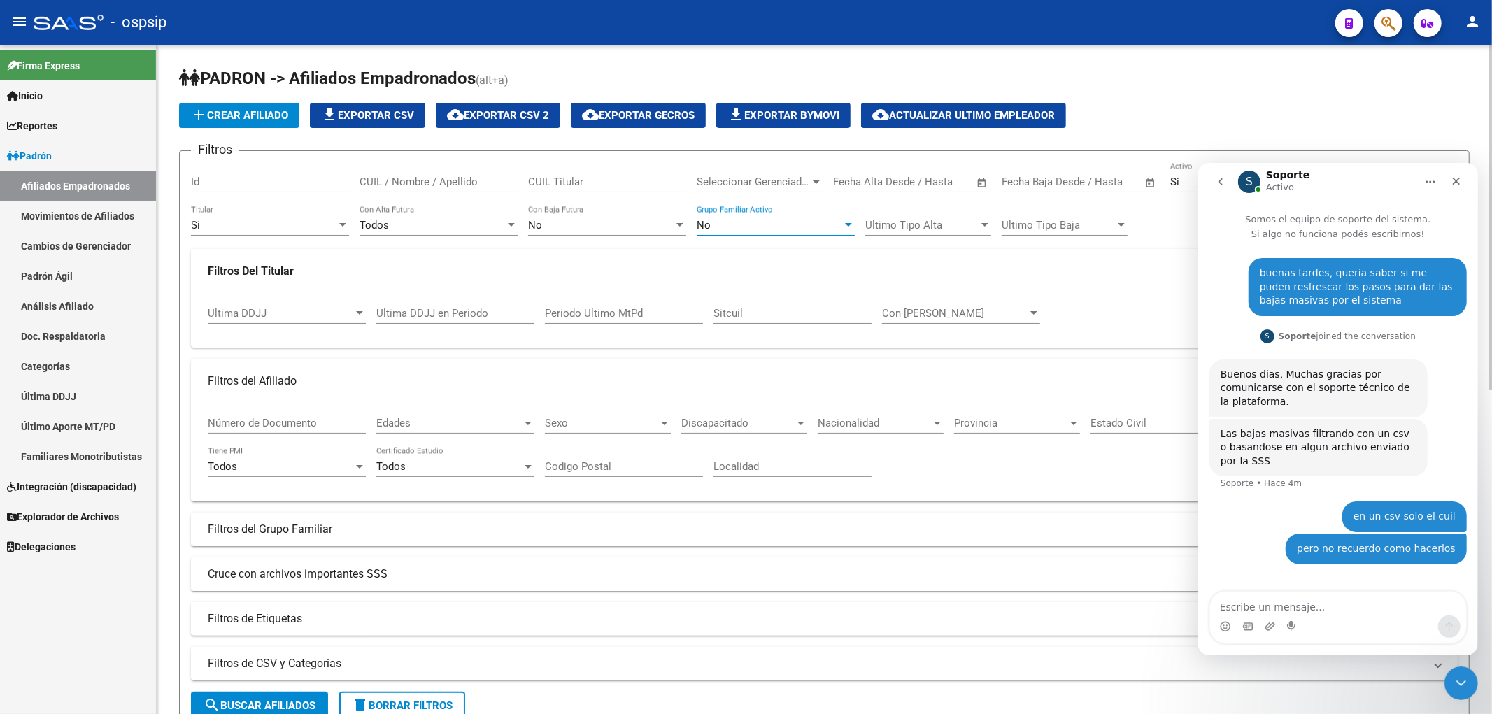
click at [751, 229] on div "No" at bounding box center [770, 225] width 146 height 13
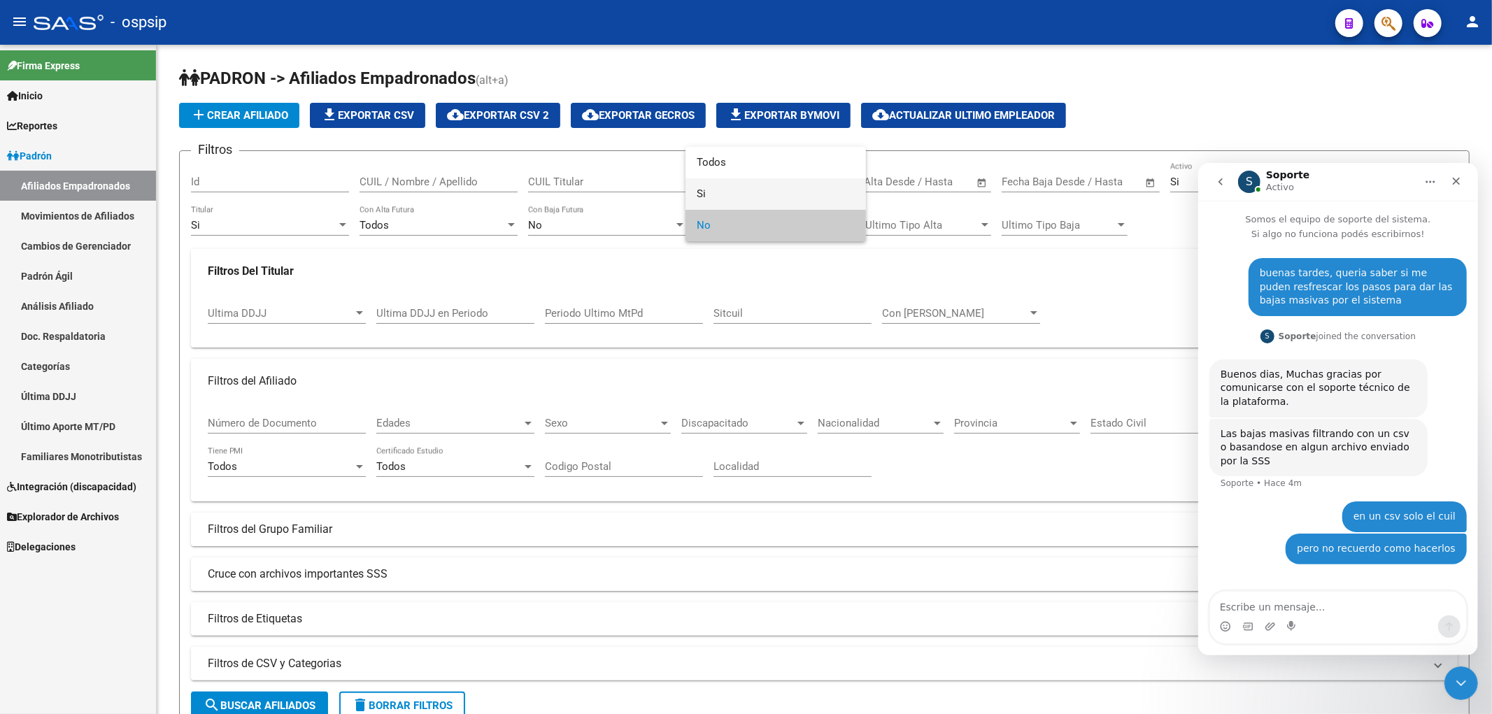
click at [751, 201] on span "Si" at bounding box center [776, 193] width 158 height 31
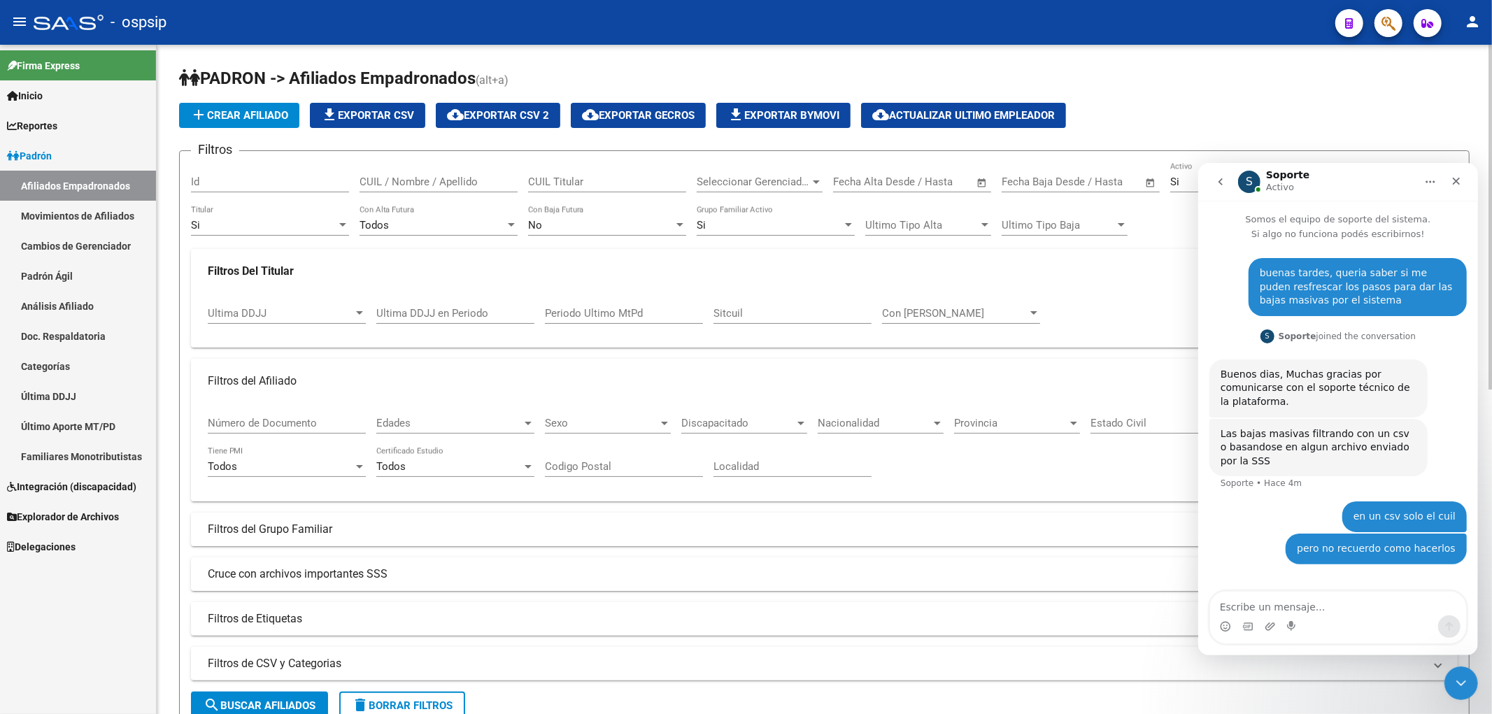
click at [751, 308] on div "Ultima DDJJ Ultima DDJJ Ultima DDJJ en Periodo Periodo Ultimo MtPd Sitcuil Con …" at bounding box center [824, 315] width 1233 height 43
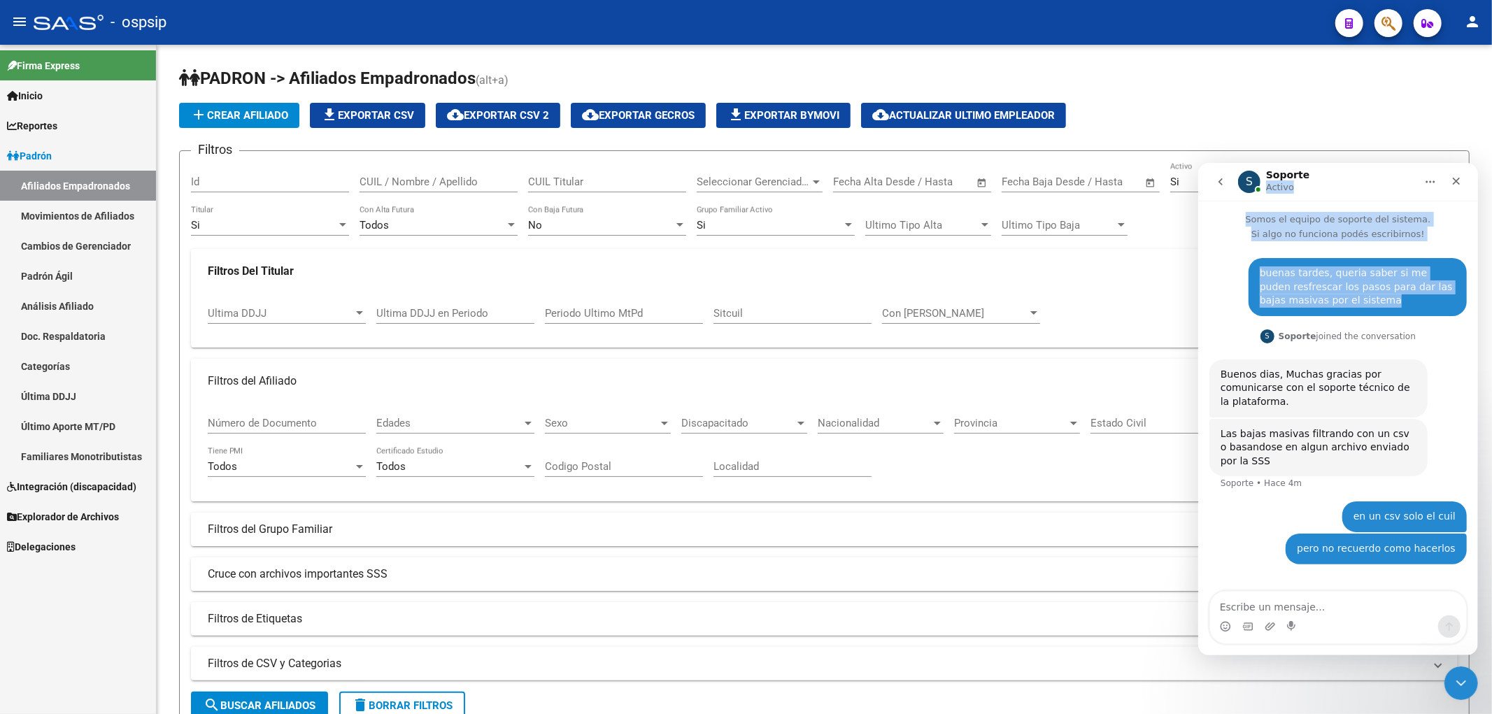
drag, startPoint x: 1334, startPoint y: 186, endPoint x: 1348, endPoint y: 302, distance: 116.9
click at [751, 302] on div "S Soporte Activo Somos el equipo de soporte del sistema. Si algo no funciona po…" at bounding box center [1338, 408] width 280 height 493
click at [751, 290] on mat-expansion-panel-header "Filtros Del Titular" at bounding box center [824, 271] width 1267 height 45
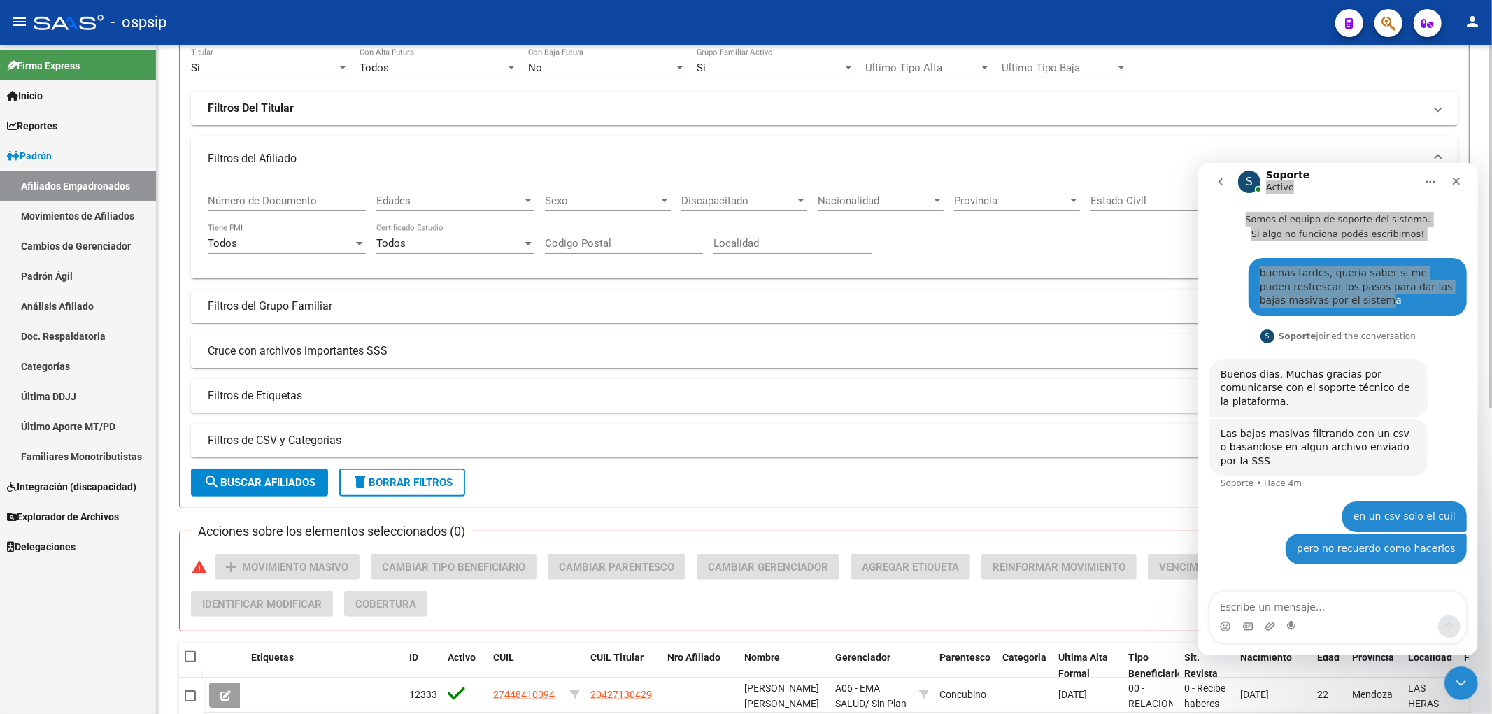
scroll to position [155, 0]
click at [611, 495] on form "Filtros Id CUIL / Nombre / Apellido CUIL Titular Seleccionar Gerenciador Selecc…" at bounding box center [824, 253] width 1291 height 516
click at [600, 453] on mat-expansion-panel-header "Filtros de CSV y Categorias" at bounding box center [824, 443] width 1267 height 34
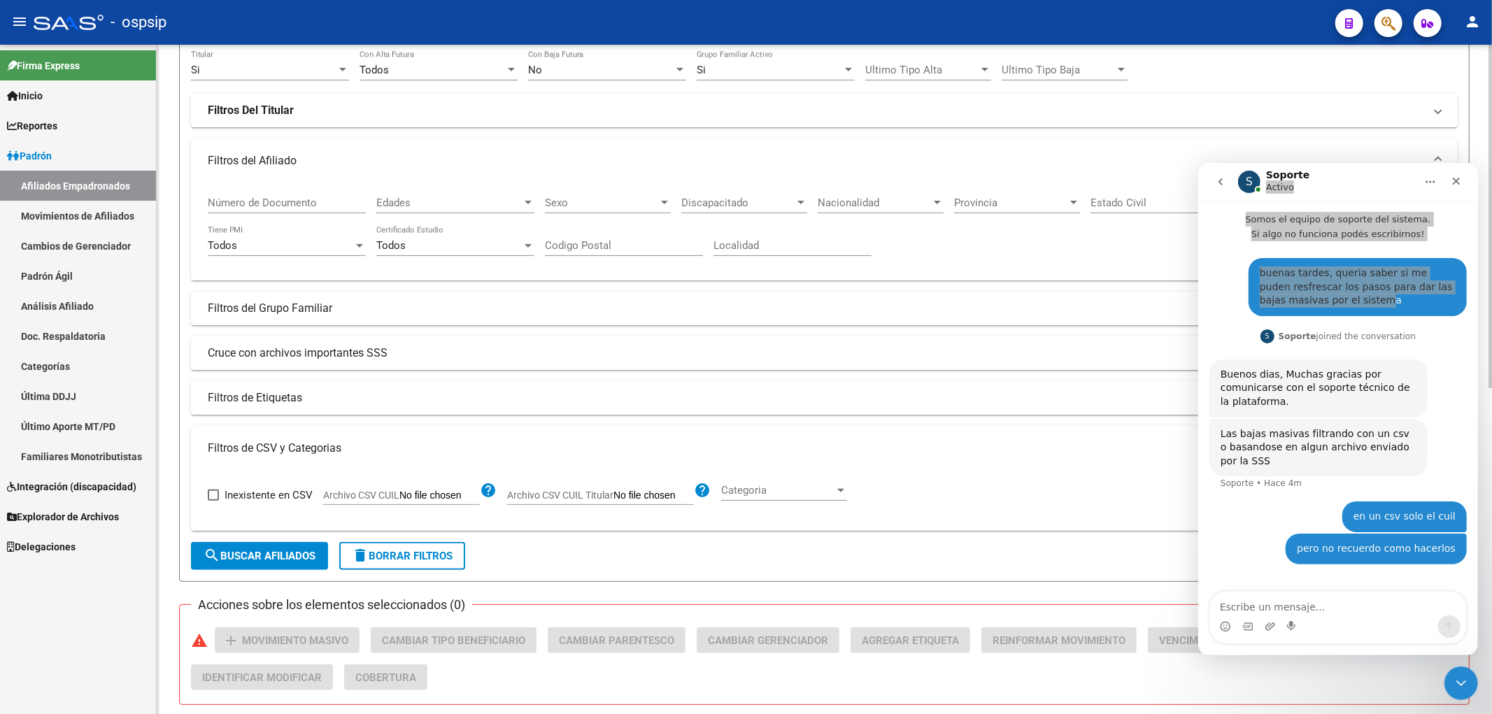
click at [612, 495] on span "Archivo CSV CUIL Titular" at bounding box center [560, 495] width 106 height 11
click at [614, 495] on input "Archivo CSV CUIL Titular" at bounding box center [654, 496] width 80 height 13
type input "C:\fakepath\bajas.csv"
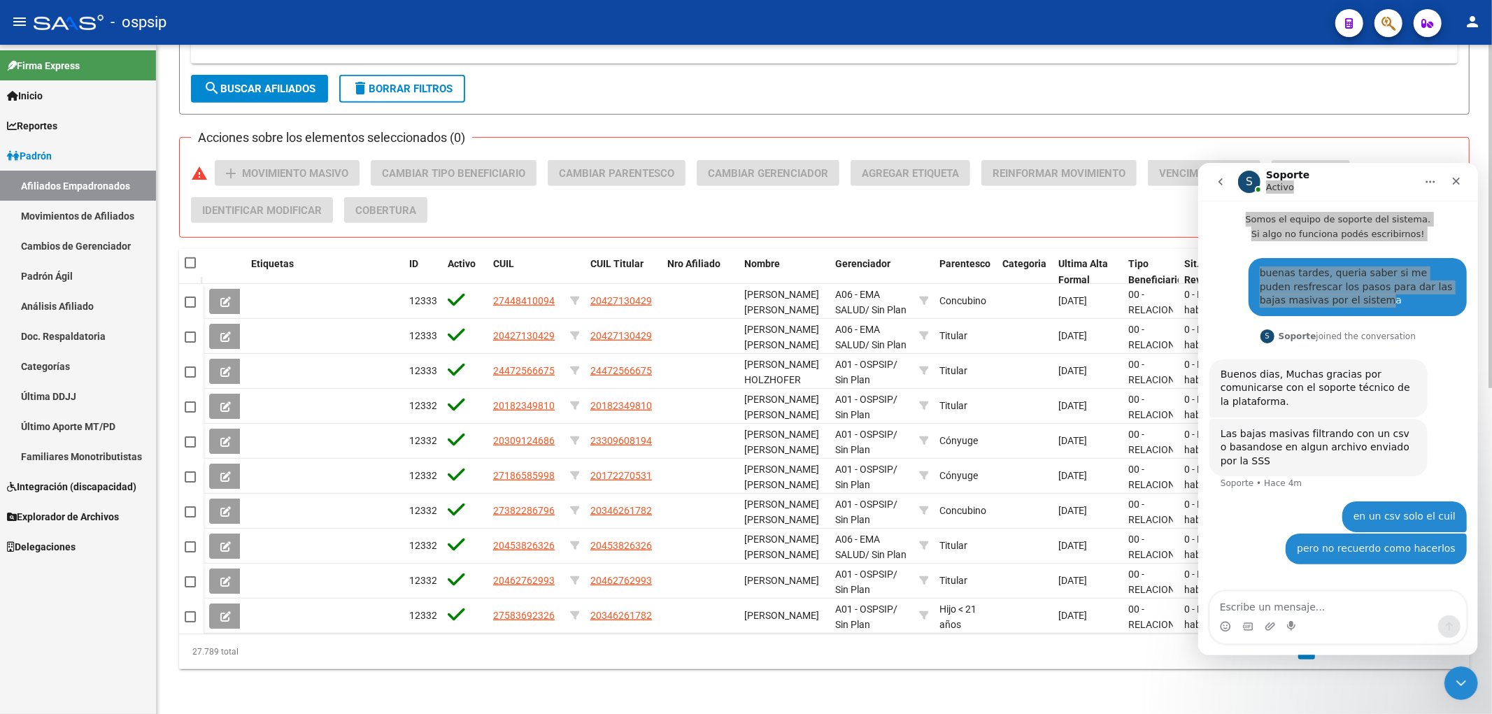
scroll to position [635, 0]
click at [271, 83] on span "search Buscar Afiliados" at bounding box center [260, 89] width 112 height 13
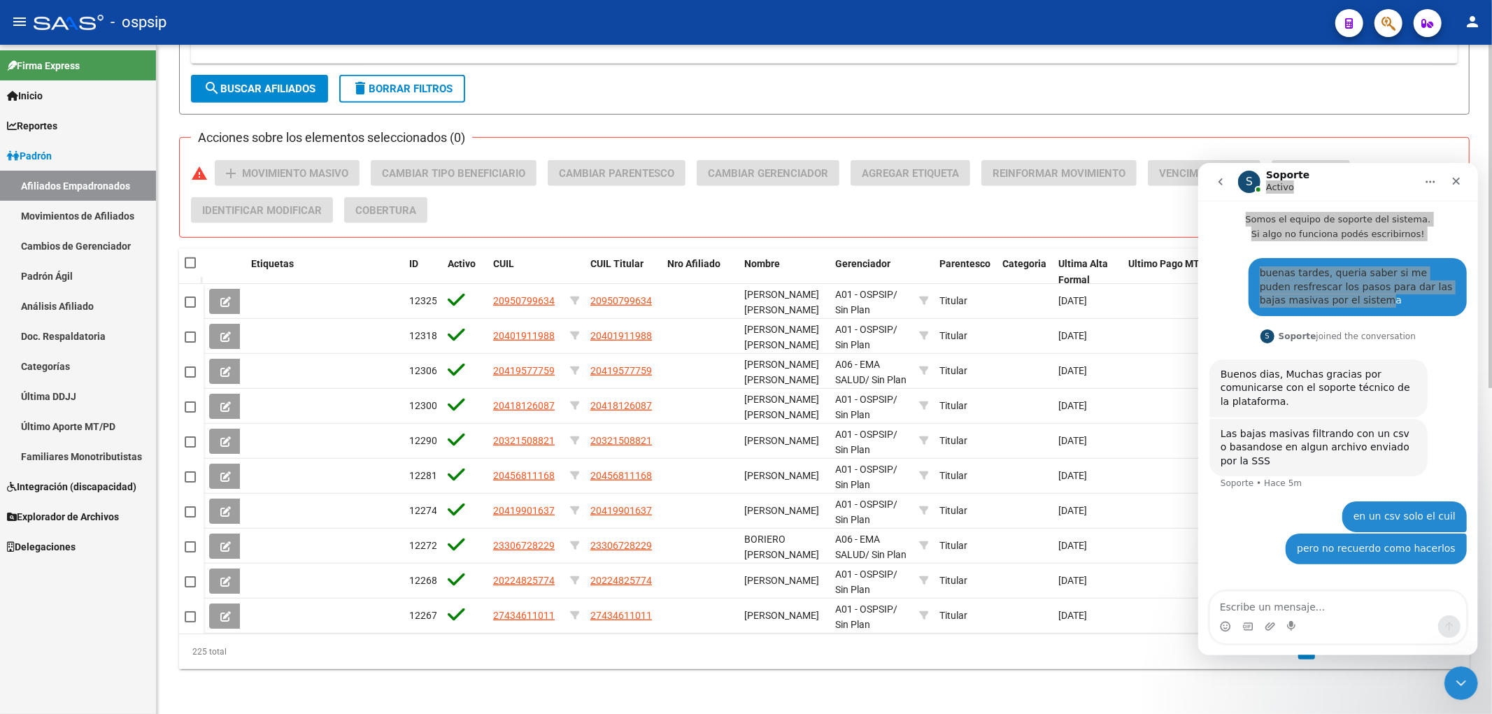
click at [751, 687] on div "[PERSON_NAME] -> Afiliados Empadronados (alt+a) add Crear Afiliado file_downloa…" at bounding box center [825, 68] width 1336 height 1292
drag, startPoint x: 1371, startPoint y: 683, endPoint x: 1387, endPoint y: 679, distance: 16.0
click at [751, 679] on div "[PERSON_NAME] -> Afiliados Empadronados (alt+a) add Crear Afiliado file_downloa…" at bounding box center [825, 68] width 1336 height 1292
click at [751, 680] on icon "Cerrar Intercom Messenger" at bounding box center [1460, 682] width 10 height 6
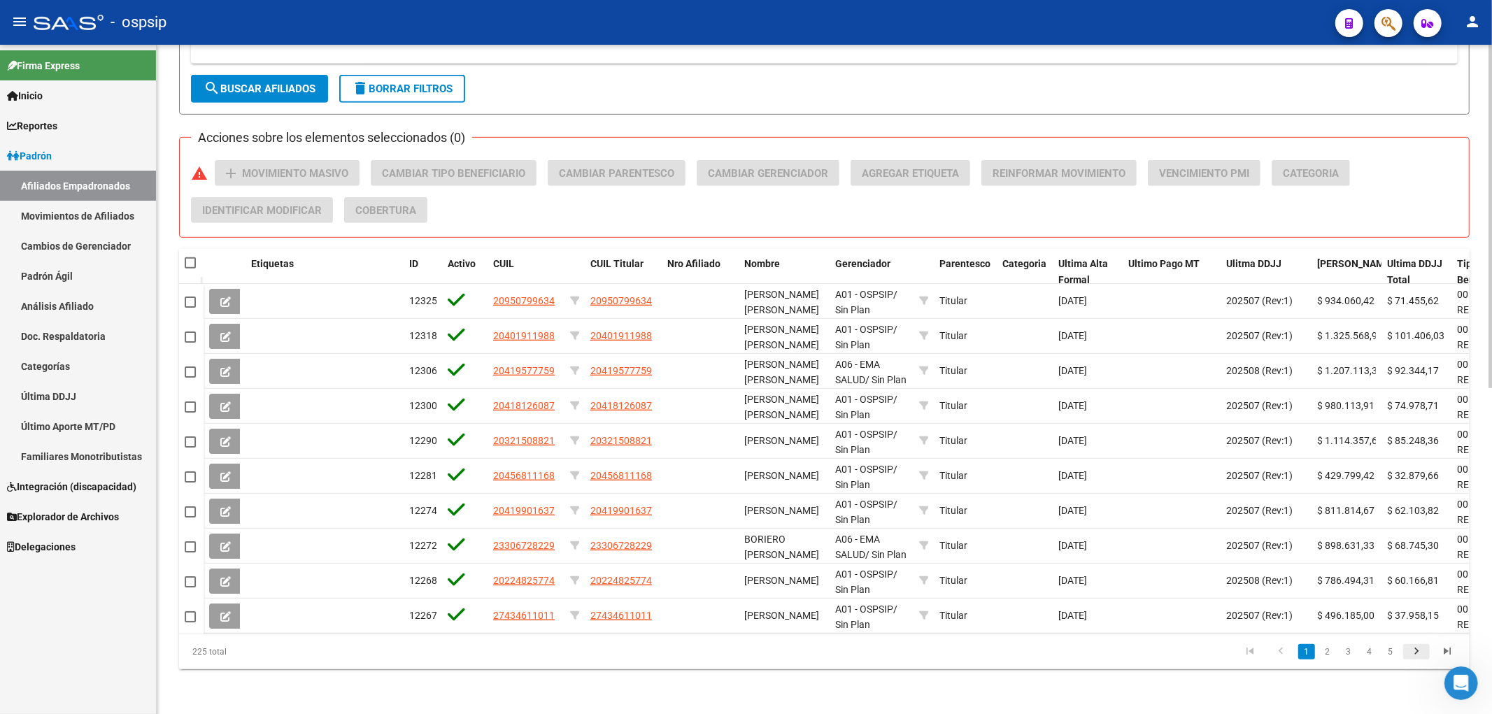
click at [751, 655] on icon "go to next page" at bounding box center [1417, 653] width 18 height 17
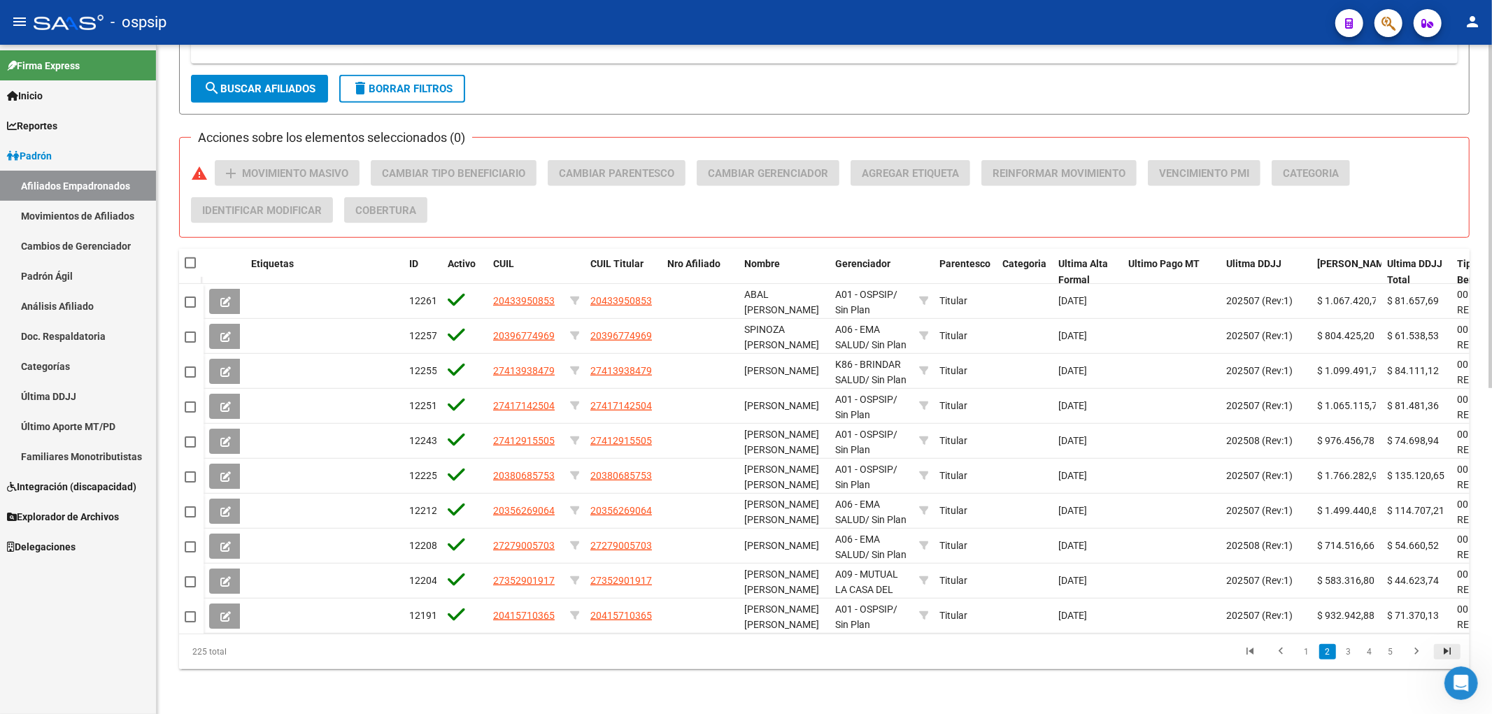
click at [751, 658] on icon "go to last page" at bounding box center [1447, 653] width 18 height 17
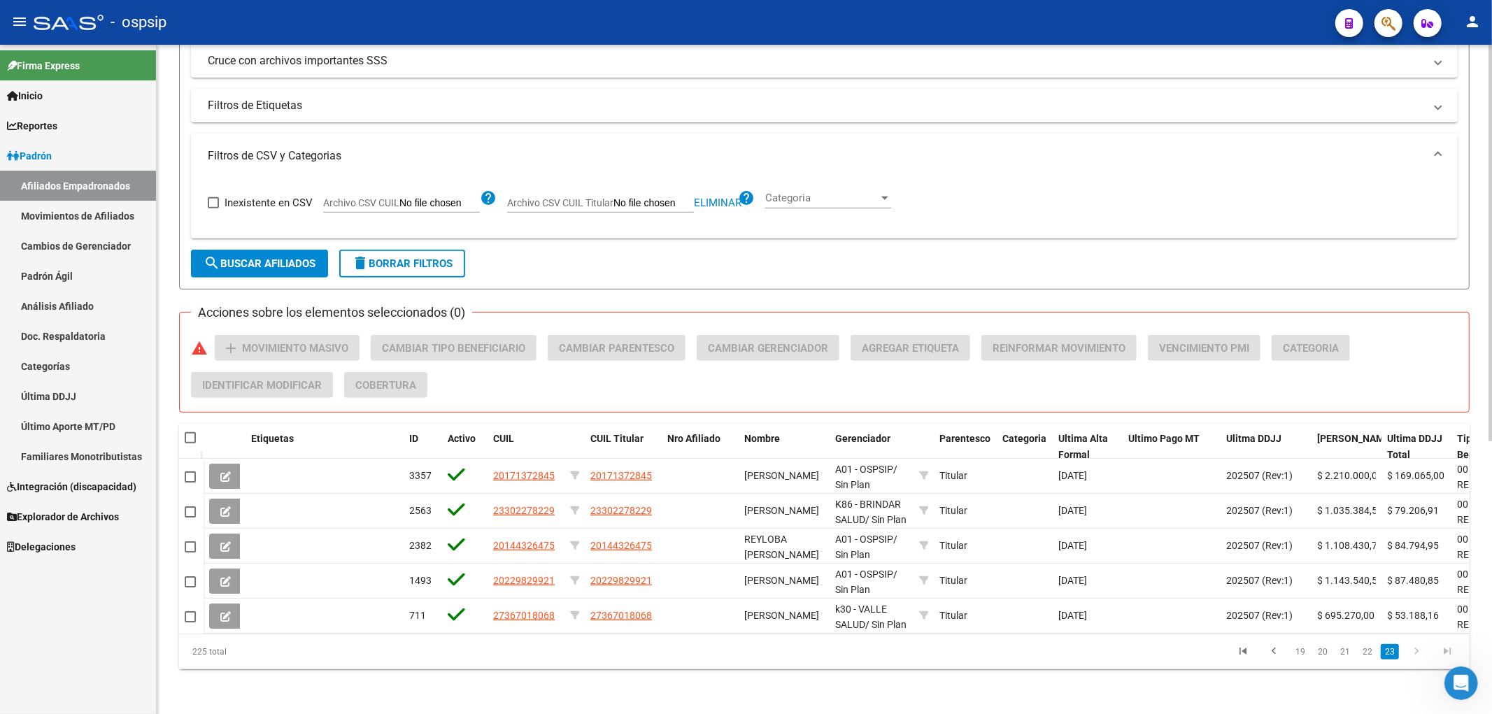
scroll to position [460, 0]
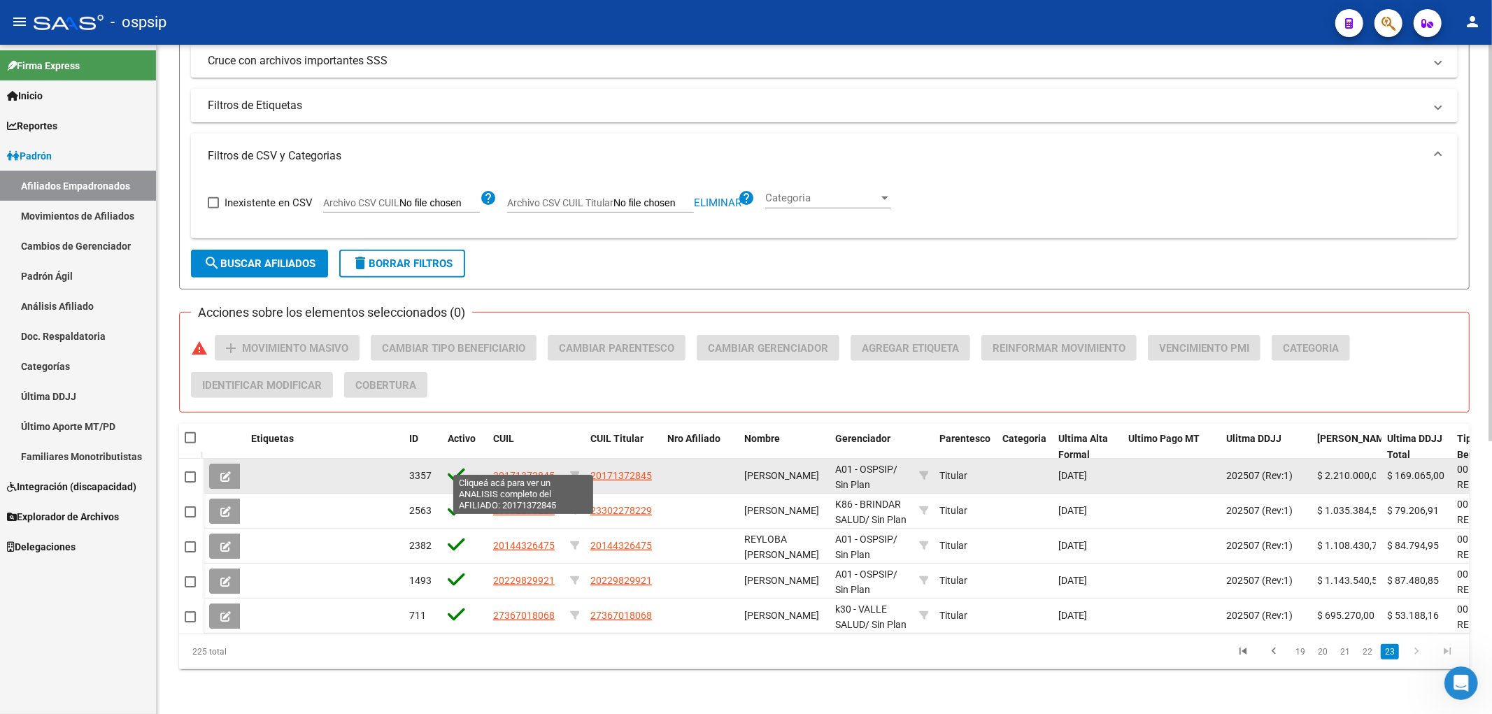
click at [527, 470] on span "20171372845" at bounding box center [524, 475] width 62 height 11
type textarea "20171372845"
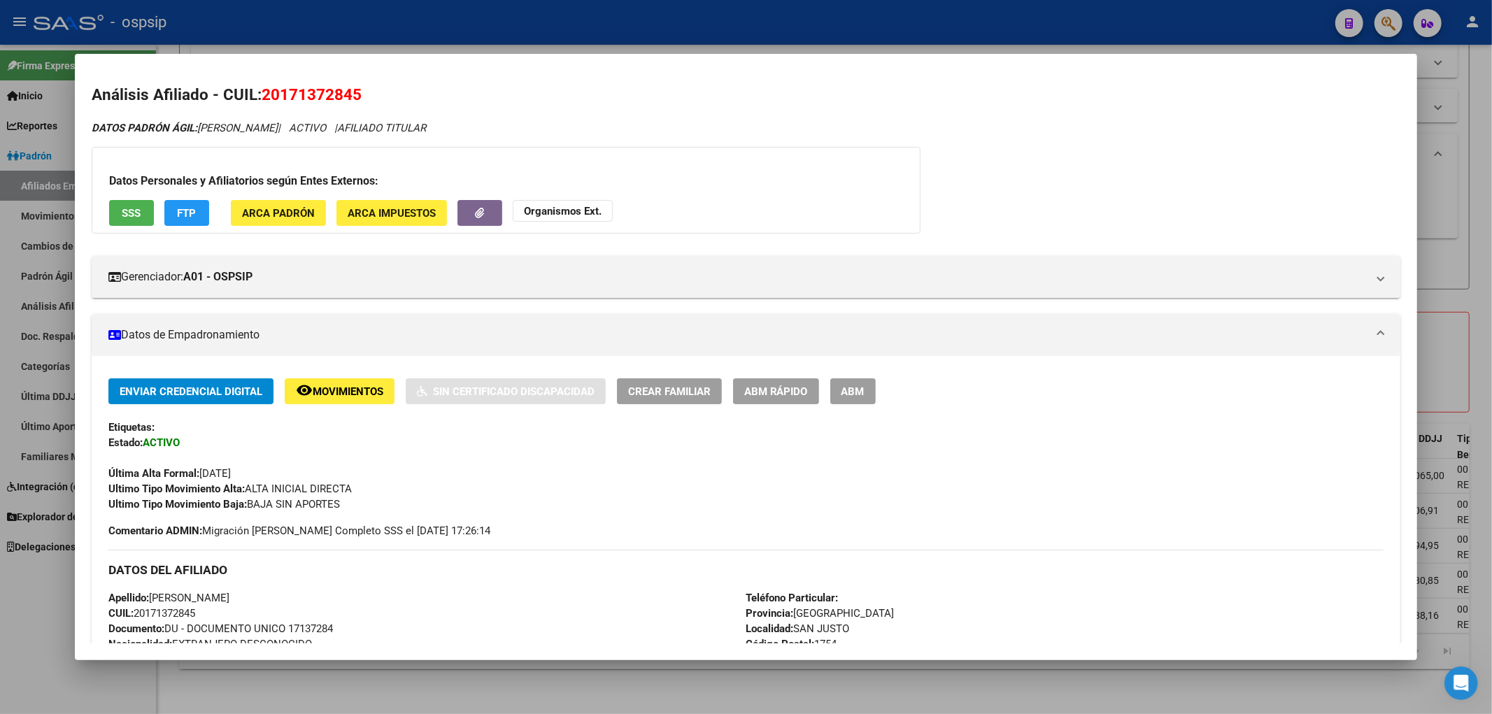
click at [193, 218] on span "FTP" at bounding box center [186, 213] width 19 height 13
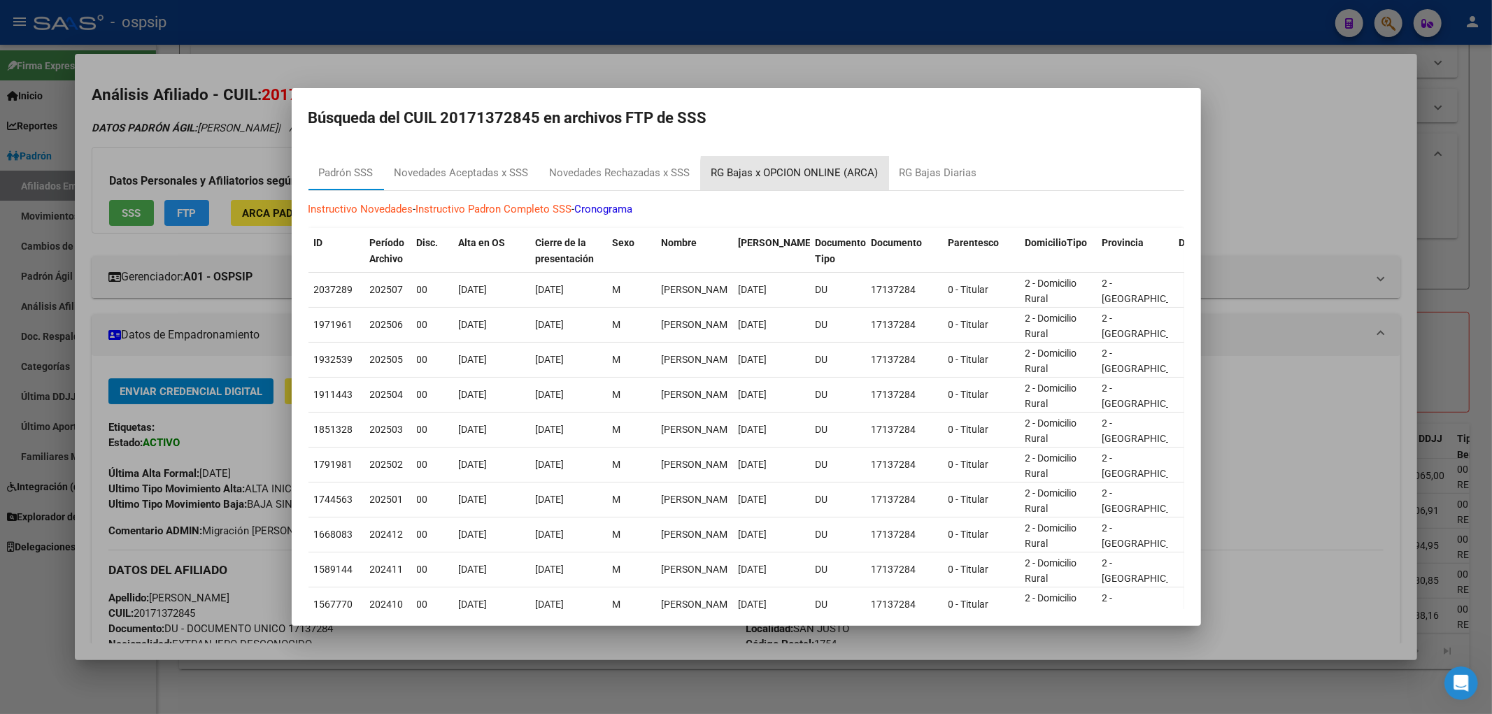
click at [751, 177] on div "RG Bajas x OPCION ONLINE (ARCA)" at bounding box center [795, 173] width 167 height 16
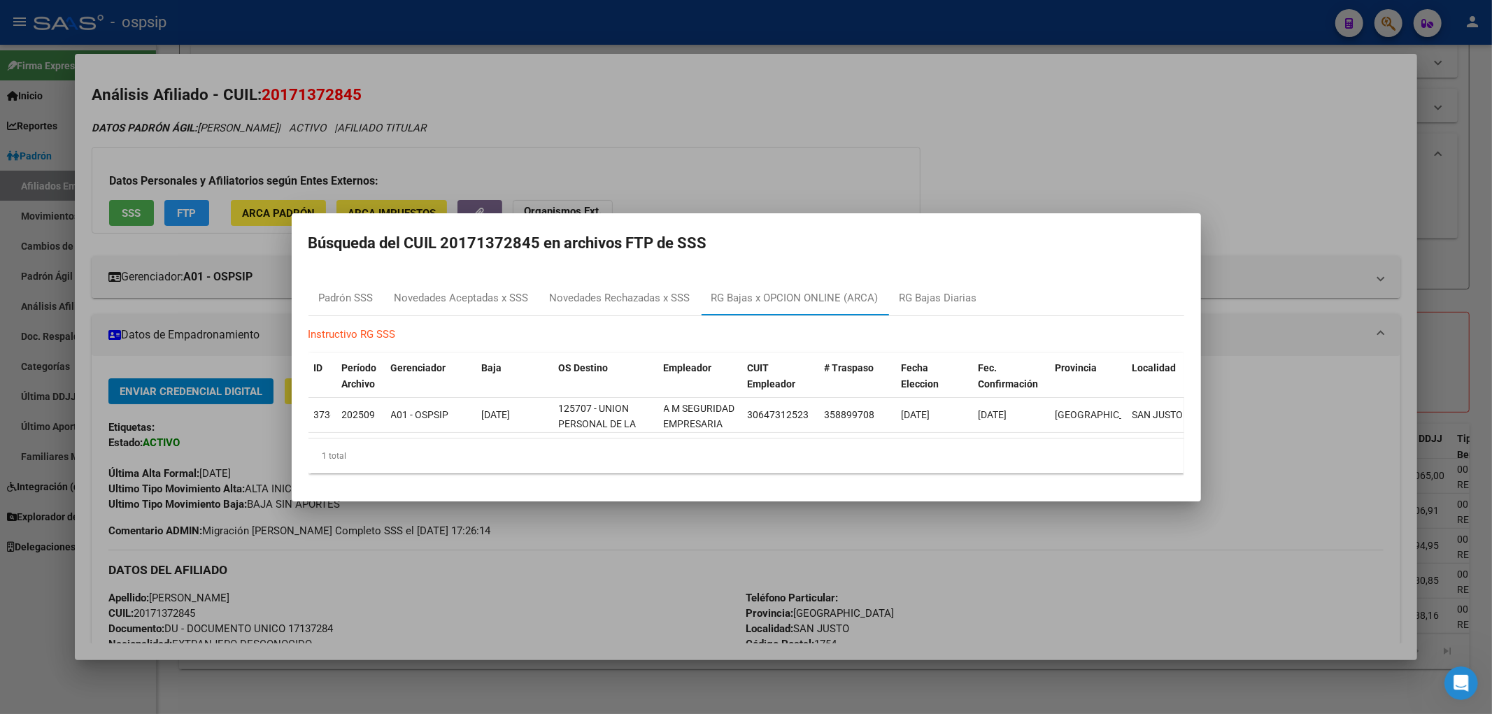
click at [751, 151] on div at bounding box center [746, 357] width 1492 height 714
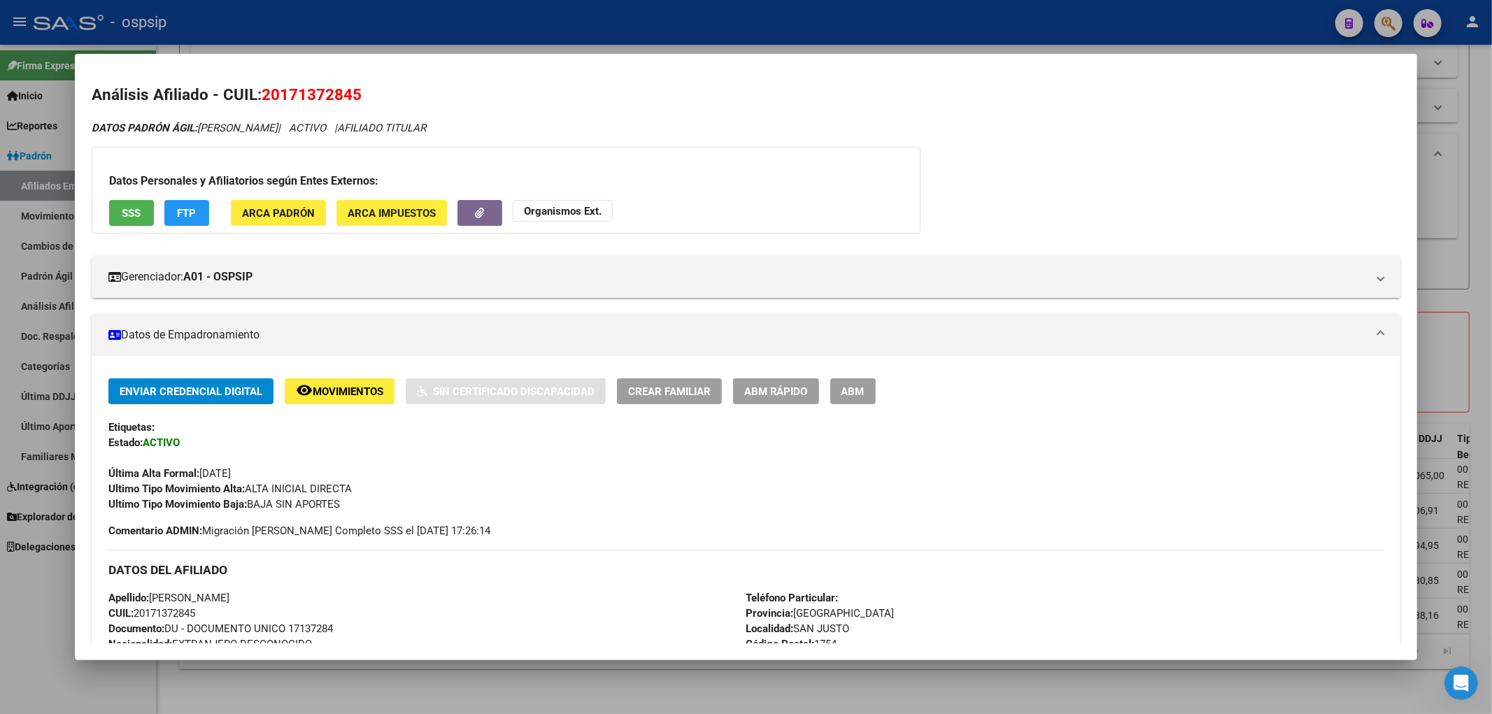
click at [696, 33] on div at bounding box center [746, 357] width 1492 height 714
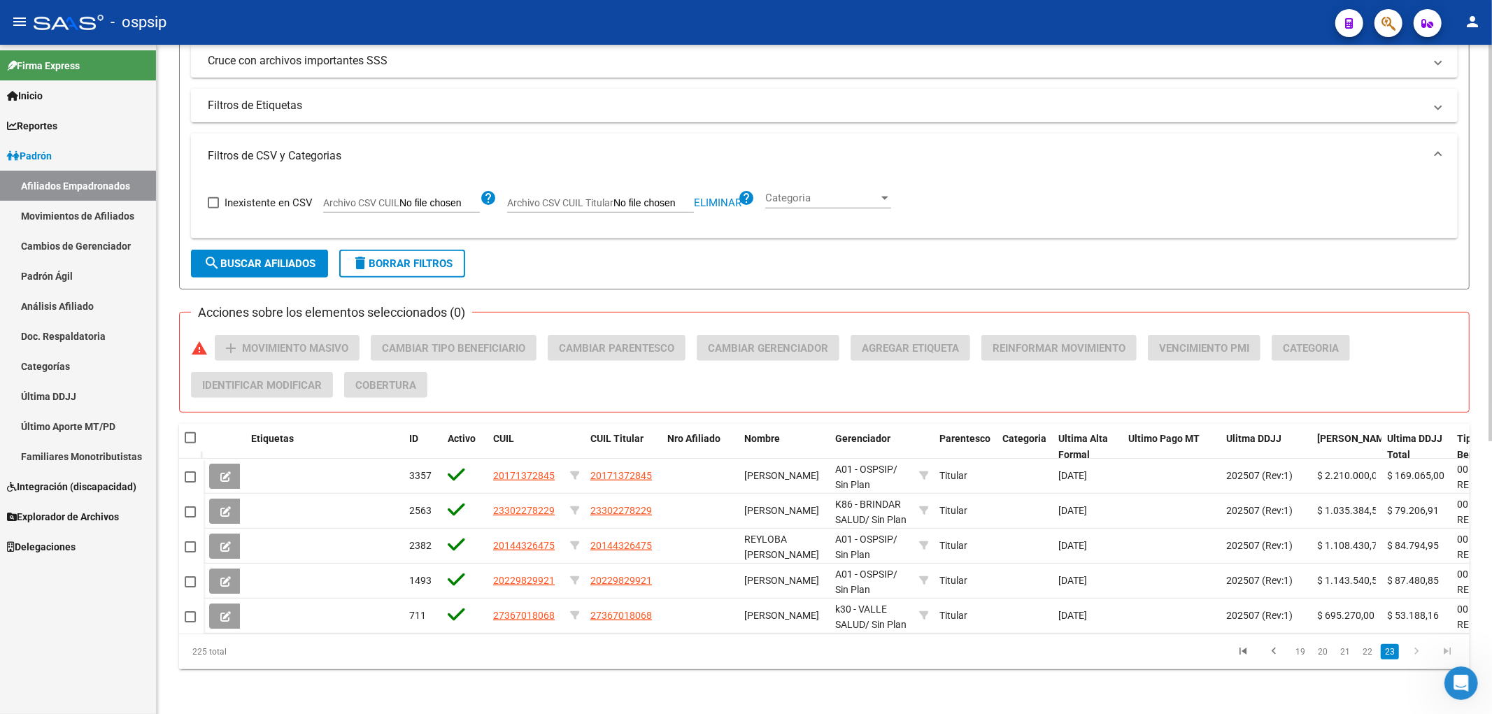
click at [192, 432] on span at bounding box center [190, 437] width 11 height 11
click at [190, 444] on input "checkbox" at bounding box center [190, 444] width 1 height 1
checkbox input "true"
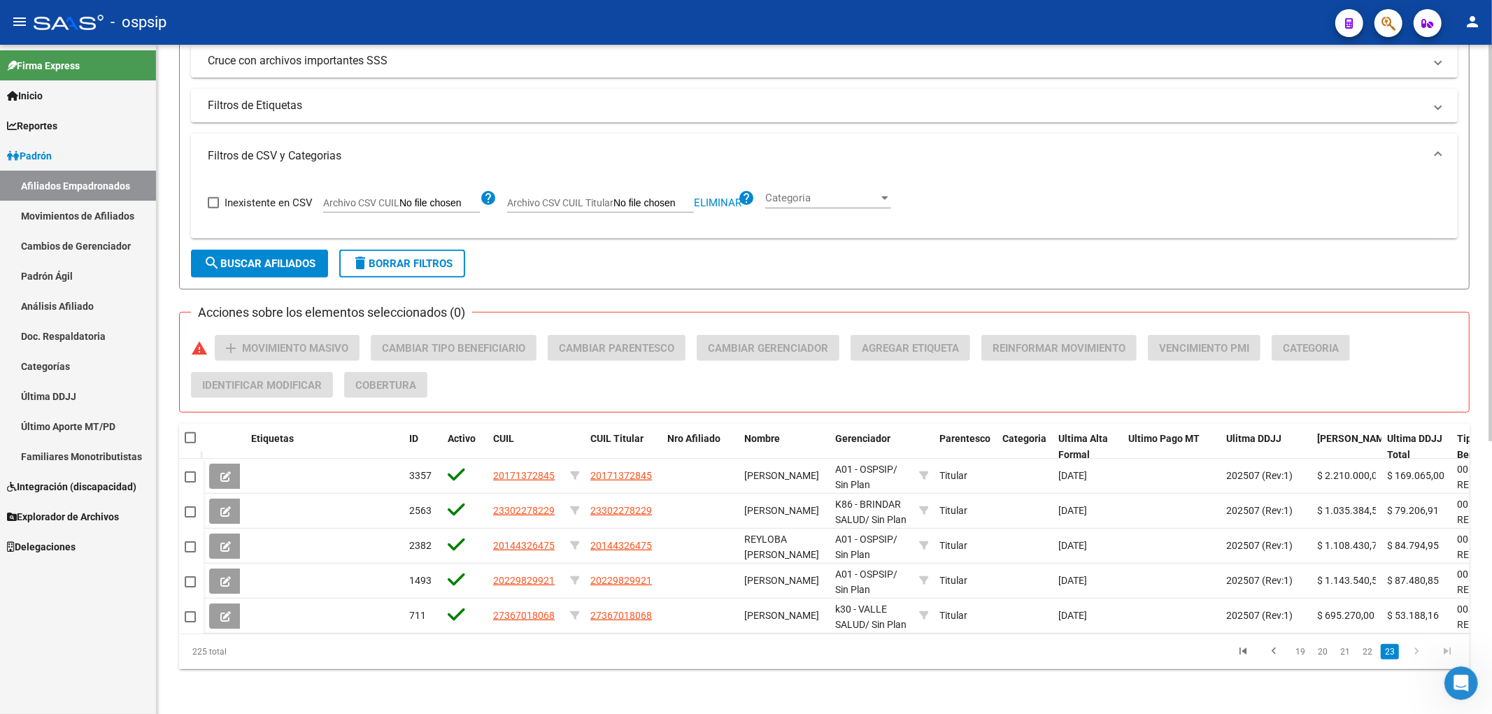
checkbox input "true"
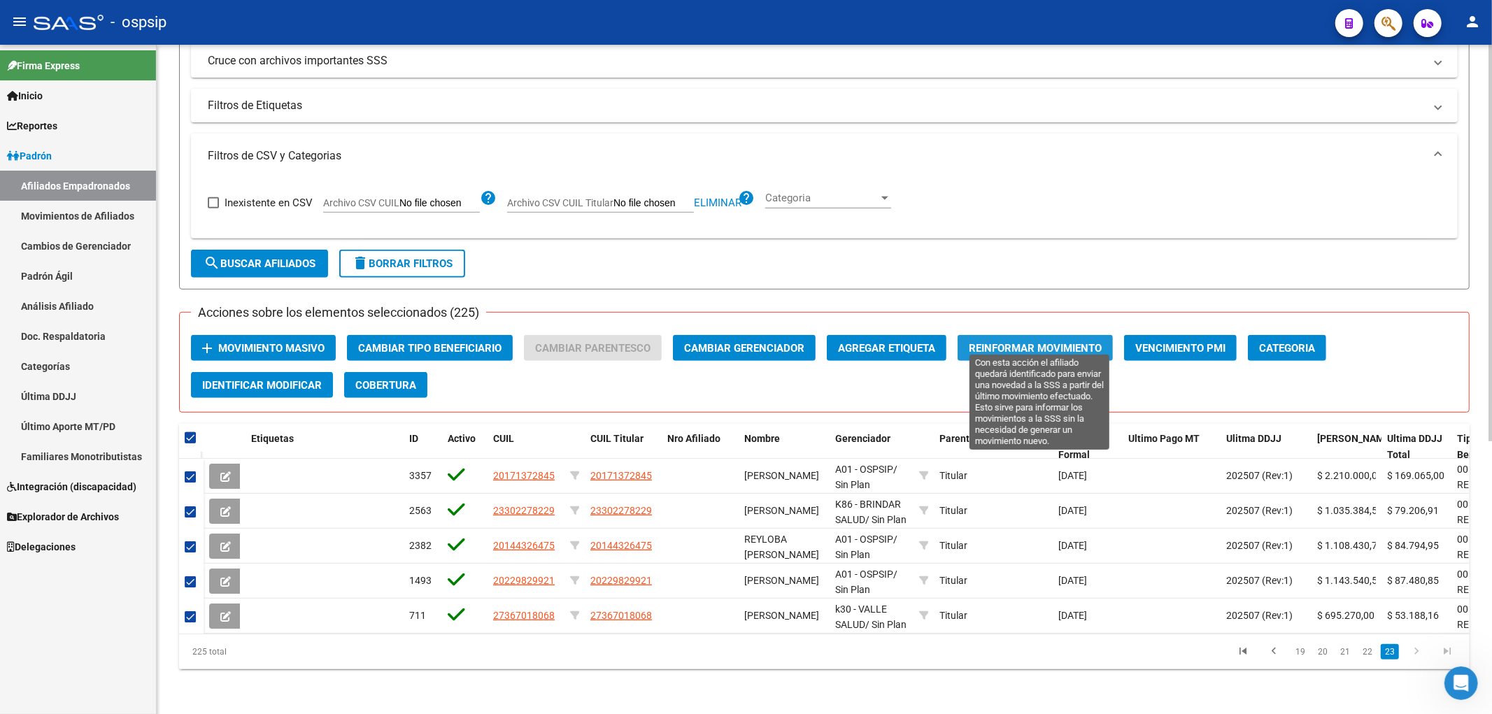
click at [751, 348] on button "Reinformar Movimiento" at bounding box center [1035, 348] width 155 height 26
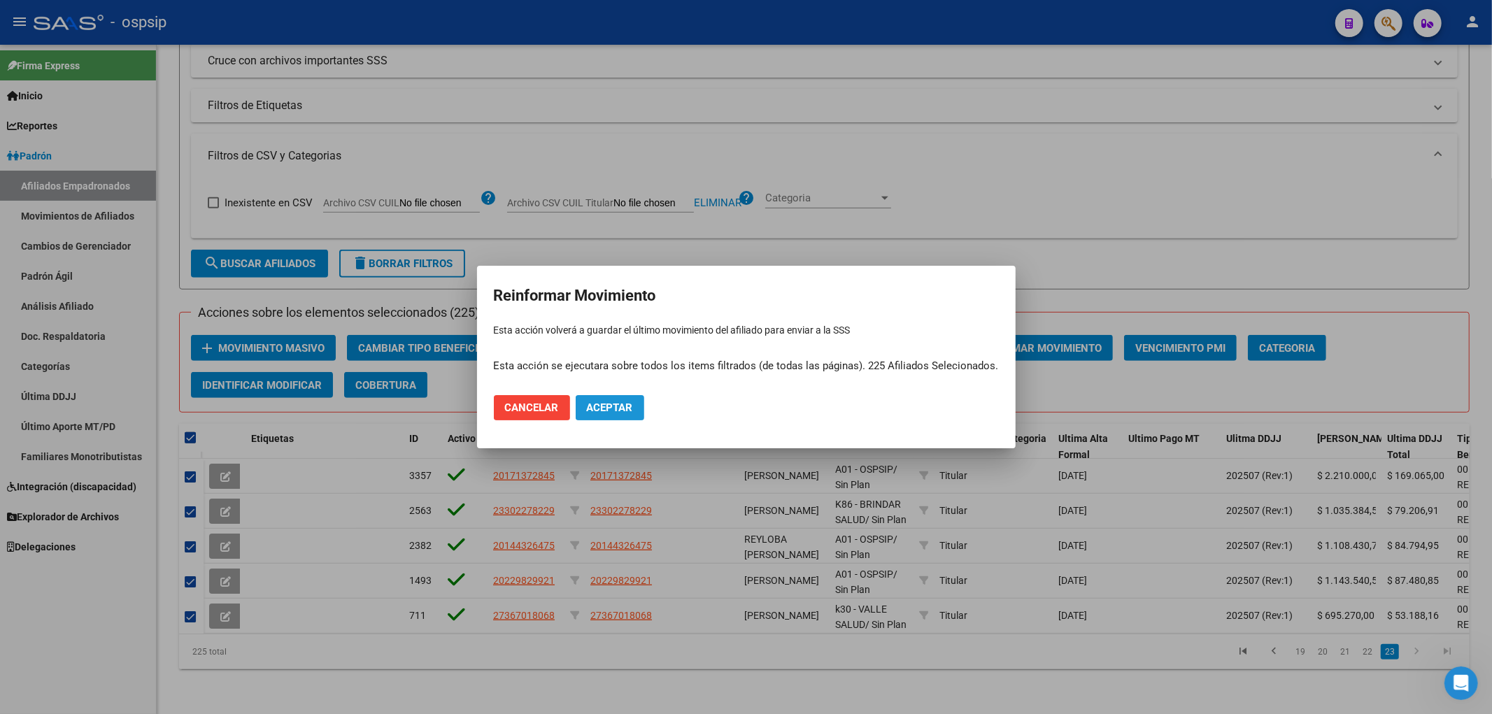
click at [620, 418] on button "Aceptar" at bounding box center [610, 407] width 69 height 25
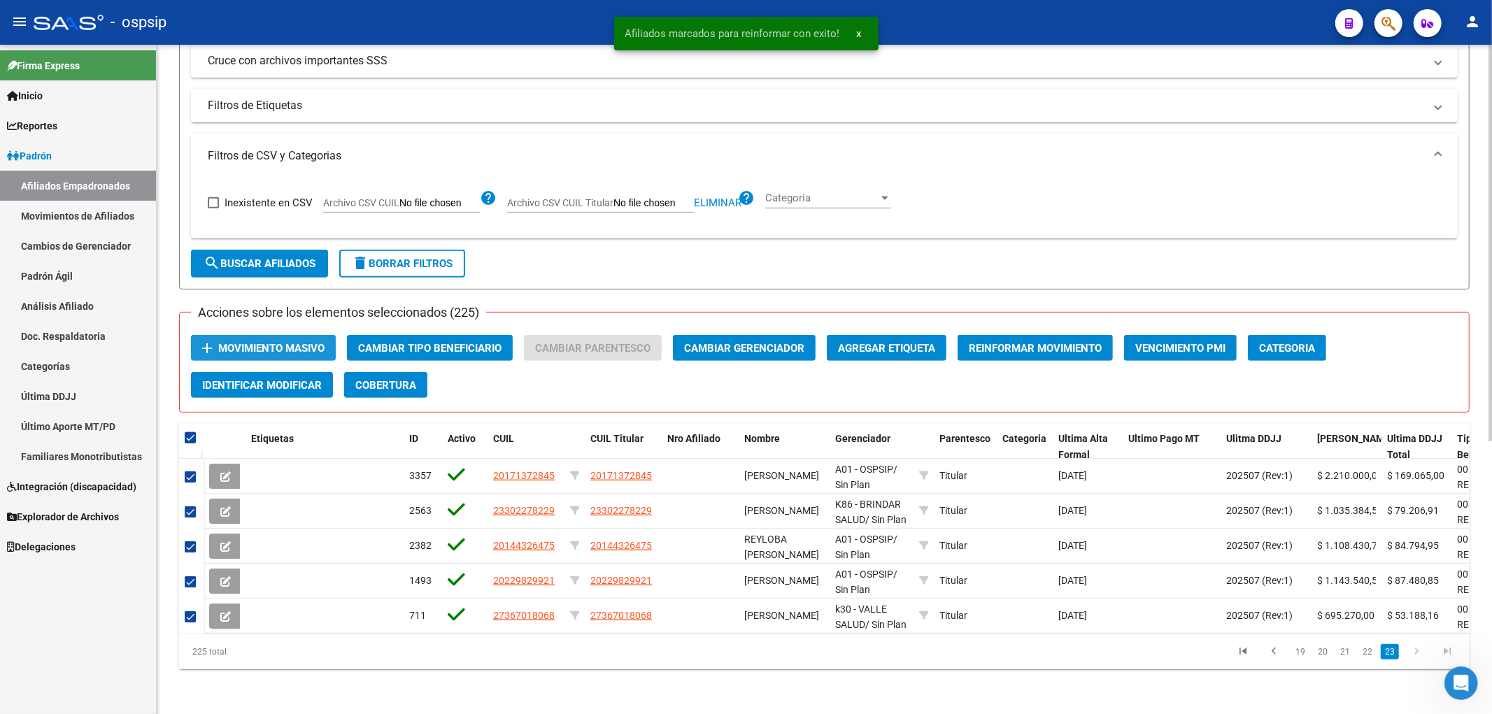
click at [289, 342] on span "Movimiento Masivo" at bounding box center [271, 348] width 106 height 13
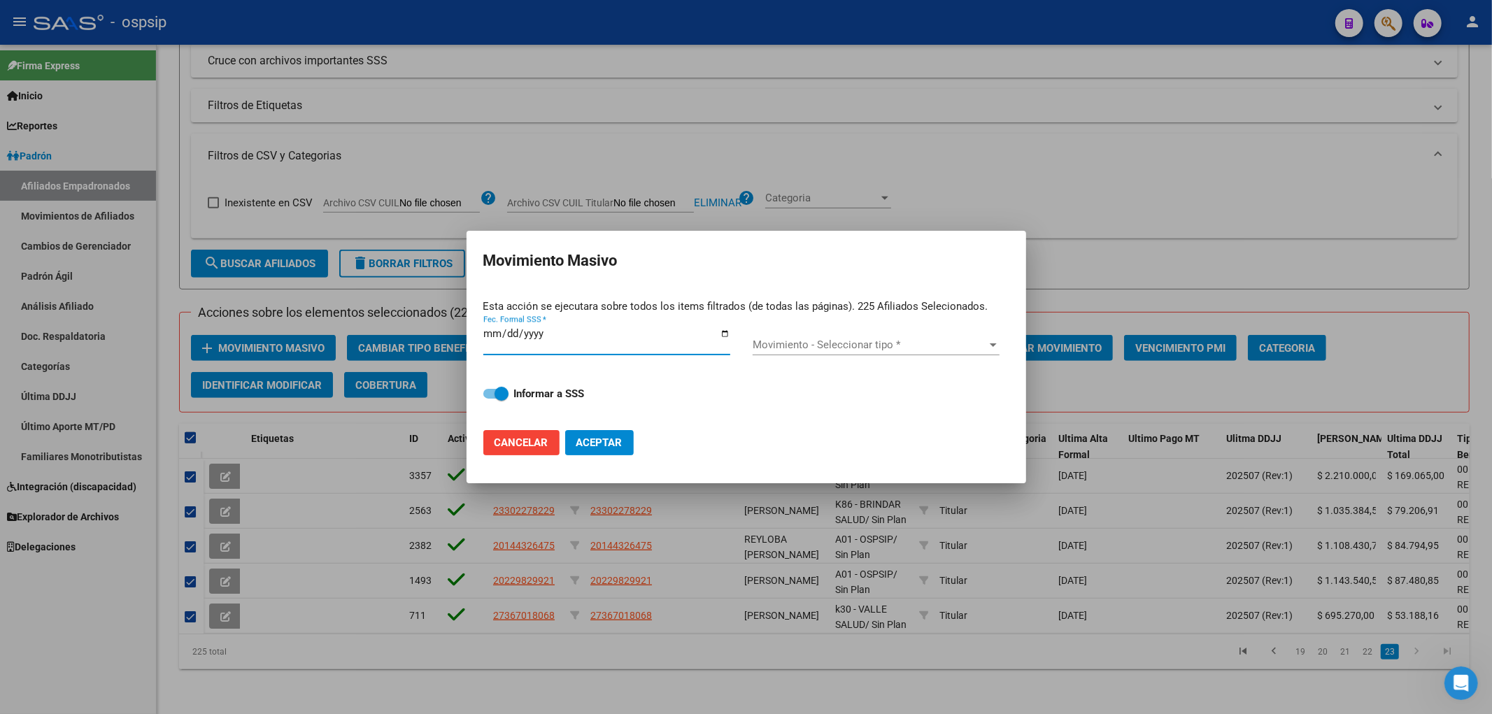
type input "0002-08-01"
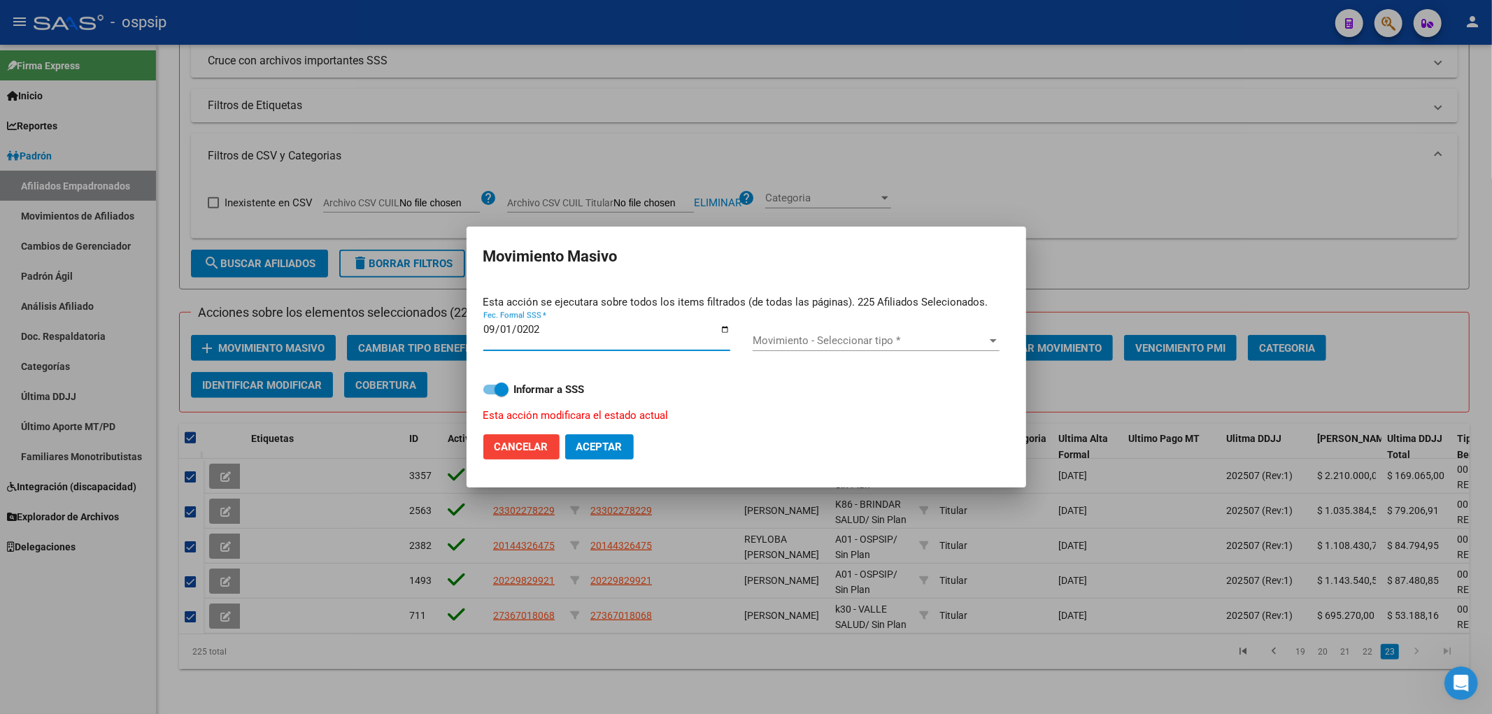
type input "[DATE]"
click at [751, 345] on span "Movimiento - Seleccionar tipo *" at bounding box center [870, 340] width 234 height 13
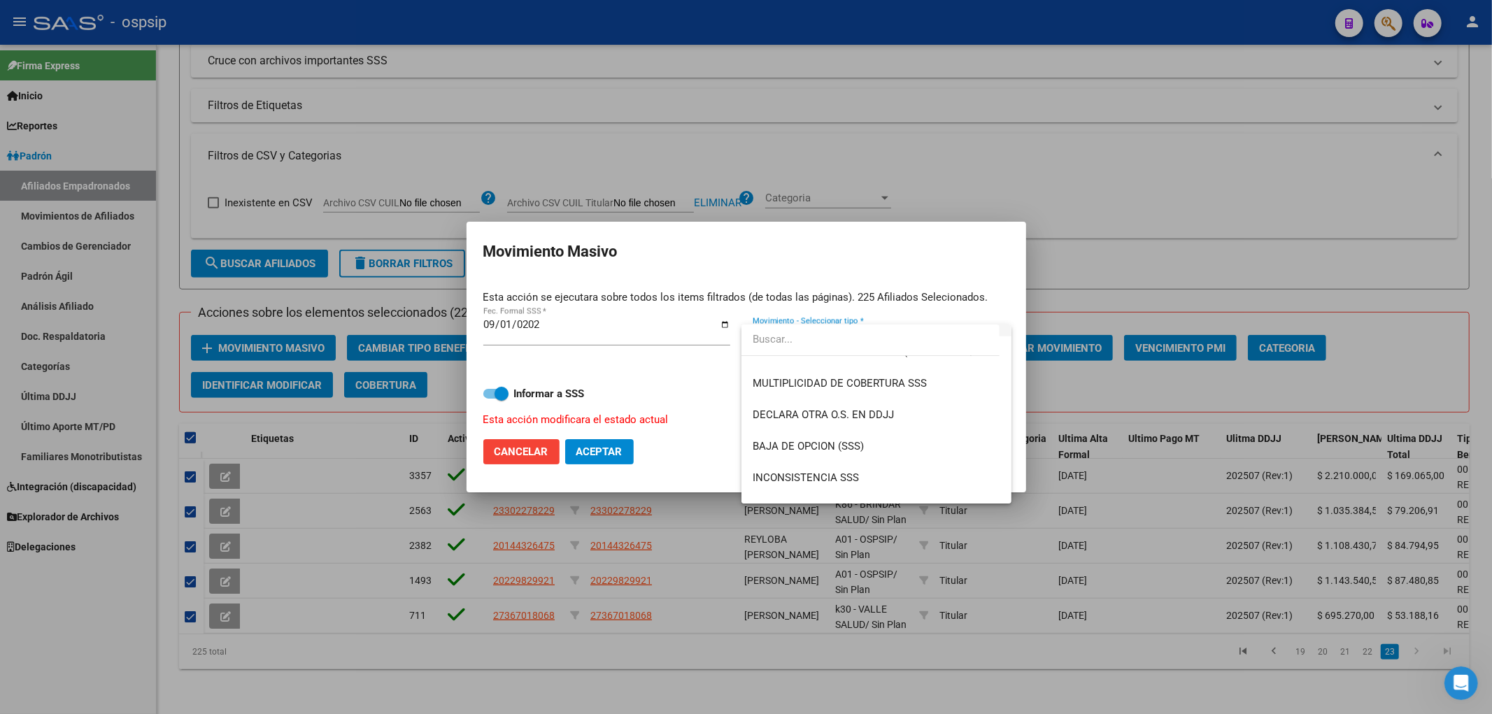
scroll to position [544, 0]
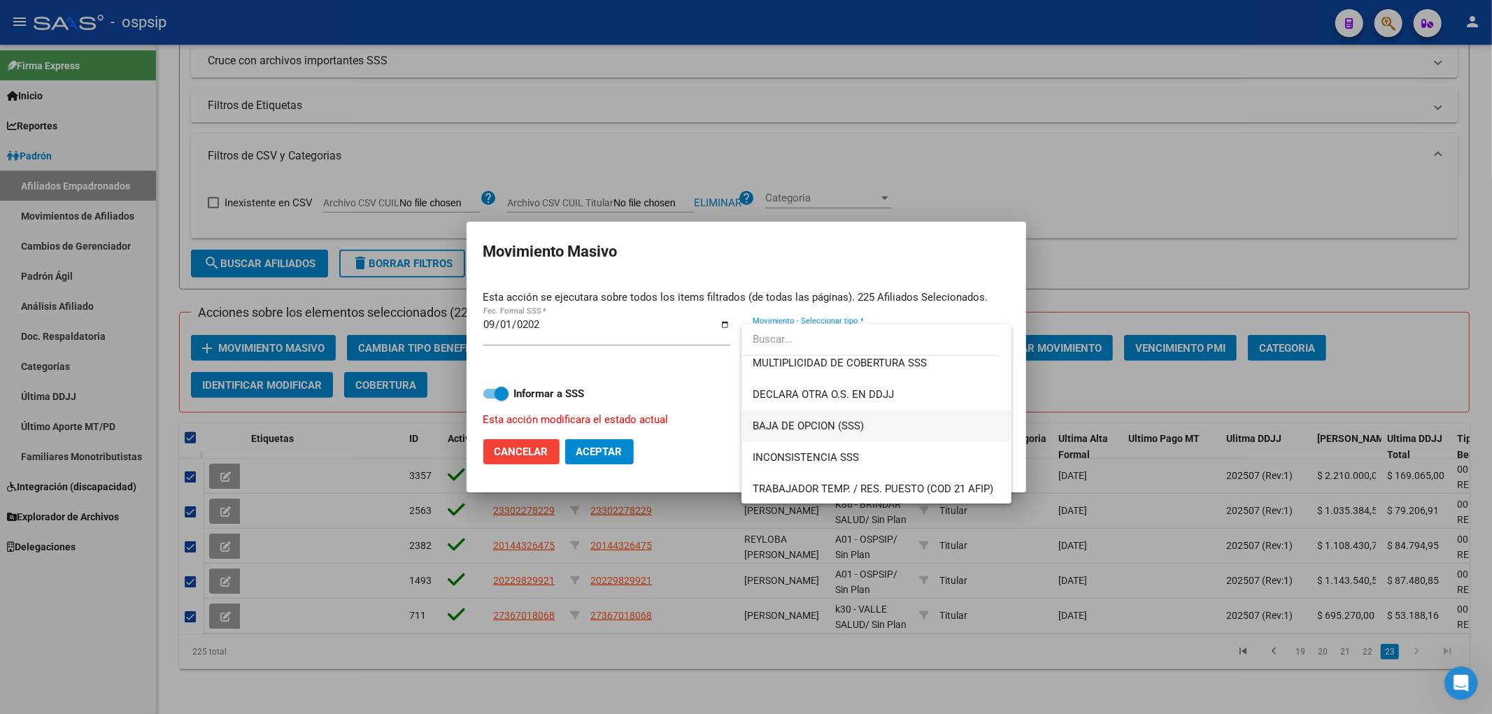
click at [751, 416] on span "BAJA DE OPCION (SSS)" at bounding box center [876, 426] width 247 height 31
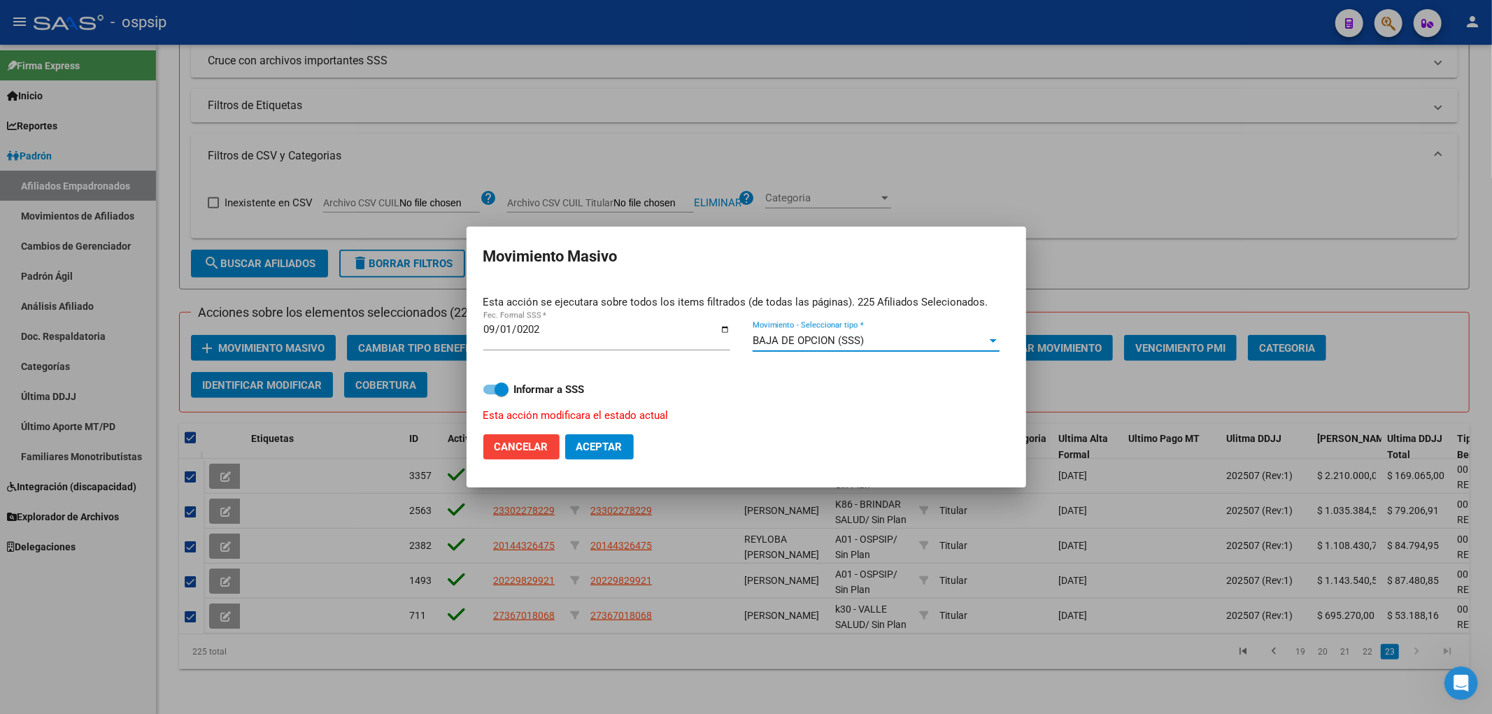
click at [598, 453] on button "Aceptar" at bounding box center [599, 446] width 69 height 25
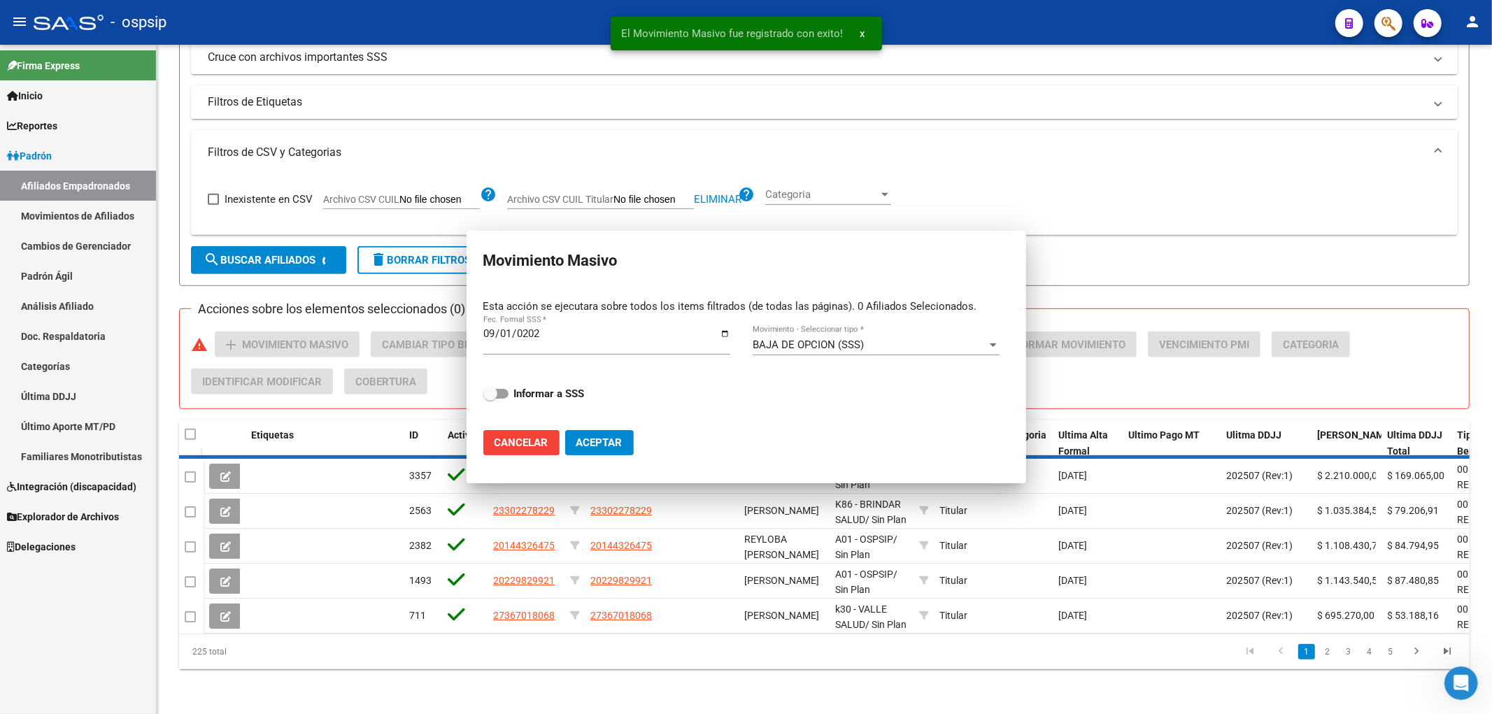
checkbox input "false"
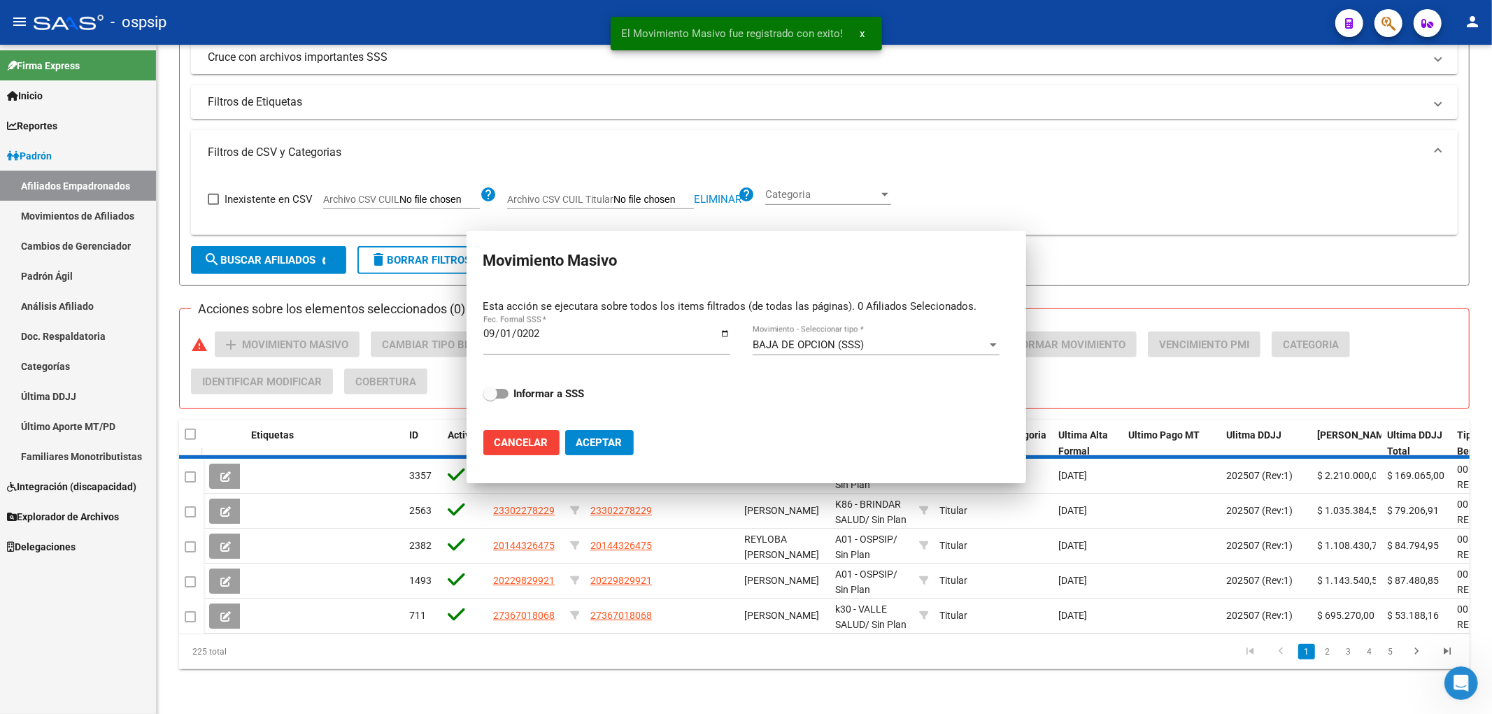
checkbox input "false"
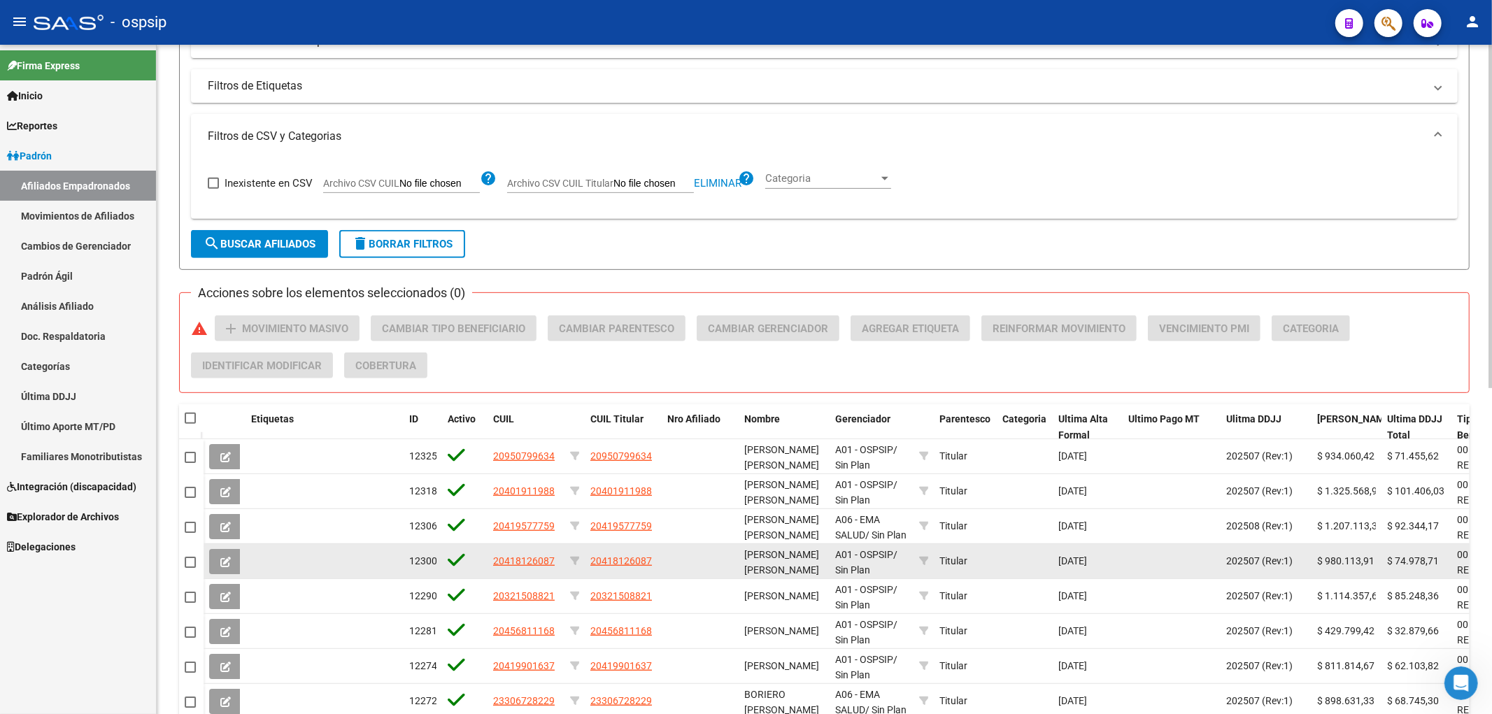
scroll to position [402, 0]
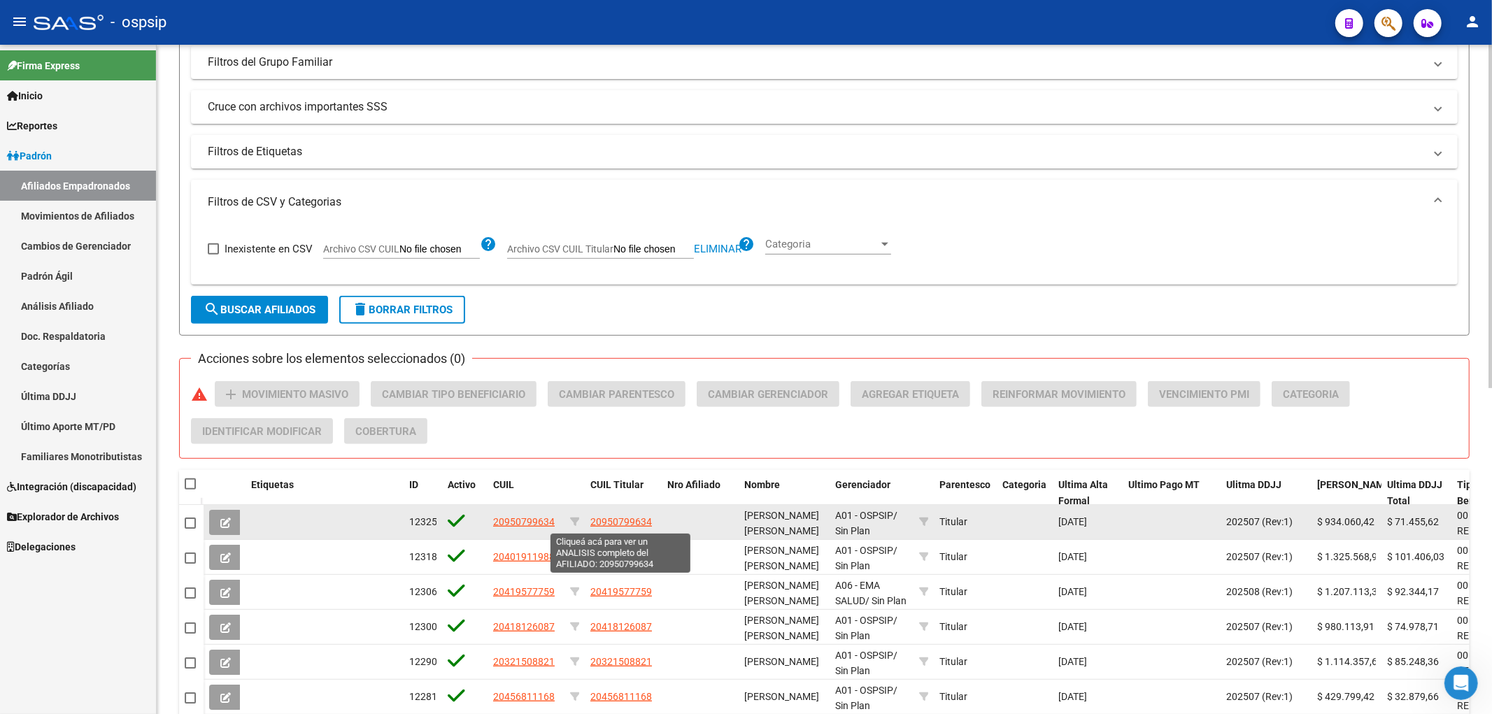
click at [628, 528] on span "20950799634" at bounding box center [621, 521] width 62 height 11
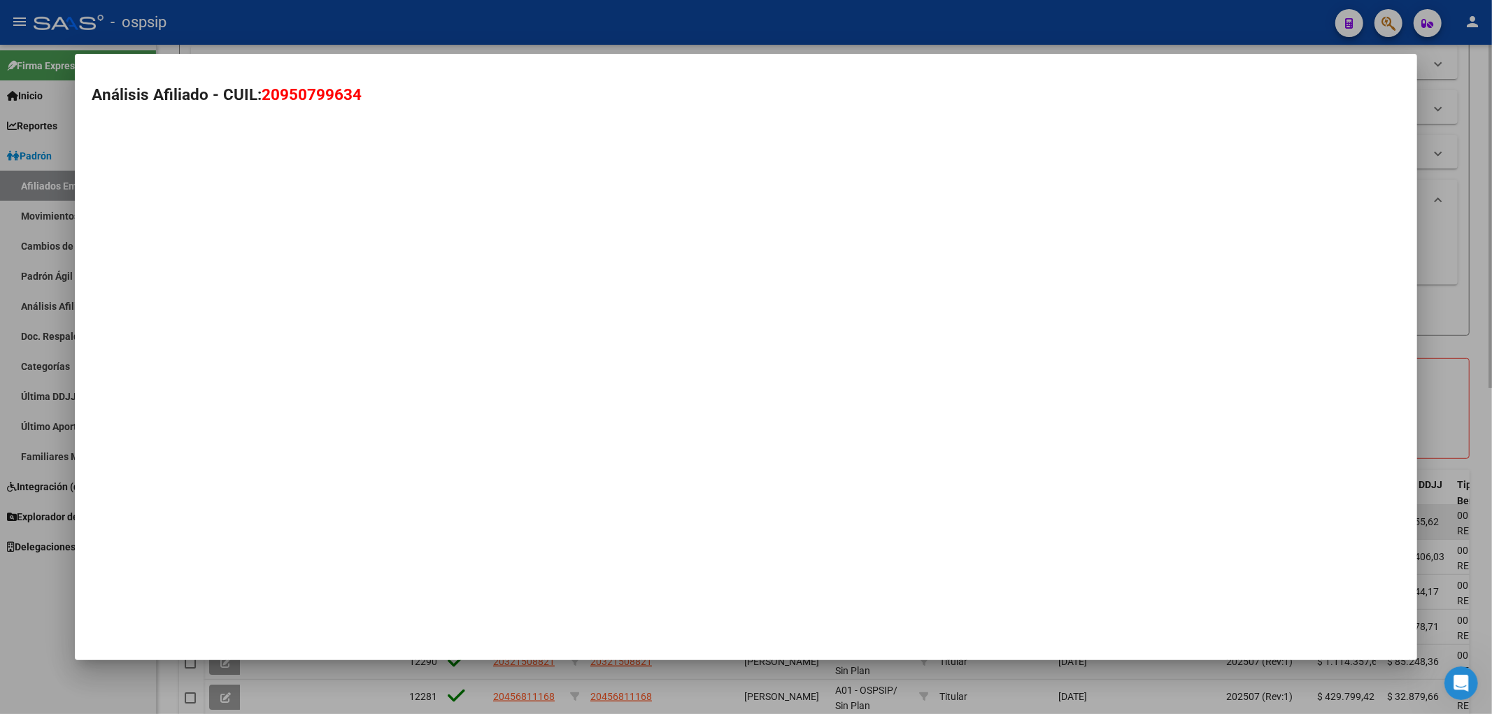
type textarea "20950799634"
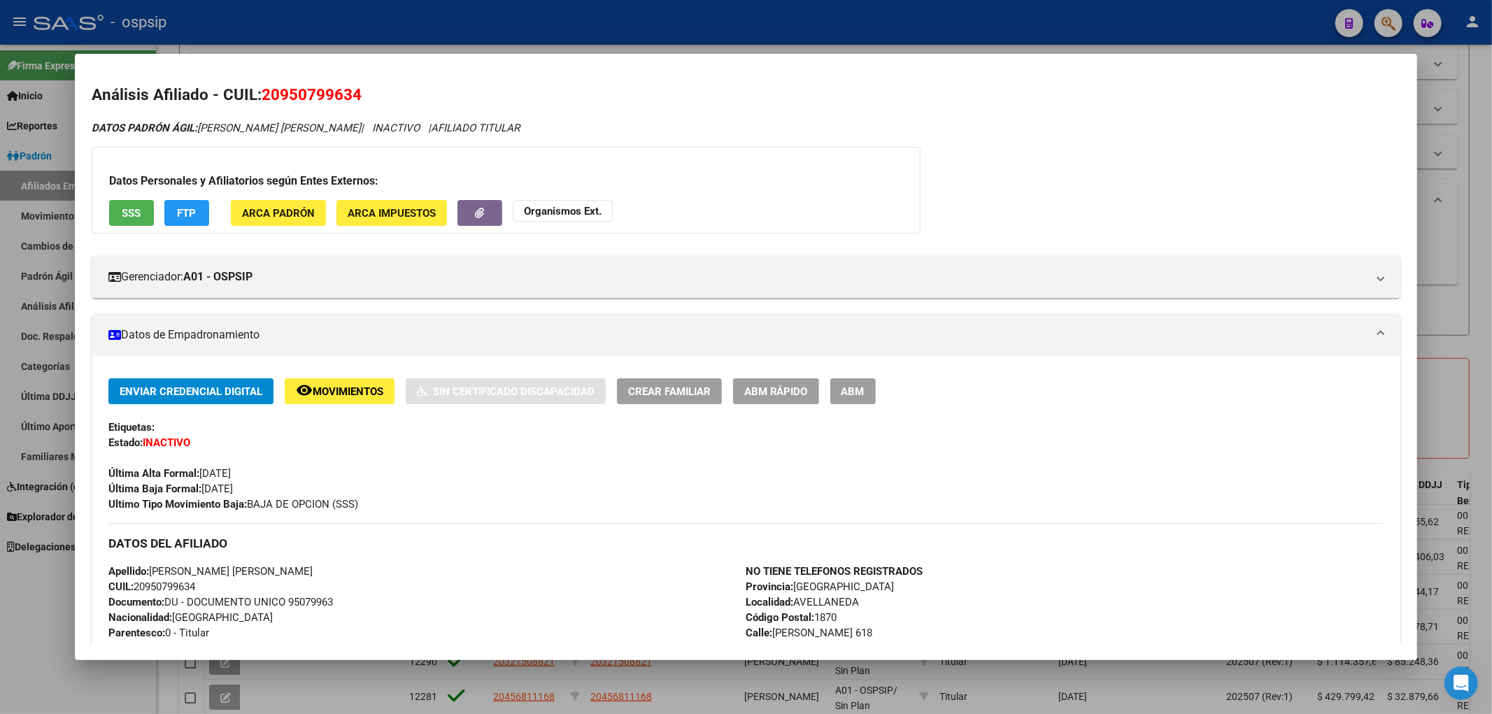
click at [751, 29] on div at bounding box center [746, 357] width 1492 height 714
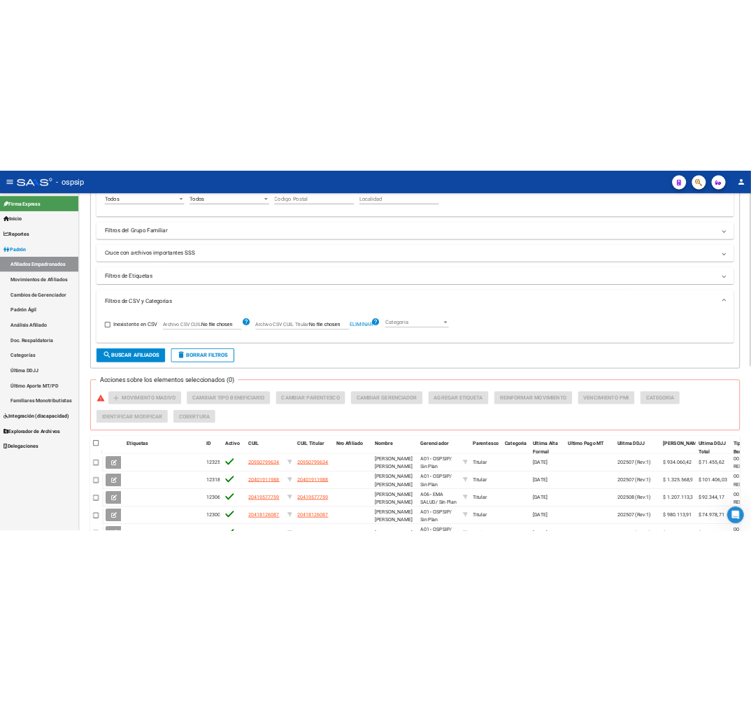
scroll to position [0, 0]
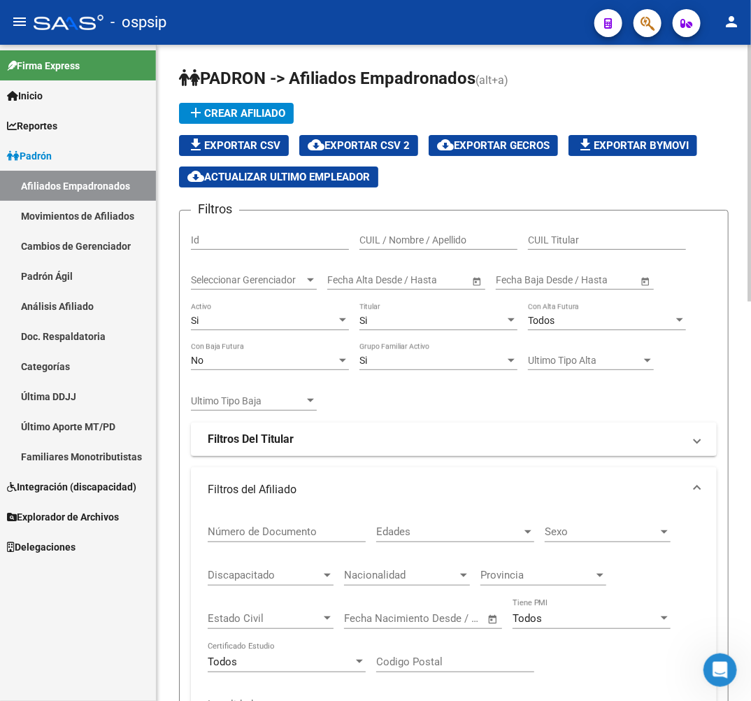
drag, startPoint x: 434, startPoint y: 294, endPoint x: 437, endPoint y: 302, distance: 8.8
click at [436, 297] on div "Fecha inicio – Fecha fin Fecha Alta Desde / Hasta" at bounding box center [406, 282] width 158 height 40
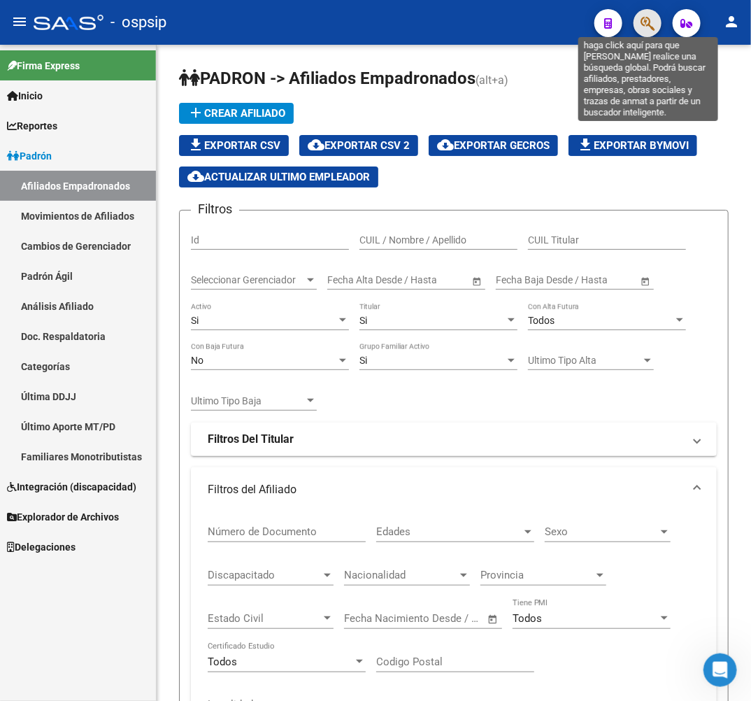
click at [654, 24] on icon "button" at bounding box center [648, 23] width 14 height 16
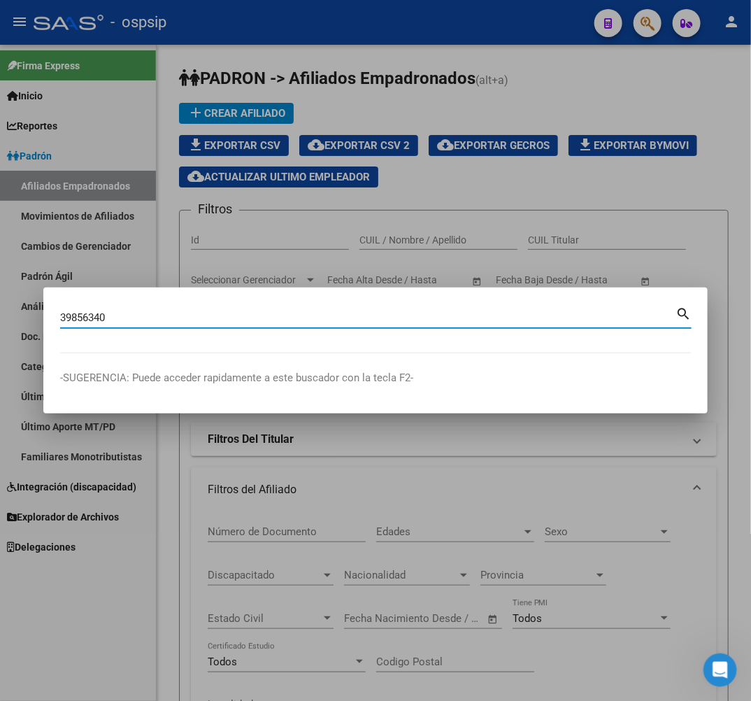
type input "39856340"
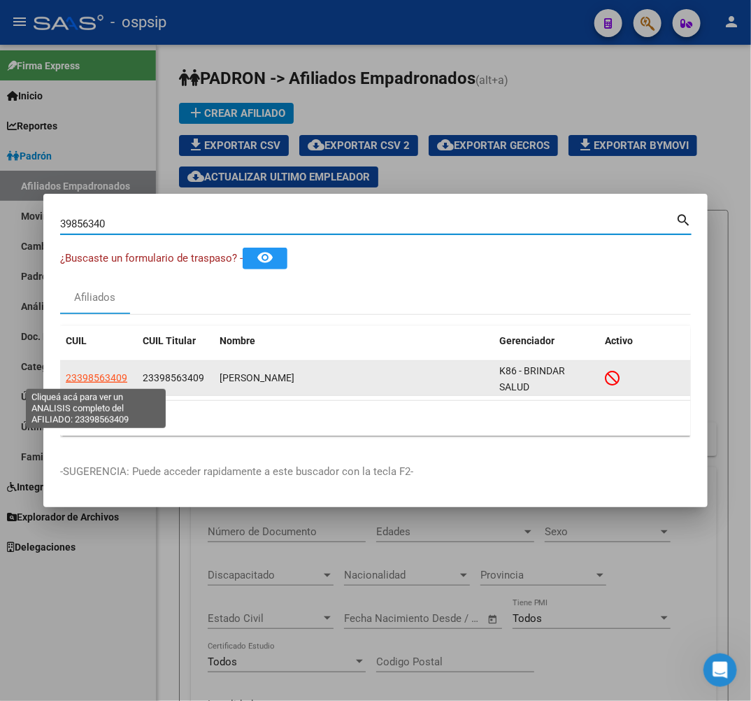
click at [106, 375] on span "23398563409" at bounding box center [97, 377] width 62 height 11
type textarea "23398563409"
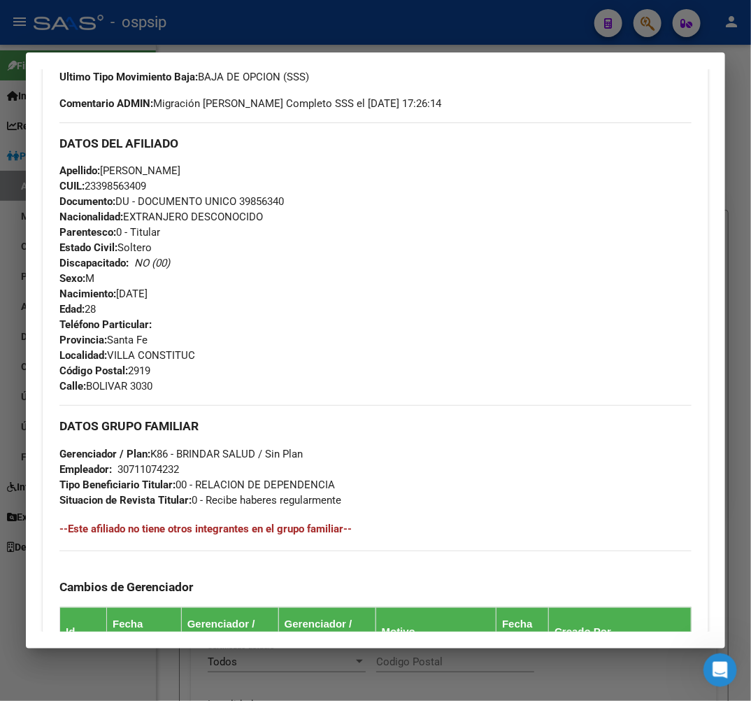
scroll to position [1031, 0]
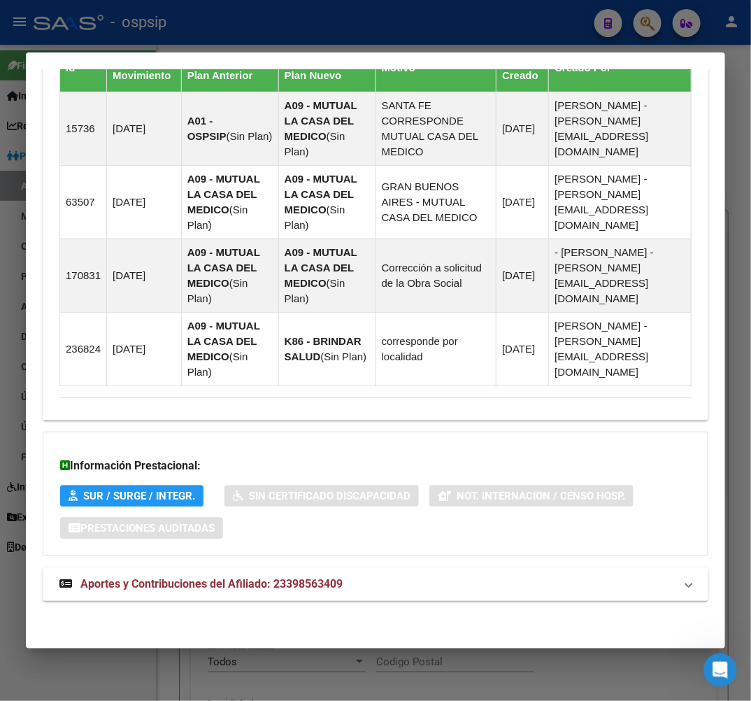
drag, startPoint x: 469, startPoint y: 553, endPoint x: 467, endPoint y: 565, distance: 12.1
click at [467, 578] on mat-panel-title "Aportes y Contribuciones del Afiliado: 23398563409" at bounding box center [367, 584] width 616 height 17
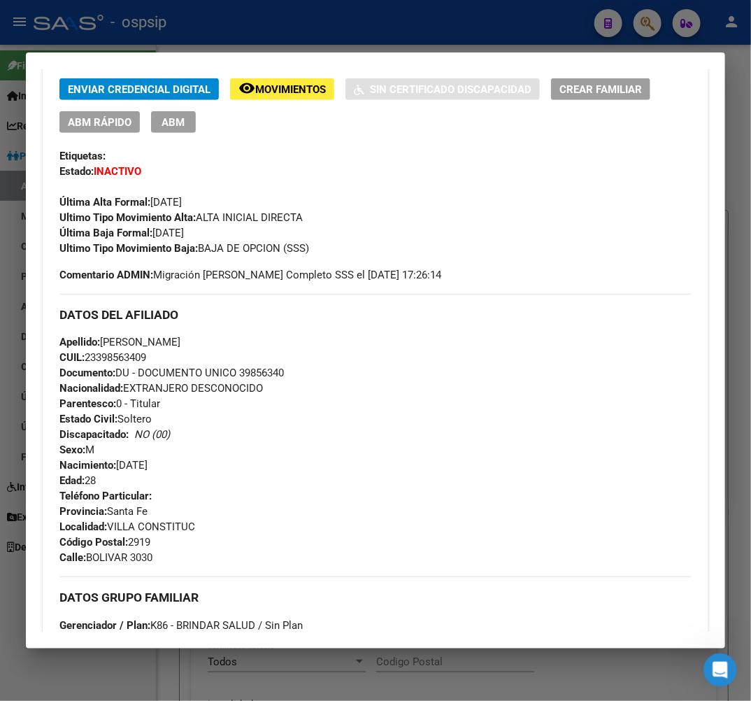
scroll to position [89, 0]
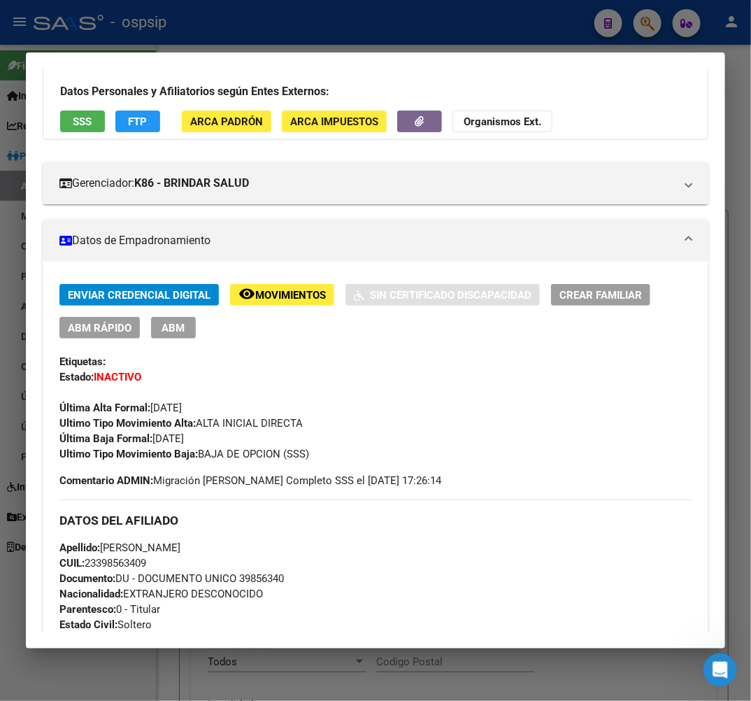
click at [147, 122] on span "FTP" at bounding box center [138, 121] width 19 height 13
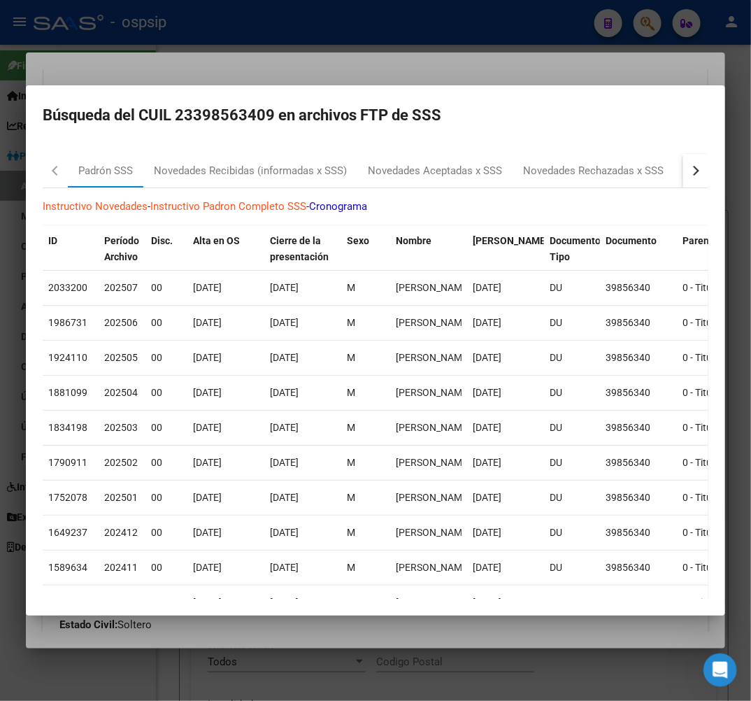
click at [690, 168] on div "button" at bounding box center [695, 171] width 10 height 10
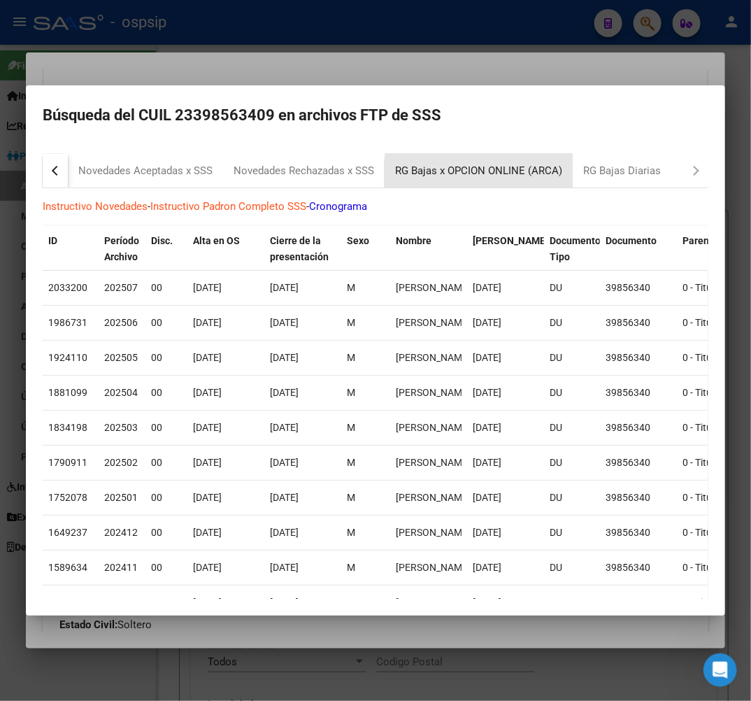
click at [544, 178] on div "RG Bajas x OPCION ONLINE (ARCA)" at bounding box center [478, 171] width 167 height 16
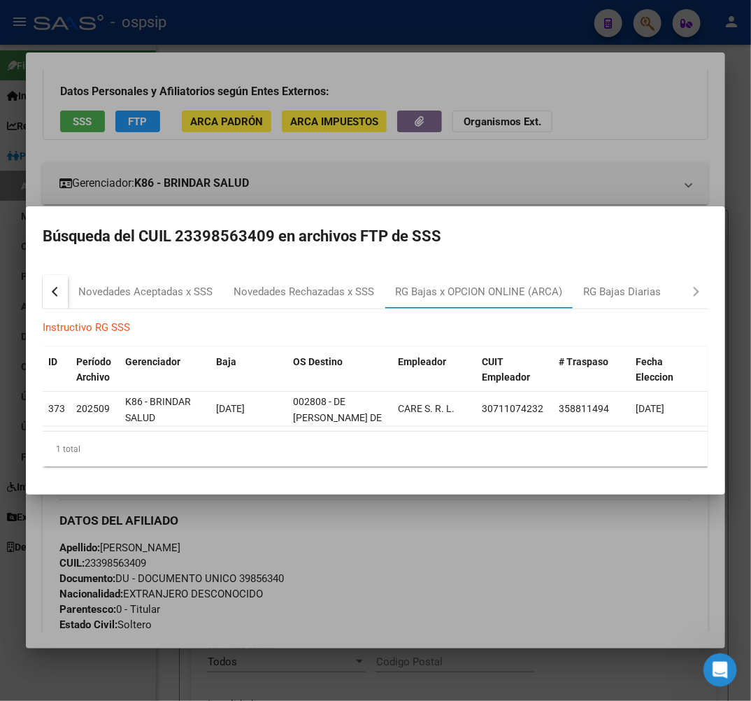
click at [544, 178] on div at bounding box center [375, 350] width 751 height 701
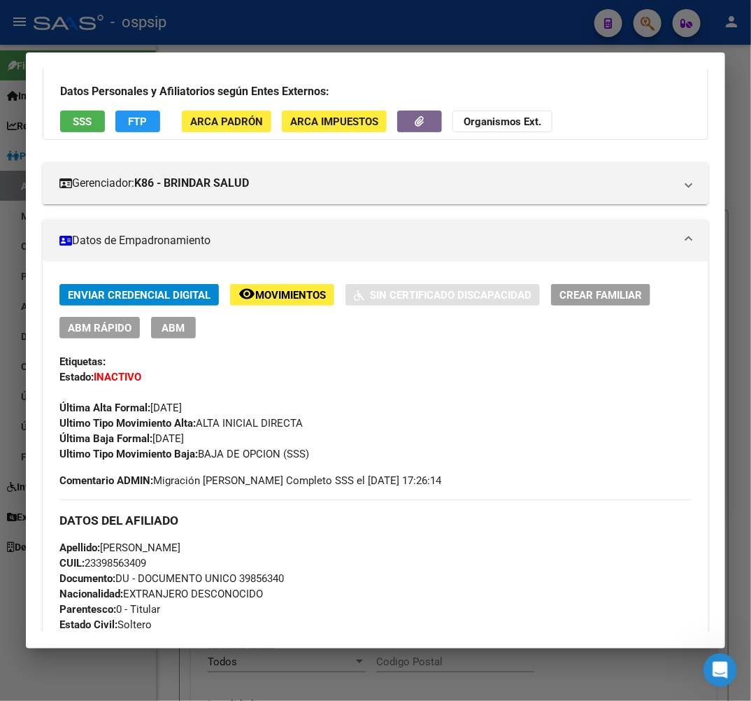
click at [379, 20] on div at bounding box center [375, 350] width 751 height 701
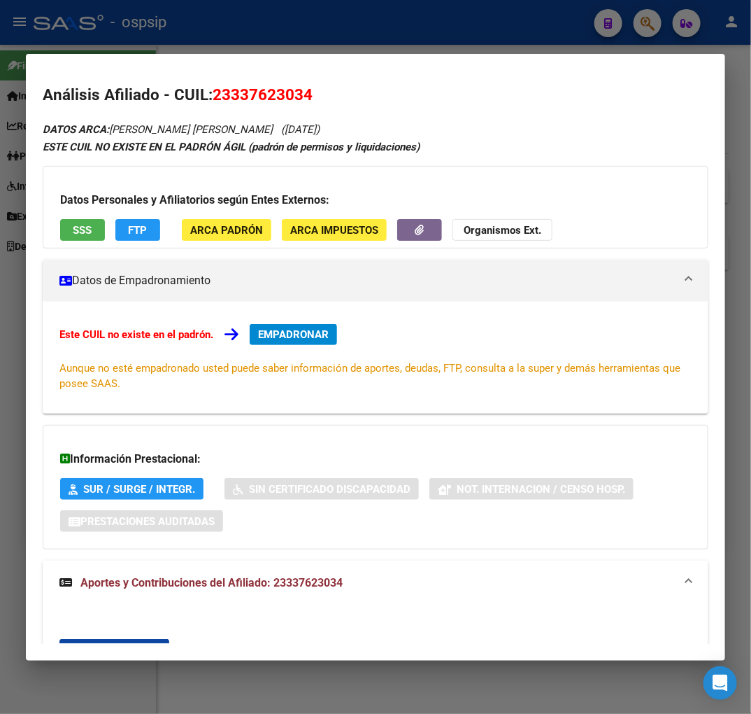
drag, startPoint x: 366, startPoint y: 45, endPoint x: 382, endPoint y: 50, distance: 16.8
click at [367, 47] on div at bounding box center [375, 357] width 751 height 714
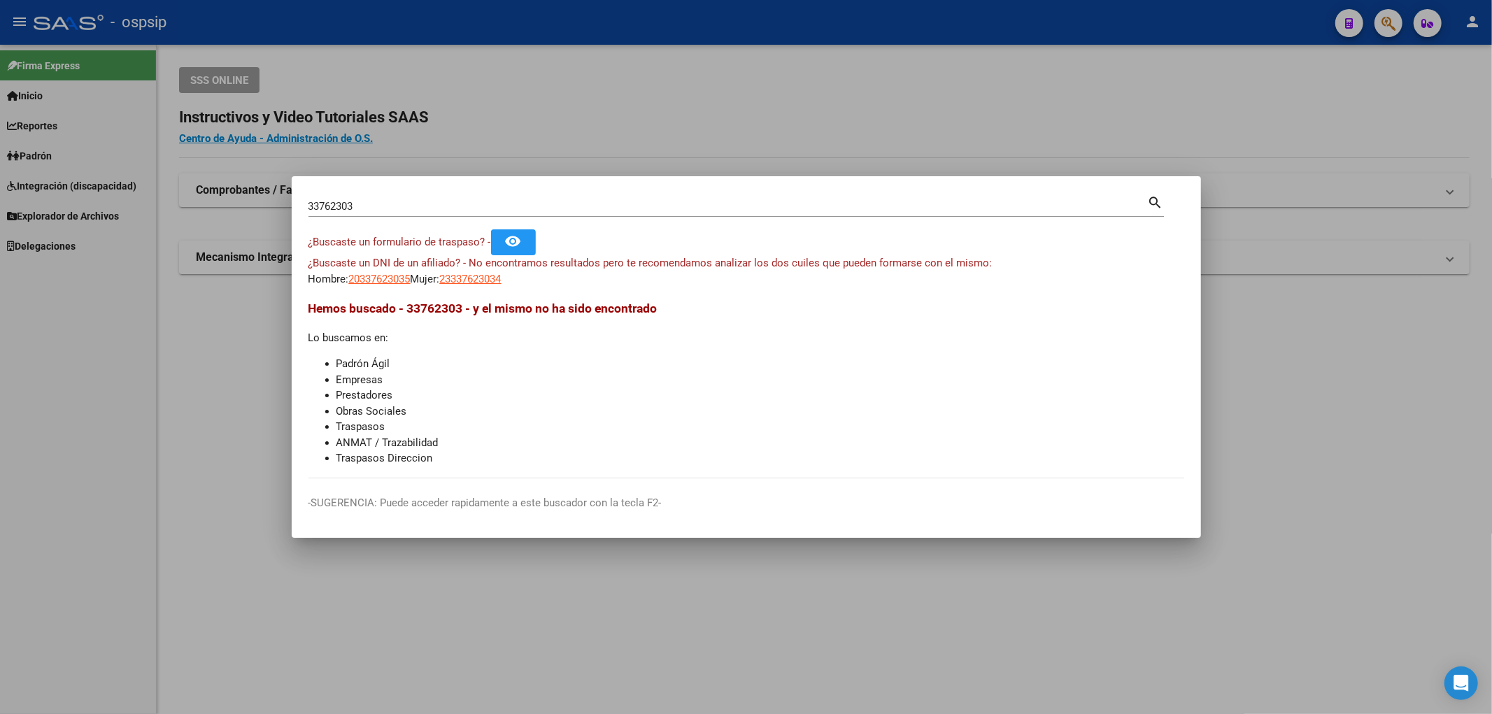
click at [476, 134] on div at bounding box center [746, 357] width 1492 height 714
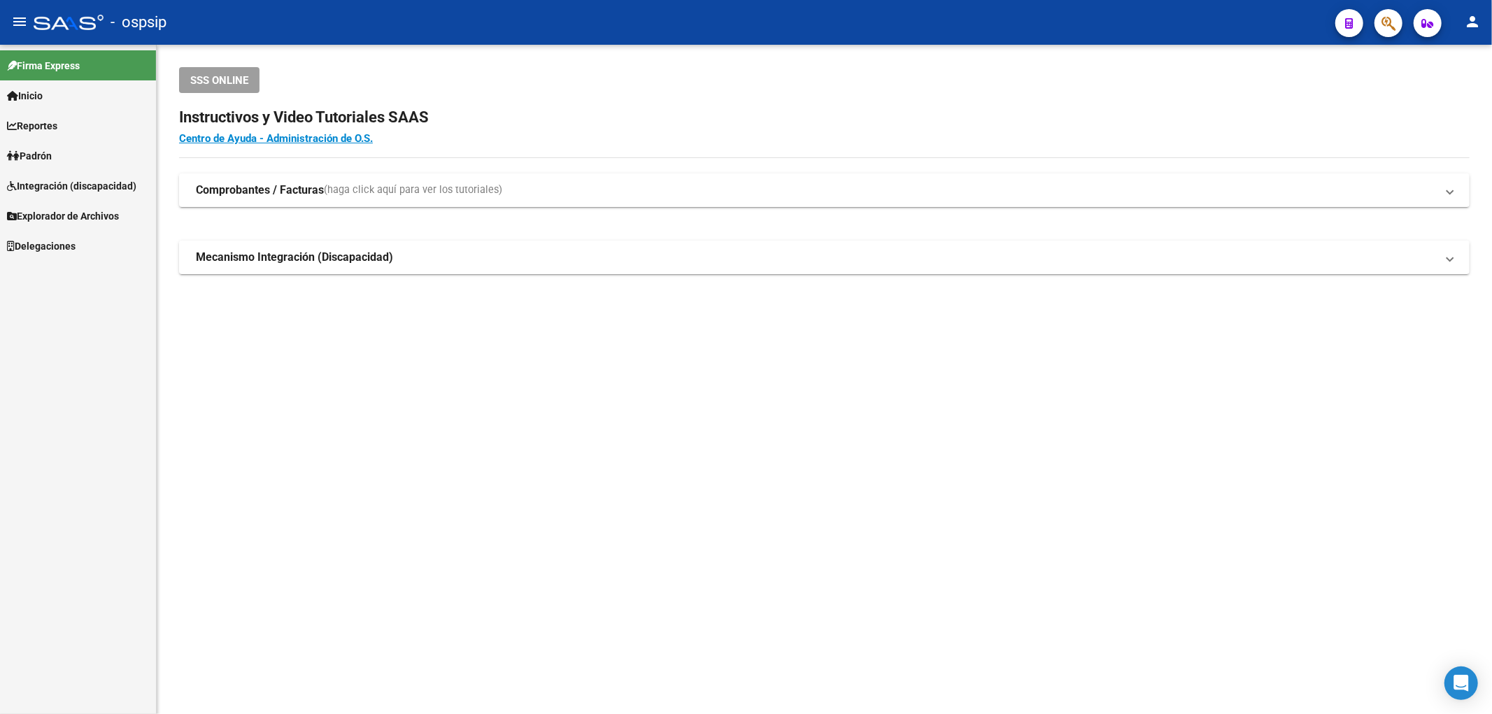
click at [109, 153] on link "Padrón" at bounding box center [78, 156] width 156 height 30
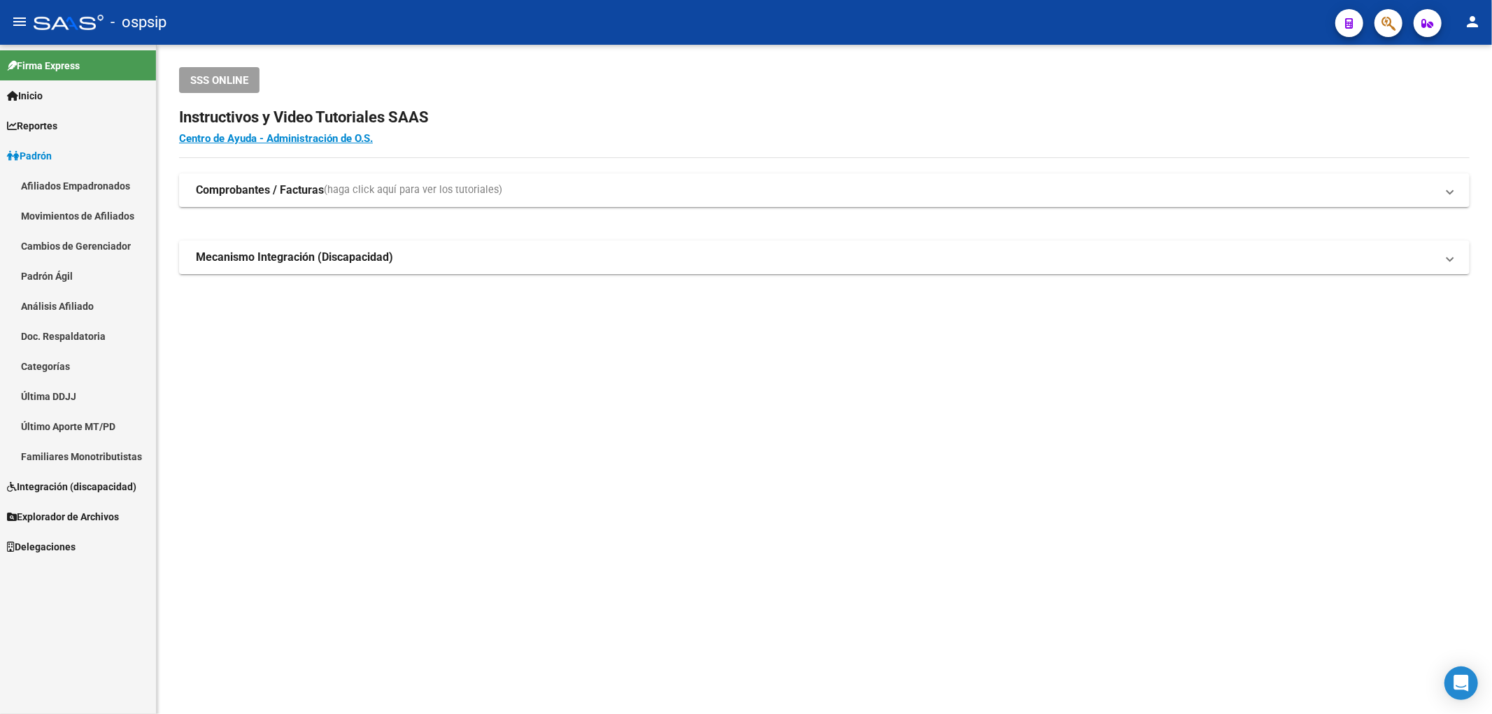
click at [106, 185] on link "Afiliados Empadronados" at bounding box center [78, 186] width 156 height 30
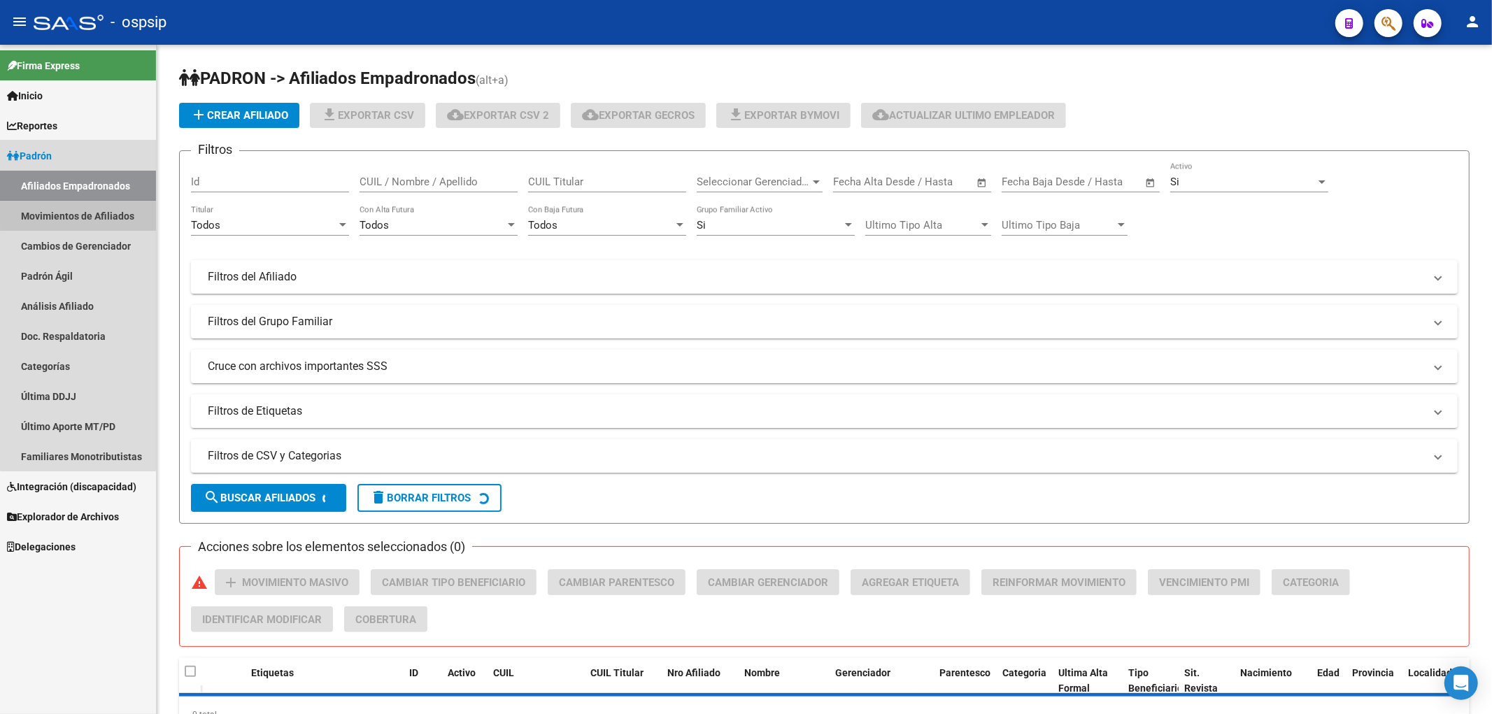
click at [113, 208] on link "Movimientos de Afiliados" at bounding box center [78, 216] width 156 height 30
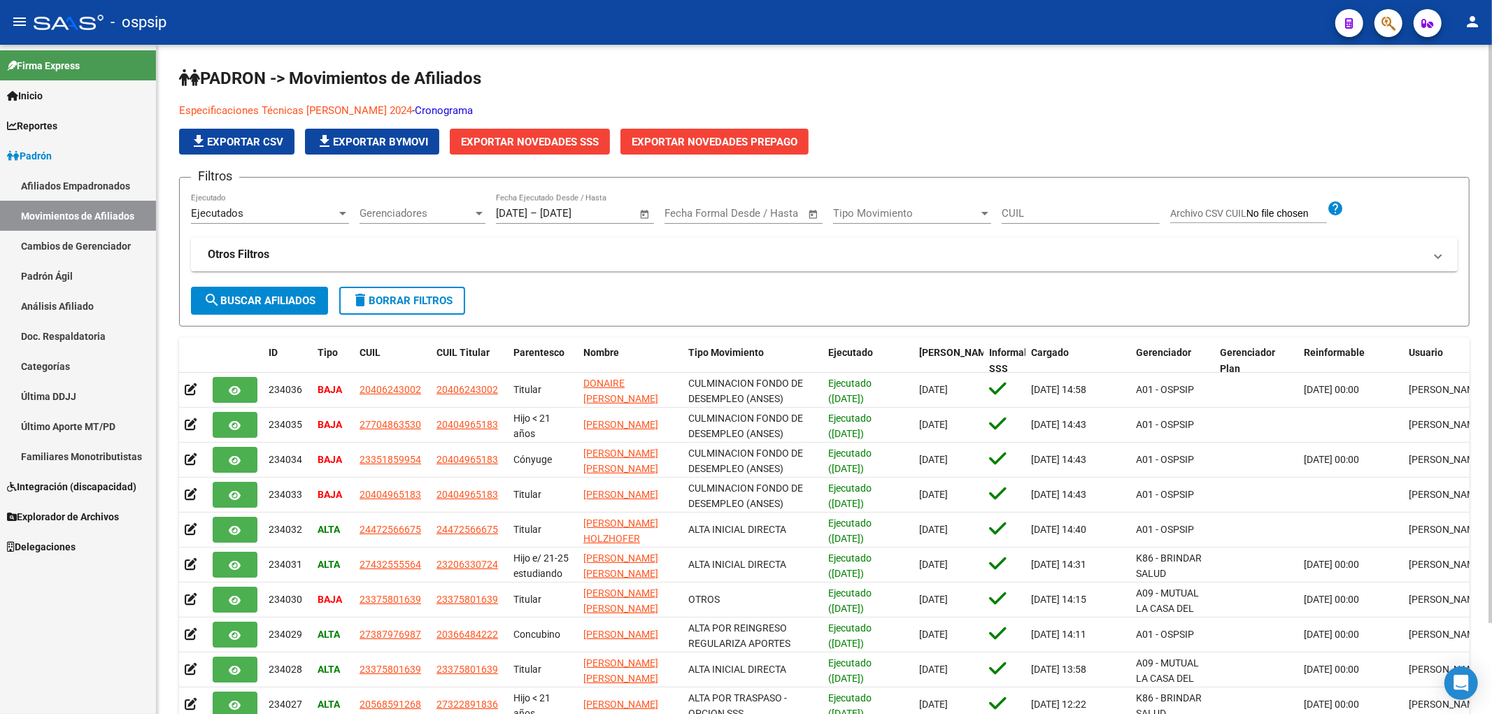
click at [432, 108] on link "Cronograma" at bounding box center [444, 110] width 58 height 13
click at [91, 126] on link "Reportes" at bounding box center [78, 126] width 156 height 30
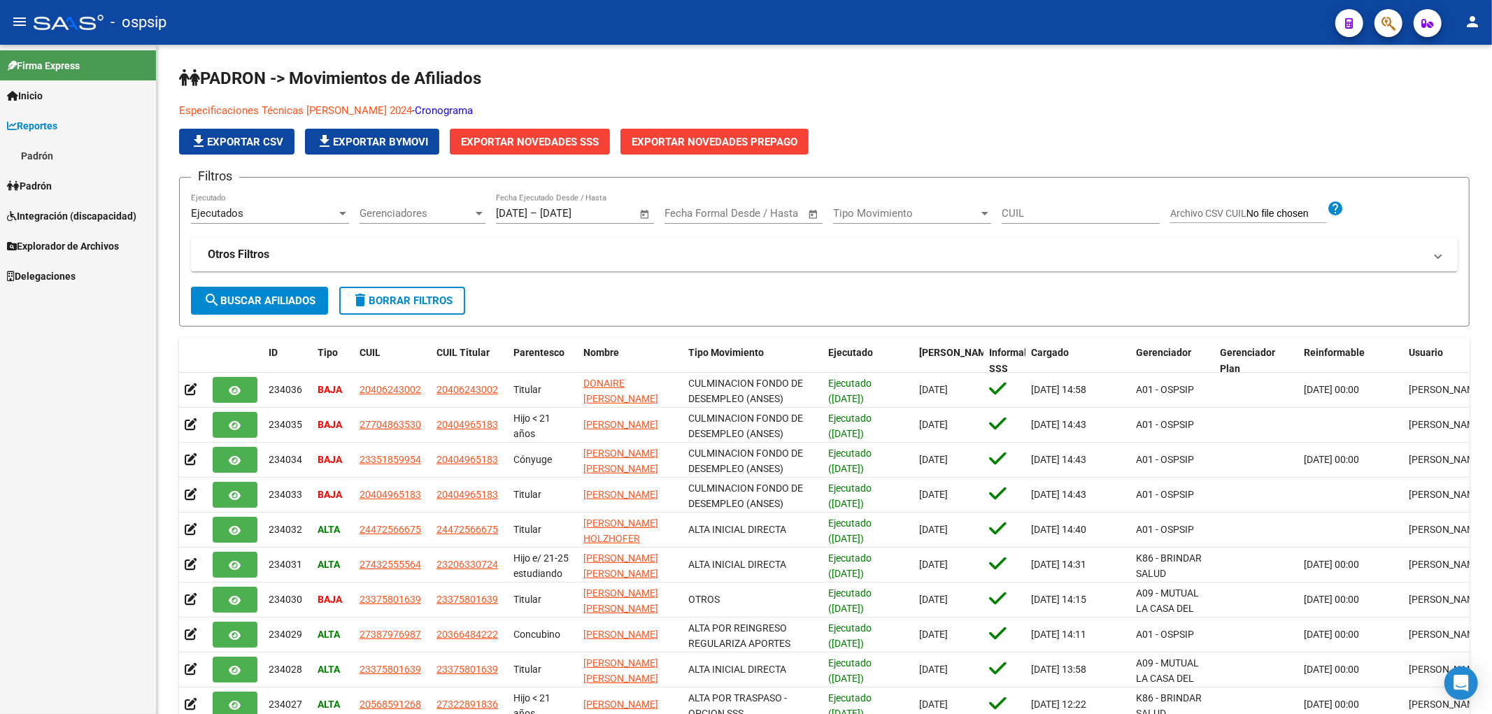
click at [97, 152] on link "Padrón" at bounding box center [78, 156] width 156 height 30
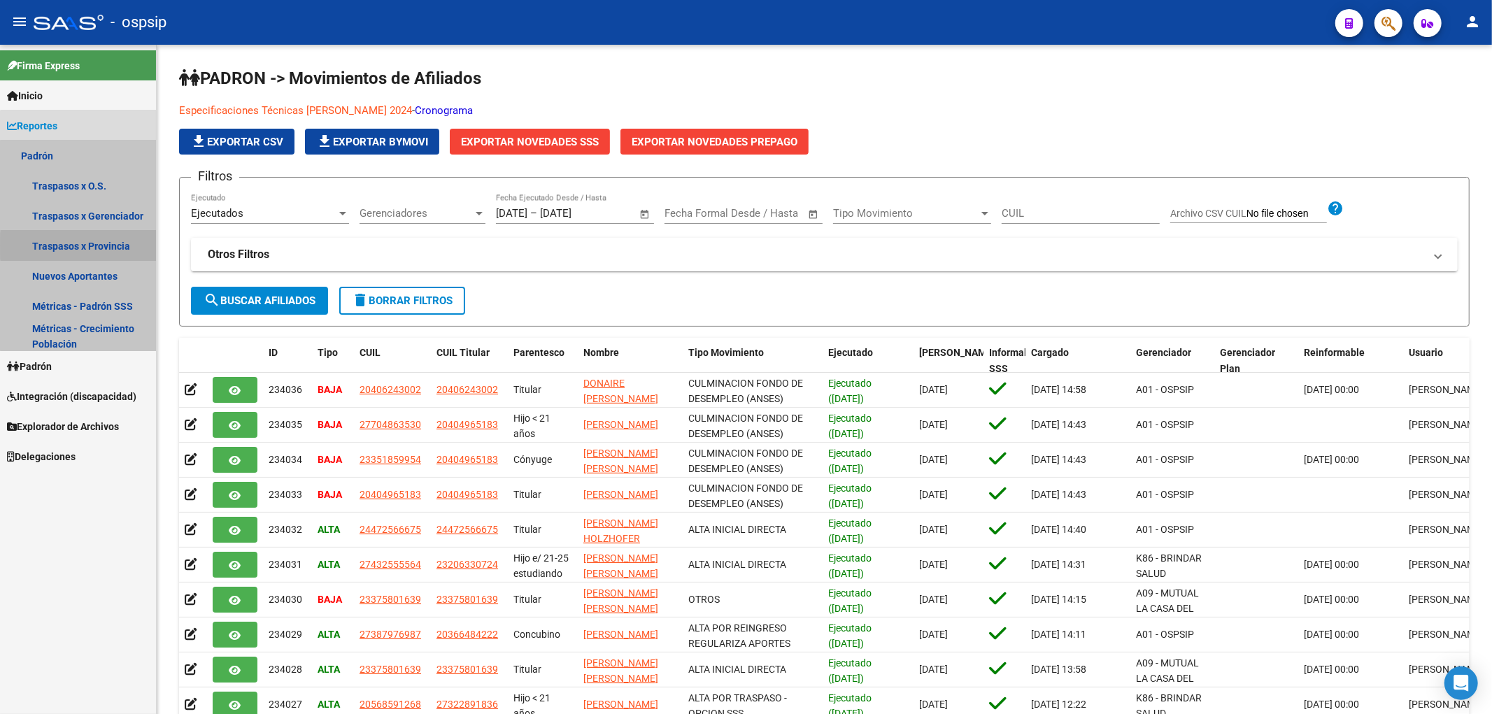
click at [120, 246] on link "Traspasos x Provincia" at bounding box center [78, 246] width 156 height 30
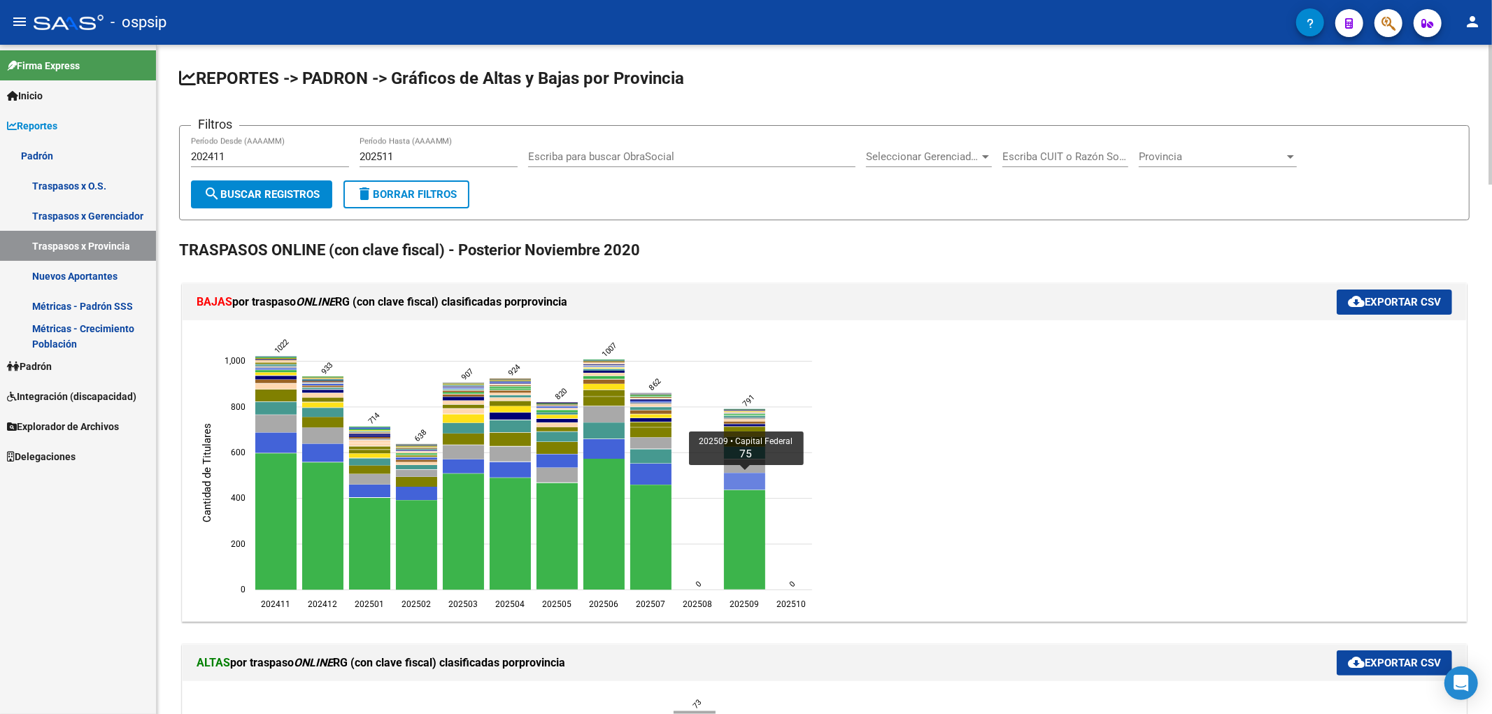
click at [735, 483] on icon "202509 Capital Federal 75" at bounding box center [744, 481] width 41 height 17
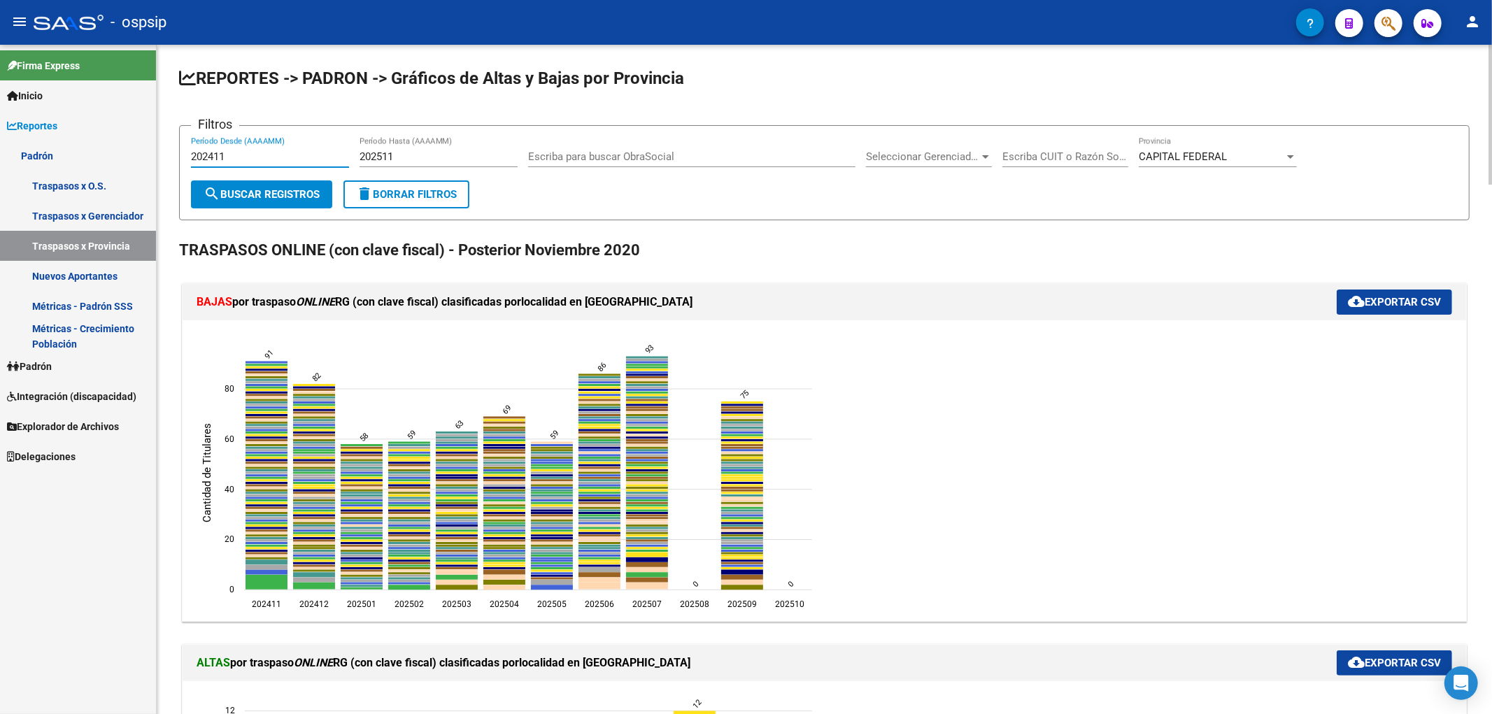
drag, startPoint x: 262, startPoint y: 162, endPoint x: 206, endPoint y: 162, distance: 56.0
click at [206, 162] on input "202411" at bounding box center [270, 156] width 158 height 13
type input "202509"
click at [418, 150] on input "202511" at bounding box center [439, 156] width 158 height 13
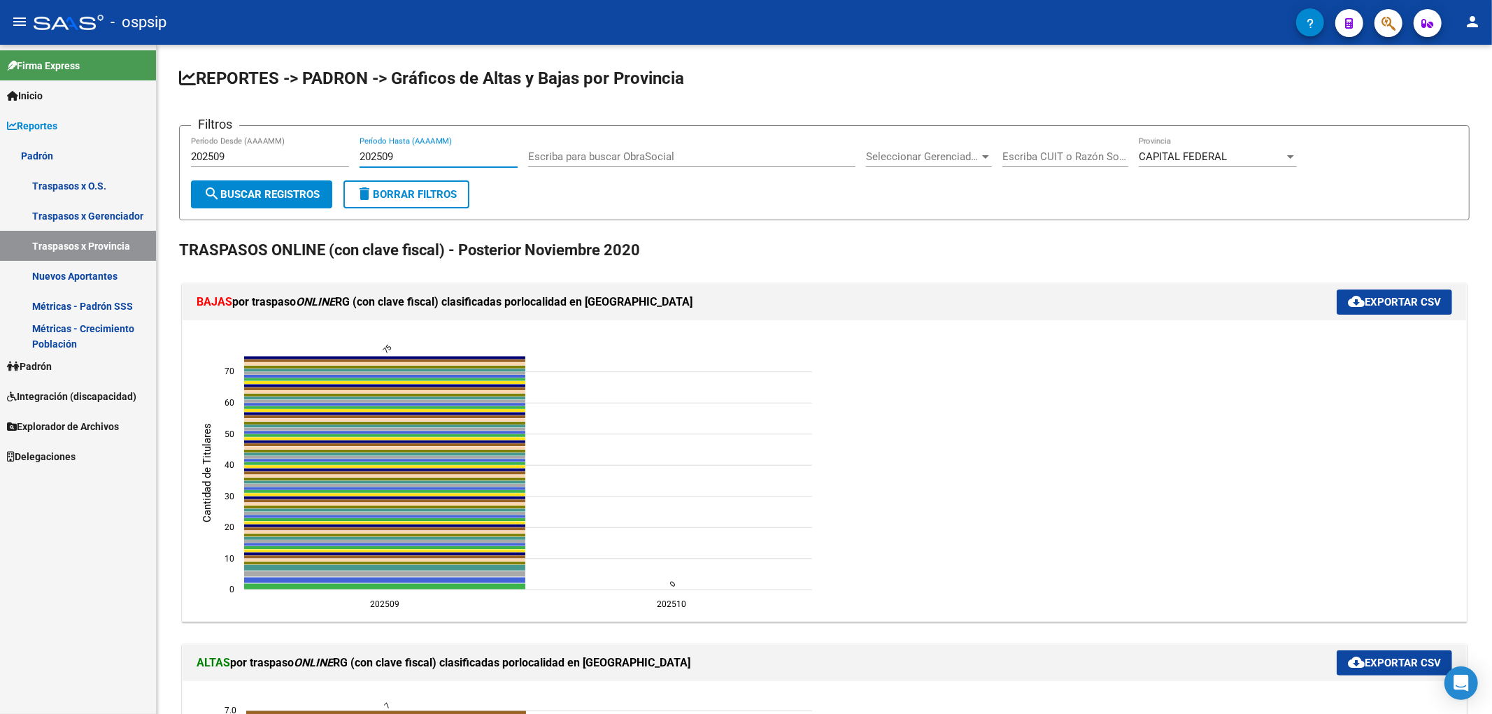
type input "202509"
click at [751, 302] on span "cloud_download Exportar CSV" at bounding box center [1394, 302] width 93 height 13
click at [751, 281] on div "BAJAS por traspaso ONLINE RG (con clave fiscal) clasificadas por localidad en C…" at bounding box center [824, 453] width 1291 height 344
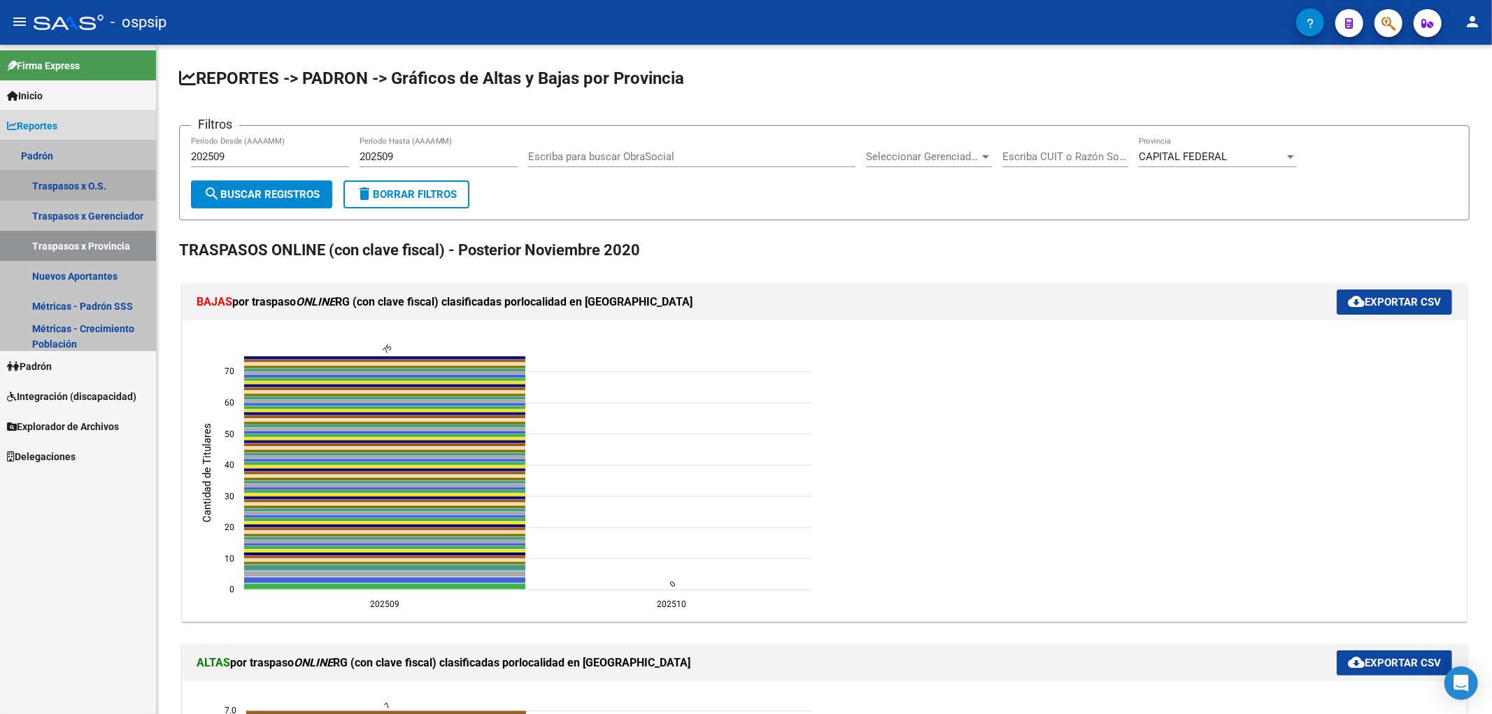
click at [105, 184] on link "Traspasos x O.S." at bounding box center [78, 186] width 156 height 30
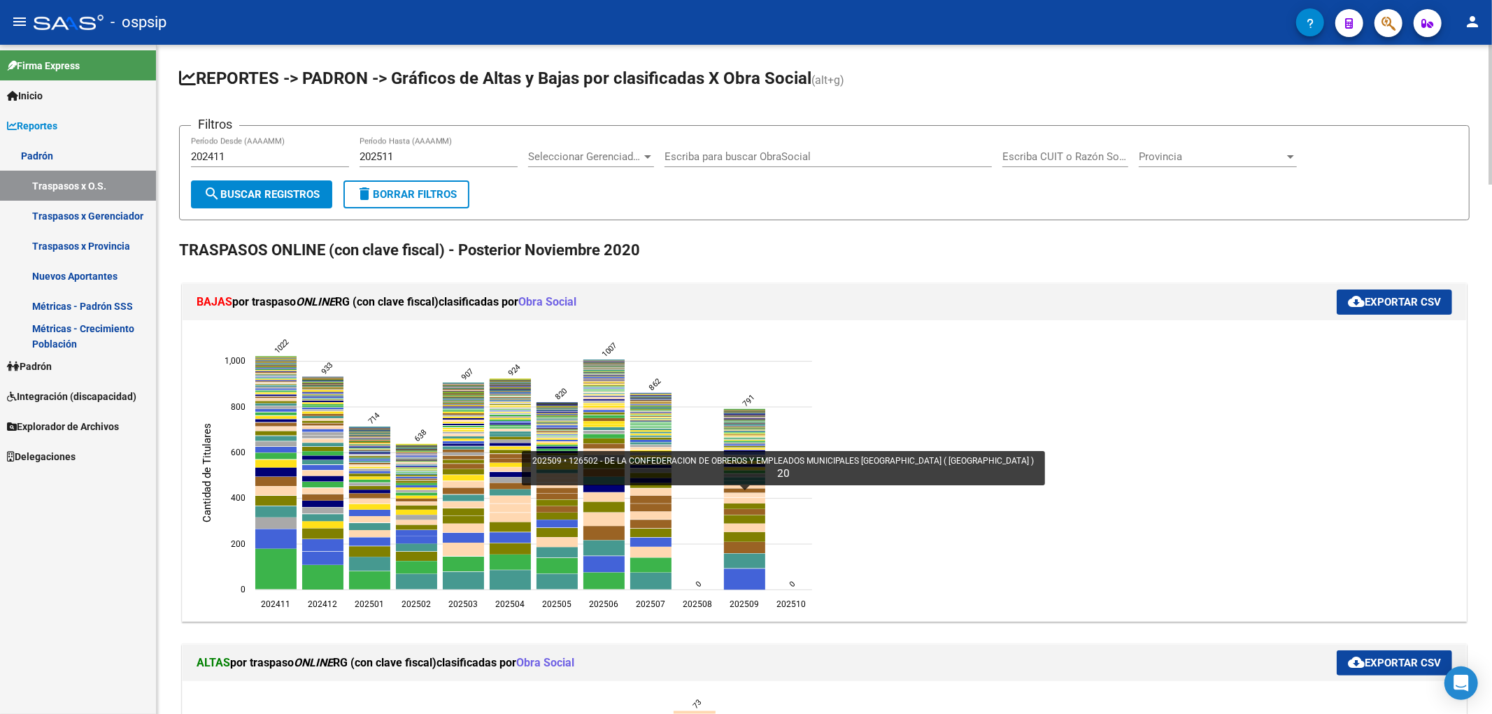
click at [751, 495] on icon "202509 126502 - DE LA CONFEDERACION DE OBREROS Y EMPLEADOS MUNICIPALES ARGENTIN…" at bounding box center [744, 495] width 41 height 4
type input "DE LA CONFEDERACION DE OBREROS Y EMPLEADOS MUNICIPALES ARGENTINA ( OSCOEMA )"
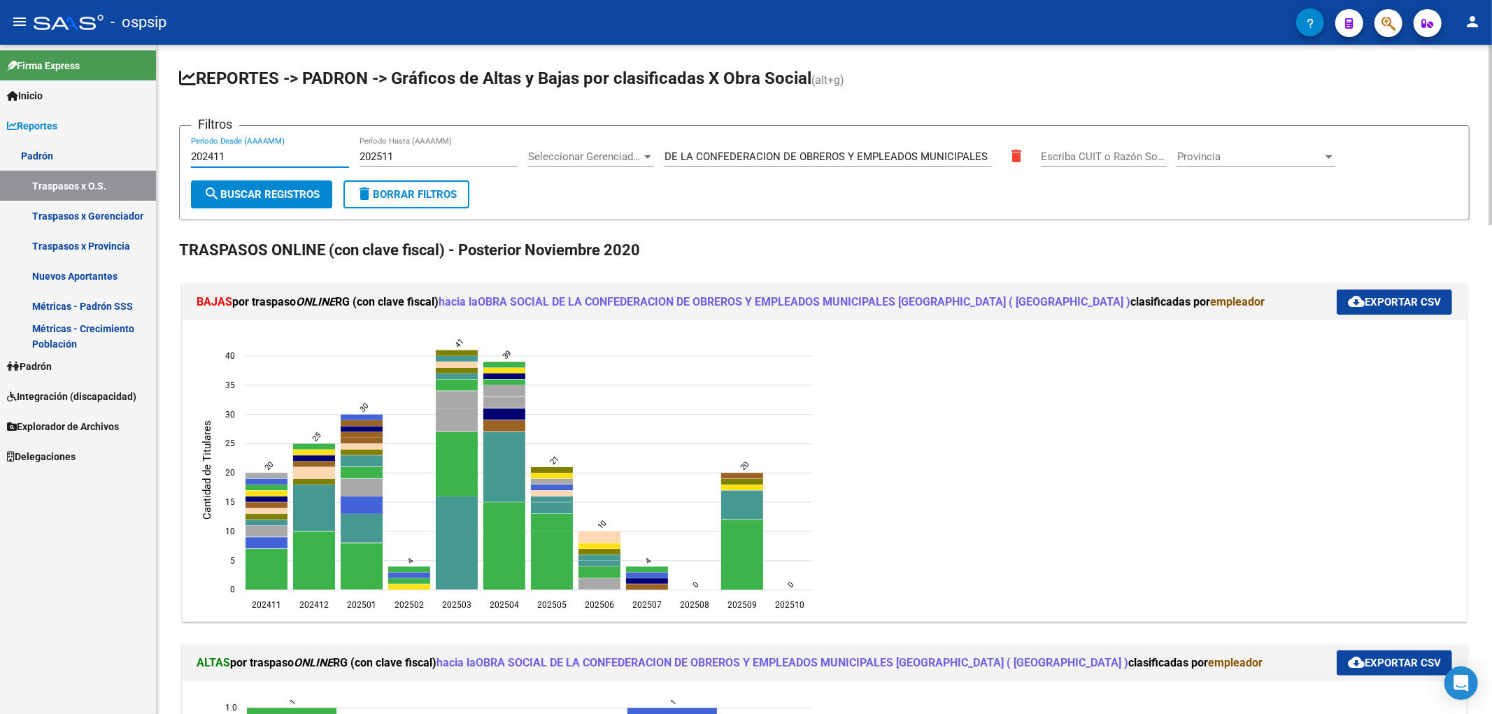
click at [248, 150] on input "202411" at bounding box center [270, 156] width 158 height 13
type input "2"
type input "09"
type input "202509"
click at [751, 302] on span "cloud_download Exportar CSV" at bounding box center [1394, 302] width 93 height 13
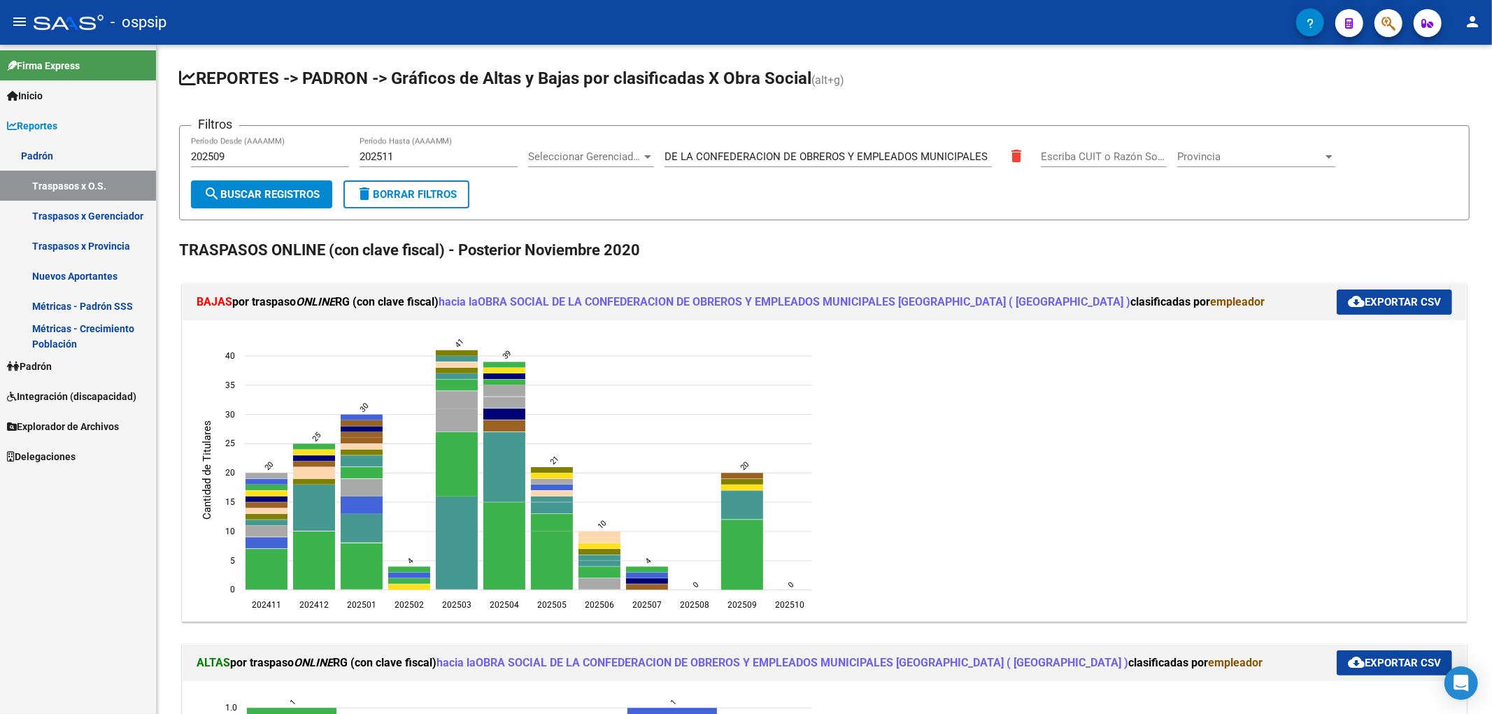
click at [448, 158] on input "202511" at bounding box center [439, 156] width 158 height 13
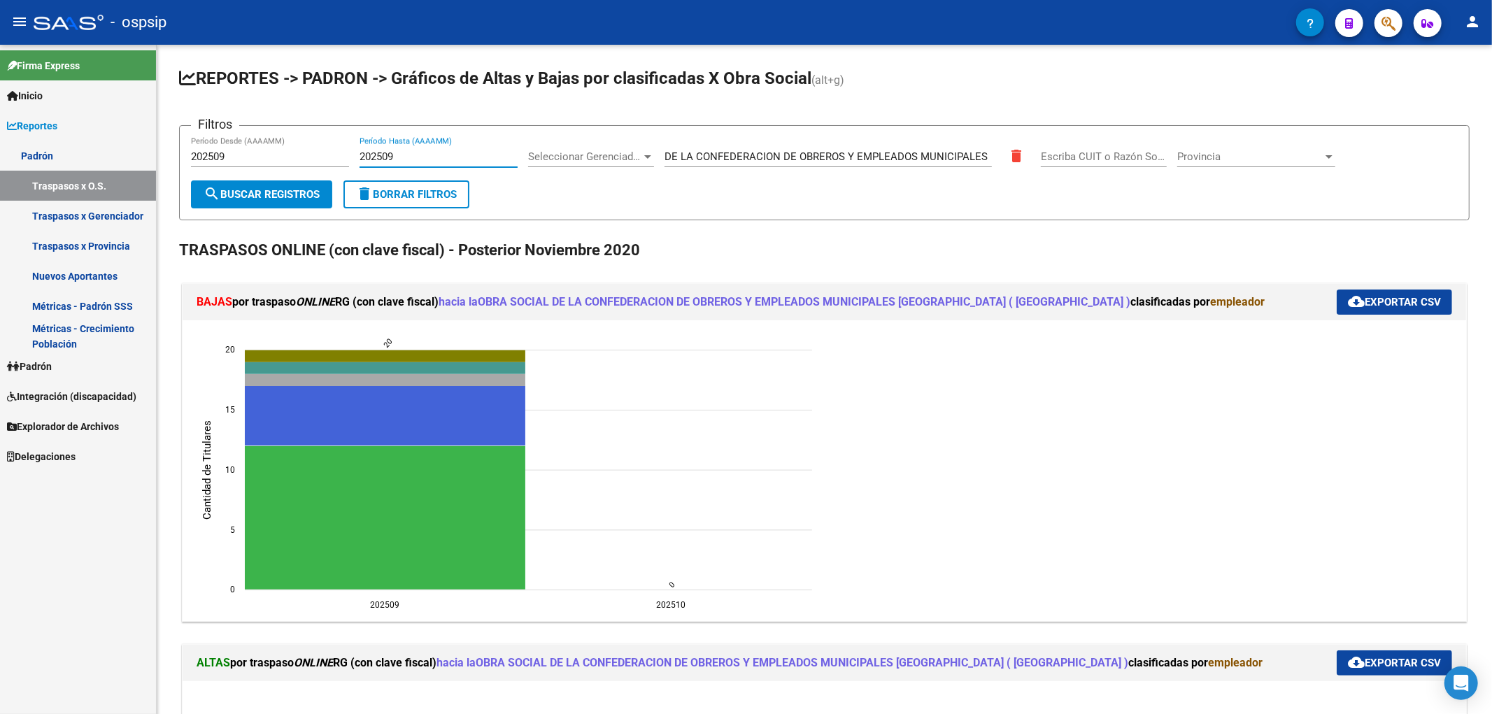
type input "202509"
click at [751, 296] on span "cloud_download Exportar CSV" at bounding box center [1394, 302] width 93 height 13
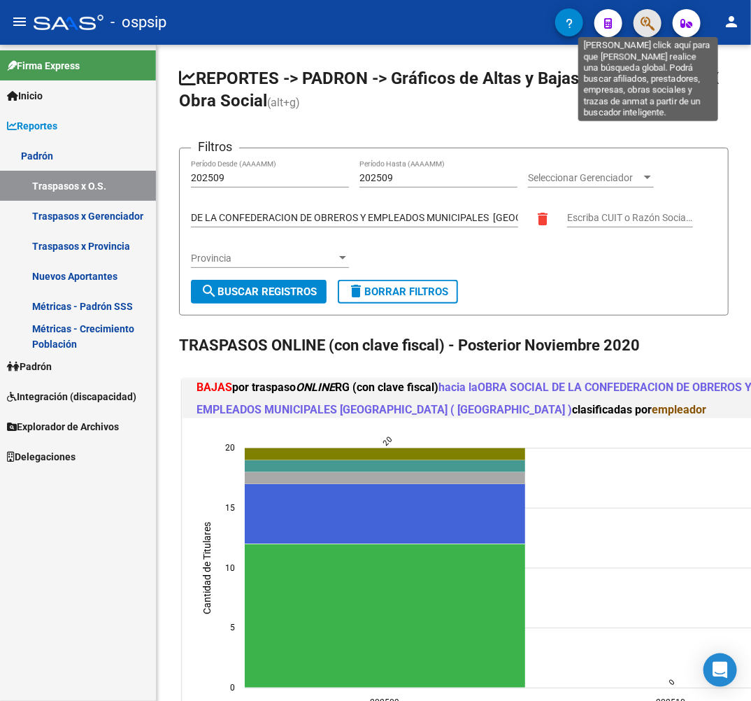
click at [651, 22] on icon "button" at bounding box center [648, 23] width 14 height 16
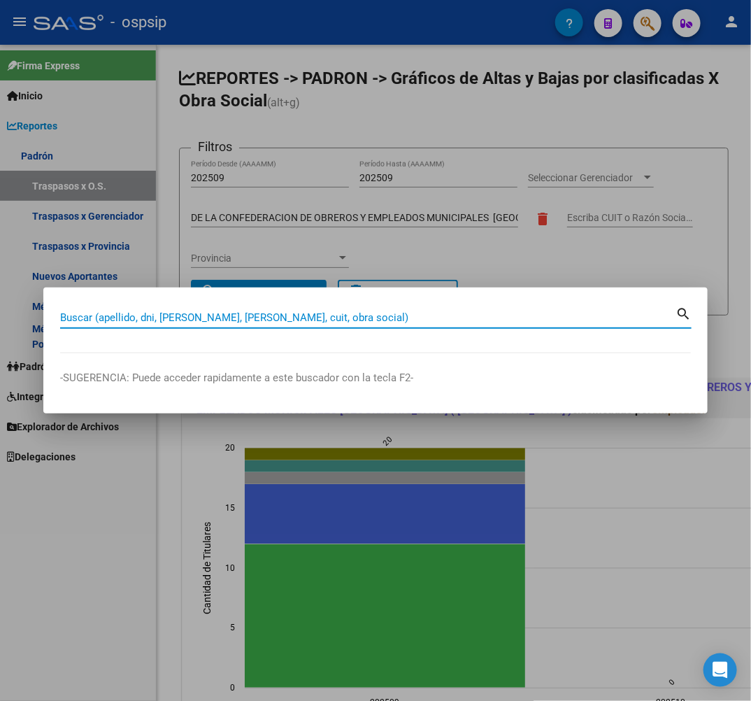
click at [501, 313] on input "Buscar (apellido, dni, [PERSON_NAME], [PERSON_NAME], cuit, obra social)" at bounding box center [368, 317] width 616 height 13
type input "37661967"
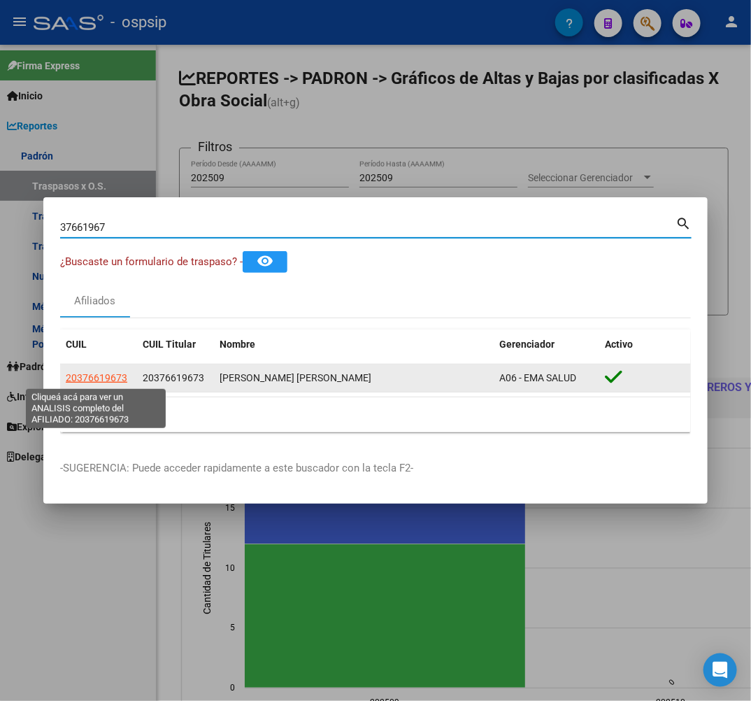
click at [118, 373] on span "20376619673" at bounding box center [97, 377] width 62 height 11
type textarea "20376619673"
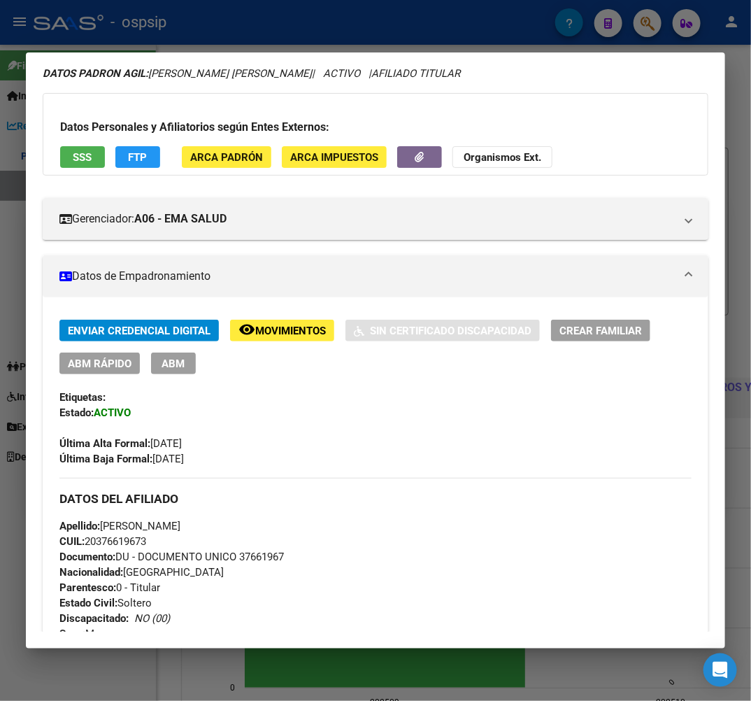
scroll to position [1, 0]
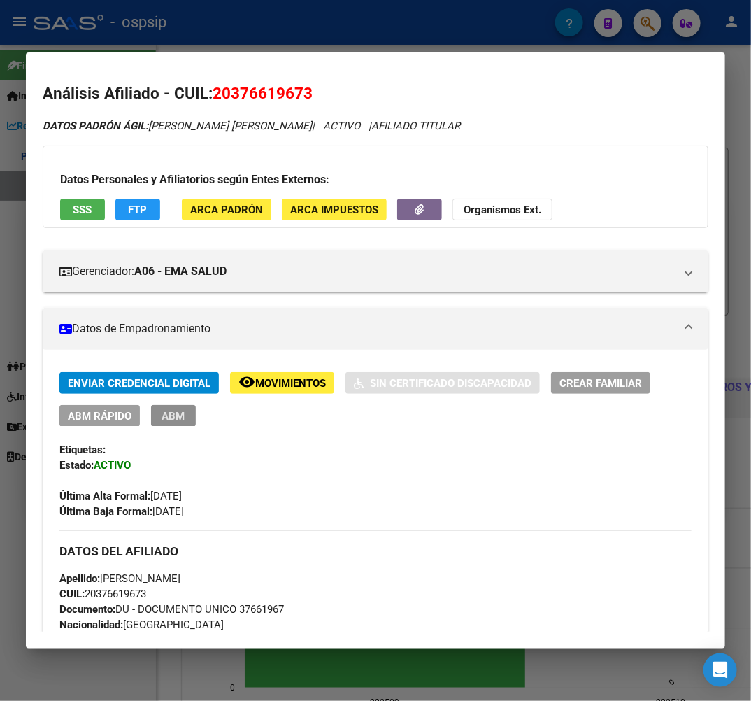
click at [171, 417] on span "ABM" at bounding box center [173, 416] width 23 height 13
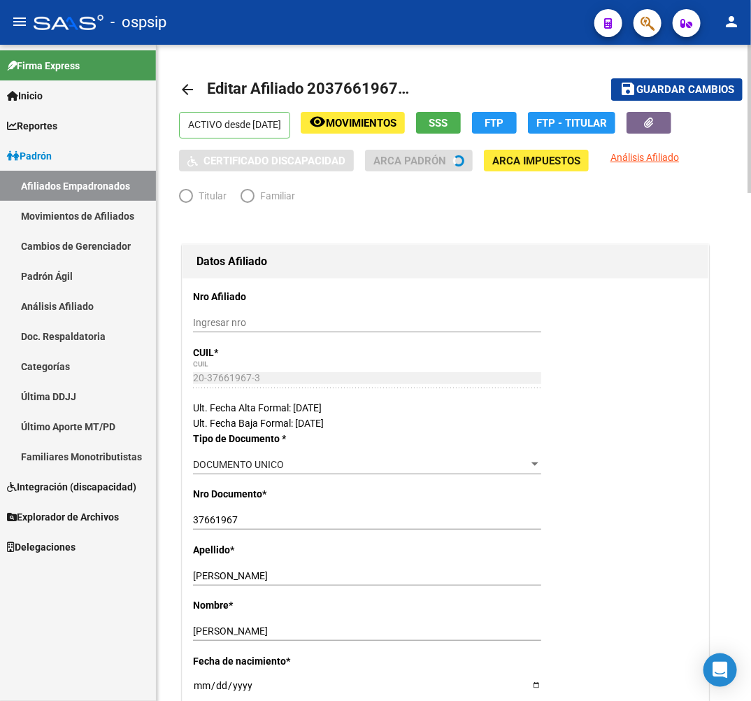
radio input "true"
type input "30-71889391-3"
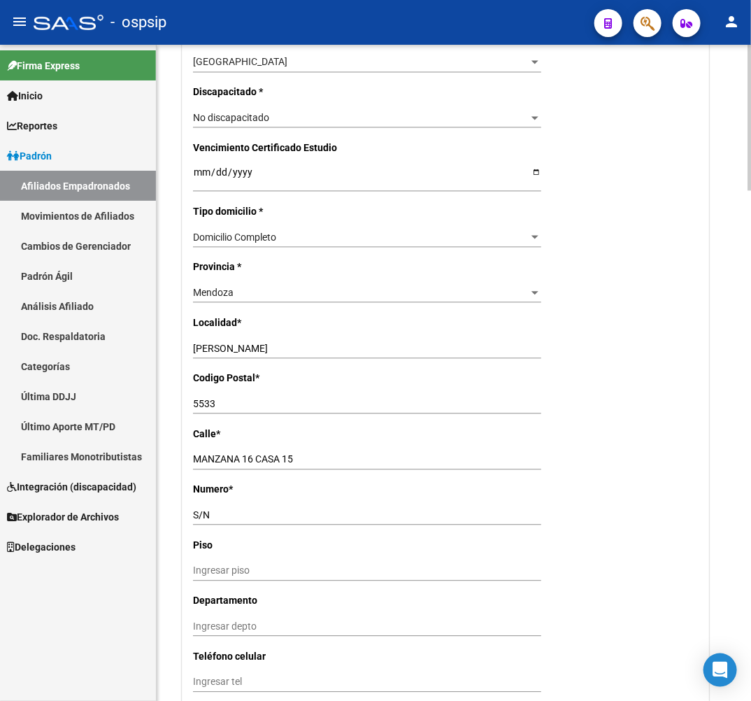
scroll to position [1399, 0]
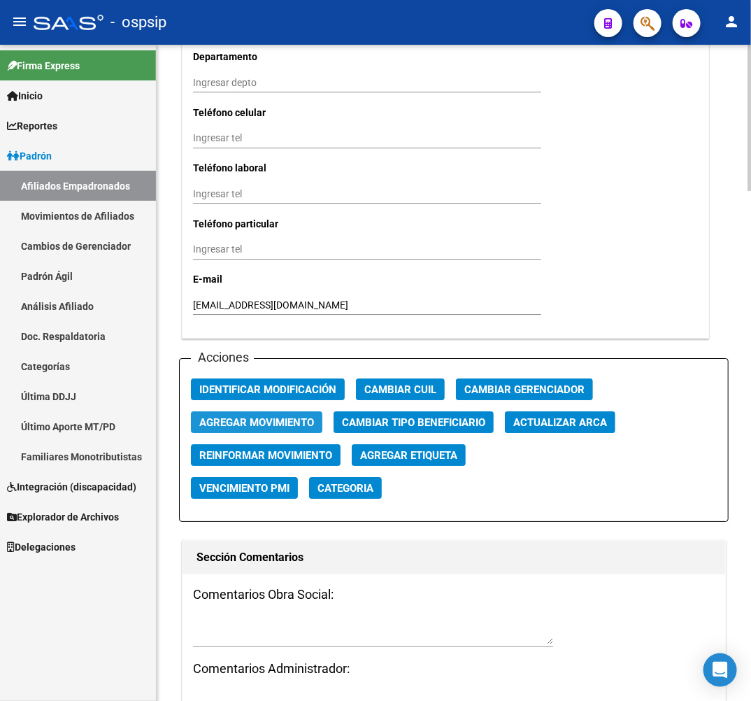
click at [267, 416] on span "Agregar Movimiento" at bounding box center [256, 422] width 115 height 13
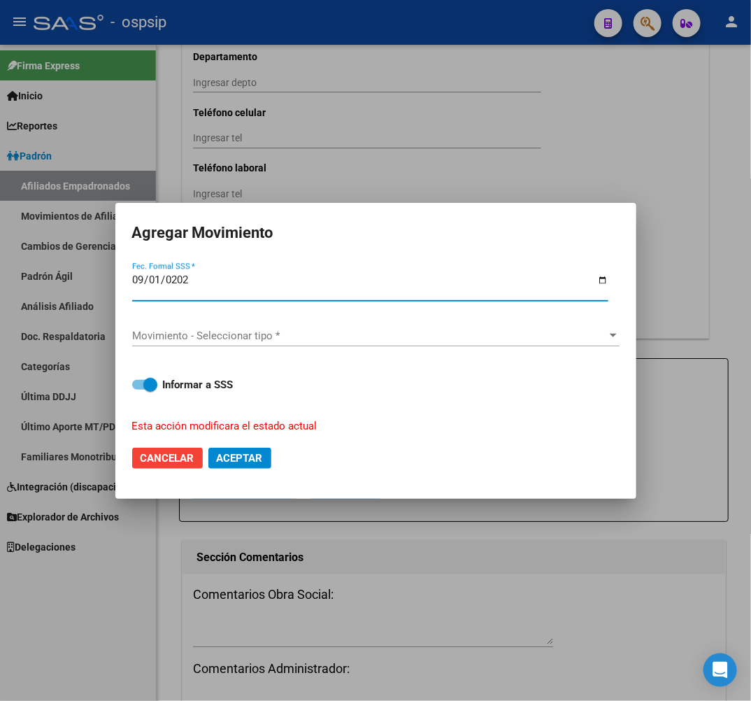
type input "[DATE]"
click at [334, 325] on div "Movimiento - Seleccionar tipo * Movimiento - Seleccionar tipo *" at bounding box center [376, 335] width 488 height 21
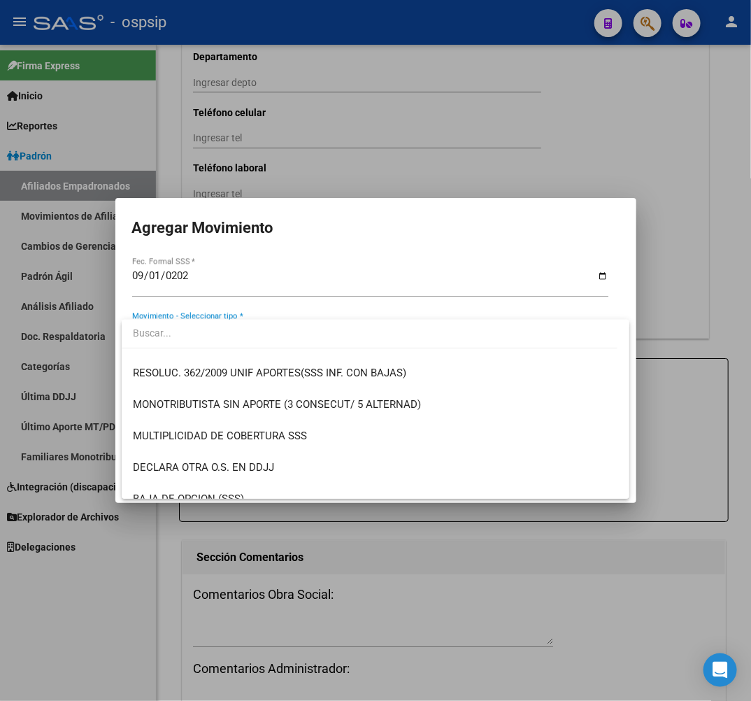
scroll to position [544, 0]
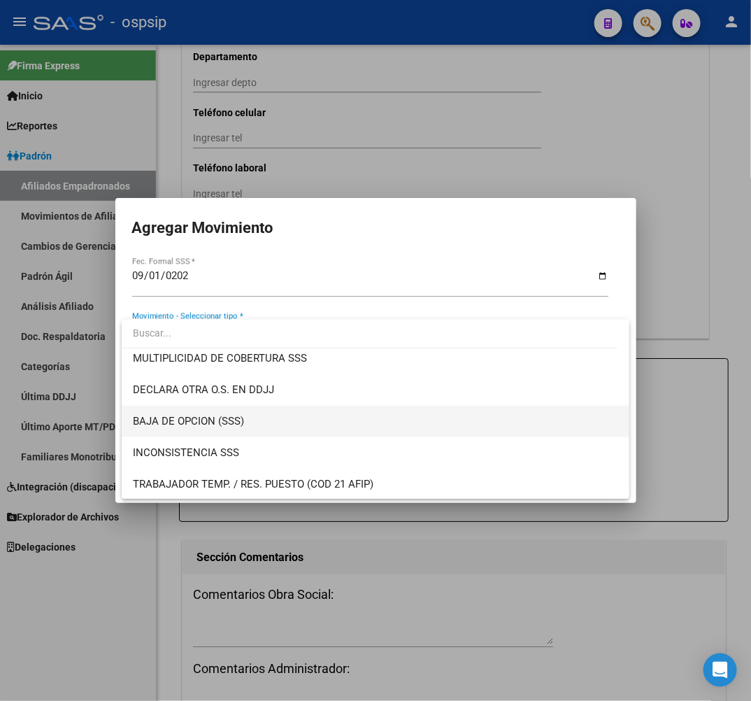
click at [357, 430] on span "BAJA DE OPCION (SSS)" at bounding box center [376, 421] width 486 height 31
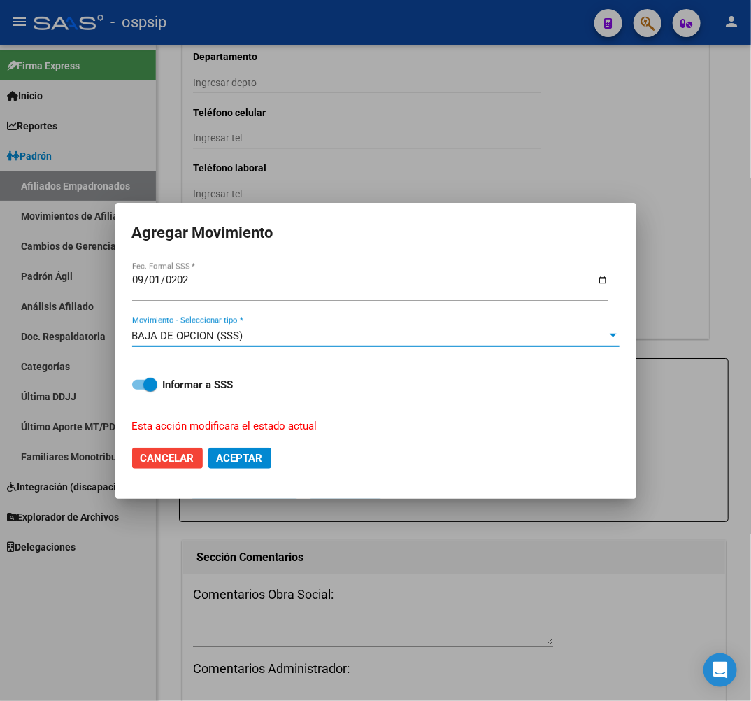
click at [266, 465] on button "Aceptar" at bounding box center [239, 458] width 63 height 21
checkbox input "false"
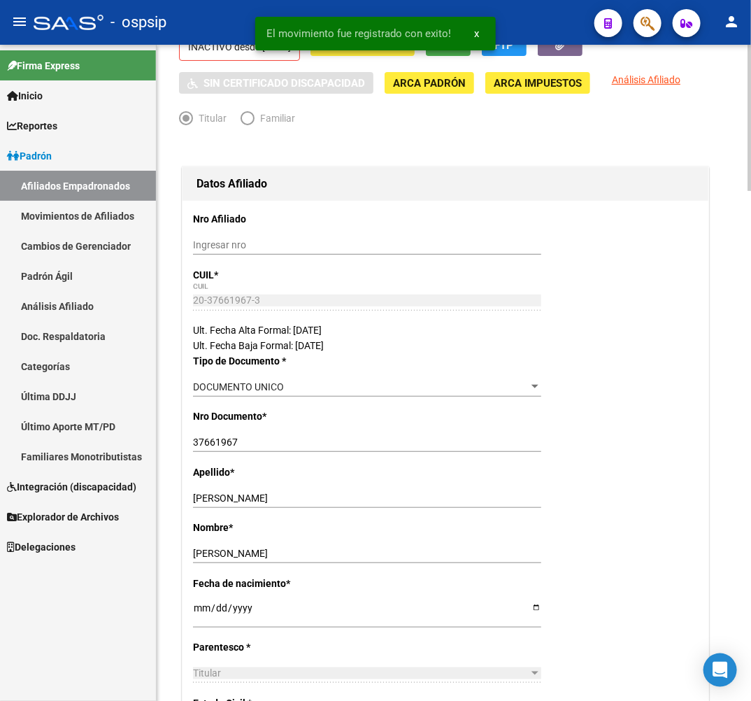
scroll to position [0, 0]
